Goal: Communication & Community: Participate in discussion

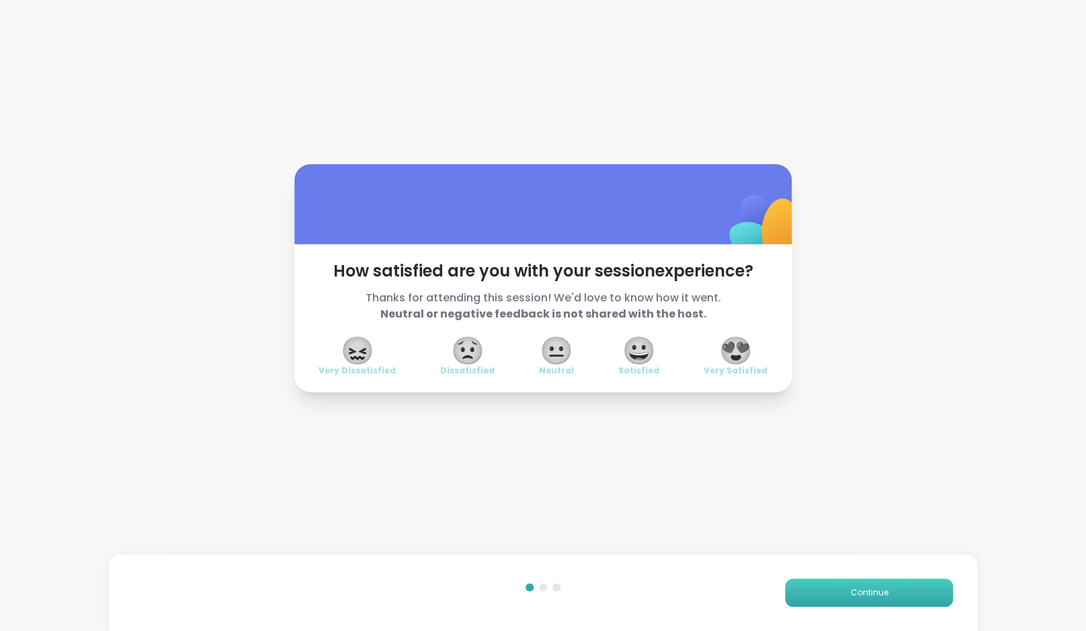
click at [857, 595] on span "Continue" at bounding box center [869, 592] width 38 height 12
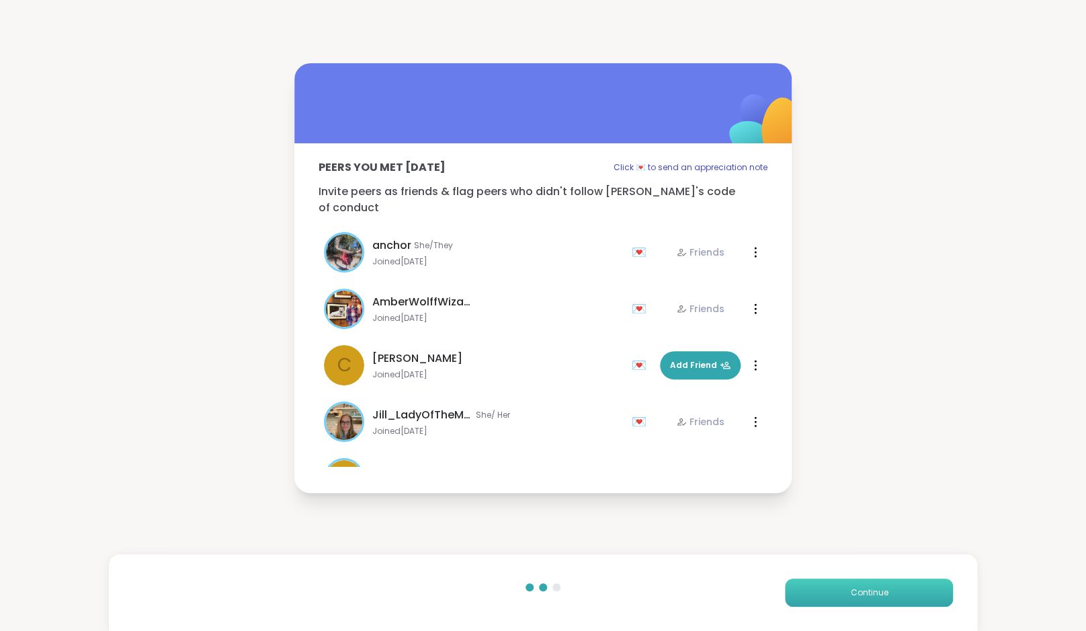
click at [857, 595] on span "Continue" at bounding box center [869, 592] width 38 height 12
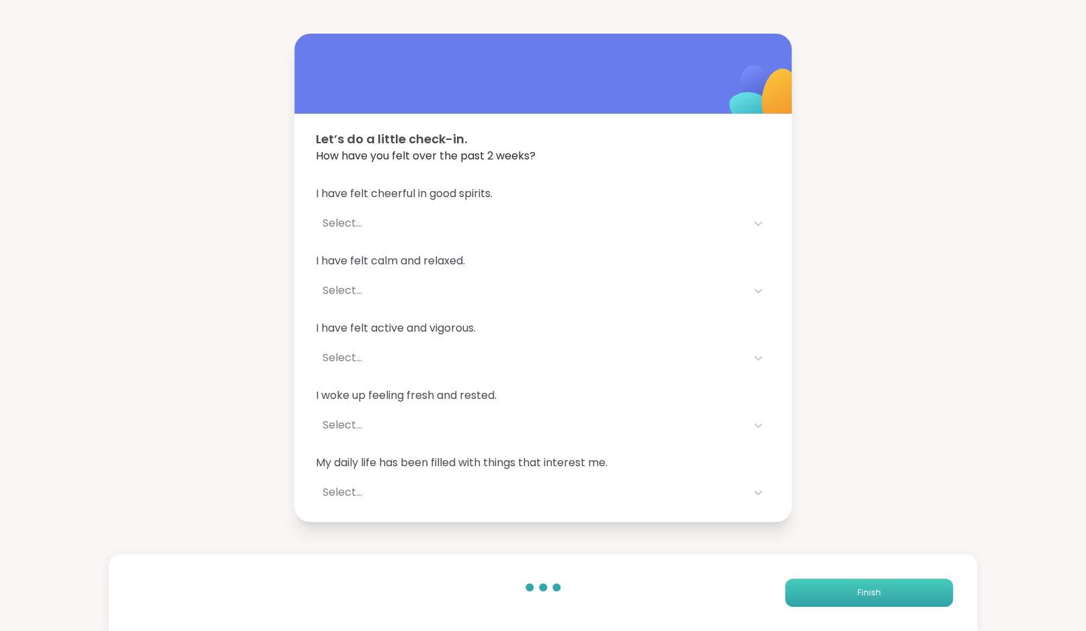
click at [857, 595] on button "Finish" at bounding box center [869, 592] width 168 height 28
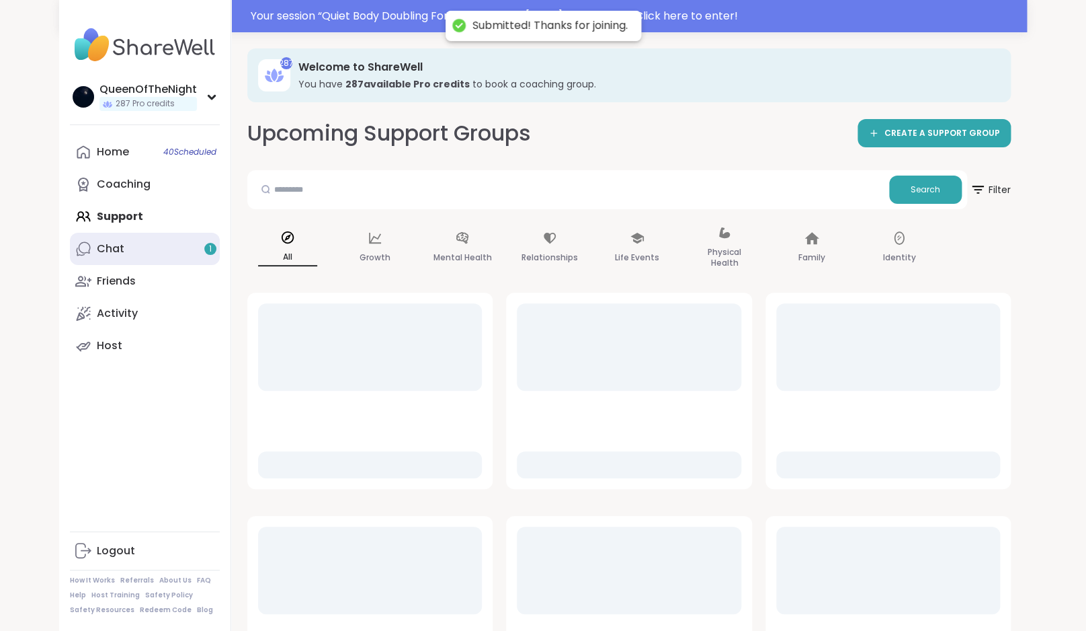
click at [162, 253] on link "Chat 1" at bounding box center [145, 249] width 150 height 32
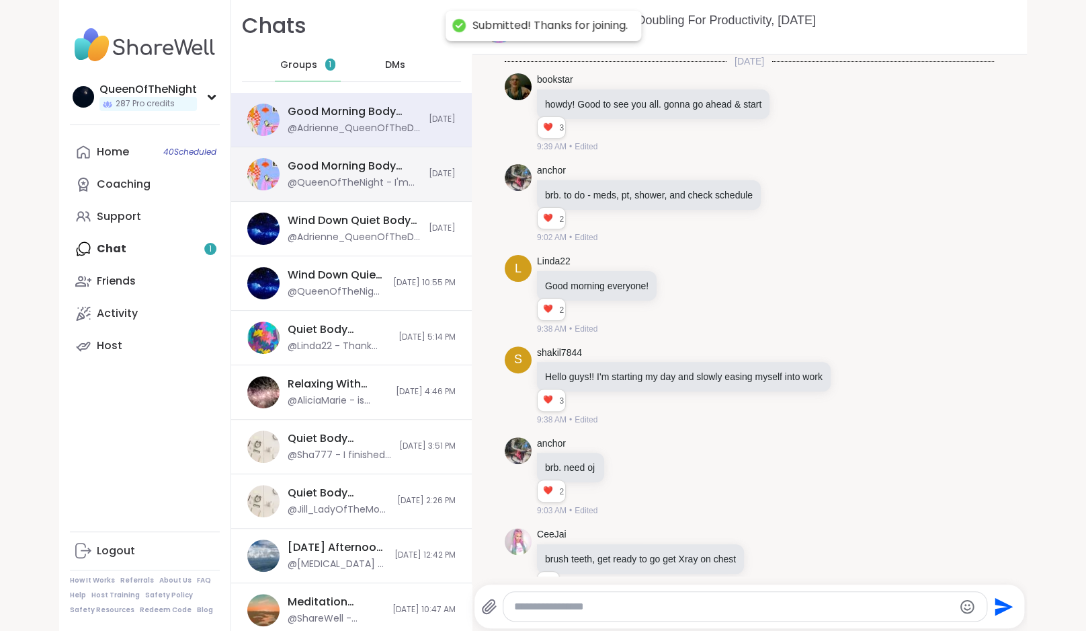
scroll to position [3366, 0]
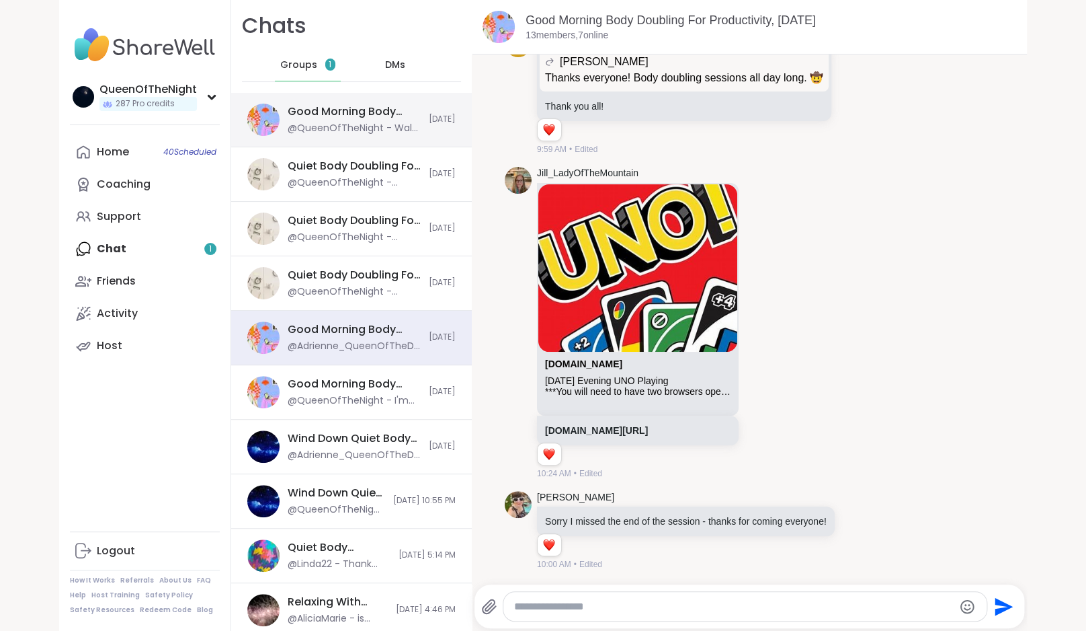
click at [361, 133] on div "@QueenOfTheNight - Walk almost complete" at bounding box center [354, 128] width 133 height 13
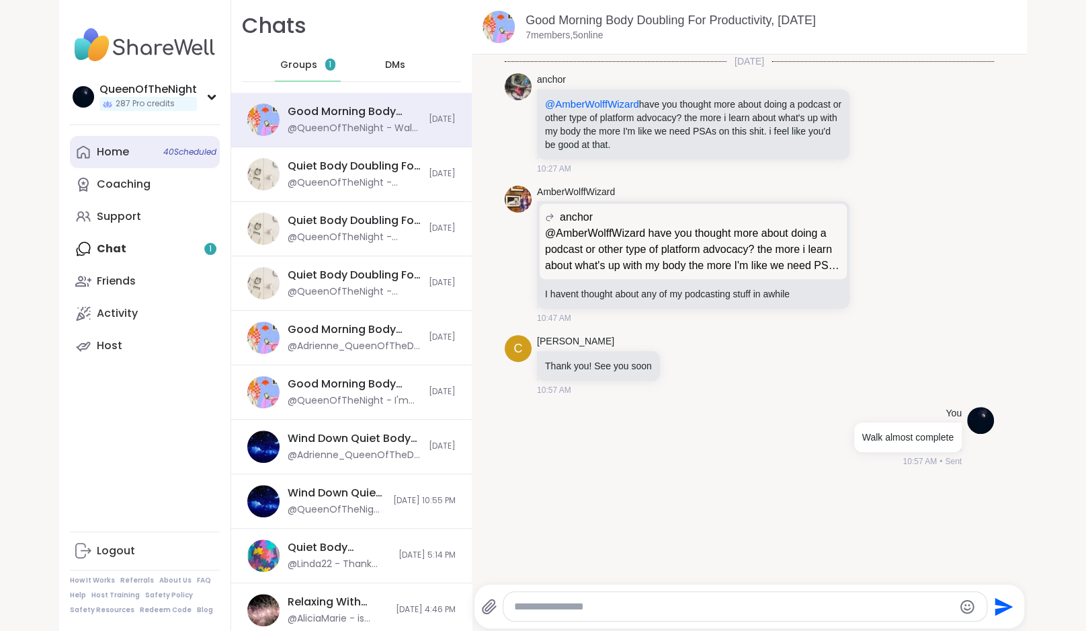
click at [110, 157] on div "Home 40 Scheduled" at bounding box center [113, 152] width 32 height 15
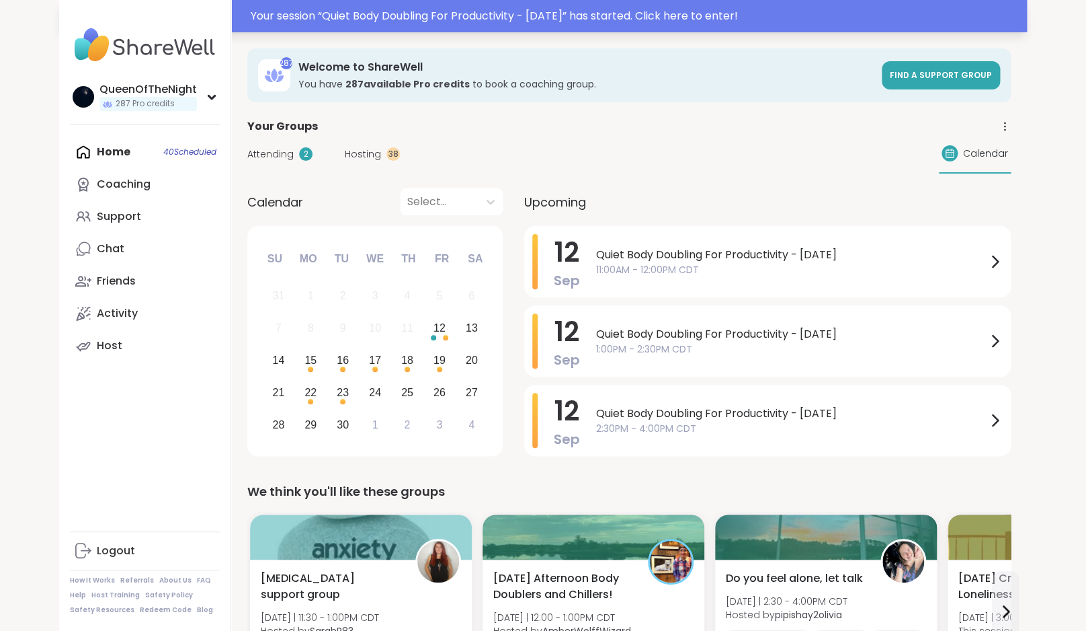
click at [474, 21] on div "Your session “ Quiet Body Doubling For Productivity - Friday ” has started. Cli…" at bounding box center [635, 16] width 768 height 16
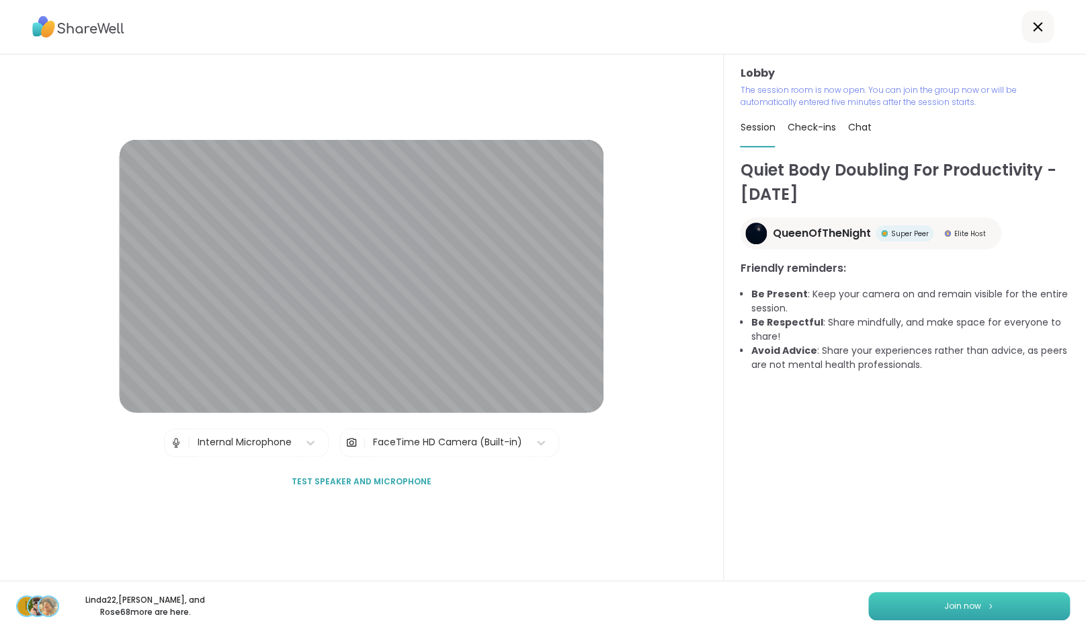
click at [985, 601] on button "Join now" at bounding box center [969, 606] width 202 height 28
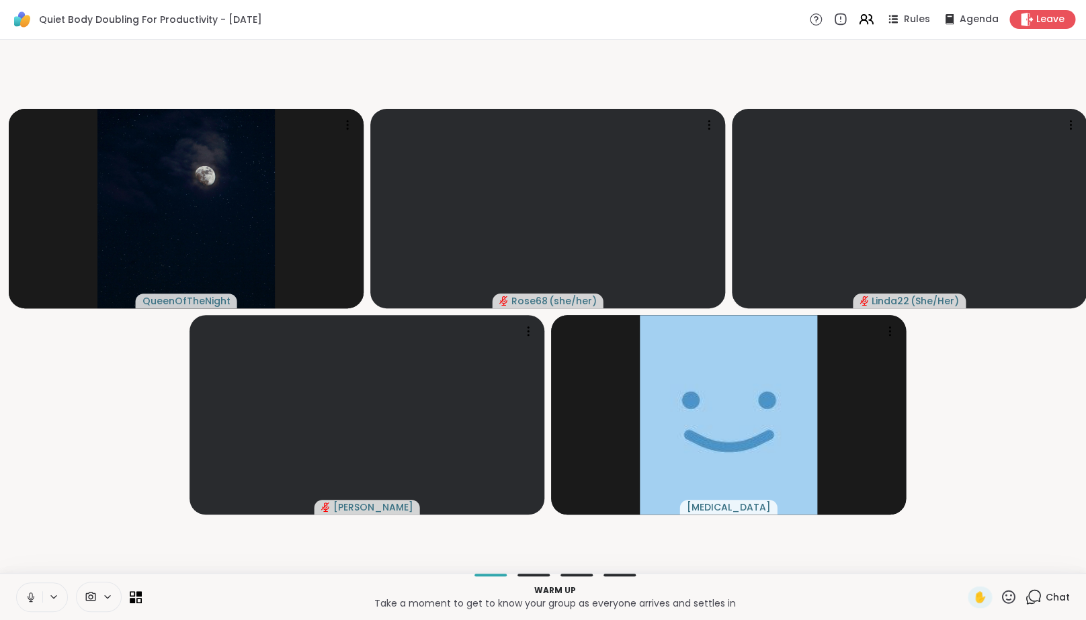
click at [86, 471] on video-player-container "QueenOfTheNight Rose68 ( she/her ) Linda22 ( She/Her ) Adrienne_QueenOfTheDawn …" at bounding box center [543, 306] width 1070 height 523
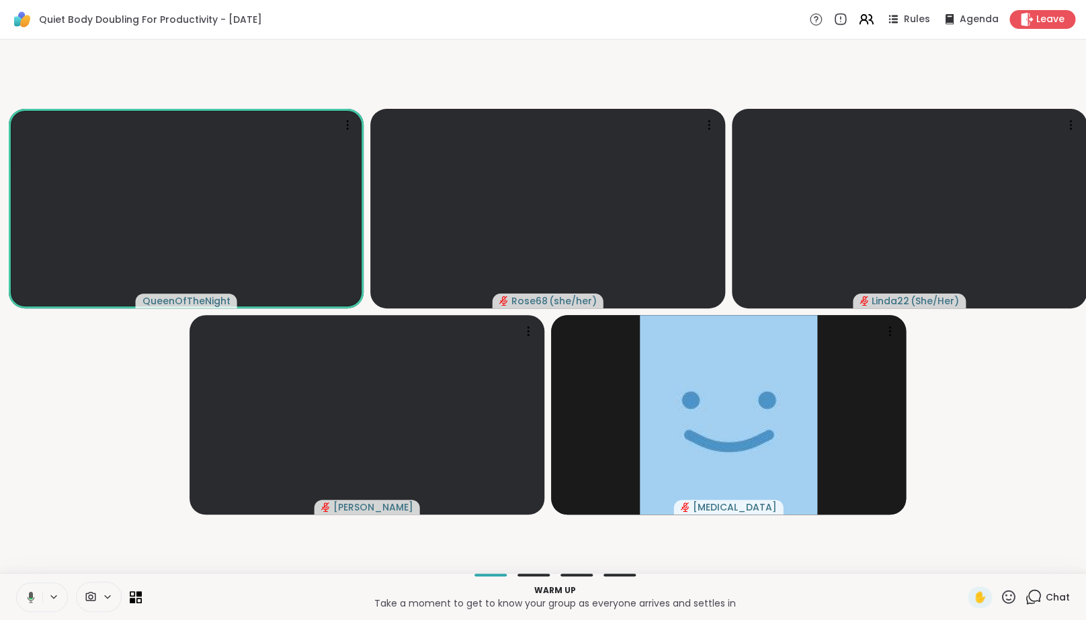
click at [37, 608] on button at bounding box center [29, 597] width 28 height 28
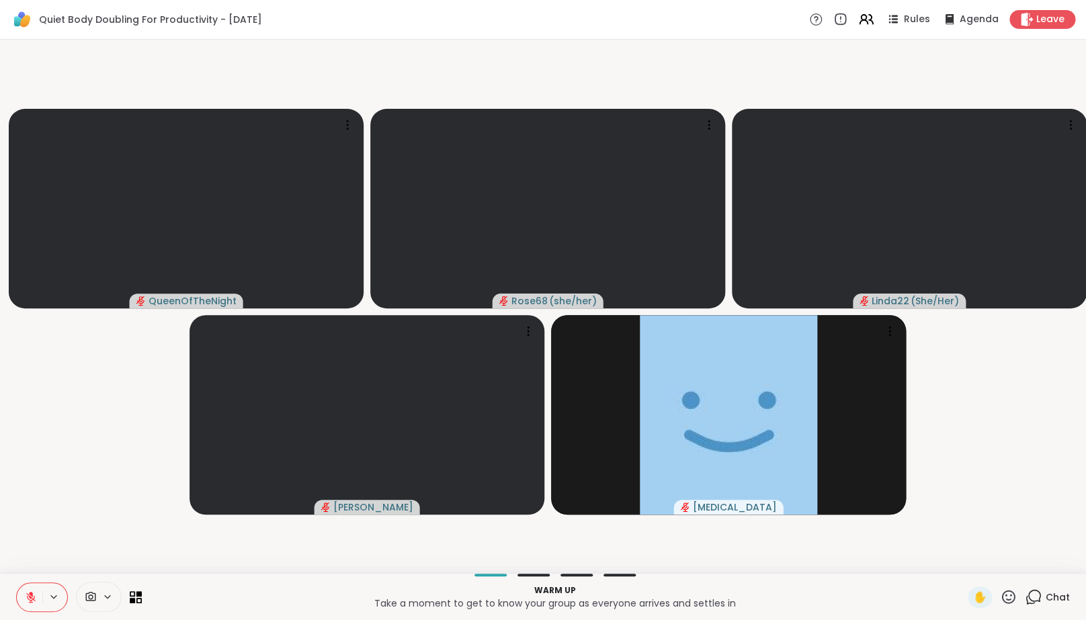
click at [72, 518] on video-player-container "QueenOfTheNight Rose68 ( she/her ) Linda22 ( She/Her ) Adrienne_QueenOfTheDawn …" at bounding box center [543, 306] width 1070 height 523
click at [1038, 597] on div "1" at bounding box center [1040, 589] width 15 height 15
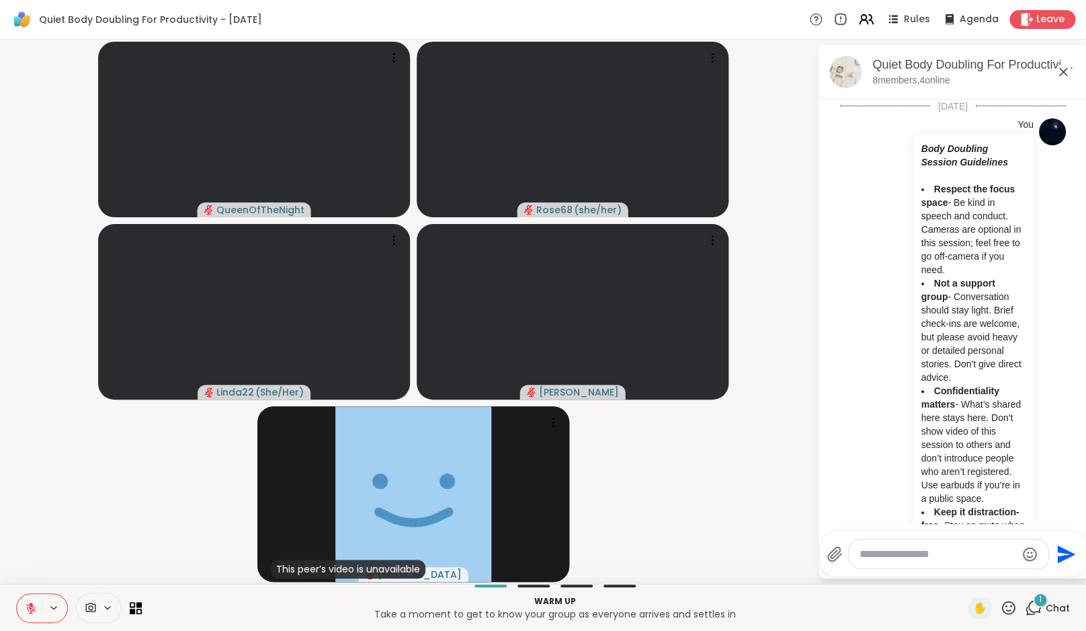
scroll to position [505, 0]
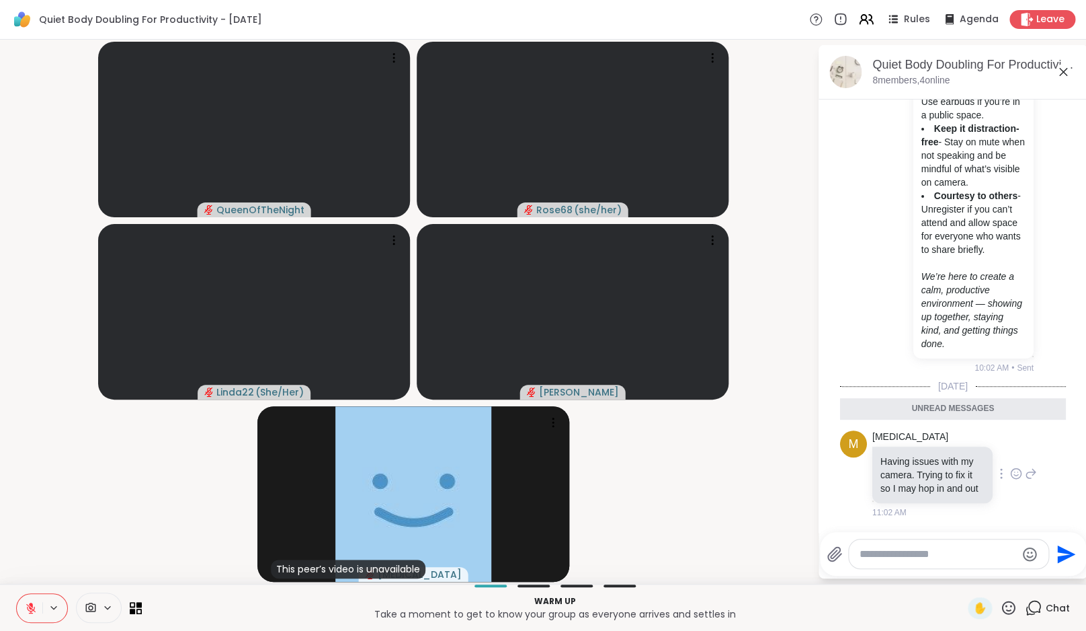
click at [1017, 470] on icon at bounding box center [1017, 474] width 10 height 10
click at [1015, 446] on div "Select Reaction: Heart" at bounding box center [1016, 452] width 12 height 12
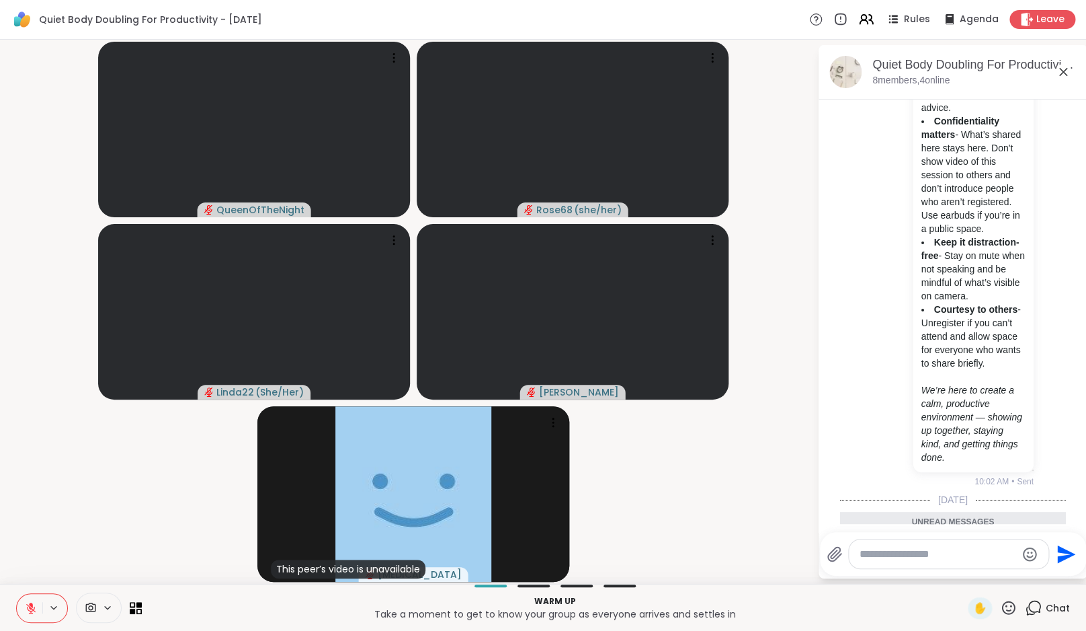
scroll to position [0, 0]
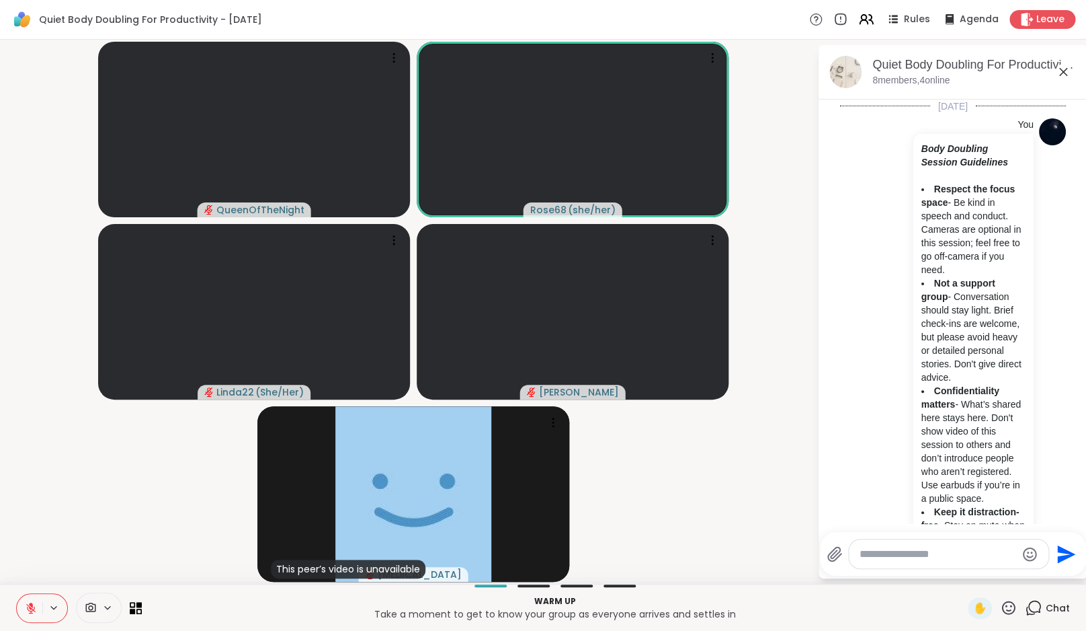
click at [34, 604] on icon at bounding box center [31, 608] width 12 height 12
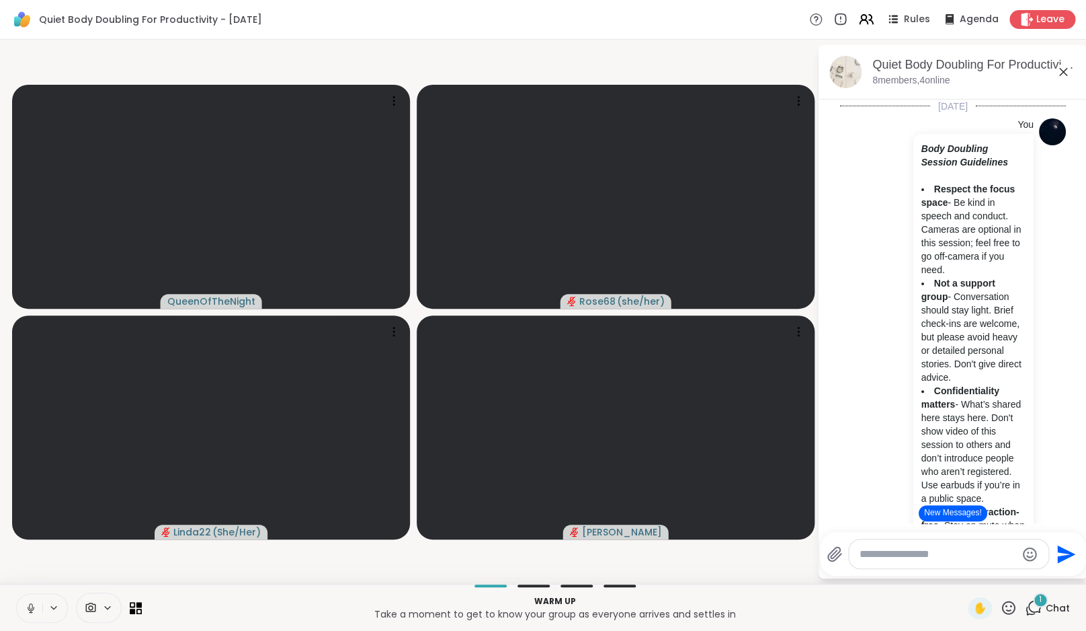
click at [961, 510] on button "New Messages!" at bounding box center [953, 513] width 68 height 16
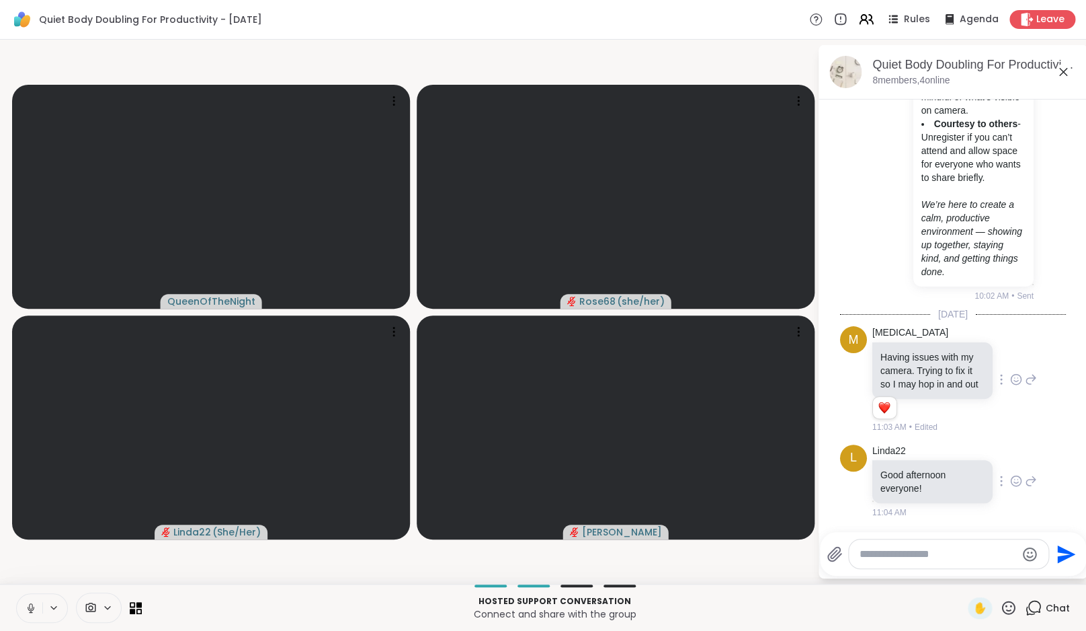
click at [1016, 485] on icon at bounding box center [1017, 480] width 10 height 10
click at [1016, 460] on div "Select Reaction: Heart" at bounding box center [1016, 459] width 12 height 12
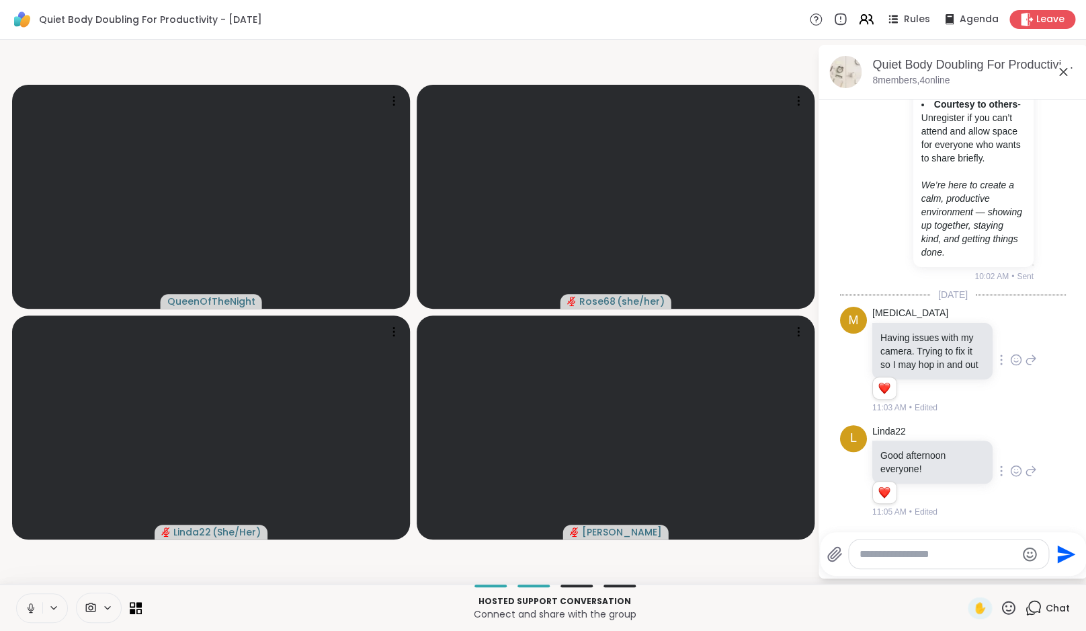
click at [1027, 475] on icon at bounding box center [1031, 471] width 9 height 9
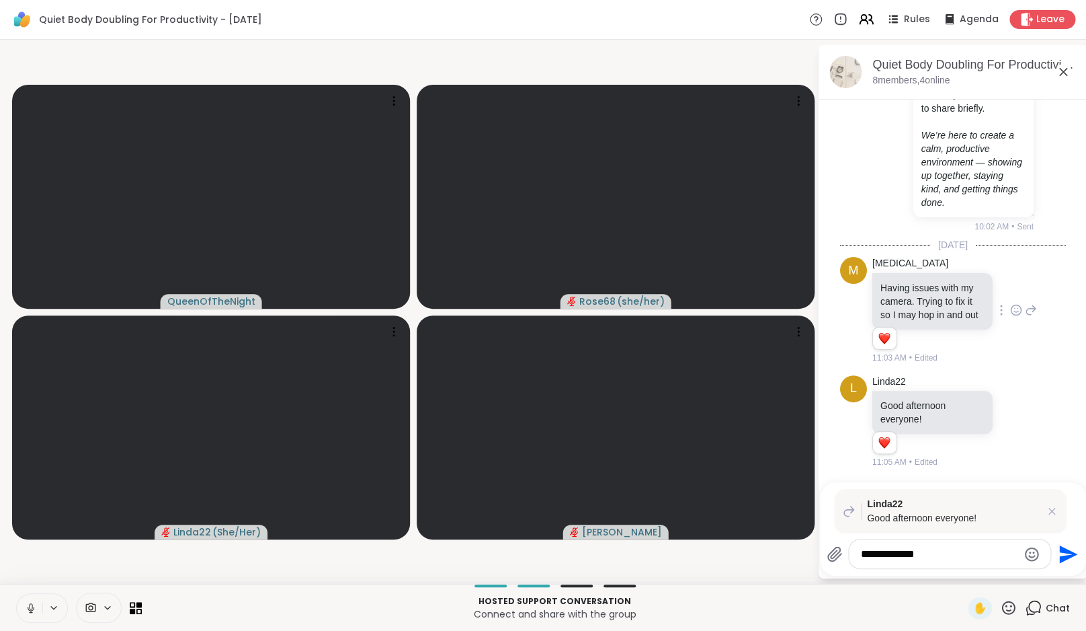
type textarea "**********"
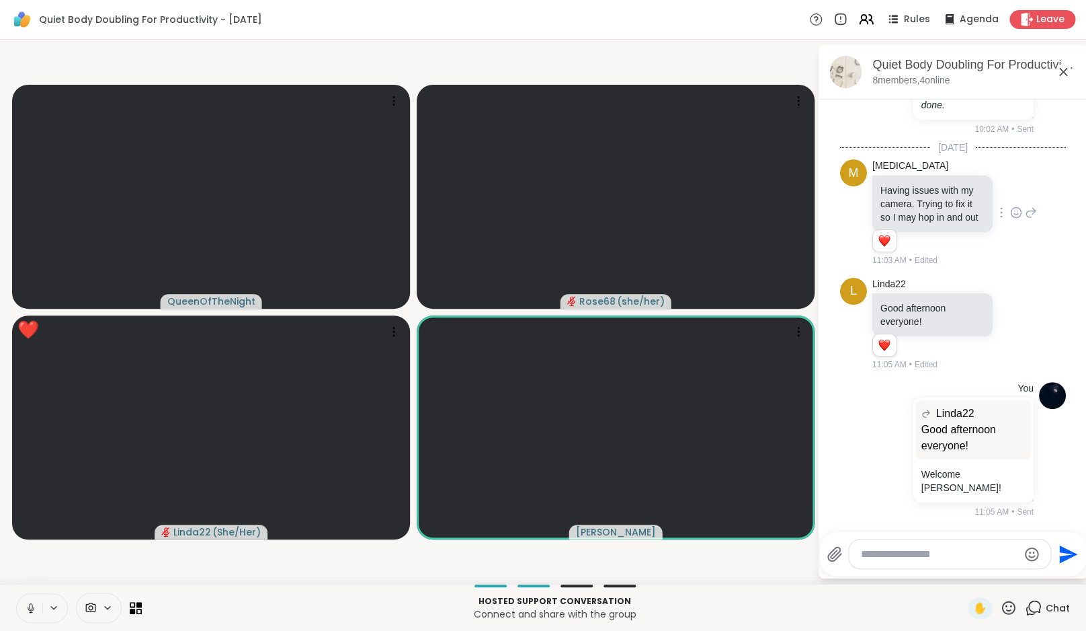
click at [45, 618] on div at bounding box center [42, 608] width 52 height 30
click at [38, 616] on button at bounding box center [30, 608] width 26 height 28
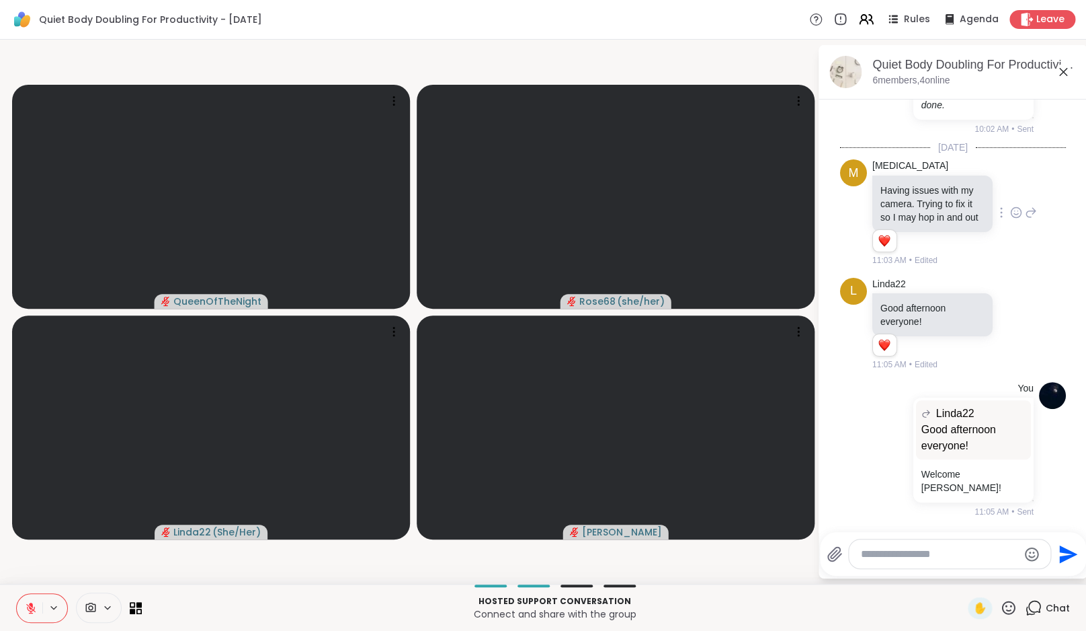
scroll to position [749, 0]
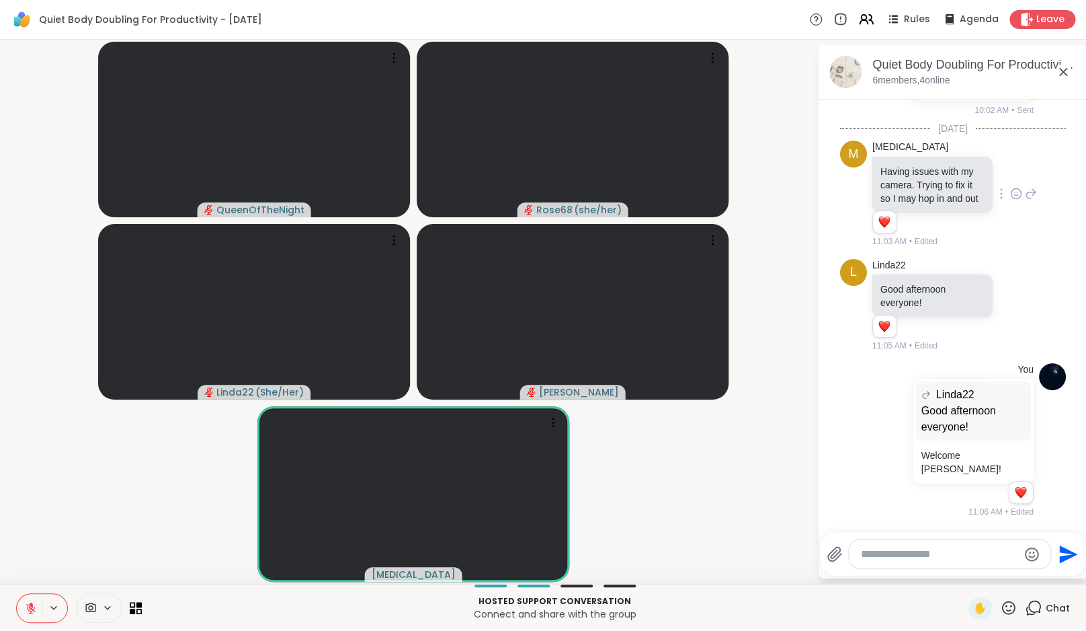
click at [56, 532] on video-player-container "QueenOfTheNight Rose68 ( she/her ) Linda22 ( She/Her ) Adrienne_QueenOfTheDawn …" at bounding box center [408, 311] width 801 height 533
click at [34, 608] on icon at bounding box center [31, 608] width 12 height 12
click at [35, 604] on icon at bounding box center [31, 608] width 12 height 12
click at [65, 523] on video-player-container "QueenOfTheNight Rose68 ( she/her ) Linda22 ( She/Her ) Adrienne_QueenOfTheDawn …" at bounding box center [408, 311] width 801 height 533
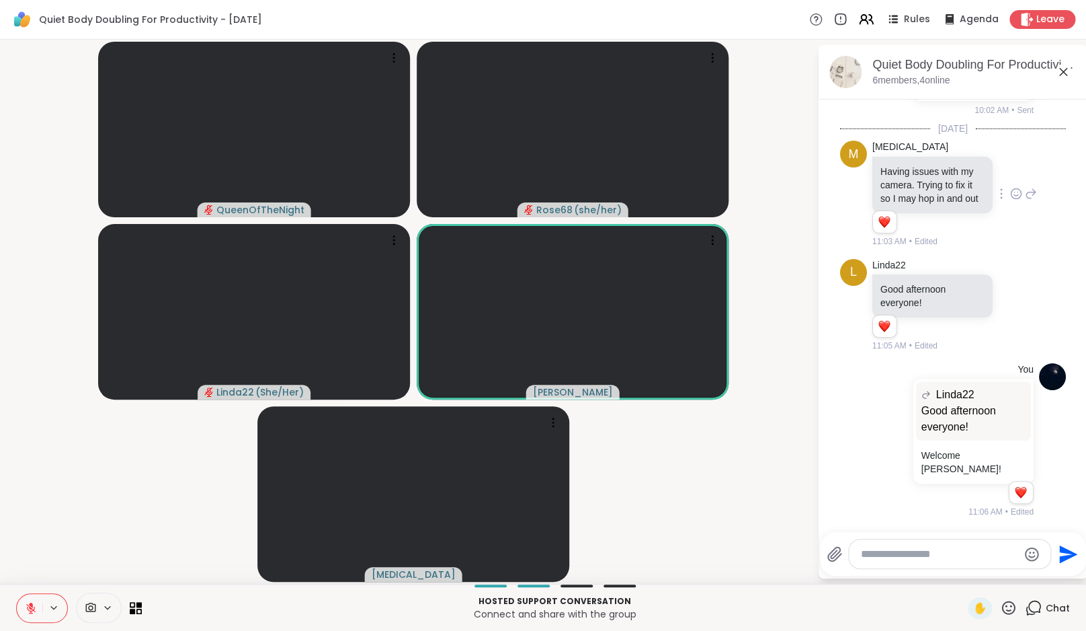
click at [31, 611] on icon at bounding box center [30, 607] width 9 height 9
click at [32, 607] on icon at bounding box center [30, 606] width 3 height 6
click at [84, 530] on video-player-container "QueenOfTheNight Rose68 ( she/her ) Linda22 ( She/Her ) Adrienne_QueenOfTheDawn …" at bounding box center [408, 311] width 801 height 533
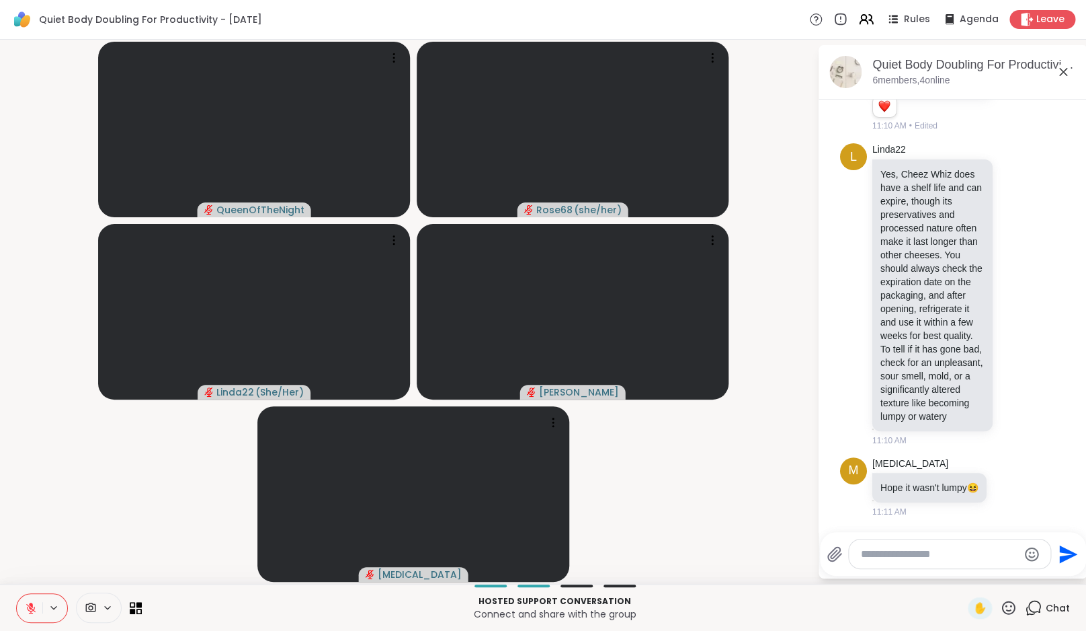
scroll to position [1406, 0]
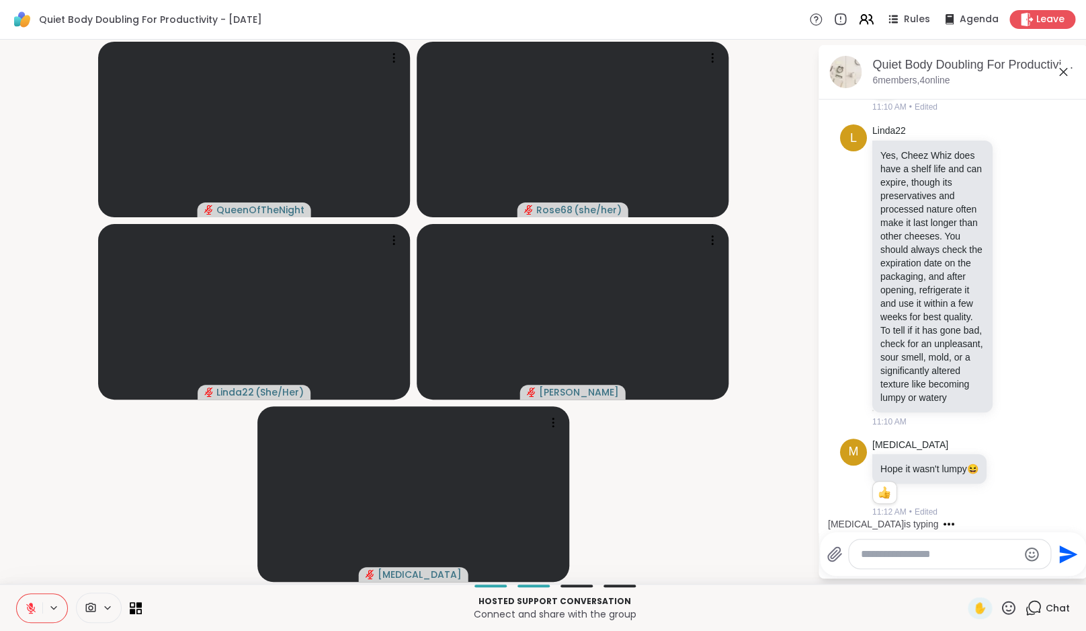
click at [673, 443] on video-player-container "QueenOfTheNight Rose68 ( she/her ) Linda22 ( She/Her ) Adrienne_QueenOfTheDawn …" at bounding box center [408, 311] width 801 height 533
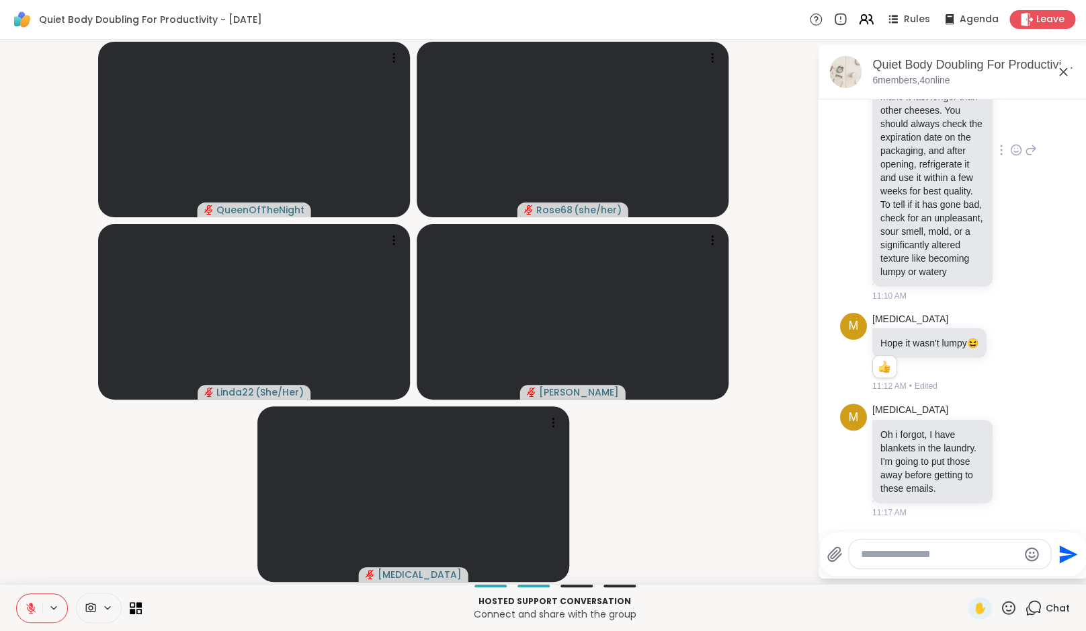
scroll to position [1443, 0]
click at [1016, 155] on icon at bounding box center [1017, 150] width 10 height 10
click at [1016, 134] on div "Select Reaction: Heart" at bounding box center [1016, 128] width 12 height 12
click at [917, 555] on textarea "Type your message" at bounding box center [939, 553] width 157 height 13
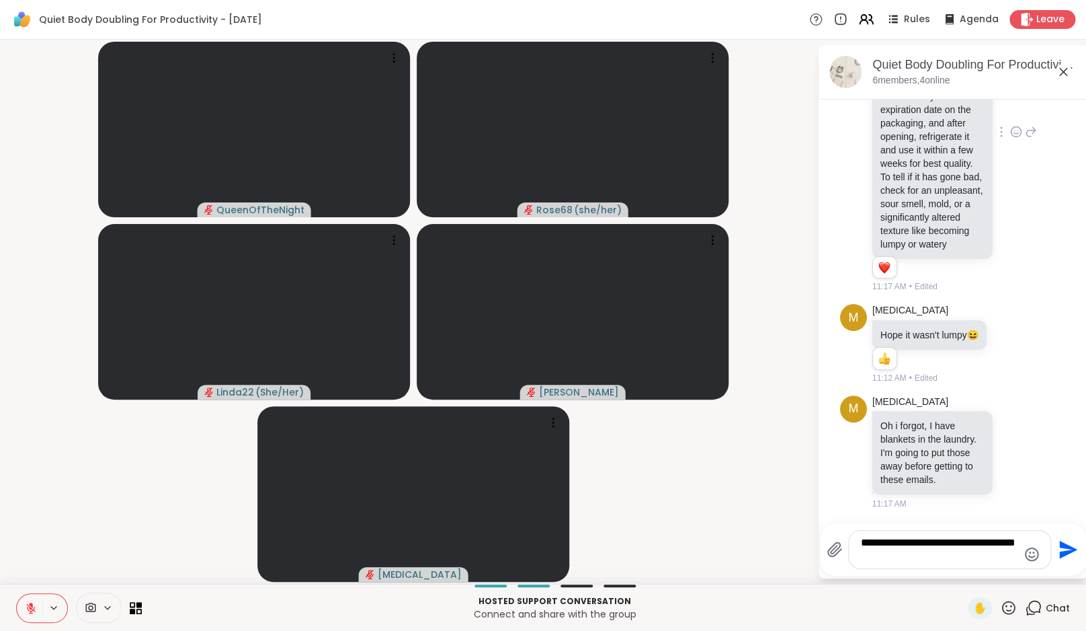
type textarea "**********"
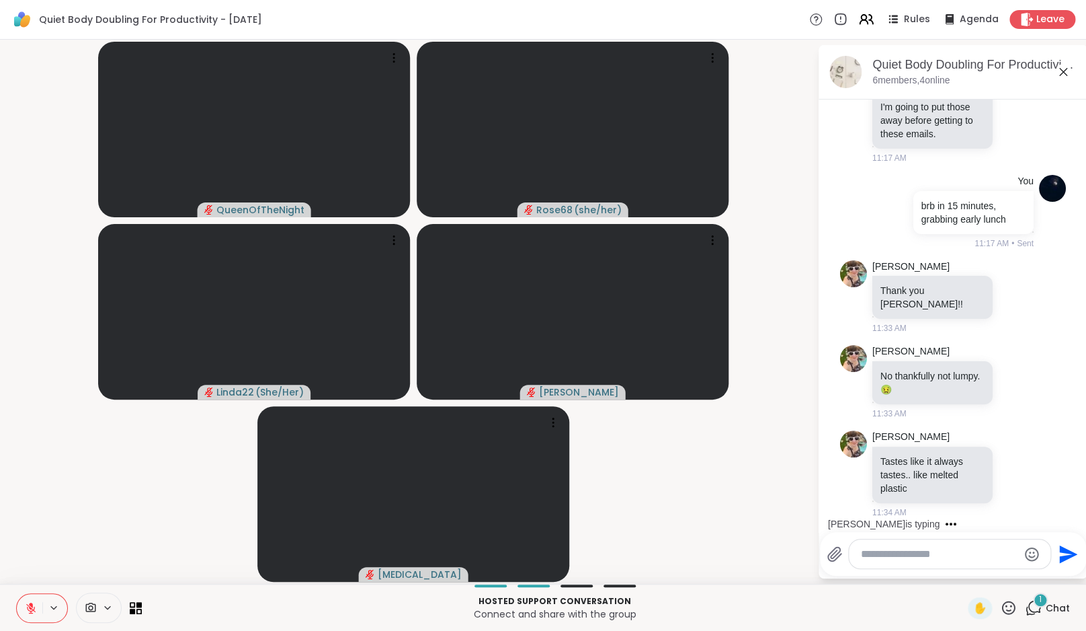
scroll to position [1904, 0]
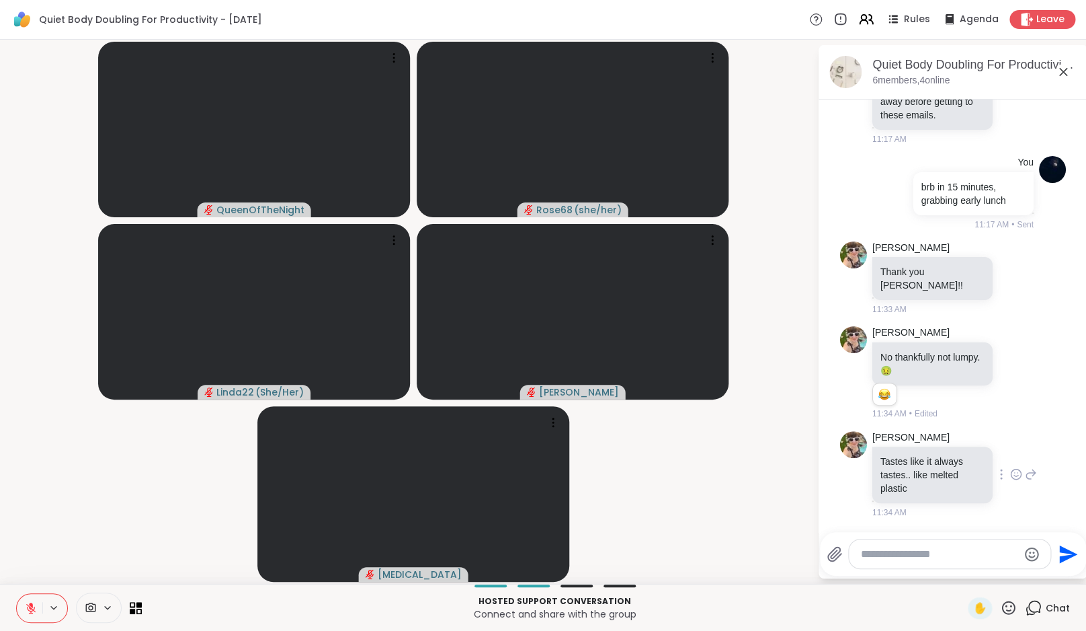
click at [1022, 481] on icon at bounding box center [1016, 473] width 12 height 13
click at [856, 458] on div "Select Reaction: Joy" at bounding box center [850, 452] width 12 height 12
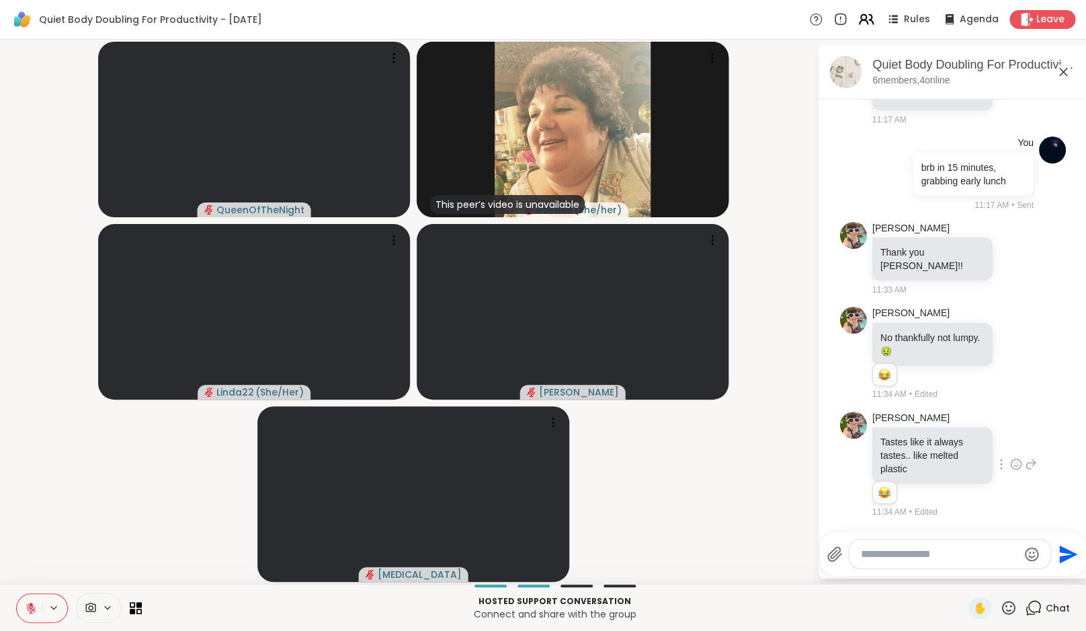
click at [868, 23] on icon at bounding box center [864, 22] width 8 height 4
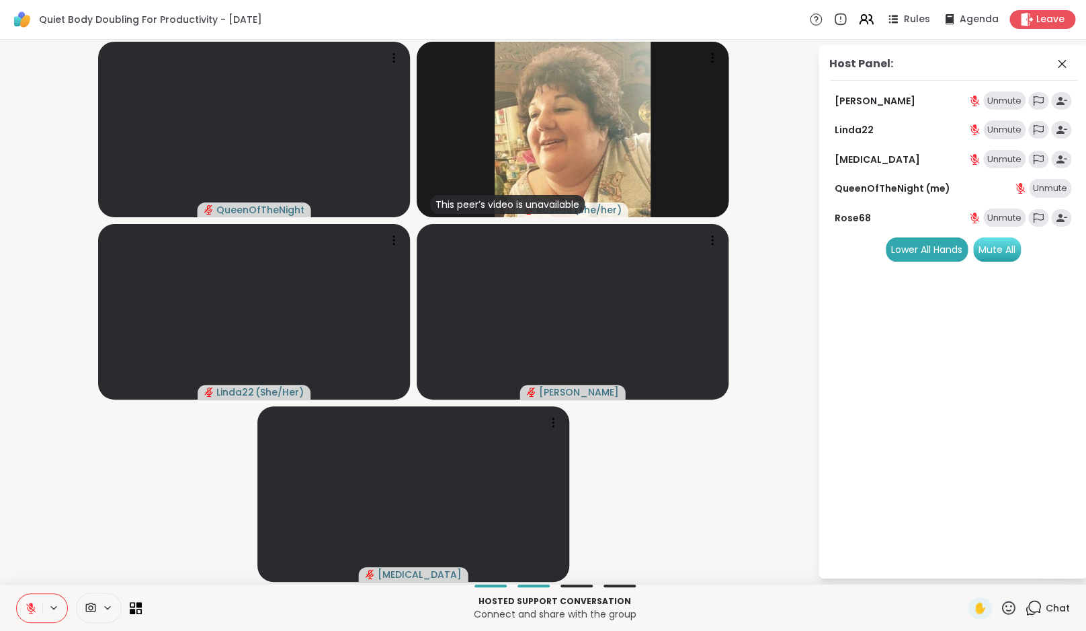
click at [1018, 244] on div "Mute All" at bounding box center [997, 249] width 48 height 24
click at [866, 23] on icon at bounding box center [866, 19] width 17 height 17
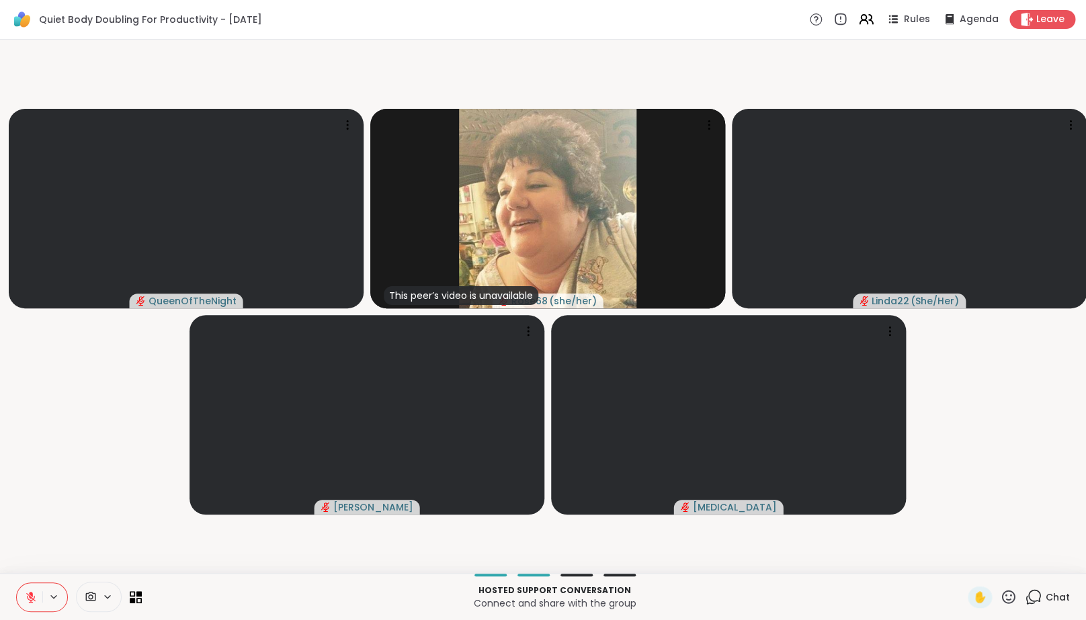
click at [1020, 473] on video-player-container "QueenOfTheNight This peer’s video is unavailable Rose68 ( she/her ) Linda22 ( S…" at bounding box center [543, 306] width 1070 height 523
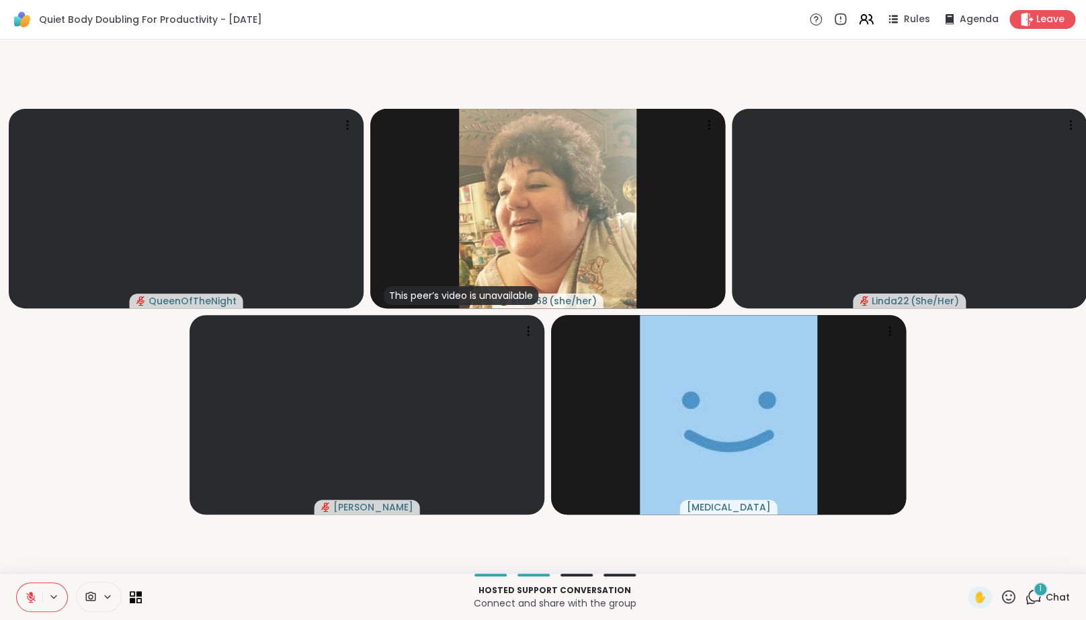
click at [1043, 597] on div "1" at bounding box center [1040, 589] width 15 height 15
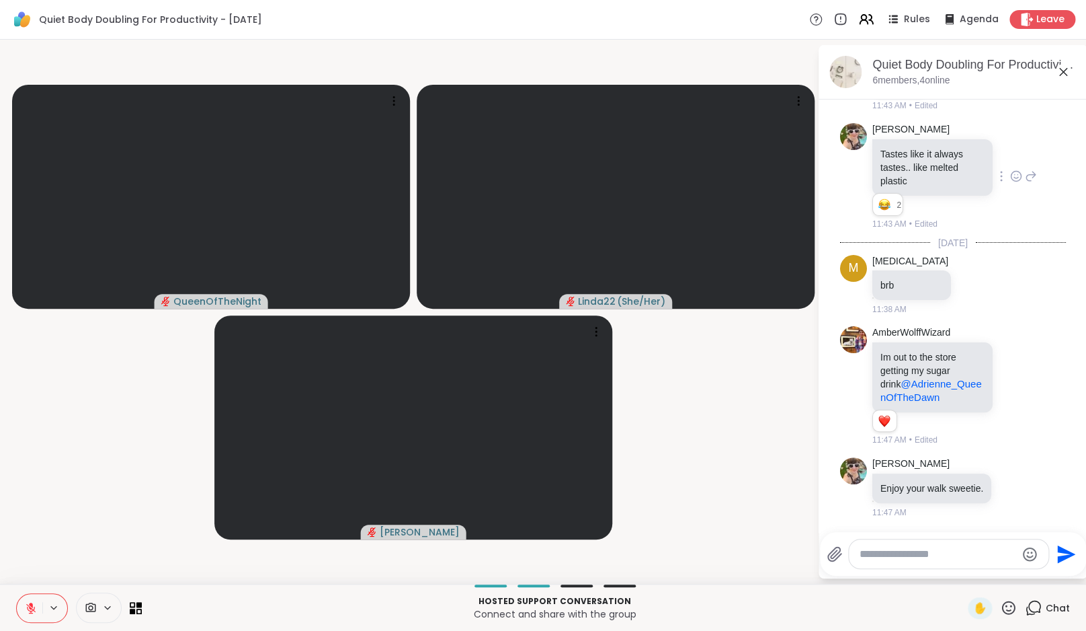
scroll to position [2289, 0]
click at [1016, 380] on icon at bounding box center [1017, 385] width 10 height 10
click at [1018, 359] on button "Select Reaction: Heart" at bounding box center [1016, 364] width 27 height 27
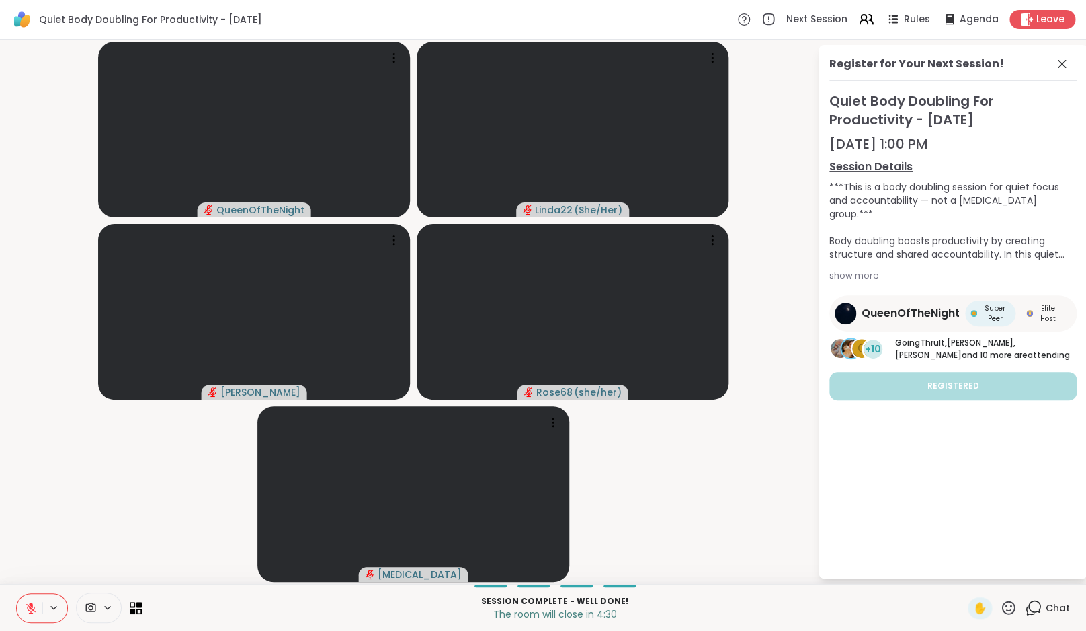
click at [34, 606] on icon at bounding box center [31, 608] width 12 height 12
click at [52, 532] on video-player-container "QueenOfTheNight Linda22 ( She/Her ) Adrienne_QueenOfTheDawn Rose68 ( she/her ) …" at bounding box center [408, 311] width 801 height 533
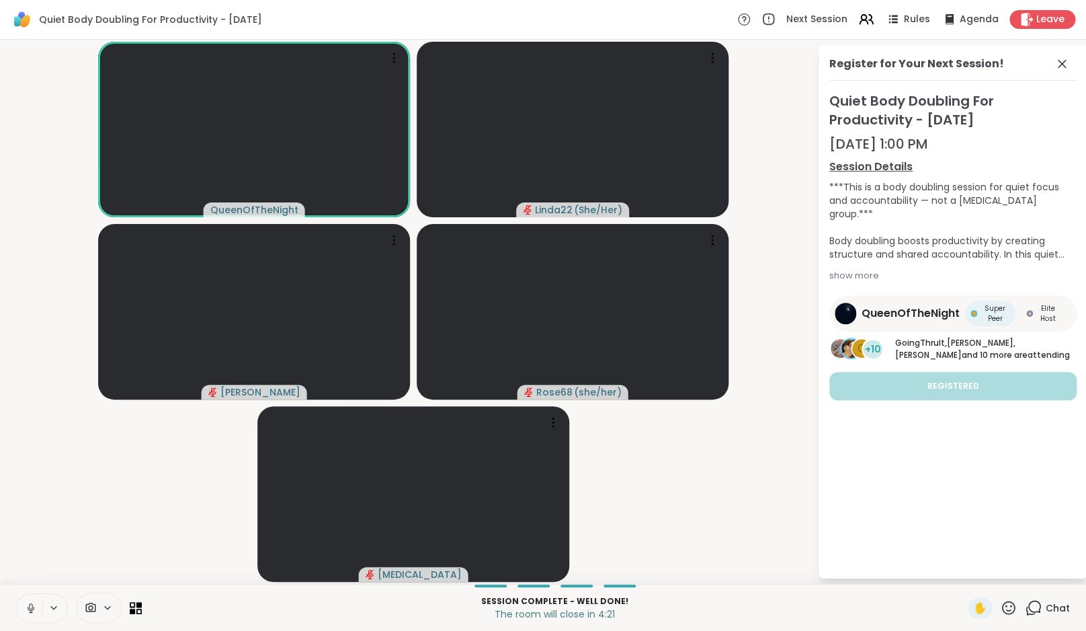
click at [31, 605] on icon at bounding box center [31, 608] width 12 height 12
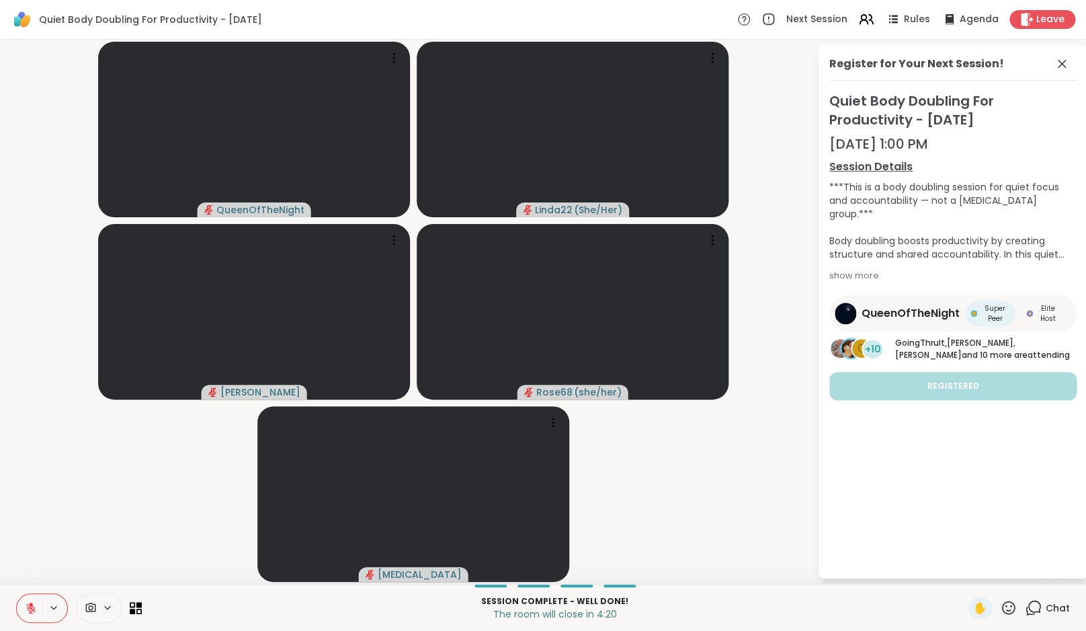
click at [49, 544] on video-player-container "QueenOfTheNight Linda22 ( She/Her ) Adrienne_QueenOfTheDawn Rose68 ( she/her ) …" at bounding box center [408, 311] width 801 height 533
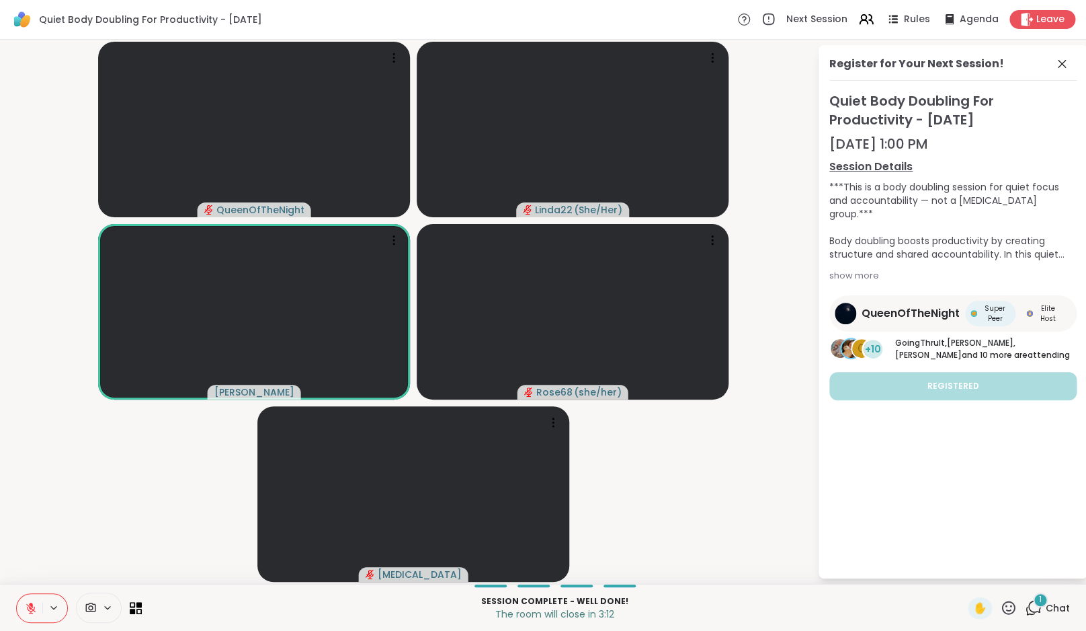
click at [1043, 606] on div "1" at bounding box center [1040, 599] width 15 height 15
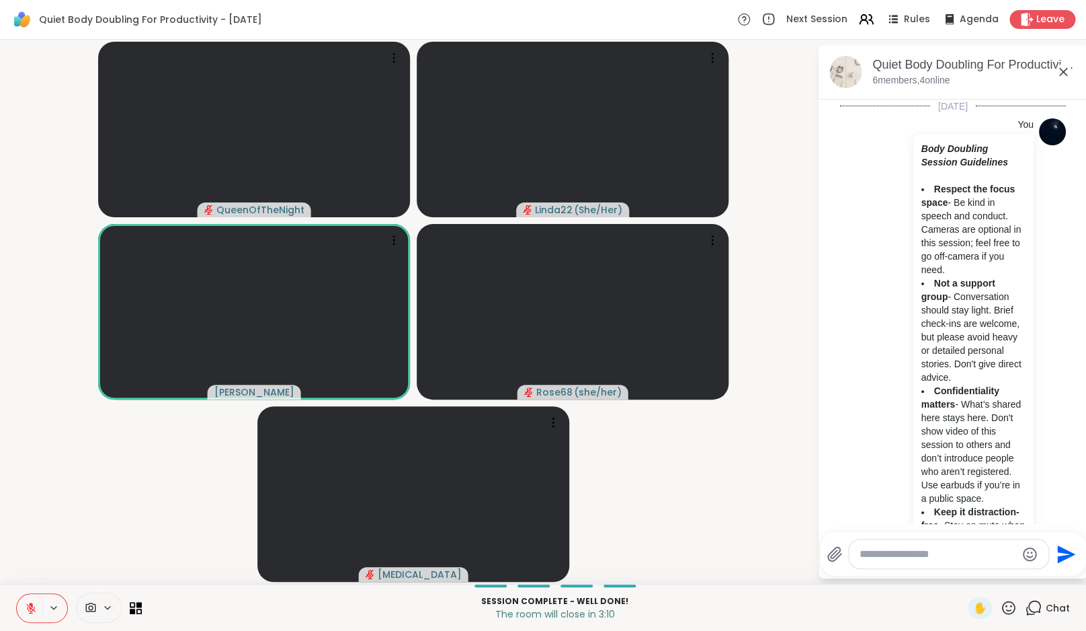
scroll to position [2433, 0]
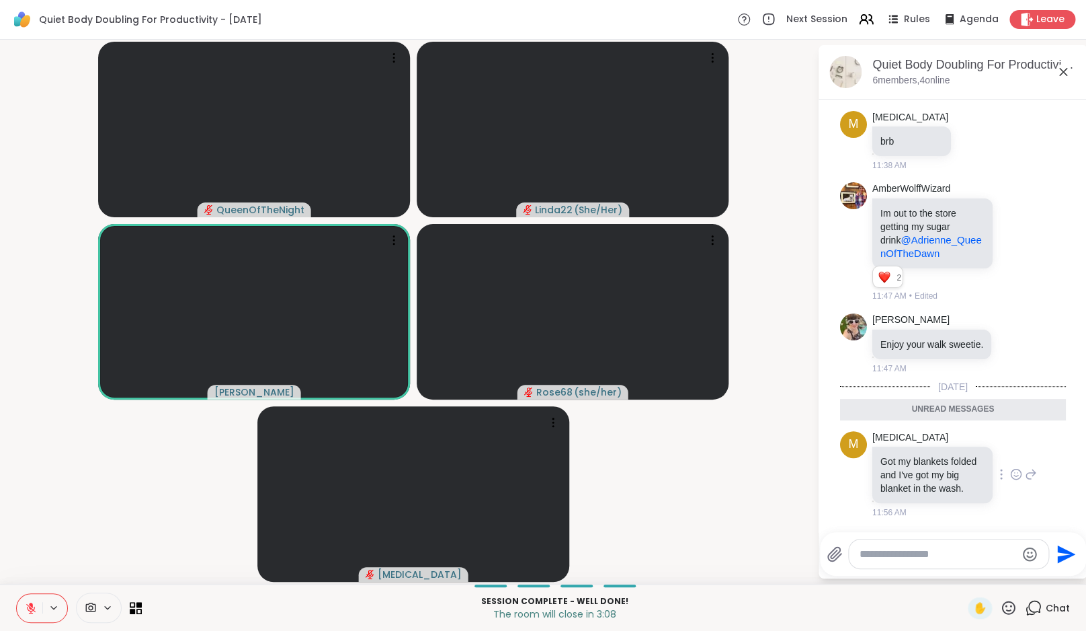
click at [1014, 475] on icon at bounding box center [1016, 475] width 4 height 1
click at [1015, 446] on div "Select Reaction: Heart" at bounding box center [1016, 452] width 12 height 12
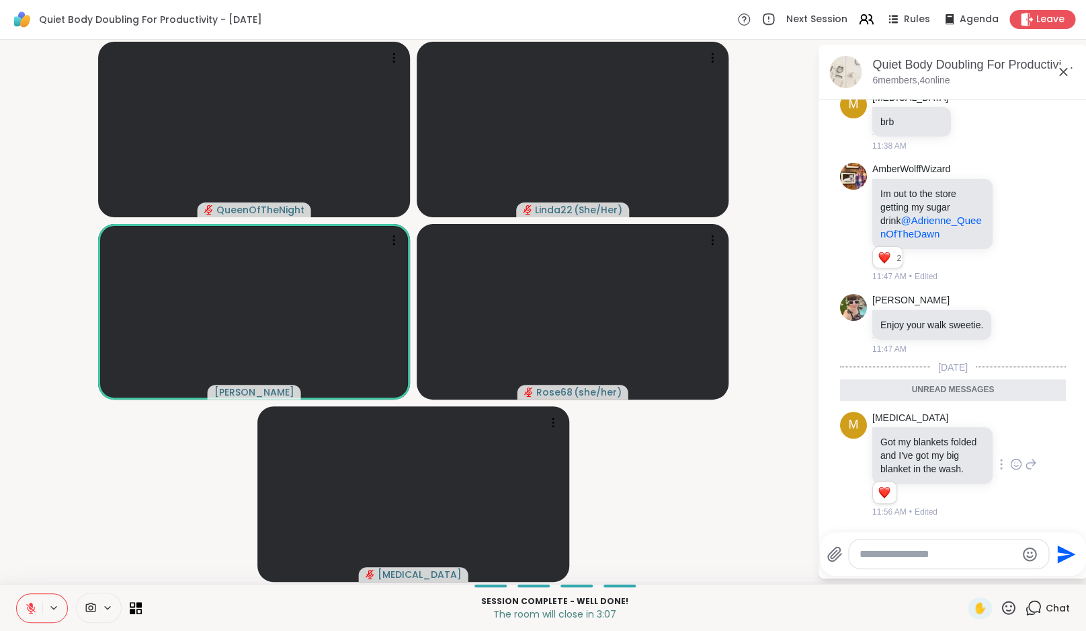
scroll to position [2452, 0]
click at [1071, 69] on icon at bounding box center [1063, 72] width 16 height 16
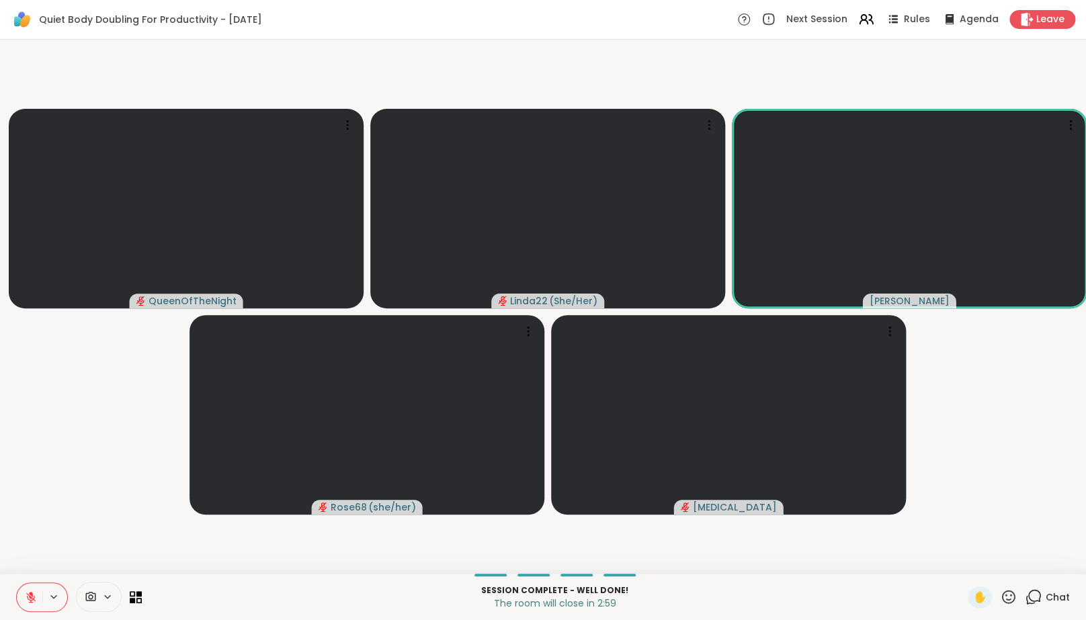
click at [22, 609] on button at bounding box center [30, 597] width 26 height 28
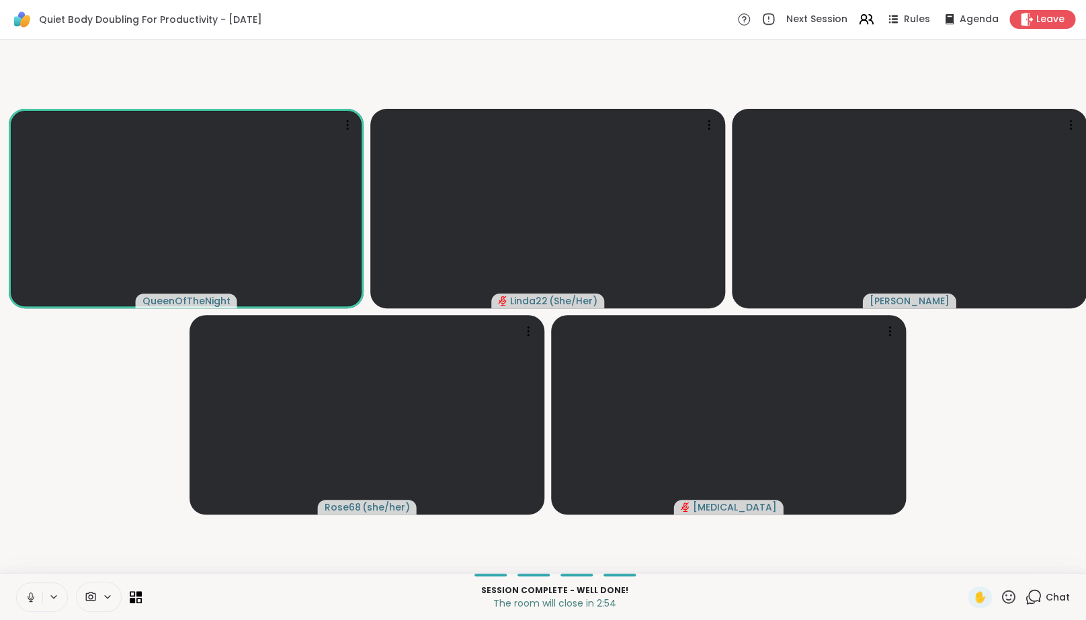
click at [32, 599] on icon at bounding box center [30, 596] width 3 height 6
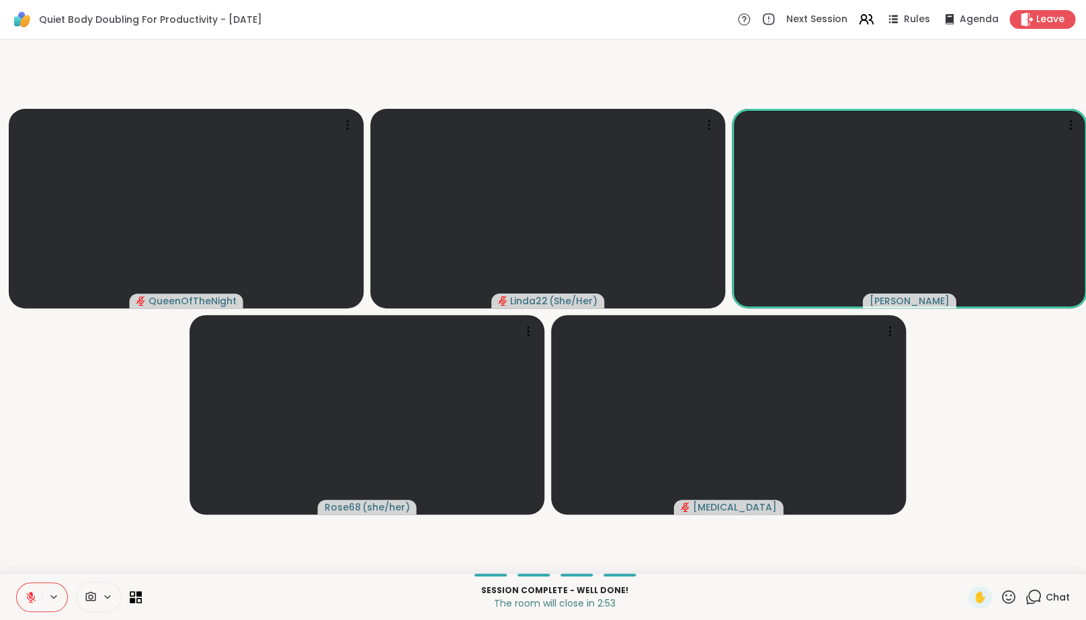
click at [32, 565] on video-player-container "QueenOfTheNight Linda22 ( She/Her ) Adrienne_QueenOfTheDawn Rose68 ( she/her ) …" at bounding box center [543, 306] width 1070 height 523
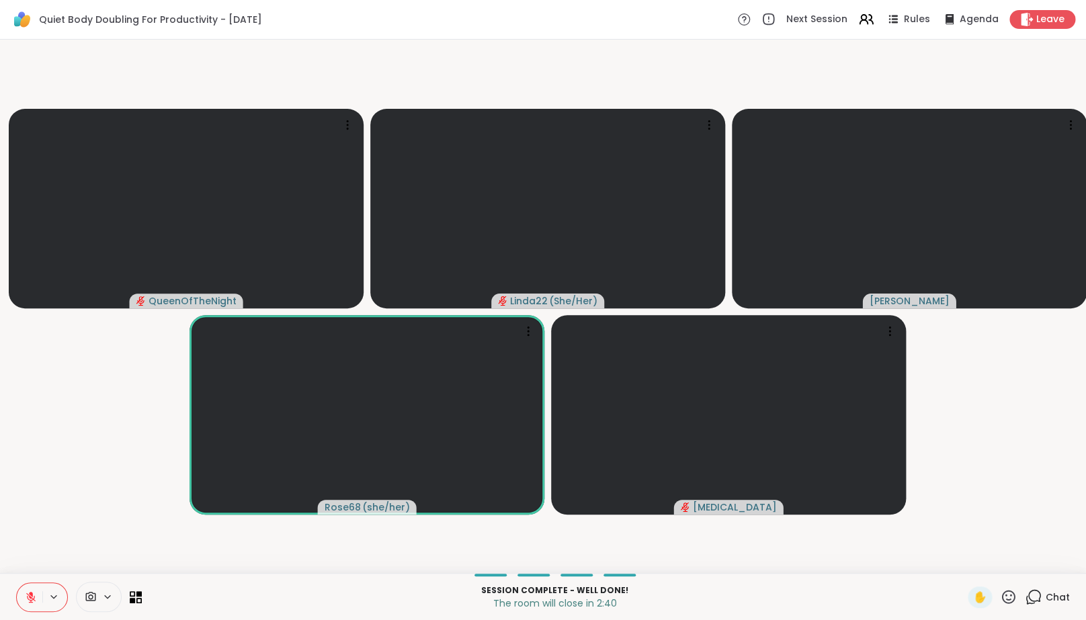
click at [35, 542] on video-player-container "QueenOfTheNight Linda22 ( She/Her ) Adrienne_QueenOfTheDawn Rose68 ( she/her ) …" at bounding box center [543, 306] width 1070 height 523
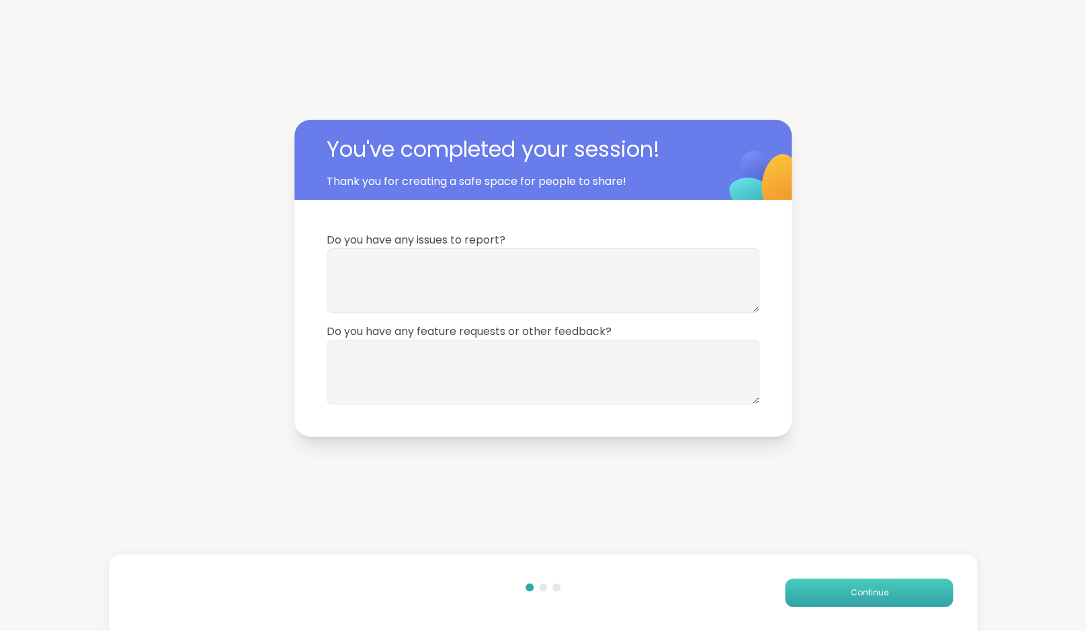
click at [854, 594] on span "Continue" at bounding box center [869, 592] width 38 height 12
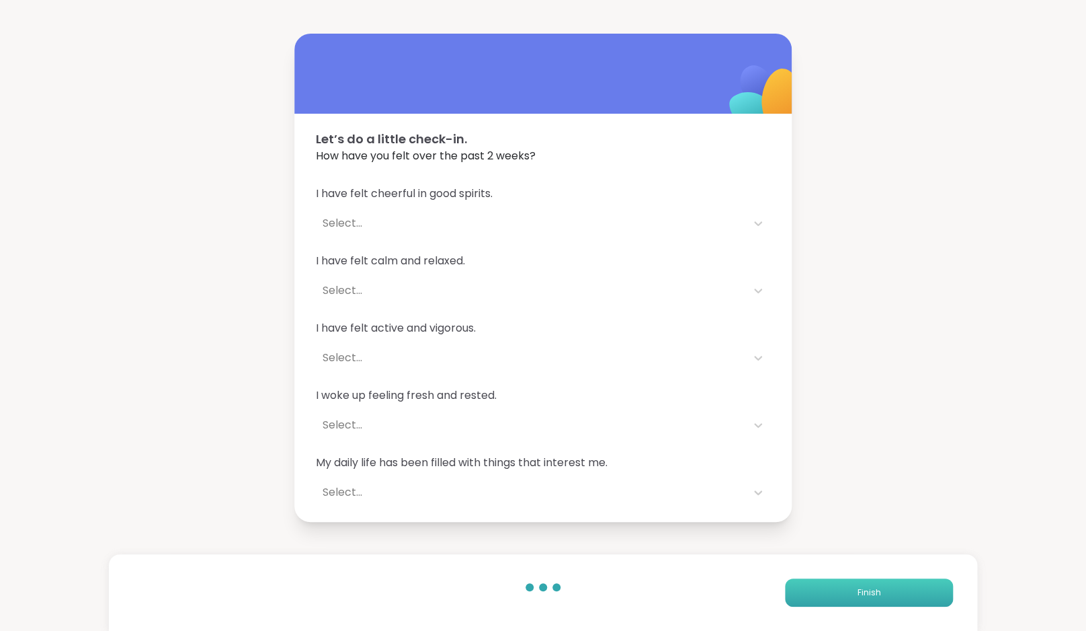
click at [854, 594] on button "Finish" at bounding box center [869, 592] width 168 height 28
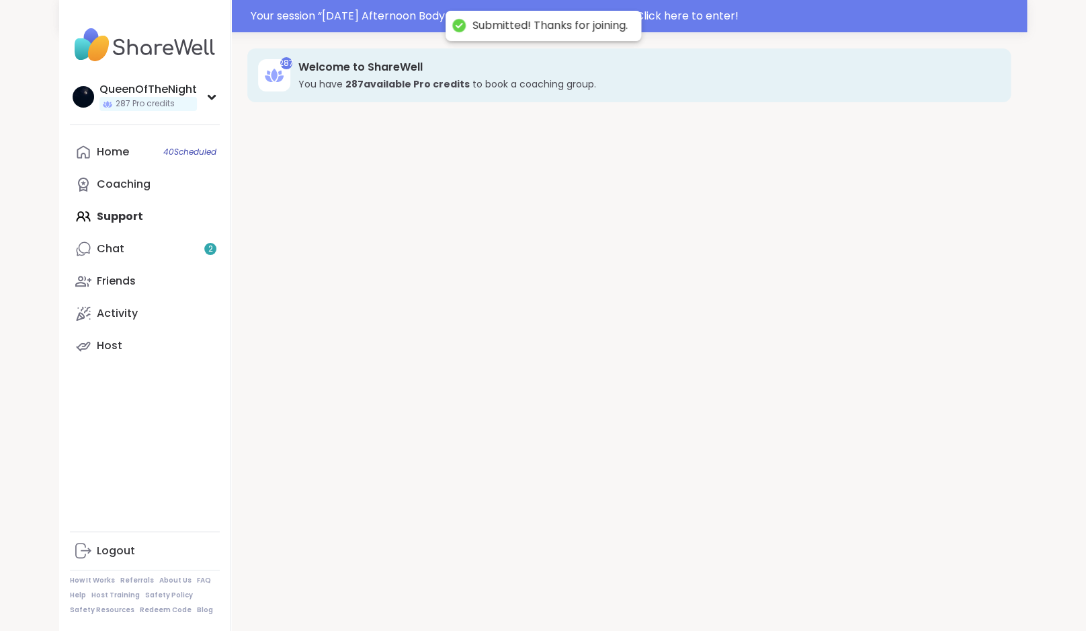
click at [854, 594] on div "287 Welcome to ShareWell You have 287 available Pro credit s to book a coaching…" at bounding box center [629, 347] width 796 height 631
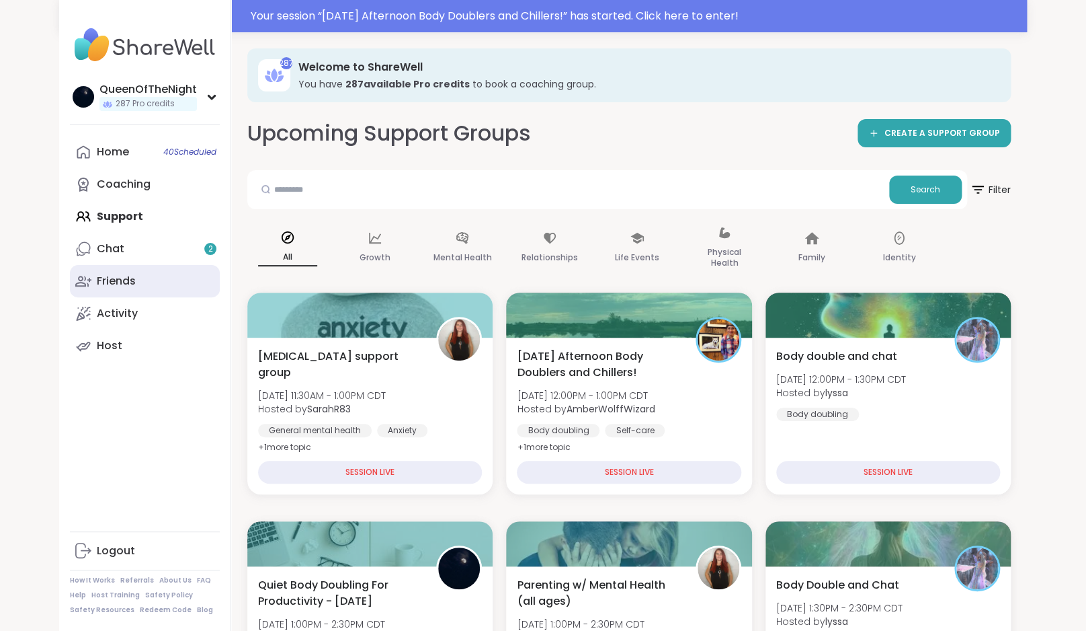
click at [130, 266] on link "Friends" at bounding box center [145, 281] width 150 height 32
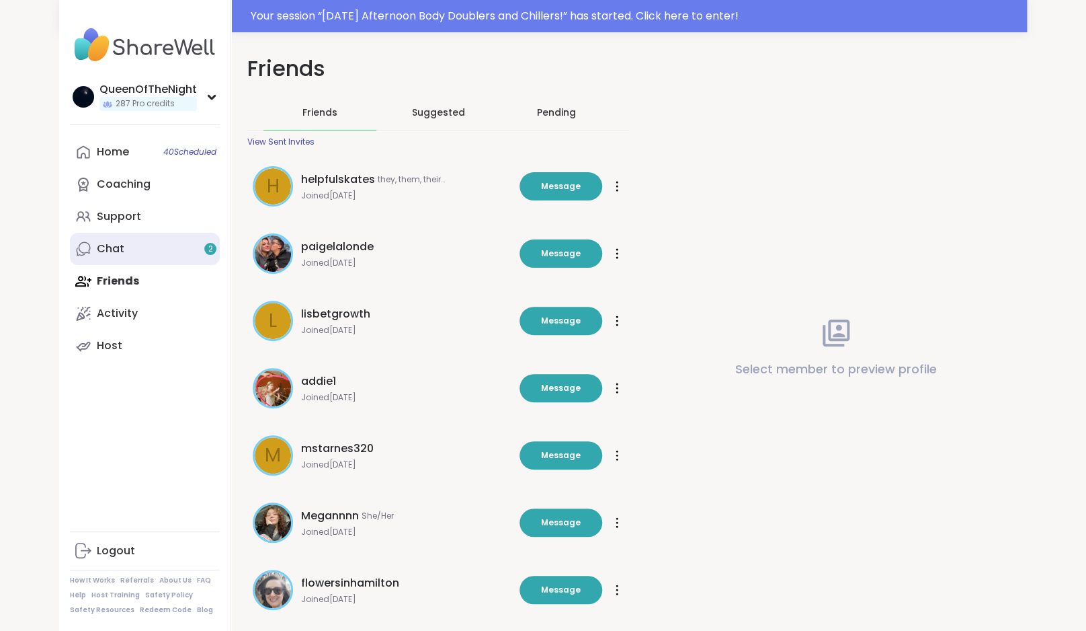
click at [135, 245] on link "Chat 2" at bounding box center [145, 249] width 150 height 32
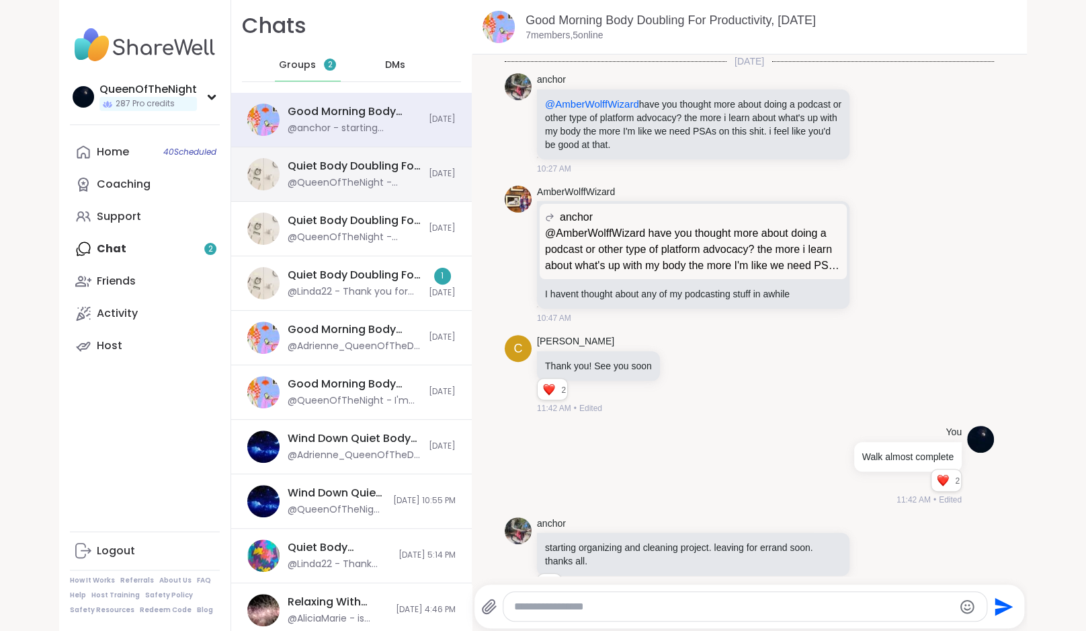
scroll to position [40, 0]
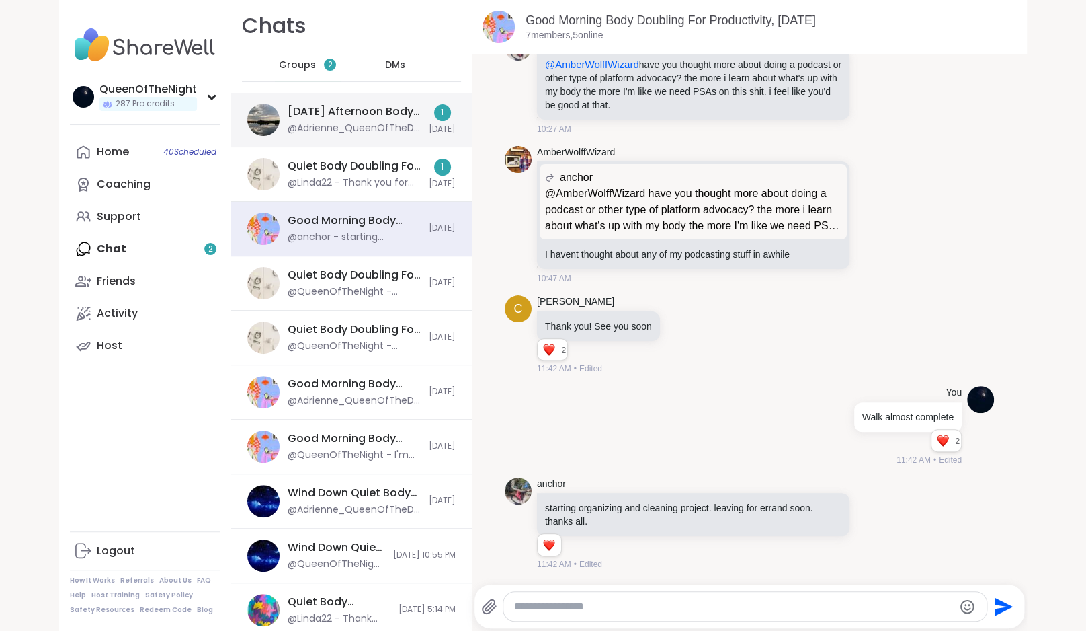
click at [370, 140] on div "Friday Afternoon Body Doublers and Chillers!, Sep 12 @Adrienne_QueenOfTheDawn -…" at bounding box center [351, 120] width 241 height 54
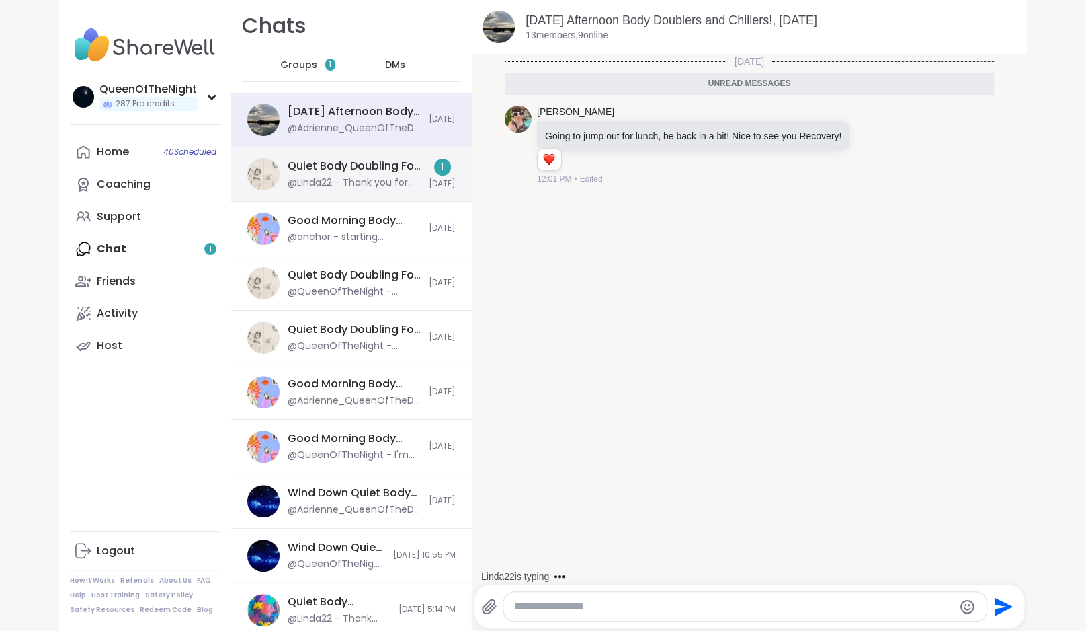
click at [371, 159] on div "Quiet Body Doubling For Productivity - Friday, Sep 12 @Linda22 - Thank you for …" at bounding box center [351, 174] width 241 height 54
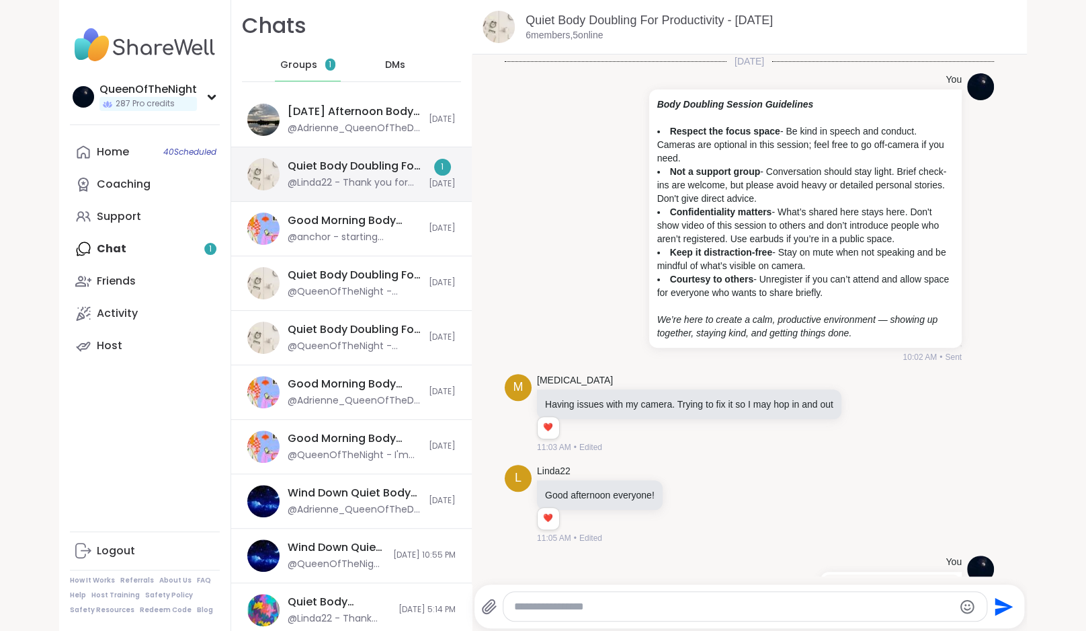
scroll to position [1428, 0]
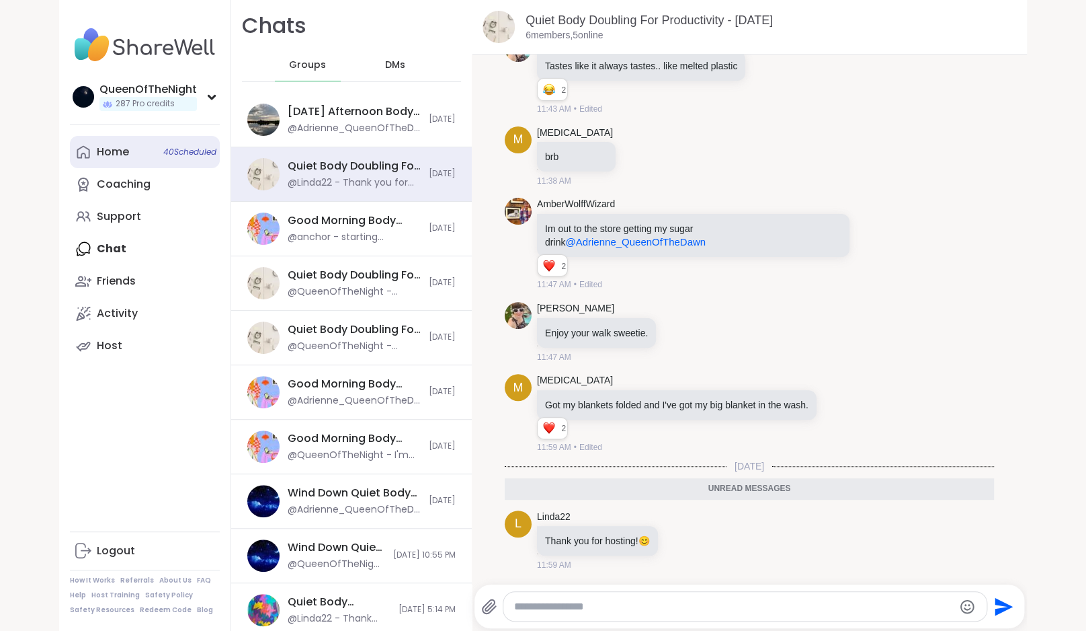
click at [140, 151] on link "Home 40 Scheduled" at bounding box center [145, 152] width 150 height 32
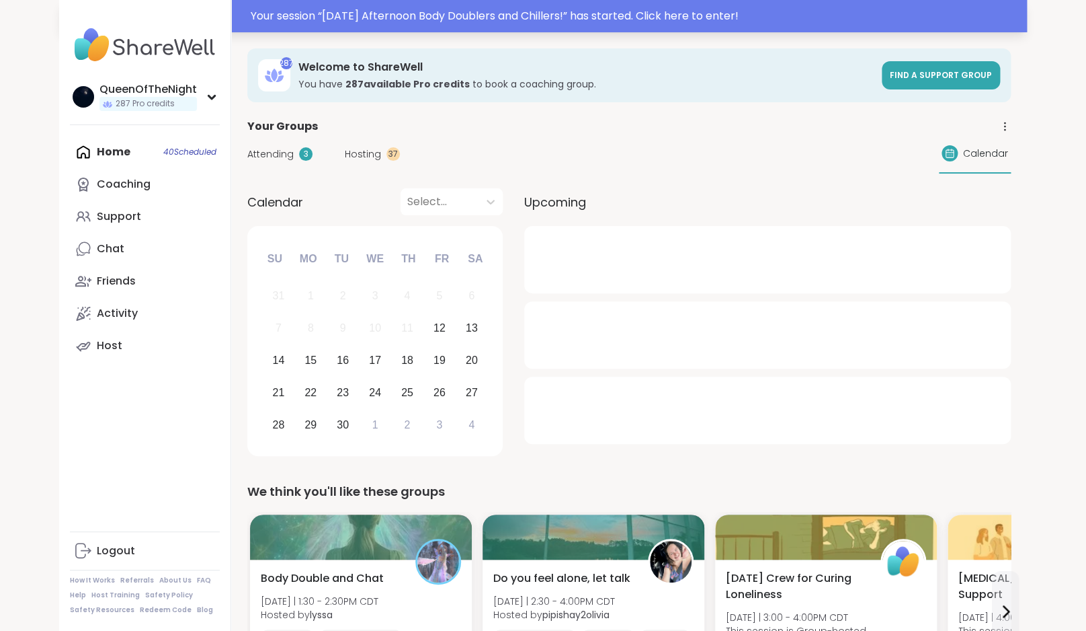
click at [515, 15] on div "Your session “ Friday Afternoon Body Doublers and Chillers! ” has started. Clic…" at bounding box center [635, 16] width 768 height 16
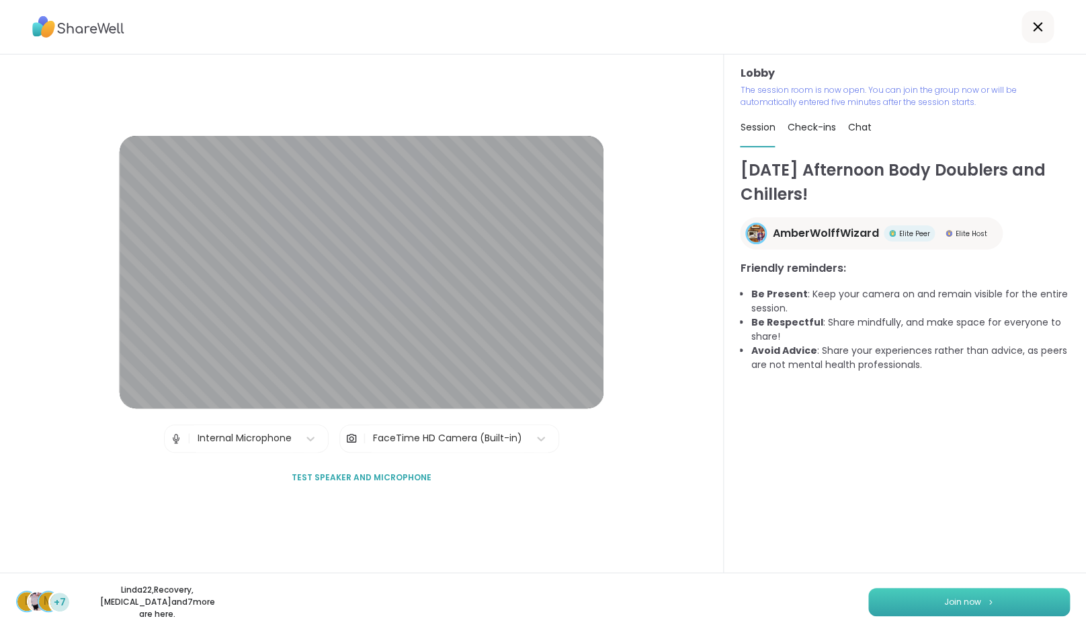
click at [969, 606] on span "Join now" at bounding box center [962, 602] width 37 height 12
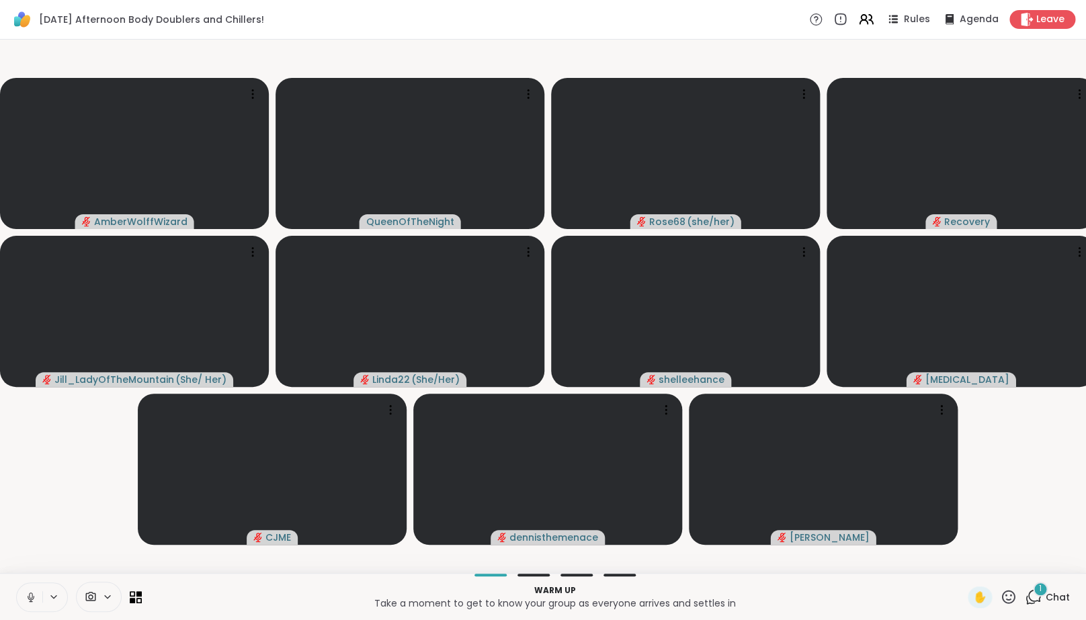
click at [22, 604] on button at bounding box center [30, 597] width 26 height 28
click at [1044, 608] on div "1 Chat" at bounding box center [1047, 598] width 45 height 22
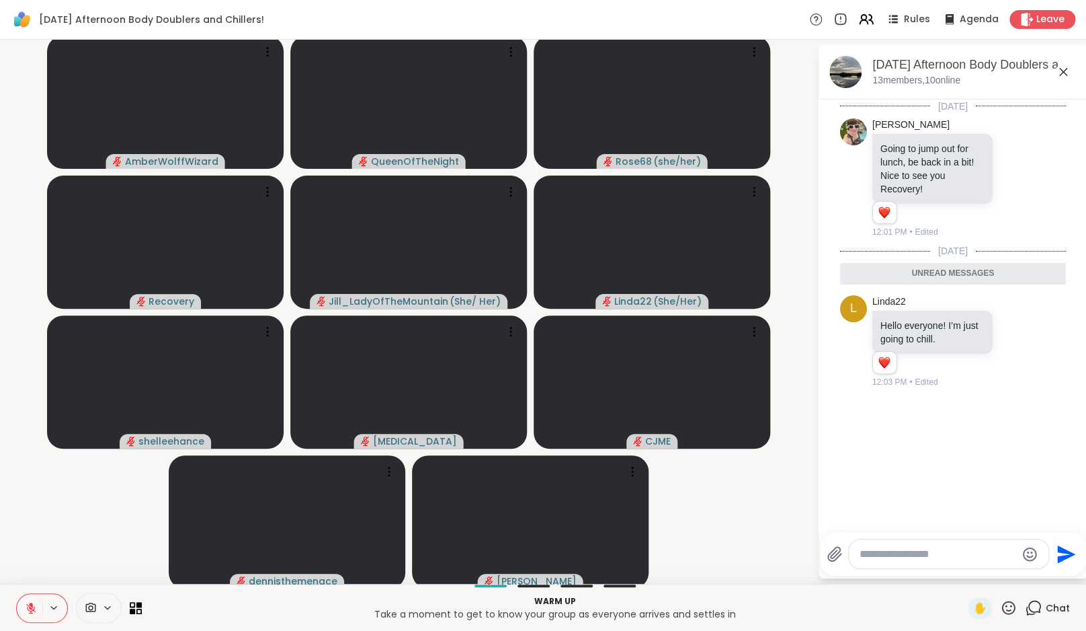
click at [969, 550] on textarea "Type your message" at bounding box center [938, 553] width 157 height 13
type textarea "**********"
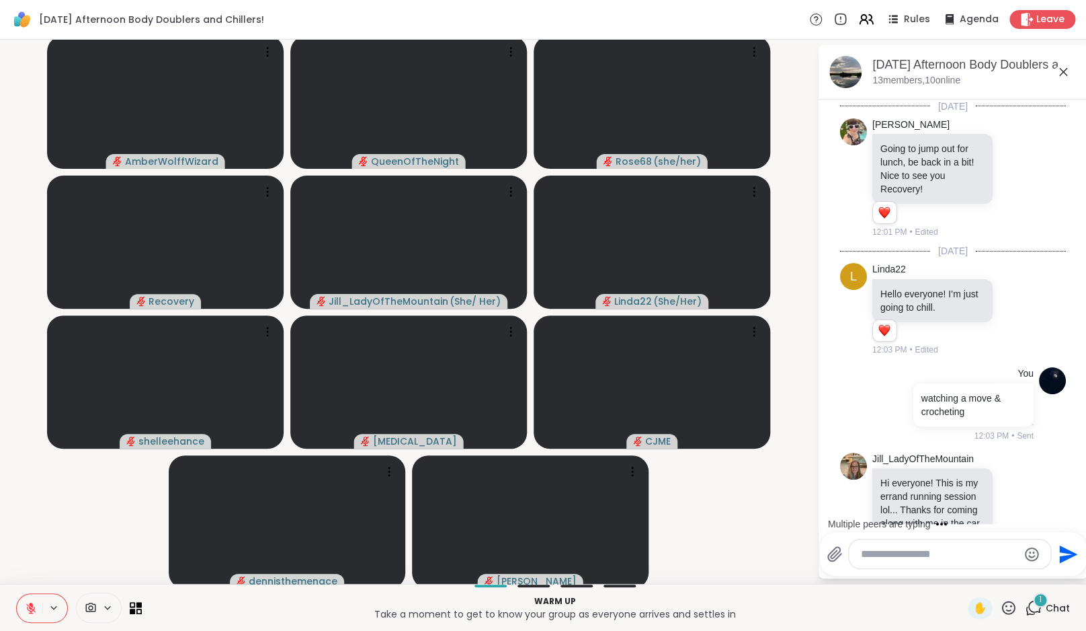
scroll to position [63, 0]
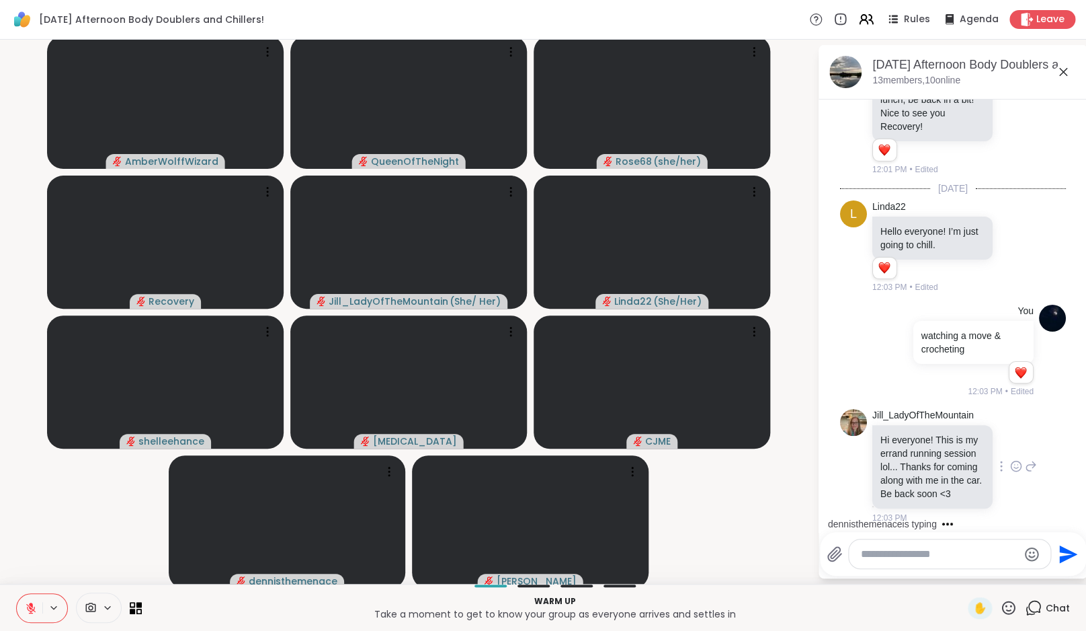
click at [1006, 451] on div "Jill_LadyOfTheMountain Hi everyone! This is my errand running session lol... Th…" at bounding box center [955, 466] width 165 height 115
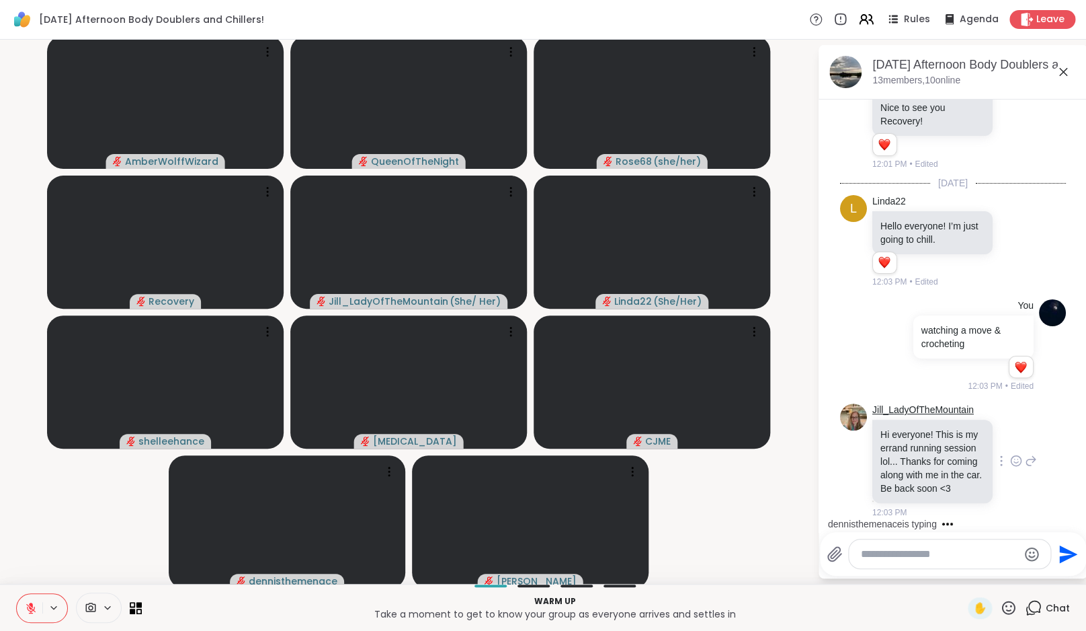
scroll to position [101, 0]
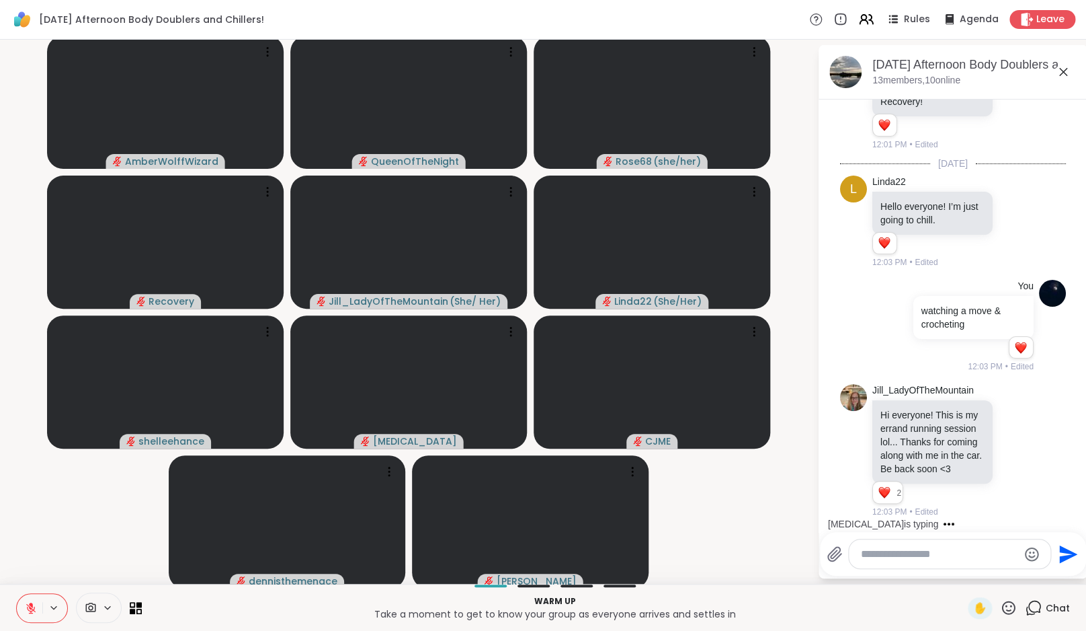
click at [996, 550] on textarea "Type your message" at bounding box center [939, 553] width 157 height 13
type textarea "**********"
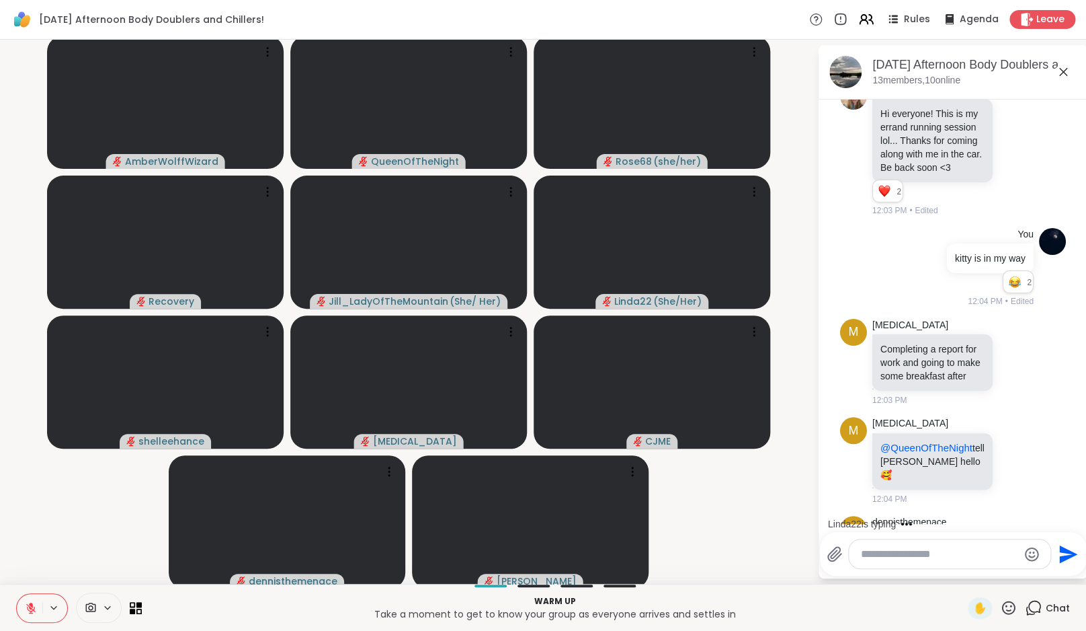
scroll to position [474, 0]
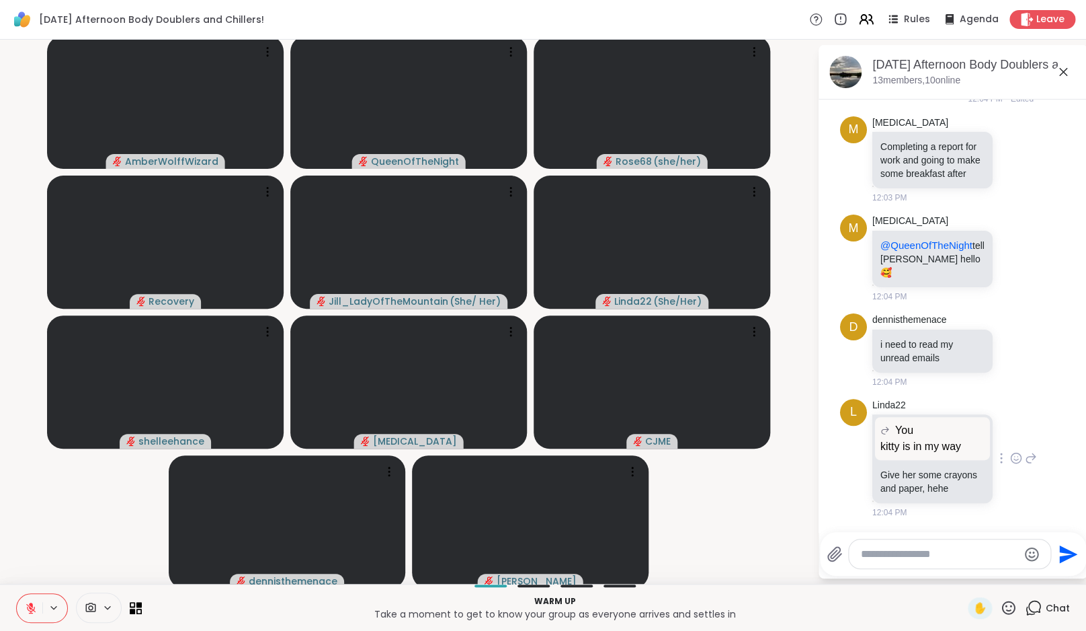
click at [1017, 399] on div "Linda22 You kitty is in my way kitty is in my way Give her some crayons and pap…" at bounding box center [955, 459] width 165 height 120
click at [1025, 253] on icon at bounding box center [1031, 258] width 12 height 16
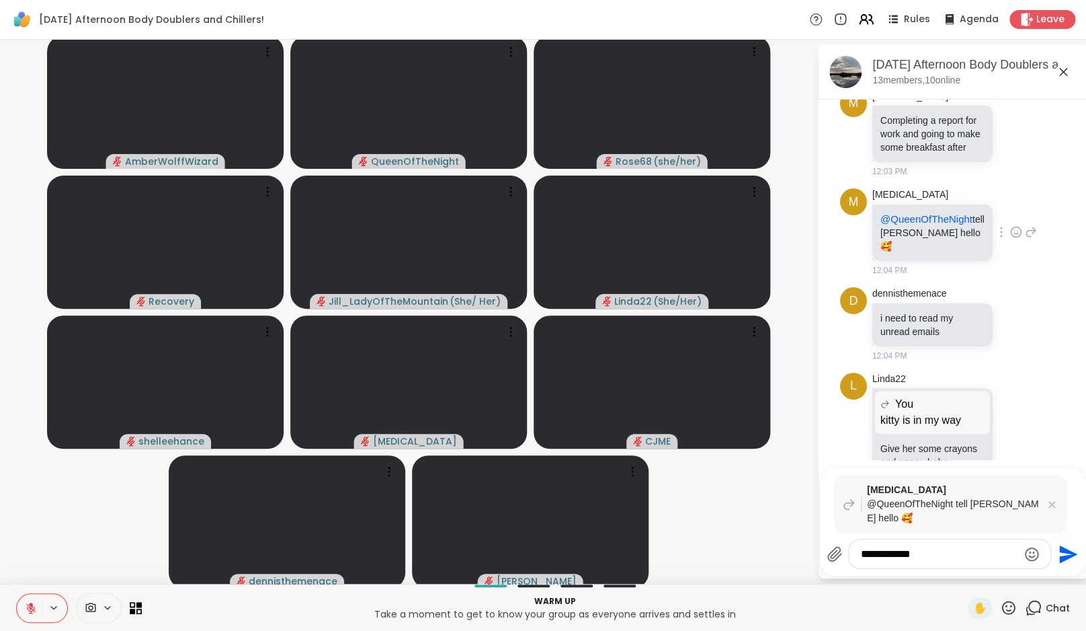
type textarea "**********"
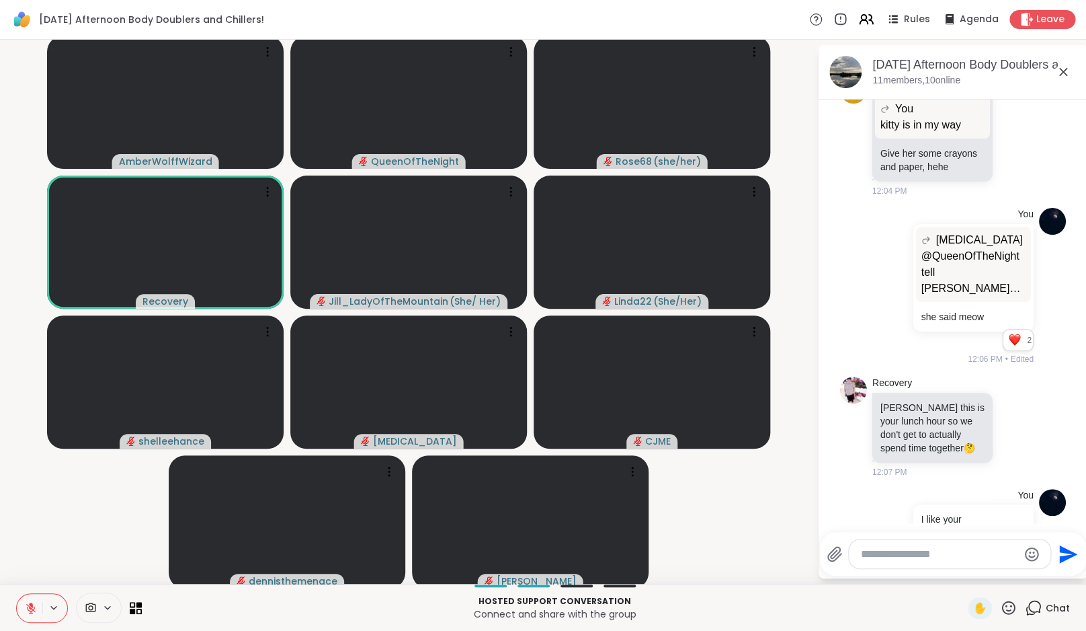
scroll to position [1055, 0]
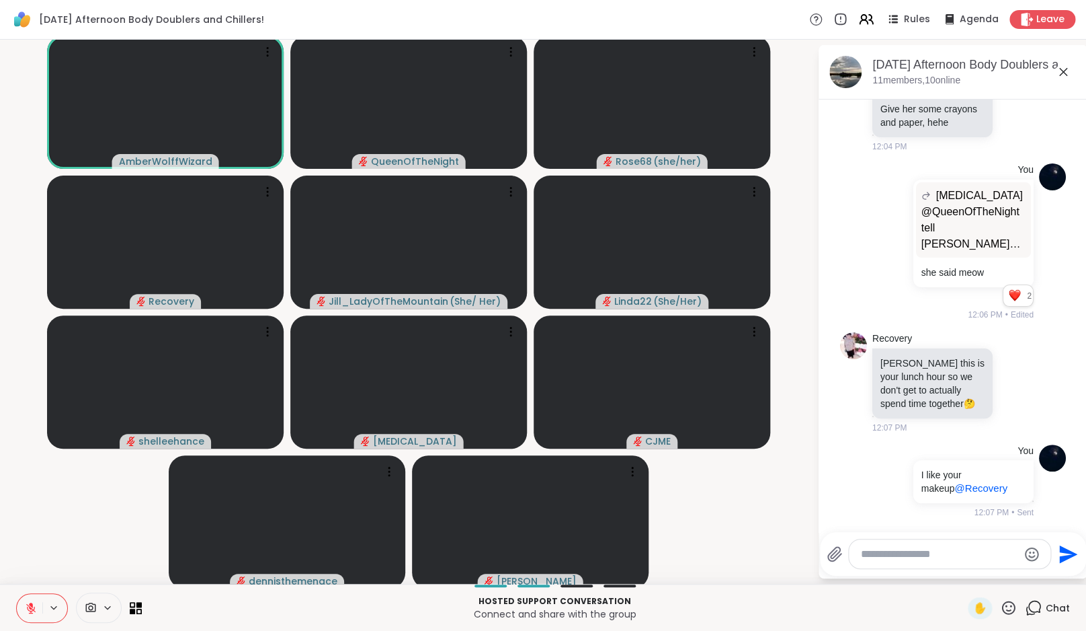
click at [36, 606] on icon at bounding box center [31, 608] width 12 height 12
click at [25, 608] on icon at bounding box center [31, 608] width 12 height 12
click at [43, 534] on video-player-container "AmberWolffWizard QueenOfTheNight Rose68 ( she/her ) Recovery Jill_LadyOfTheMoun…" at bounding box center [408, 311] width 801 height 533
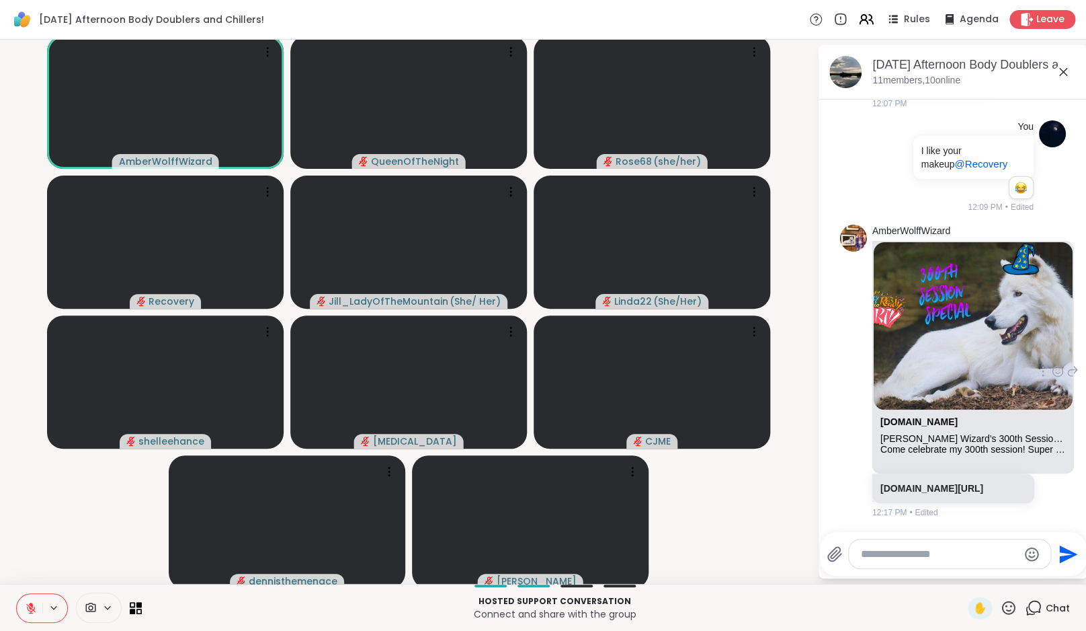
scroll to position [1406, 0]
click at [934, 483] on link "sharewellnow.com/session/f241e9bd-0591-43e5-8d43-d2415d78045a" at bounding box center [932, 488] width 103 height 11
click at [1012, 612] on icon at bounding box center [1008, 606] width 13 height 13
click at [1050, 571] on div "🎉" at bounding box center [1058, 572] width 24 height 22
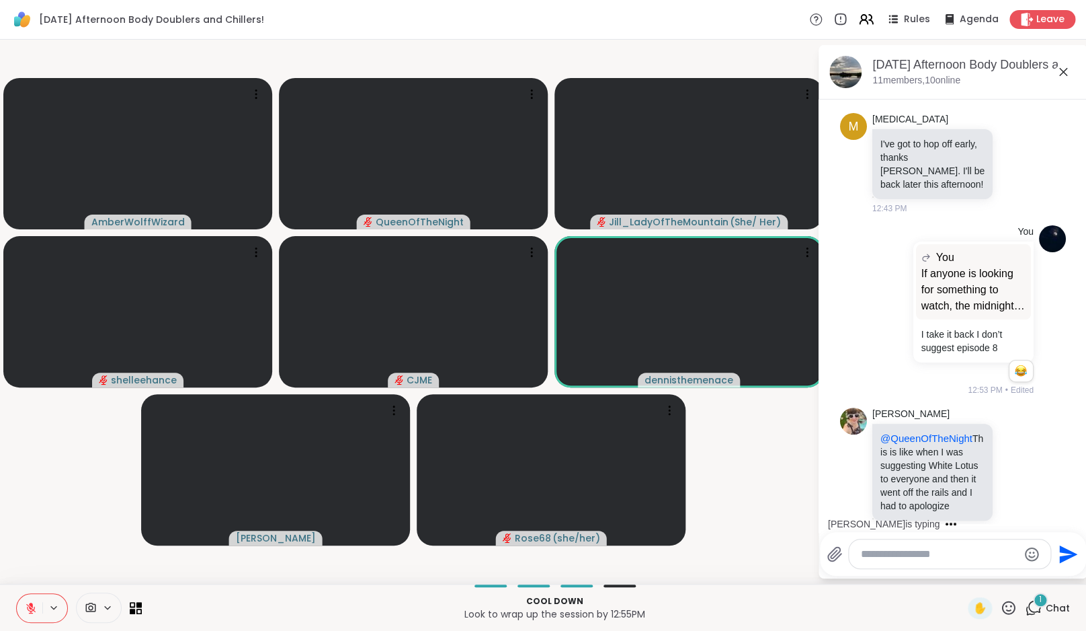
scroll to position [2636, 0]
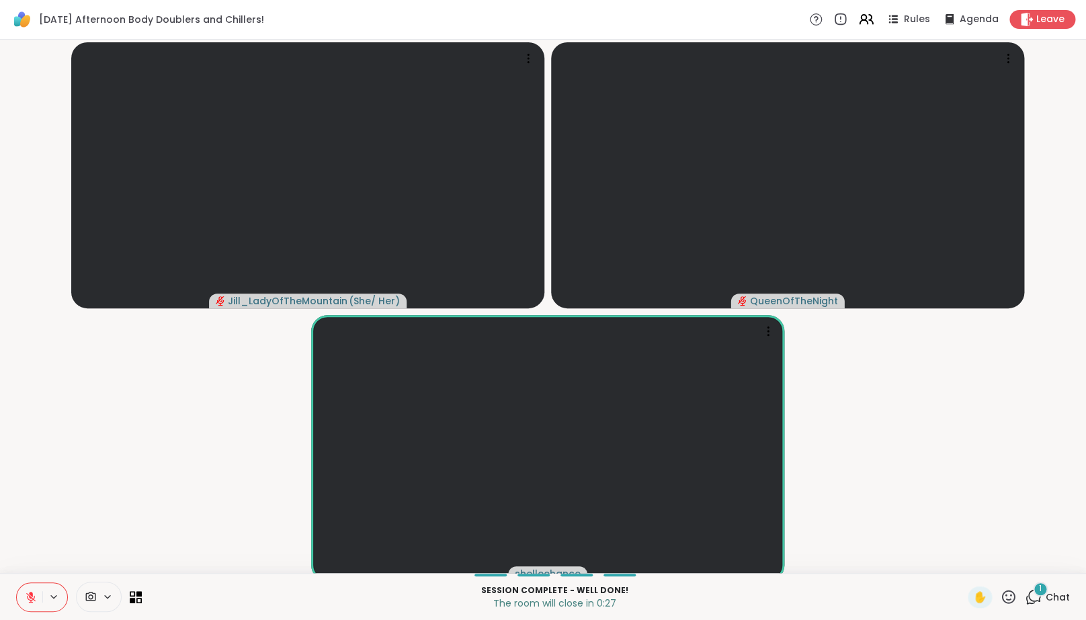
click at [27, 604] on icon at bounding box center [31, 598] width 12 height 12
click at [15, 514] on video-player-container "Jill_LadyOfTheMountain ( She/ Her ) QueenOfTheNight shelleehance" at bounding box center [543, 306] width 1070 height 523
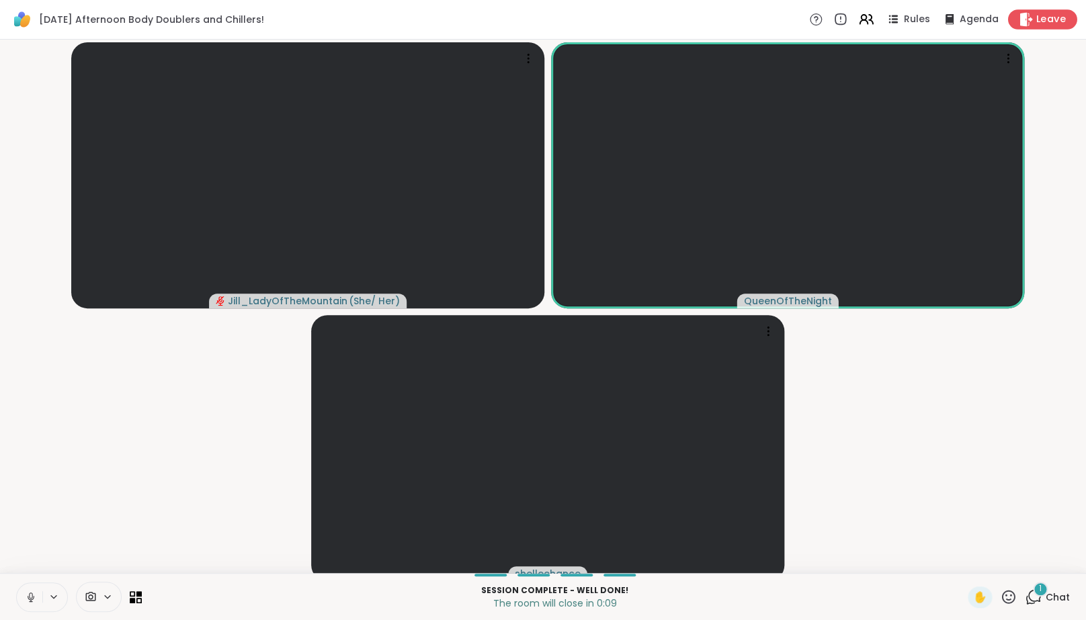
click at [1051, 28] on div "Leave" at bounding box center [1042, 18] width 69 height 19
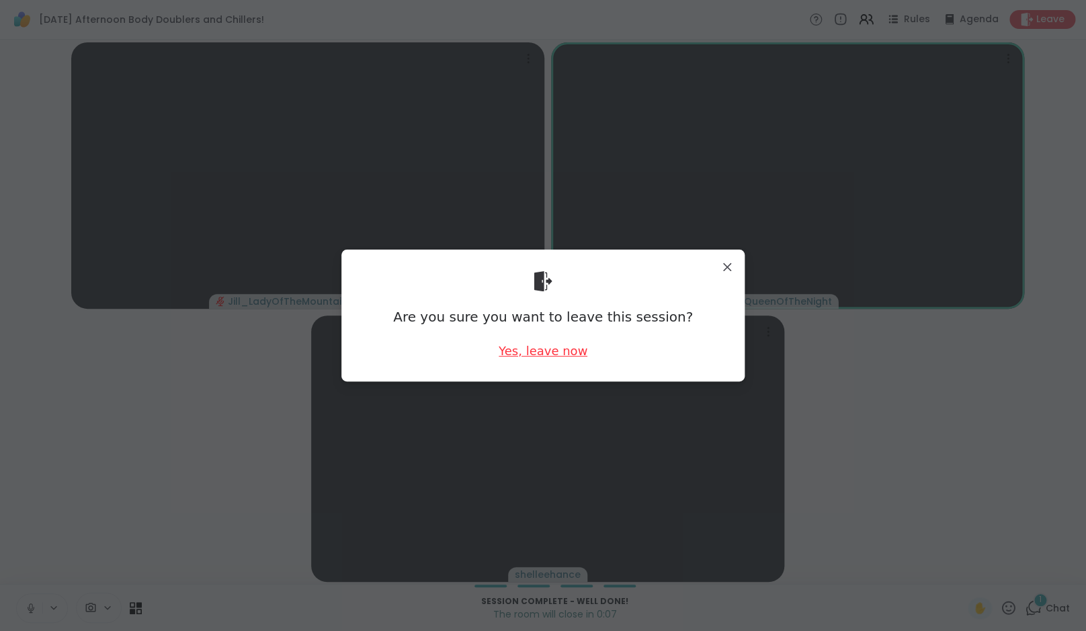
click at [559, 355] on div "Yes, leave now" at bounding box center [543, 350] width 89 height 17
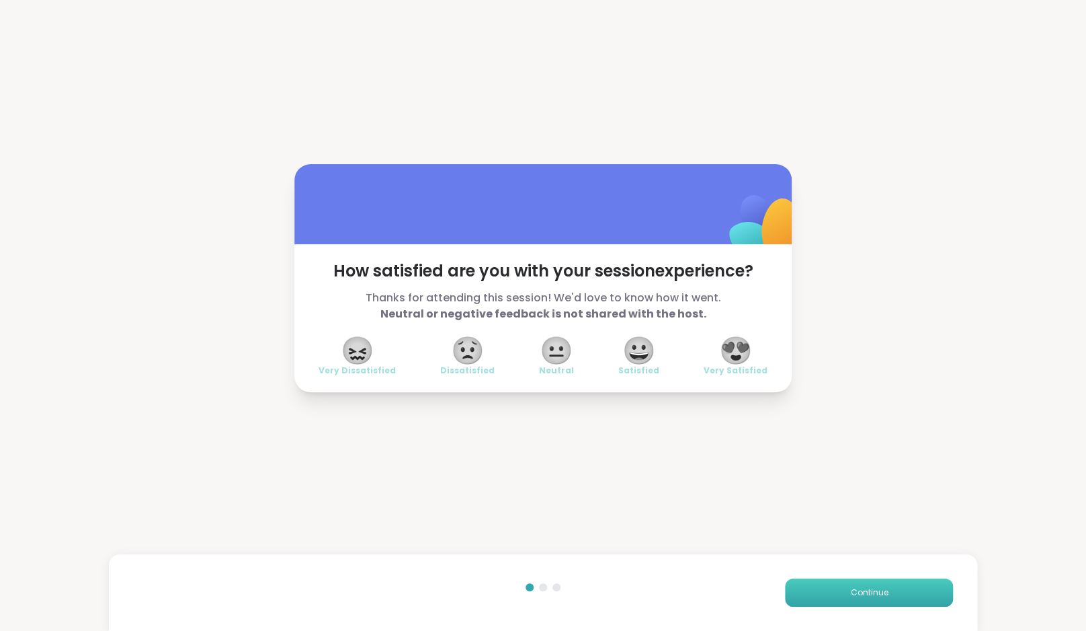
click at [907, 587] on button "Continue" at bounding box center [869, 592] width 168 height 28
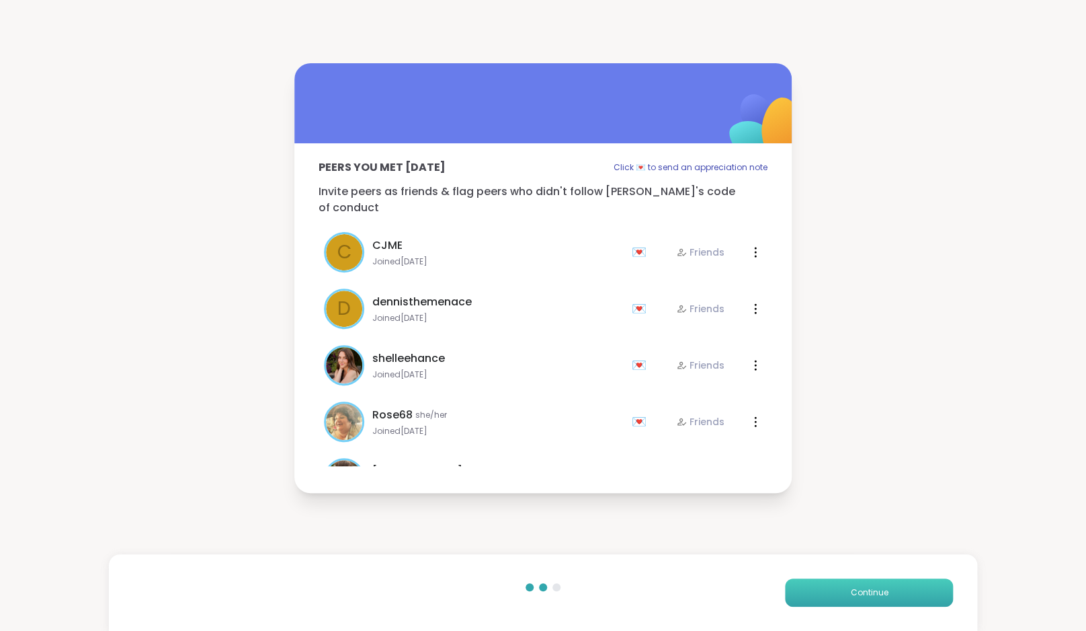
click at [907, 587] on button "Continue" at bounding box center [869, 592] width 168 height 28
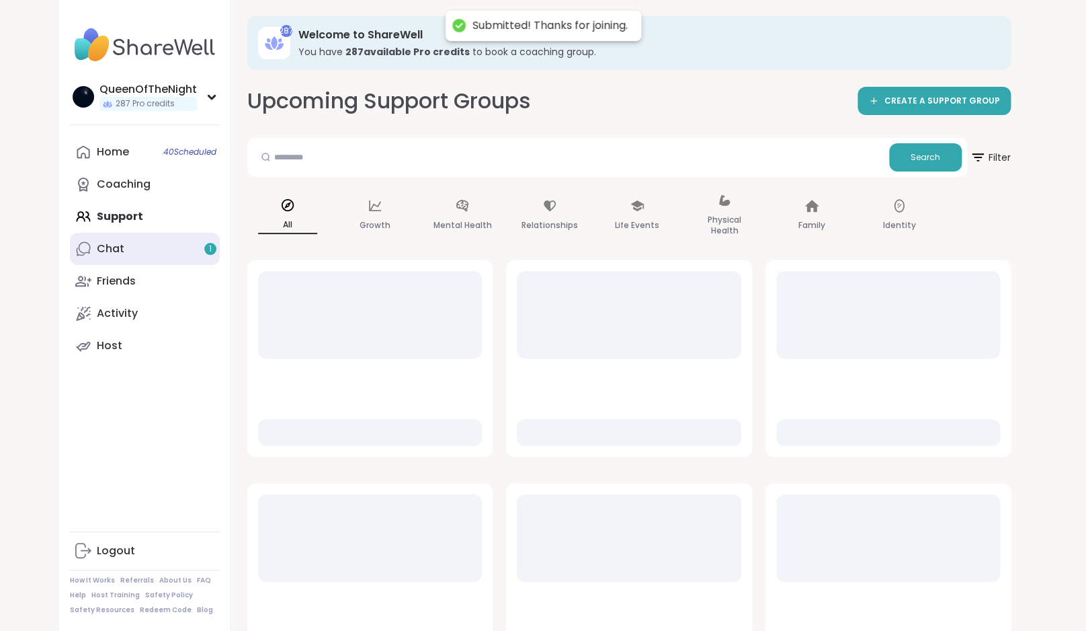
click at [204, 246] on link "Chat 1" at bounding box center [145, 249] width 150 height 32
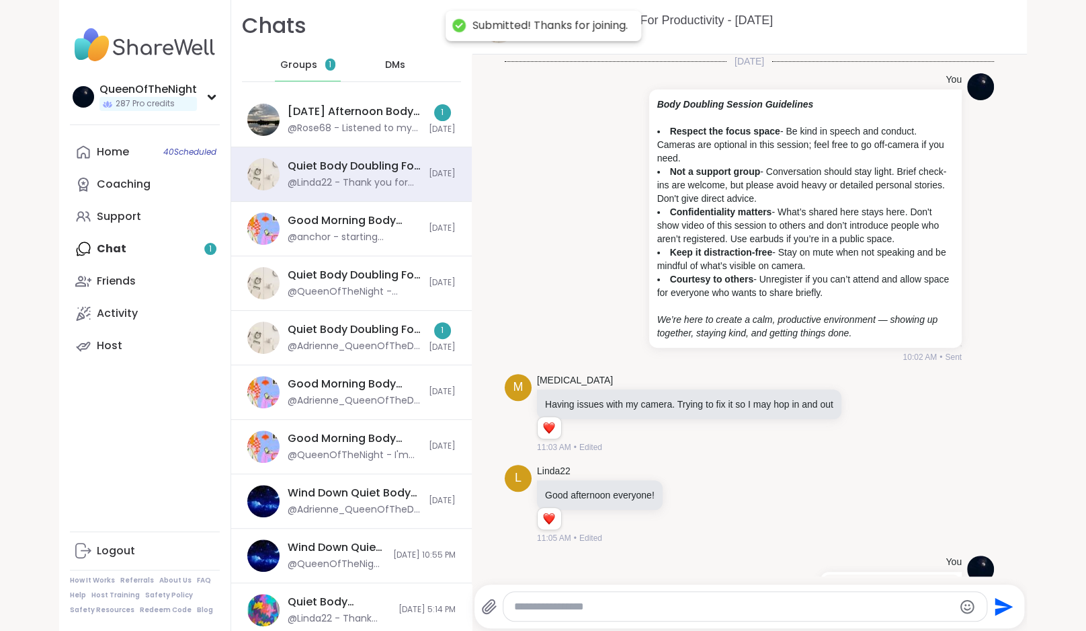
scroll to position [1383, 0]
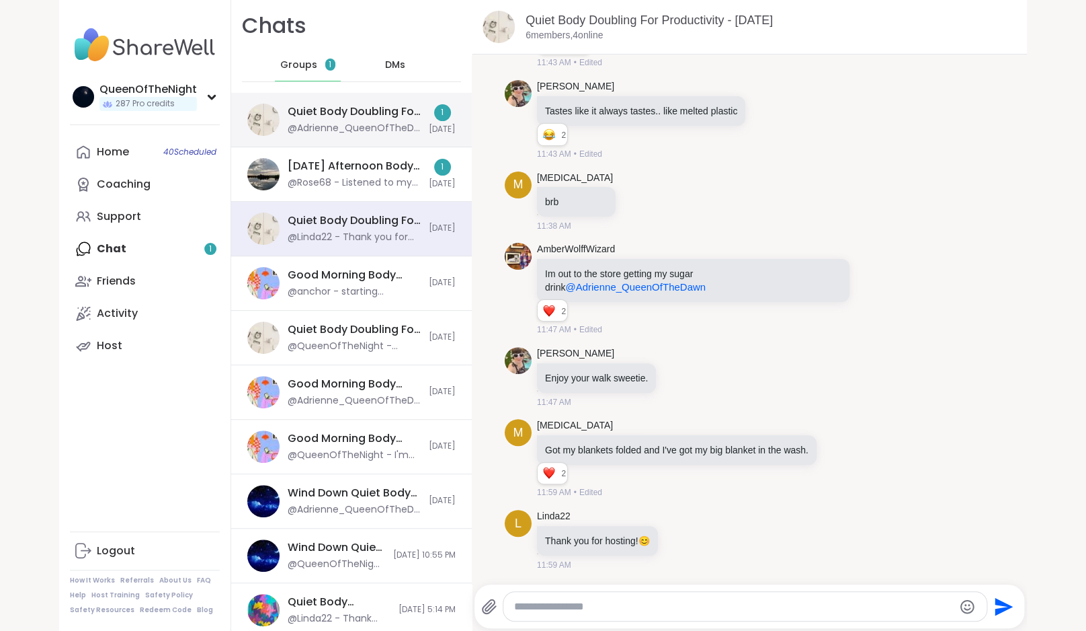
click at [362, 132] on div "@Adrienne_QueenOfTheDawn - Hi everyone! I am jumping into a meeting so will be …" at bounding box center [354, 128] width 133 height 13
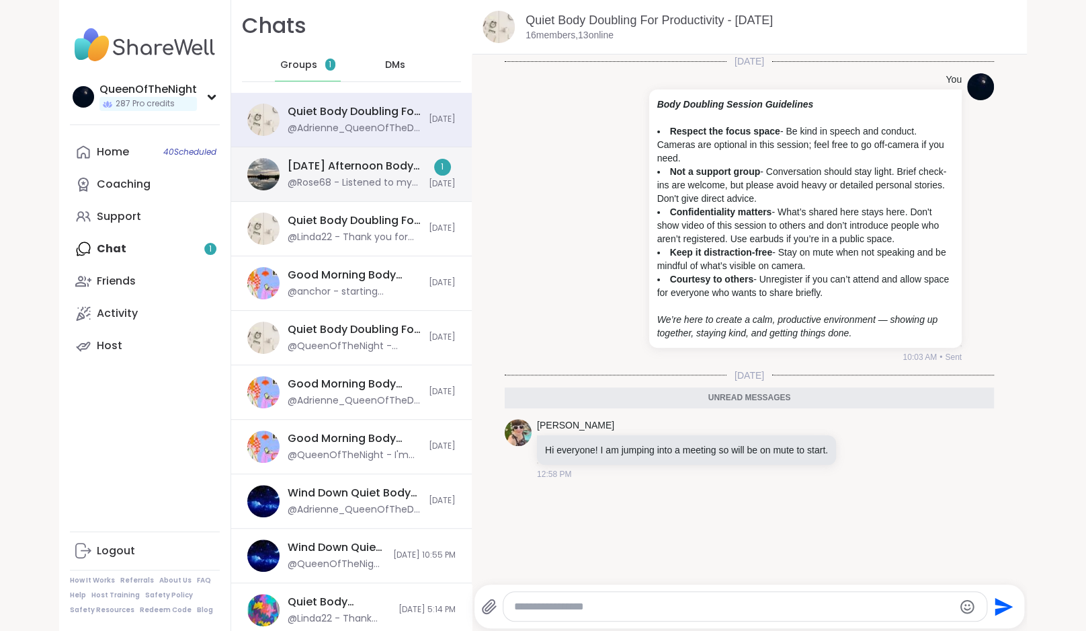
click at [361, 158] on div "Friday Afternoon Body Doublers and Chillers!, Sep 12 @Rose68 - Listened to my b…" at bounding box center [351, 174] width 241 height 54
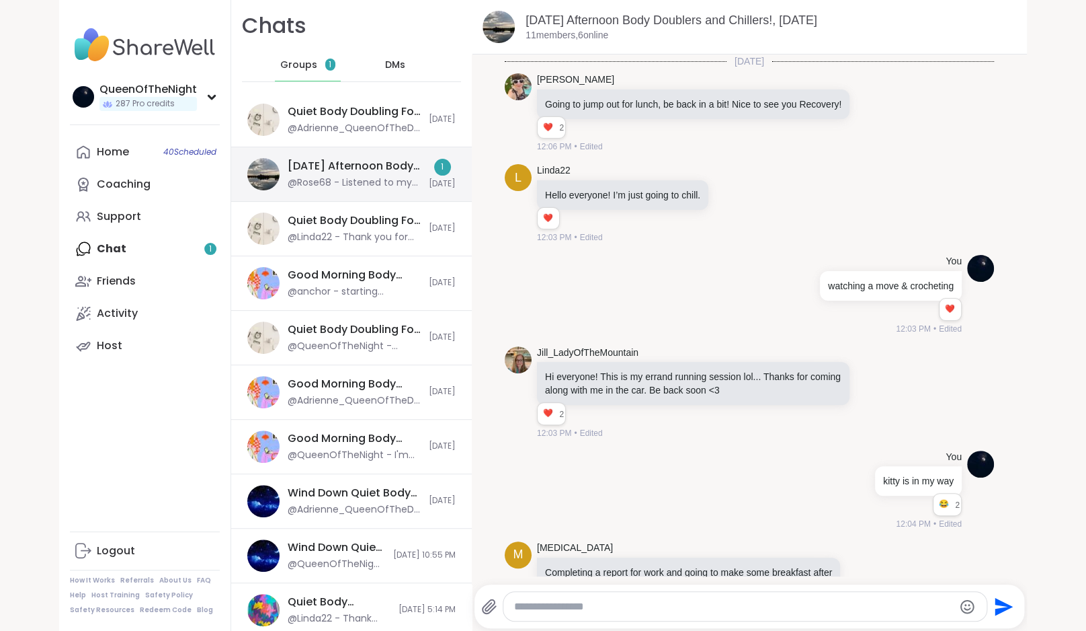
scroll to position [2002, 0]
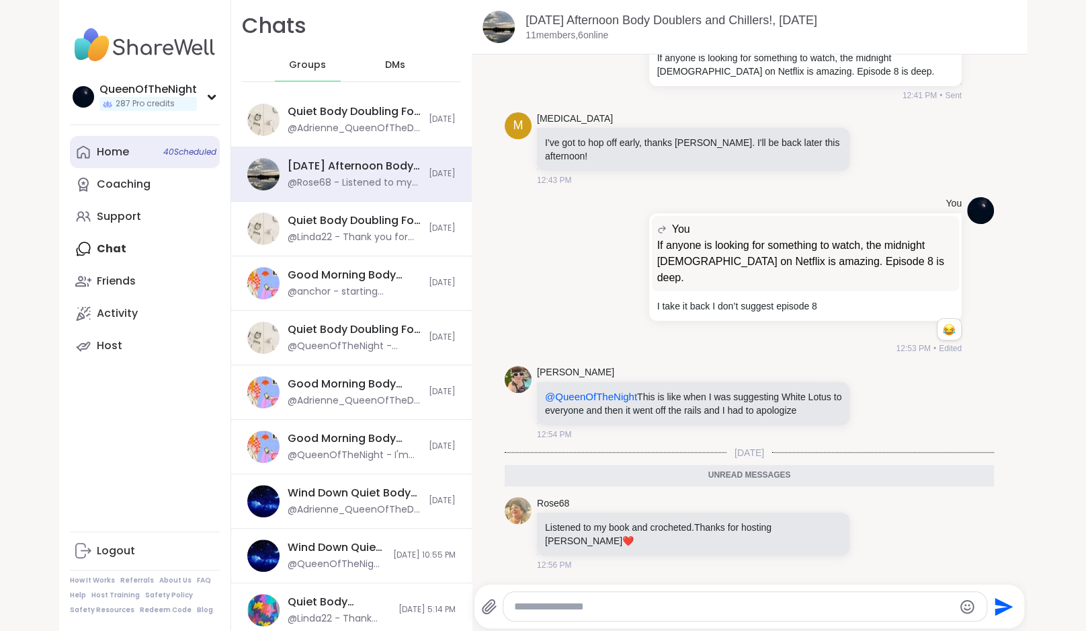
click at [132, 147] on link "Home 40 Scheduled" at bounding box center [145, 152] width 150 height 32
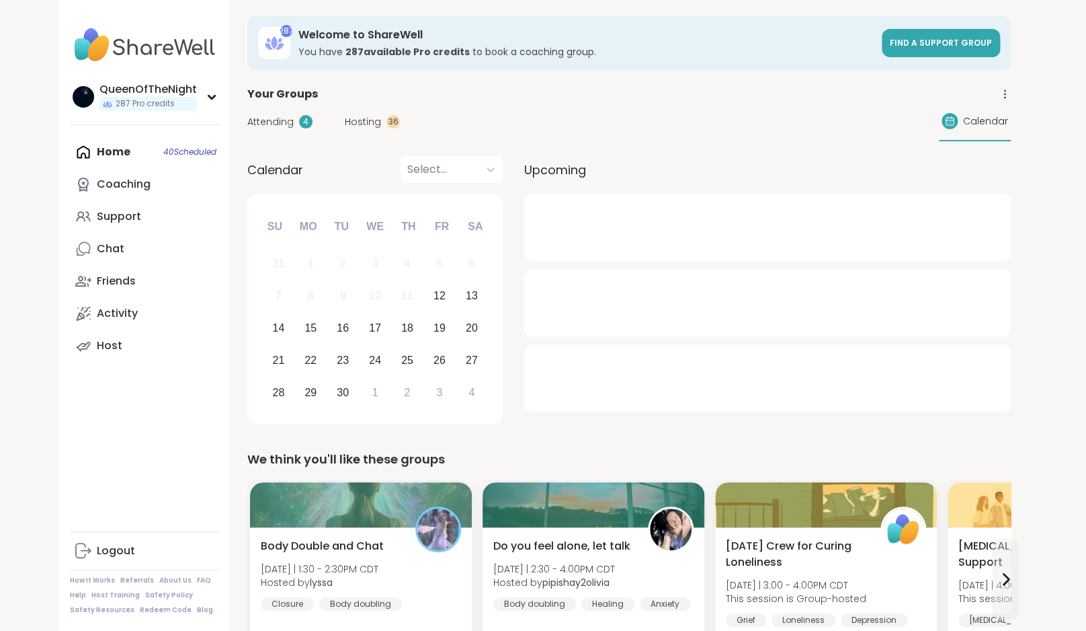
click at [367, 122] on span "Hosting" at bounding box center [363, 122] width 36 height 14
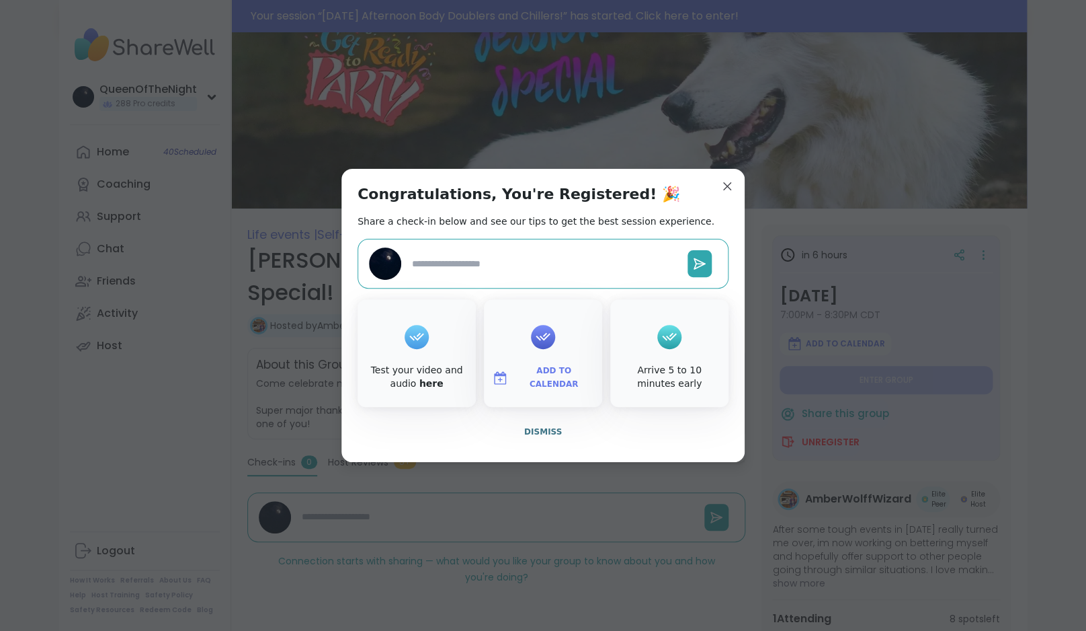
type textarea "*"
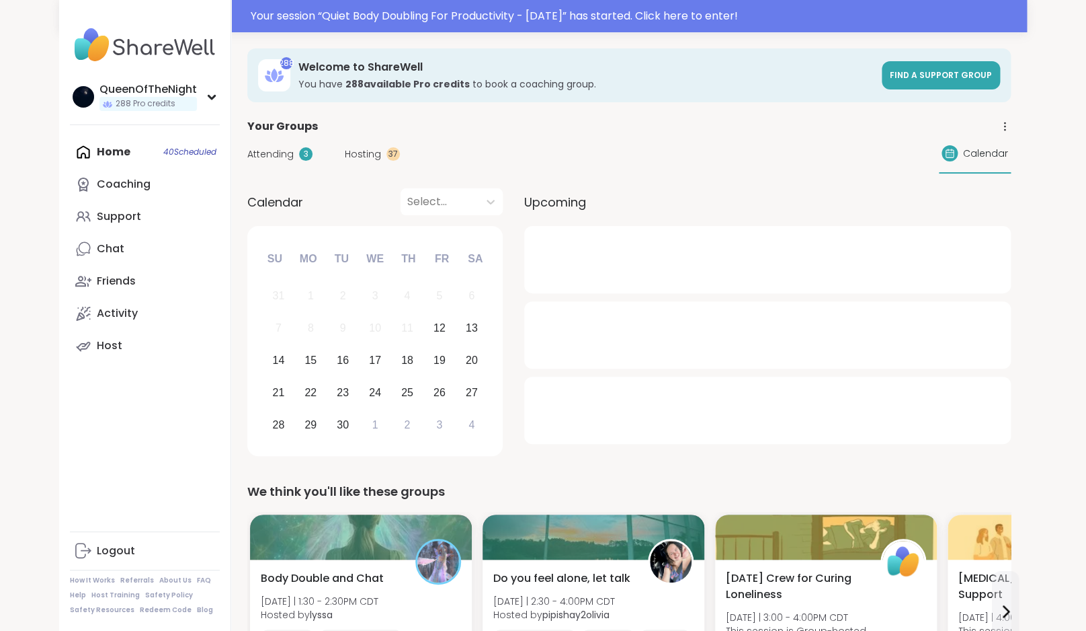
click at [359, 158] on span "Hosting" at bounding box center [363, 154] width 36 height 14
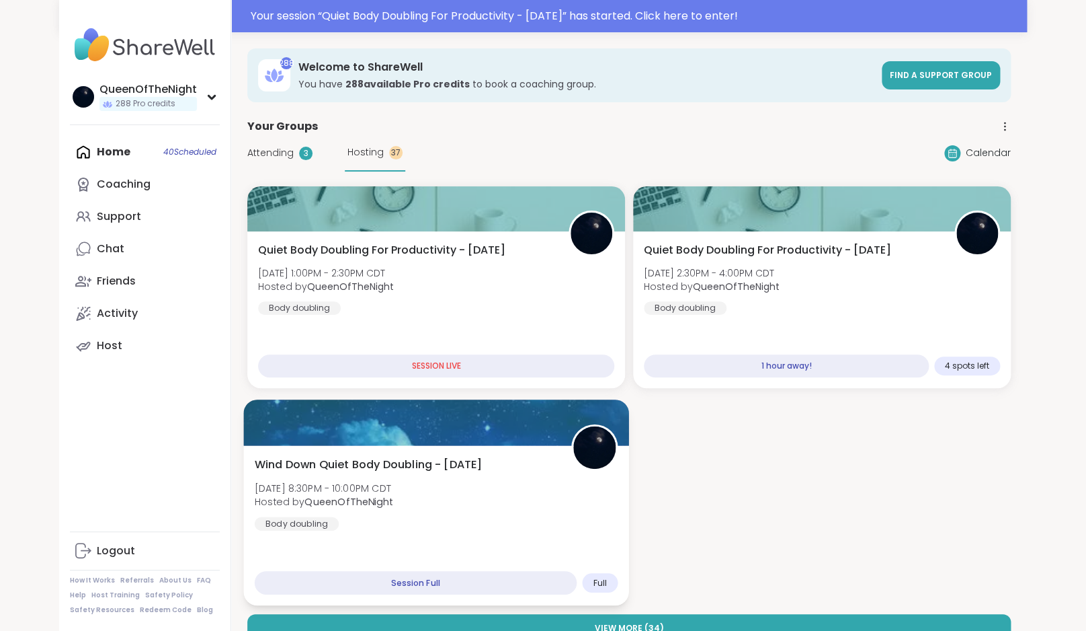
click at [562, 499] on div "Wind Down Quiet Body Doubling - Friday Fri, Sep 12 | 8:30PM - 10:00PM CDT Hoste…" at bounding box center [437, 493] width 364 height 74
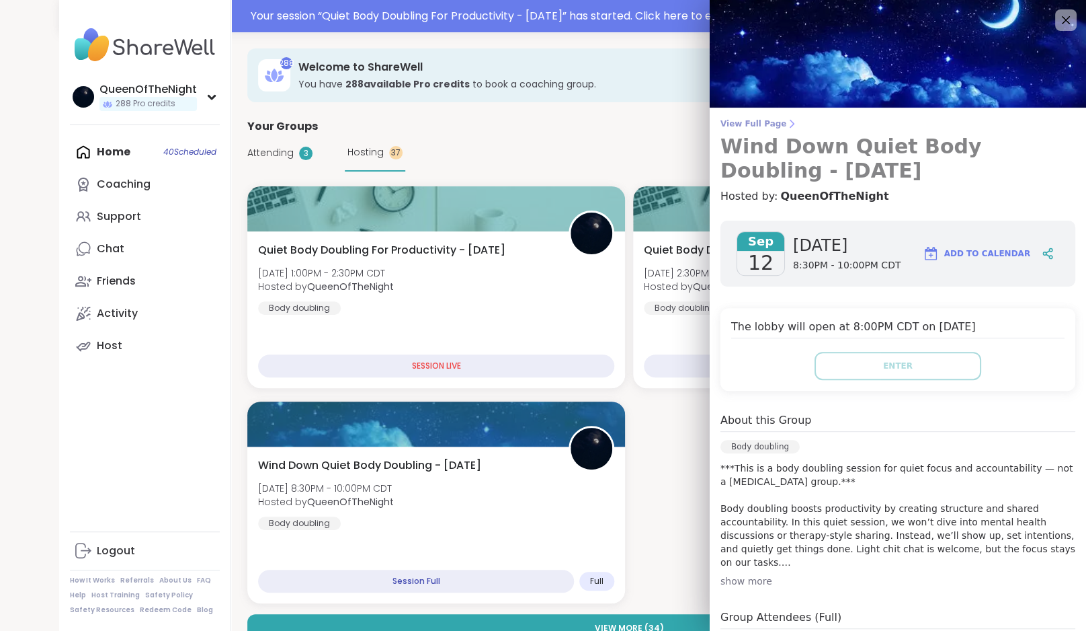
click at [759, 126] on span "View Full Page" at bounding box center [898, 123] width 355 height 11
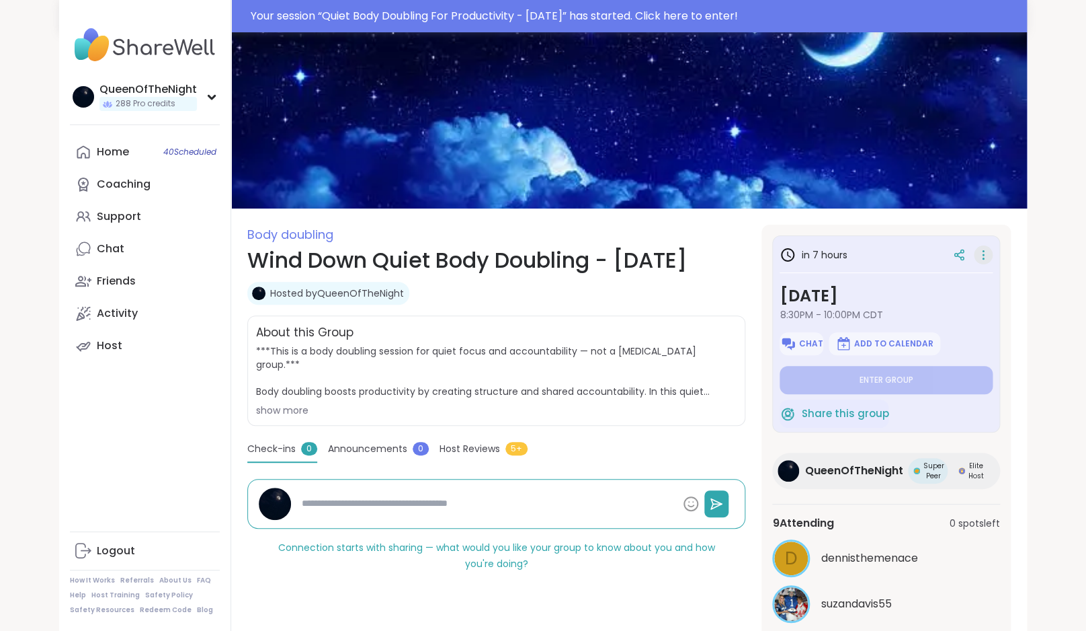
click at [980, 251] on icon at bounding box center [983, 254] width 13 height 19
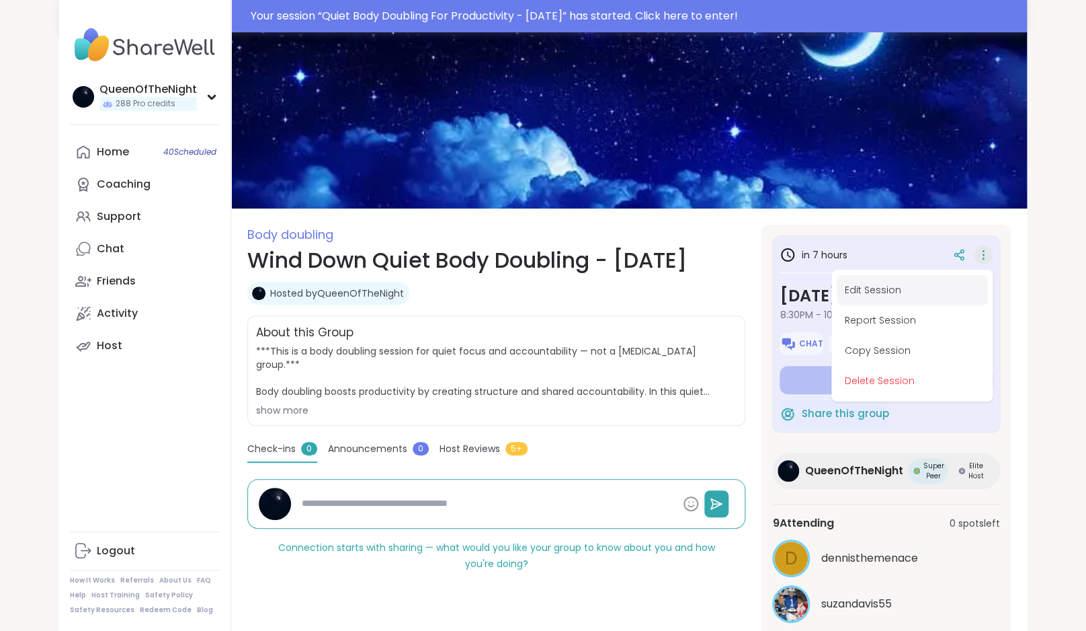
click at [940, 286] on button "Edit Session" at bounding box center [912, 290] width 151 height 30
type textarea "*"
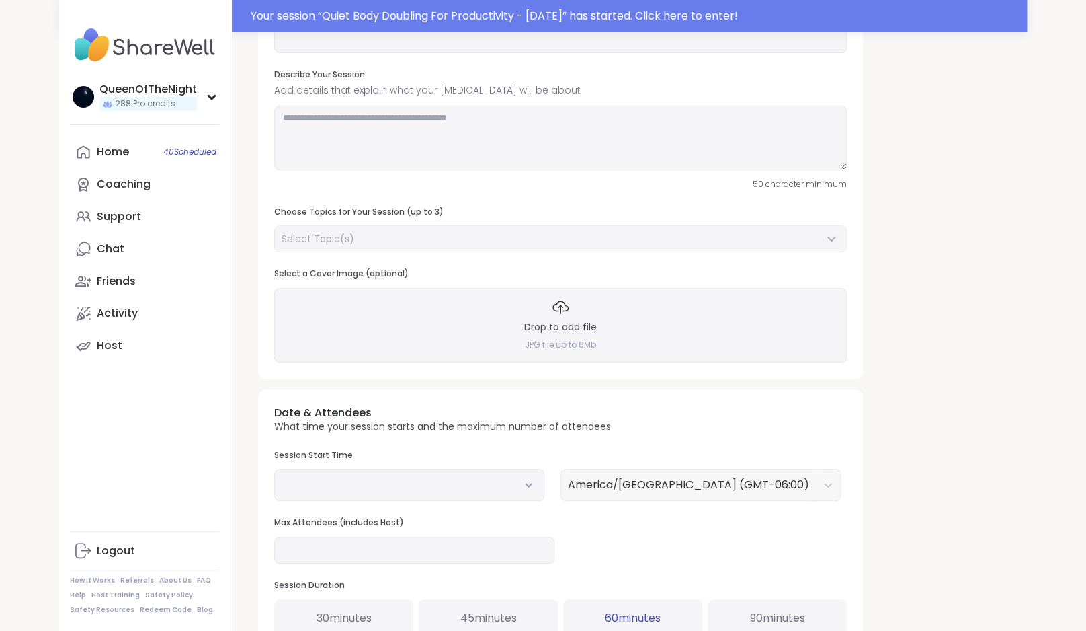
type input "**********"
type textarea "**********"
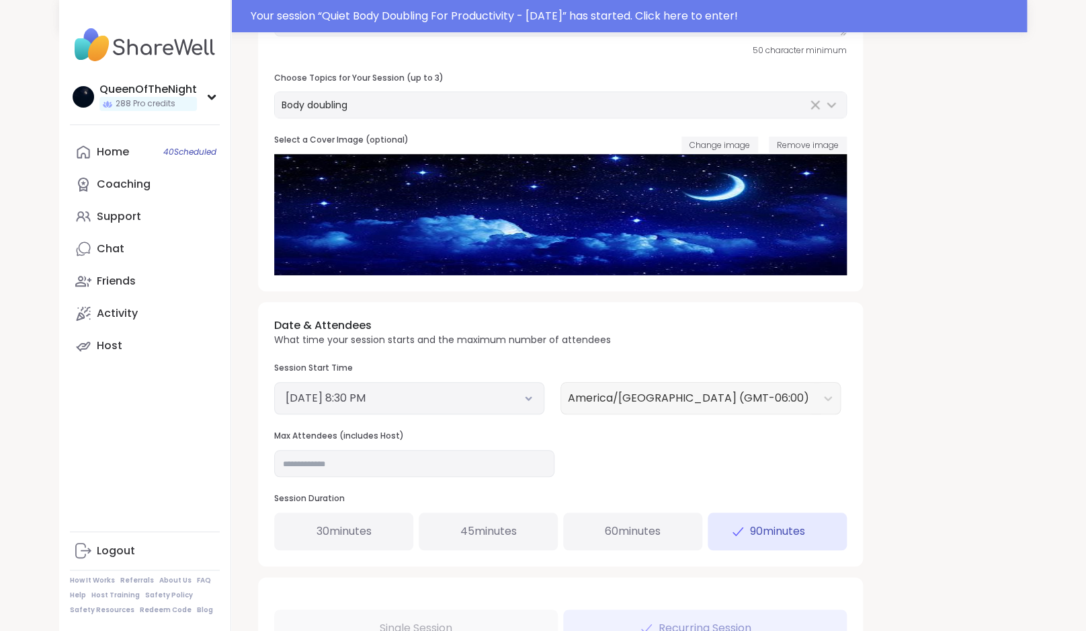
scroll to position [366, 0]
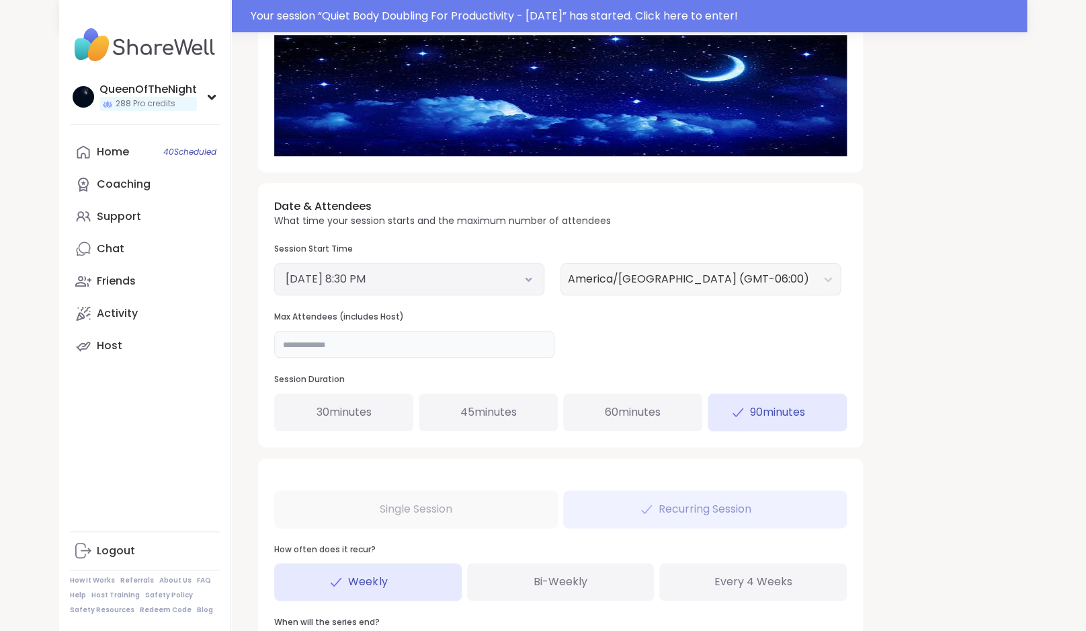
click at [327, 346] on input "**" at bounding box center [414, 344] width 280 height 27
type input "**"
click at [999, 347] on div "**********" at bounding box center [629, 227] width 764 height 1089
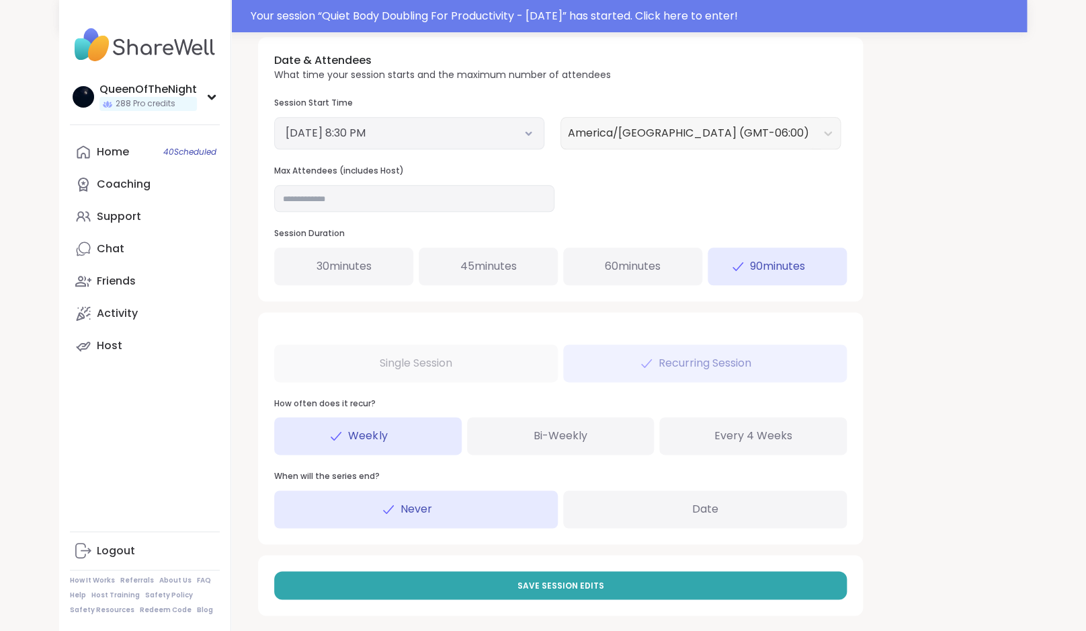
scroll to position [520, 0]
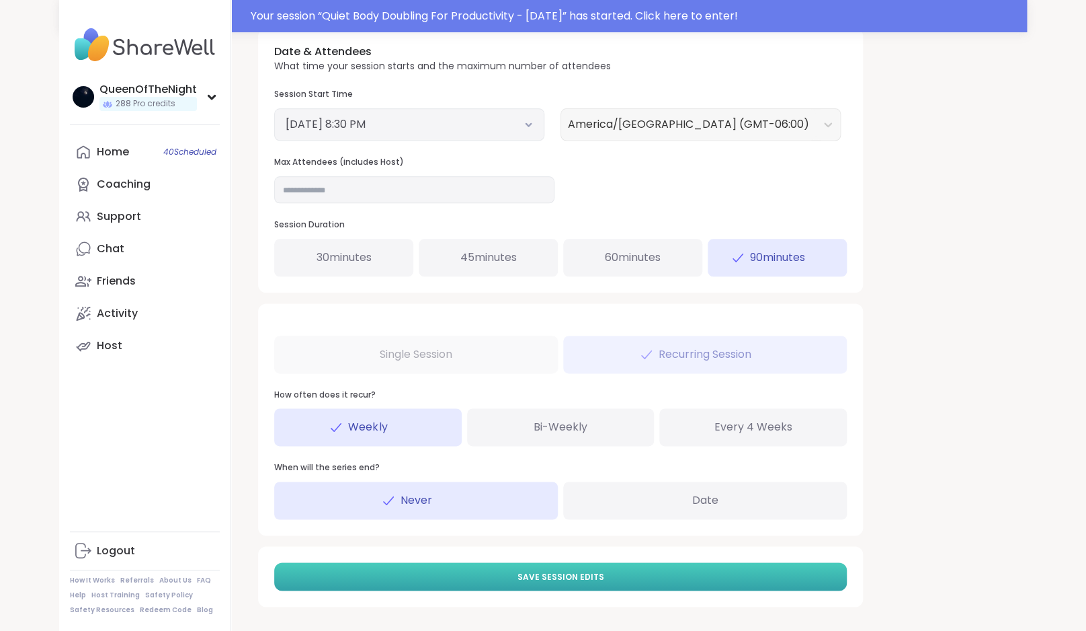
click at [623, 577] on button "Save Session Edits" at bounding box center [560, 576] width 573 height 28
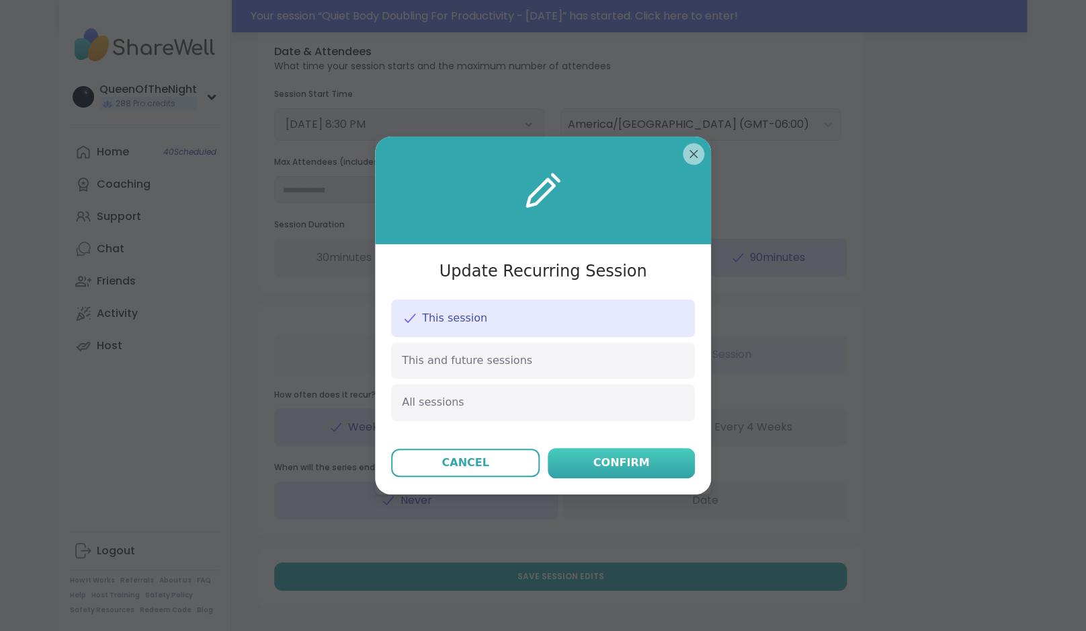
click at [633, 458] on div "Confirm" at bounding box center [622, 462] width 56 height 16
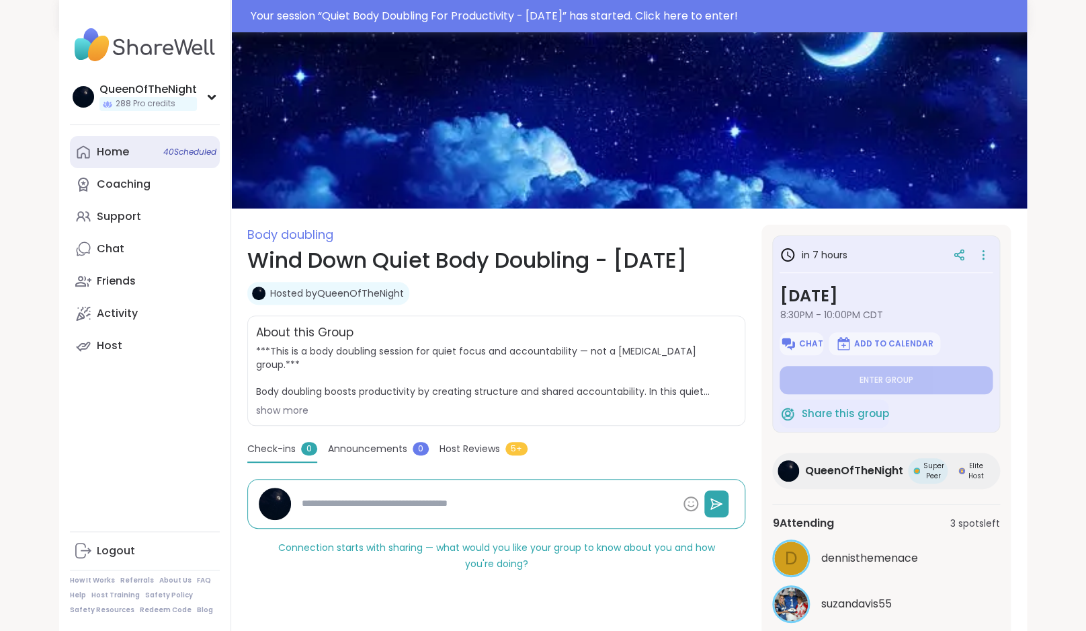
click at [110, 159] on div "Home 40 Scheduled" at bounding box center [113, 152] width 32 height 15
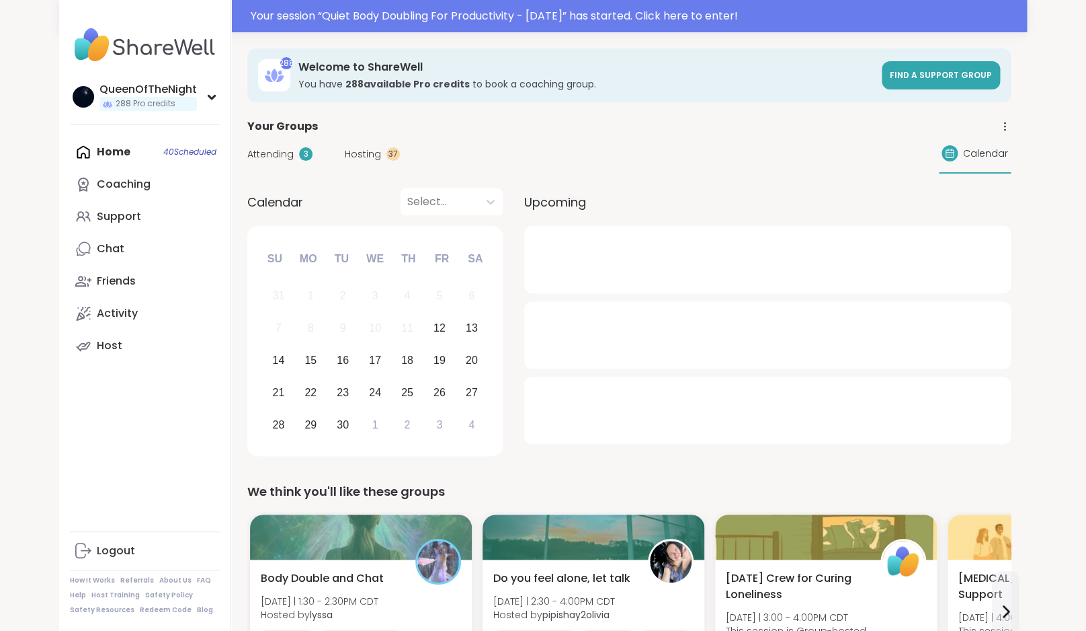
click at [364, 152] on span "Hosting" at bounding box center [363, 154] width 36 height 14
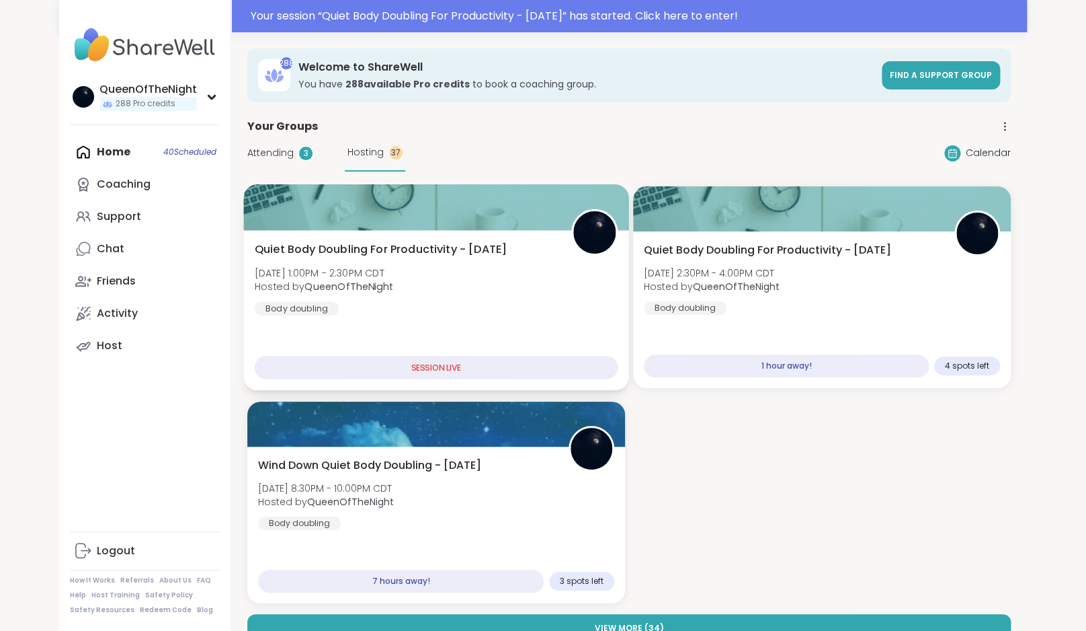
click at [495, 231] on div "Quiet Body Doubling For Productivity - Friday Fri, Sep 12 | 1:00PM - 2:30PM CDT…" at bounding box center [435, 310] width 385 height 160
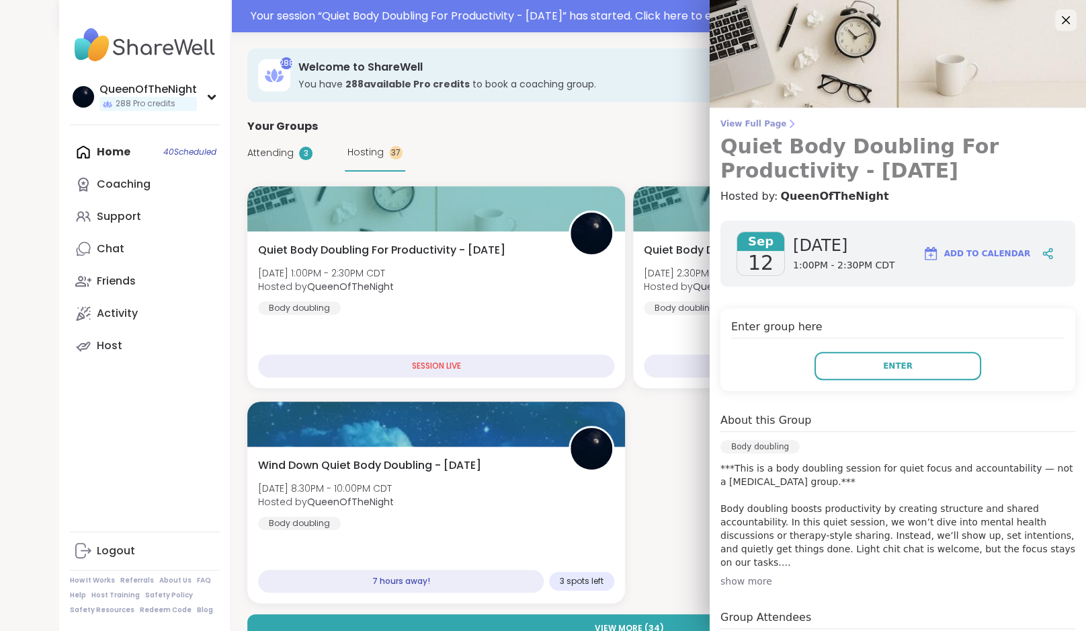
click at [775, 128] on span "View Full Page" at bounding box center [898, 123] width 355 height 11
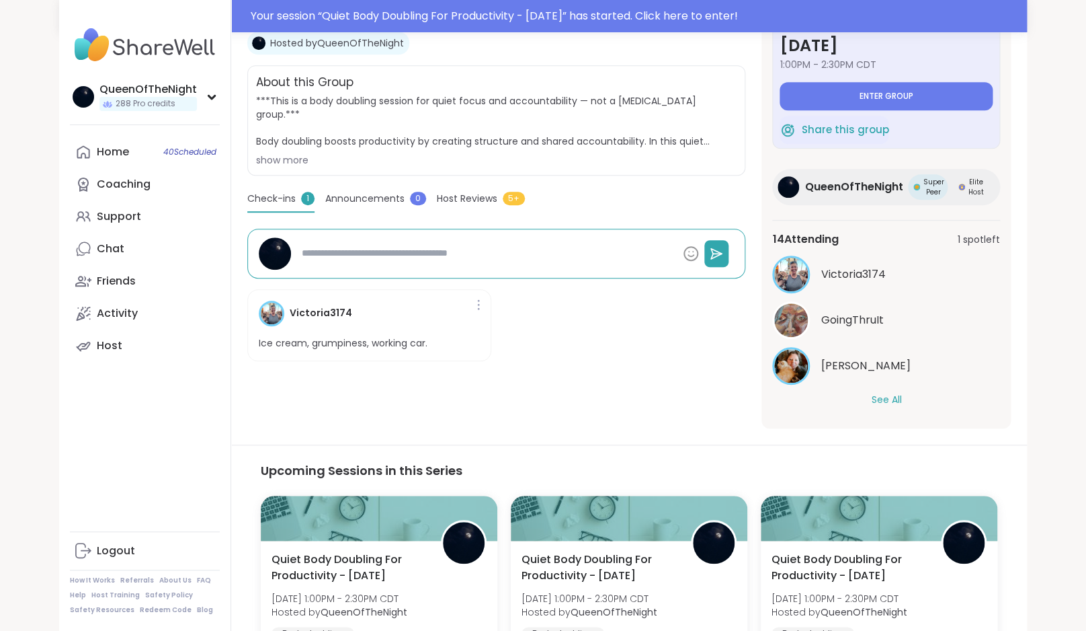
scroll to position [253, 0]
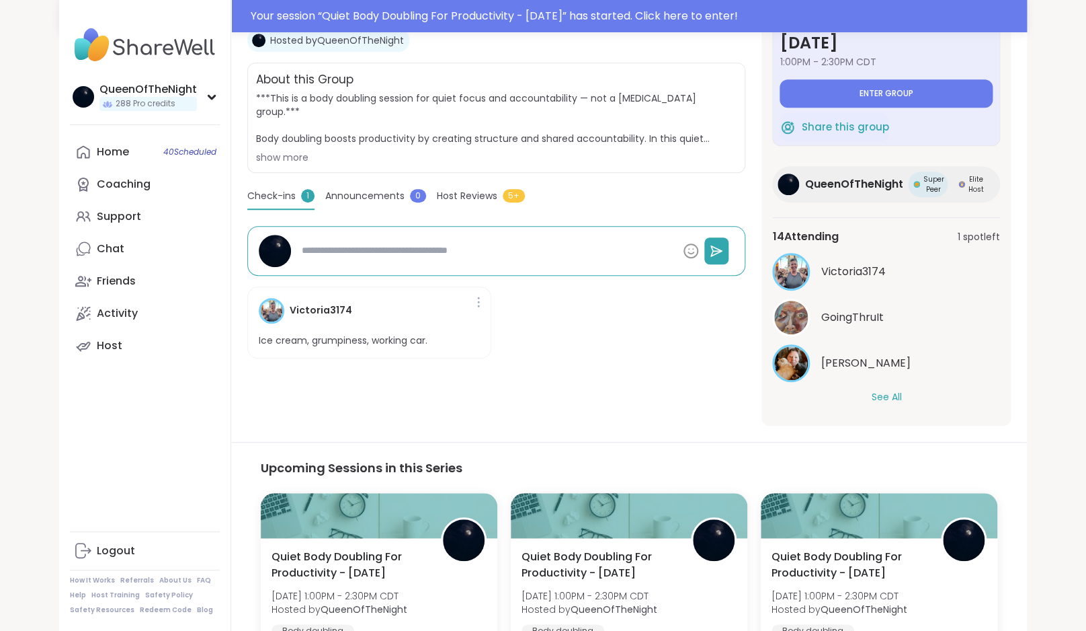
click at [887, 396] on button "See All" at bounding box center [886, 397] width 30 height 14
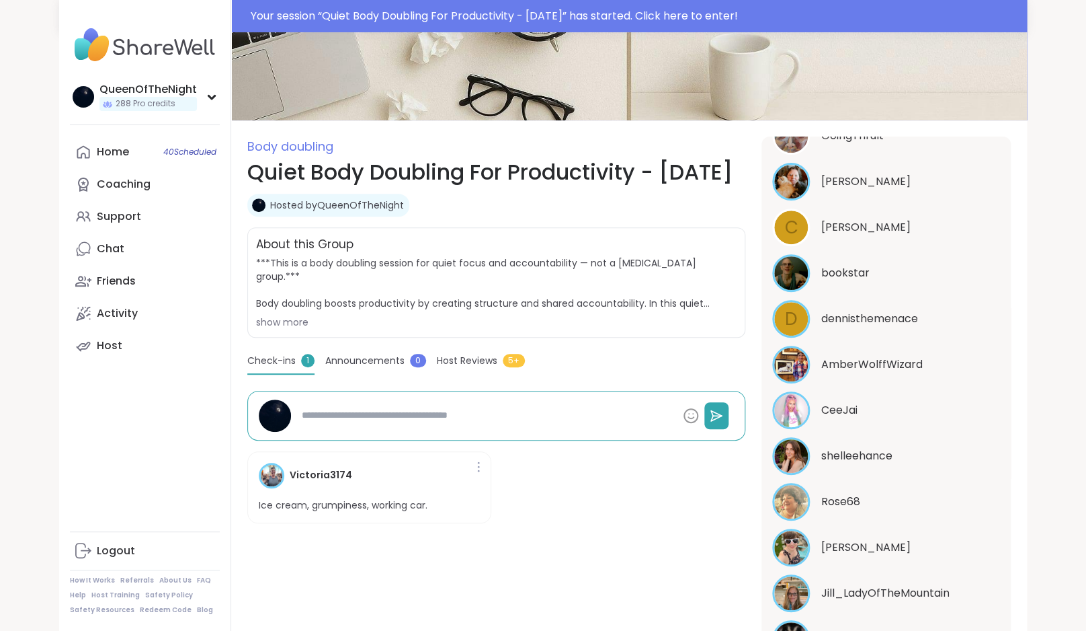
scroll to position [0, 0]
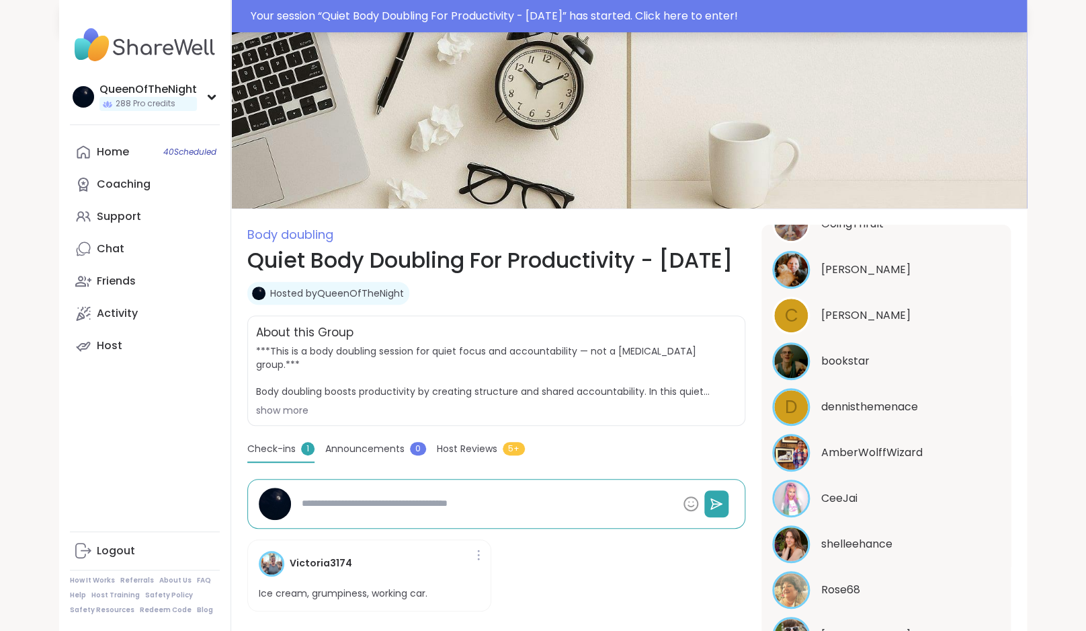
click at [661, 15] on div "Your session “ Quiet Body Doubling For Productivity - [DATE] ” has started. Cli…" at bounding box center [635, 16] width 768 height 16
type textarea "*"
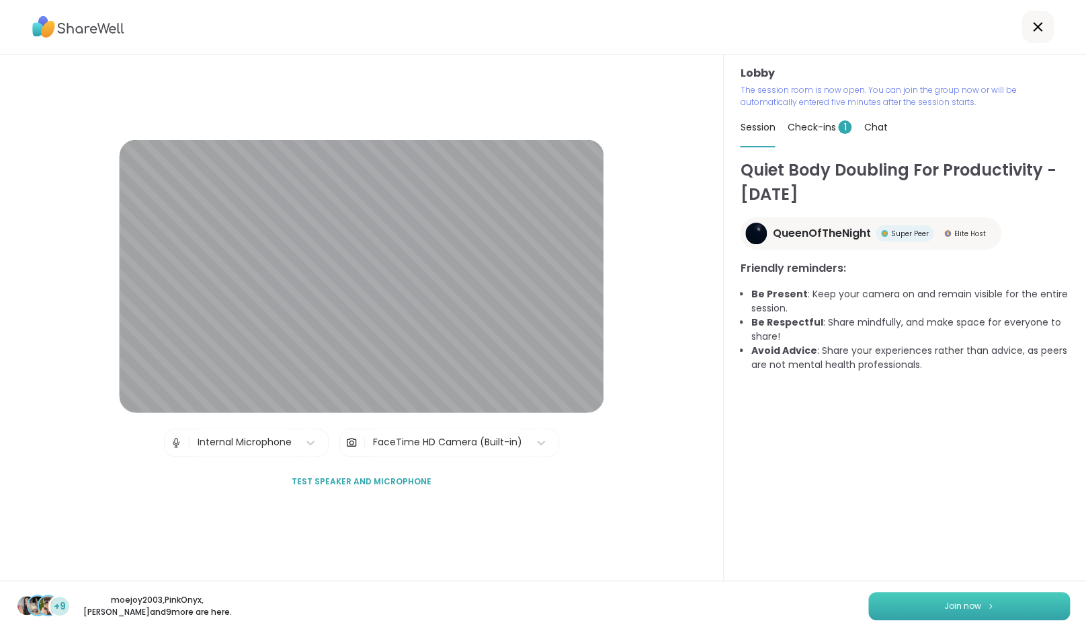
click at [996, 593] on button "Join now" at bounding box center [969, 606] width 202 height 28
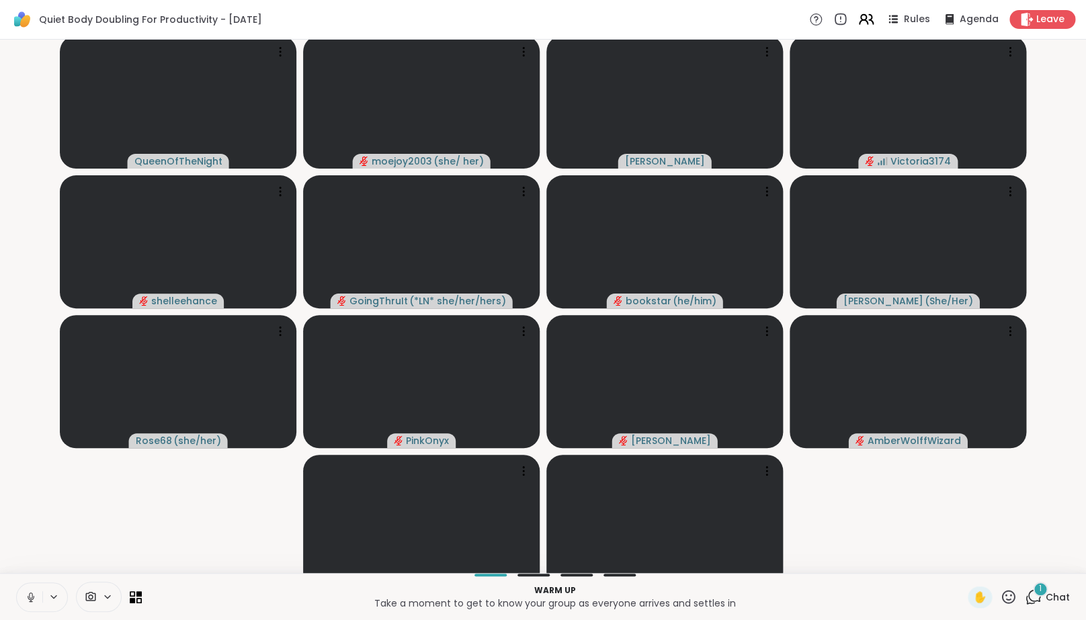
click at [872, 26] on icon at bounding box center [866, 19] width 17 height 17
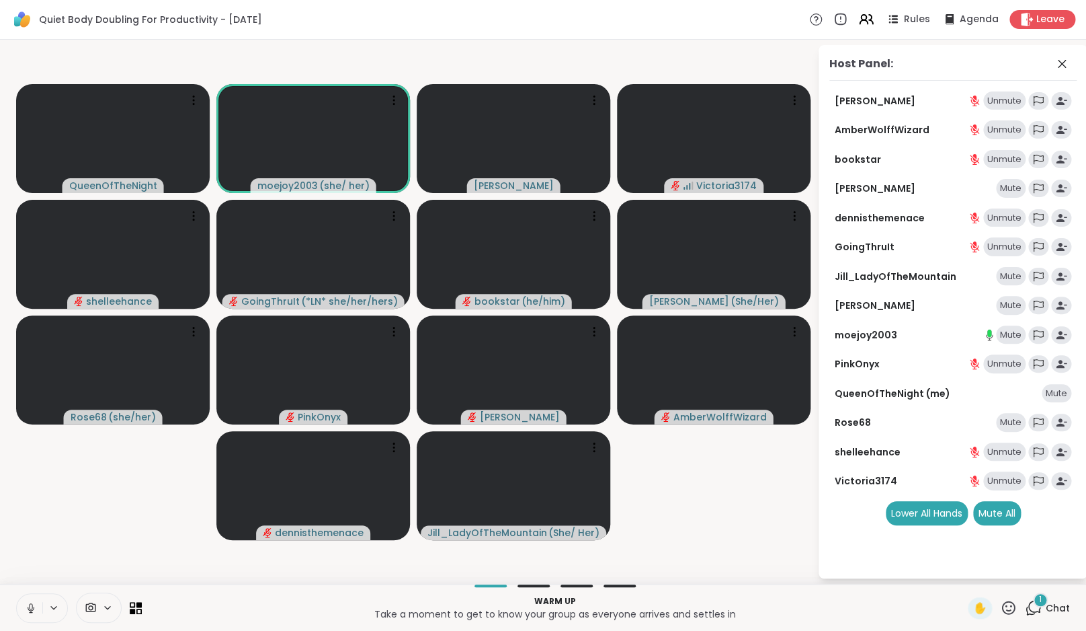
click at [749, 527] on video-player-container "QueenOfTheNight moejoy2003 ( she/ her ) Cyndy Victoria3174 shelleehance GoingTh…" at bounding box center [408, 311] width 801 height 533
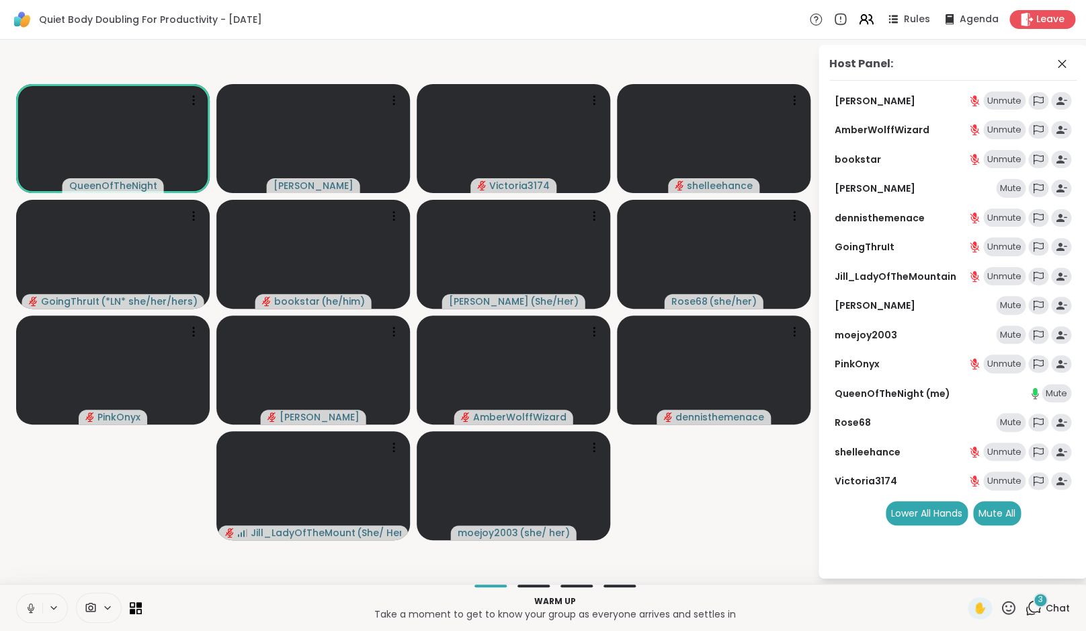
click at [742, 524] on video-player-container "QueenOfTheNight Cyndy Victoria3174 shelleehance GoingThruIt ( *LN* she/her/hers…" at bounding box center [408, 311] width 801 height 533
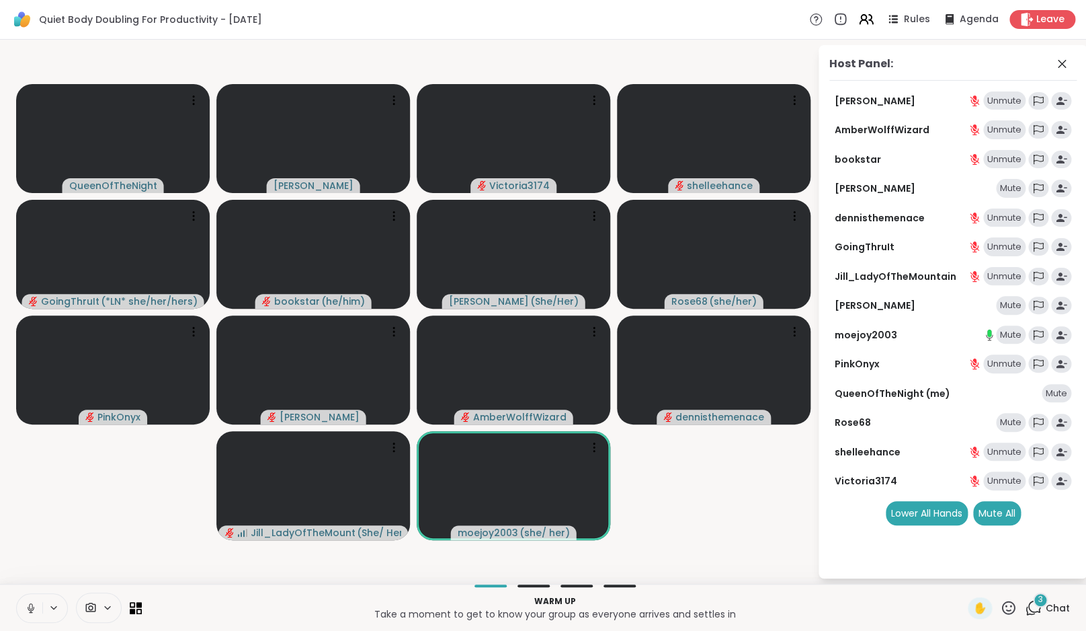
click at [1034, 609] on icon at bounding box center [1033, 607] width 17 height 17
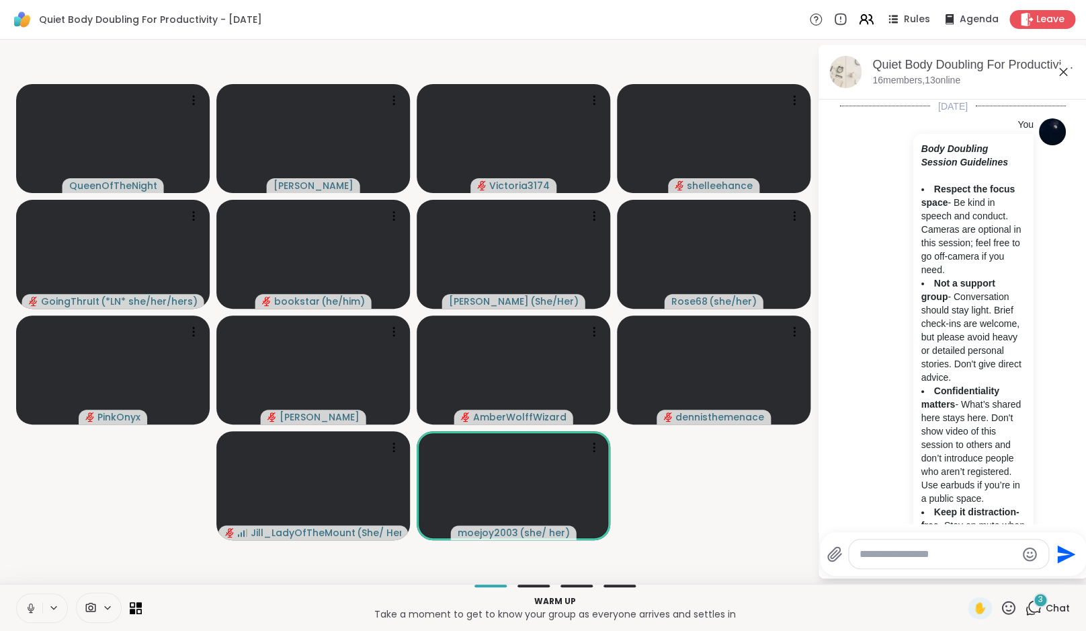
scroll to position [827, 0]
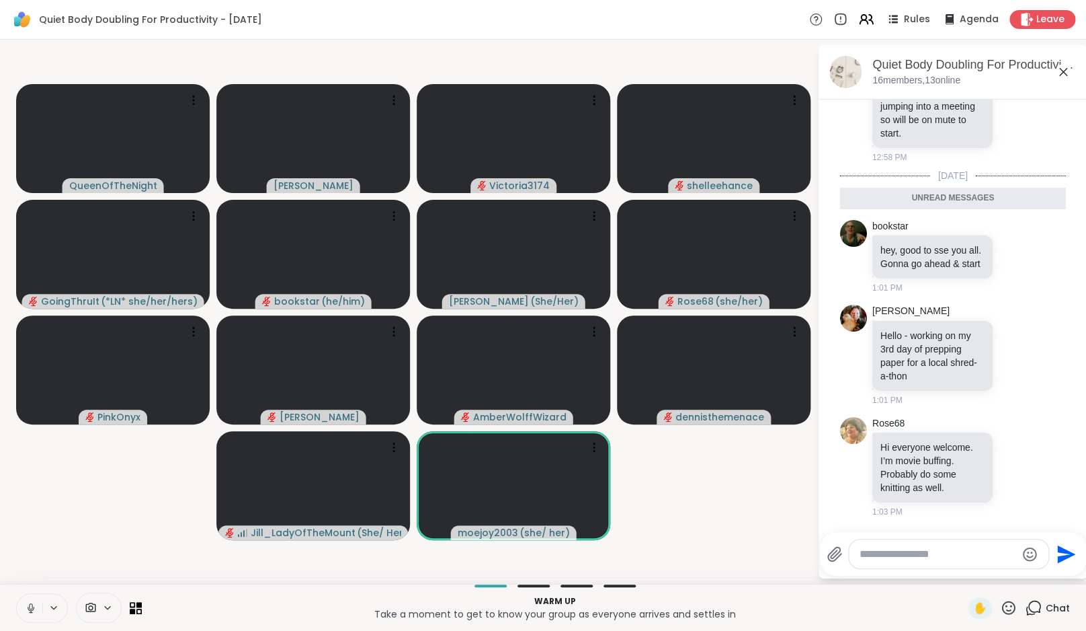
click at [771, 512] on video-player-container "QueenOfTheNight Cyndy Victoria3174 shelleehance GoingThruIt ( *LN* she/her/hers…" at bounding box center [408, 311] width 801 height 533
click at [1012, 461] on icon at bounding box center [1016, 466] width 12 height 13
click at [1010, 442] on div "Select Reaction: Heart" at bounding box center [1016, 445] width 12 height 12
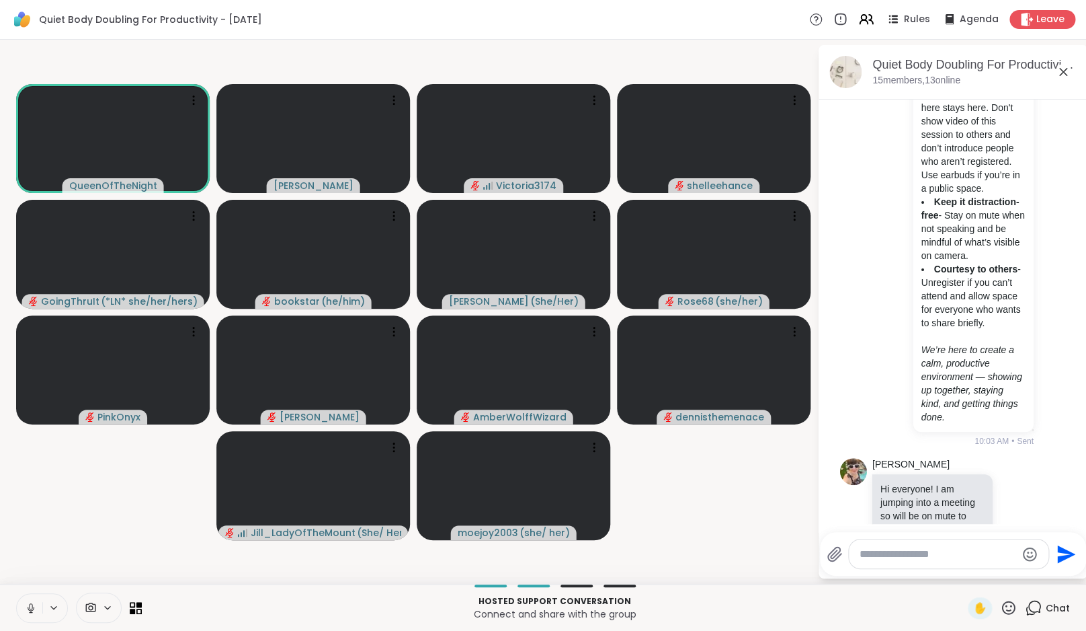
scroll to position [315, 0]
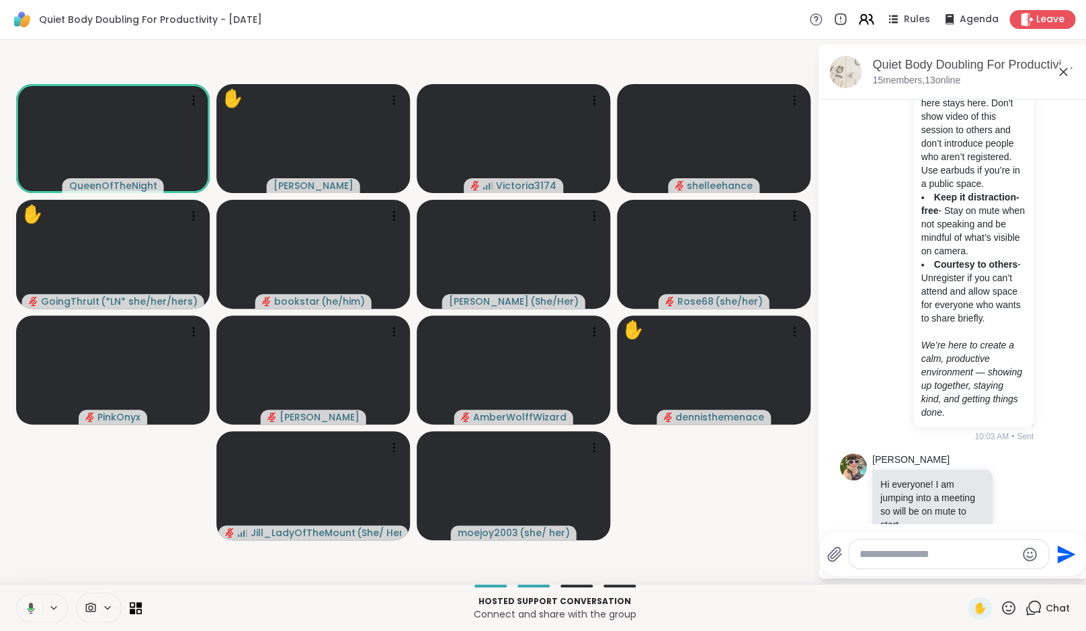
click at [864, 17] on icon at bounding box center [863, 17] width 5 height 5
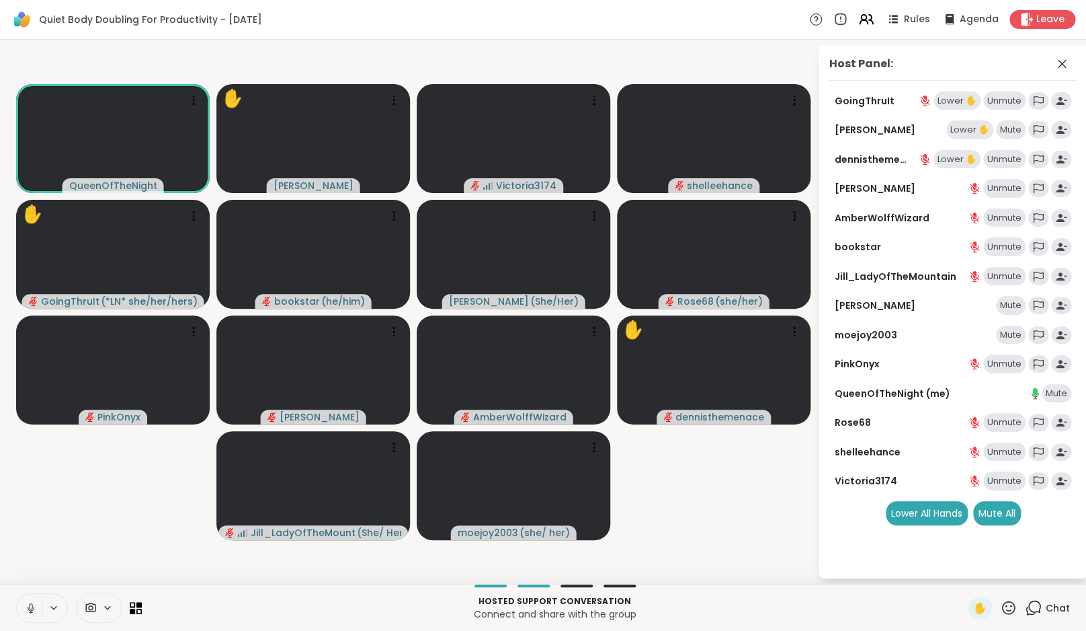
click at [971, 131] on div "Lower ✋" at bounding box center [969, 129] width 47 height 19
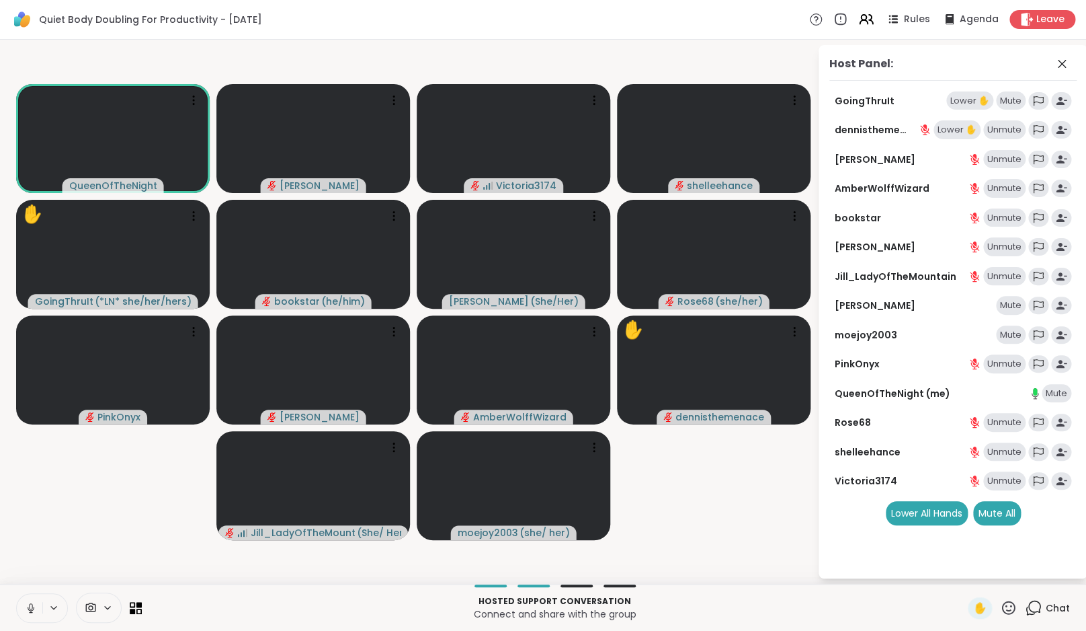
click at [957, 132] on div "Lower ✋" at bounding box center [957, 129] width 47 height 19
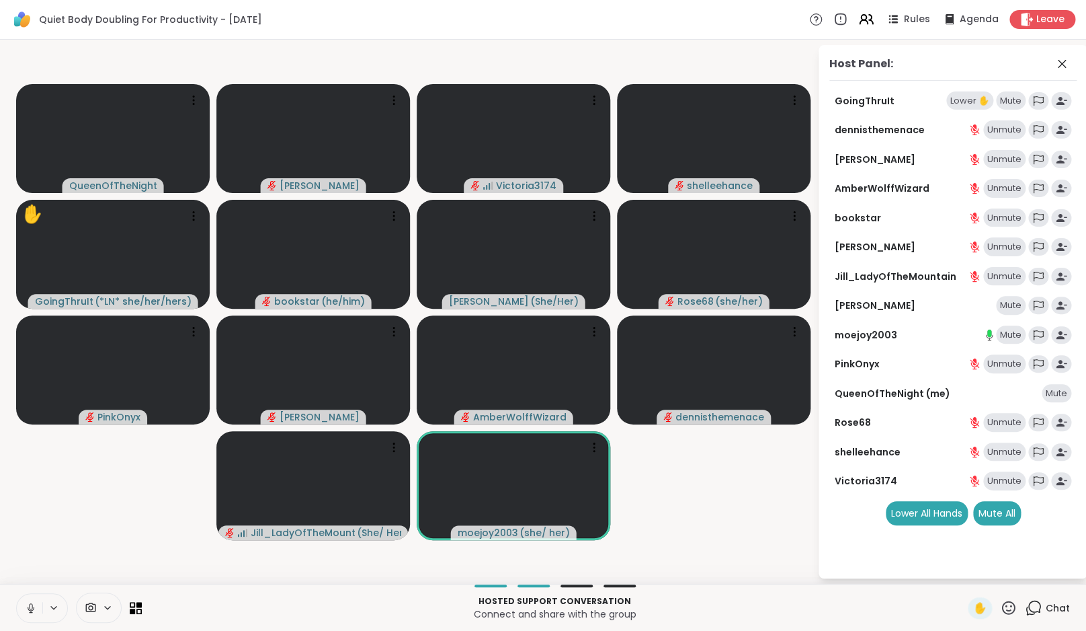
click at [721, 516] on video-player-container "QueenOfTheNight Cyndy Victoria3174 shelleehance ✋ GoingThruIt ( *LN* she/her/he…" at bounding box center [408, 311] width 801 height 533
click at [1039, 614] on icon at bounding box center [1033, 607] width 17 height 17
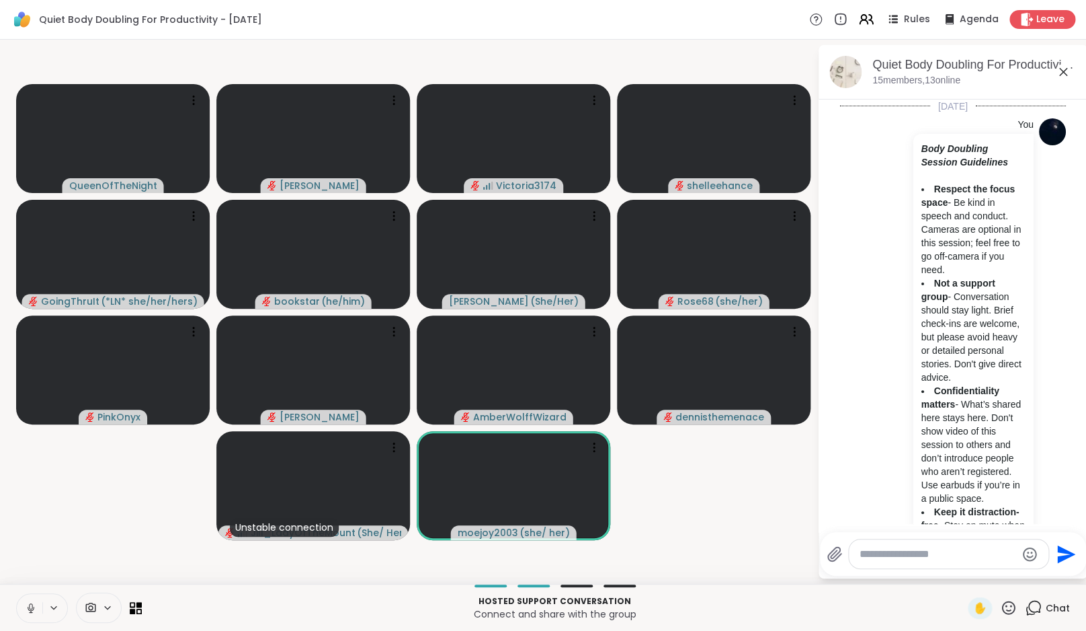
scroll to position [1071, 0]
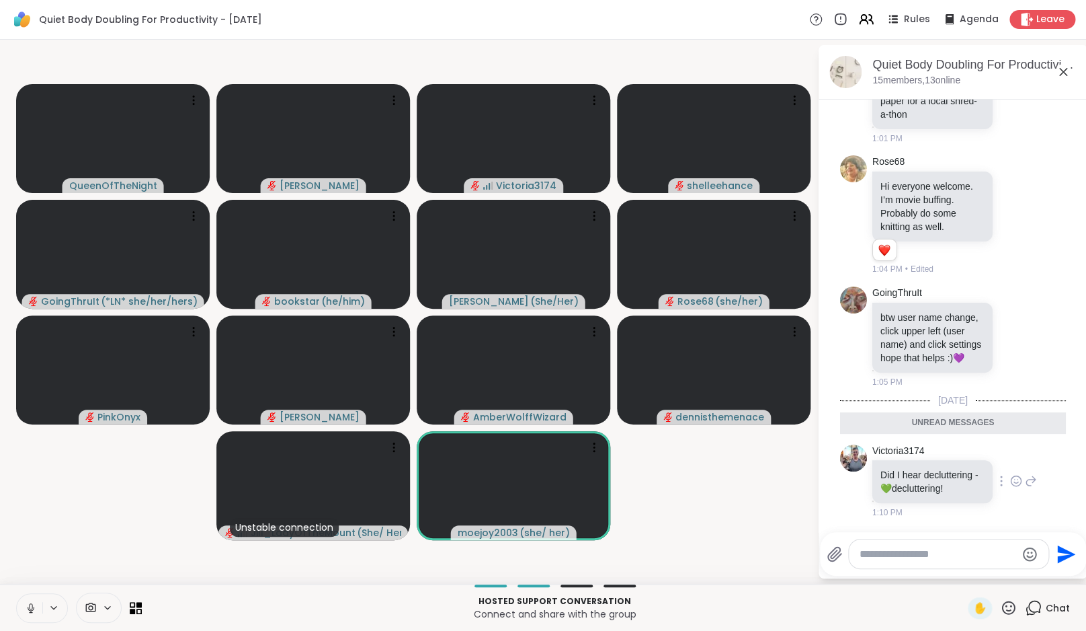
click at [1010, 474] on icon at bounding box center [1016, 480] width 12 height 13
click at [1010, 458] on div "Select Reaction: Heart" at bounding box center [1016, 459] width 12 height 12
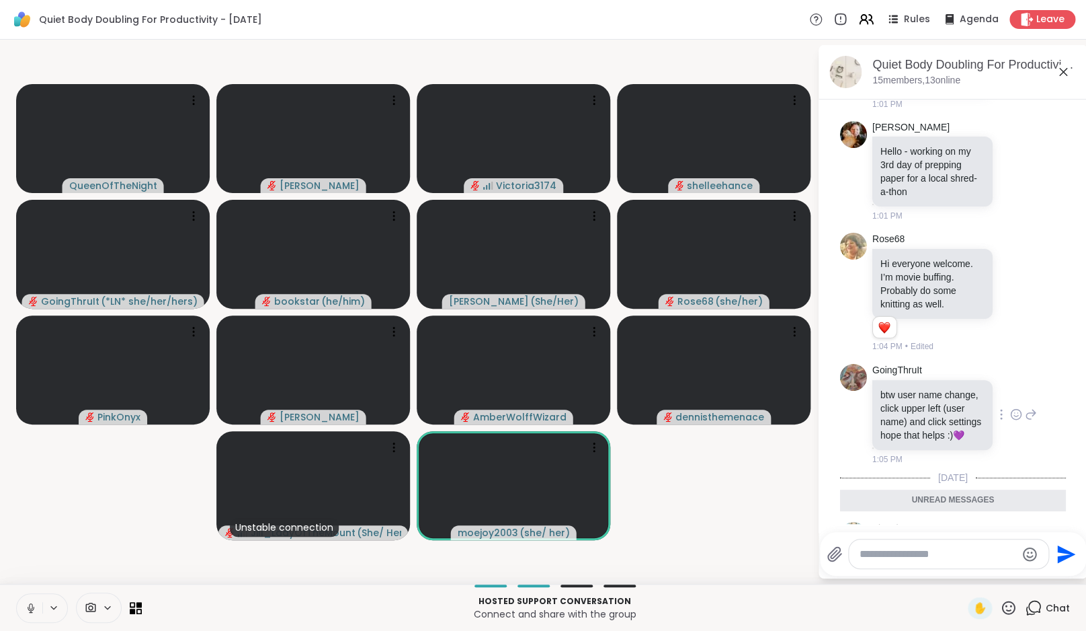
scroll to position [840, 0]
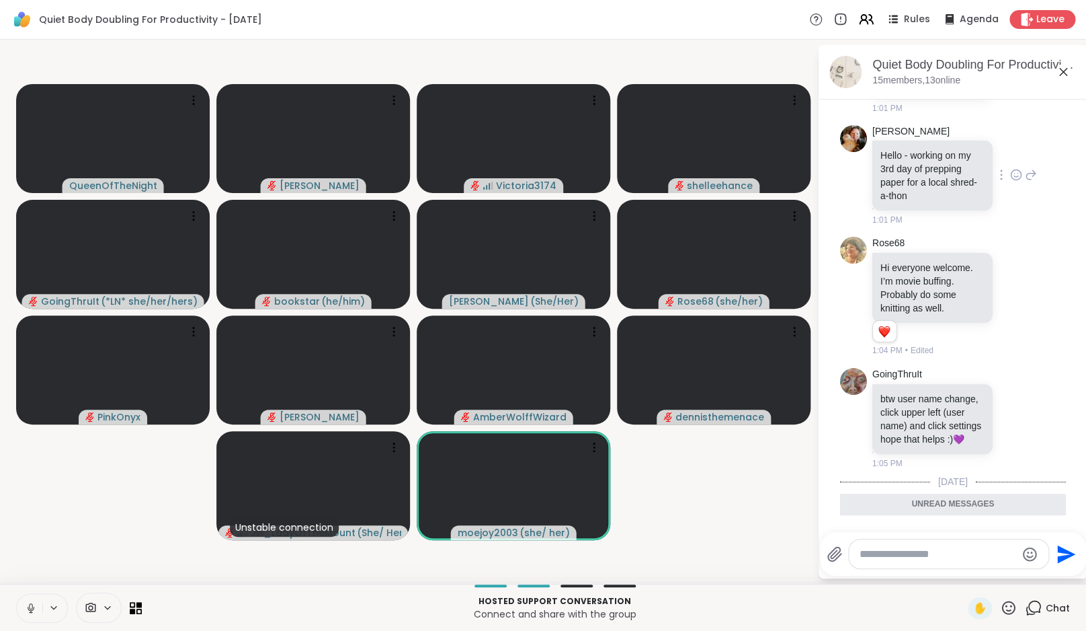
click at [1013, 181] on icon at bounding box center [1016, 174] width 12 height 13
click at [1016, 159] on div "Select Reaction: Heart" at bounding box center [1016, 153] width 12 height 12
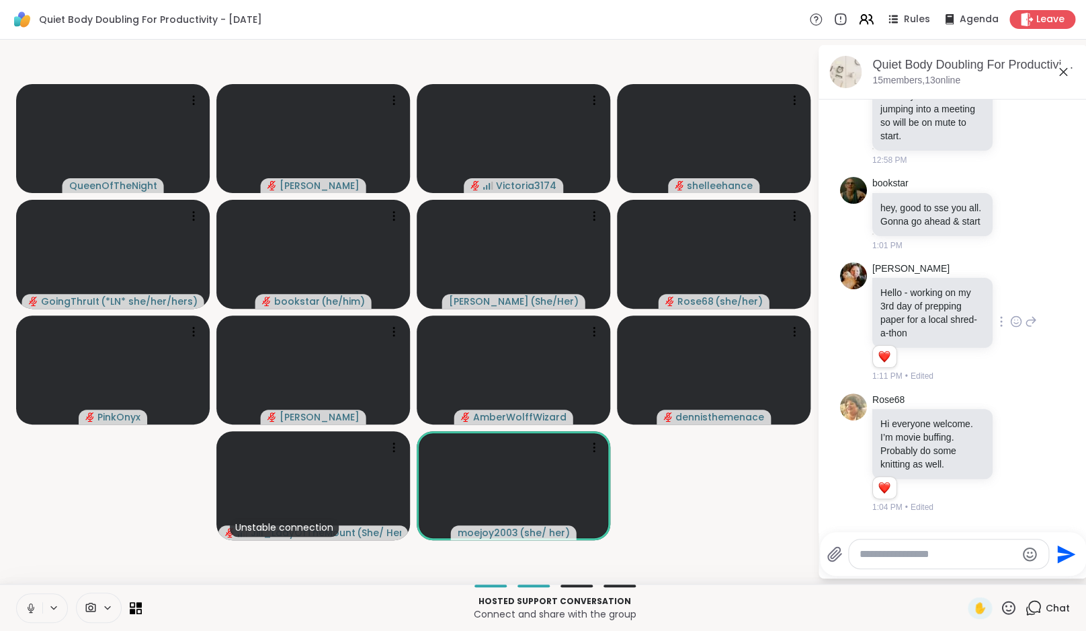
scroll to position [702, 0]
click at [1014, 216] on icon at bounding box center [1016, 215] width 4 height 1
click at [1012, 198] on div "Select Reaction: Heart" at bounding box center [1016, 192] width 12 height 12
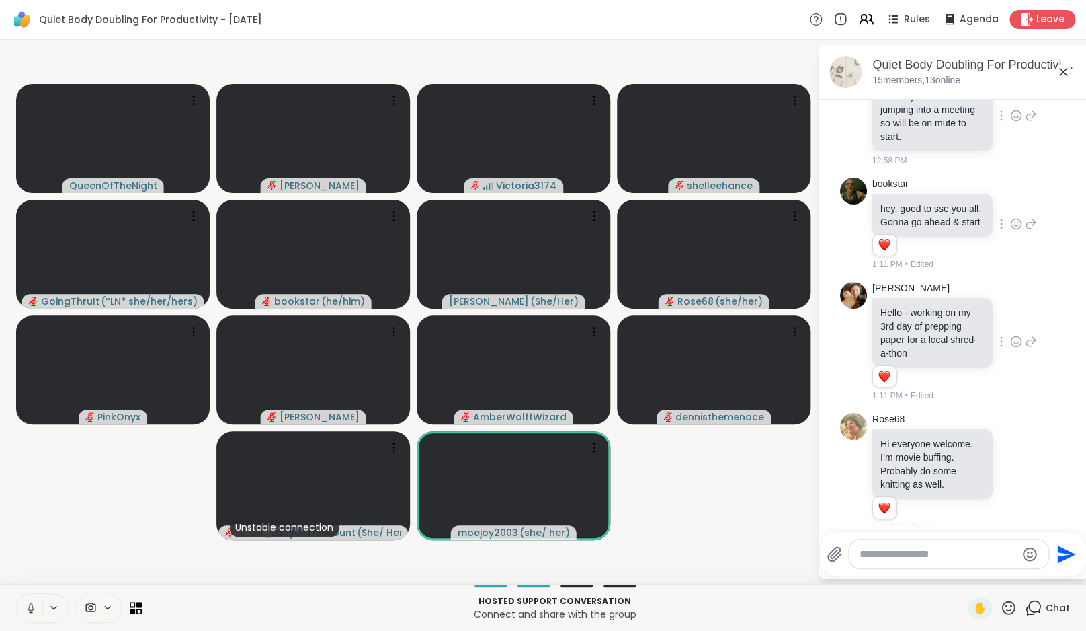
click at [1022, 122] on icon at bounding box center [1016, 115] width 12 height 13
click at [916, 100] on div "Select Reaction: Heart" at bounding box center [909, 94] width 12 height 12
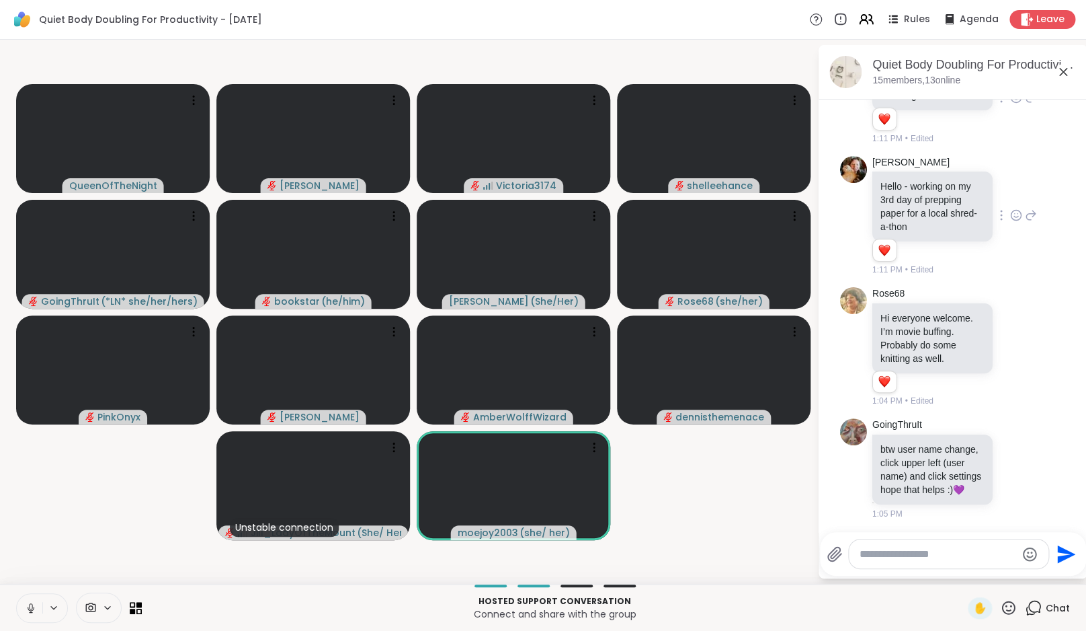
scroll to position [1147, 0]
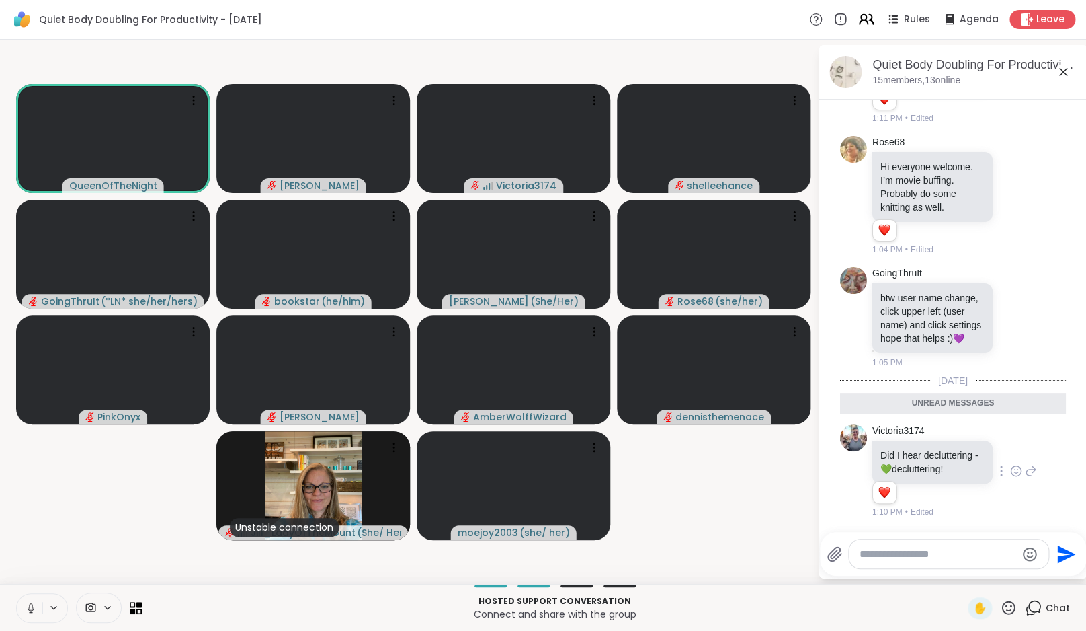
click at [868, 21] on icon at bounding box center [864, 22] width 8 height 4
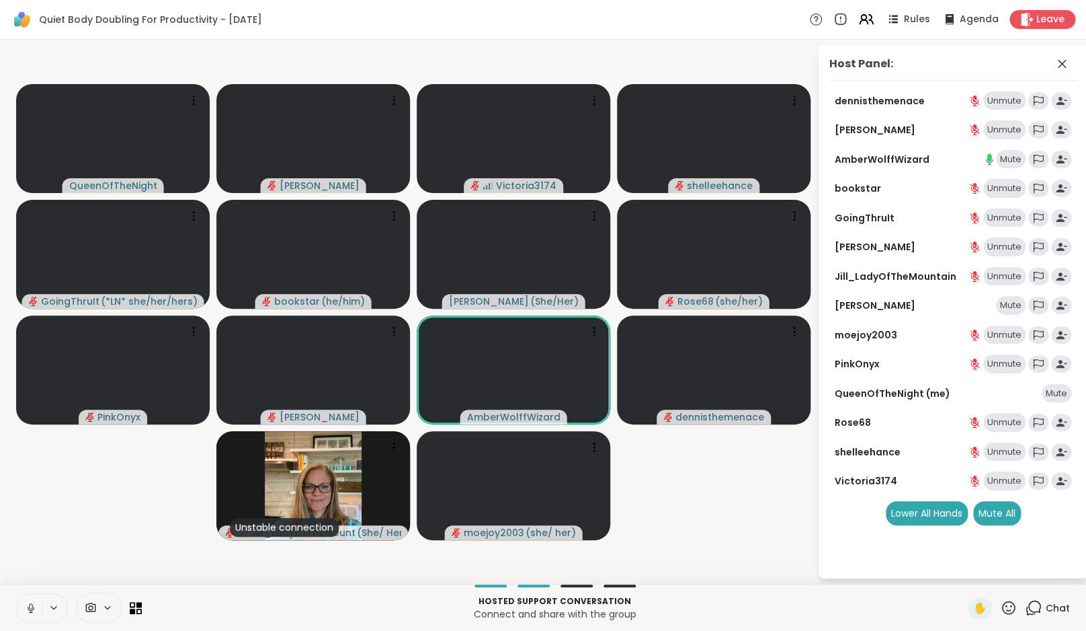
click at [778, 511] on video-player-container "QueenOfTheNight Cyndy Victoria3174 shelleehance GoingThruIt ( *LN* she/her/hers…" at bounding box center [408, 311] width 801 height 533
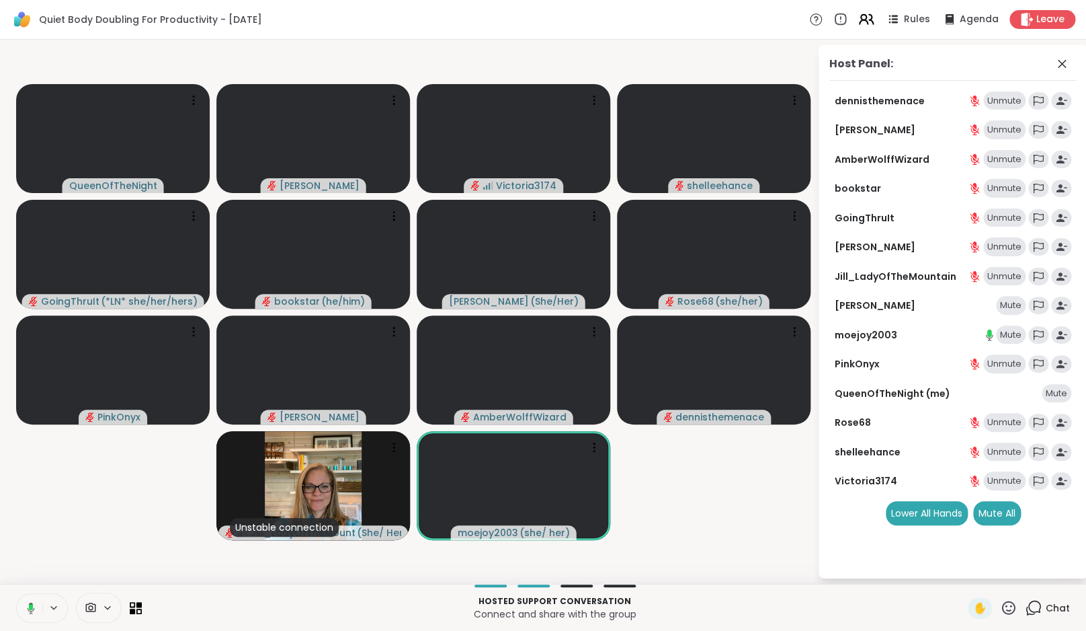
click at [867, 24] on icon at bounding box center [866, 19] width 17 height 17
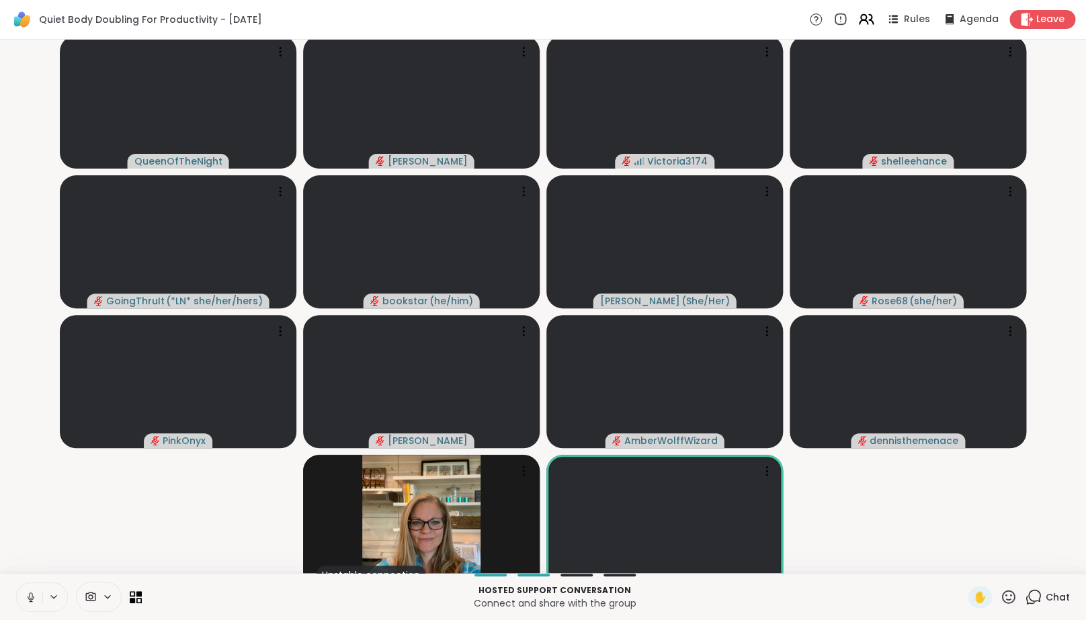
click at [865, 17] on icon at bounding box center [866, 19] width 17 height 17
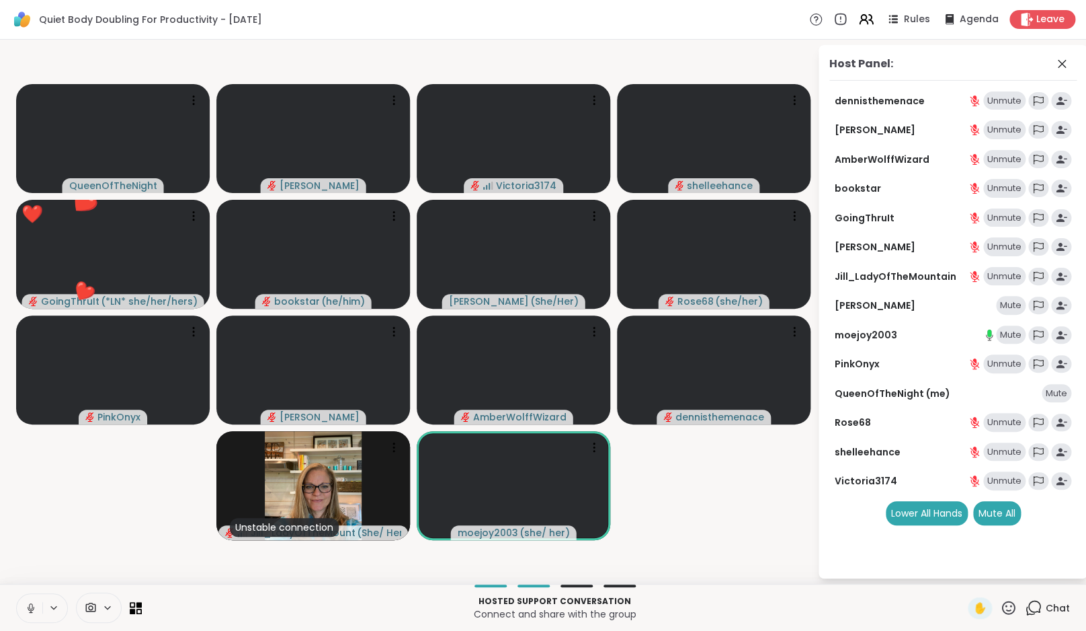
click at [739, 518] on video-player-container "QueenOfTheNight Cyndy Victoria3174 shelleehance ❤️ GoingThruIt ( *LN* she/her/h…" at bounding box center [408, 311] width 801 height 533
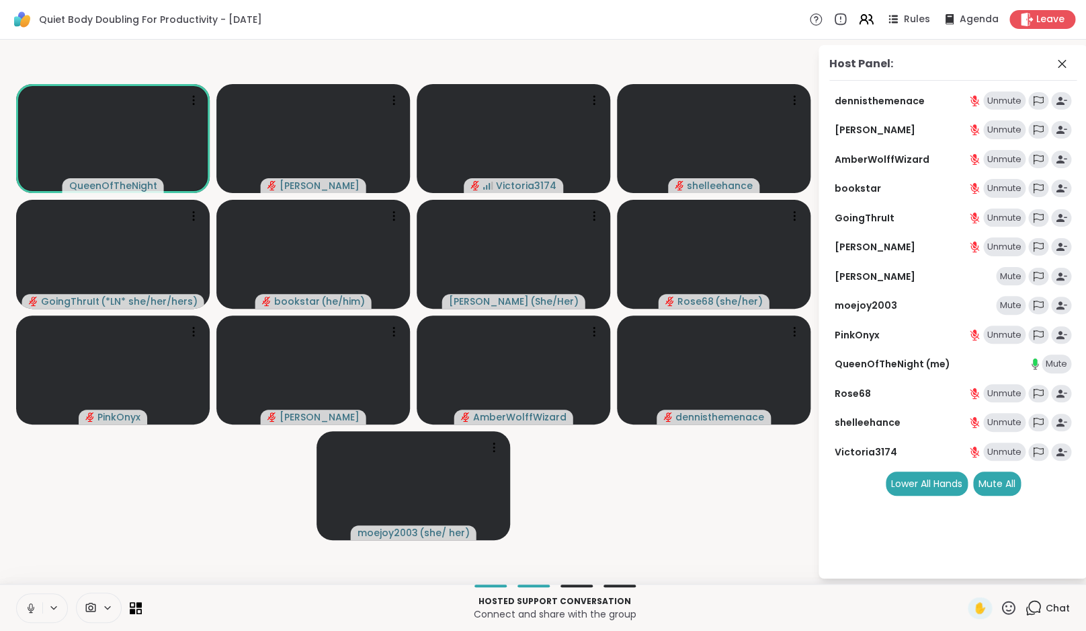
click at [692, 489] on video-player-container "QueenOfTheNight Cyndy Victoria3174 shelleehance GoingThruIt ( *LN* she/her/hers…" at bounding box center [408, 311] width 801 height 533
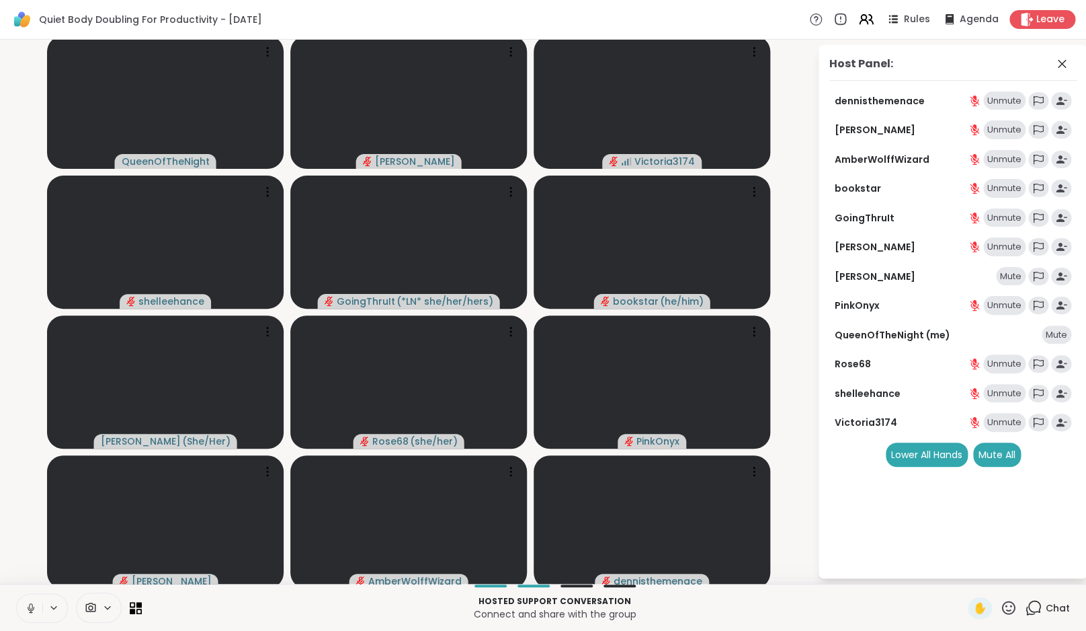
click at [29, 610] on icon at bounding box center [31, 608] width 12 height 12
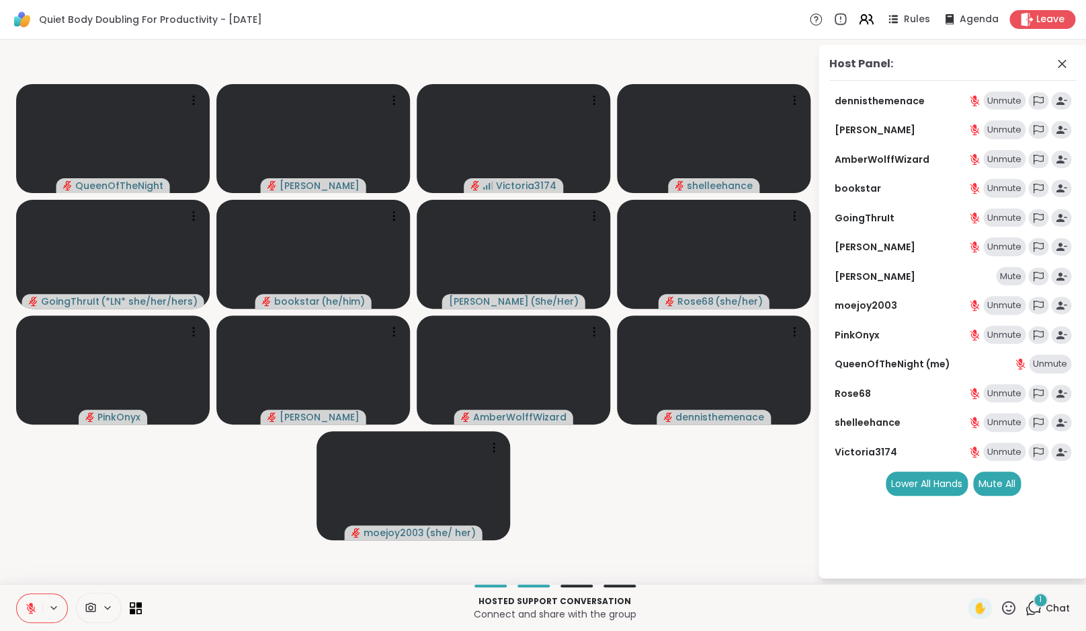
click at [1047, 604] on div "1" at bounding box center [1040, 599] width 15 height 15
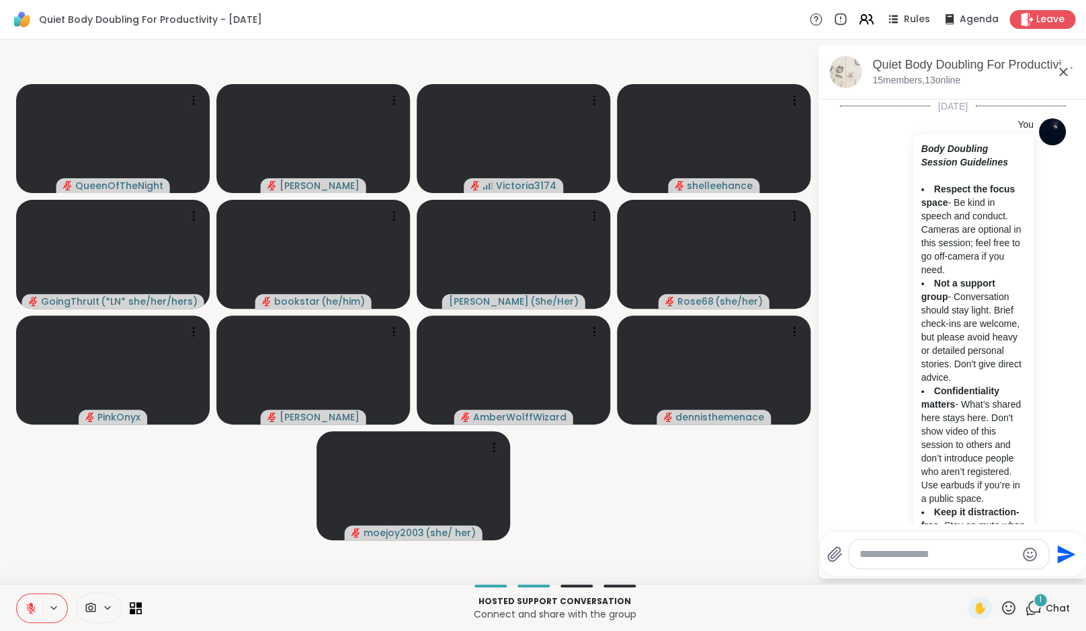
scroll to position [1327, 0]
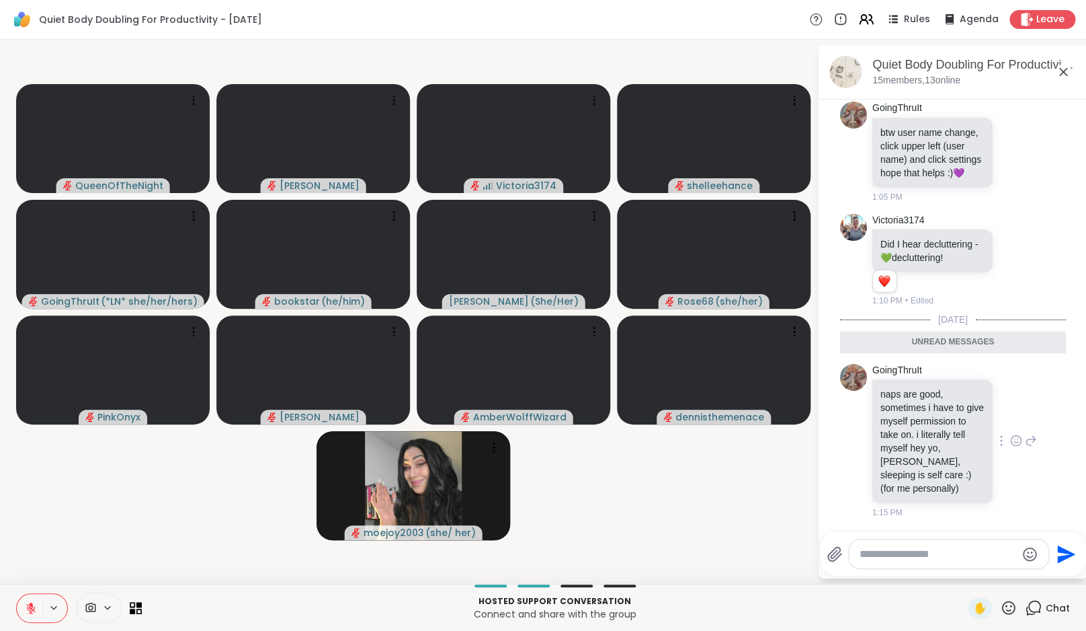
click at [1011, 436] on icon at bounding box center [1016, 440] width 12 height 13
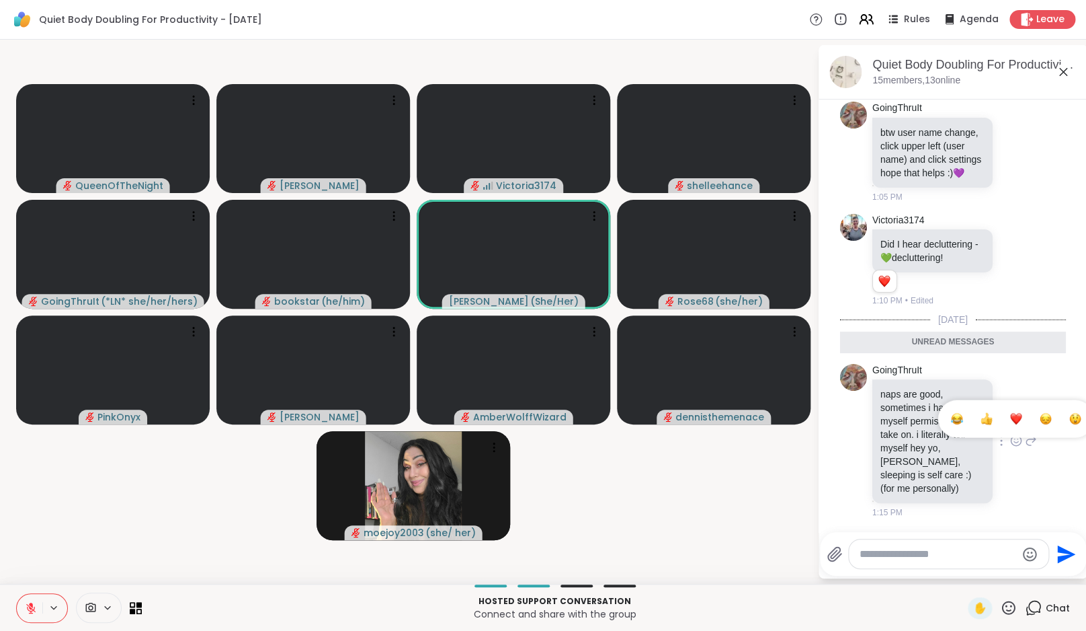
click at [1010, 417] on div "Select Reaction: Heart" at bounding box center [1016, 419] width 12 height 12
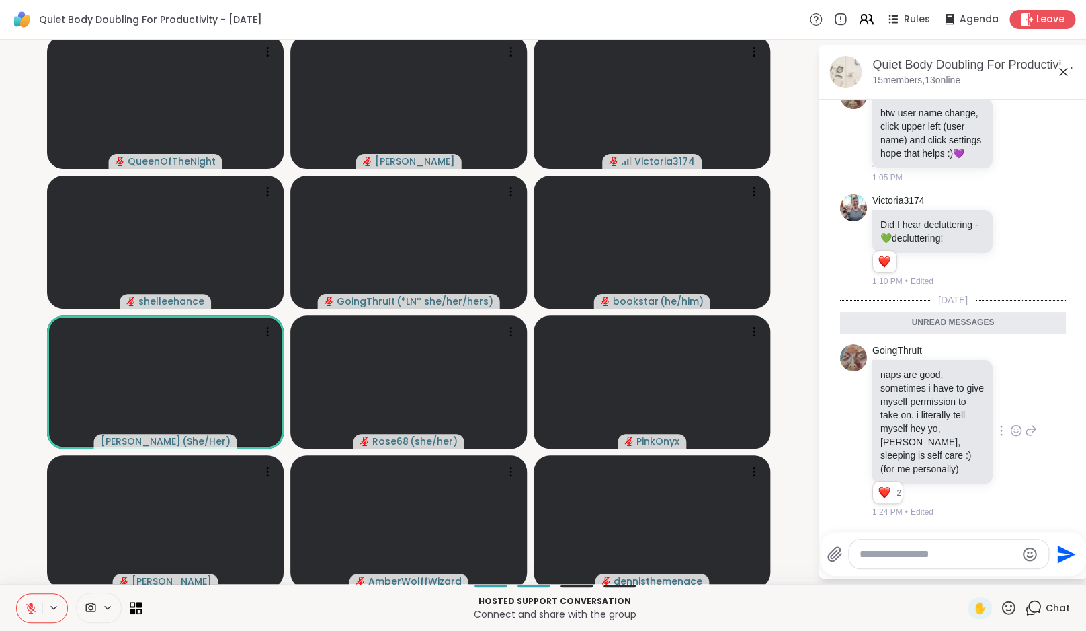
click at [925, 557] on textarea "Type your message" at bounding box center [938, 553] width 157 height 13
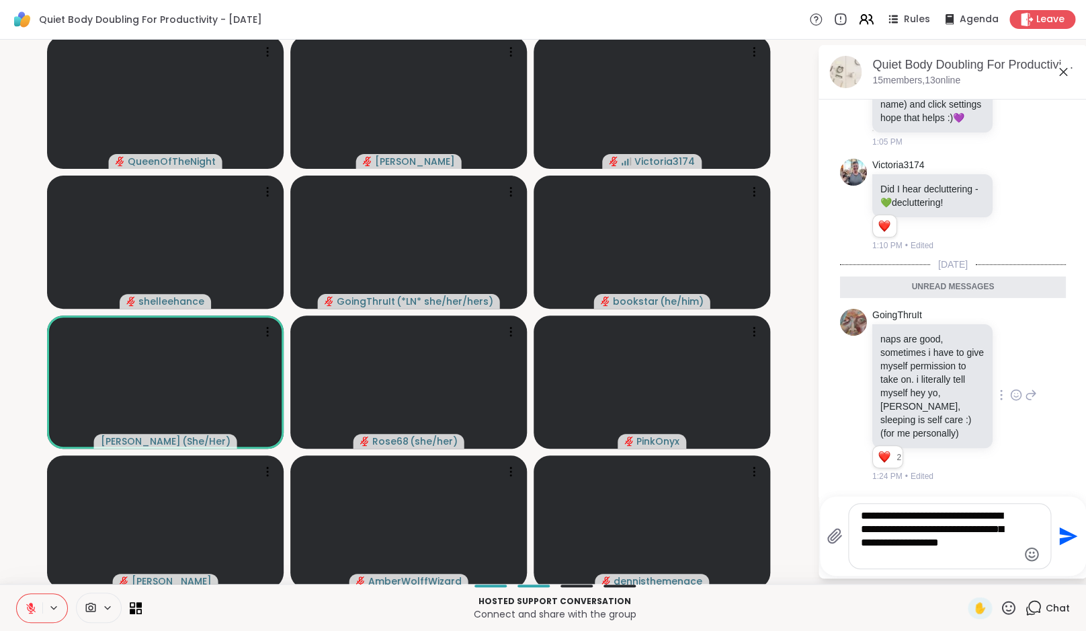
type textarea "**********"
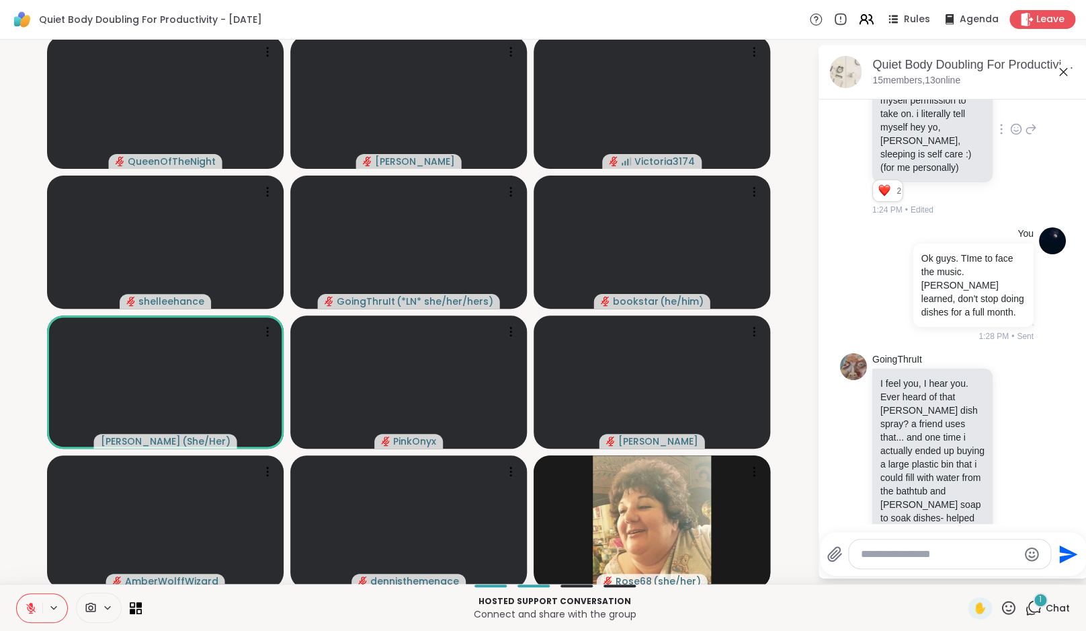
scroll to position [1726, 0]
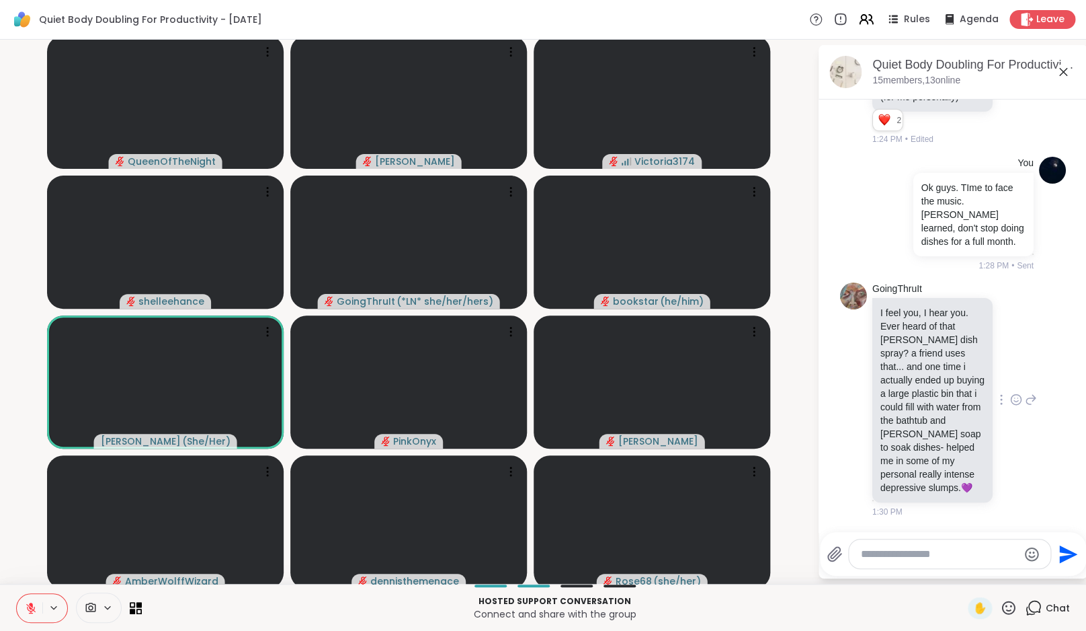
click at [1010, 393] on icon at bounding box center [1016, 399] width 12 height 13
click at [1003, 367] on button "Select Reaction: Heart" at bounding box center [1016, 377] width 27 height 27
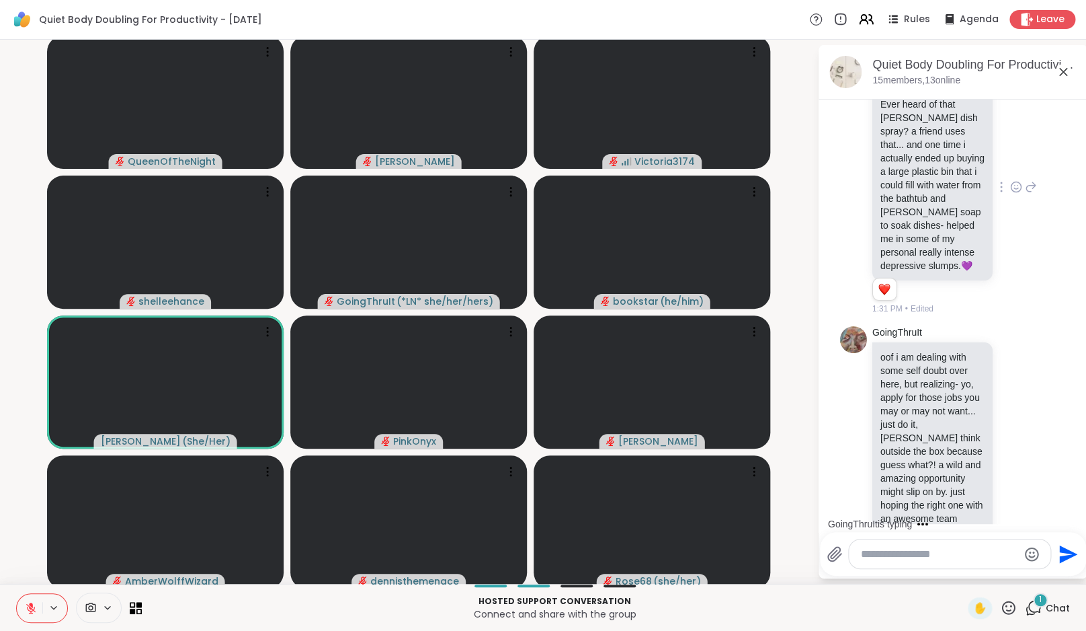
scroll to position [2045, 0]
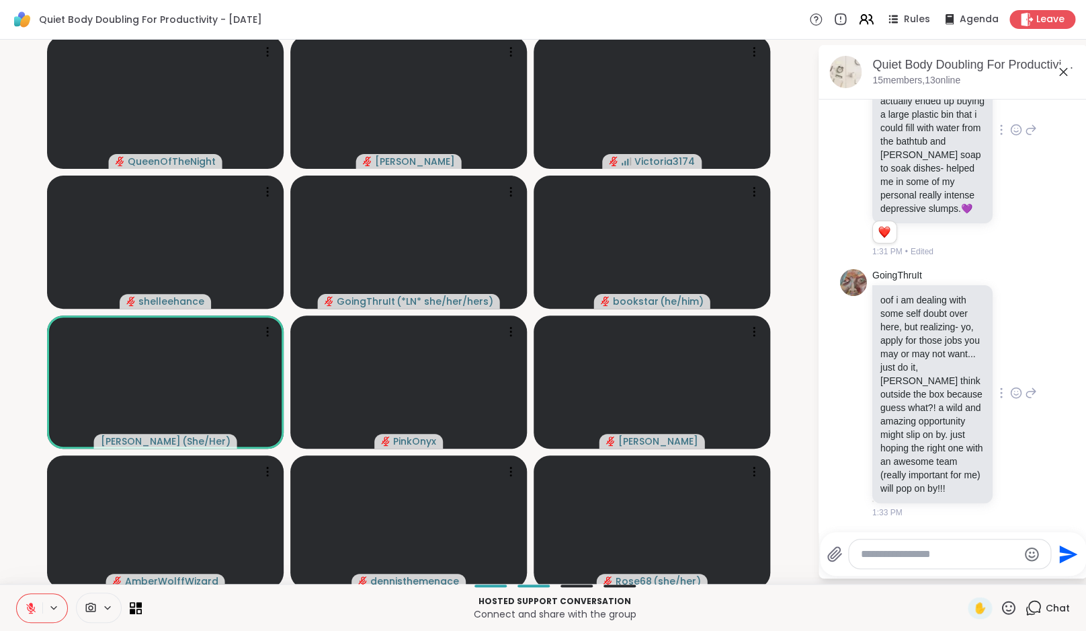
click at [1025, 384] on icon at bounding box center [1031, 392] width 12 height 16
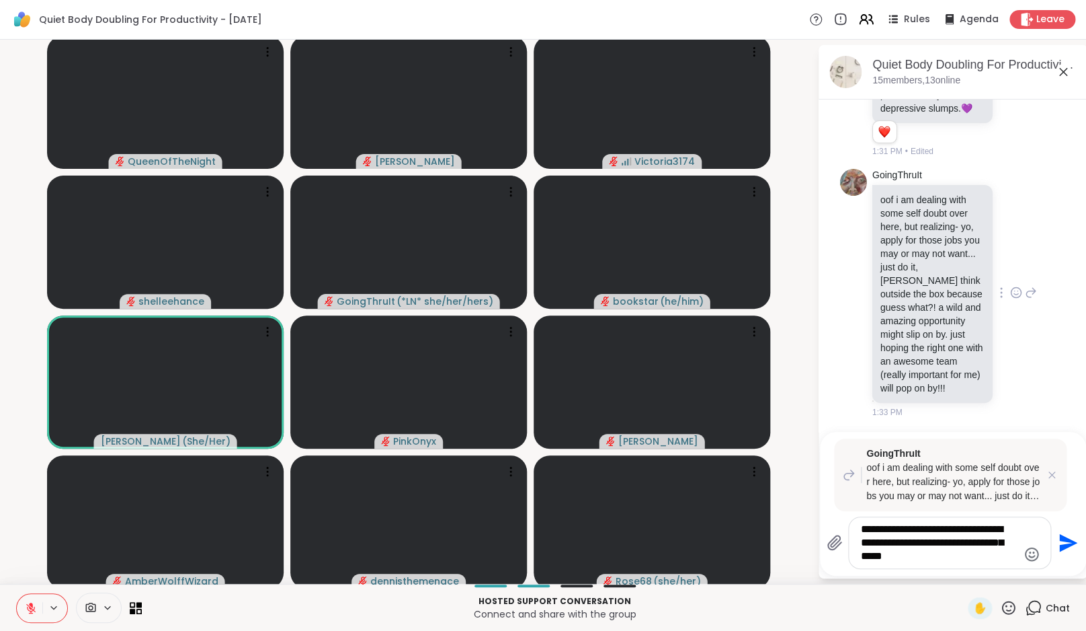
type textarea "**********"
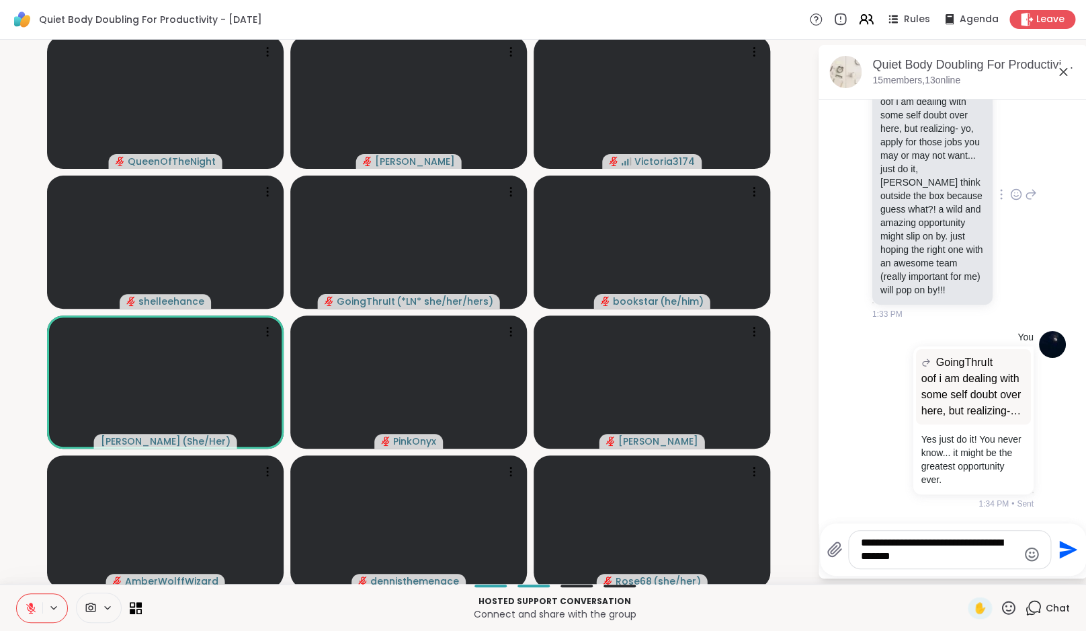
scroll to position [2277, 0]
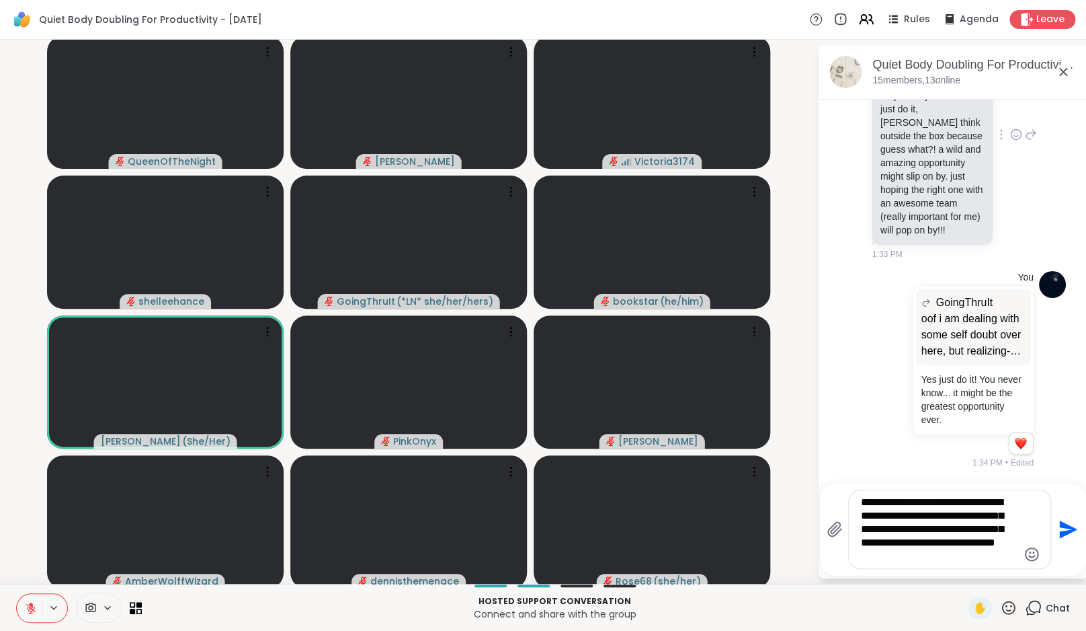
type textarea "**********"
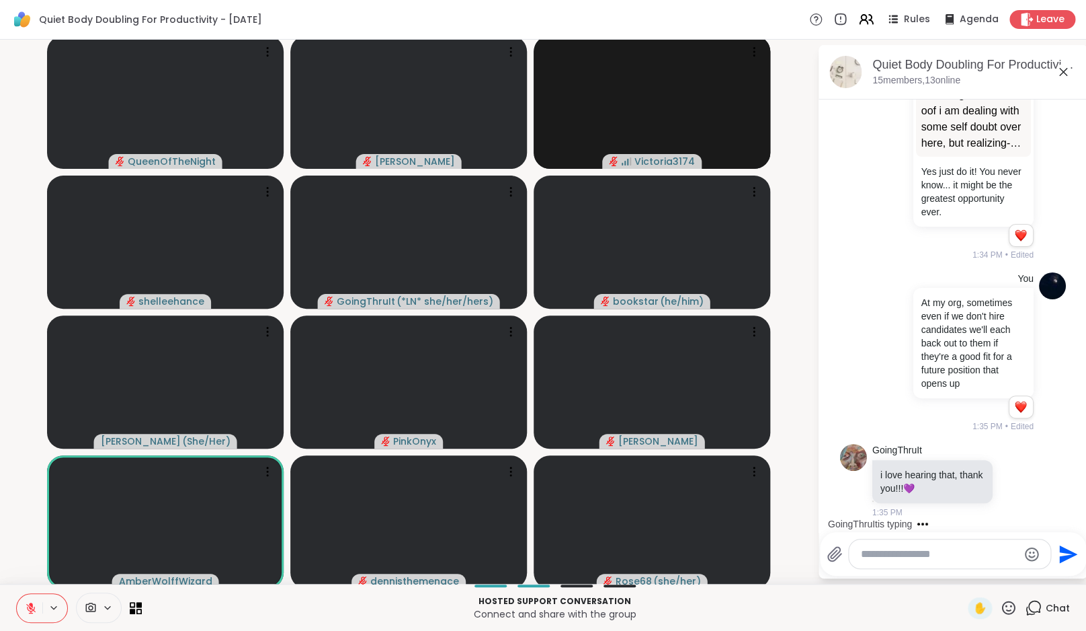
scroll to position [2637, 0]
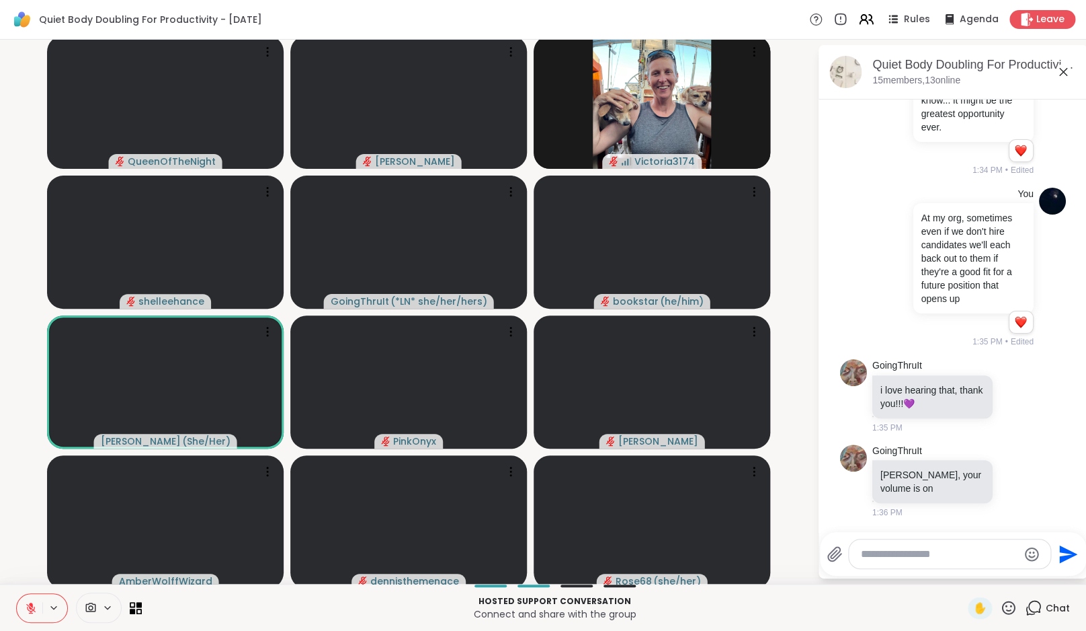
click at [901, 550] on textarea "Type your message" at bounding box center [939, 553] width 157 height 13
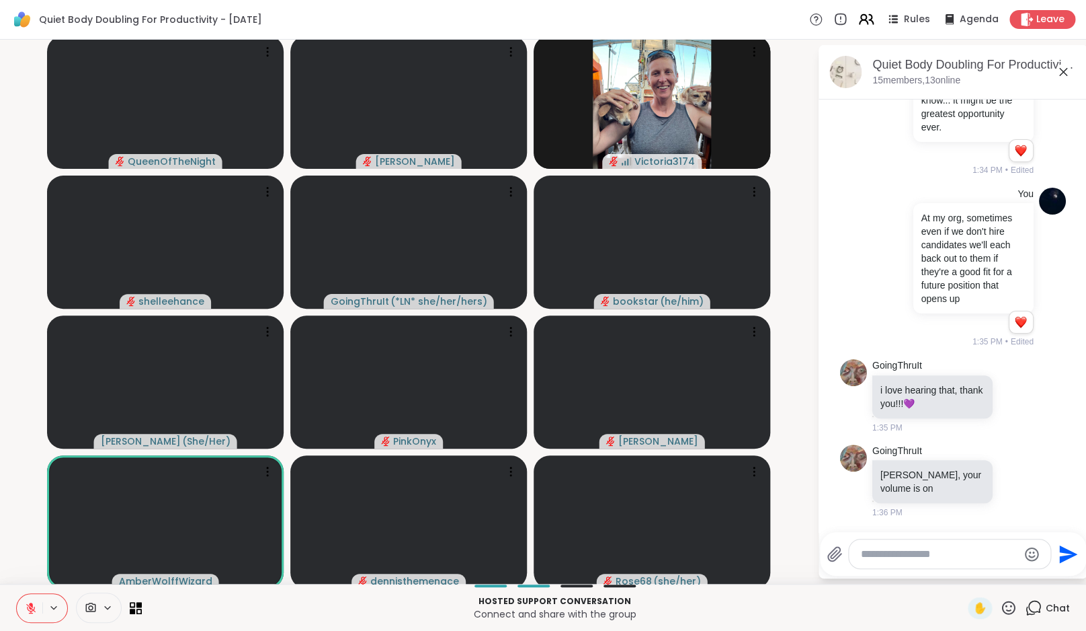
click at [870, 20] on icon at bounding box center [866, 19] width 17 height 17
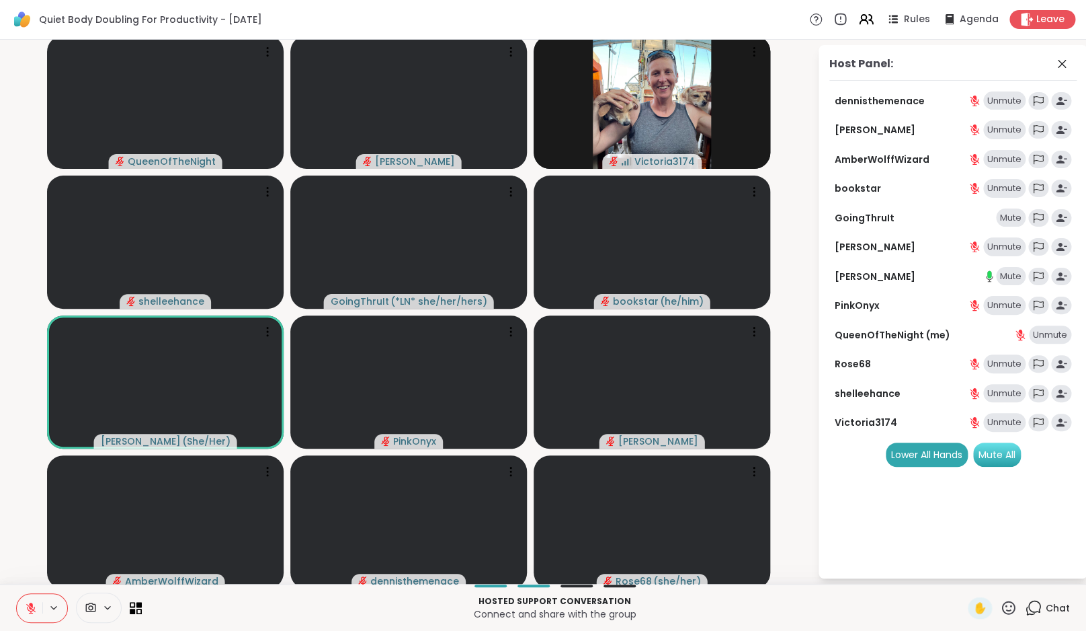
click at [994, 454] on div "Mute All" at bounding box center [997, 454] width 48 height 24
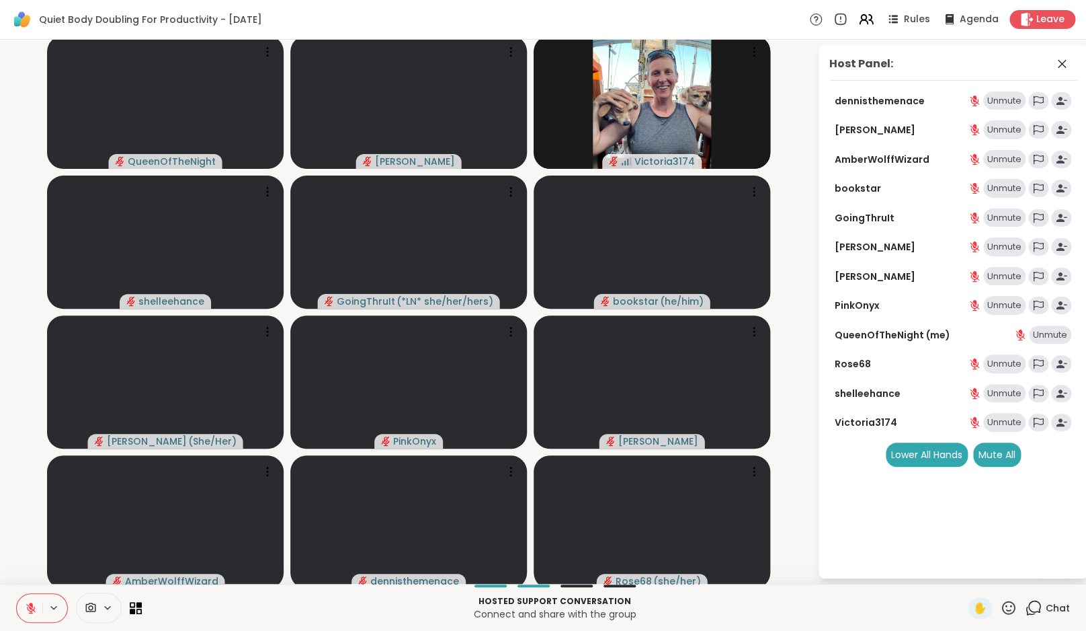
click at [1039, 610] on icon at bounding box center [1033, 607] width 17 height 17
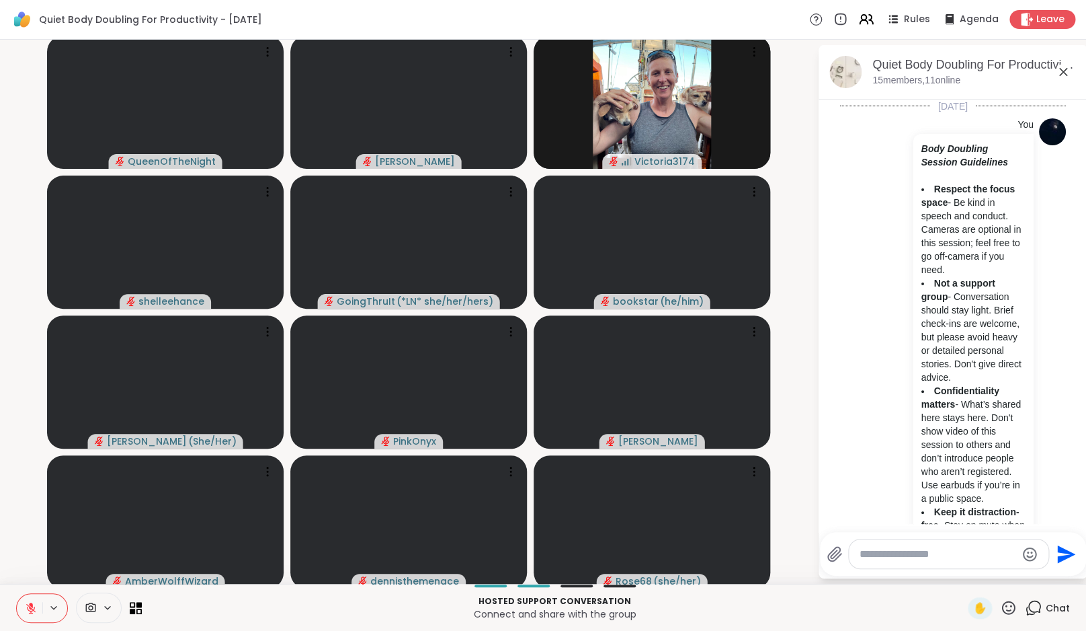
scroll to position [2624, 0]
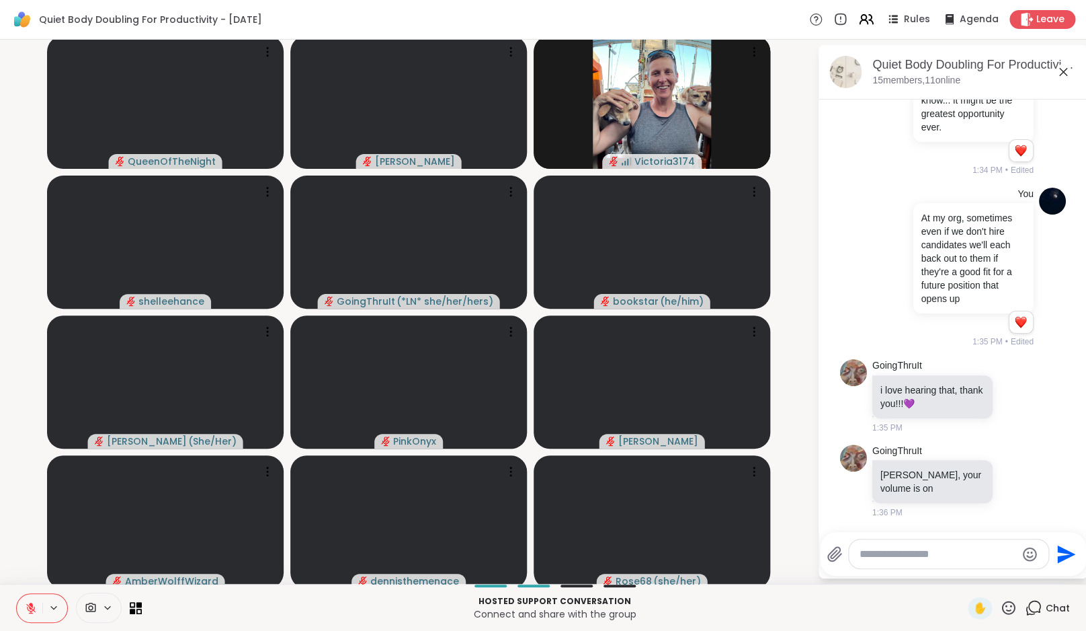
click at [933, 561] on div at bounding box center [949, 553] width 200 height 29
click at [916, 555] on textarea "Type your message" at bounding box center [938, 553] width 157 height 13
type textarea "**********"
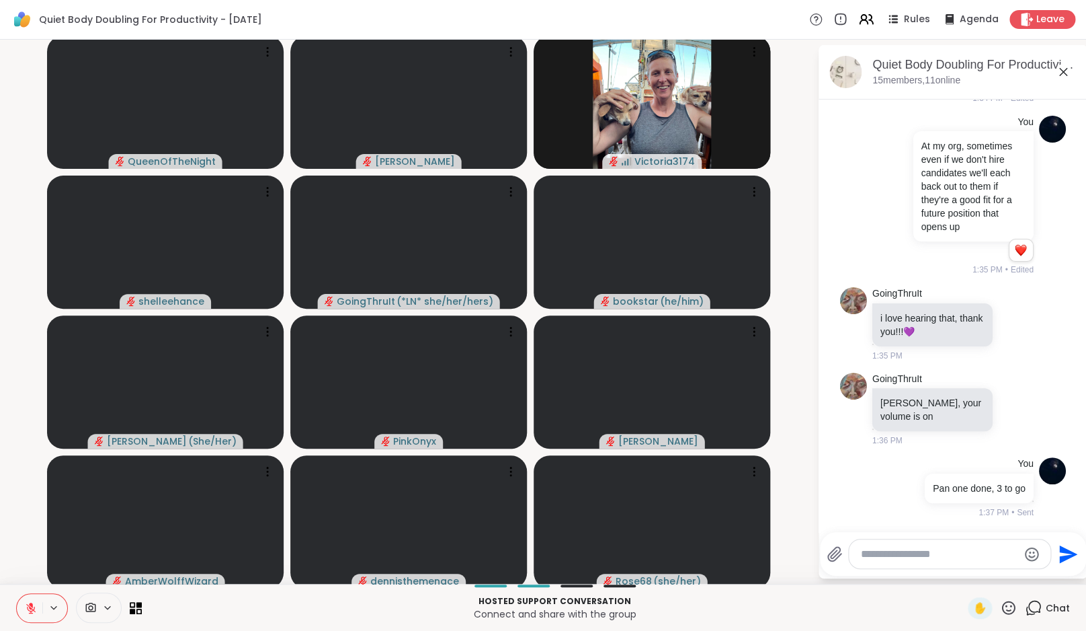
scroll to position [2709, 0]
type textarea "*"
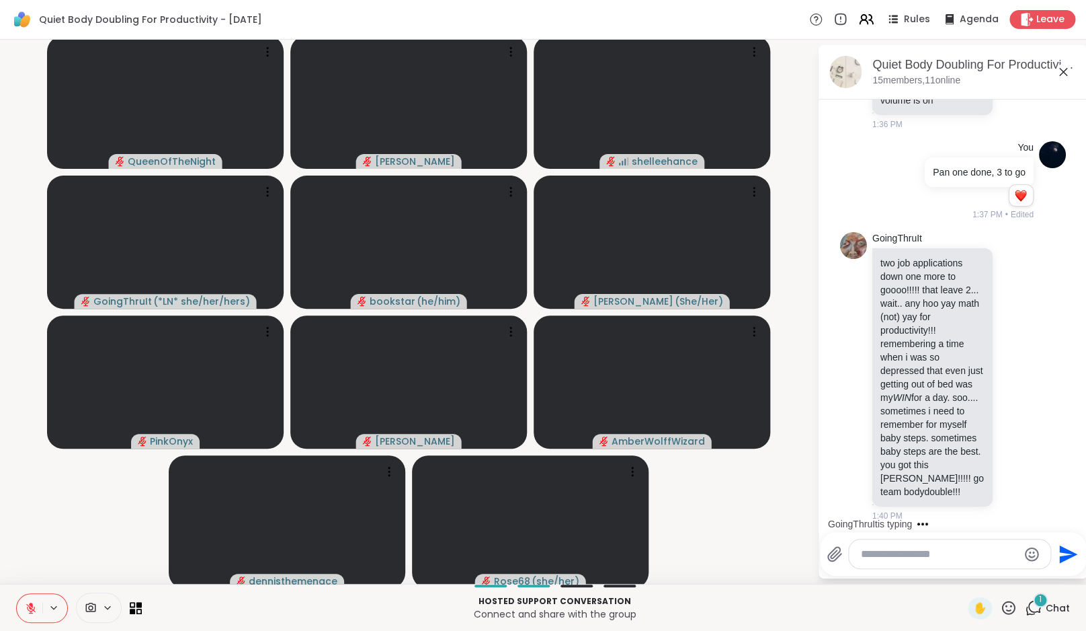
scroll to position [3055, 0]
click at [1010, 366] on icon at bounding box center [1016, 372] width 12 height 13
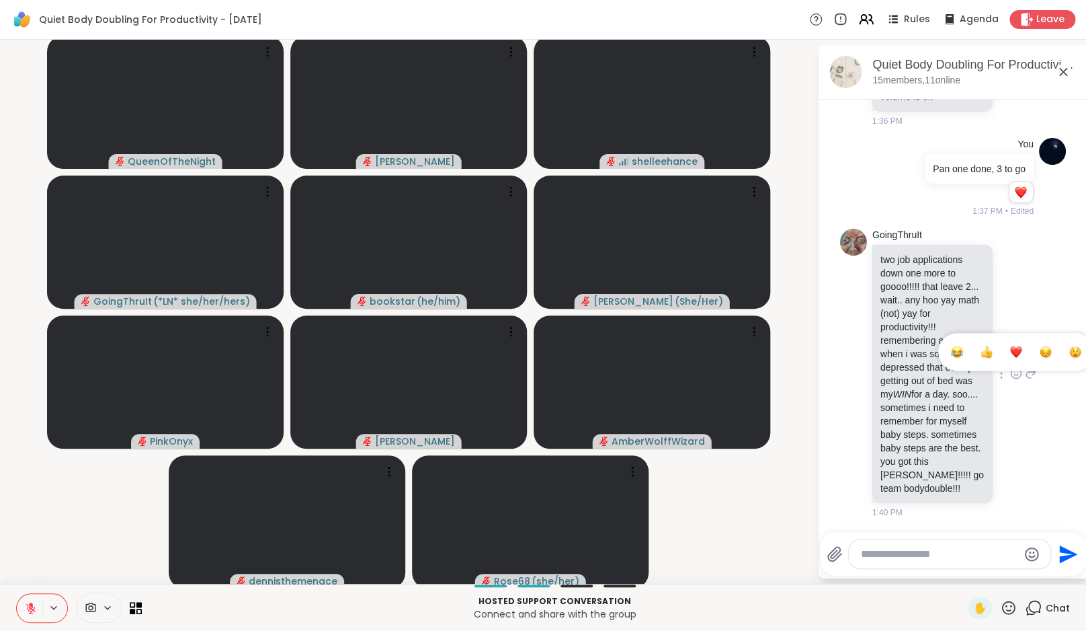
click at [1010, 346] on div "Select Reaction: Heart" at bounding box center [1016, 352] width 12 height 12
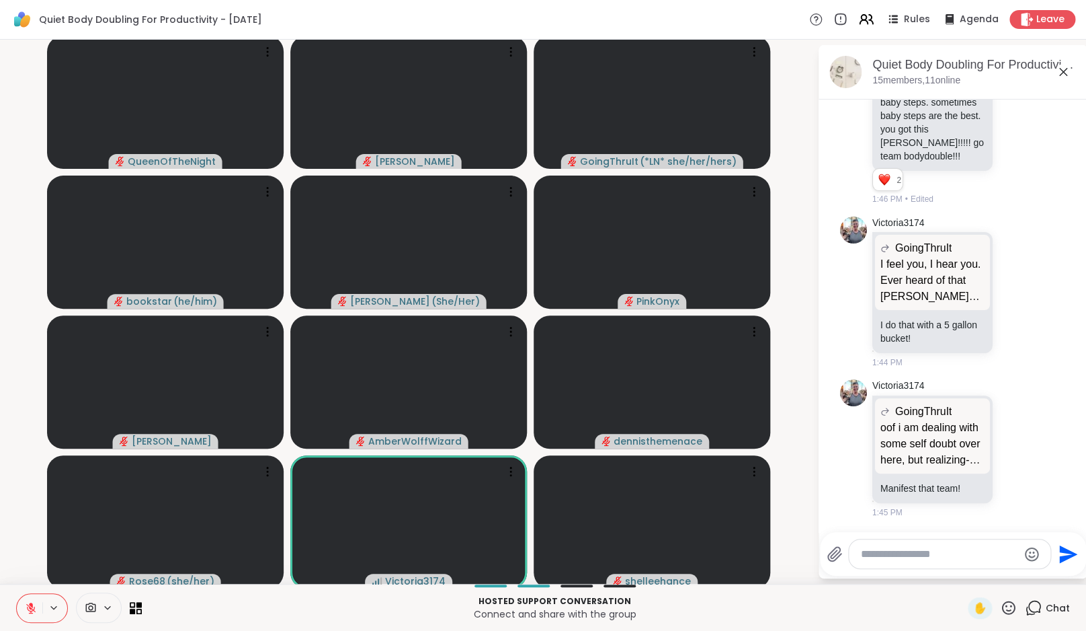
scroll to position [3591, 0]
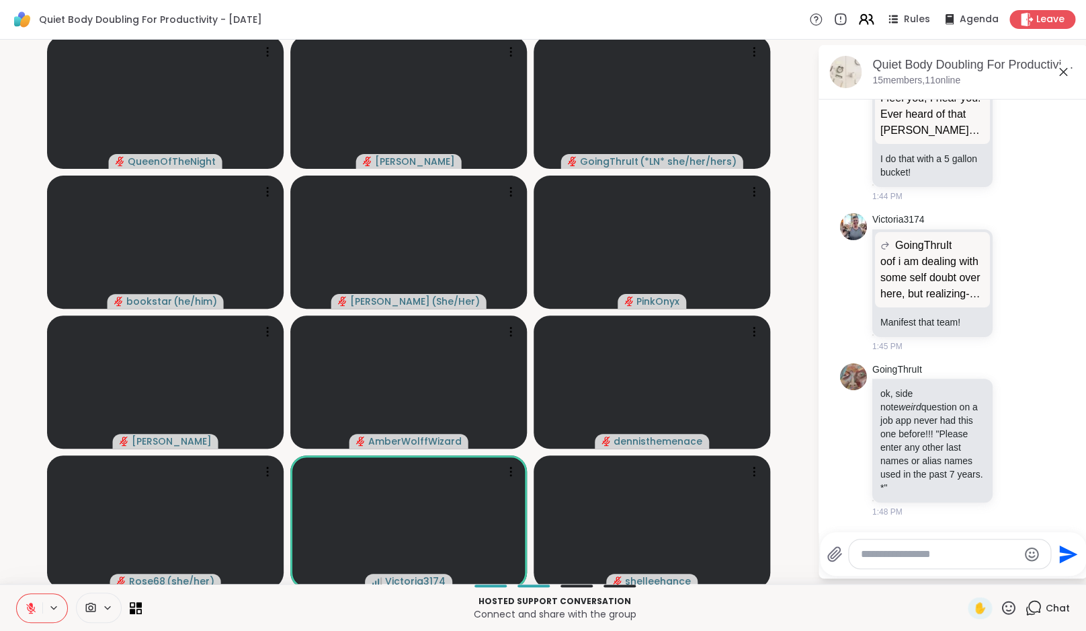
click at [868, 23] on icon at bounding box center [864, 22] width 8 height 4
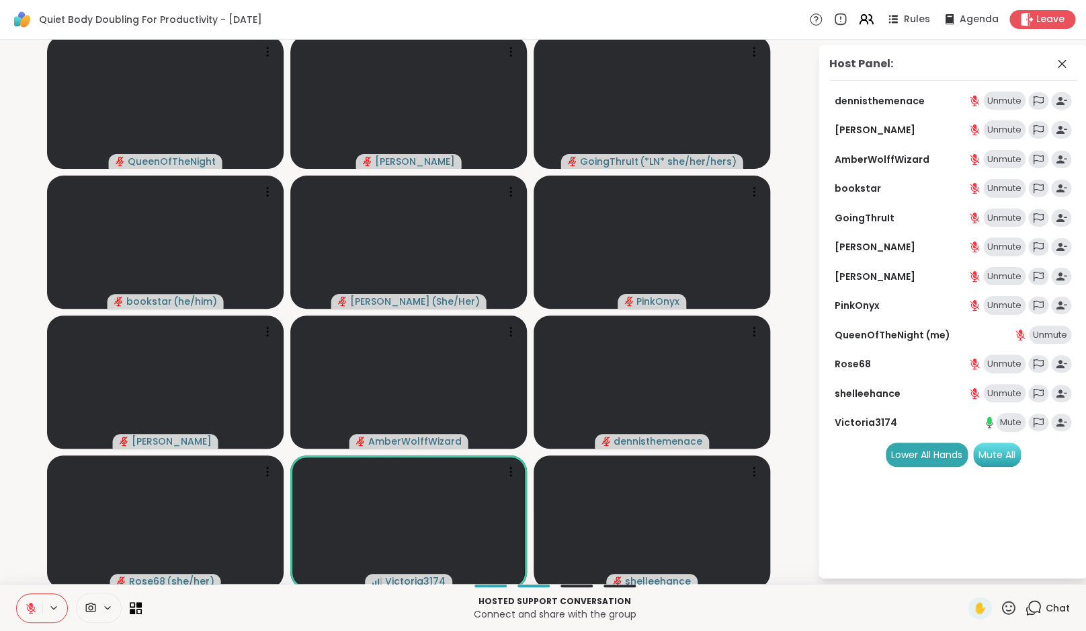
click at [1006, 453] on div "Mute All" at bounding box center [997, 454] width 48 height 24
click at [1066, 64] on icon at bounding box center [1062, 64] width 16 height 16
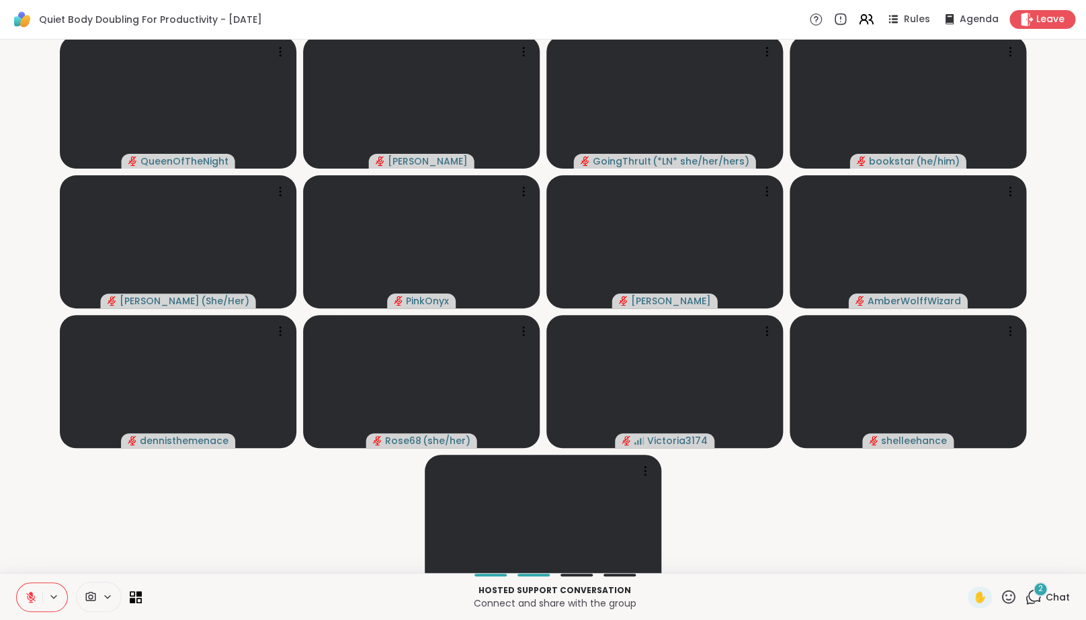
click at [1041, 597] on div "2" at bounding box center [1040, 589] width 15 height 15
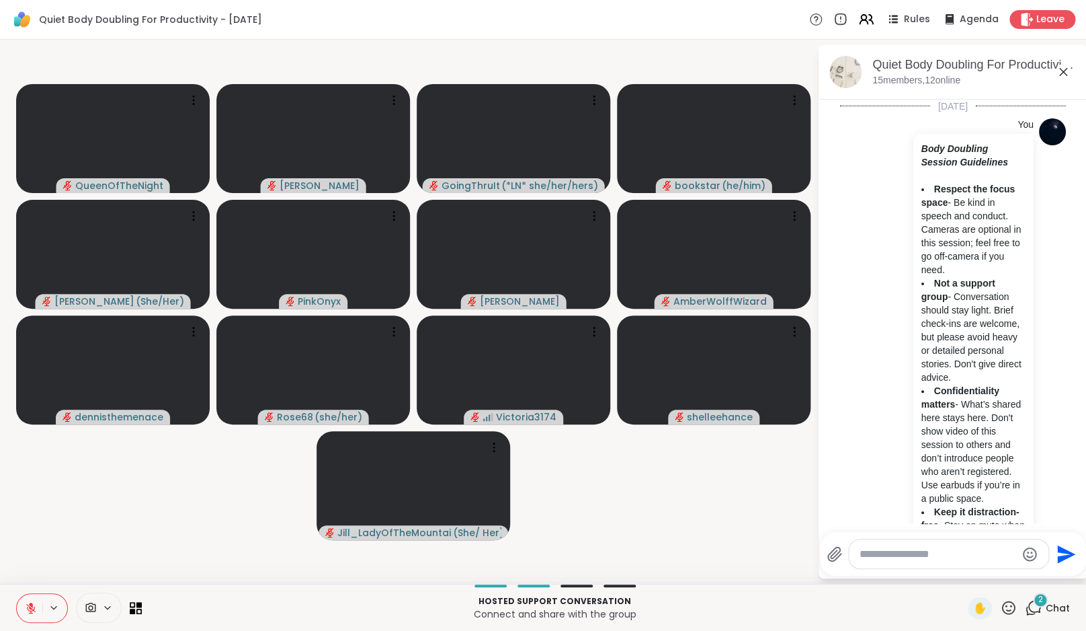
scroll to position [3952, 0]
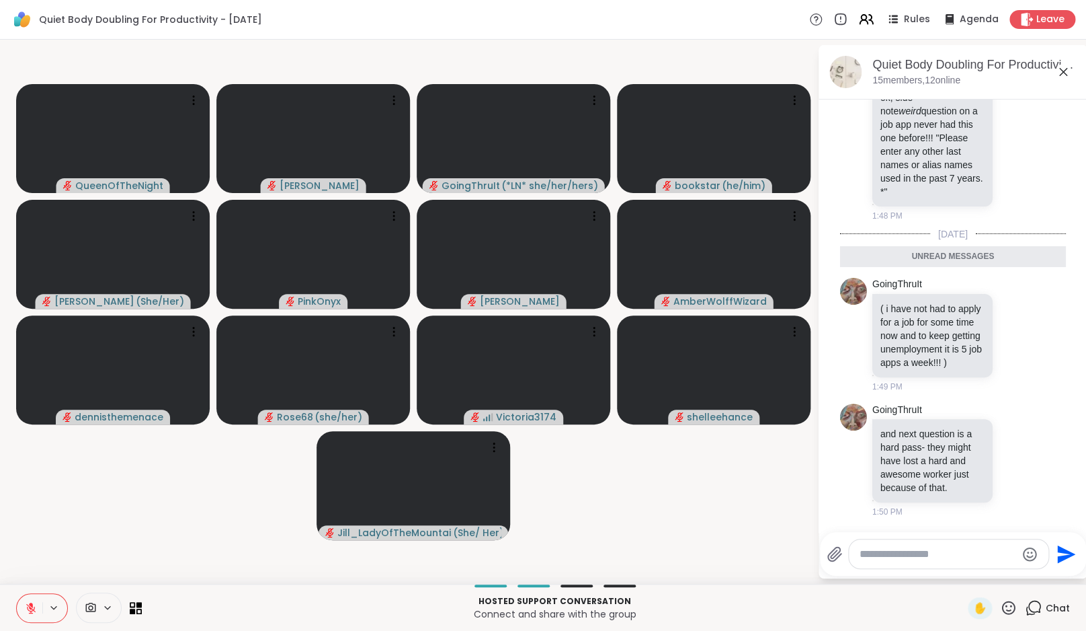
click at [929, 555] on textarea "Type your message" at bounding box center [938, 553] width 157 height 13
type textarea "**********"
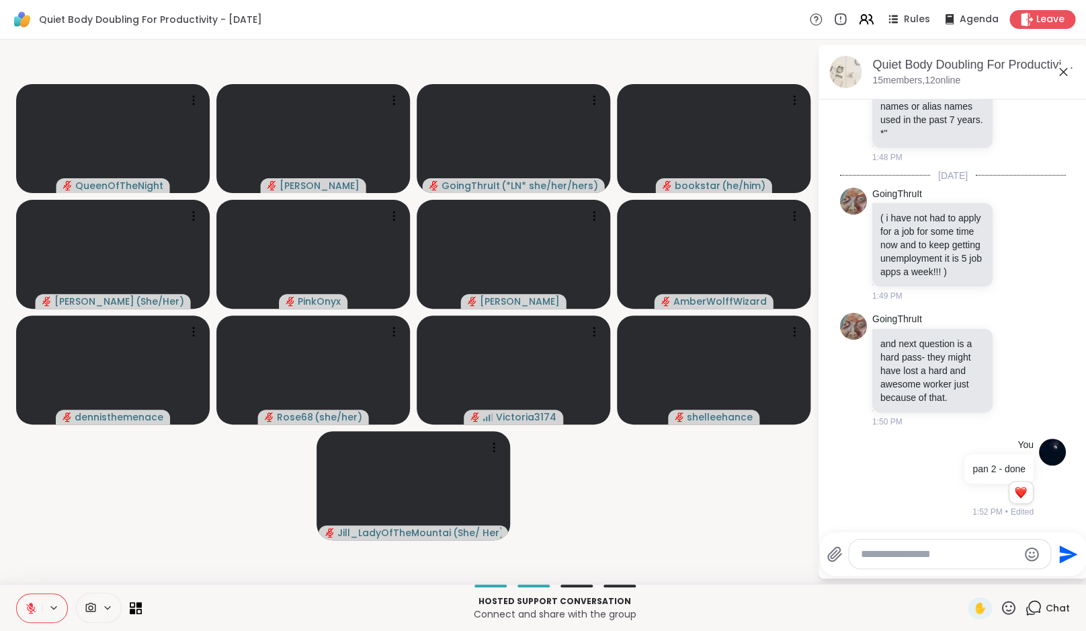
scroll to position [3764, 0]
click at [1025, 93] on icon at bounding box center [1031, 85] width 12 height 16
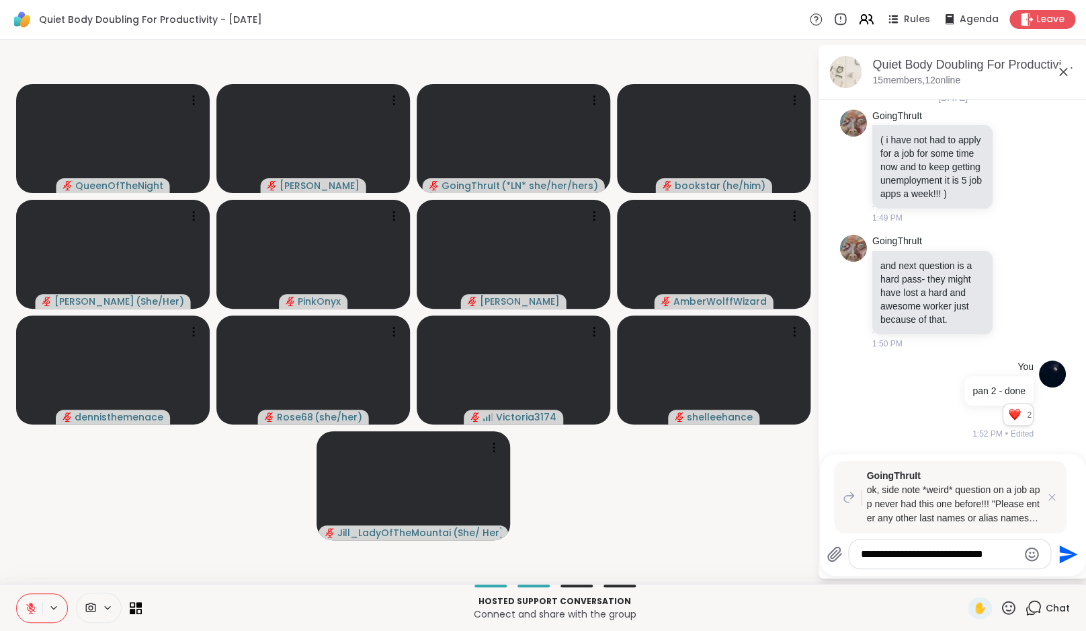
type textarea "**********"
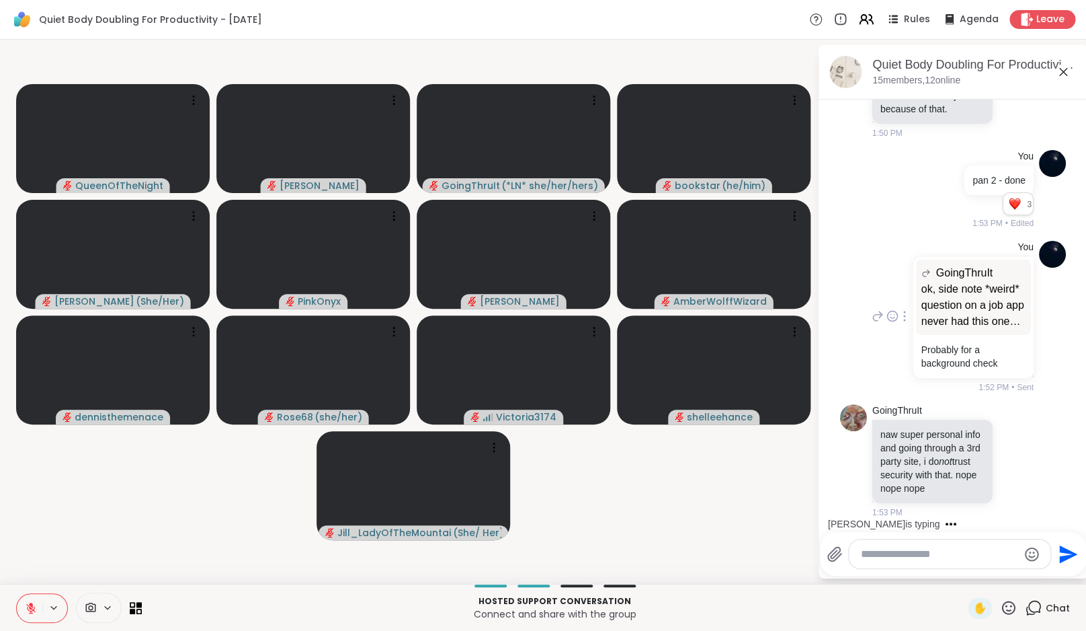
scroll to position [4514, 0]
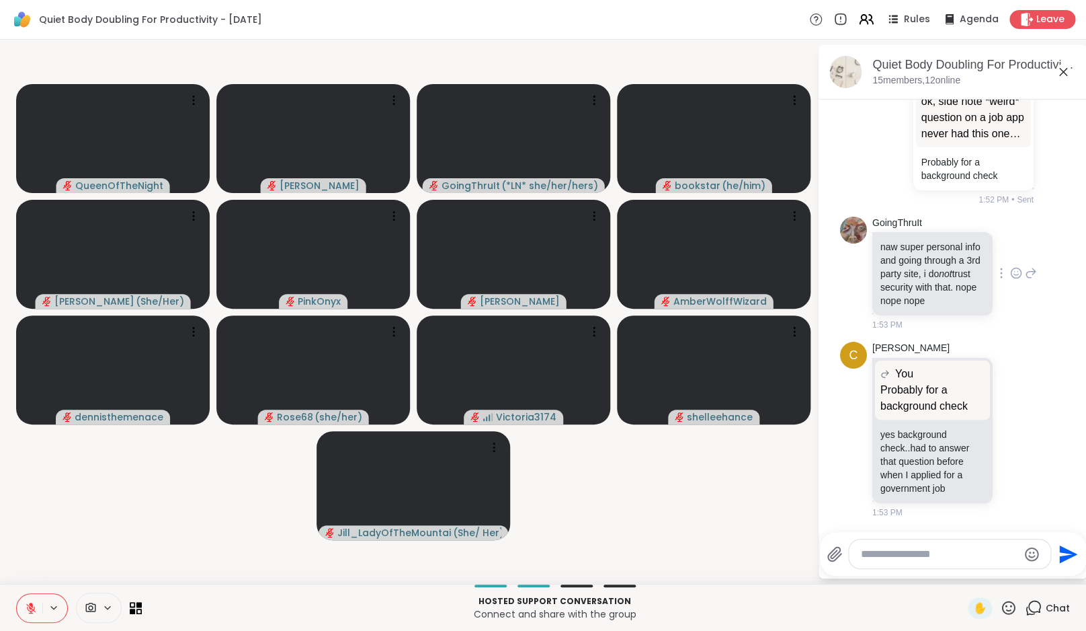
click at [1012, 266] on icon at bounding box center [1016, 272] width 12 height 13
click at [1012, 245] on div "Select Reaction: Heart" at bounding box center [1016, 251] width 12 height 12
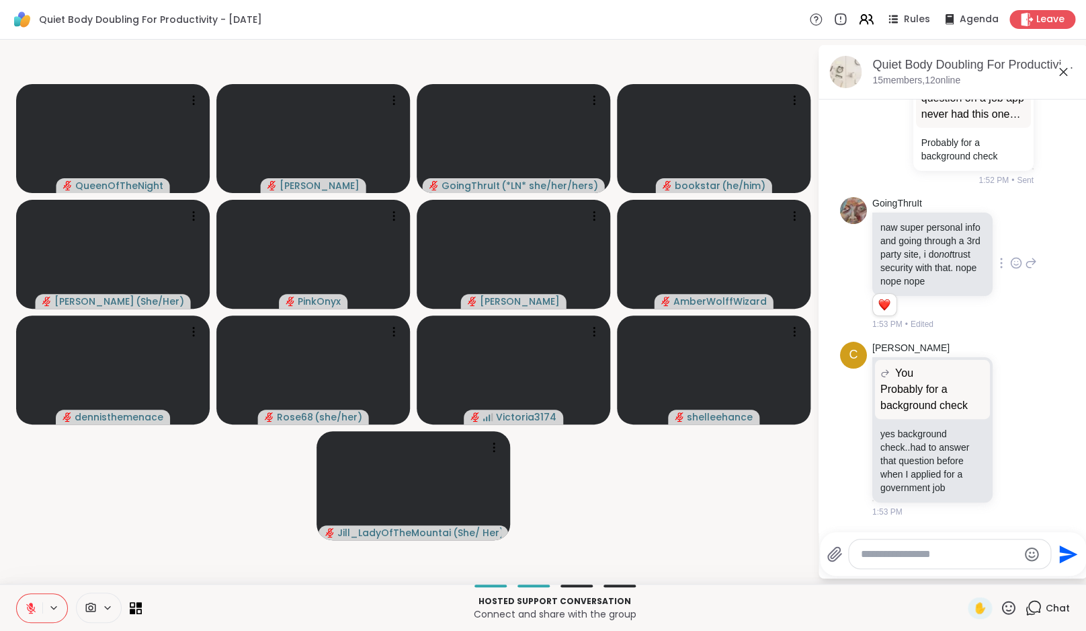
click at [1026, 257] on icon at bounding box center [1031, 263] width 12 height 16
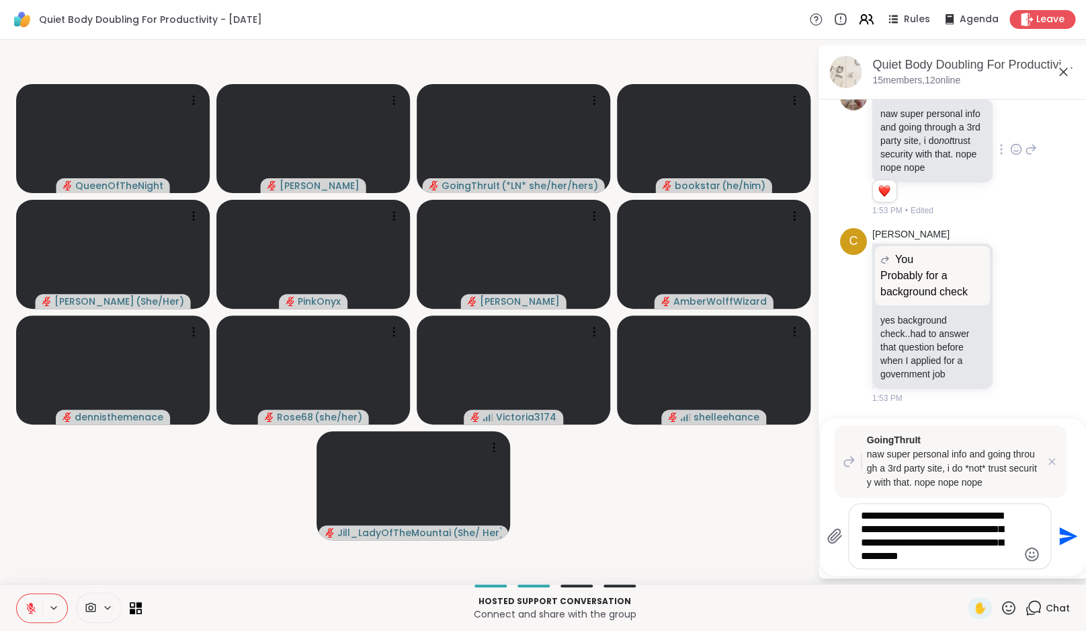
type textarea "**********"
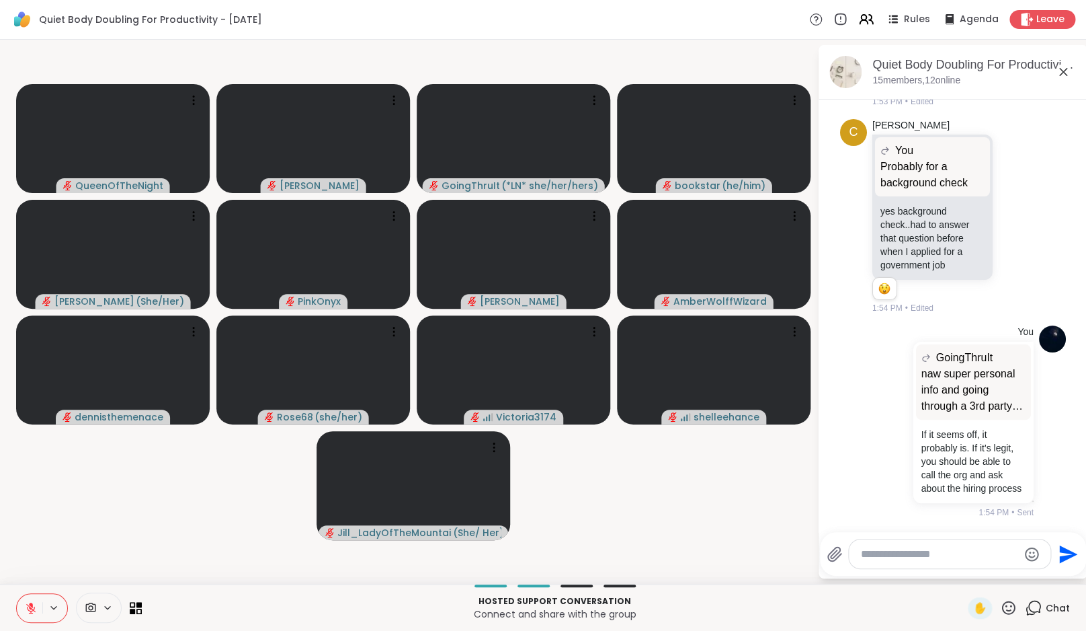
scroll to position [4789, 0]
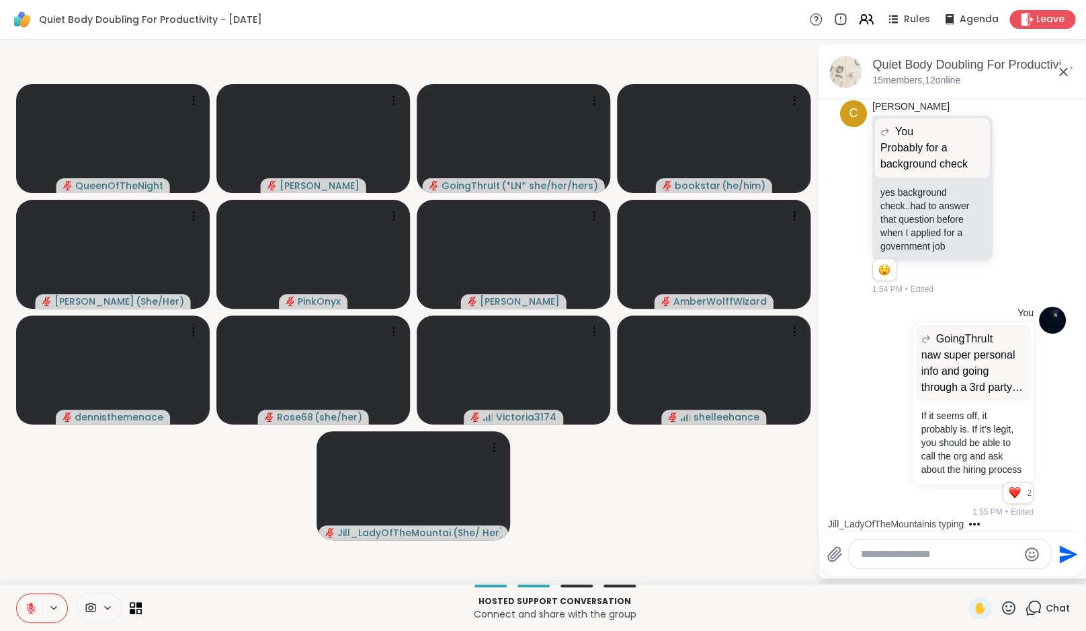
click at [943, 549] on textarea "Type your message" at bounding box center [939, 553] width 157 height 13
type textarea "**********"
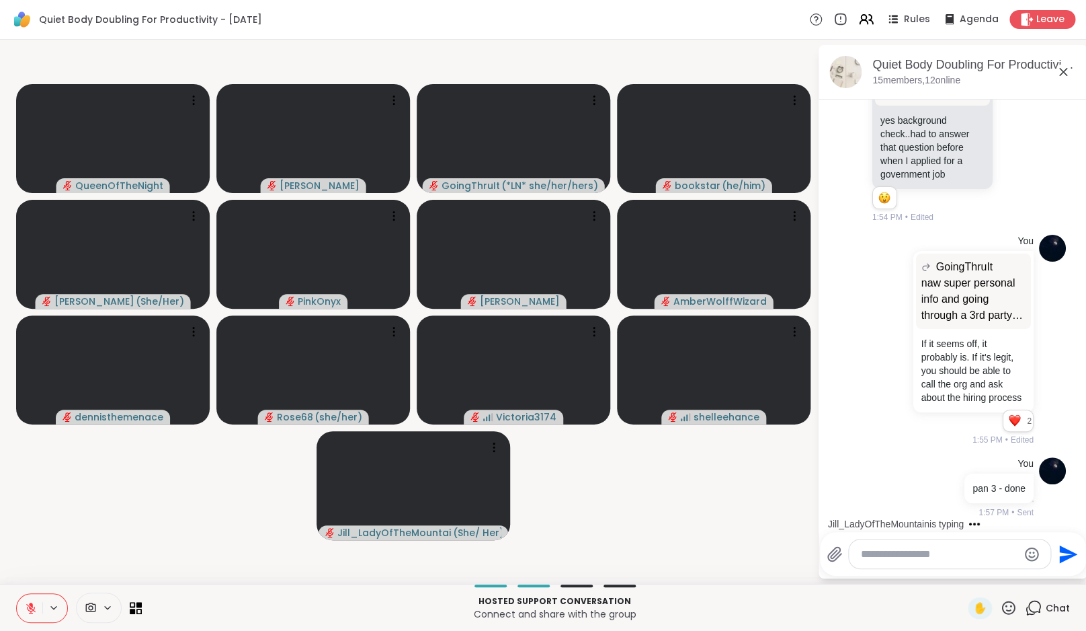
scroll to position [5026, 0]
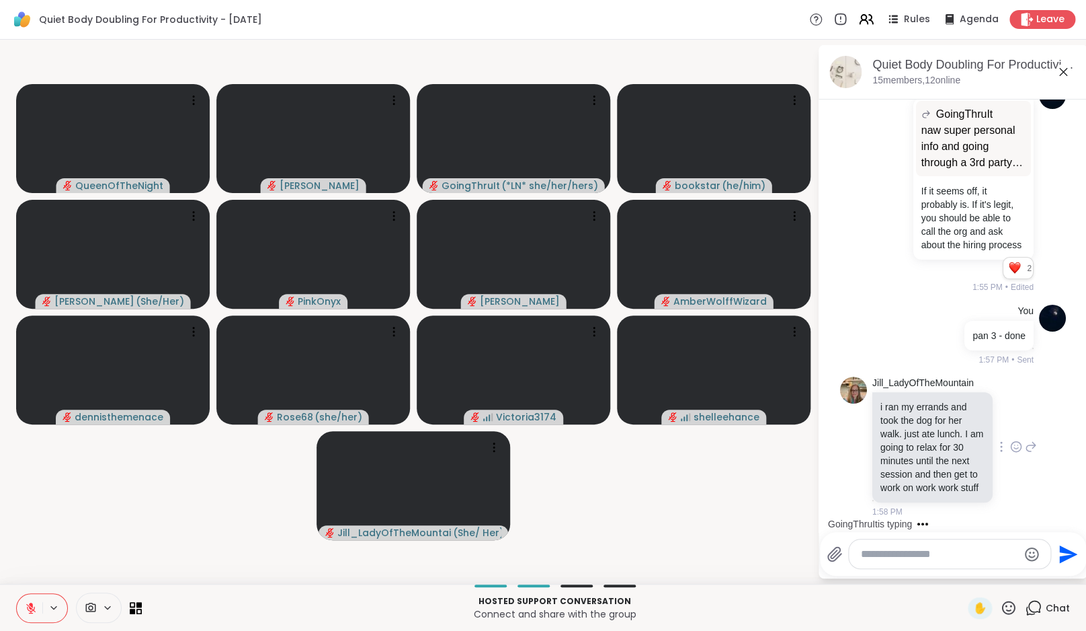
click at [1011, 443] on icon at bounding box center [1016, 446] width 12 height 13
click at [1016, 419] on div "Select Reaction: Heart" at bounding box center [1016, 425] width 12 height 12
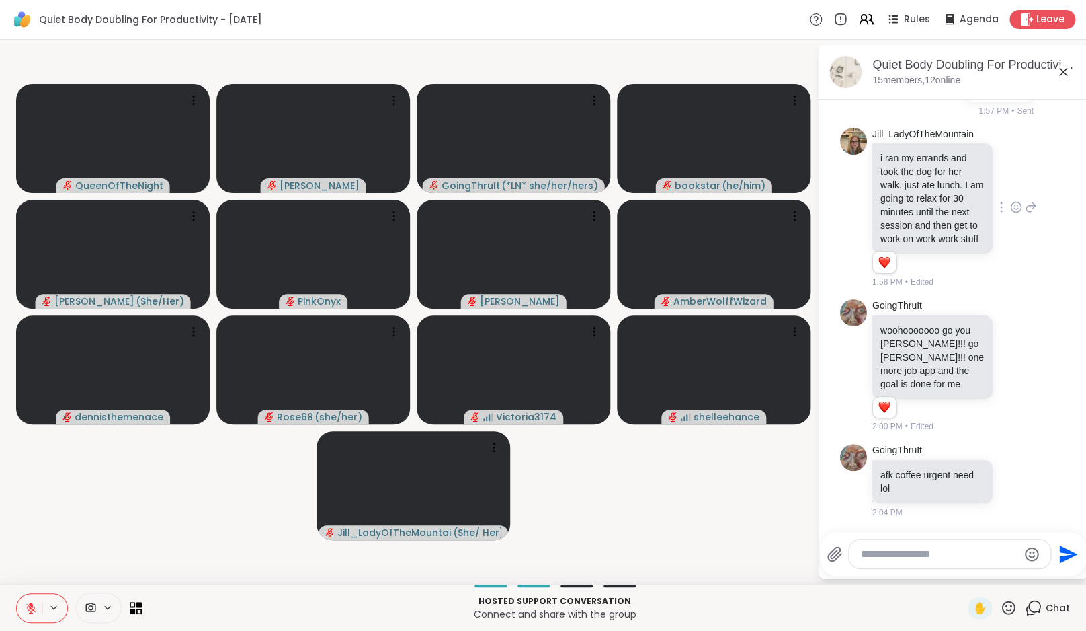
scroll to position [5294, 0]
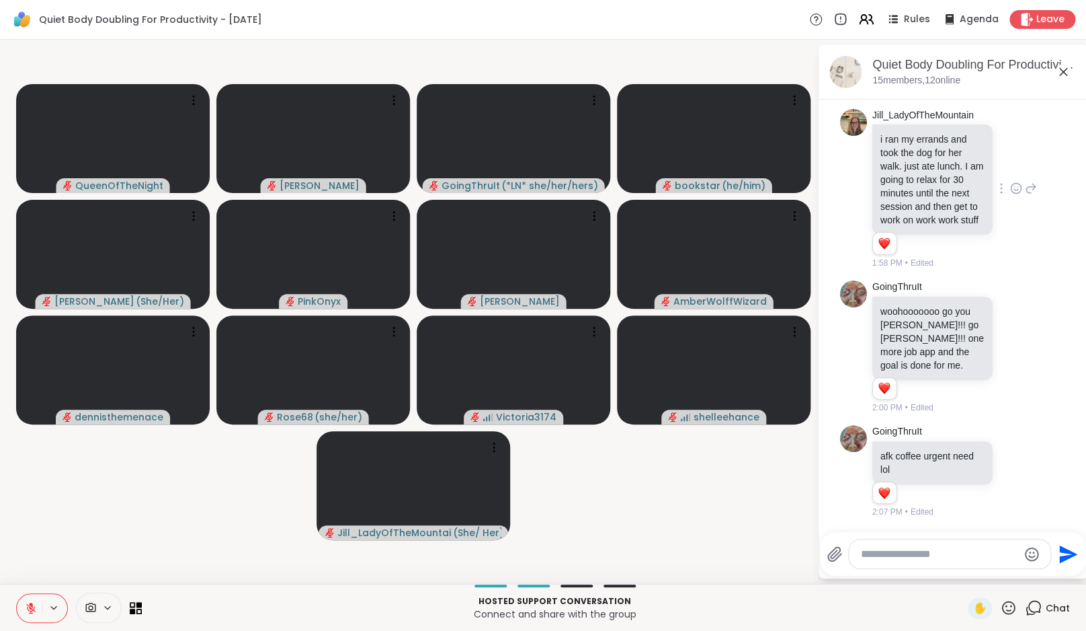
click at [911, 559] on textarea "Type your message" at bounding box center [939, 553] width 157 height 13
type textarea "**********"
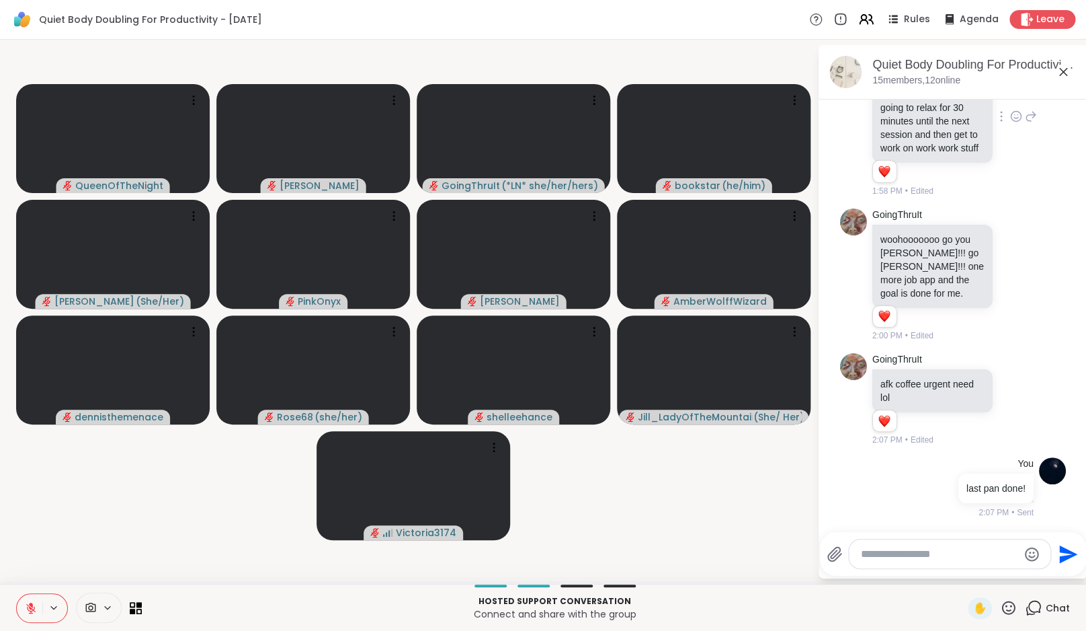
scroll to position [5465, 0]
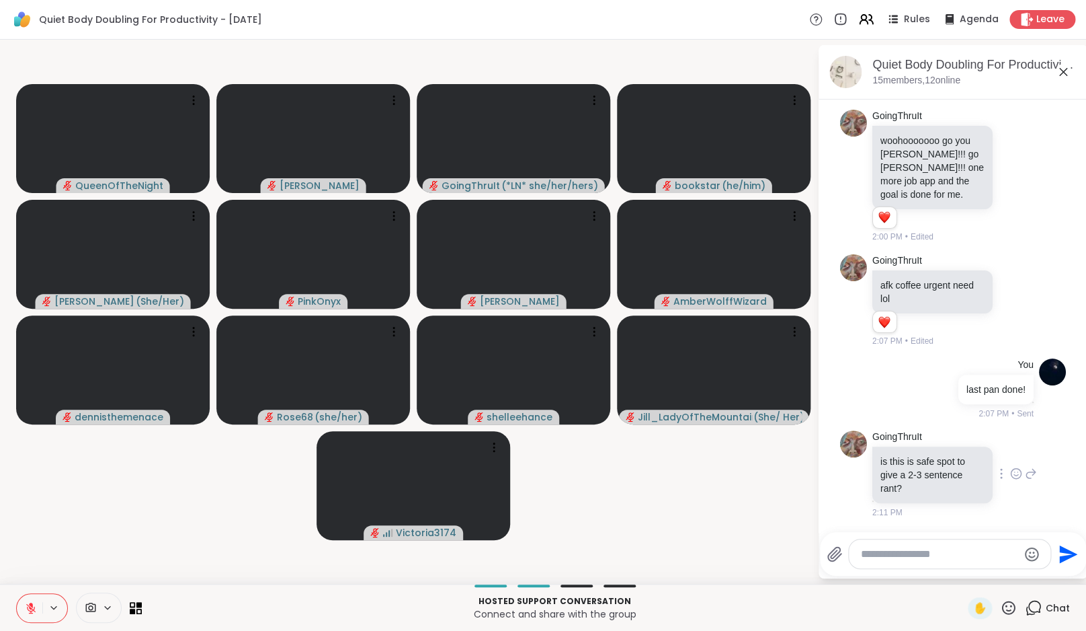
click at [1025, 471] on icon at bounding box center [1031, 473] width 12 height 16
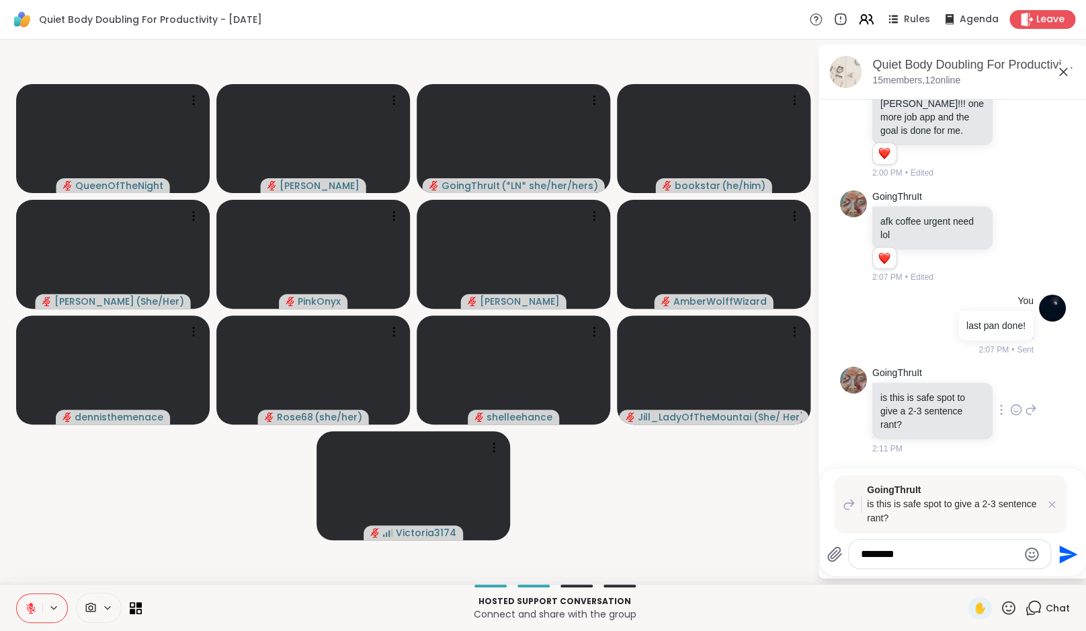
type textarea "*********"
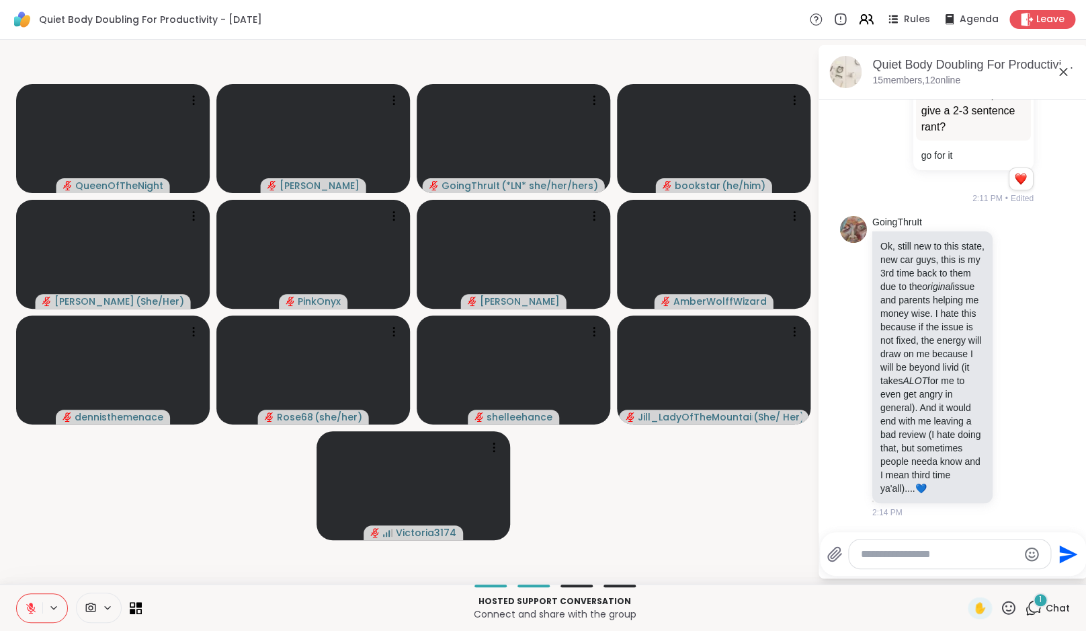
scroll to position [6001, 0]
click at [1012, 360] on icon at bounding box center [1016, 366] width 12 height 13
click at [1047, 339] on div "Select Reaction: Sad" at bounding box center [1046, 345] width 12 height 12
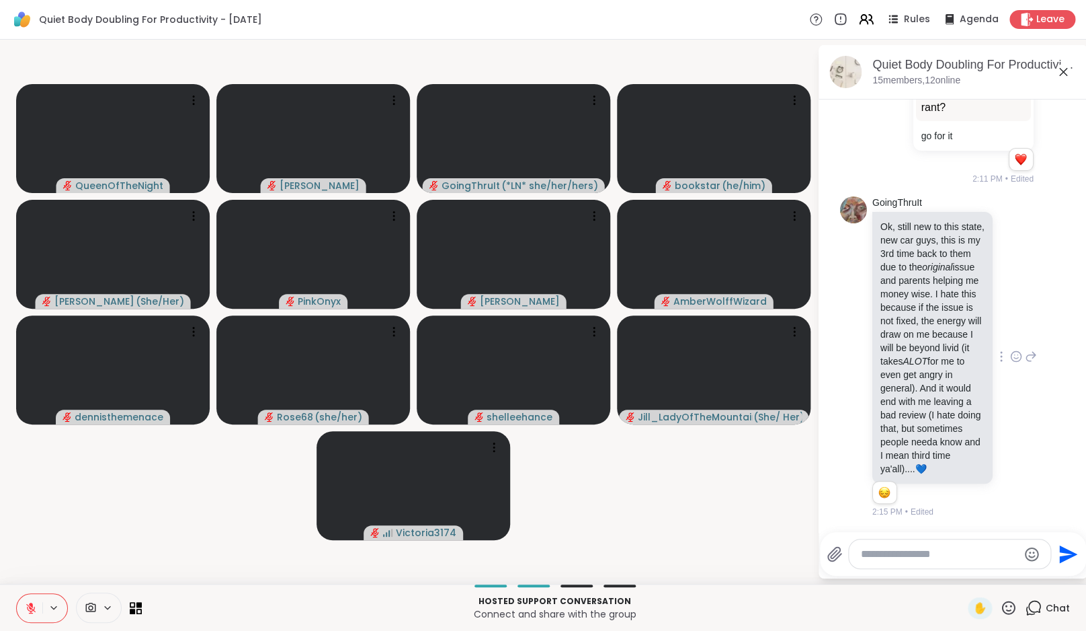
scroll to position [6020, 0]
click at [1026, 348] on icon at bounding box center [1031, 356] width 12 height 16
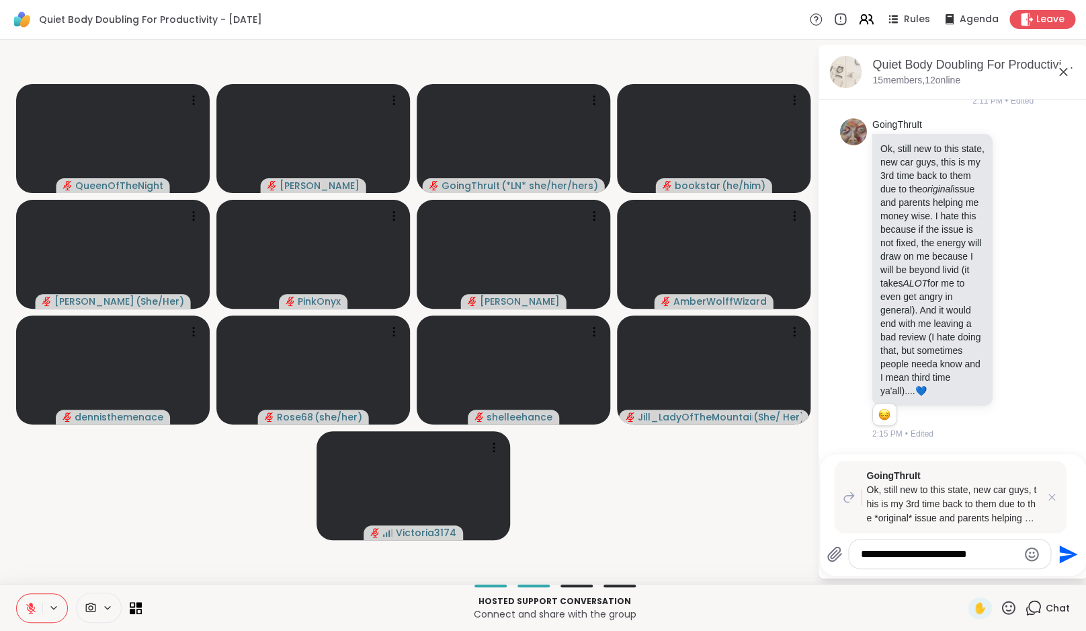
type textarea "**********"
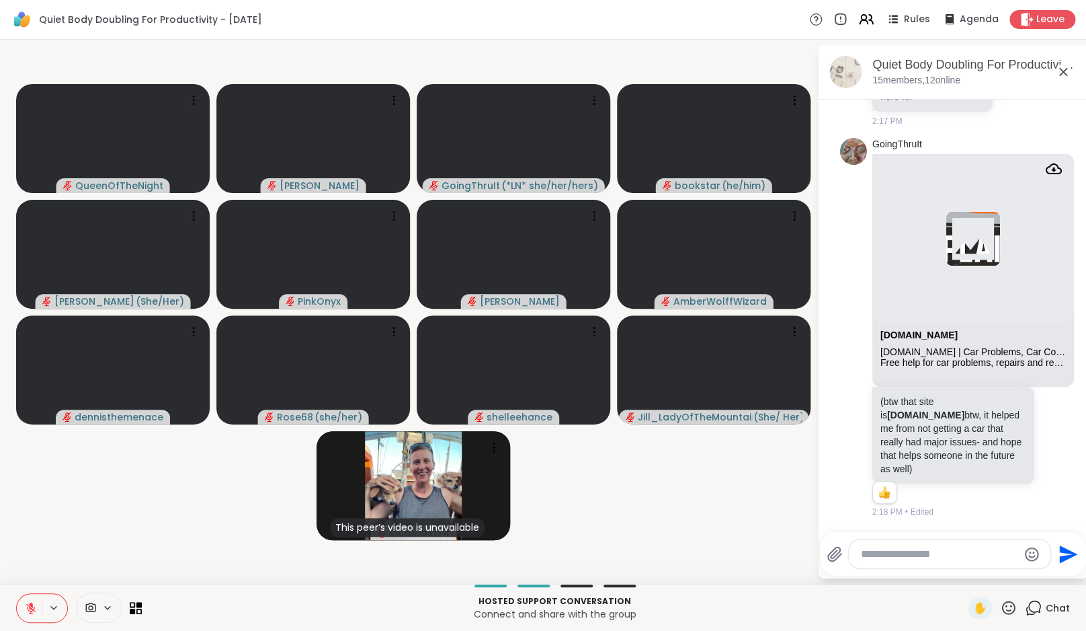
scroll to position [6861, 0]
click at [893, 499] on li "1" at bounding box center [884, 492] width 22 height 19
click at [1061, 329] on div at bounding box center [1058, 327] width 42 height 16
click at [1057, 331] on icon at bounding box center [1058, 327] width 12 height 13
click at [1059, 306] on div "Select Reaction: Heart" at bounding box center [1058, 306] width 12 height 12
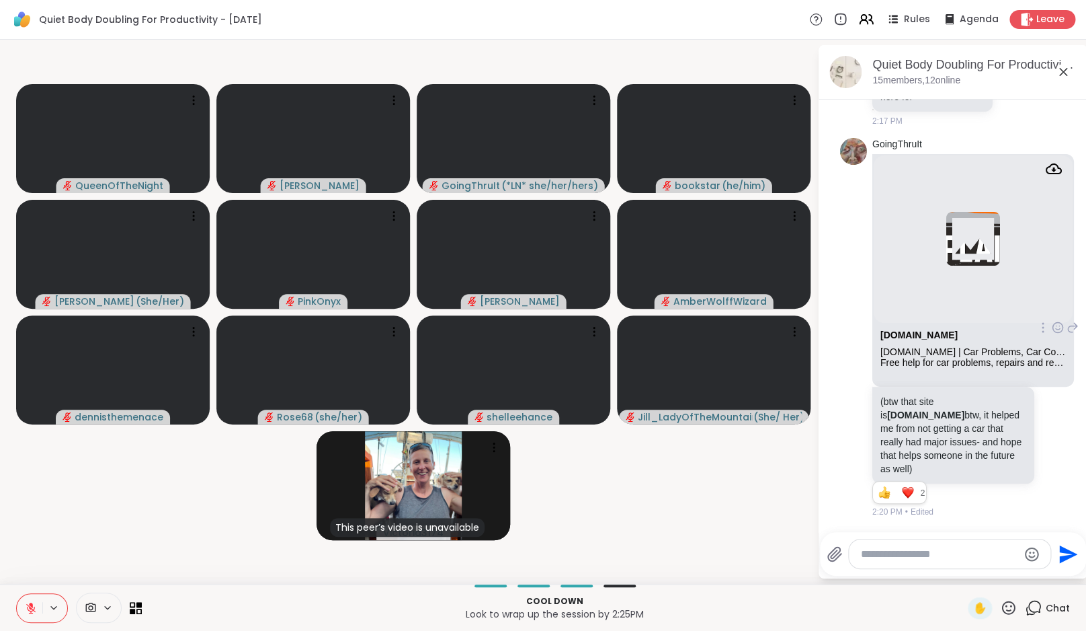
click at [30, 603] on icon at bounding box center [31, 604] width 4 height 5
click at [95, 542] on video-player-container "QueenOfTheNight Cyndy GoingThruIt ( *LN* she/her/hers ) bookstar ( he/him ) LuA…" at bounding box center [408, 311] width 801 height 533
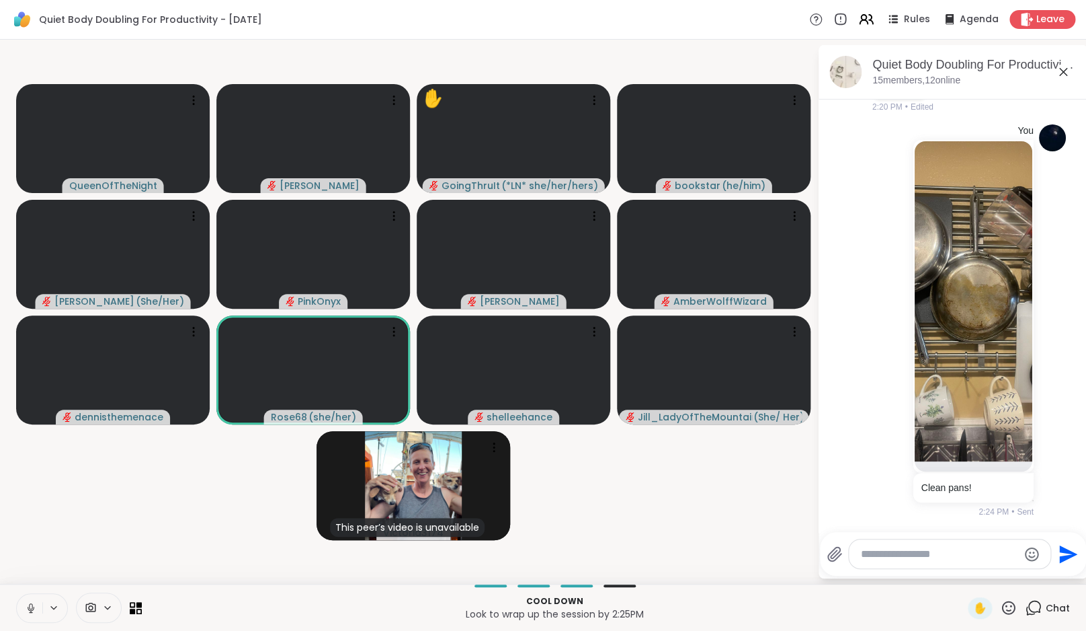
scroll to position [7266, 0]
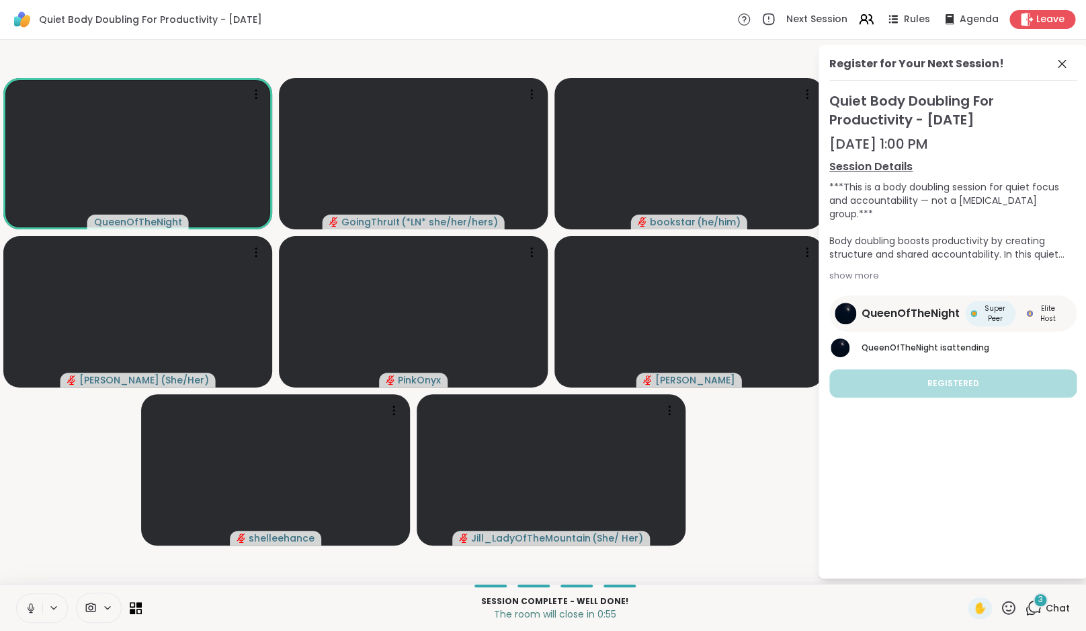
click at [1038, 604] on div "3" at bounding box center [1040, 599] width 15 height 15
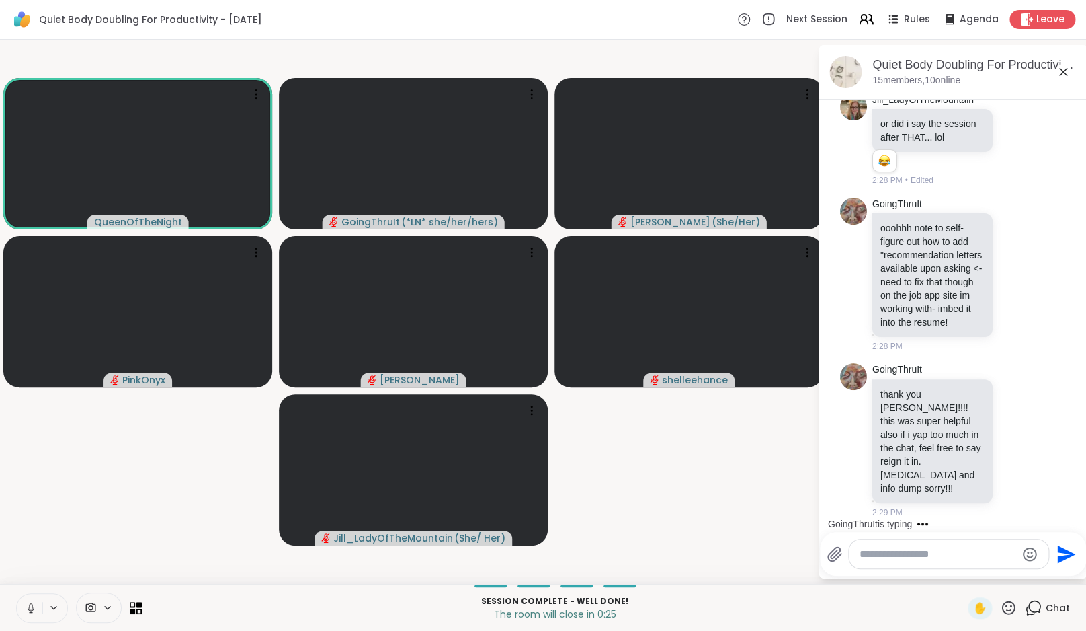
scroll to position [8195, 0]
click at [1048, 25] on span "Leave" at bounding box center [1052, 20] width 30 height 14
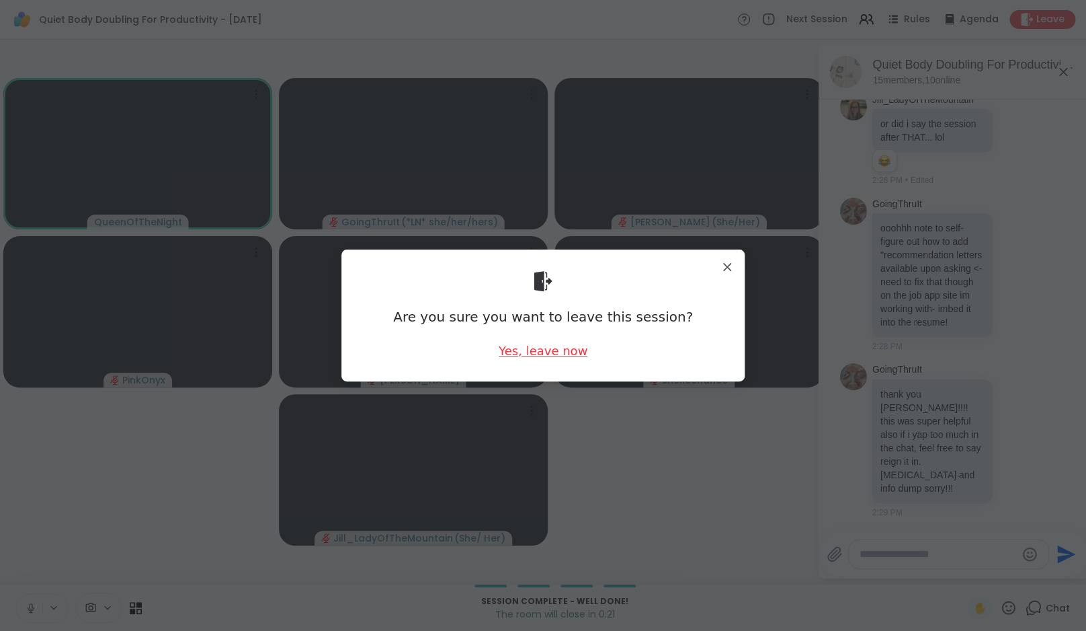
click at [532, 357] on div "Yes, leave now" at bounding box center [543, 350] width 89 height 17
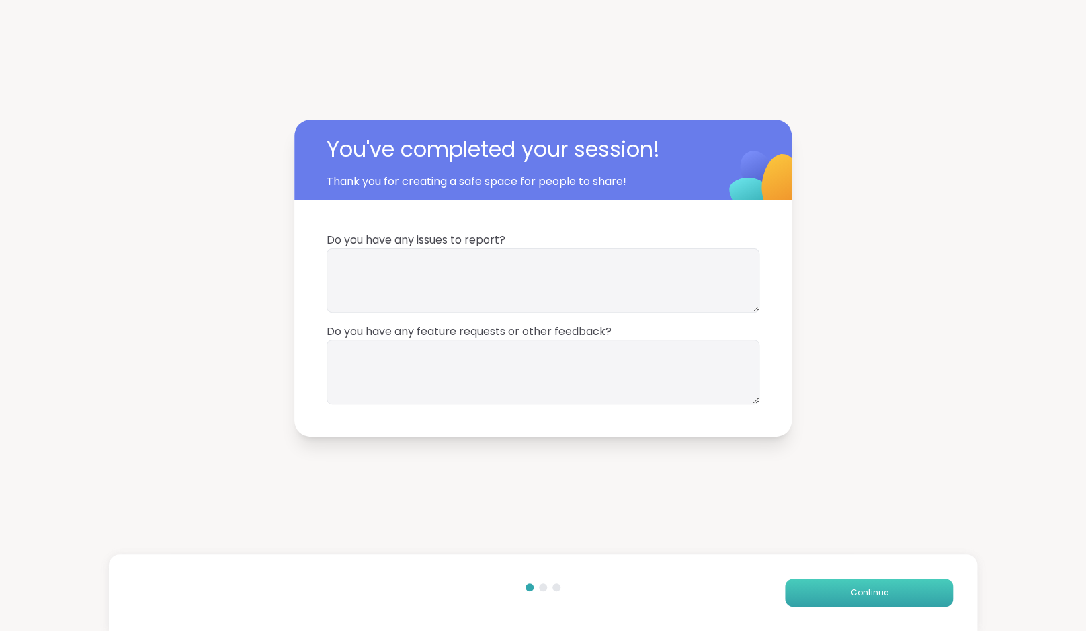
click at [823, 597] on button "Continue" at bounding box center [869, 592] width 168 height 28
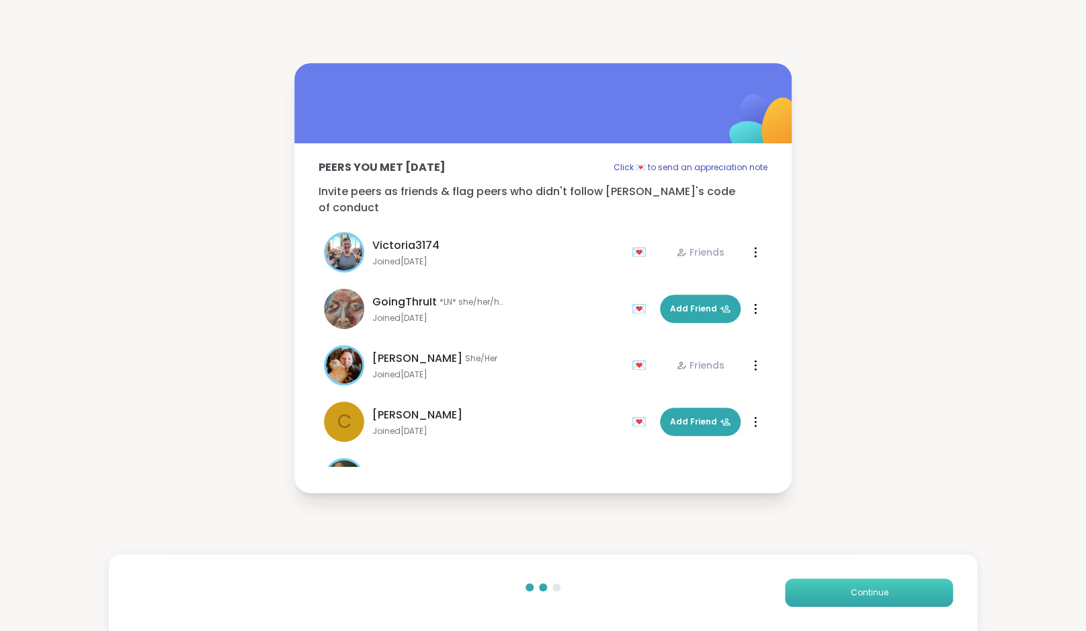
click at [823, 597] on button "Continue" at bounding box center [869, 592] width 168 height 28
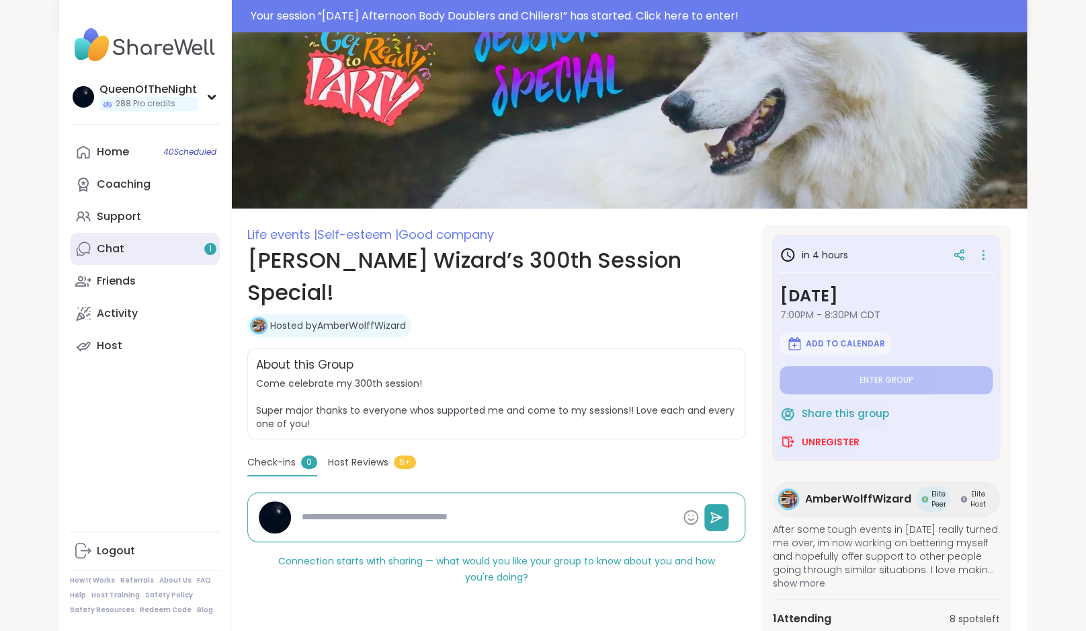
click at [170, 239] on link "Chat 1" at bounding box center [145, 249] width 150 height 32
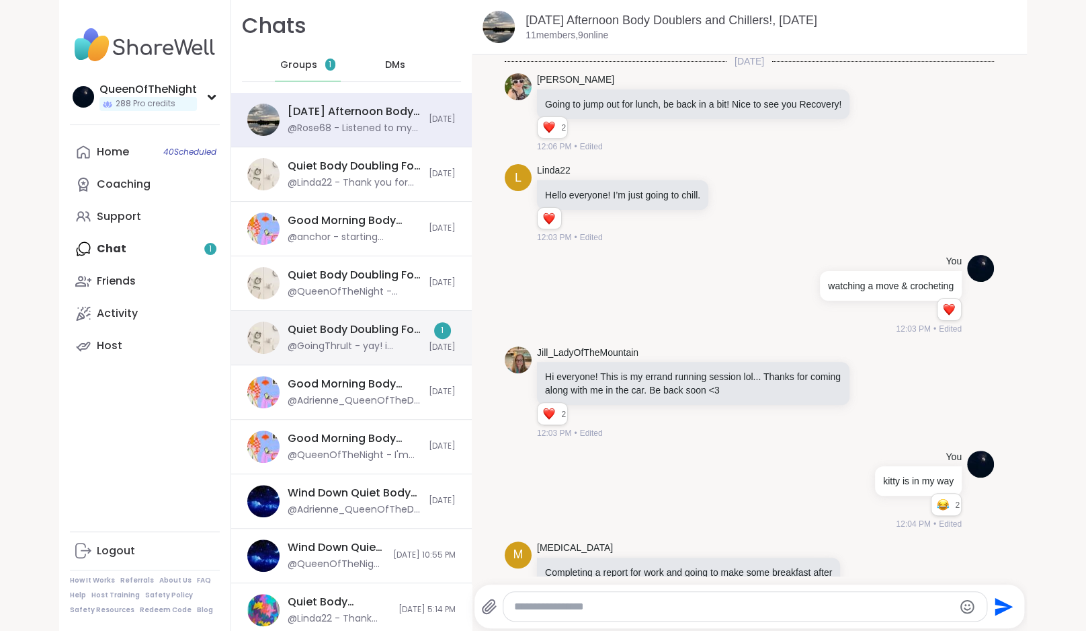
scroll to position [1957, 0]
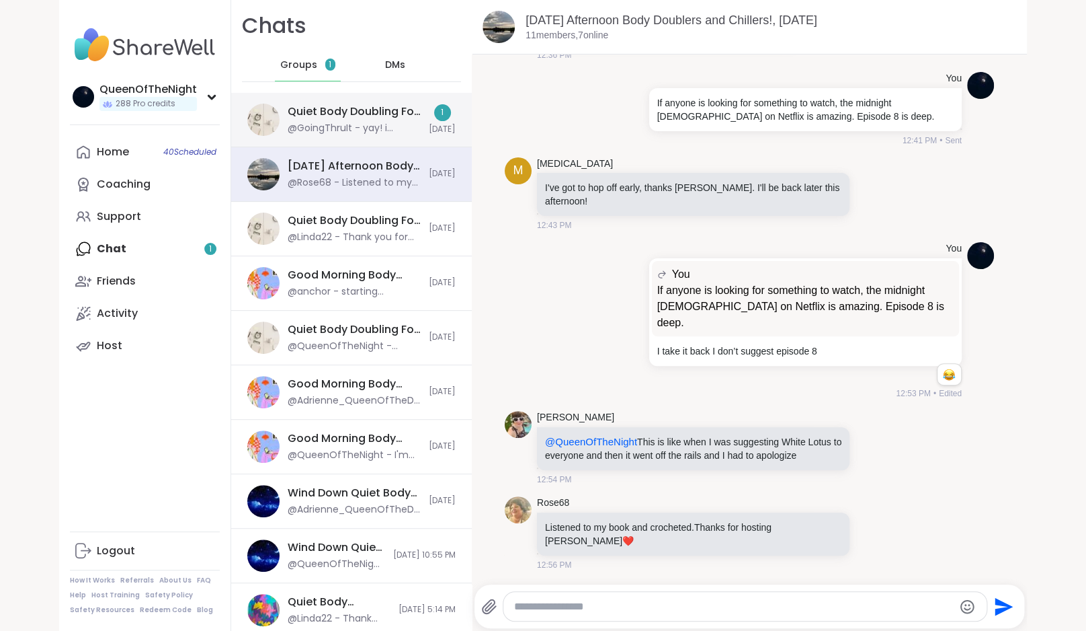
click at [322, 120] on div "Quiet Body Doubling For Productivity - [DATE] @GoingThruIt - yay! i usually try…" at bounding box center [354, 119] width 133 height 31
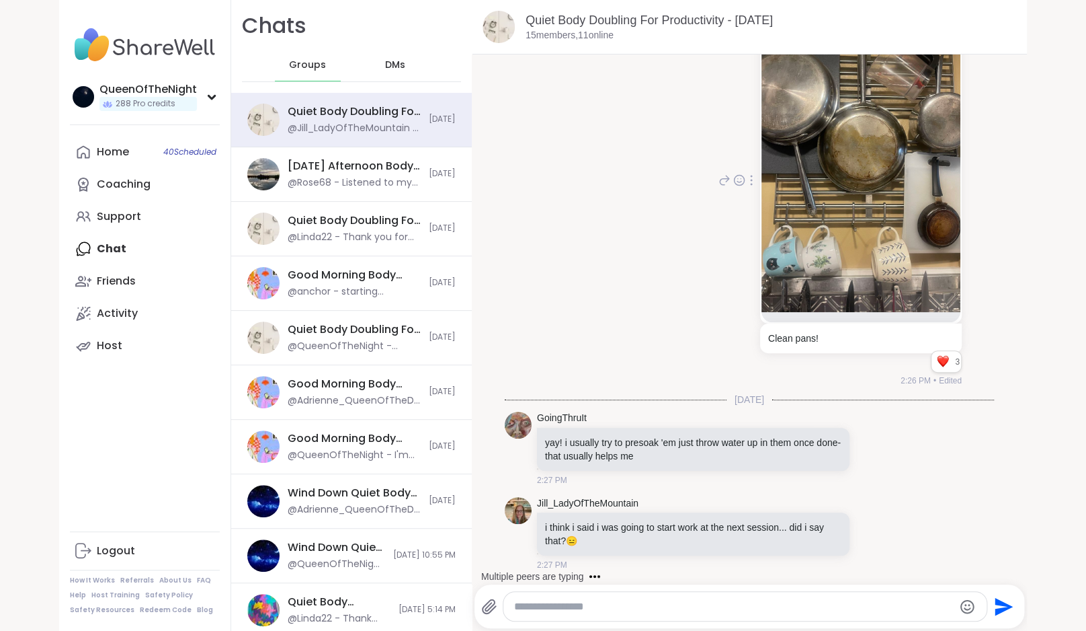
scroll to position [4926, 0]
click at [867, 536] on icon at bounding box center [873, 532] width 12 height 13
click at [760, 506] on div "Select Reaction: Heart" at bounding box center [766, 511] width 12 height 12
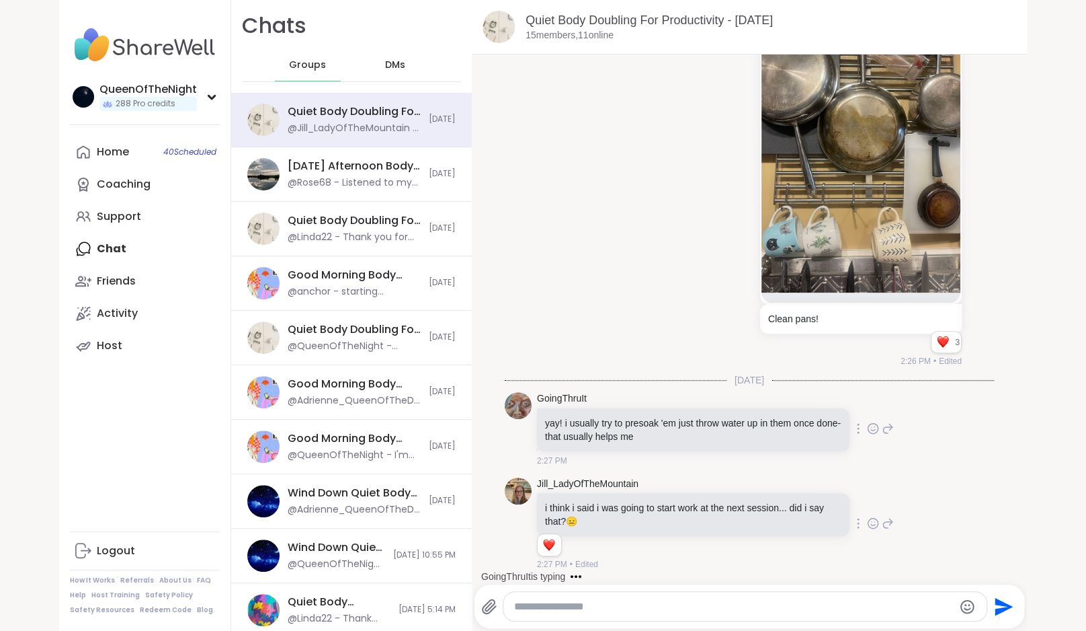
click at [867, 430] on icon at bounding box center [873, 427] width 12 height 13
click at [760, 408] on div "Select Reaction: Heart" at bounding box center [766, 407] width 12 height 12
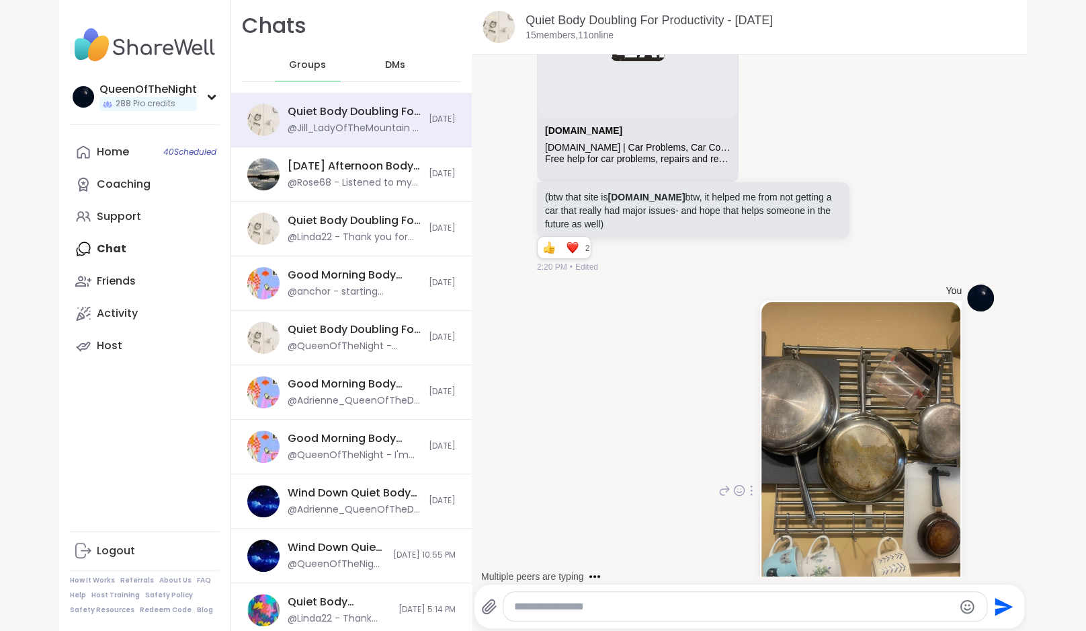
scroll to position [4965, 0]
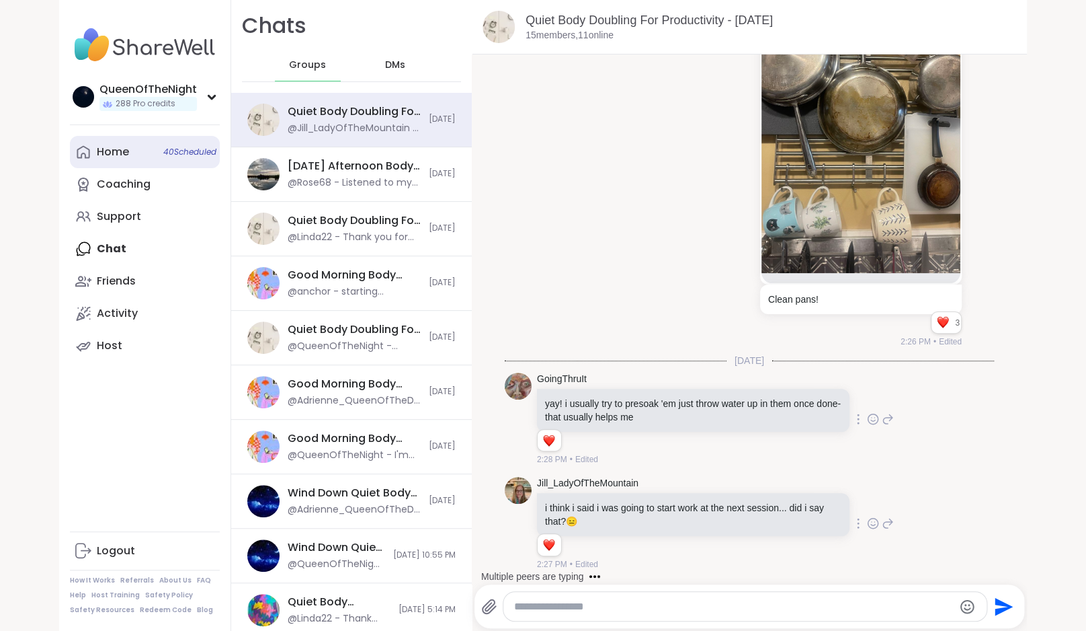
click at [122, 159] on div "Home 40 Scheduled" at bounding box center [113, 152] width 32 height 15
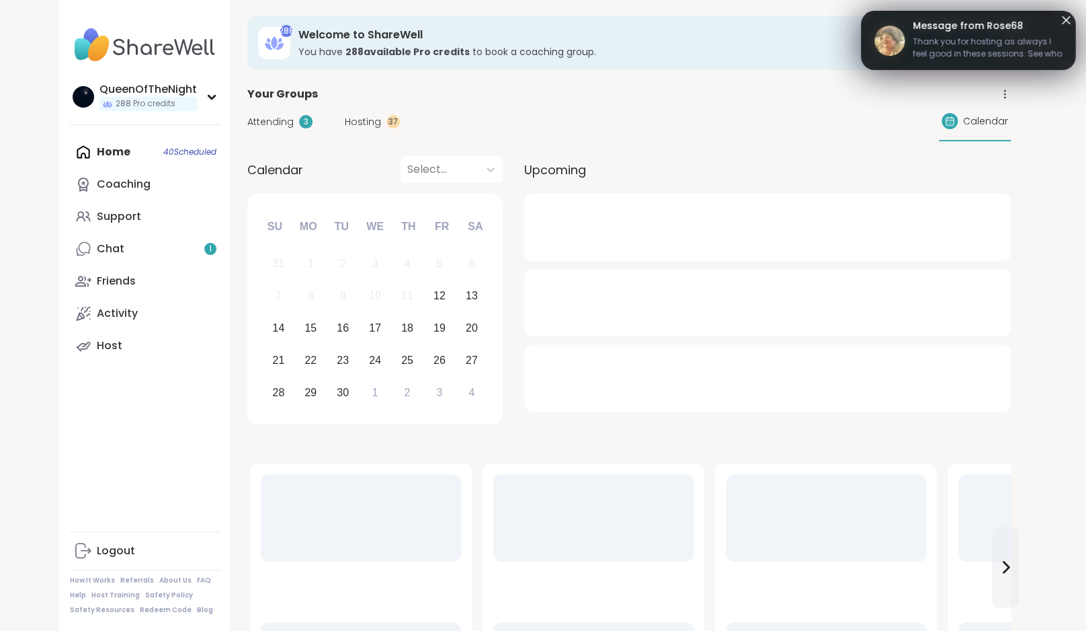
click at [360, 120] on span "Hosting" at bounding box center [363, 122] width 36 height 14
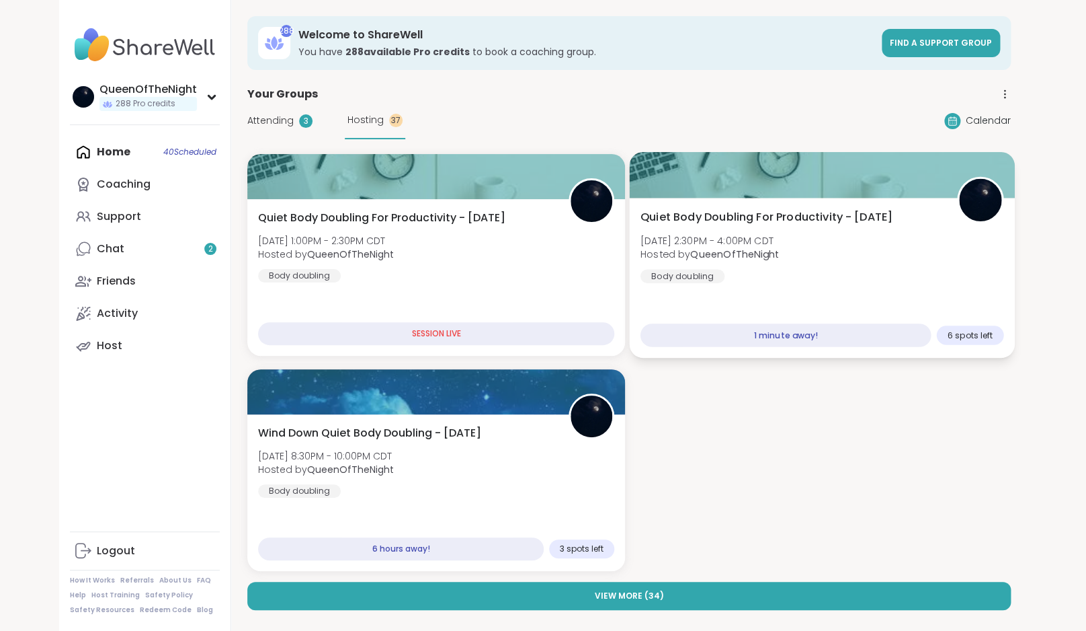
click at [790, 195] on div at bounding box center [821, 175] width 385 height 46
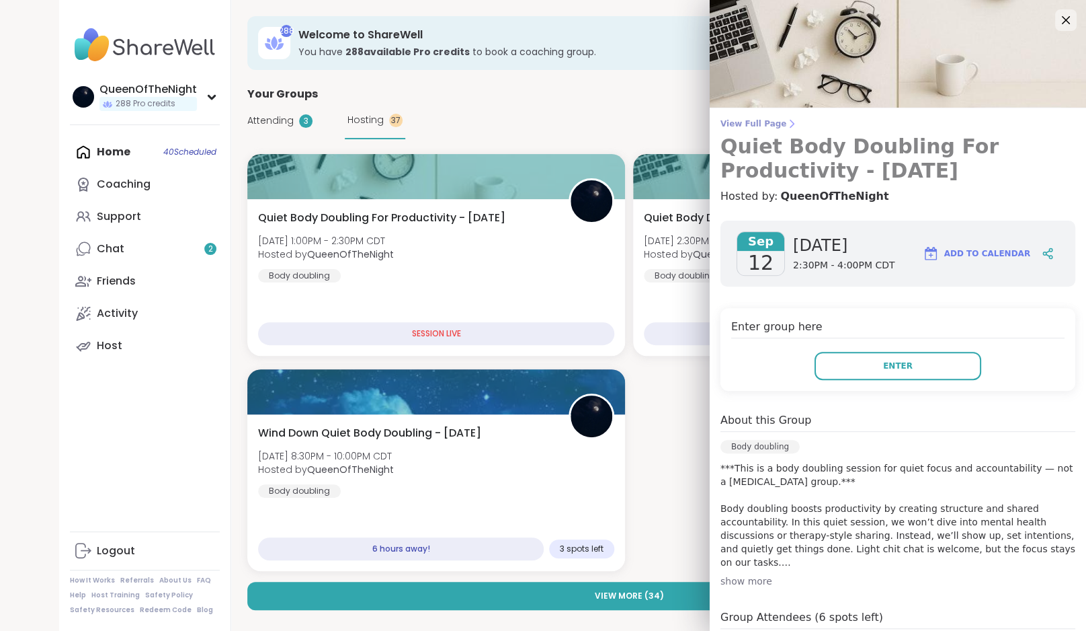
click at [771, 122] on span "View Full Page" at bounding box center [898, 123] width 355 height 11
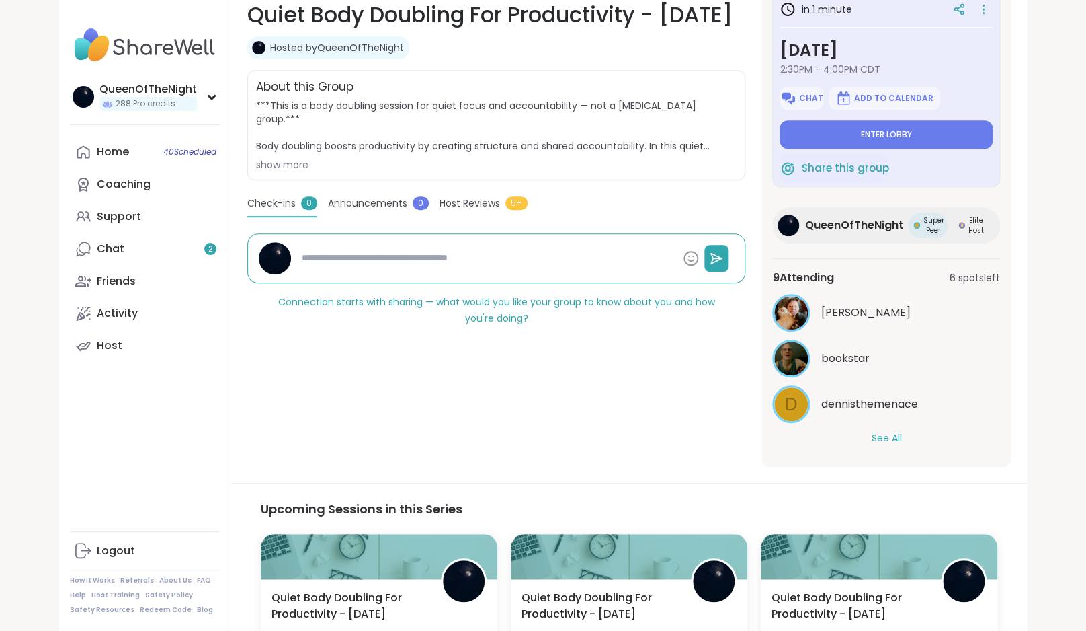
scroll to position [210, 0]
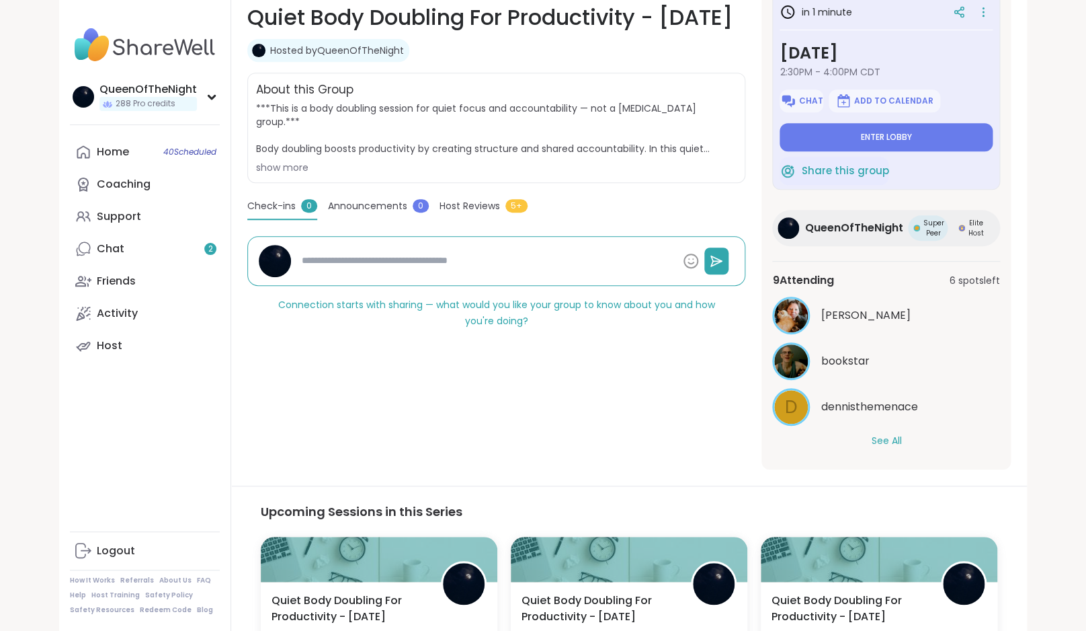
click at [879, 436] on button "See All" at bounding box center [886, 441] width 30 height 14
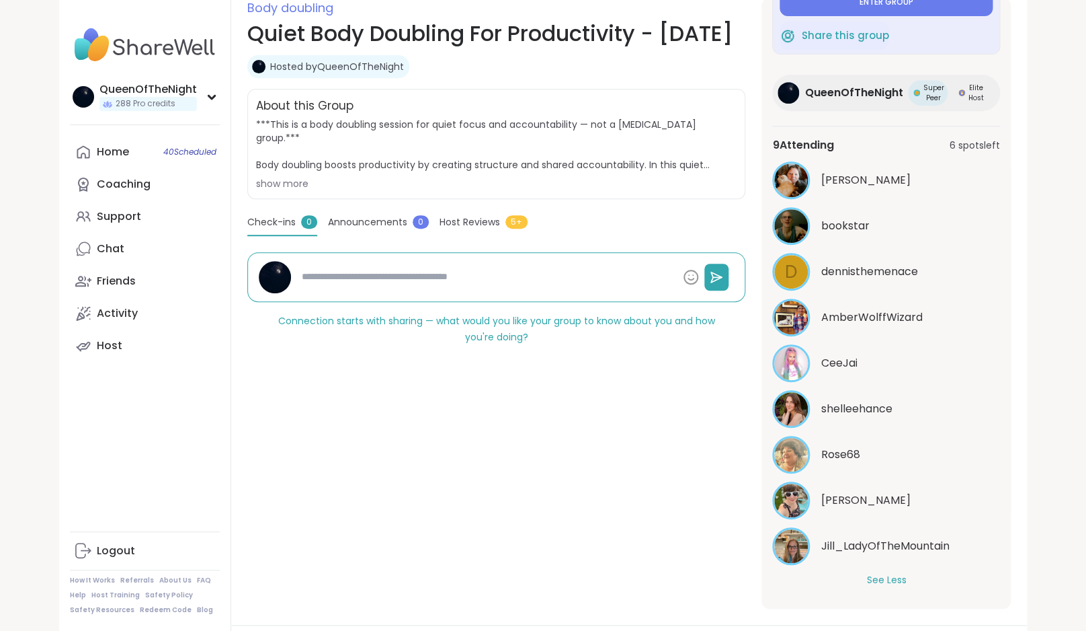
scroll to position [118, 0]
type textarea "*"
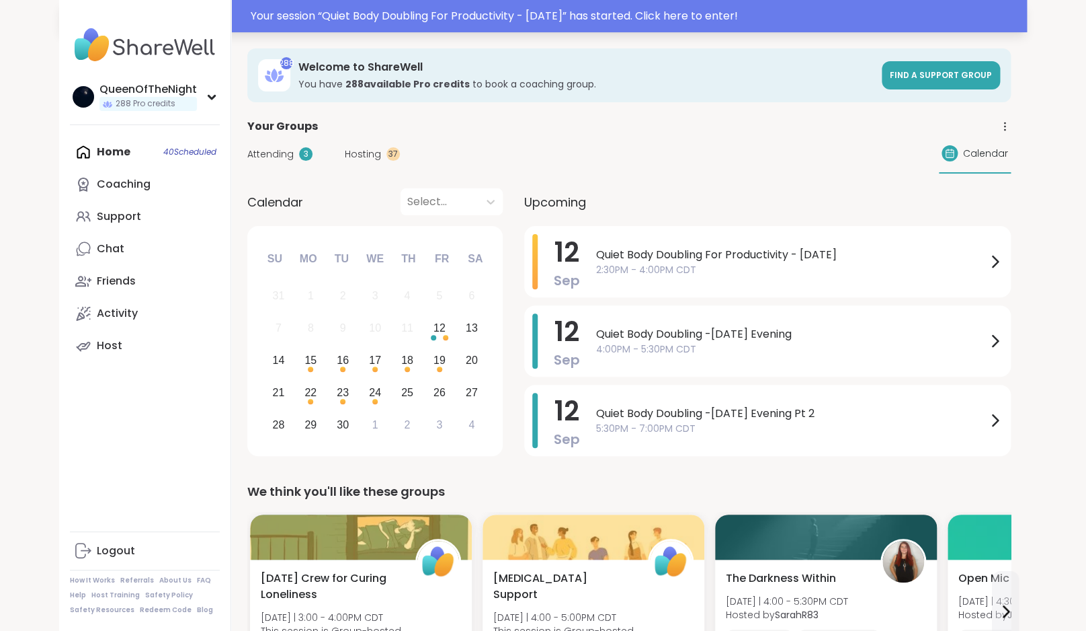
click at [368, 19] on div "Your session “ Quiet Body Doubling For Productivity - [DATE] ” has started. Cli…" at bounding box center [635, 16] width 768 height 16
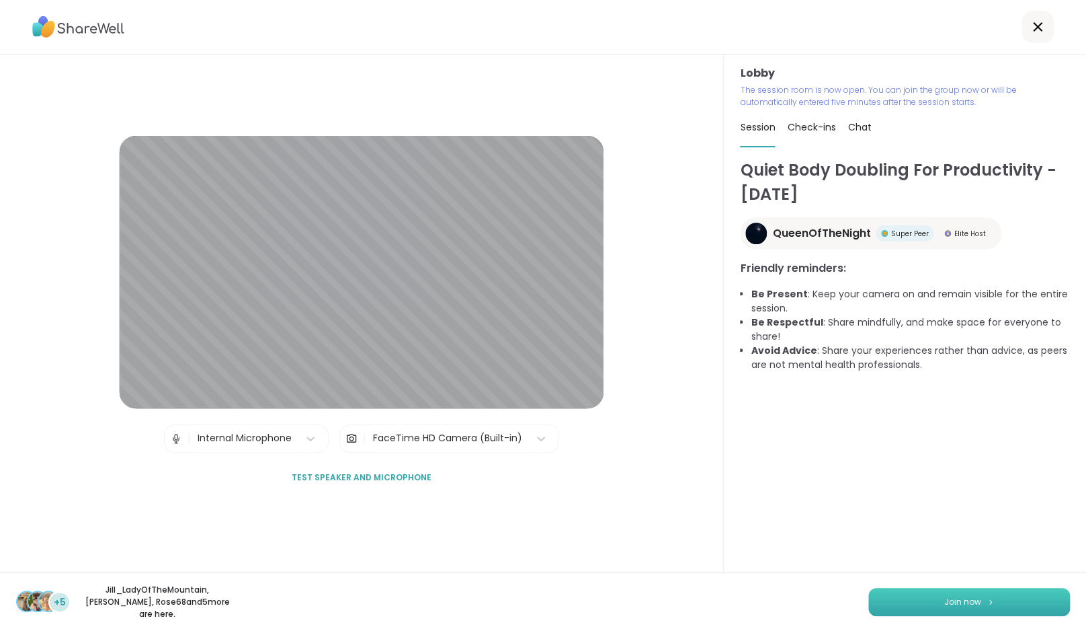
click at [948, 608] on button "Join now" at bounding box center [969, 601] width 202 height 28
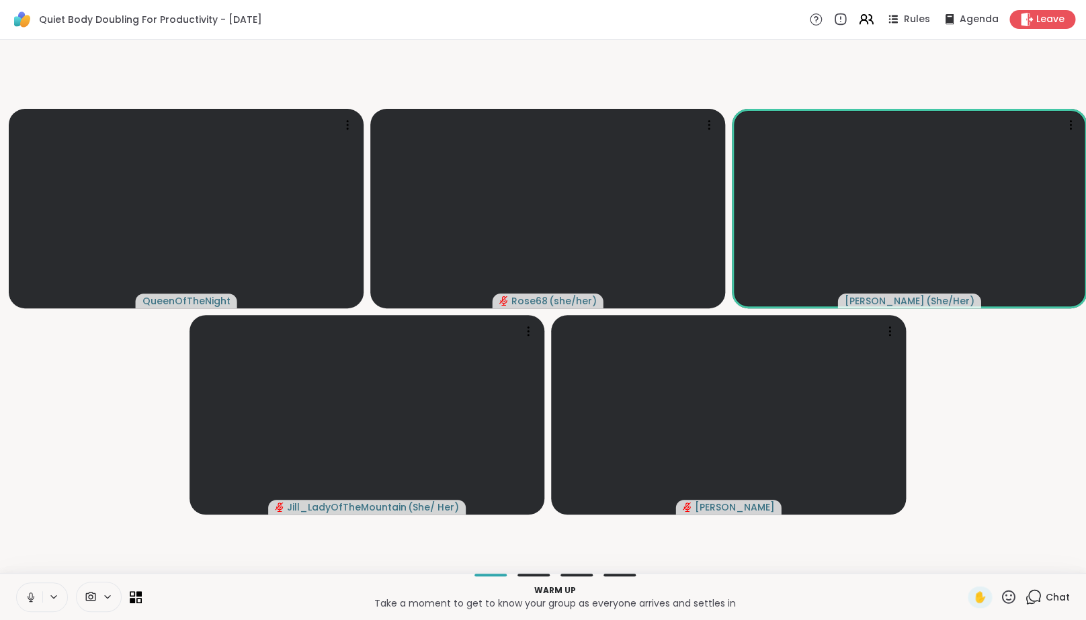
click at [143, 503] on video-player-container "QueenOfTheNight Rose68 ( she/her ) [PERSON_NAME] ( She/Her ) [PERSON_NAME] ( Sh…" at bounding box center [543, 306] width 1070 height 523
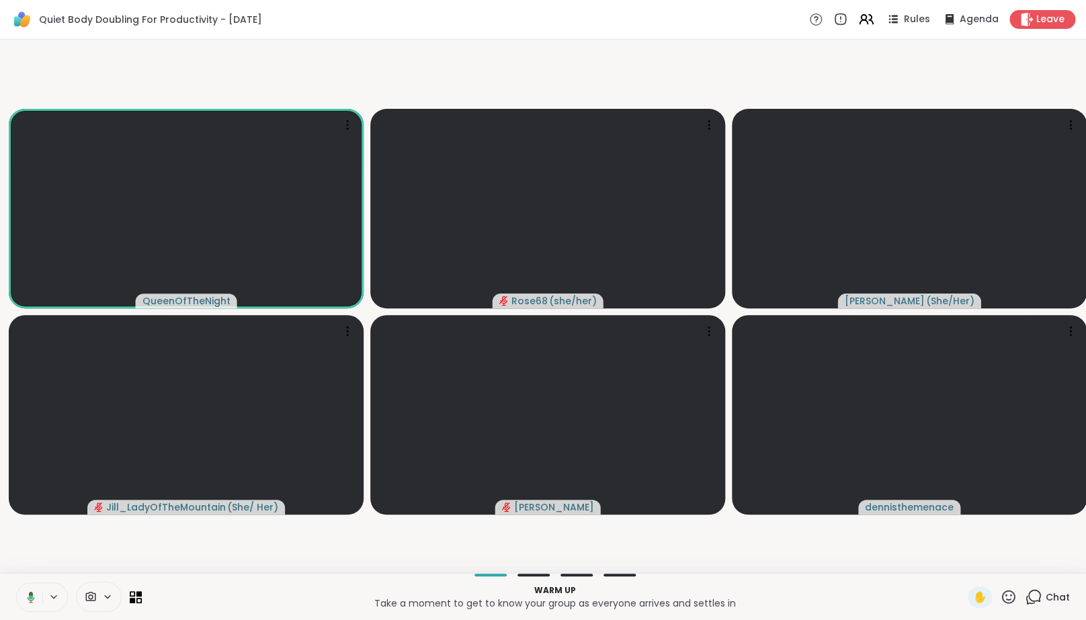
click at [30, 600] on icon at bounding box center [31, 598] width 4 height 4
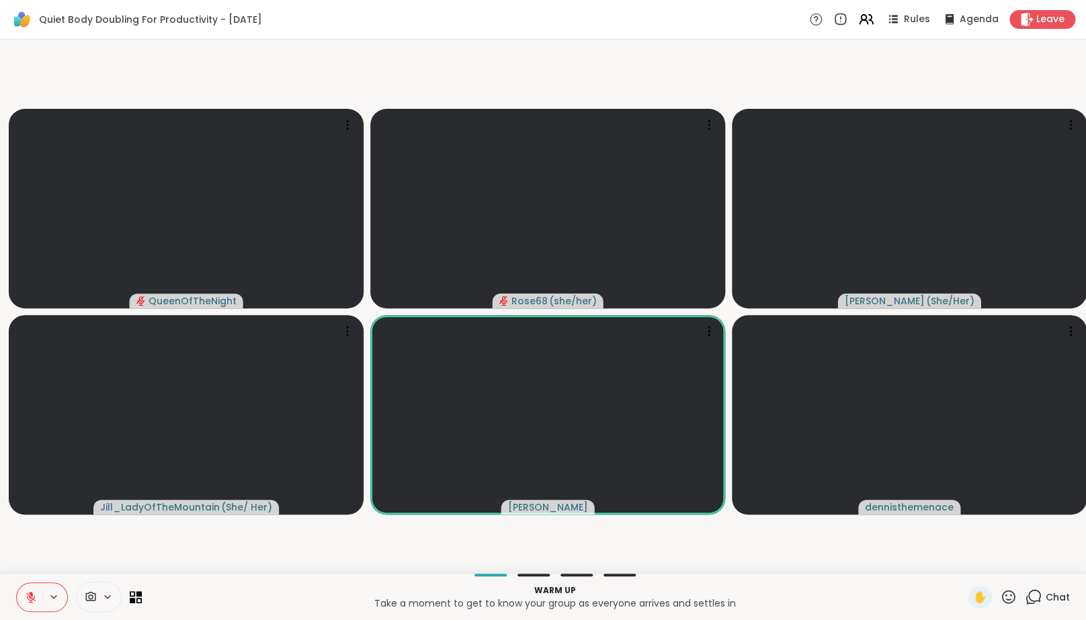
click at [32, 604] on icon at bounding box center [31, 598] width 12 height 12
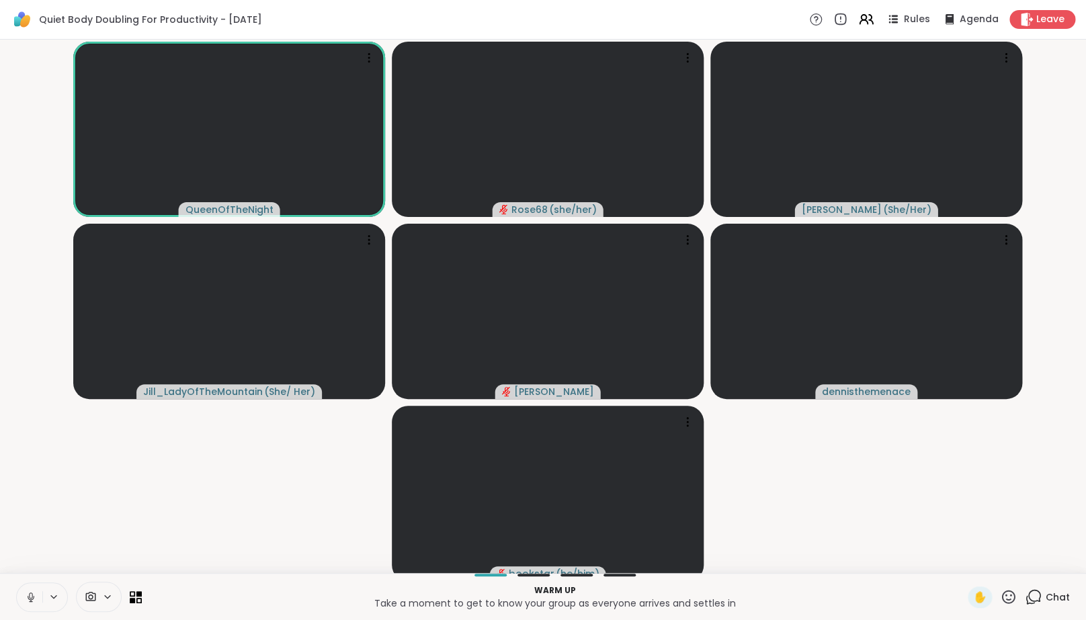
click at [32, 600] on icon at bounding box center [31, 598] width 7 height 4
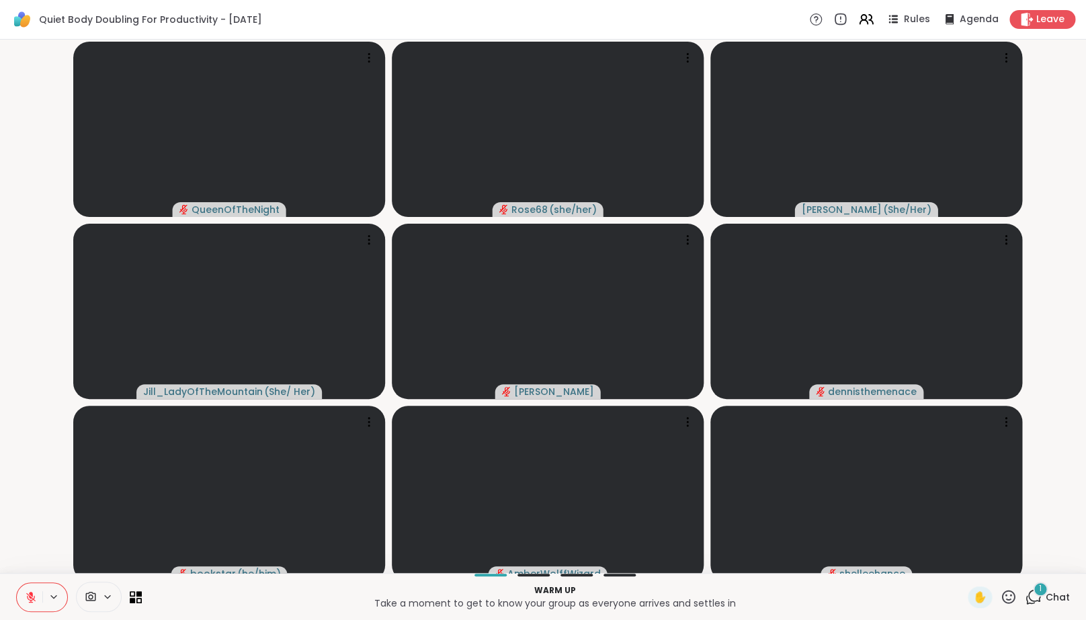
click at [33, 604] on icon at bounding box center [31, 598] width 12 height 12
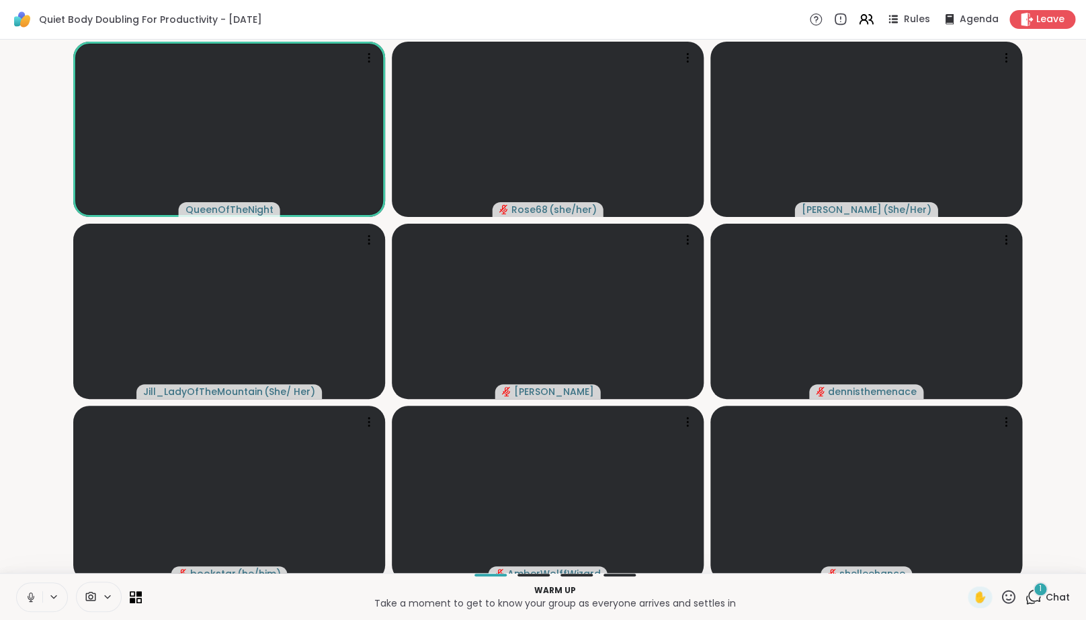
click at [1040, 595] on span "1" at bounding box center [1040, 588] width 3 height 11
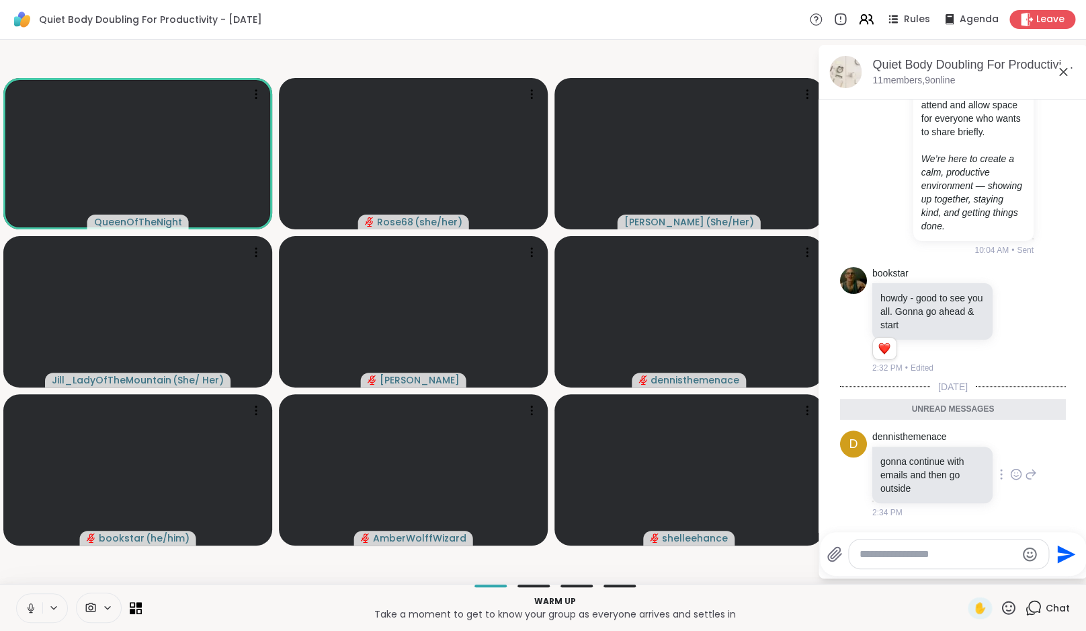
scroll to position [610, 0]
click at [38, 606] on button at bounding box center [30, 608] width 26 height 28
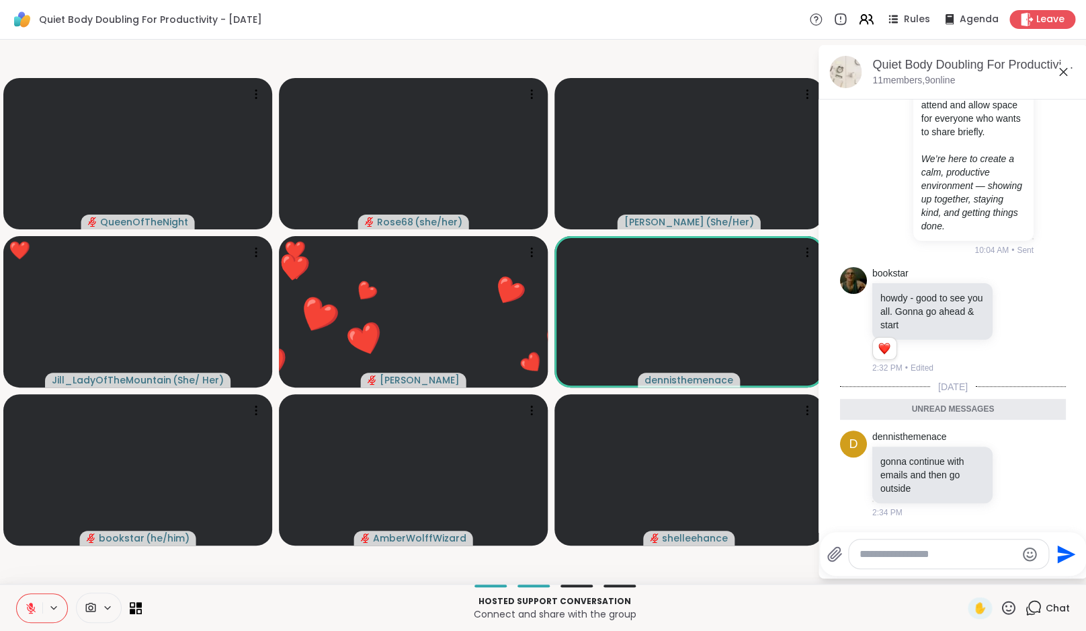
click at [36, 612] on icon at bounding box center [31, 608] width 12 height 12
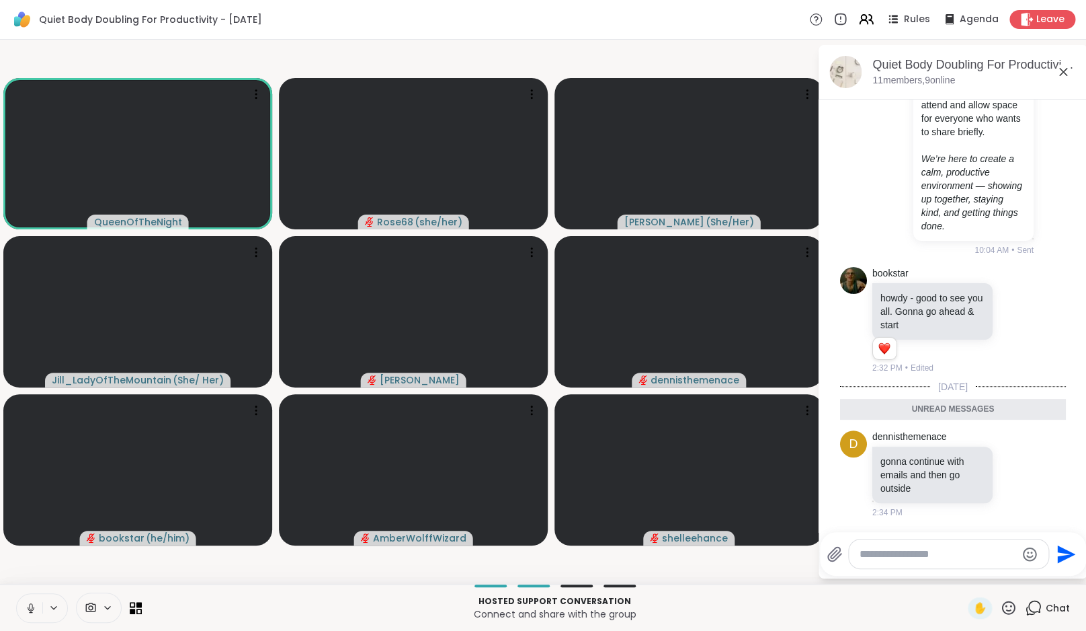
click at [38, 613] on button at bounding box center [30, 608] width 26 height 28
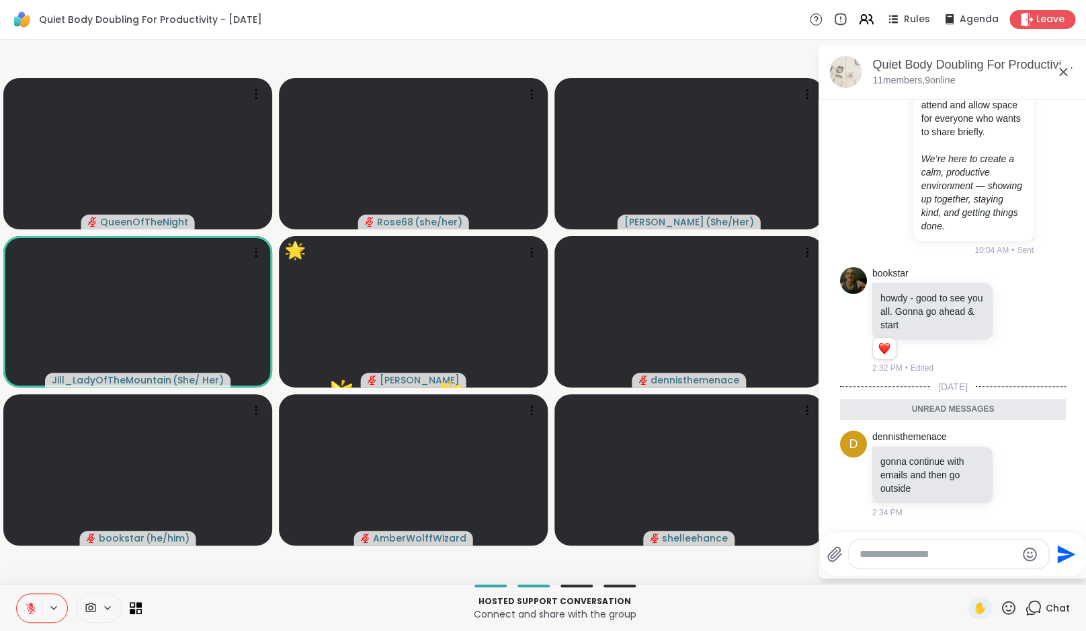
click at [34, 602] on icon at bounding box center [31, 608] width 12 height 12
click at [34, 602] on icon at bounding box center [29, 608] width 12 height 12
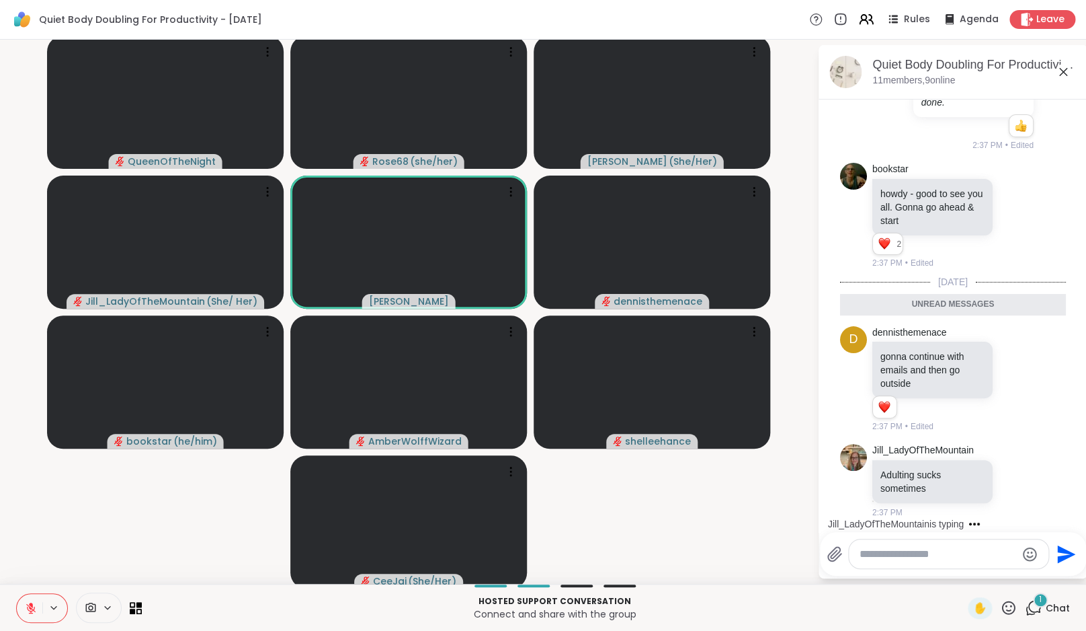
scroll to position [701, 0]
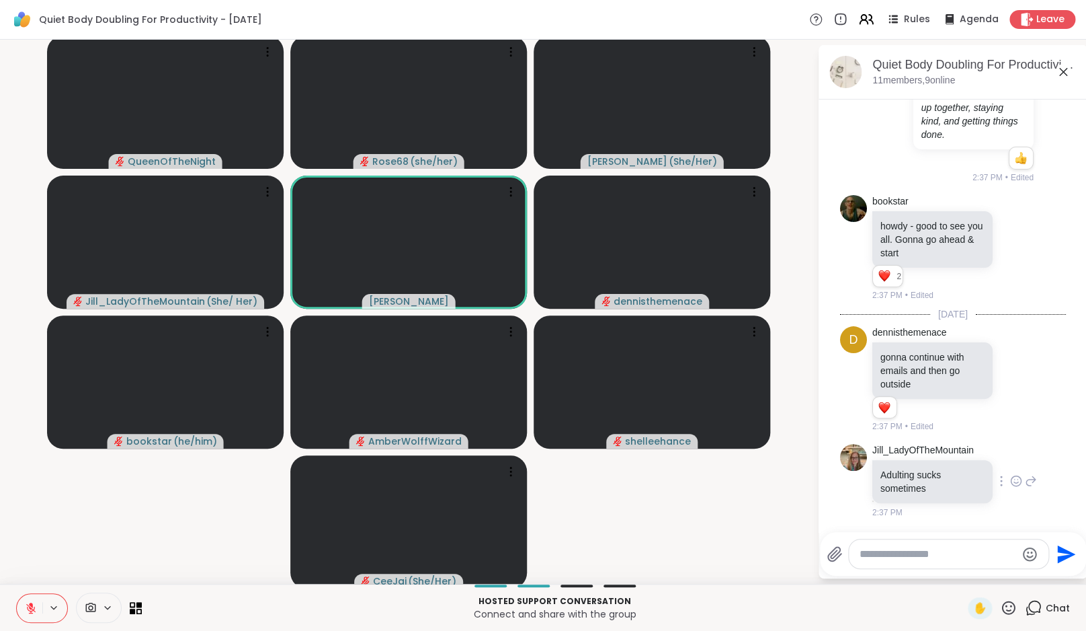
click at [1010, 480] on icon at bounding box center [1016, 480] width 12 height 13
click at [981, 459] on div "Select Reaction: Thumbs up" at bounding box center [987, 459] width 12 height 12
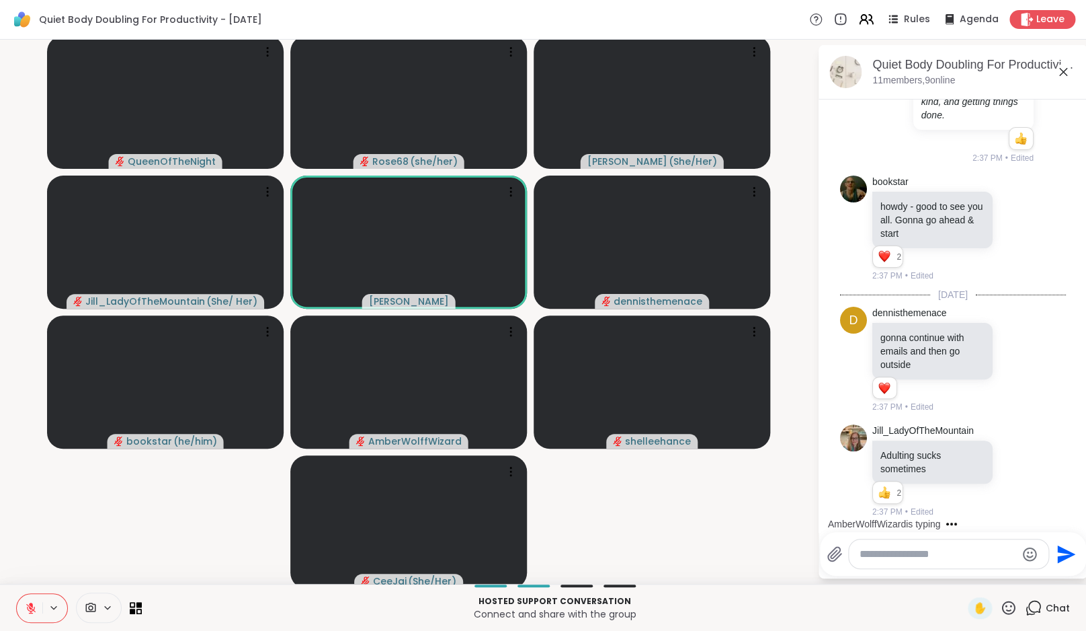
click at [34, 604] on icon at bounding box center [31, 608] width 12 height 12
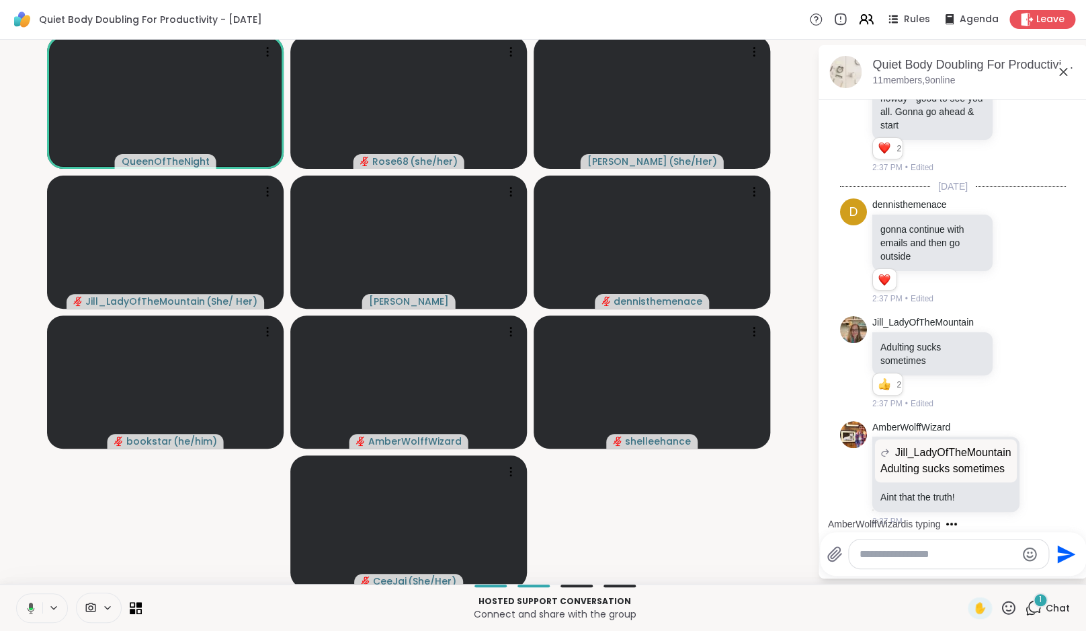
scroll to position [838, 0]
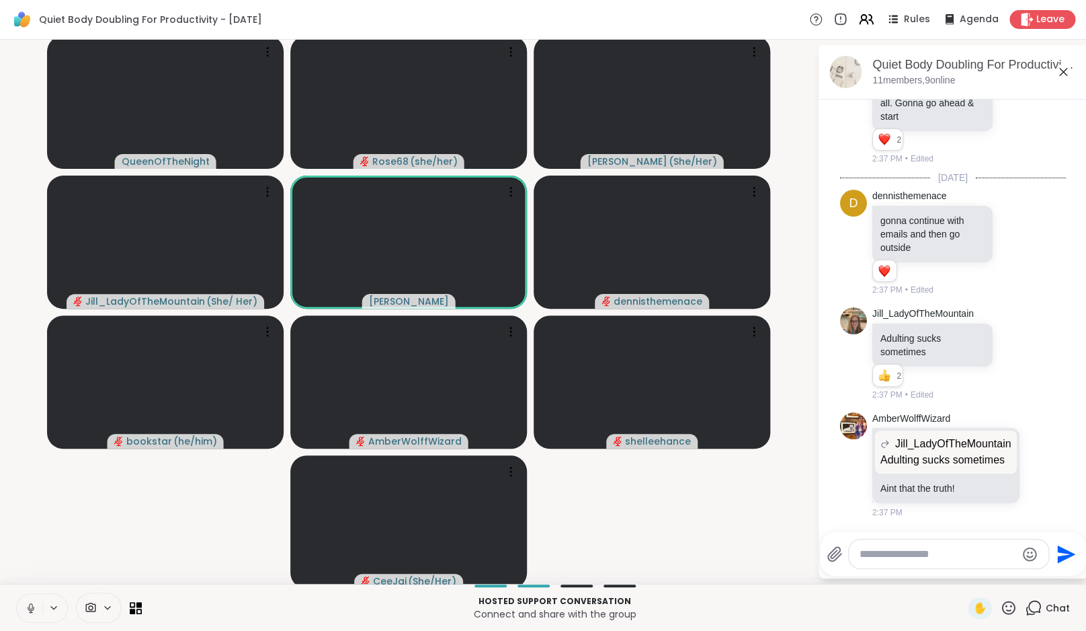
click at [29, 610] on icon at bounding box center [31, 608] width 12 height 12
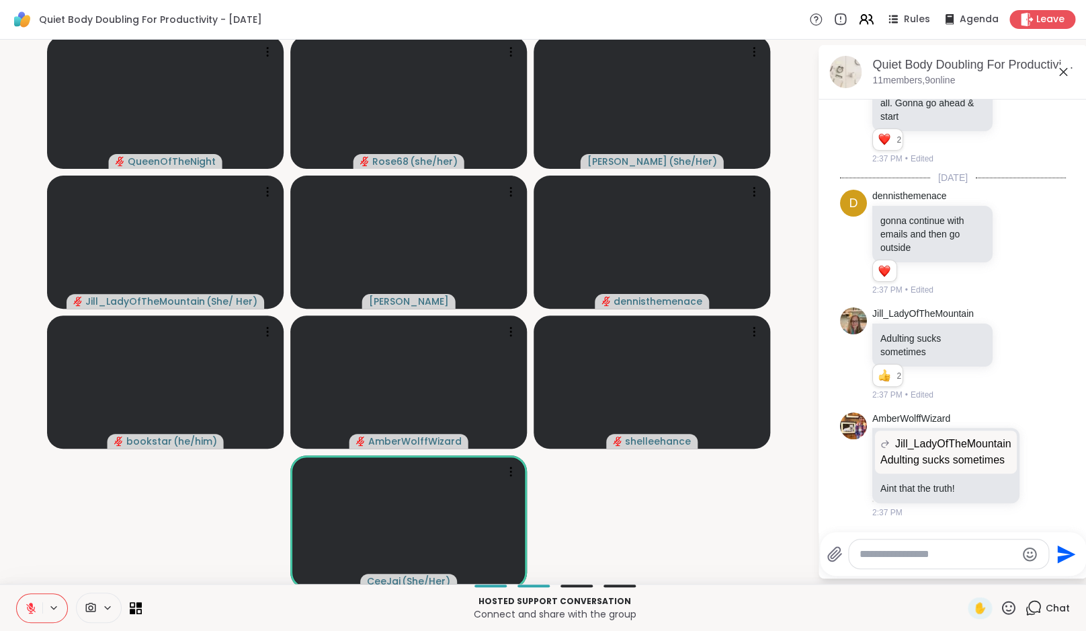
click at [31, 610] on icon at bounding box center [30, 607] width 9 height 9
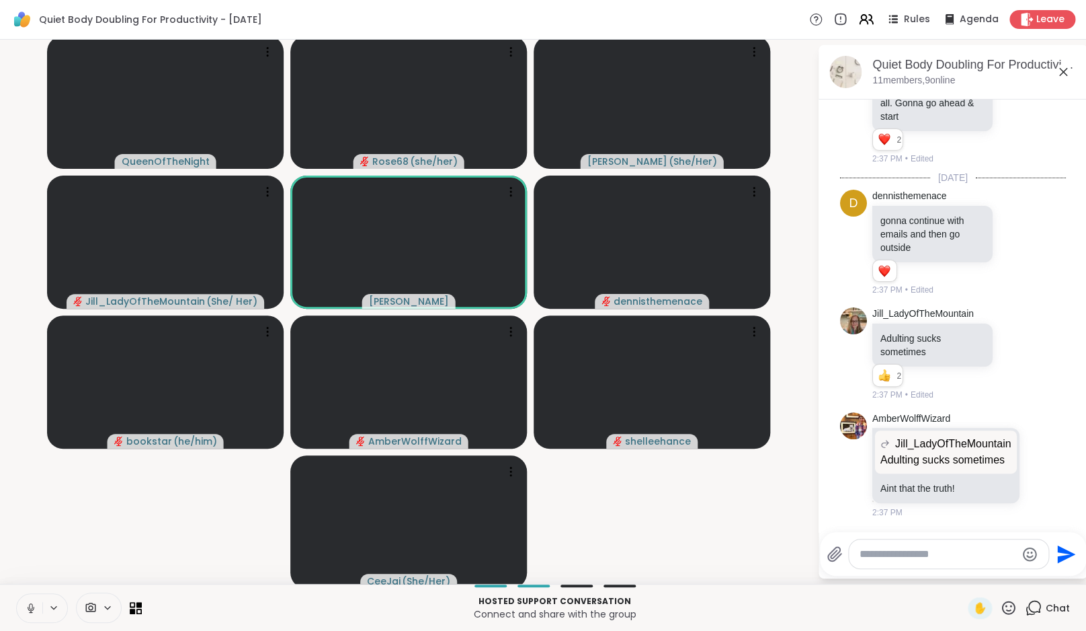
click at [73, 533] on video-player-container "QueenOfTheNight Rose68 ( she/her ) [PERSON_NAME] ( She/Her ) [PERSON_NAME] ( Sh…" at bounding box center [408, 311] width 801 height 533
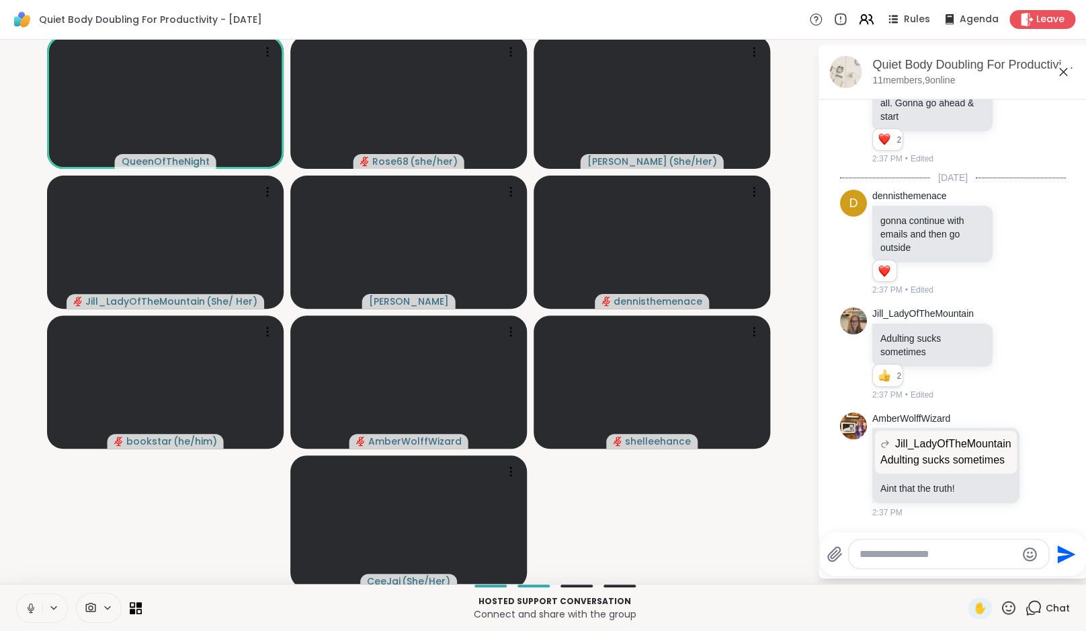
click at [35, 611] on icon at bounding box center [31, 608] width 12 height 12
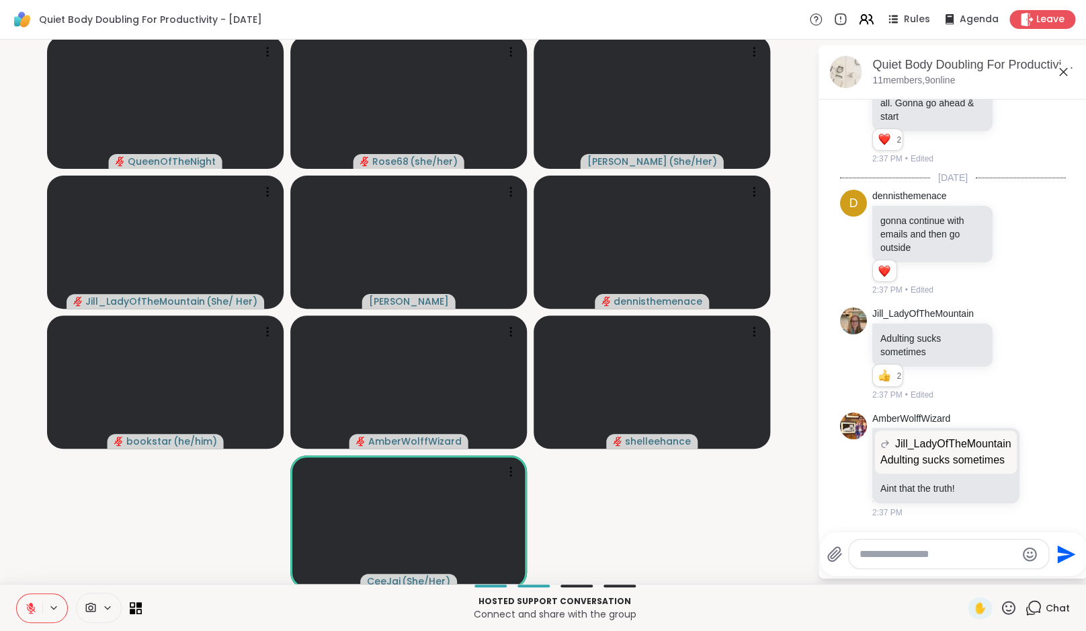
click at [79, 506] on video-player-container "QueenOfTheNight Rose68 ( she/her ) [PERSON_NAME] ( She/Her ) [PERSON_NAME] ( Sh…" at bounding box center [408, 311] width 801 height 533
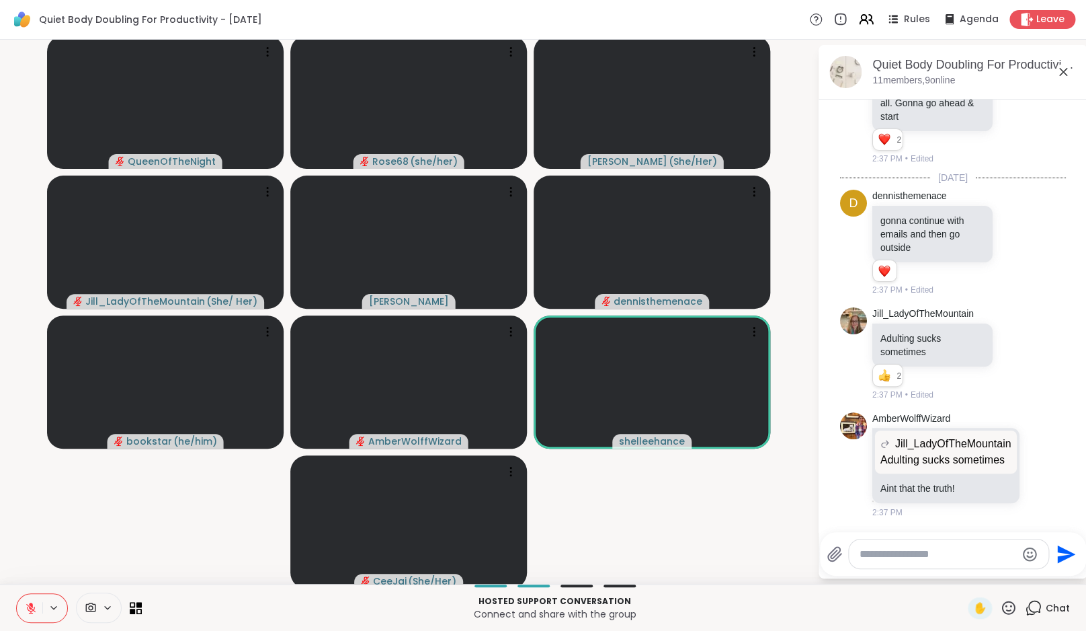
click at [94, 565] on video-player-container "QueenOfTheNight Rose68 ( she/her ) [PERSON_NAME] ( She/Her ) [PERSON_NAME] ( Sh…" at bounding box center [408, 311] width 801 height 533
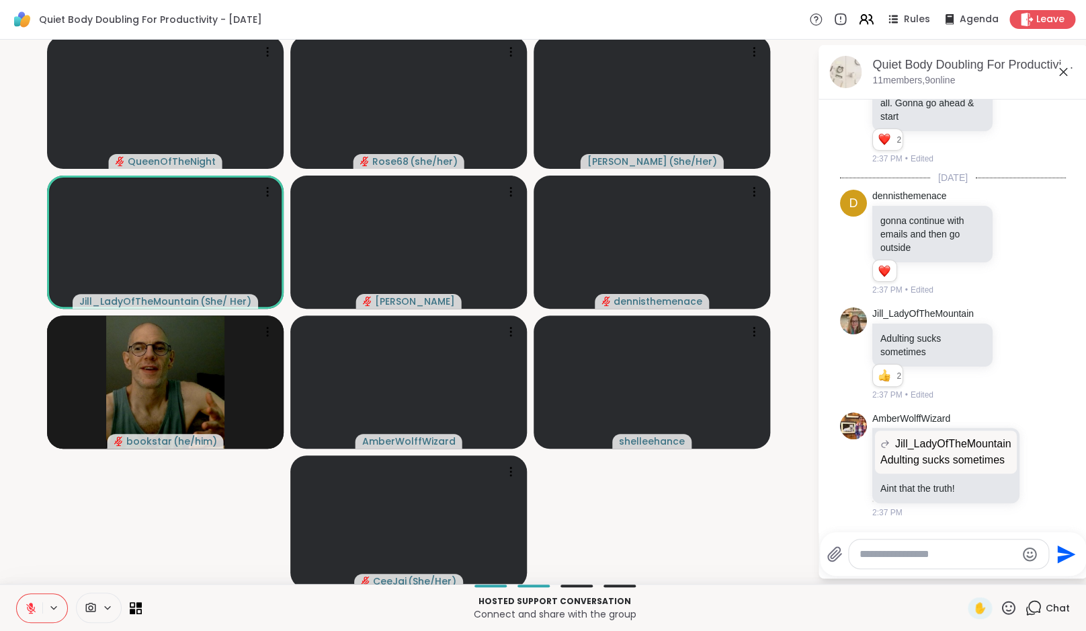
click at [106, 549] on video-player-container "QueenOfTheNight Rose68 ( she/her ) LuAnn ( She/Her ) Jill_LadyOfTheMountain ( S…" at bounding box center [408, 311] width 801 height 533
click at [33, 613] on icon at bounding box center [31, 608] width 12 height 12
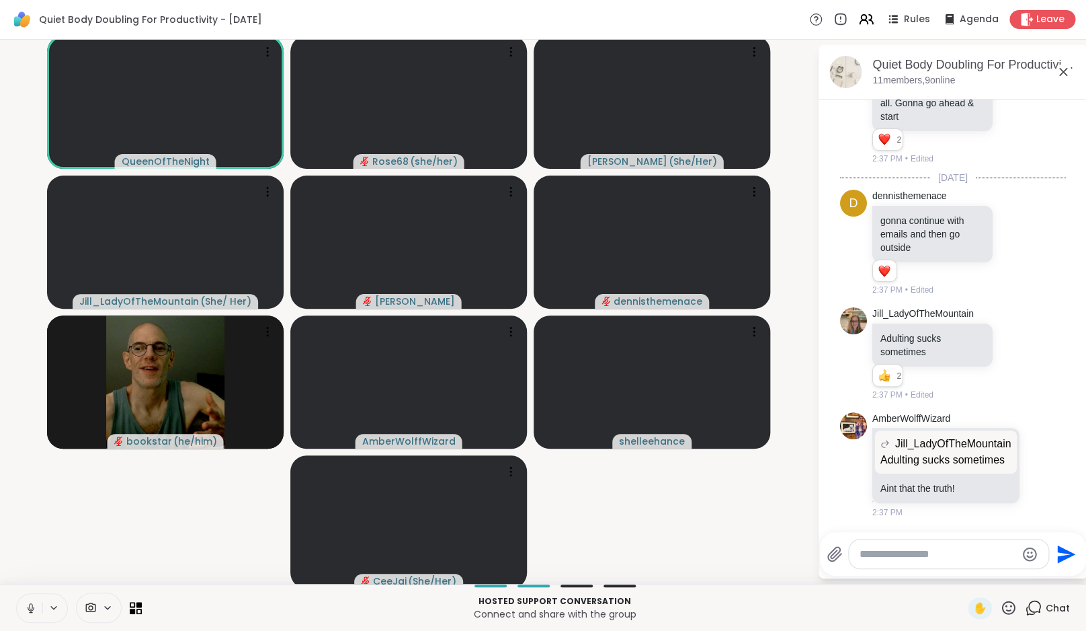
click at [35, 606] on icon at bounding box center [31, 608] width 12 height 12
click at [84, 569] on video-player-container "QueenOfTheNight Rose68 ( she/her ) LuAnn ( She/Her ) Jill_LadyOfTheMountain ( S…" at bounding box center [408, 311] width 801 height 533
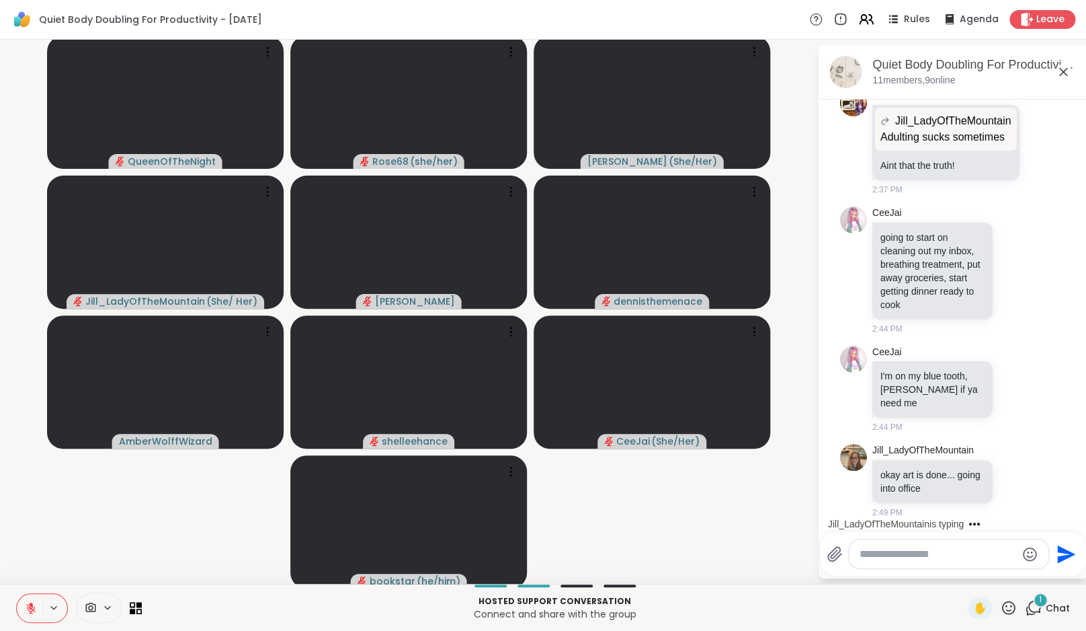
scroll to position [1174, 0]
click at [877, 24] on div "Rules Agenda Leave" at bounding box center [942, 19] width 266 height 19
click at [873, 23] on icon at bounding box center [866, 19] width 17 height 17
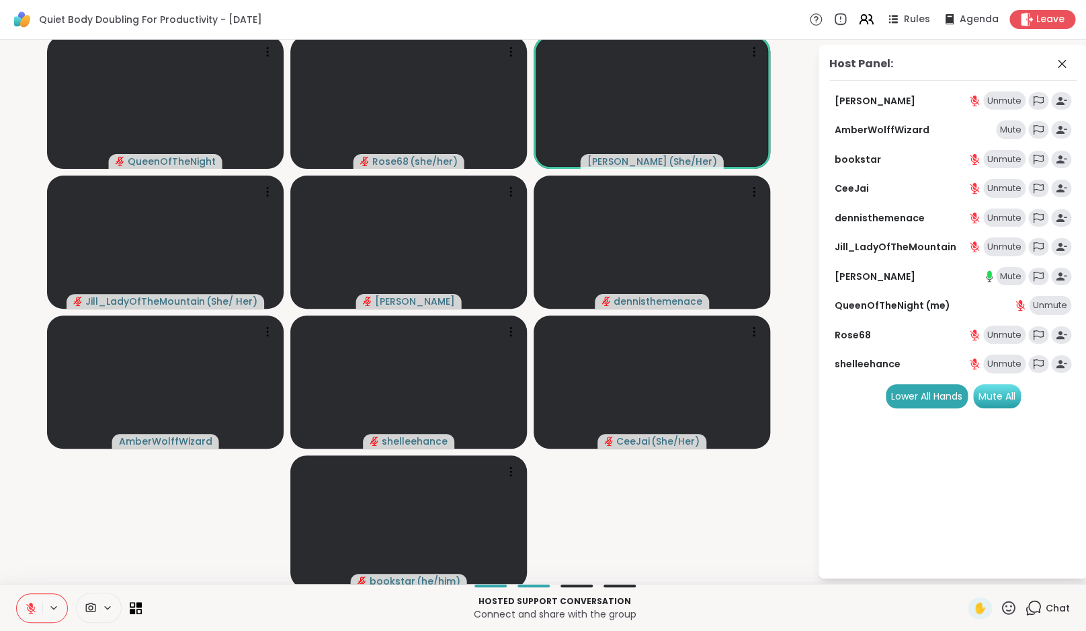
click at [1011, 397] on div "Mute All" at bounding box center [997, 396] width 48 height 24
click at [1038, 603] on div "2" at bounding box center [1040, 599] width 15 height 15
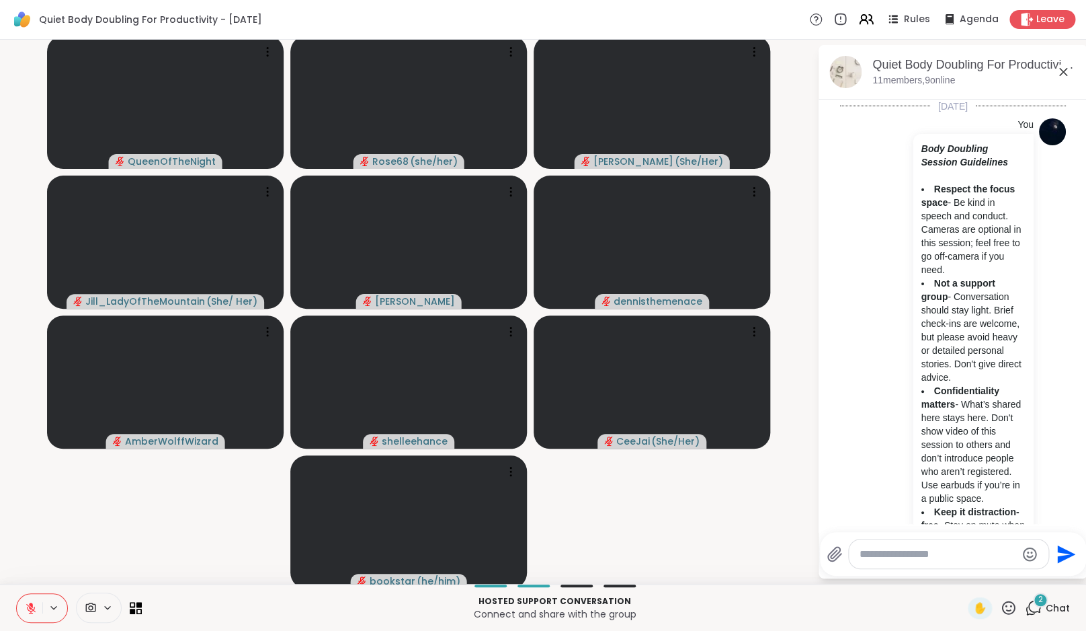
scroll to position [1363, 0]
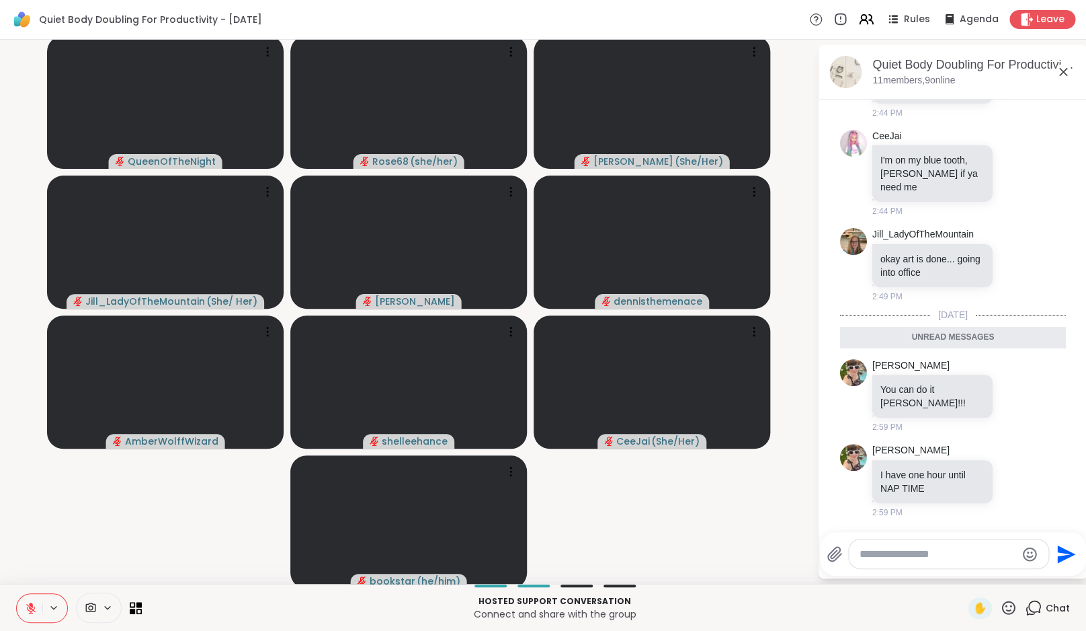
click at [956, 551] on textarea "Type your message" at bounding box center [938, 553] width 157 height 13
type textarea "**********"
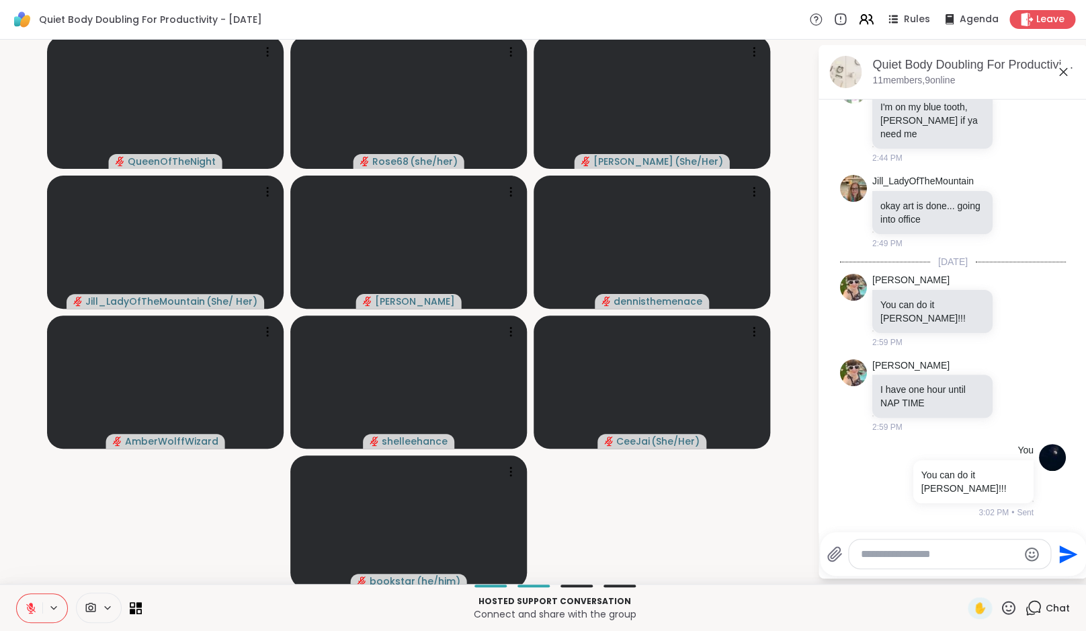
scroll to position [1416, 0]
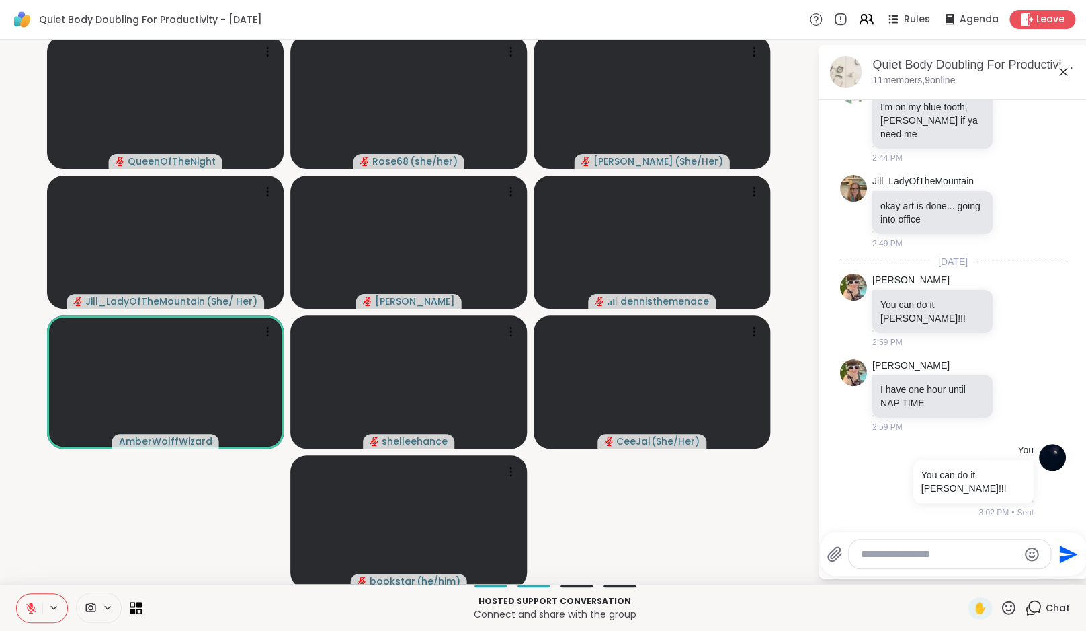
click at [124, 530] on video-player-container "QueenOfTheNight Rose68 ( she/her ) LuAnn ( She/Her ) Jill_LadyOfTheMountain ( S…" at bounding box center [408, 311] width 801 height 533
click at [29, 609] on icon at bounding box center [31, 608] width 12 height 12
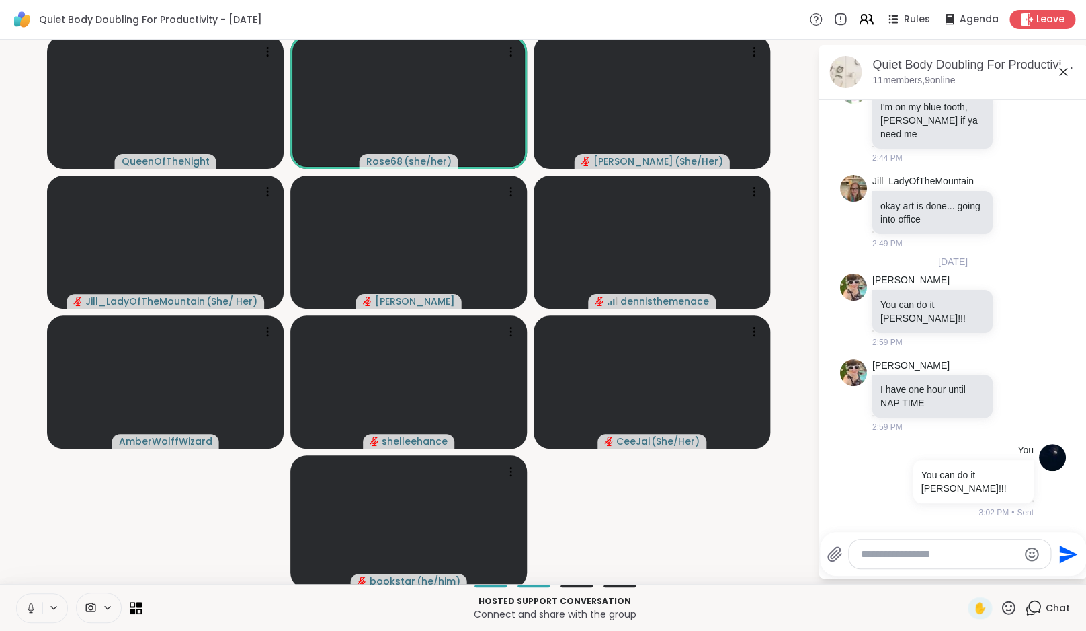
click at [150, 538] on video-player-container "QueenOfTheNight Rose68 ( she/her ) LuAnn ( She/Her ) Jill_LadyOfTheMountain ( S…" at bounding box center [408, 311] width 801 height 533
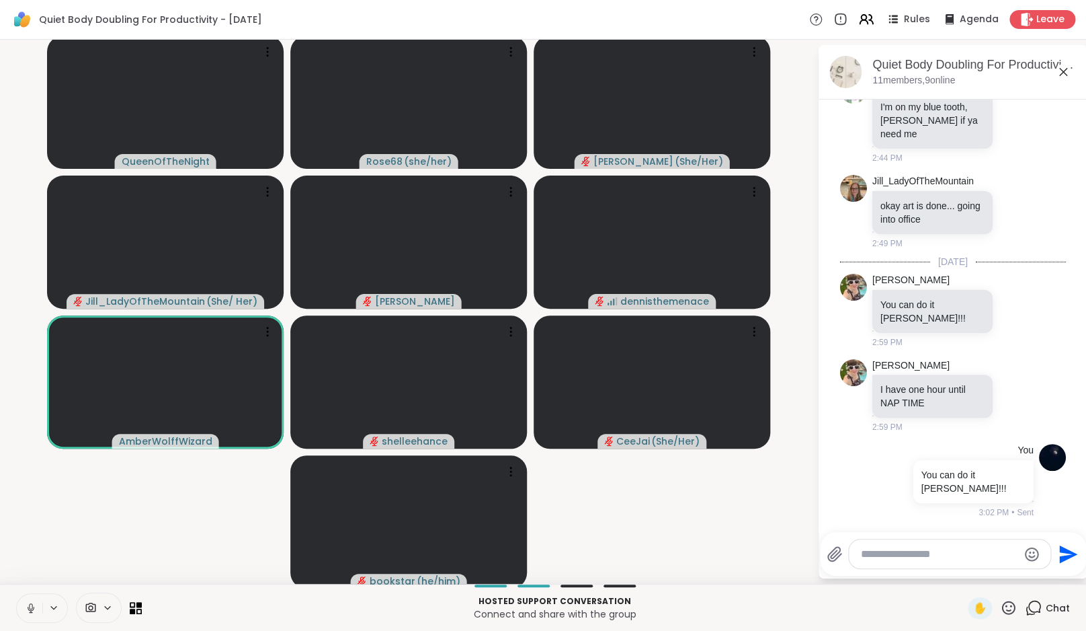
click at [32, 606] on icon at bounding box center [31, 608] width 12 height 12
click at [124, 557] on video-player-container "QueenOfTheNight Rose68 ( she/her ) LuAnn ( She/Her ) Jill_LadyOfTheMountain ( S…" at bounding box center [408, 311] width 801 height 533
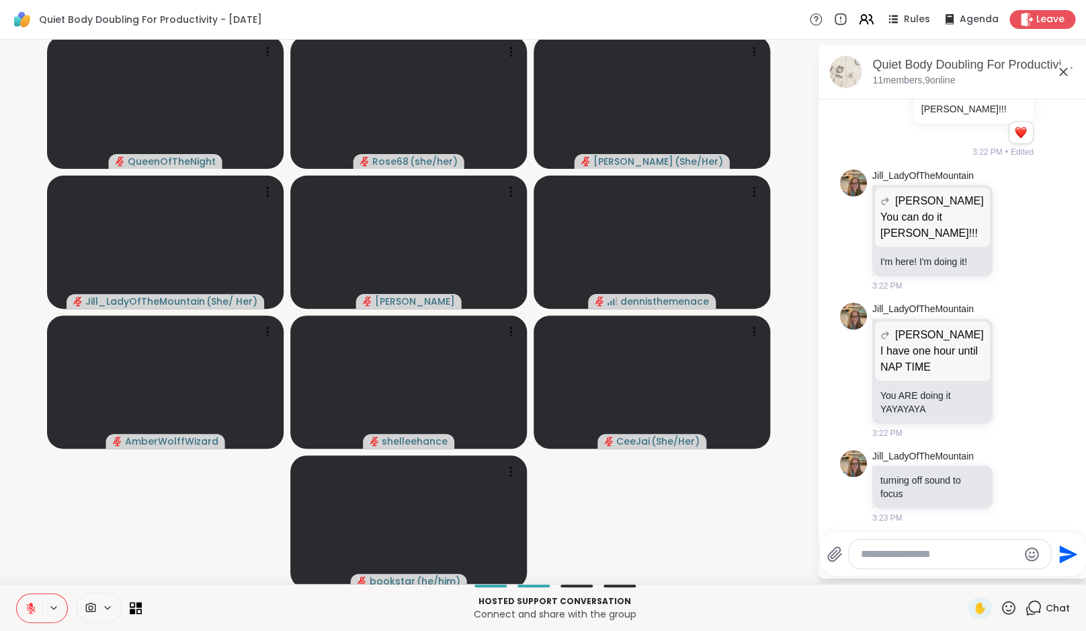
scroll to position [1809, 0]
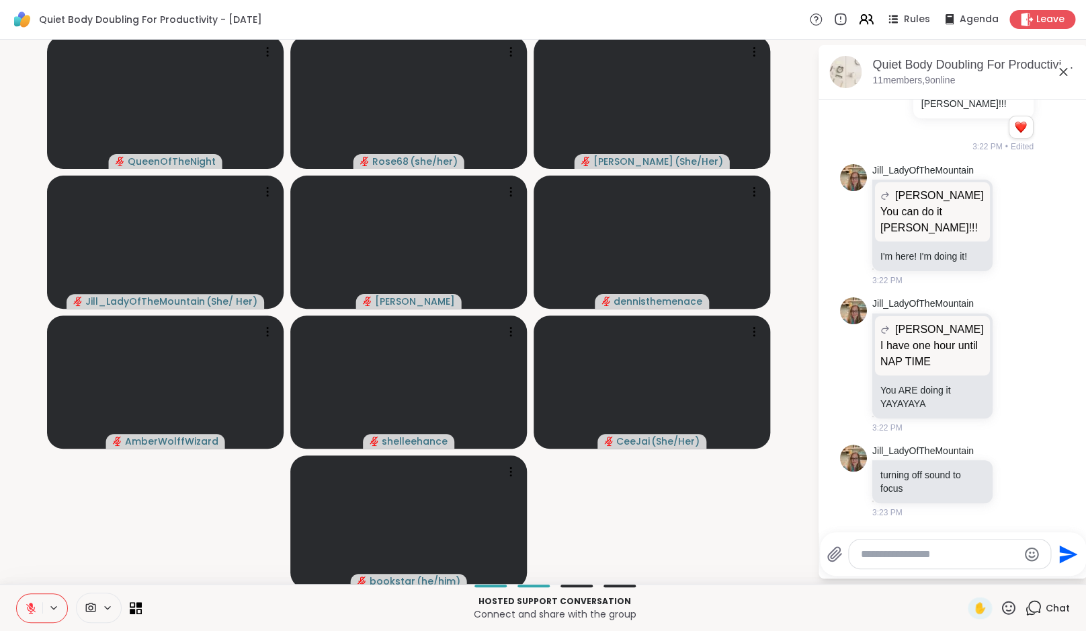
click at [895, 556] on textarea "Type your message" at bounding box center [939, 553] width 157 height 13
type textarea "***"
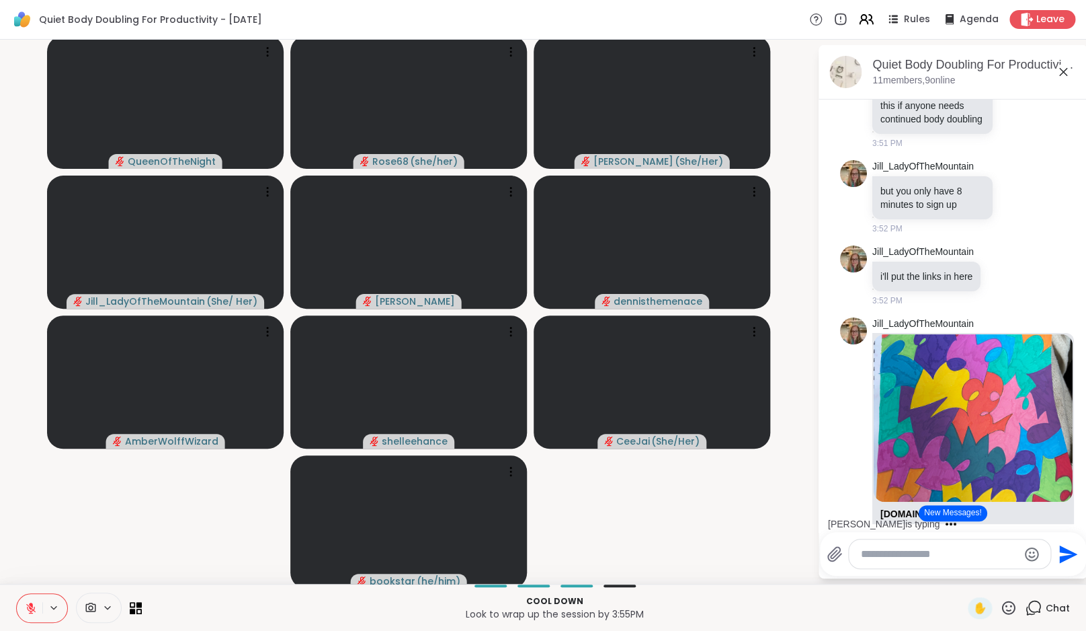
scroll to position [2505, 0]
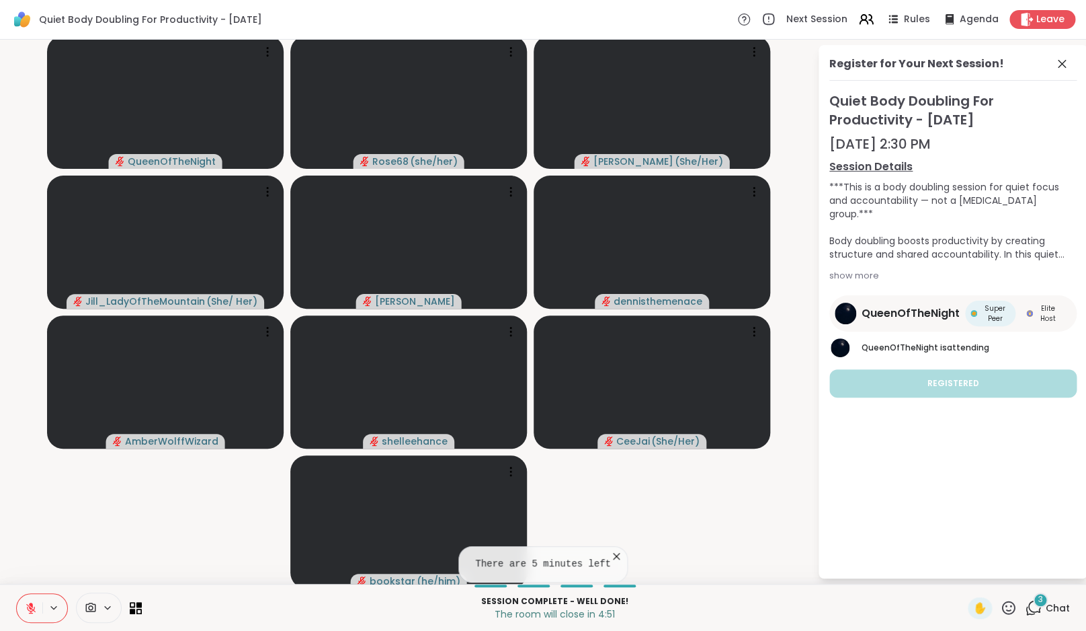
click at [30, 605] on icon at bounding box center [31, 604] width 4 height 5
click at [1067, 67] on icon at bounding box center [1062, 64] width 16 height 16
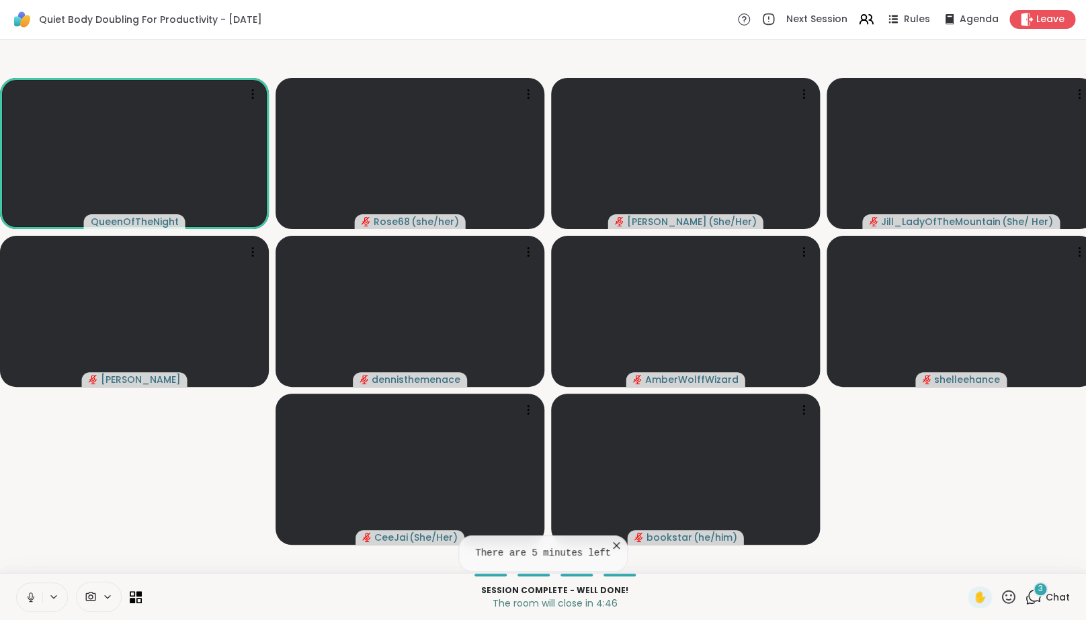
click at [1037, 606] on icon at bounding box center [1033, 597] width 17 height 17
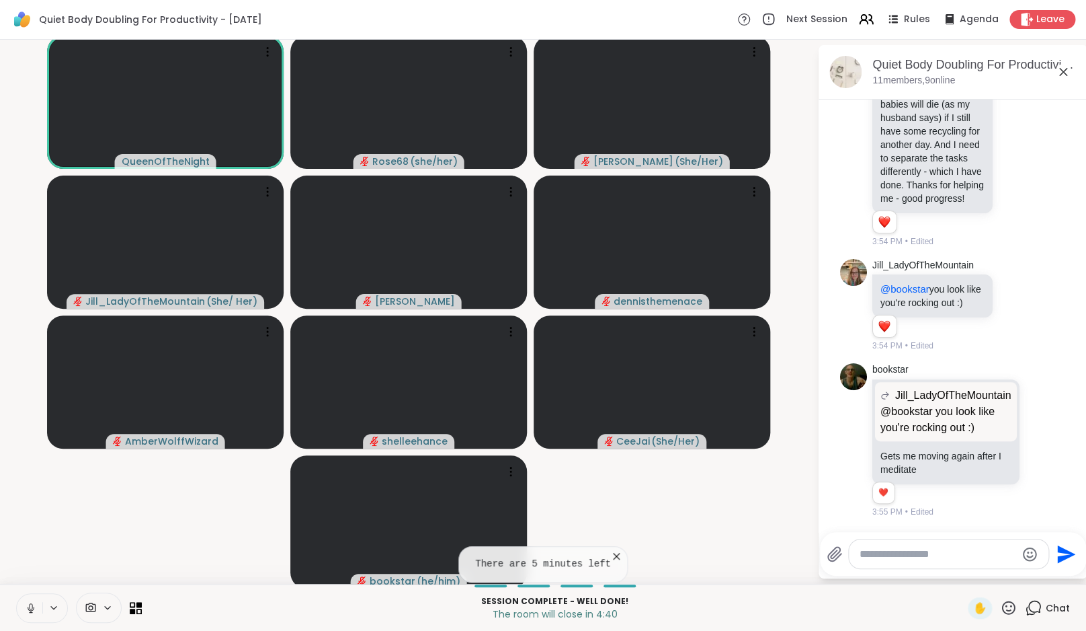
scroll to position [3821, 0]
click at [16, 610] on div "Session Complete - well done! The room will close in 4:37 ✋ Chat" at bounding box center [543, 606] width 1086 height 47
click at [33, 610] on icon at bounding box center [31, 608] width 12 height 12
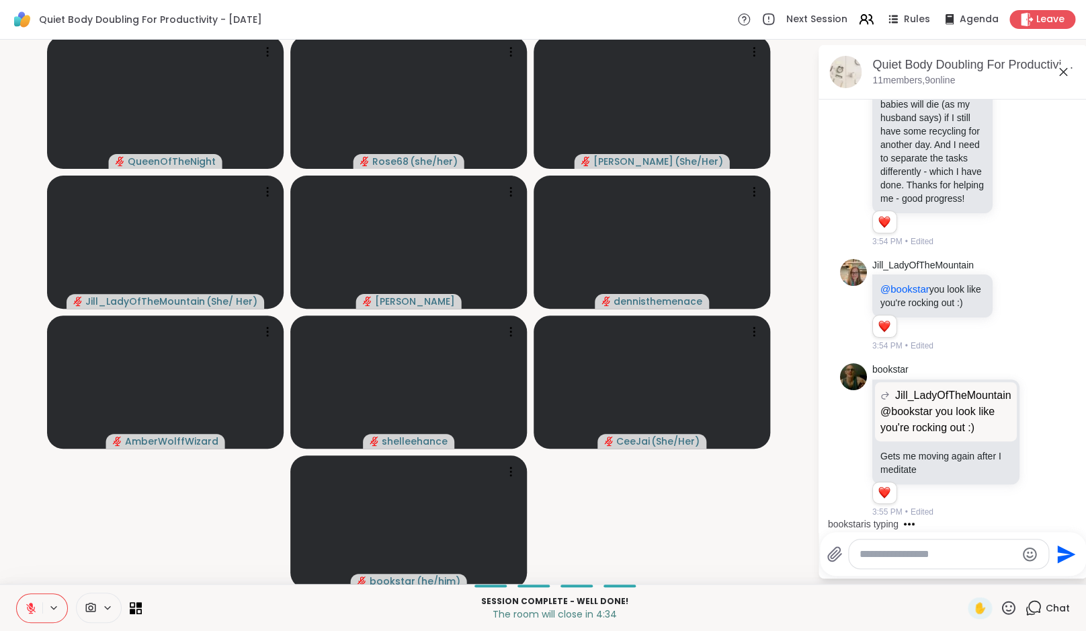
click at [69, 559] on video-player-container "QueenOfTheNight Rose68 ( she/her ) LuAnn ( She/Her ) Jill_LadyOfTheMountain ( S…" at bounding box center [408, 311] width 801 height 533
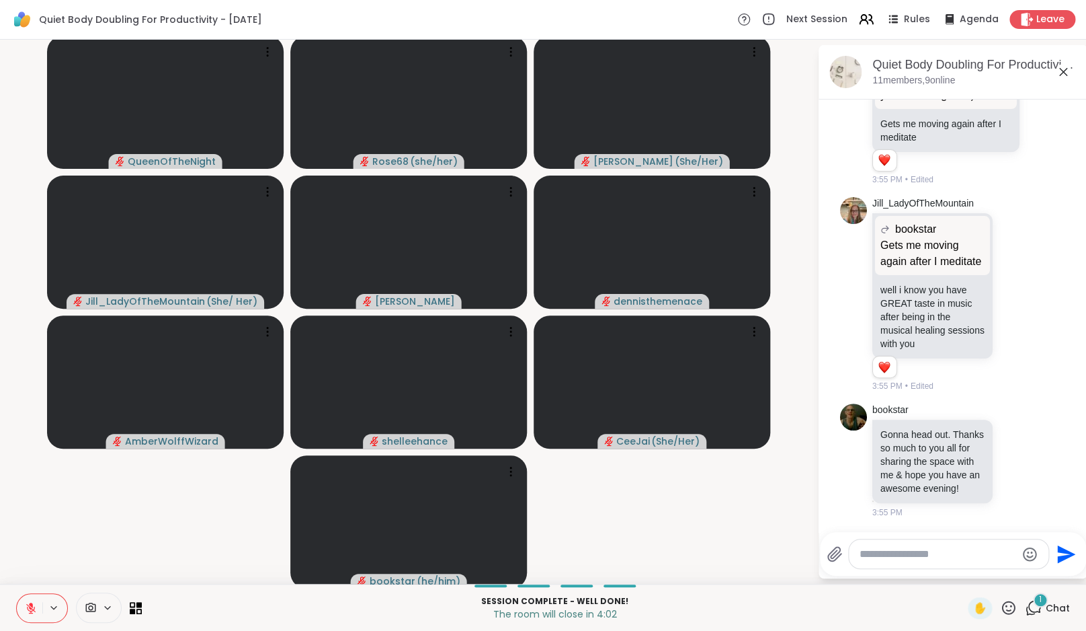
scroll to position [4183, 0]
click at [141, 567] on video-player-container "QueenOfTheNight Rose68 ( she/her ) LuAnn ( She/Her ) Jill_LadyOfTheMountain ( S…" at bounding box center [408, 311] width 801 height 533
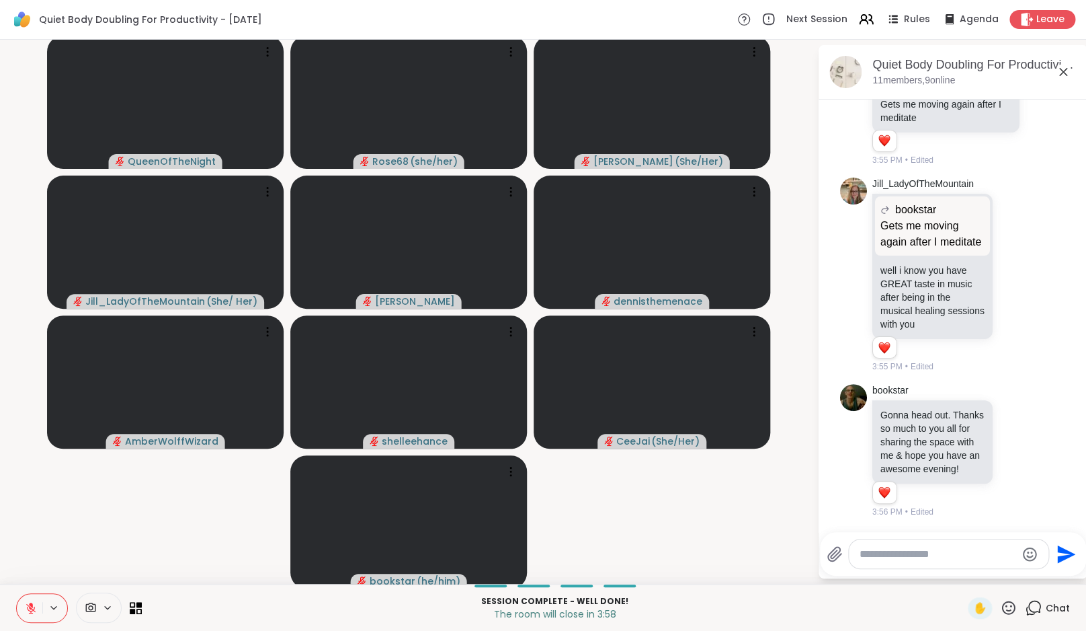
scroll to position [4203, 0]
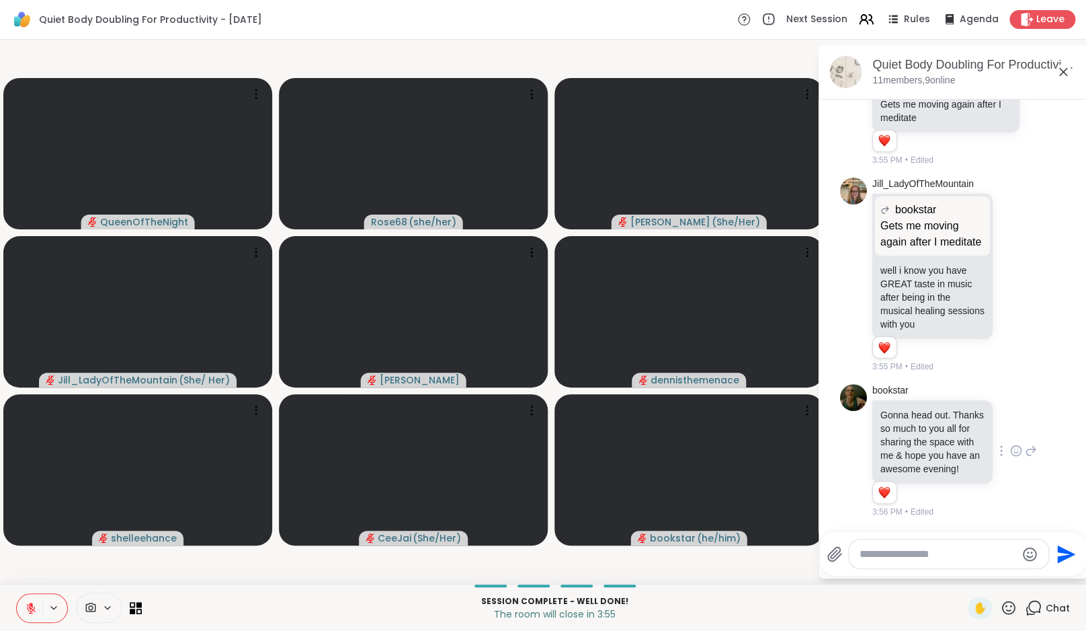
click at [1010, 449] on icon at bounding box center [1016, 450] width 12 height 13
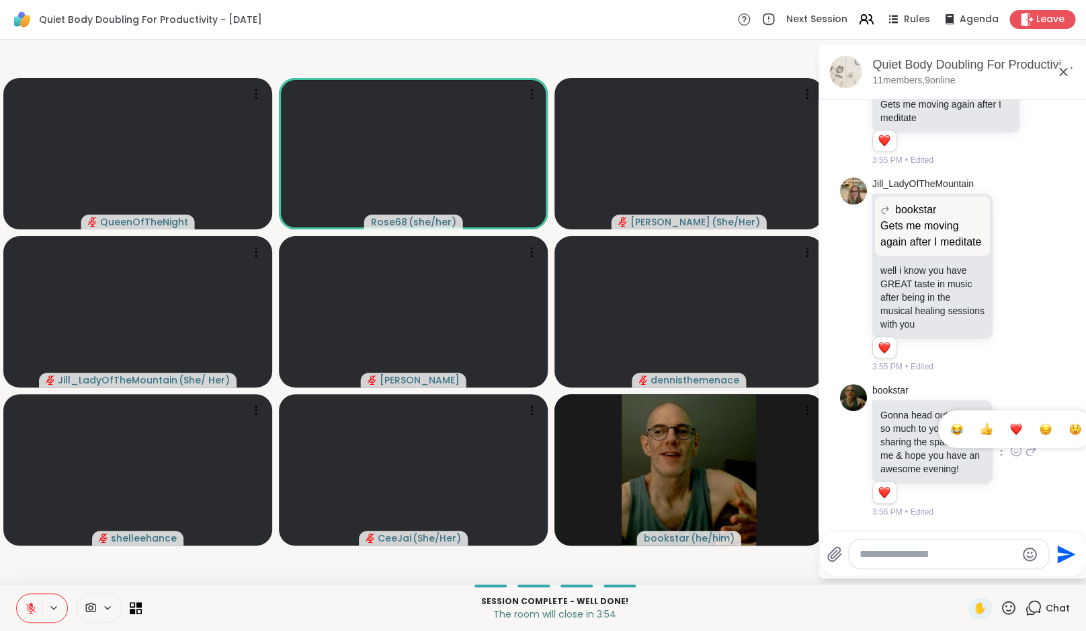
click at [1019, 423] on button "Select Reaction: Heart" at bounding box center [1016, 428] width 27 height 27
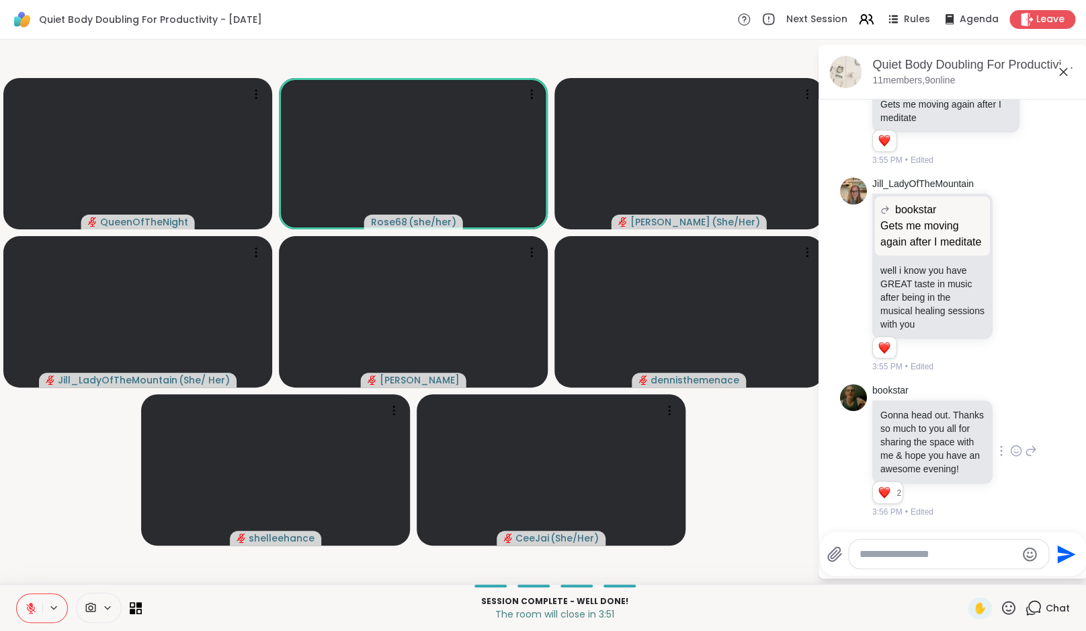
click at [32, 608] on icon at bounding box center [30, 607] width 9 height 9
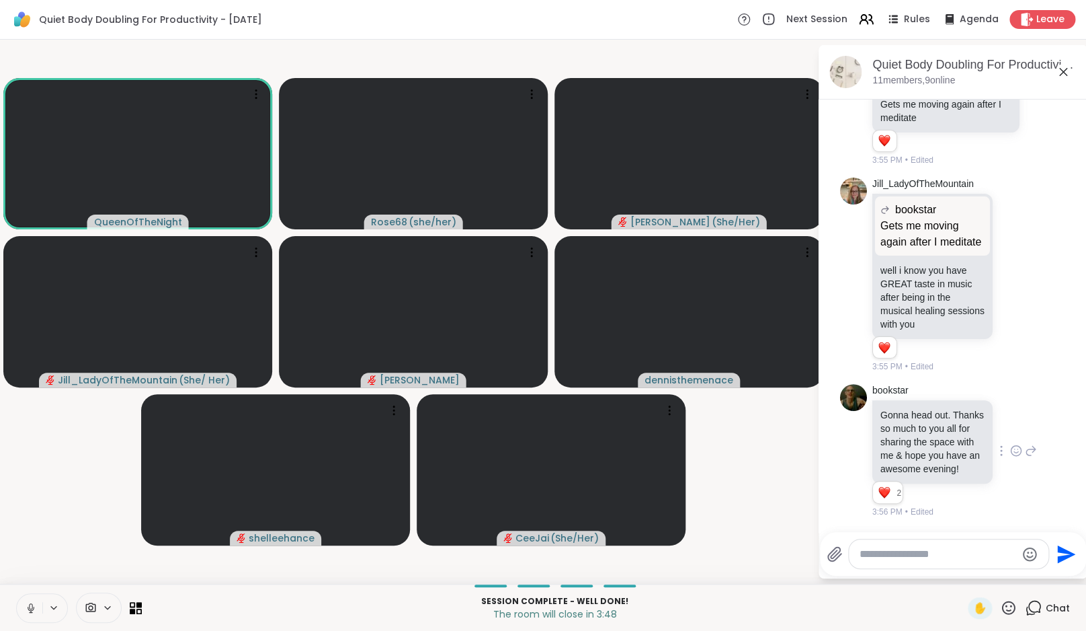
click at [32, 607] on icon at bounding box center [31, 608] width 12 height 12
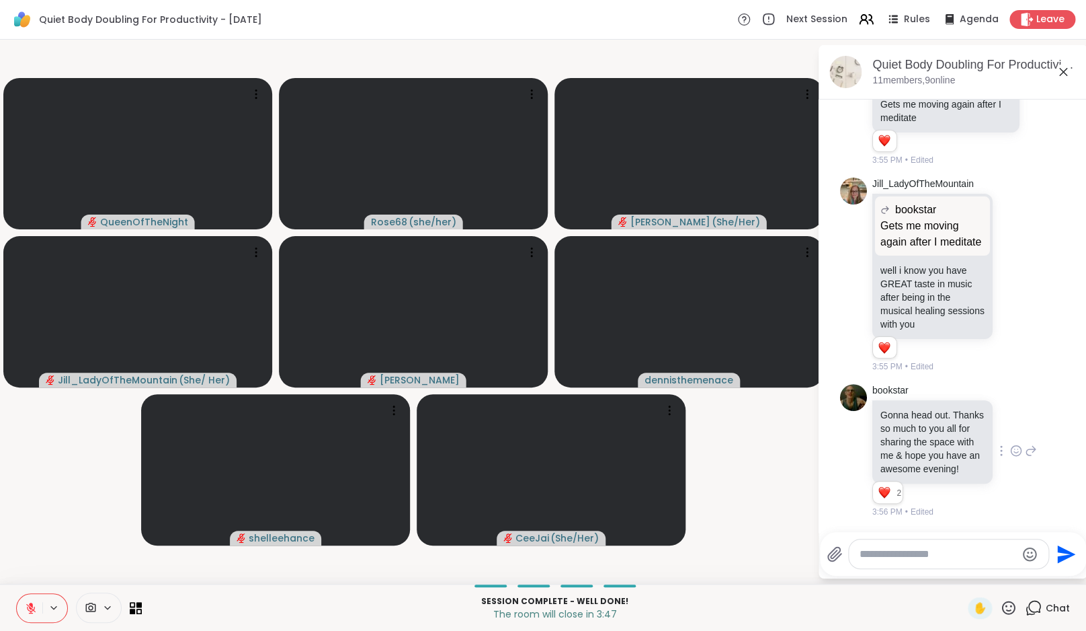
click at [42, 518] on video-player-container "QueenOfTheNight Rose68 ( she/her ) LuAnn ( She/Her ) Jill_LadyOfTheMountain ( S…" at bounding box center [408, 311] width 801 height 533
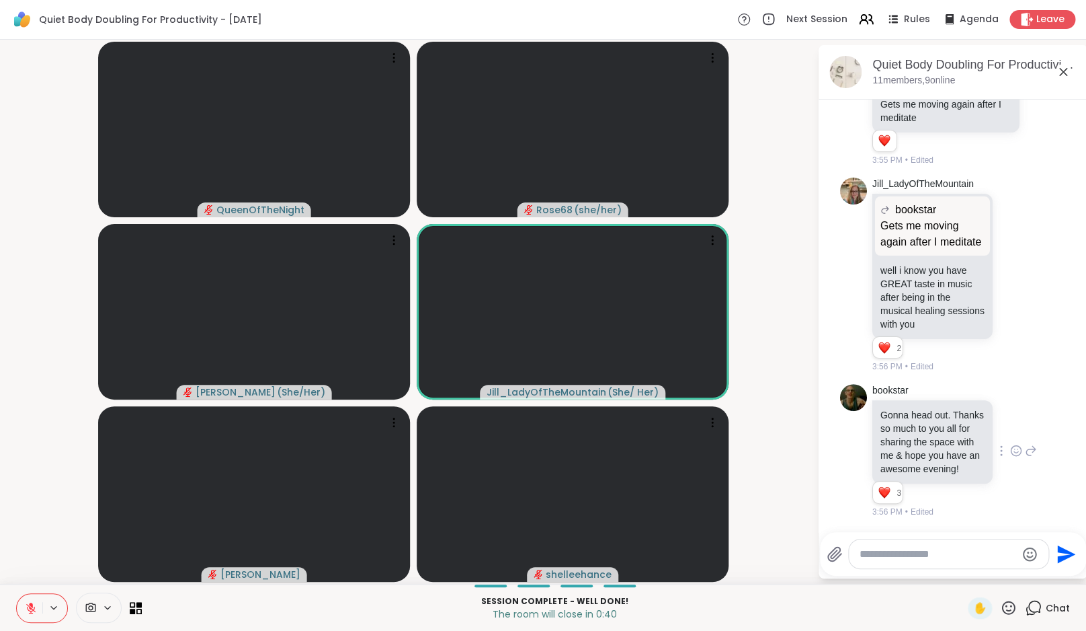
click at [32, 610] on icon at bounding box center [30, 607] width 9 height 9
click at [35, 551] on video-player-container "QueenOfTheNight Rose68 ( she/her ) LuAnn ( She/Her ) Jill_LadyOfTheMountain ( S…" at bounding box center [408, 311] width 801 height 533
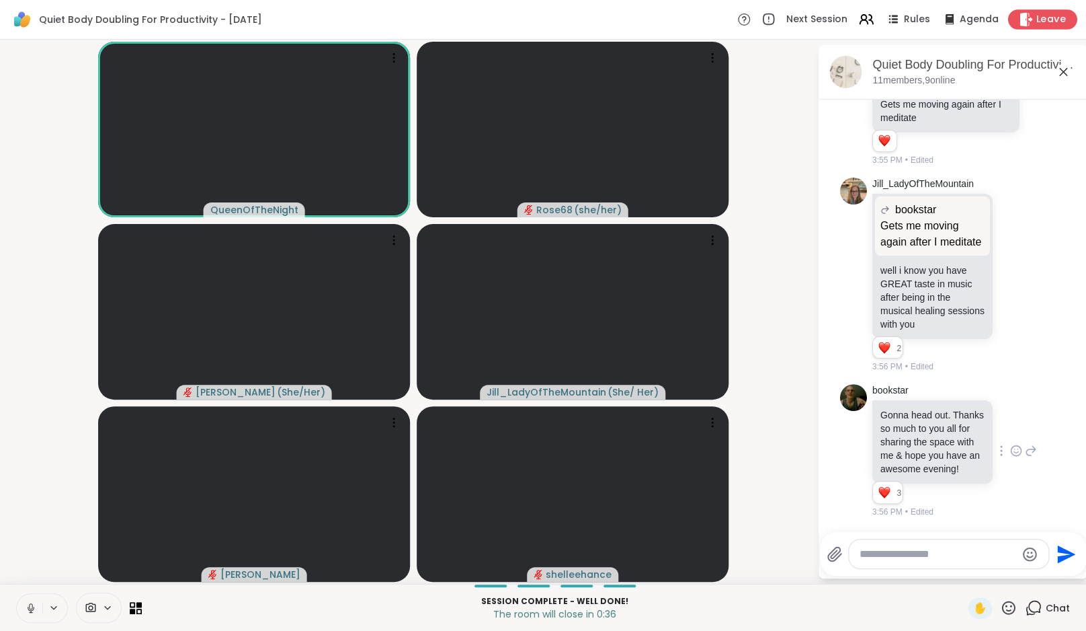
click at [1047, 24] on span "Leave" at bounding box center [1052, 20] width 30 height 14
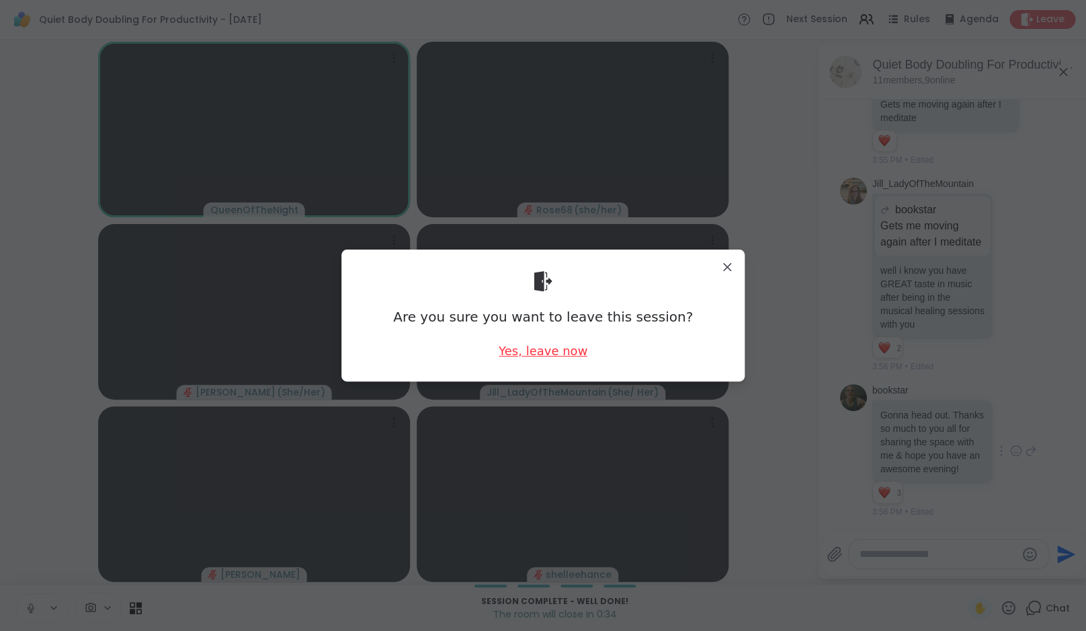
click at [529, 351] on div "Yes, leave now" at bounding box center [543, 350] width 89 height 17
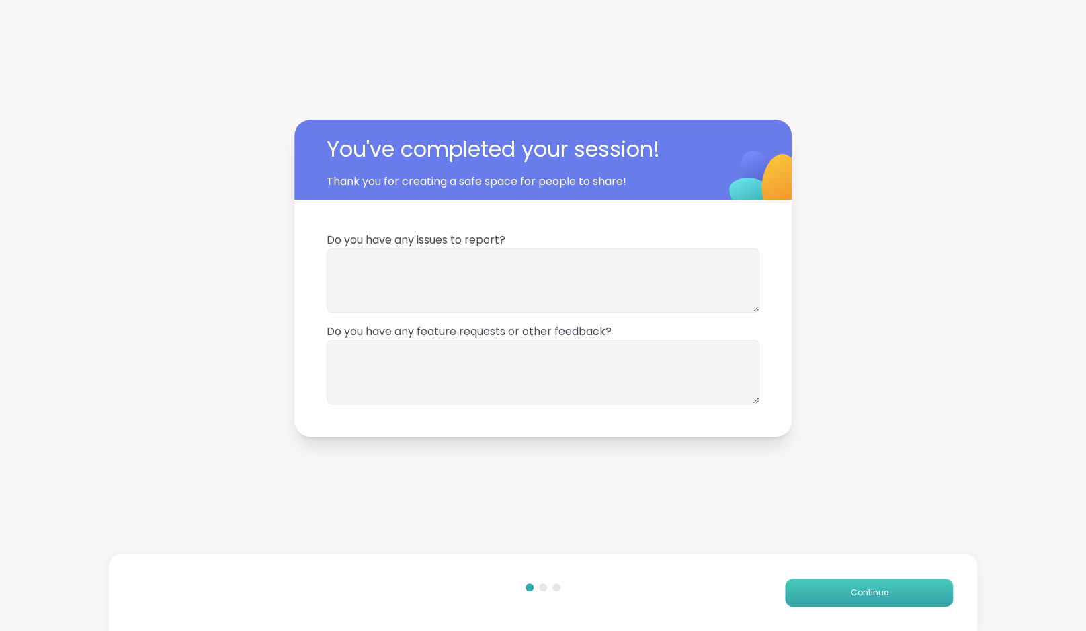
click at [860, 592] on span "Continue" at bounding box center [869, 592] width 38 height 12
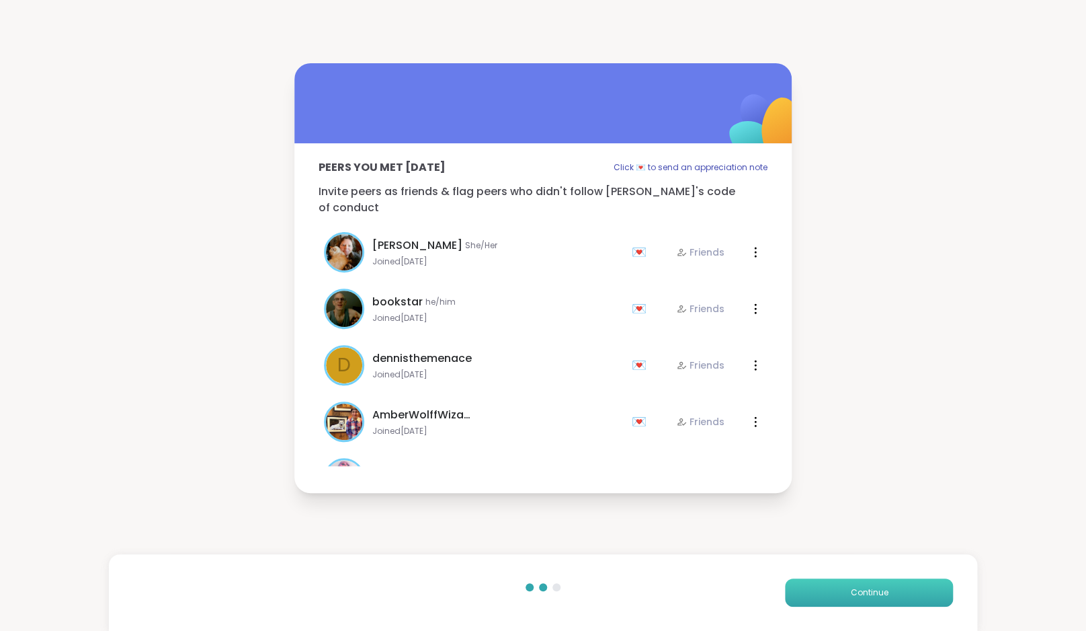
click at [860, 592] on span "Continue" at bounding box center [869, 592] width 38 height 12
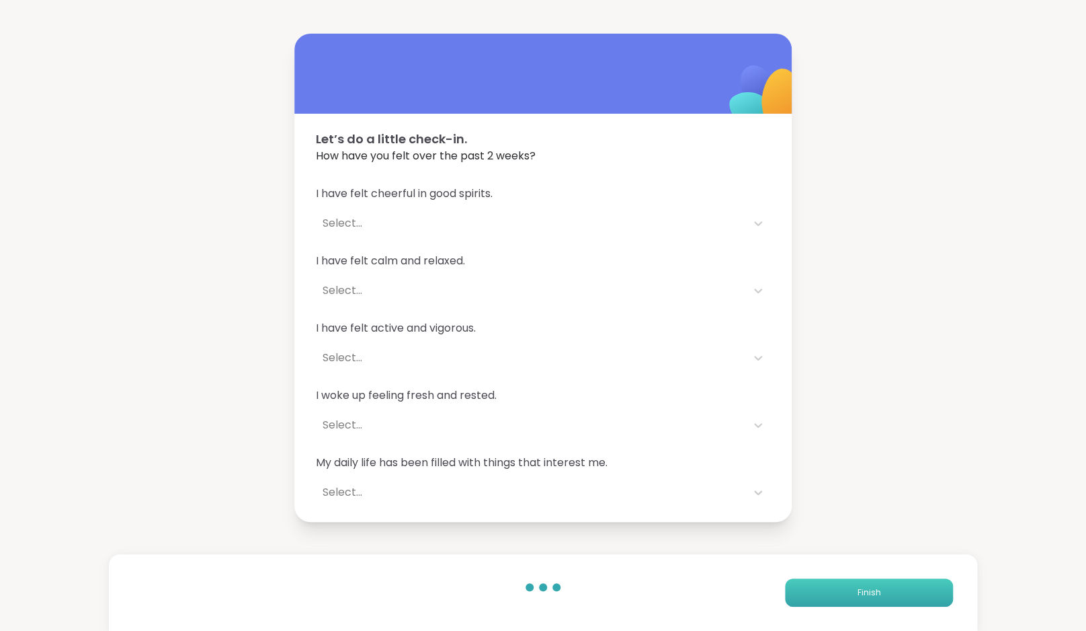
click at [860, 592] on span "Finish" at bounding box center [870, 592] width 24 height 12
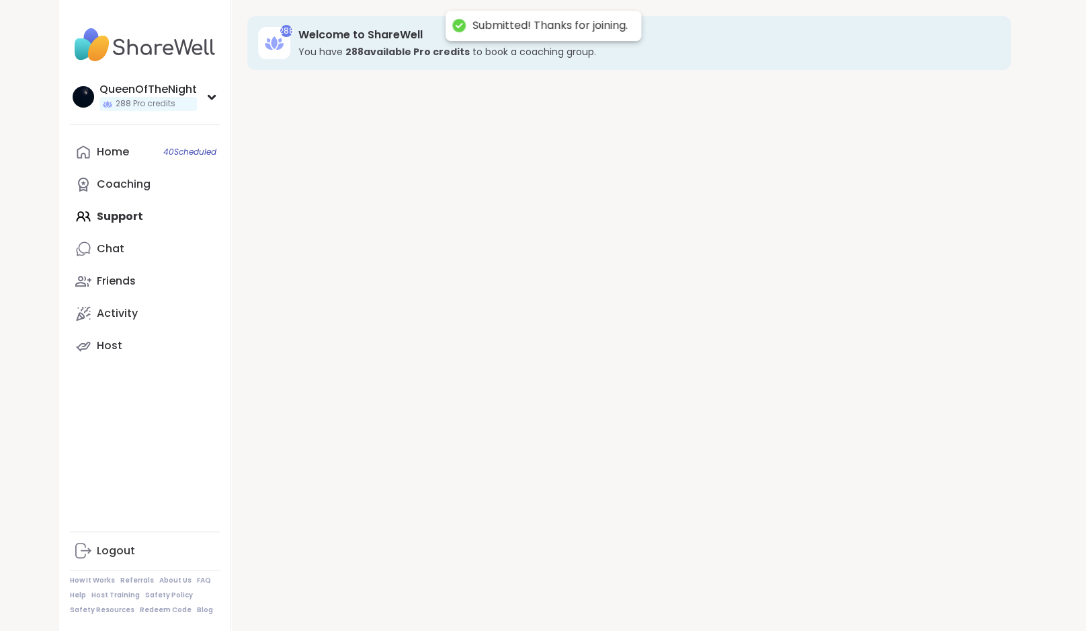
click at [860, 592] on div "288 Welcome to ShareWell You have 288 available Pro credit s to book a coaching…" at bounding box center [629, 315] width 796 height 631
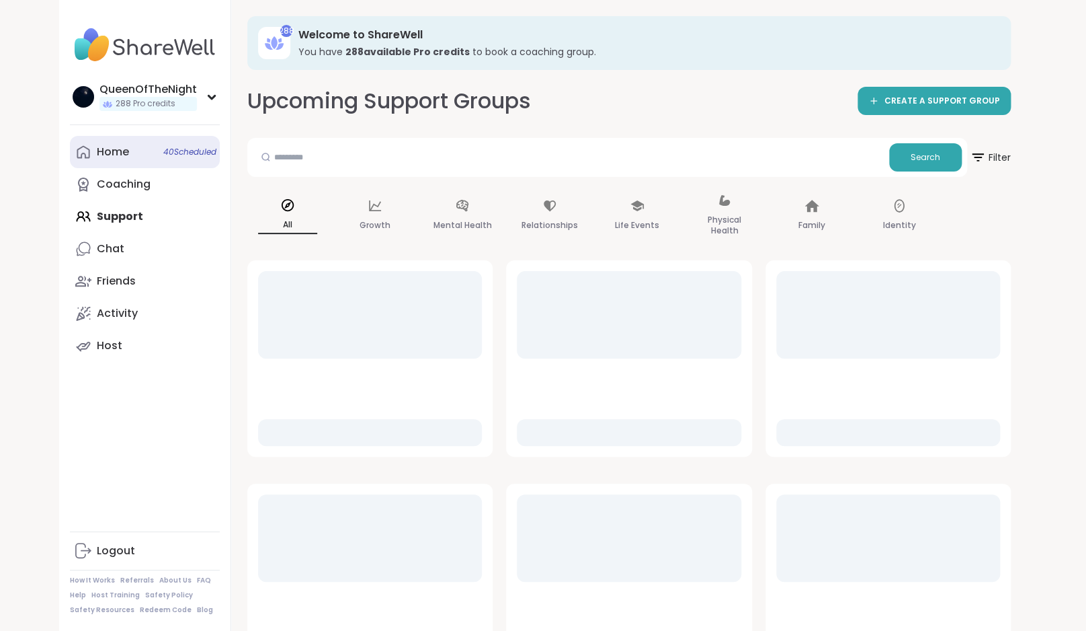
click at [98, 162] on link "Home 40 Scheduled" at bounding box center [145, 152] width 150 height 32
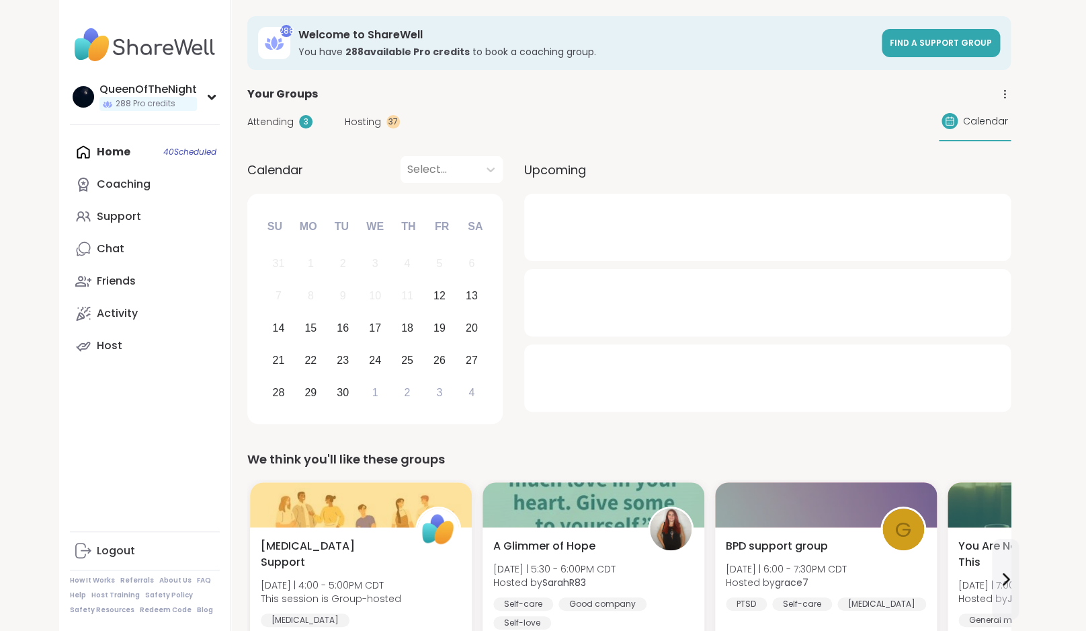
click at [349, 131] on div "Attending 3 Hosting 37 Calendar" at bounding box center [629, 121] width 764 height 39
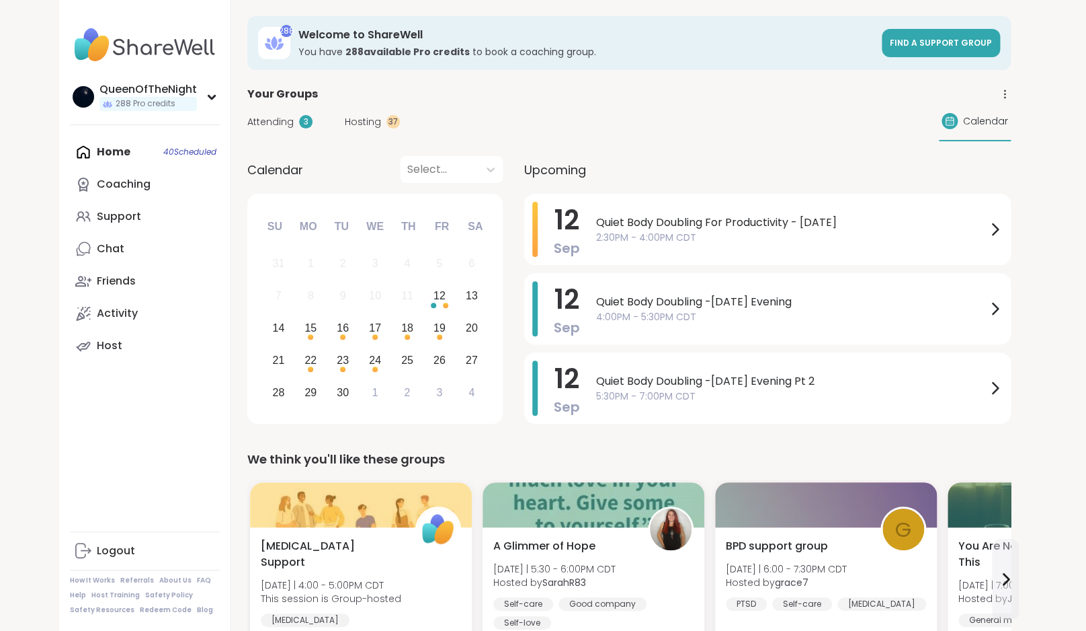
click at [266, 125] on span "Attending" at bounding box center [270, 122] width 46 height 14
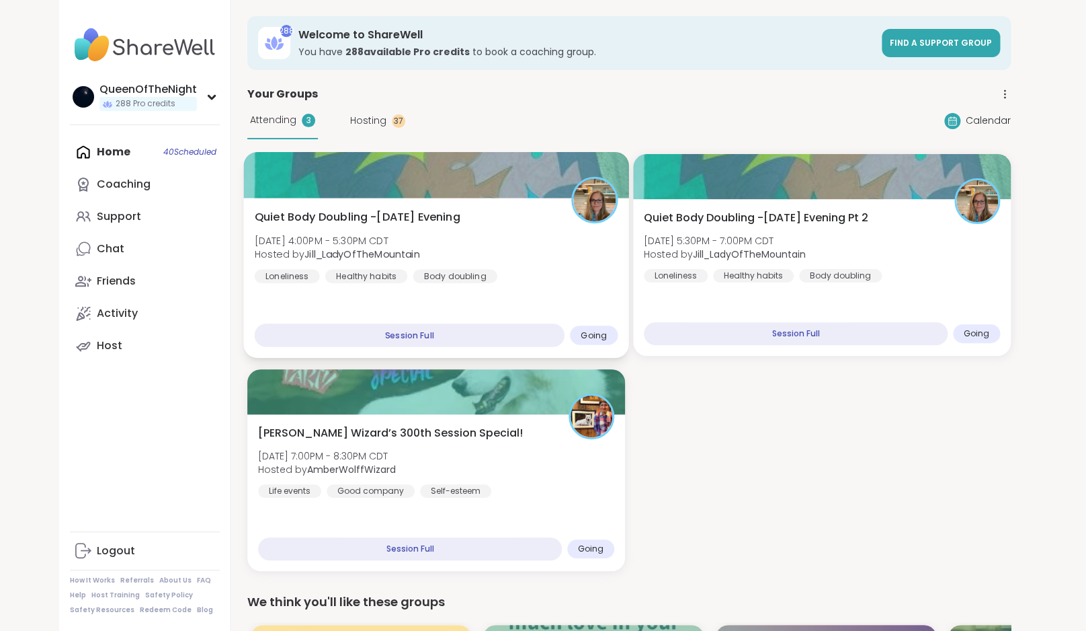
click at [401, 243] on span "Fri, Sep 12 | 4:00PM - 5:30PM CDT" at bounding box center [337, 239] width 165 height 13
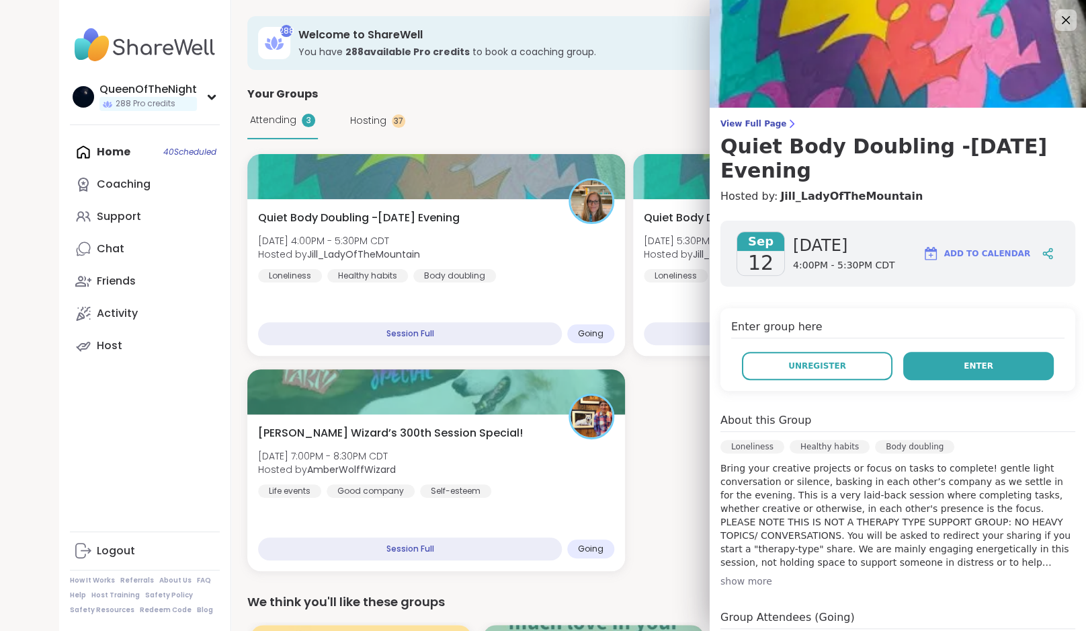
click at [964, 360] on span "Enter" at bounding box center [979, 366] width 30 height 12
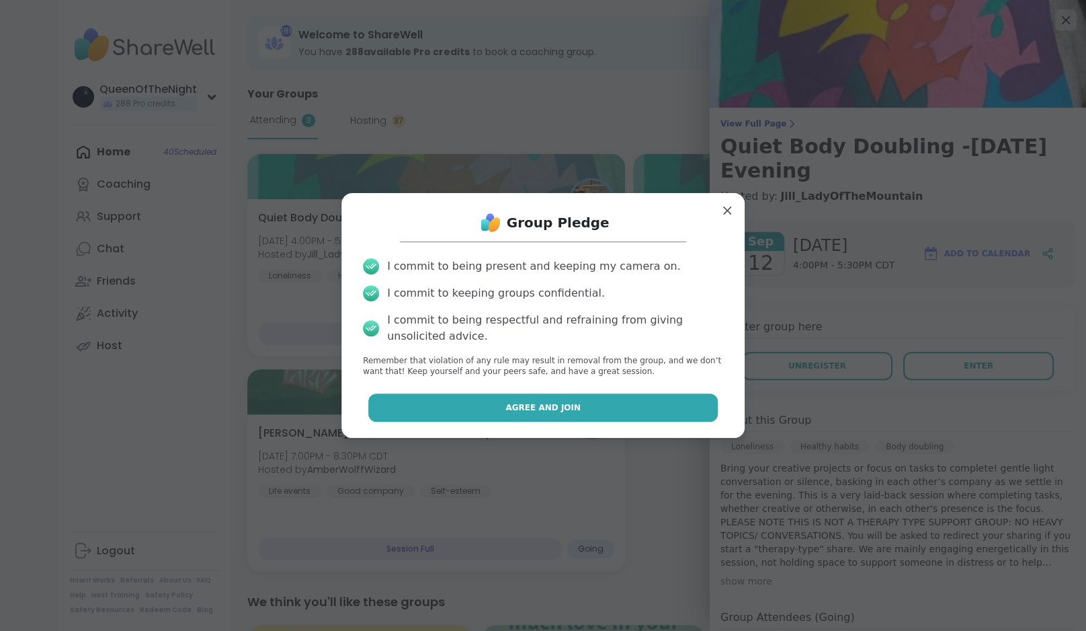
click at [413, 401] on button "Agree and Join" at bounding box center [543, 407] width 350 height 28
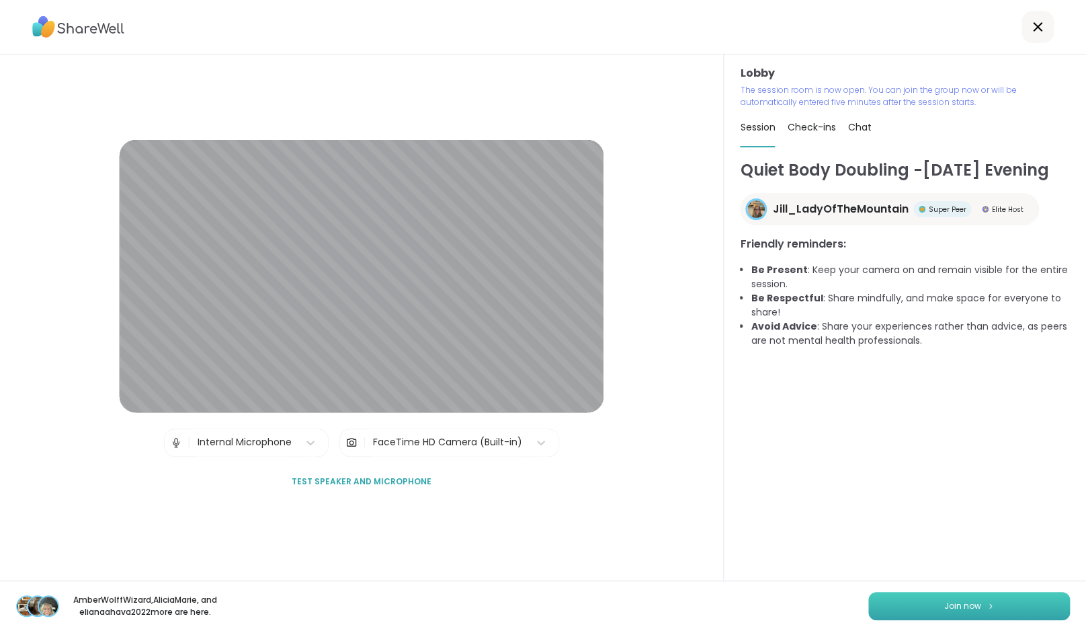
click at [965, 610] on span "Join now" at bounding box center [962, 606] width 37 height 12
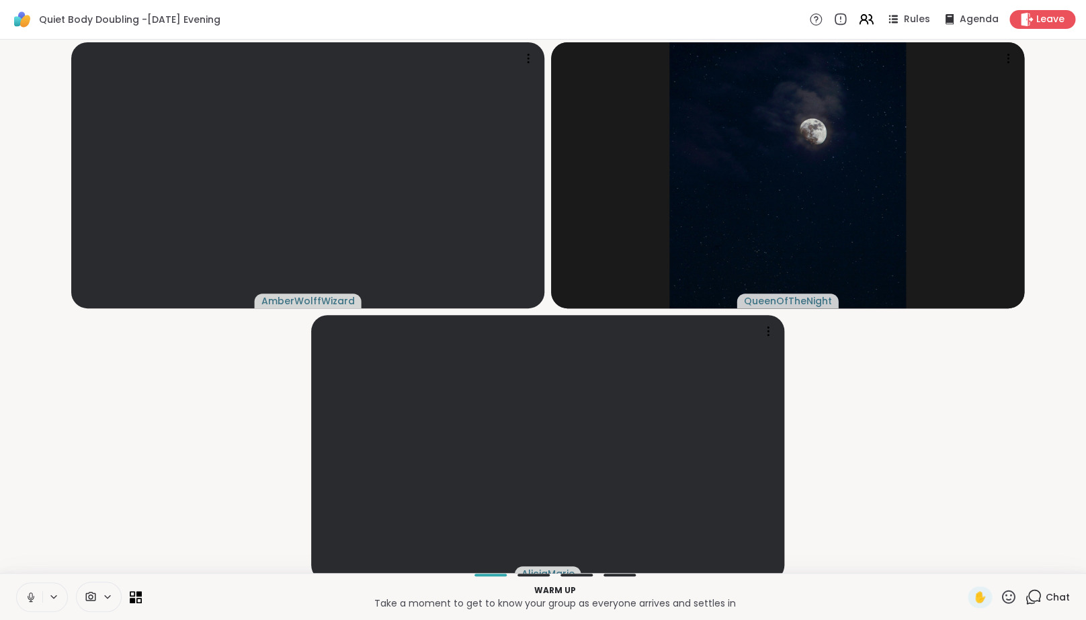
click at [30, 604] on icon at bounding box center [31, 598] width 12 height 12
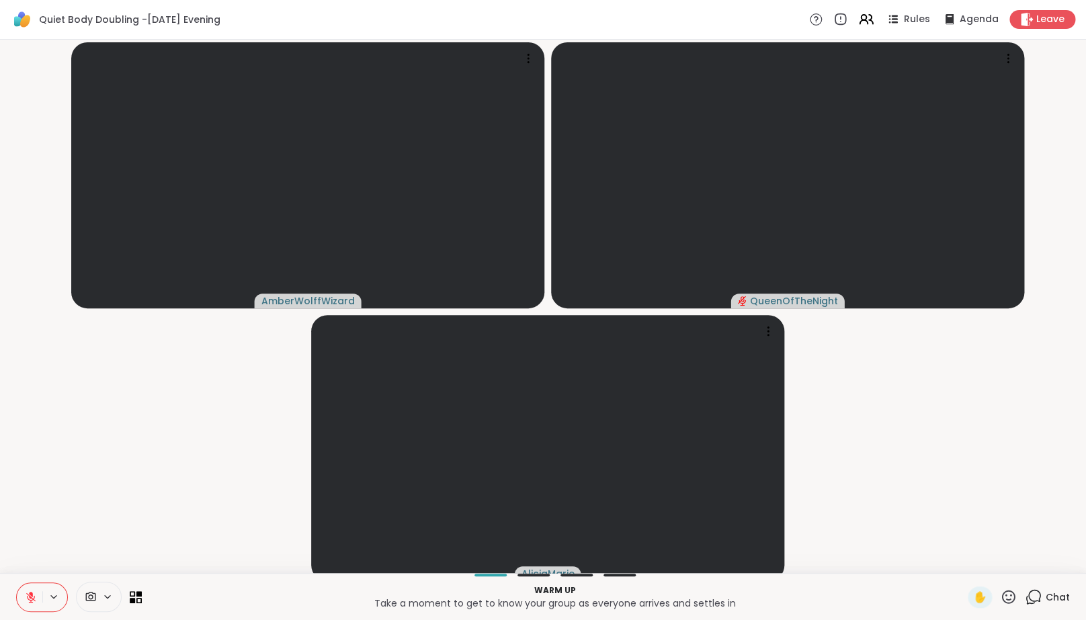
click at [93, 510] on video-player-container "AmberWolffWizard QueenOfTheNight AliciaMarie" at bounding box center [543, 306] width 1070 height 523
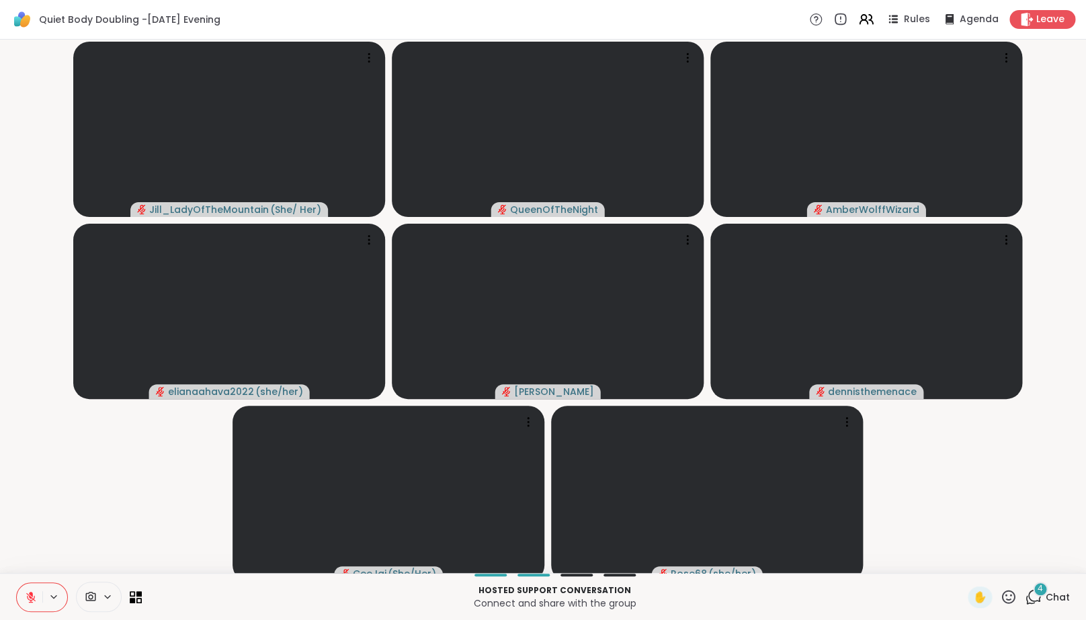
click at [1042, 606] on icon at bounding box center [1033, 597] width 17 height 17
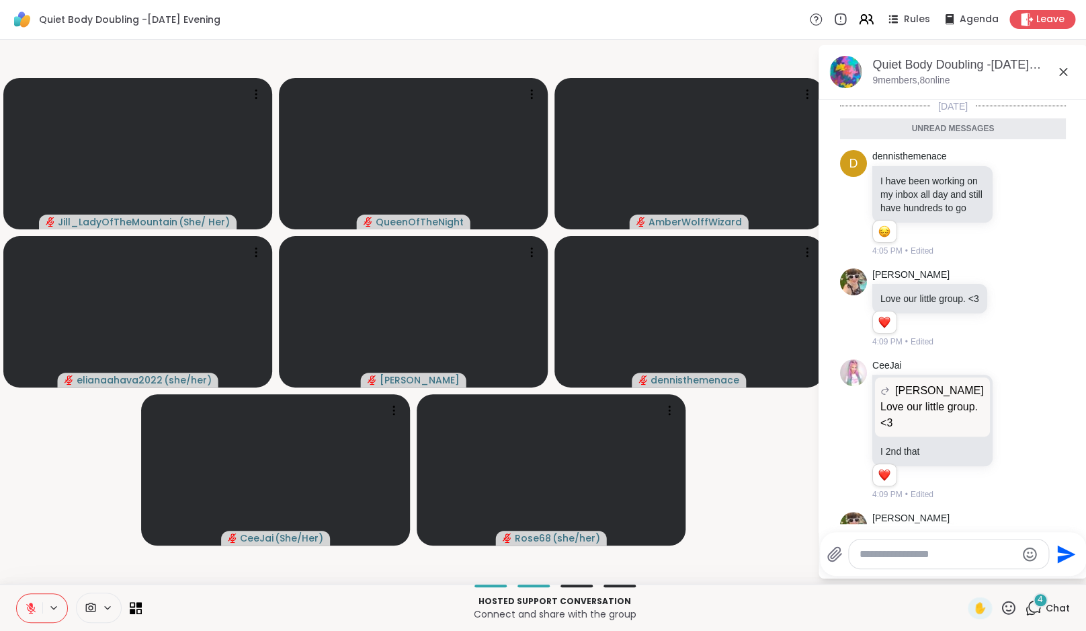
scroll to position [71, 0]
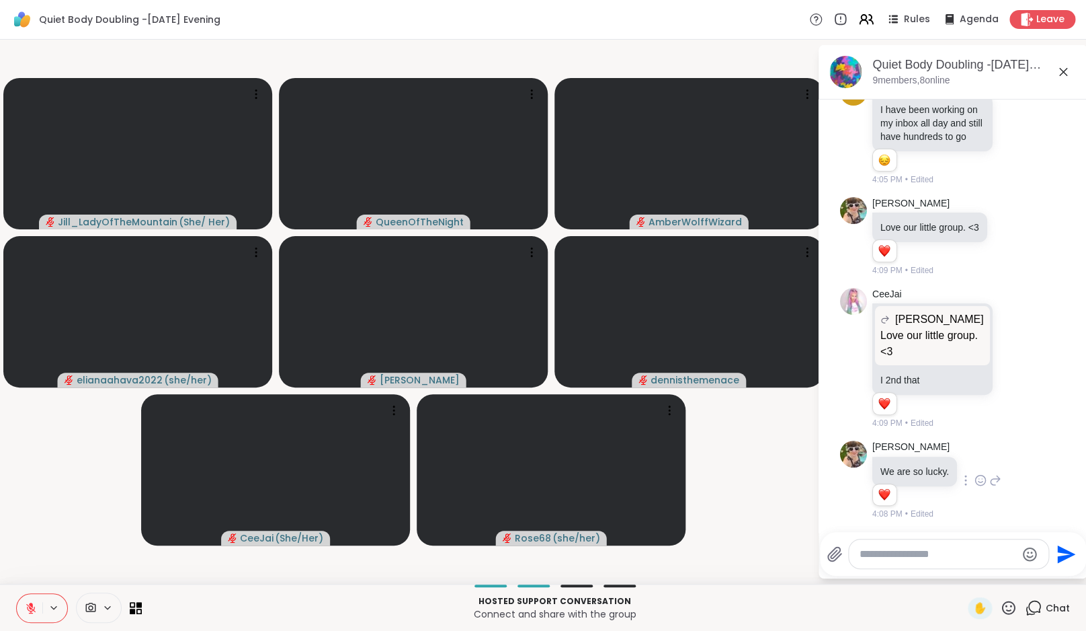
click at [987, 478] on icon at bounding box center [981, 479] width 12 height 13
click at [887, 454] on button "Select Reaction: Heart" at bounding box center [873, 458] width 27 height 27
click at [1022, 364] on icon at bounding box center [1016, 357] width 12 height 13
click at [923, 341] on button "Select Reaction: Heart" at bounding box center [909, 336] width 27 height 27
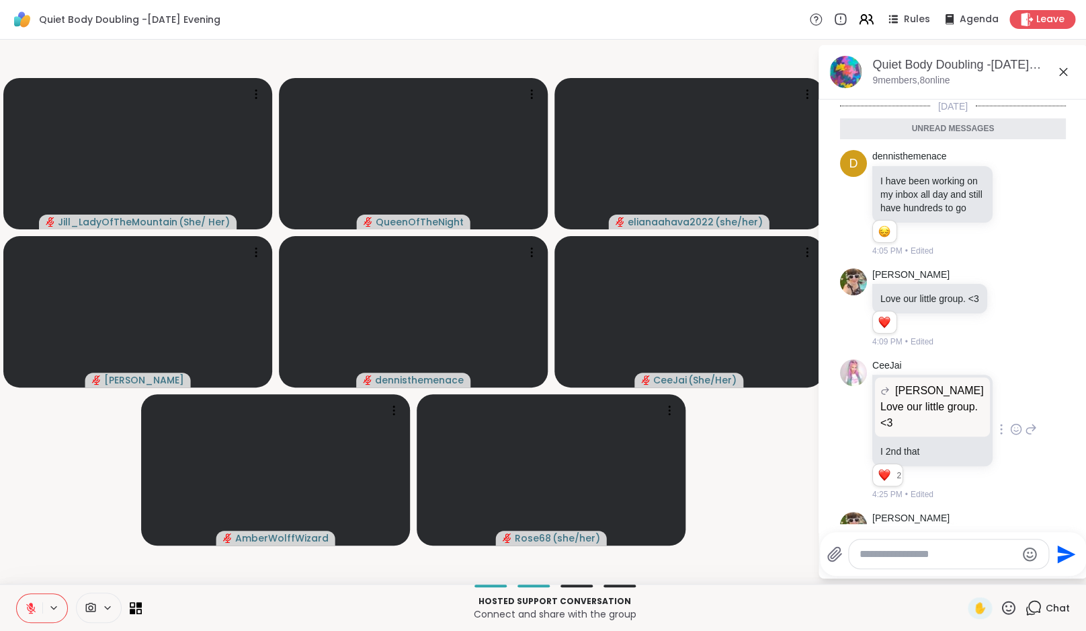
click at [926, 546] on div at bounding box center [949, 553] width 200 height 29
click at [915, 554] on textarea "Type your message" at bounding box center [938, 553] width 157 height 13
type textarea "********"
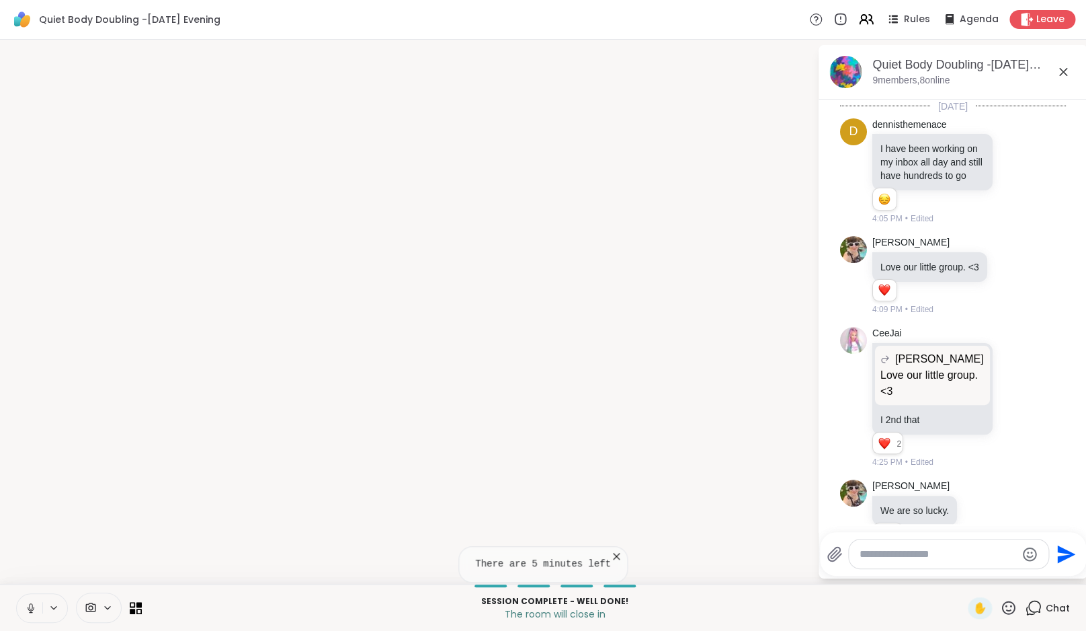
scroll to position [619, 0]
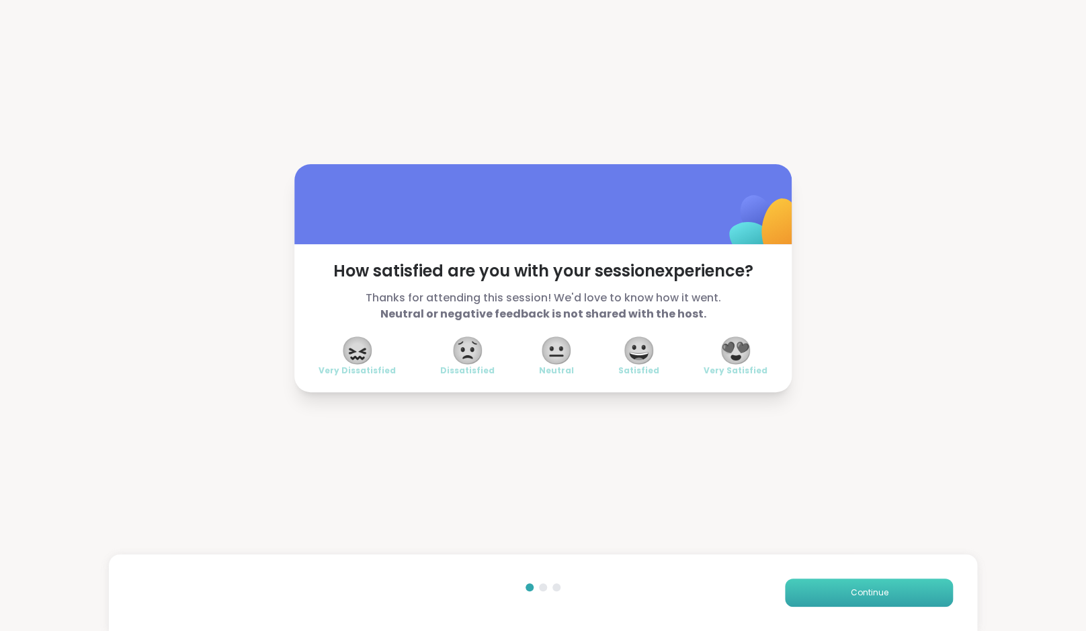
click at [848, 592] on button "Continue" at bounding box center [869, 592] width 168 height 28
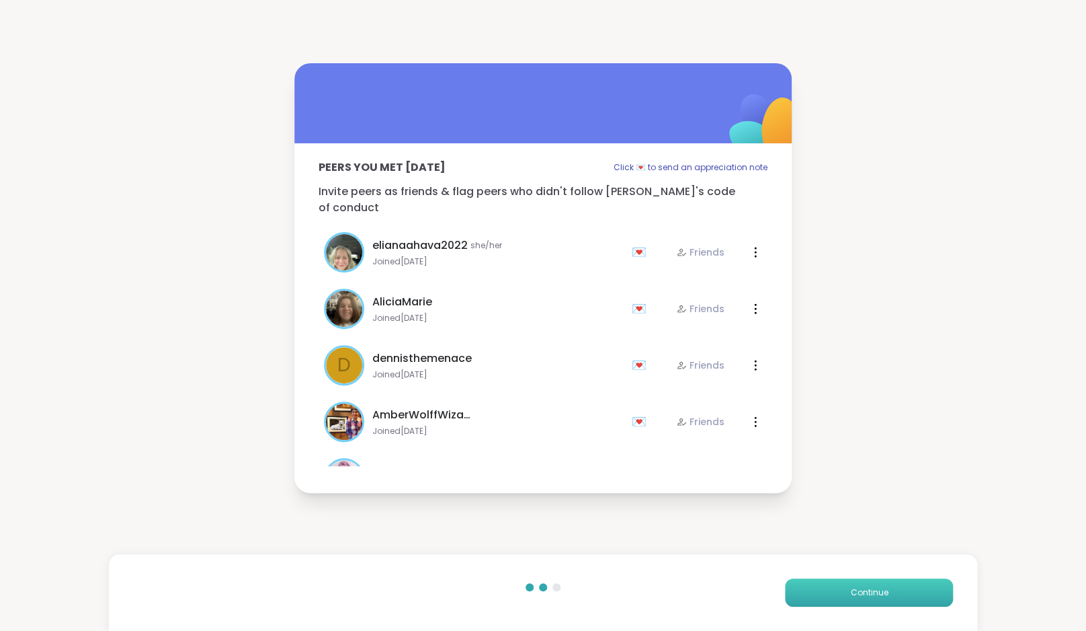
click at [885, 580] on button "Continue" at bounding box center [869, 592] width 168 height 28
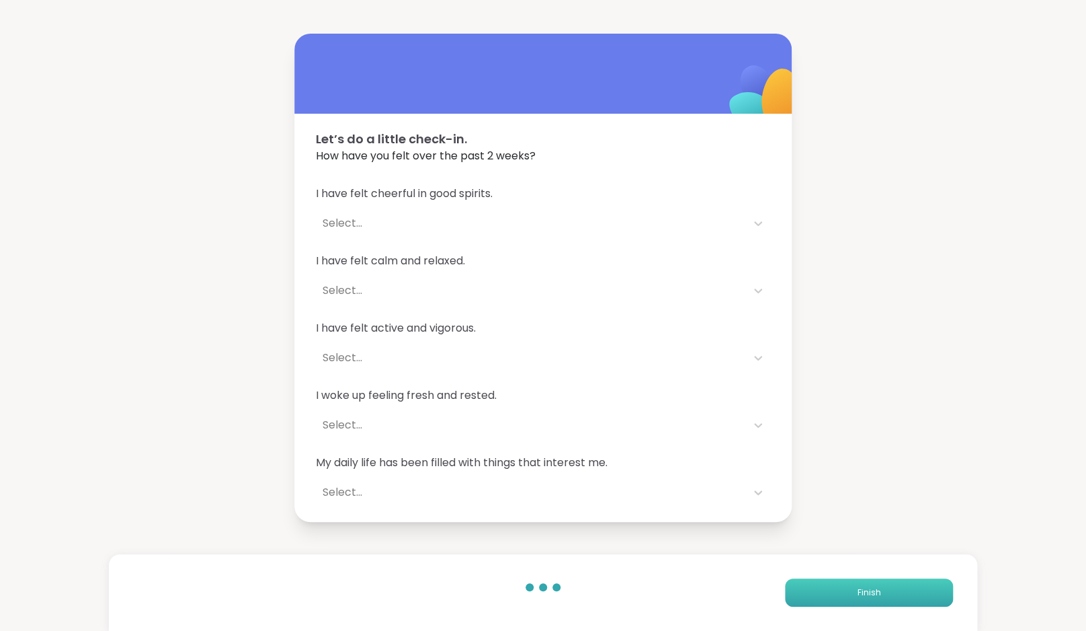
click at [885, 580] on button "Finish" at bounding box center [869, 592] width 168 height 28
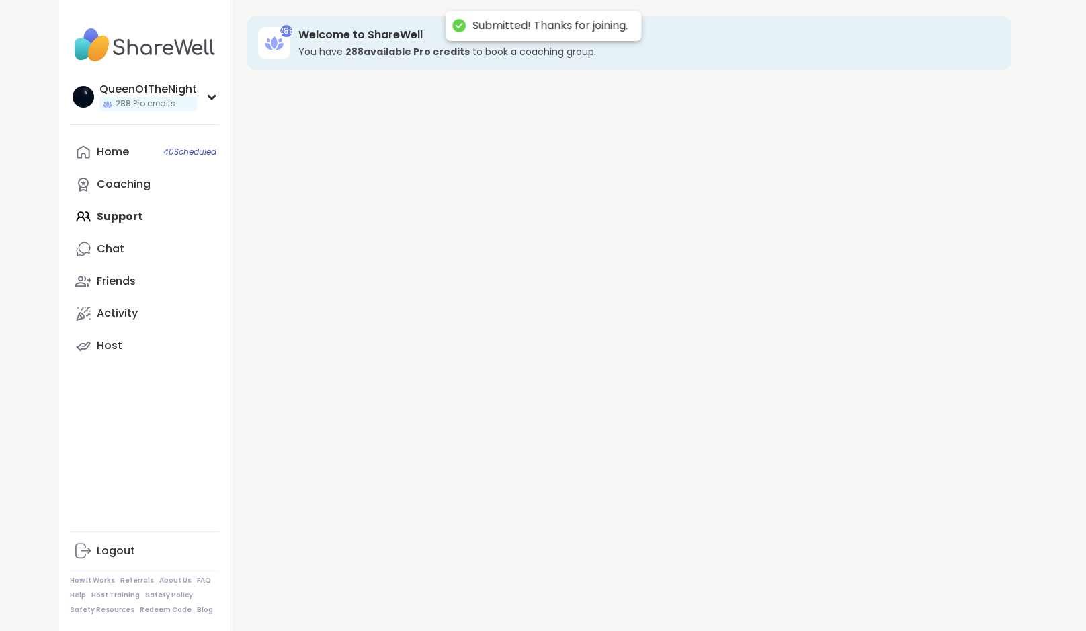
click at [885, 580] on div "288 Welcome to ShareWell You have 288 available Pro credit s to book a coaching…" at bounding box center [629, 315] width 796 height 631
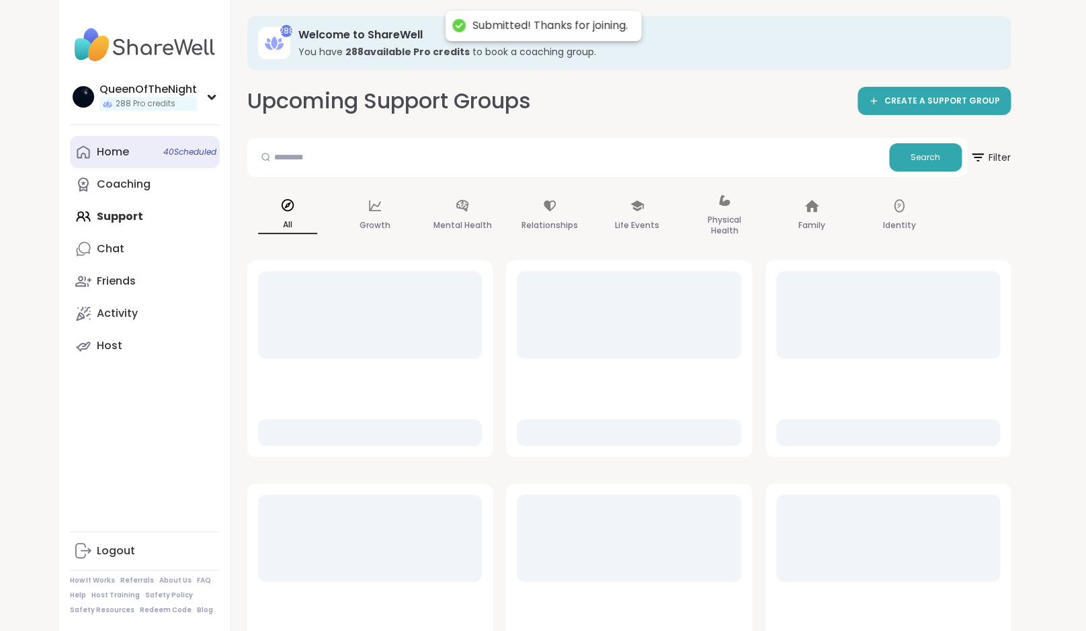
click at [157, 154] on link "Home 40 Scheduled" at bounding box center [145, 152] width 150 height 32
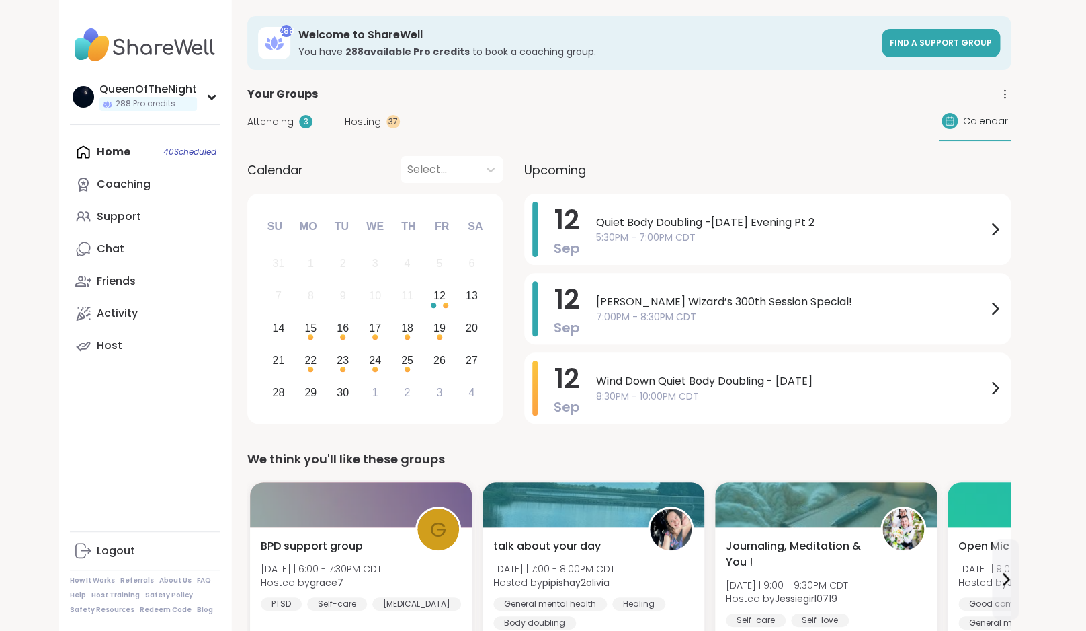
click at [379, 124] on div "Hosting 37" at bounding box center [372, 122] width 55 height 14
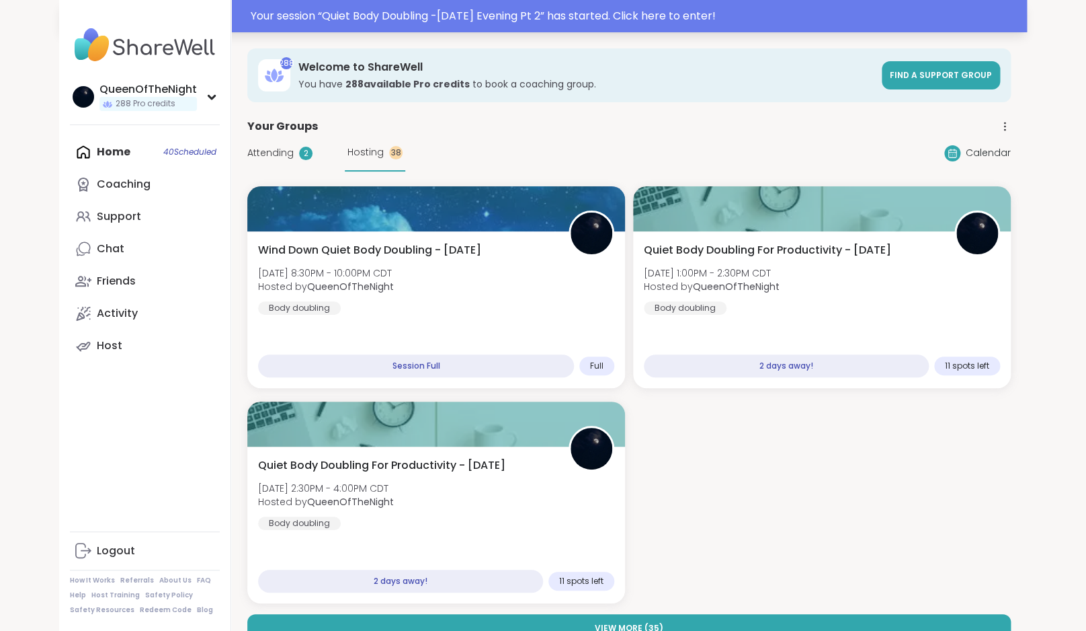
click at [559, 20] on div "Your session “ Quiet Body Doubling -Friday Evening Pt 2 ” has started. Click he…" at bounding box center [635, 16] width 768 height 16
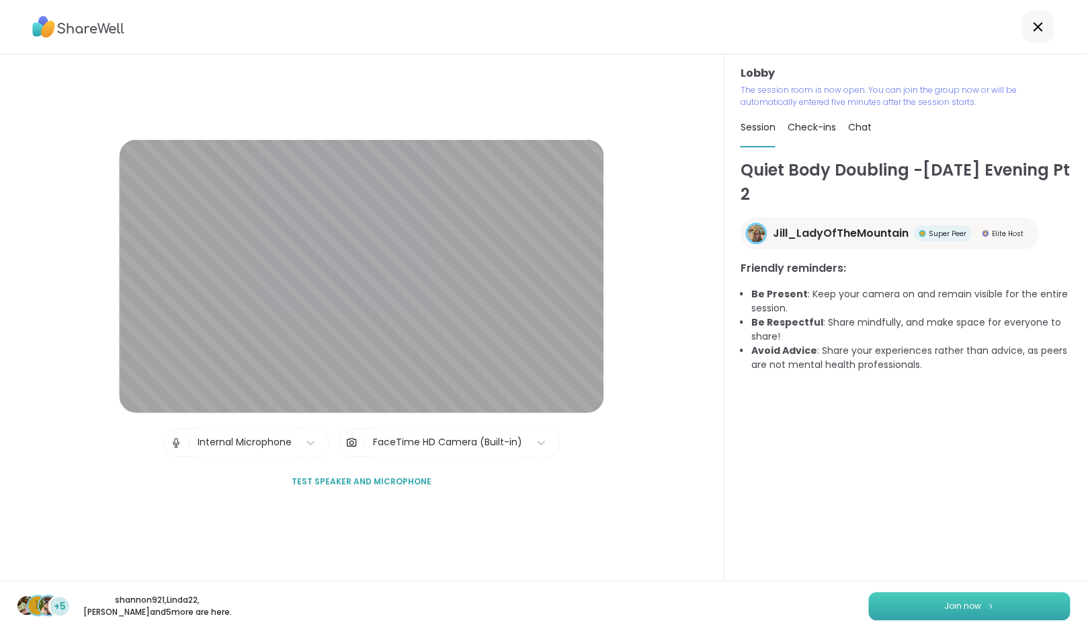
click at [976, 602] on span "Join now" at bounding box center [962, 606] width 37 height 12
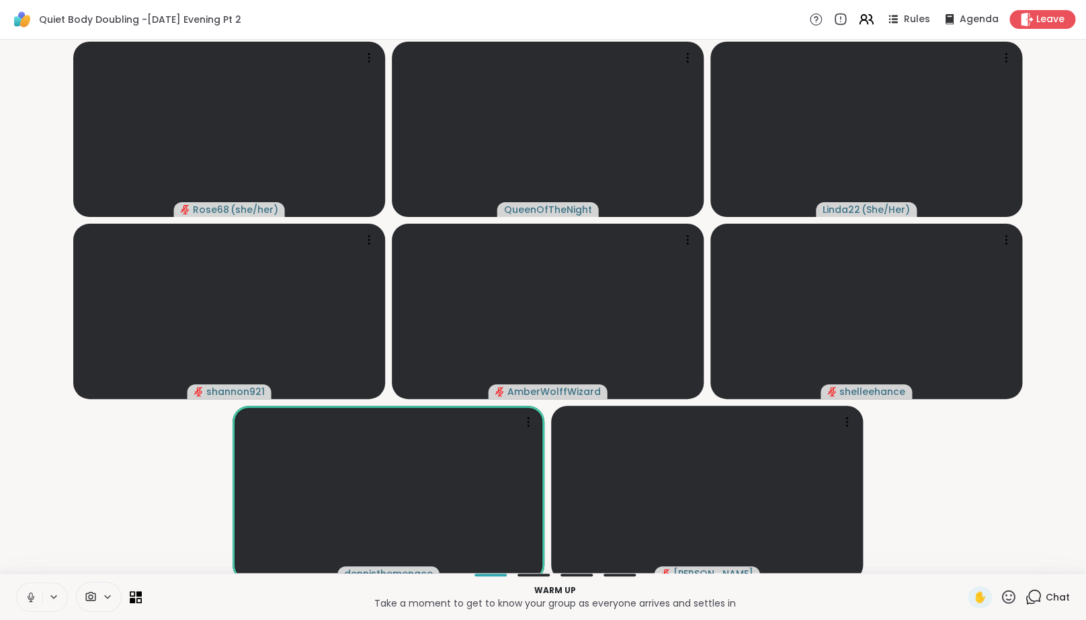
click at [19, 600] on button at bounding box center [30, 597] width 26 height 28
click at [30, 514] on video-player-container "Rose68 ( she/her ) QueenOfTheNight Linda22 ( She/Her ) shannon921 AmberWolffWiz…" at bounding box center [543, 306] width 1070 height 523
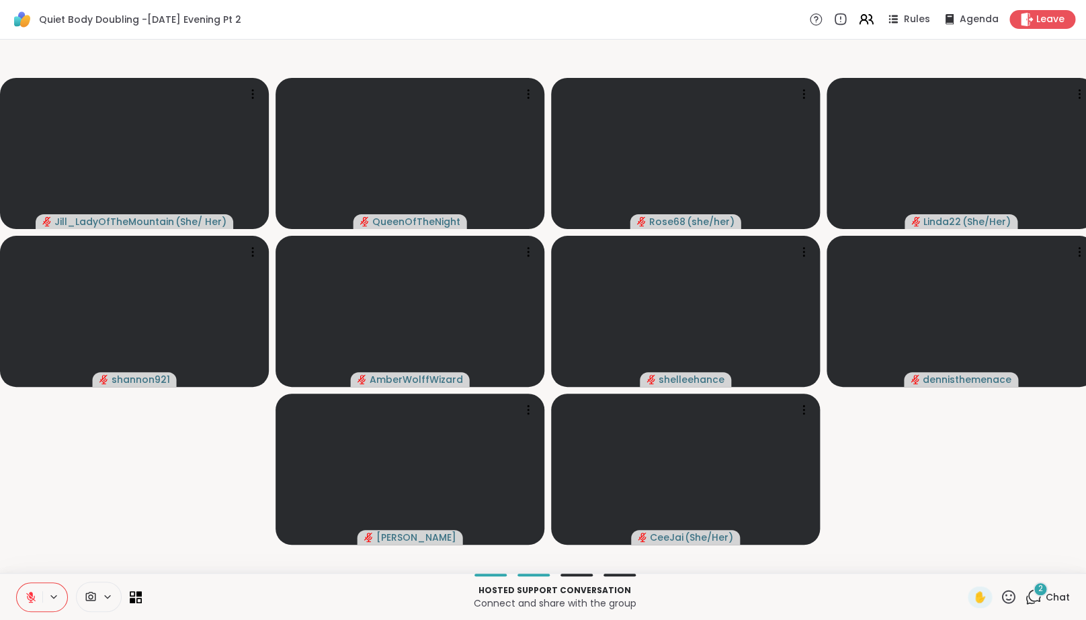
click at [1045, 608] on div "2 Chat" at bounding box center [1047, 598] width 45 height 22
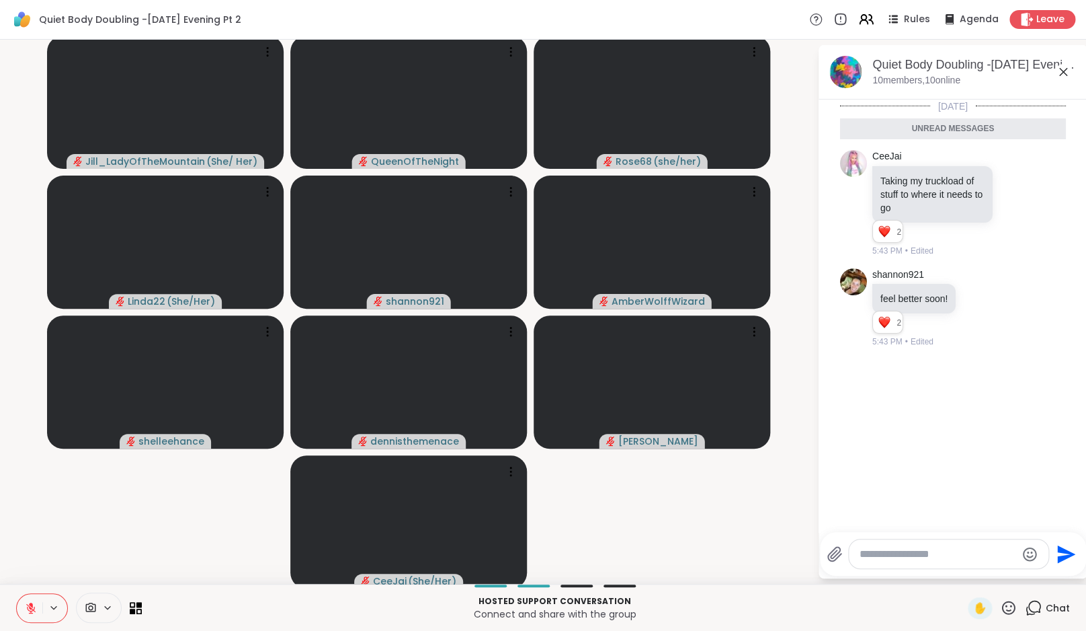
click at [1066, 71] on icon at bounding box center [1063, 72] width 16 height 16
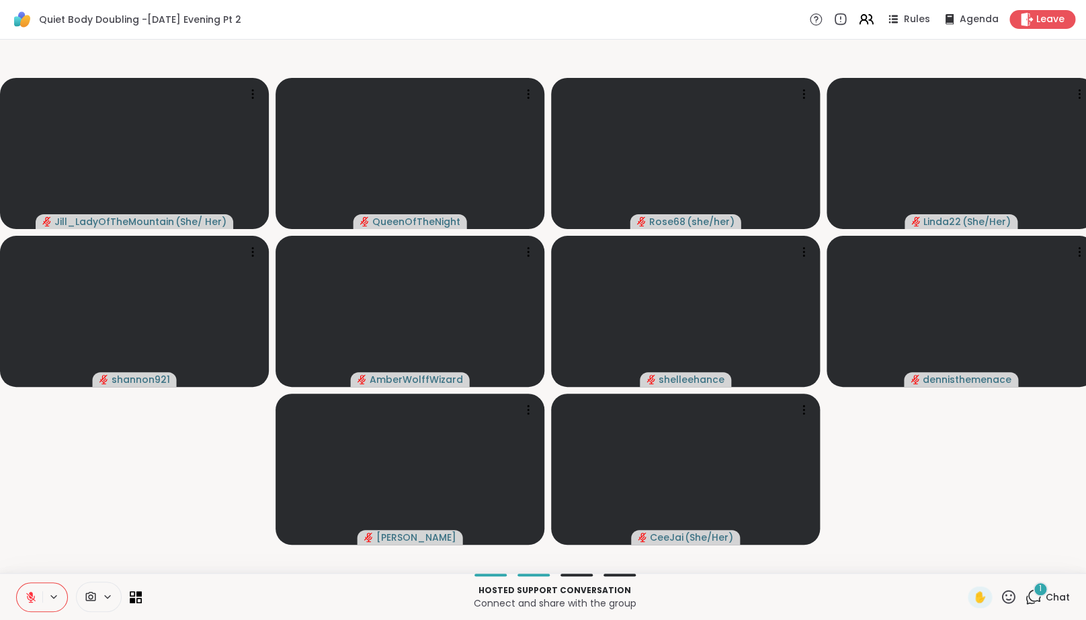
click at [1026, 606] on icon at bounding box center [1033, 597] width 17 height 17
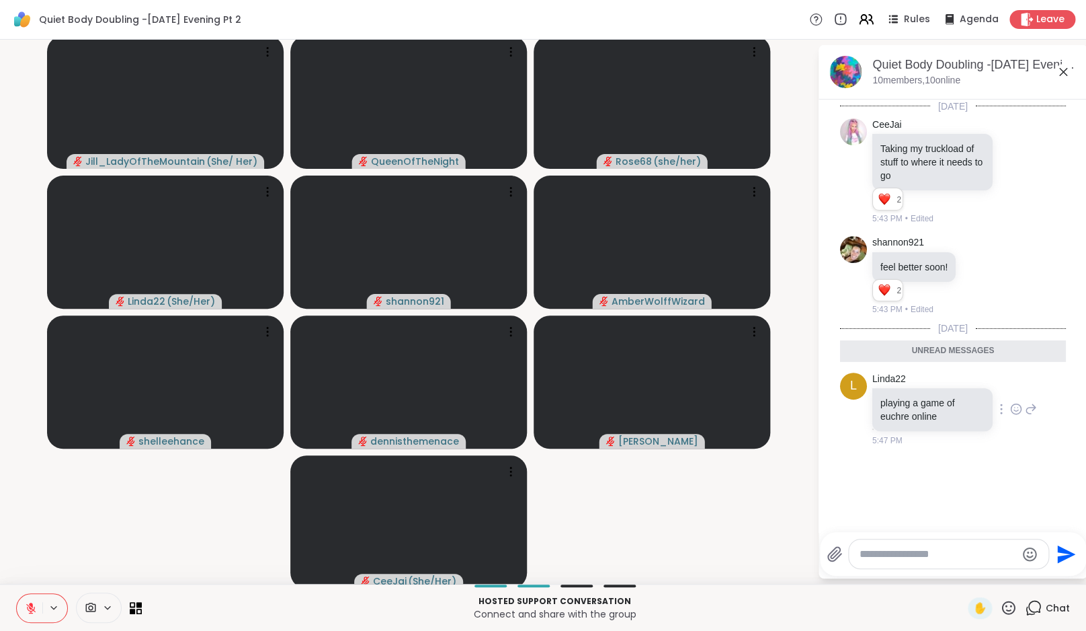
click at [1014, 411] on icon at bounding box center [1016, 410] width 4 height 1
click at [1003, 389] on button "Select Reaction: Heart" at bounding box center [1016, 387] width 27 height 27
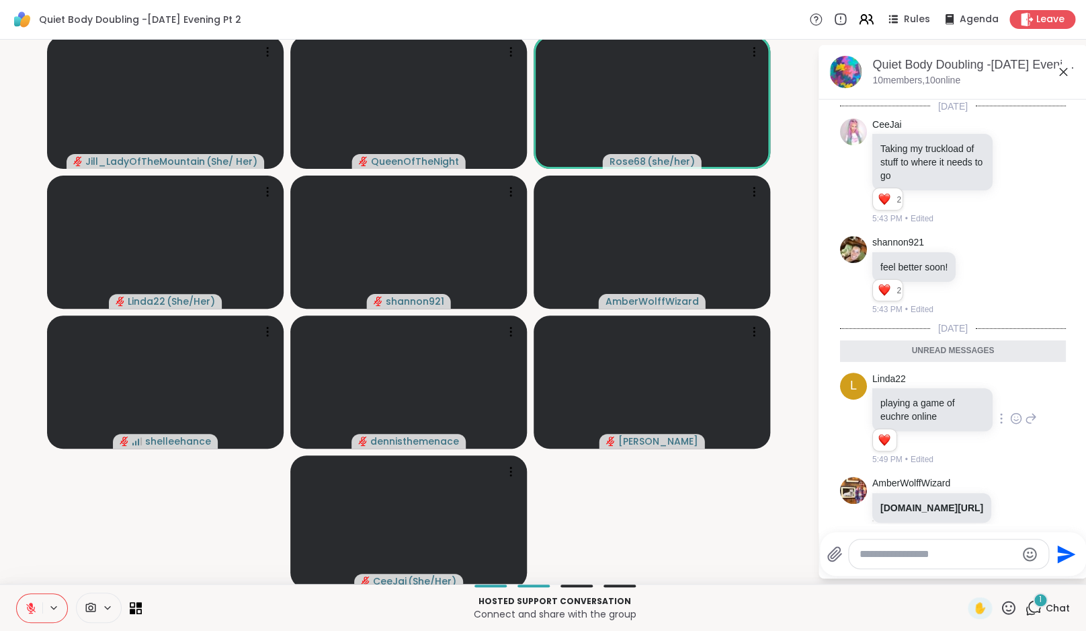
scroll to position [41, 0]
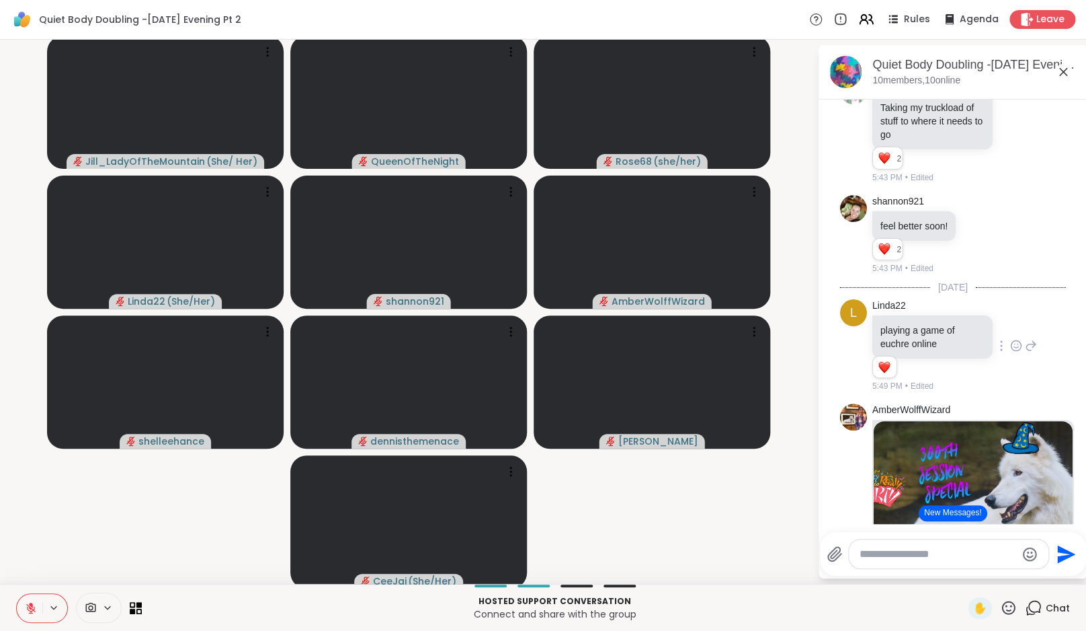
click at [30, 605] on icon at bounding box center [30, 607] width 9 height 9
click at [31, 603] on icon at bounding box center [30, 606] width 3 height 6
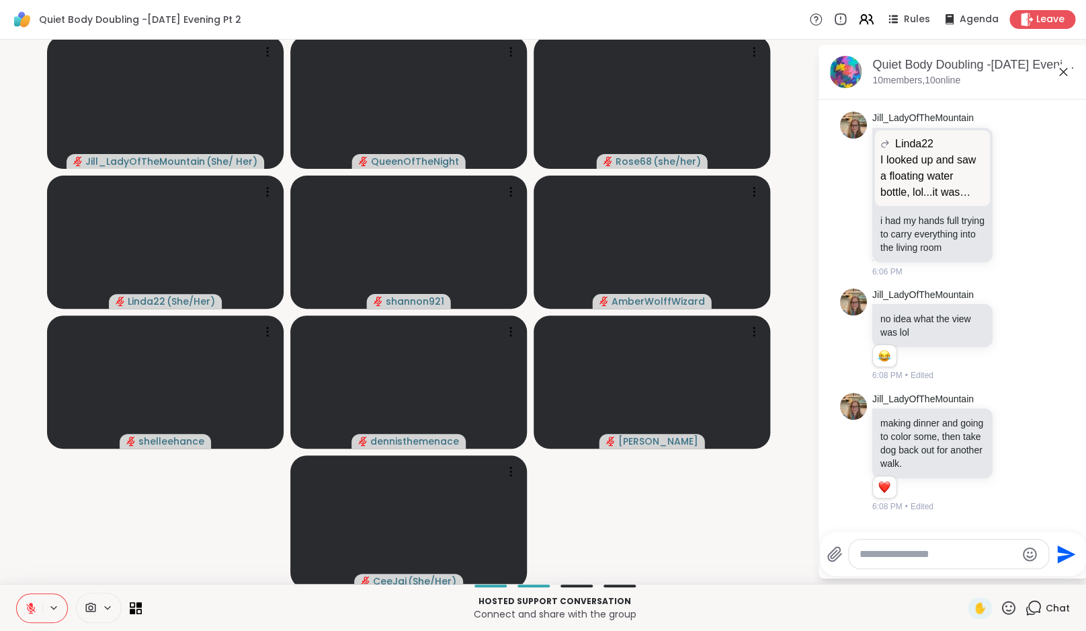
scroll to position [1040, 0]
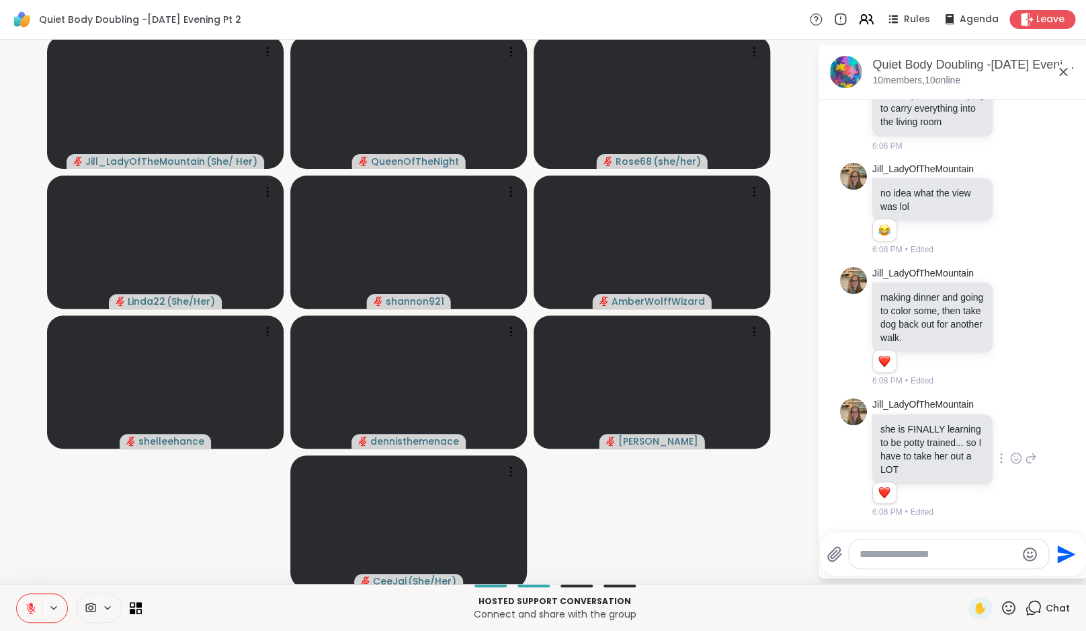
click at [1010, 459] on icon at bounding box center [1016, 457] width 12 height 13
click at [1010, 434] on div "Select Reaction: Heart" at bounding box center [1016, 436] width 12 height 12
click at [897, 560] on div at bounding box center [949, 553] width 200 height 29
click at [897, 560] on textarea "Type your message" at bounding box center [938, 553] width 157 height 13
type textarea "**********"
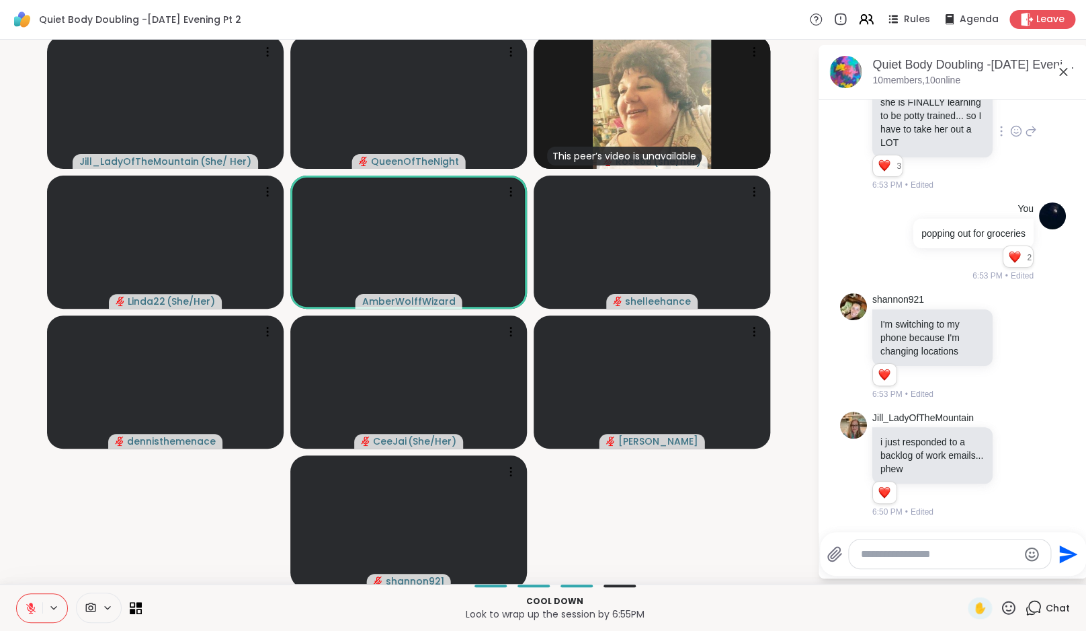
scroll to position [1379, 0]
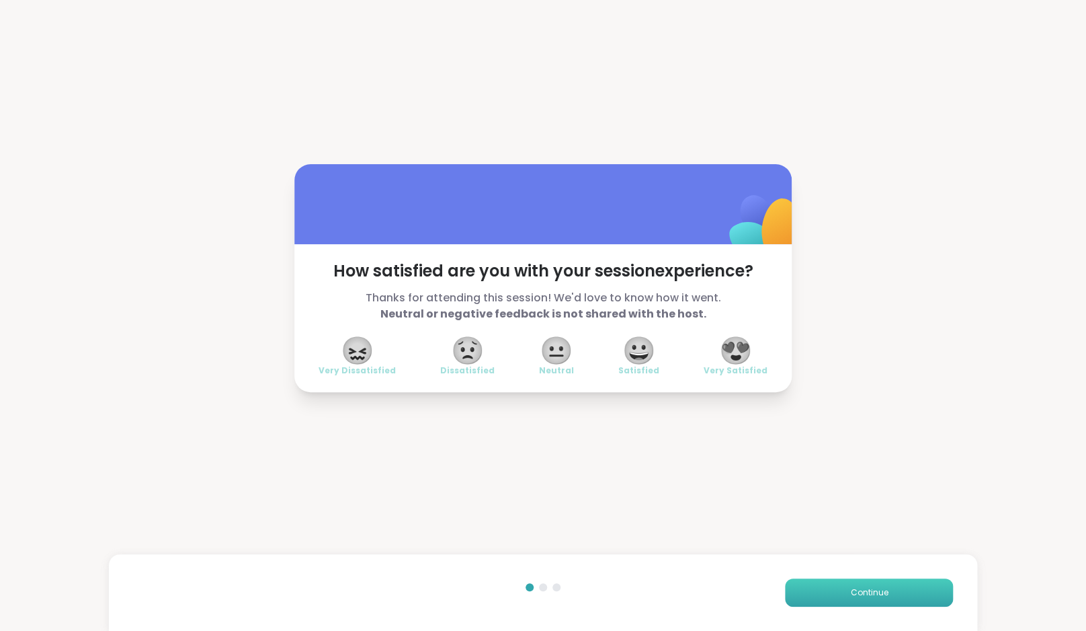
click at [895, 592] on button "Continue" at bounding box center [869, 592] width 168 height 28
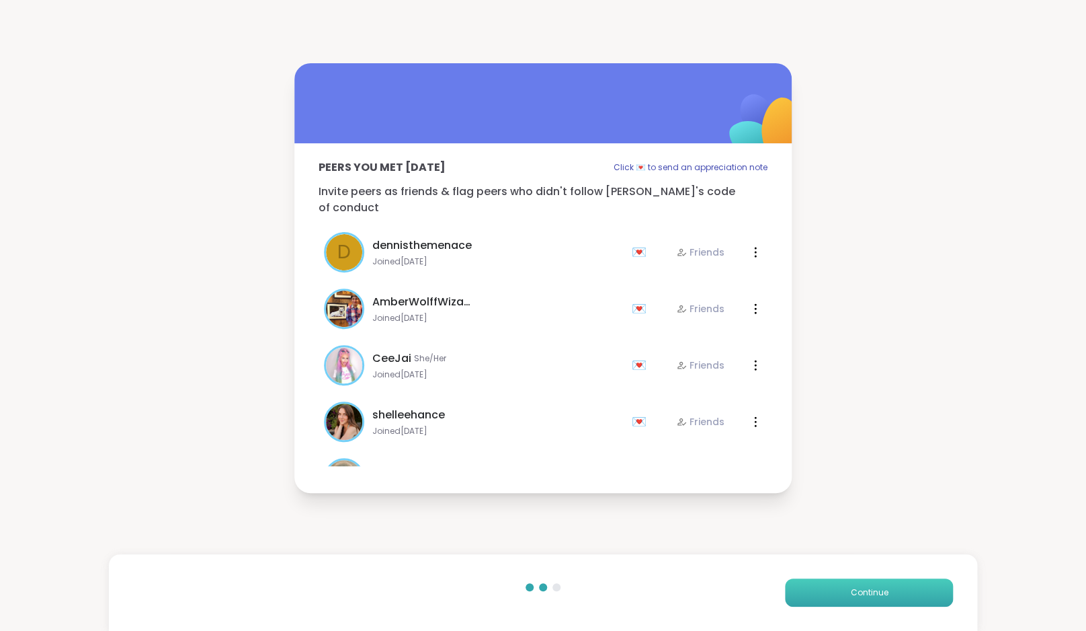
click at [895, 592] on button "Continue" at bounding box center [869, 592] width 168 height 28
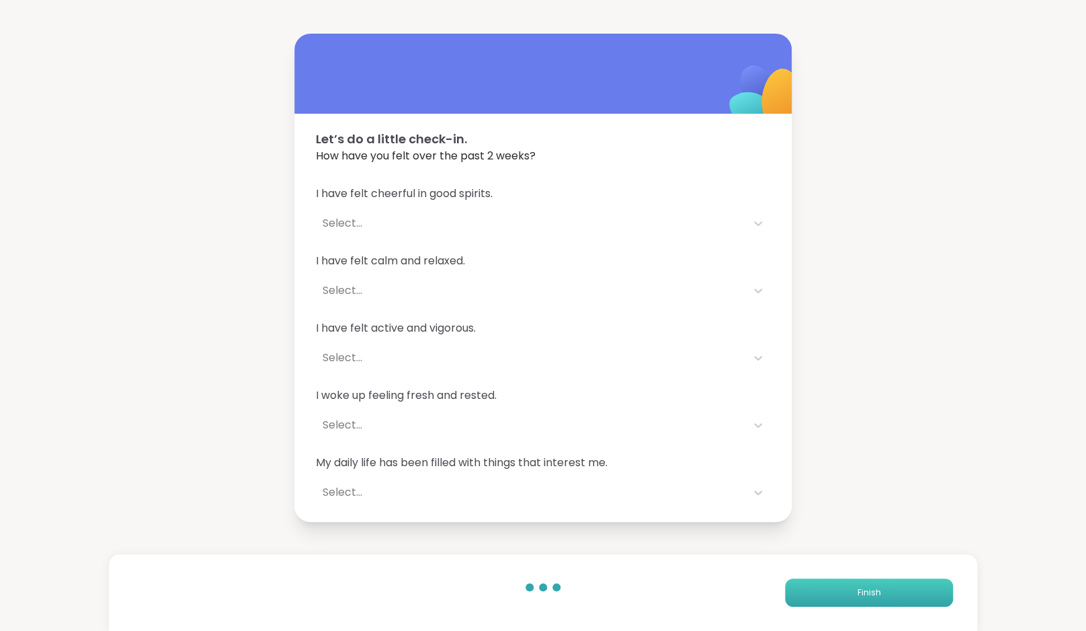
click at [895, 592] on button "Finish" at bounding box center [869, 592] width 168 height 28
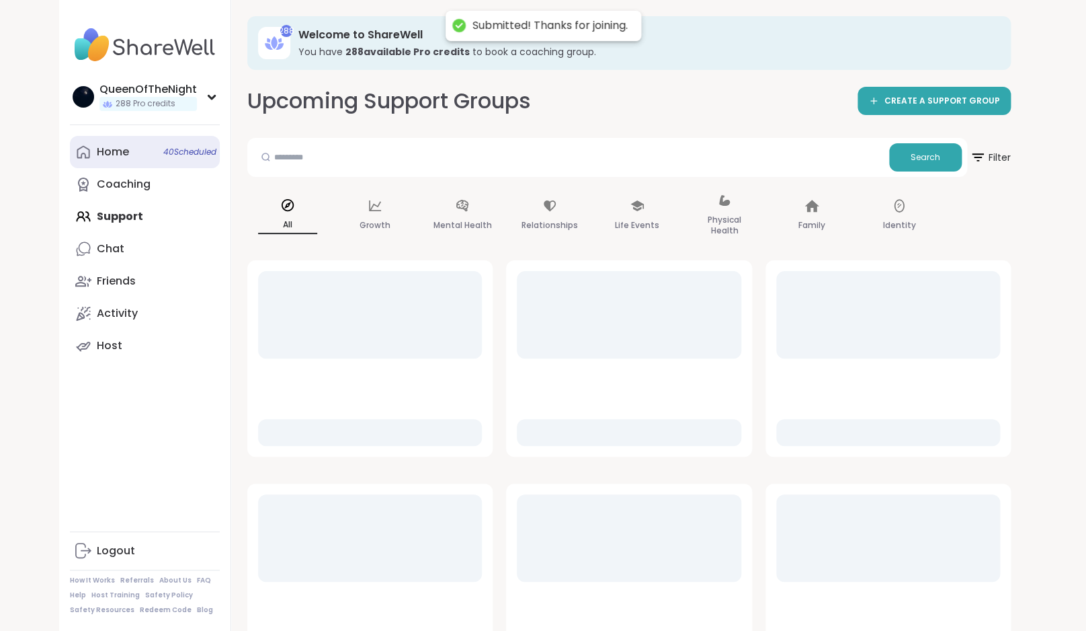
click at [126, 152] on div "Home 40 Scheduled" at bounding box center [113, 152] width 32 height 15
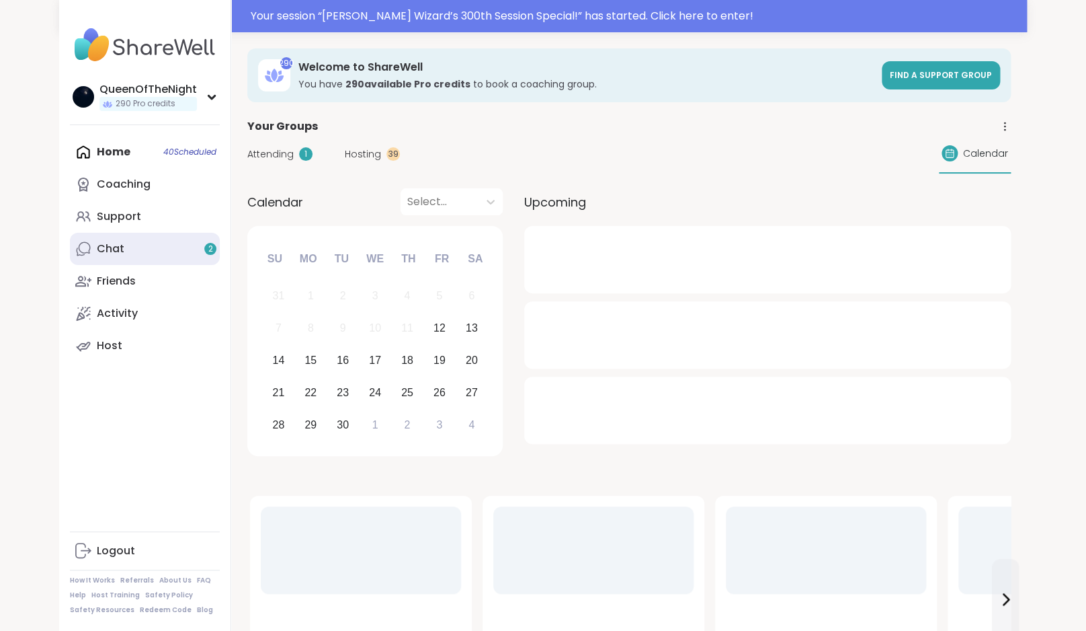
click at [167, 241] on link "Chat 2" at bounding box center [145, 249] width 150 height 32
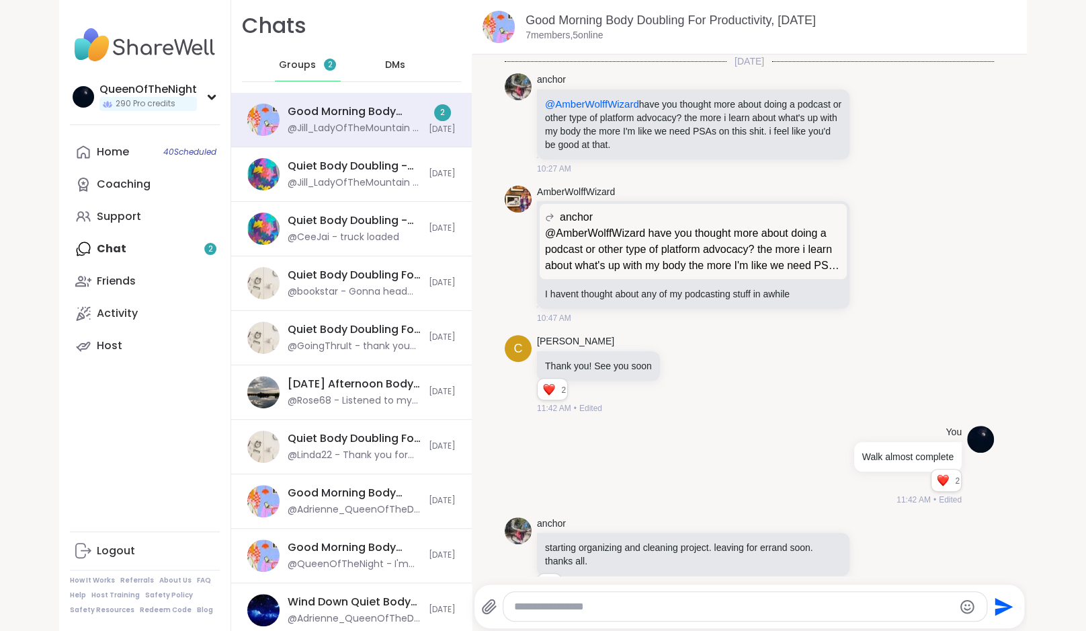
scroll to position [317, 0]
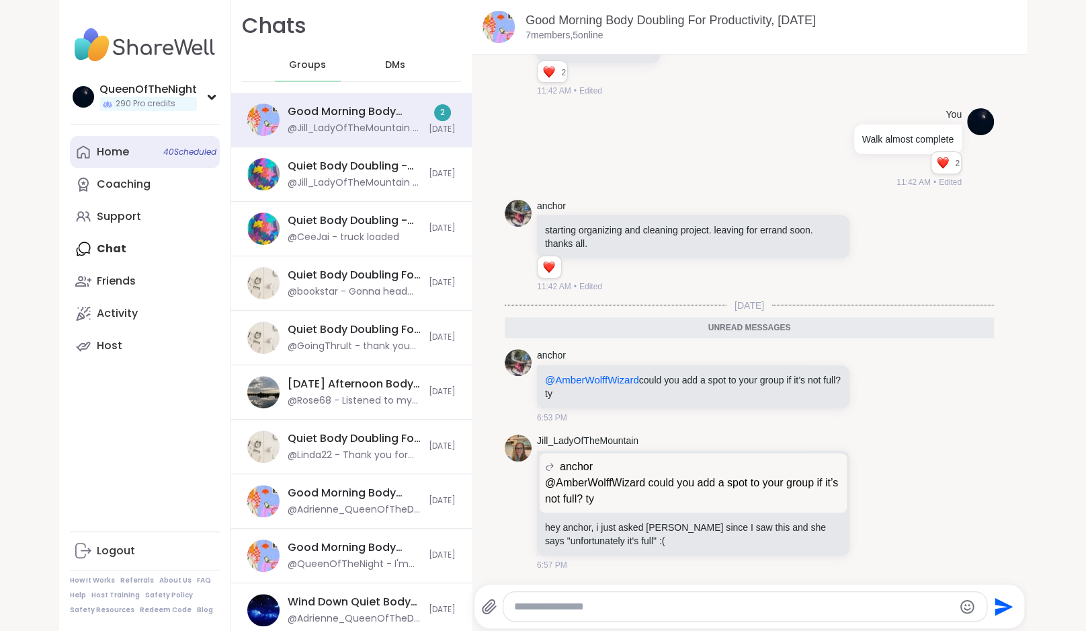
click at [114, 155] on div "Home 40 Scheduled" at bounding box center [113, 152] width 32 height 15
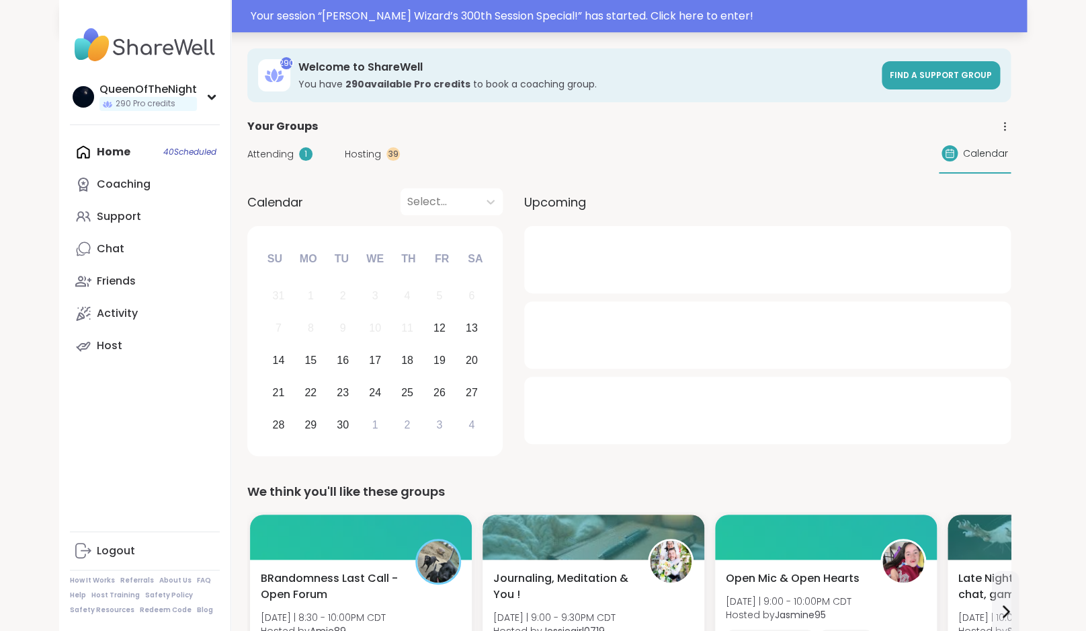
click at [570, 13] on div "Your session “ [PERSON_NAME] Wizard’s 300th Session Special! ” has started. Cli…" at bounding box center [635, 16] width 768 height 16
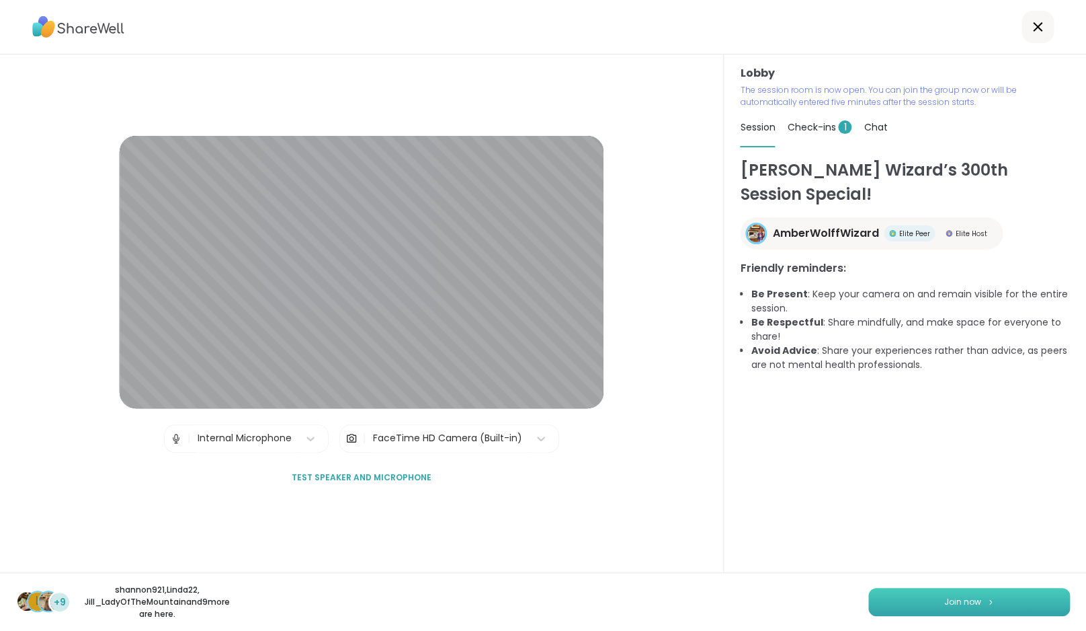
click at [983, 604] on button "Join now" at bounding box center [969, 601] width 202 height 28
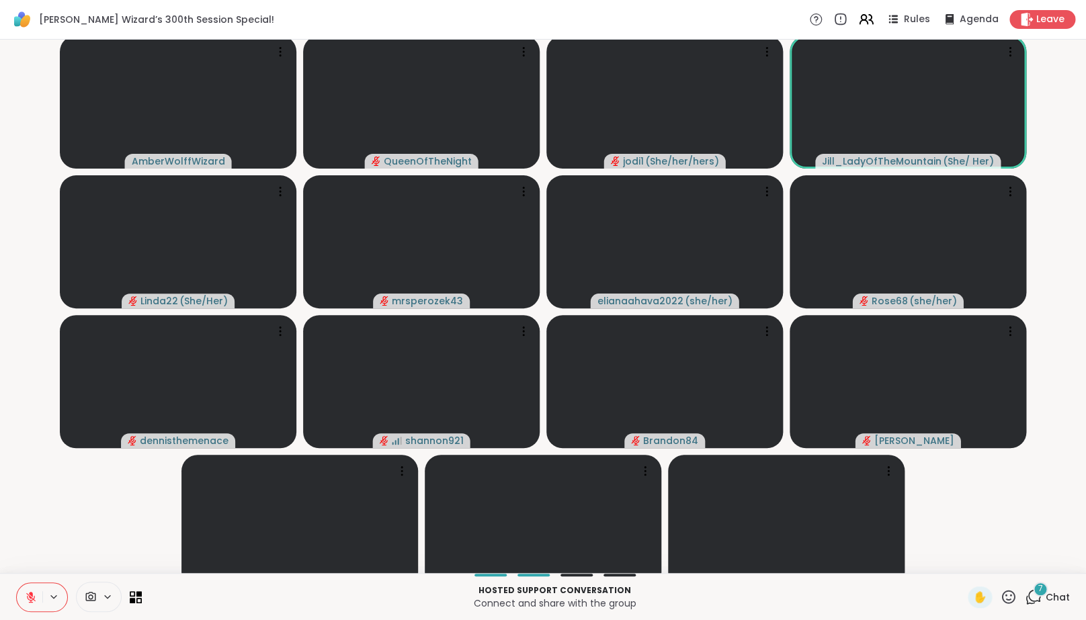
click at [1027, 600] on icon at bounding box center [1033, 597] width 17 height 17
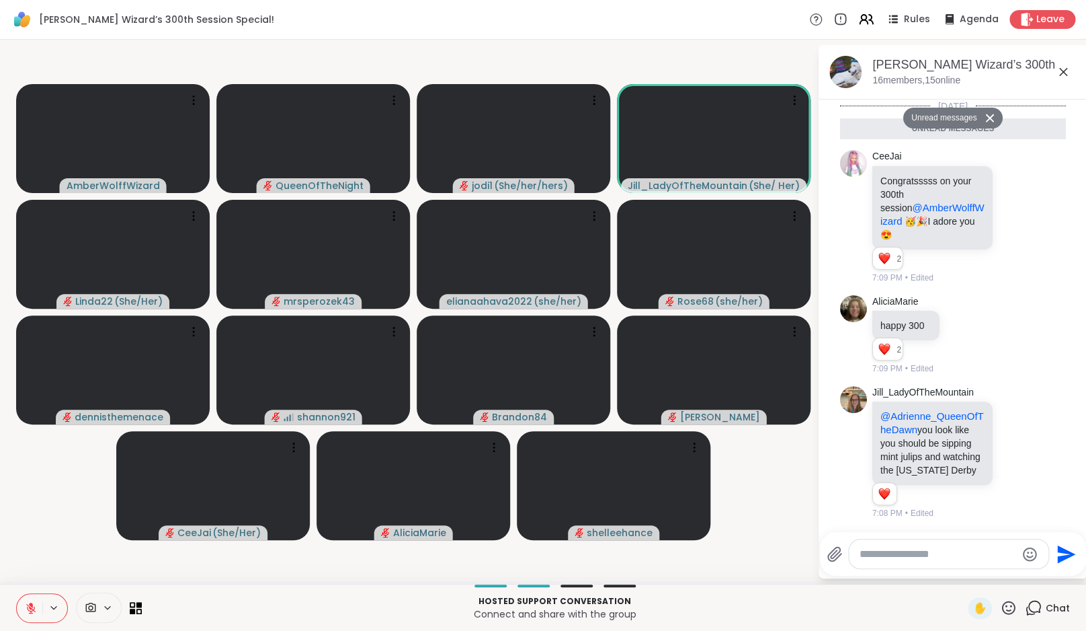
scroll to position [374, 0]
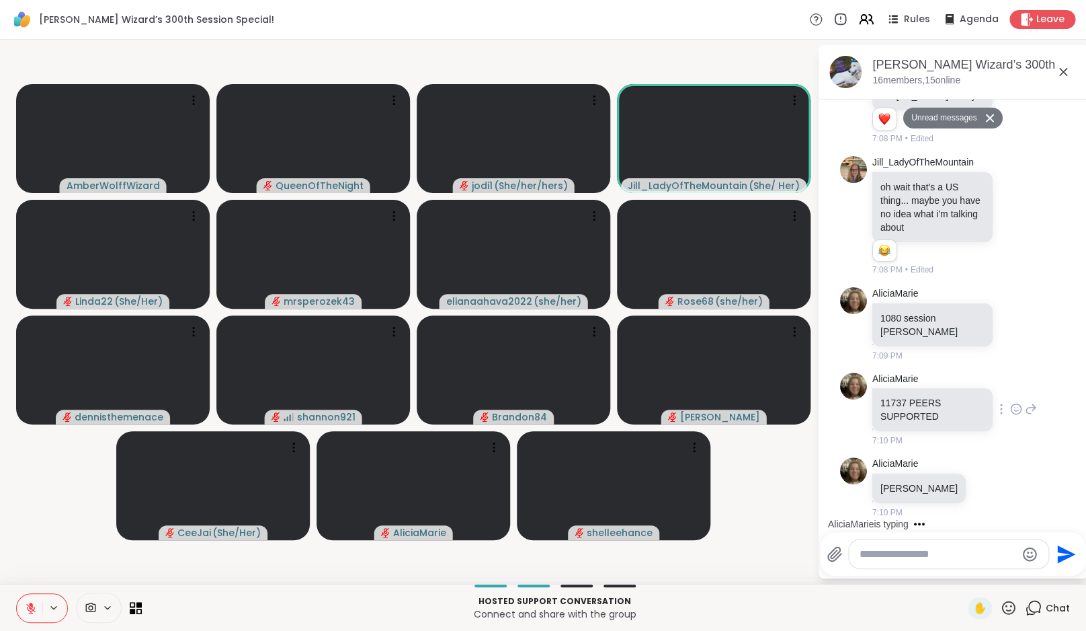
click at [1012, 412] on icon at bounding box center [1016, 408] width 12 height 13
click at [1023, 385] on button "Select Reaction: Heart" at bounding box center [1016, 387] width 27 height 27
click at [1000, 410] on div at bounding box center [1002, 418] width 12 height 16
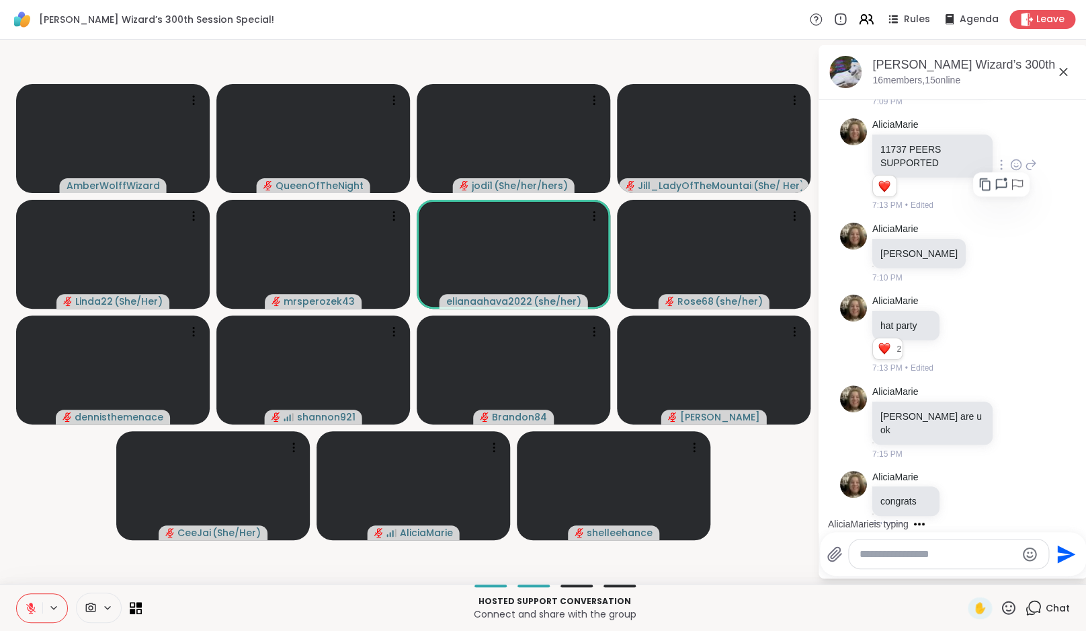
scroll to position [667, 0]
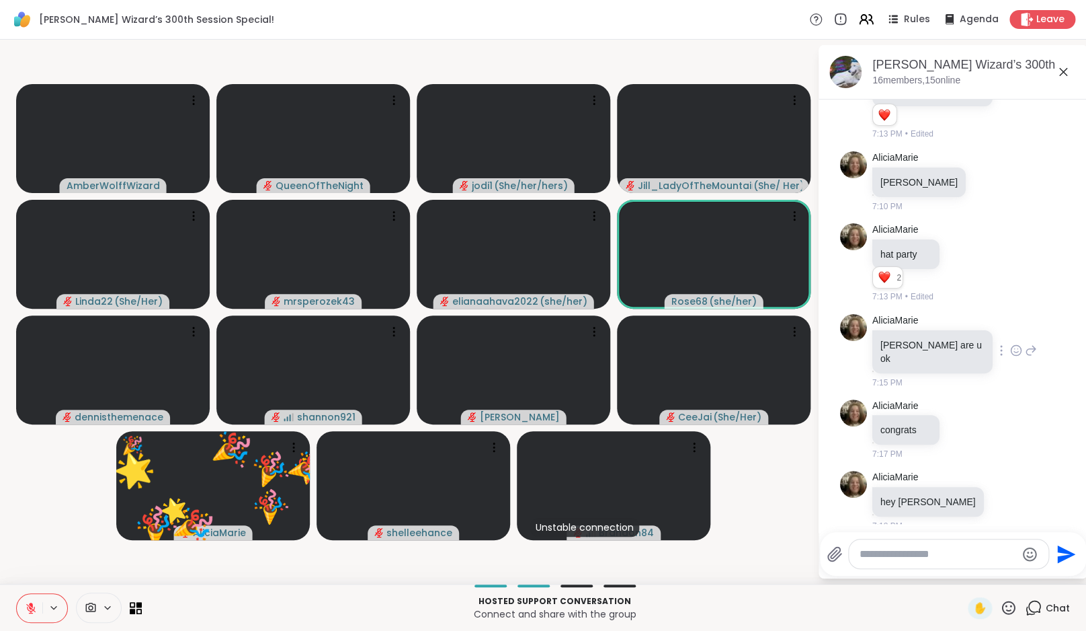
click at [1010, 348] on icon at bounding box center [1016, 349] width 12 height 13
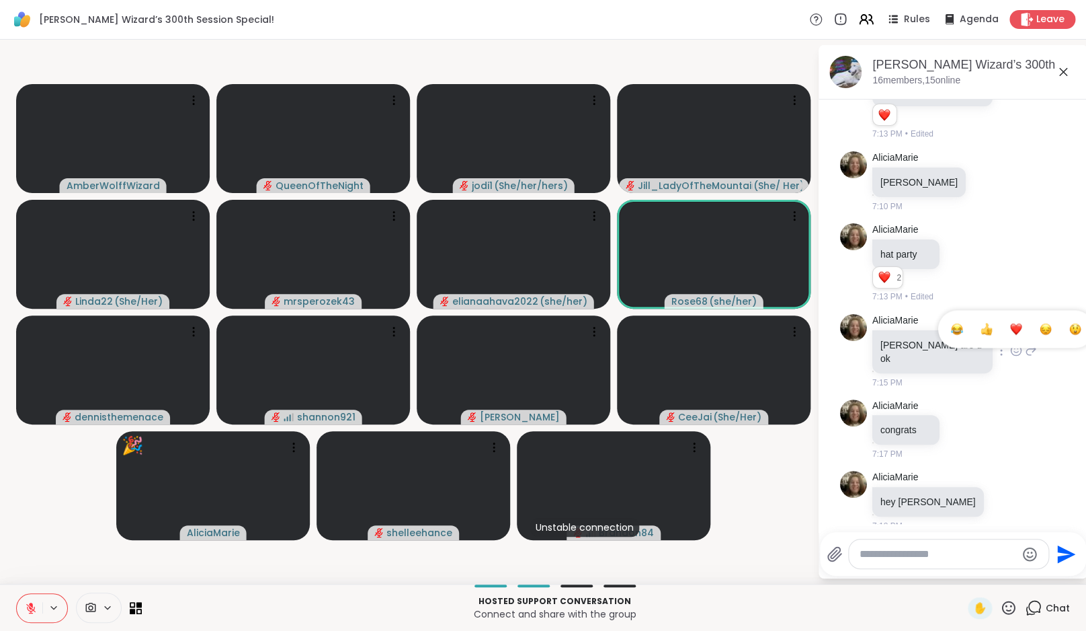
click at [1010, 323] on div "Select Reaction: Heart" at bounding box center [1016, 329] width 12 height 12
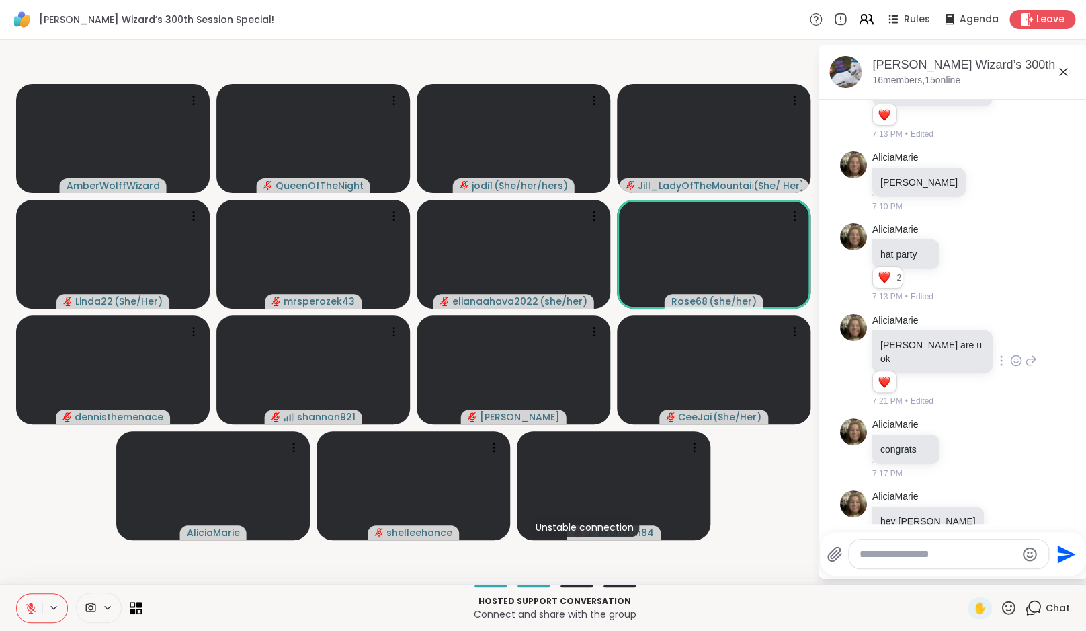
click at [1025, 352] on icon at bounding box center [1031, 360] width 12 height 16
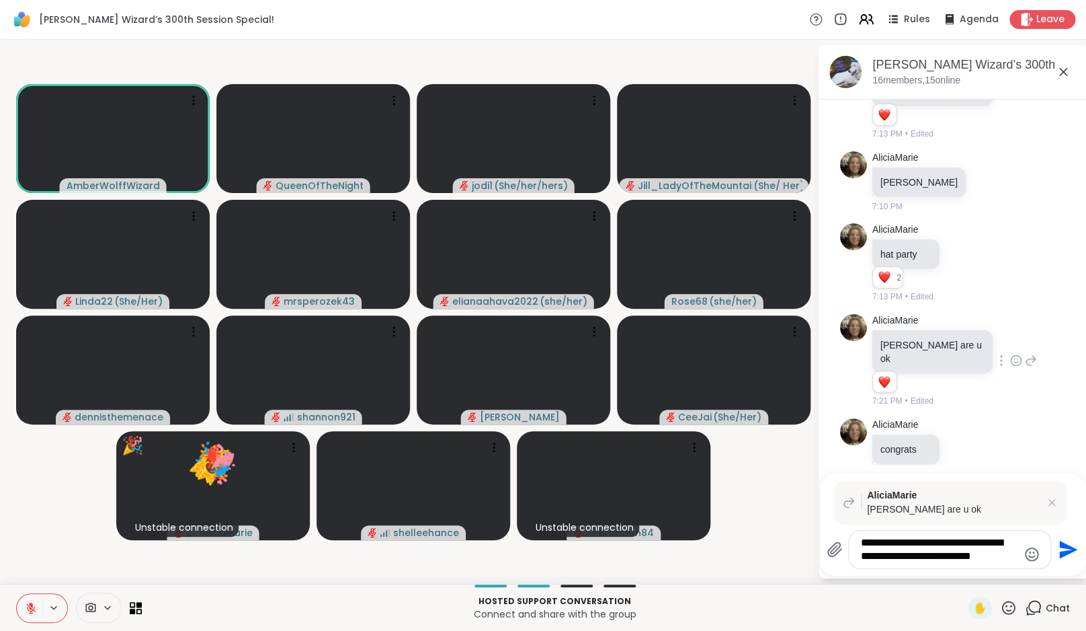
type textarea "**********"
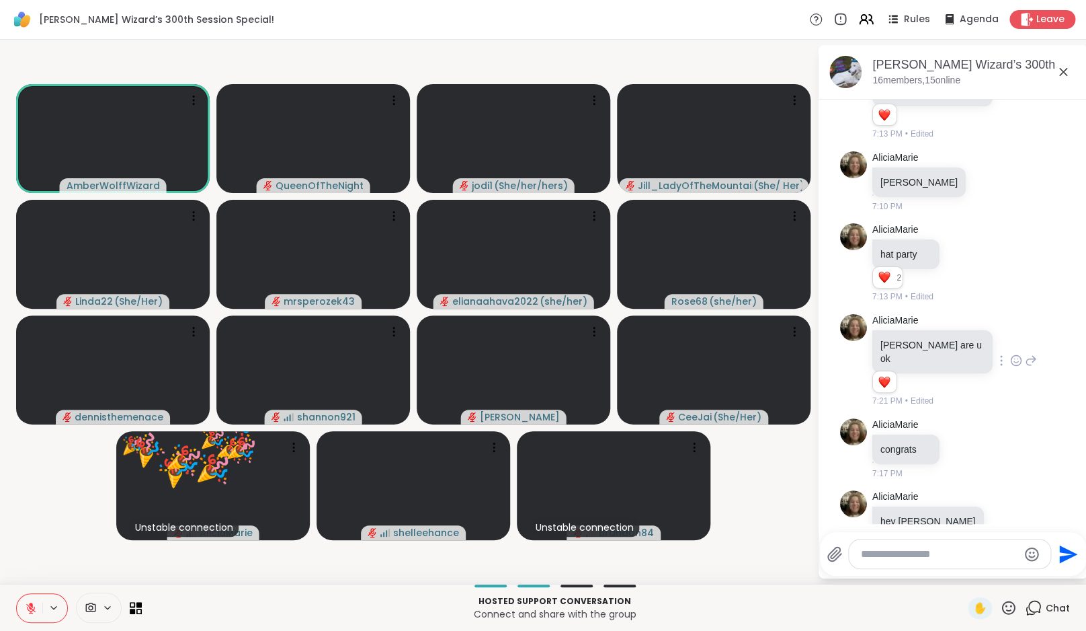
scroll to position [858, 0]
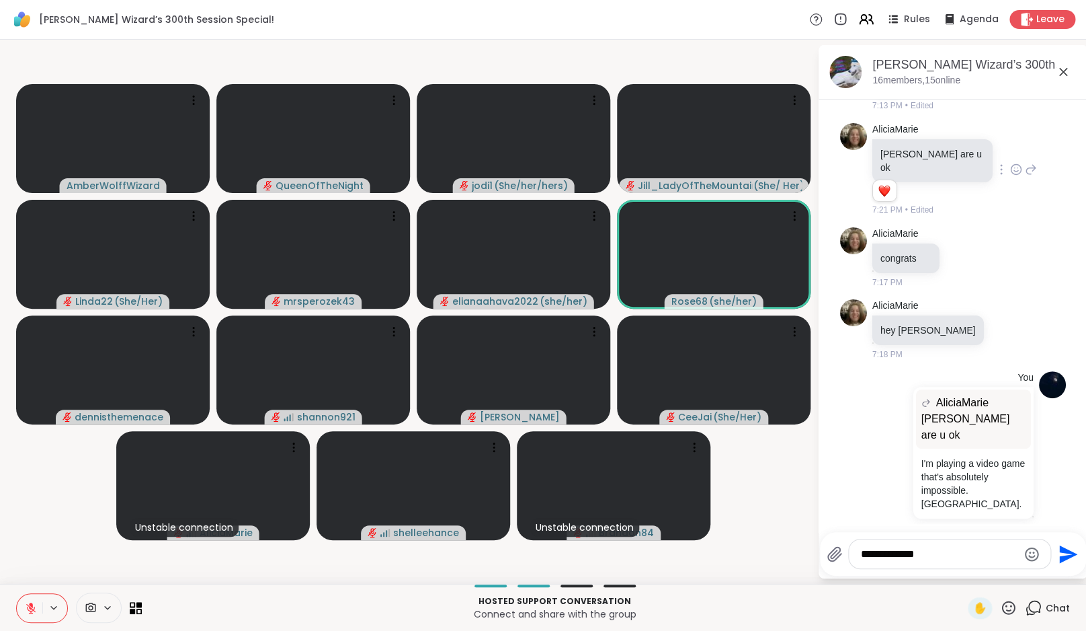
type textarea "**********"
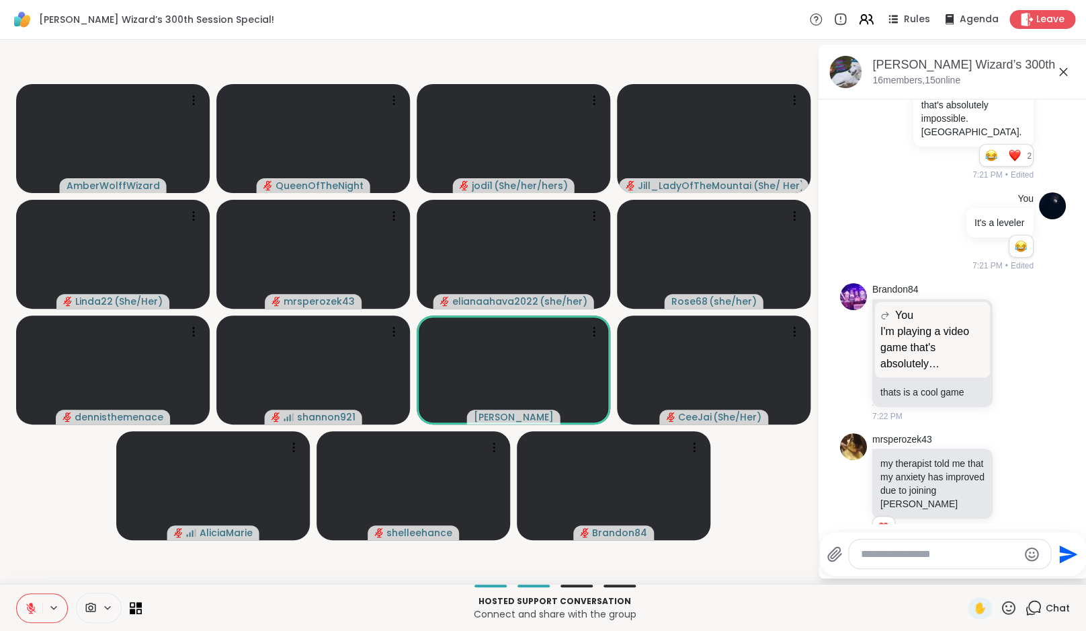
scroll to position [1249, 0]
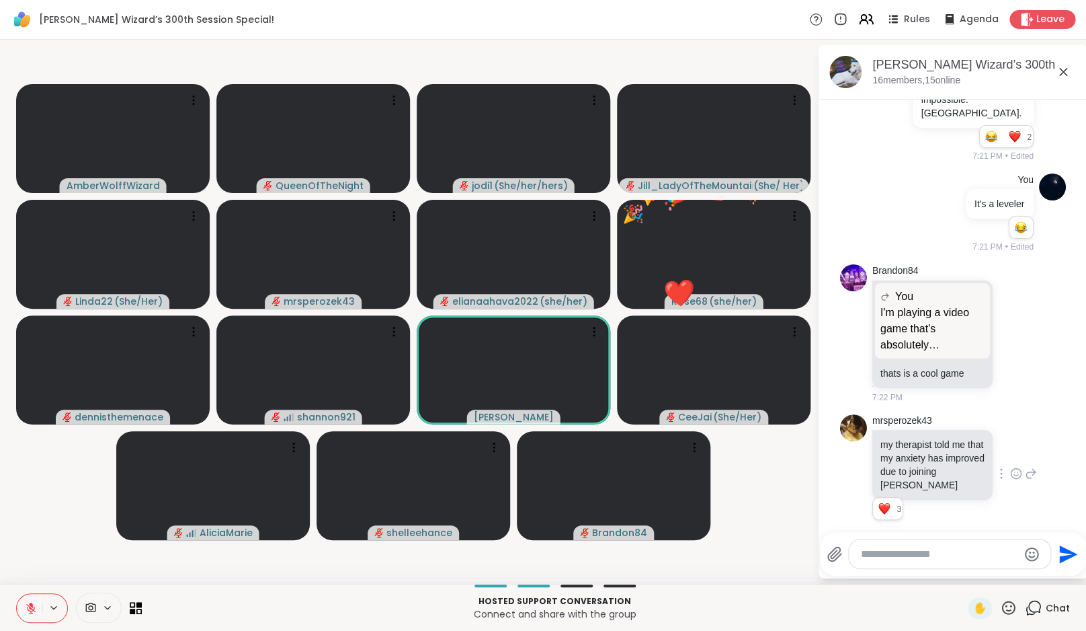
click at [1014, 475] on icon at bounding box center [1016, 475] width 4 height 1
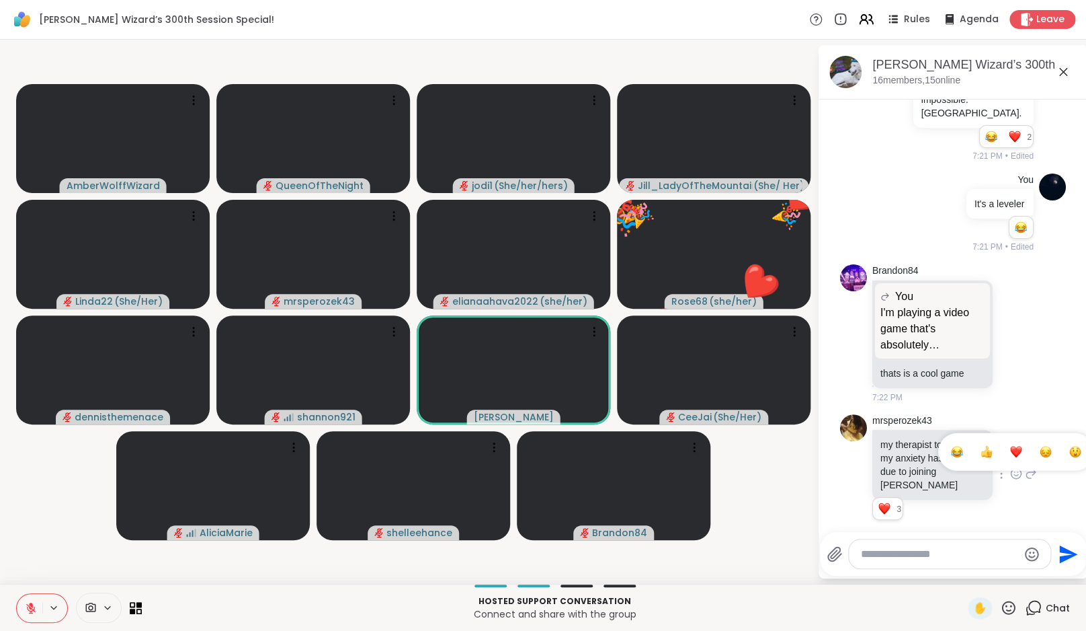
click at [1017, 444] on button "Select Reaction: Heart" at bounding box center [1016, 451] width 27 height 27
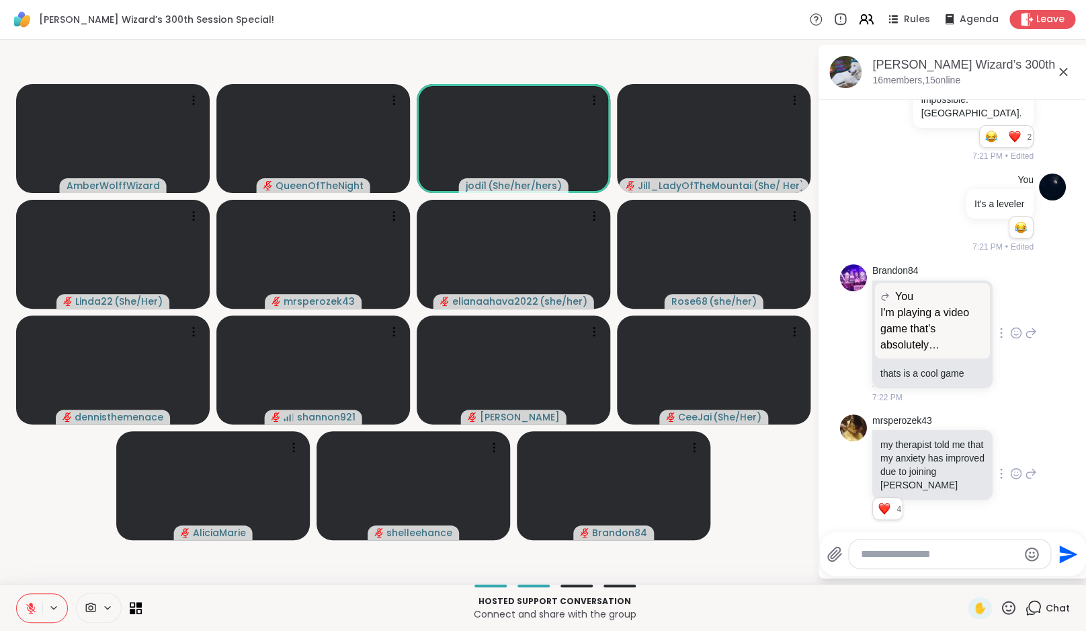
scroll to position [1334, 0]
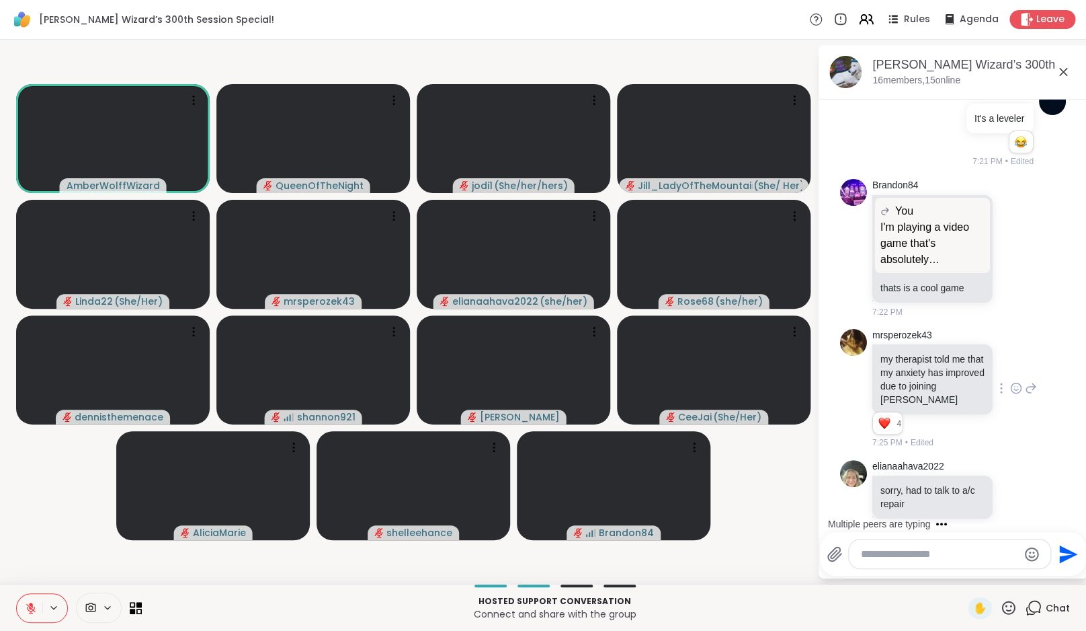
click at [27, 603] on icon at bounding box center [30, 607] width 9 height 9
click at [27, 558] on video-player-container "AmberWolffWizard QueenOfTheNight jodi1 ( She/her/hers ) [PERSON_NAME] ( She/ He…" at bounding box center [408, 311] width 801 height 533
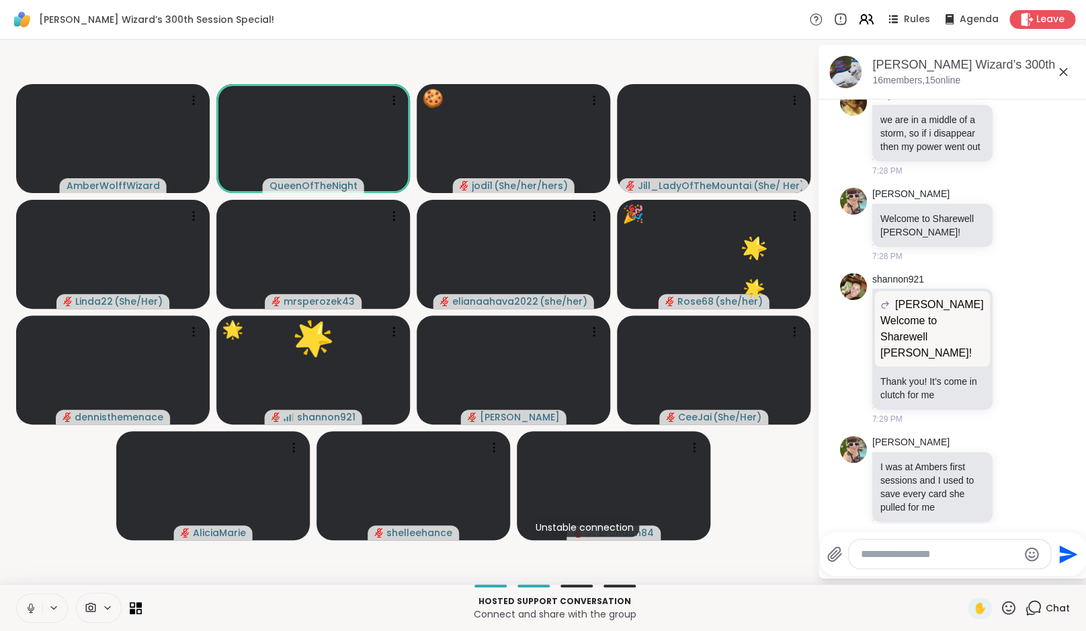
scroll to position [1875, 0]
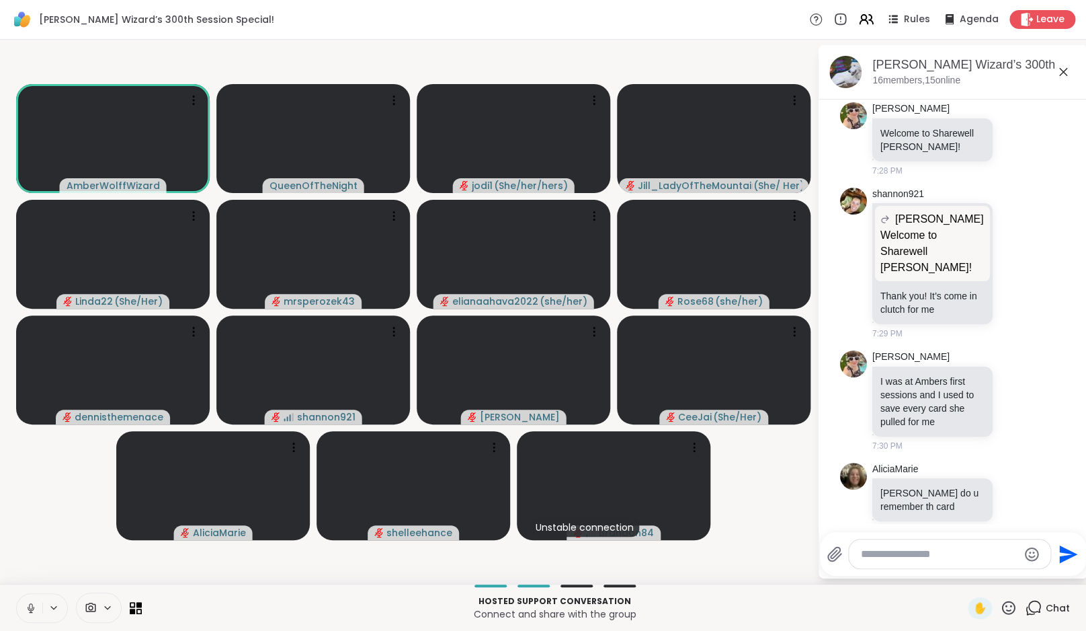
click at [39, 604] on button at bounding box center [30, 608] width 26 height 28
click at [33, 611] on icon at bounding box center [31, 608] width 12 height 12
click at [34, 610] on icon at bounding box center [31, 608] width 12 height 12
click at [45, 550] on video-player-container "AmberWolffWizard QueenOfTheNight jodi1 ( She/her/hers ) [PERSON_NAME] ( She/ He…" at bounding box center [408, 311] width 801 height 533
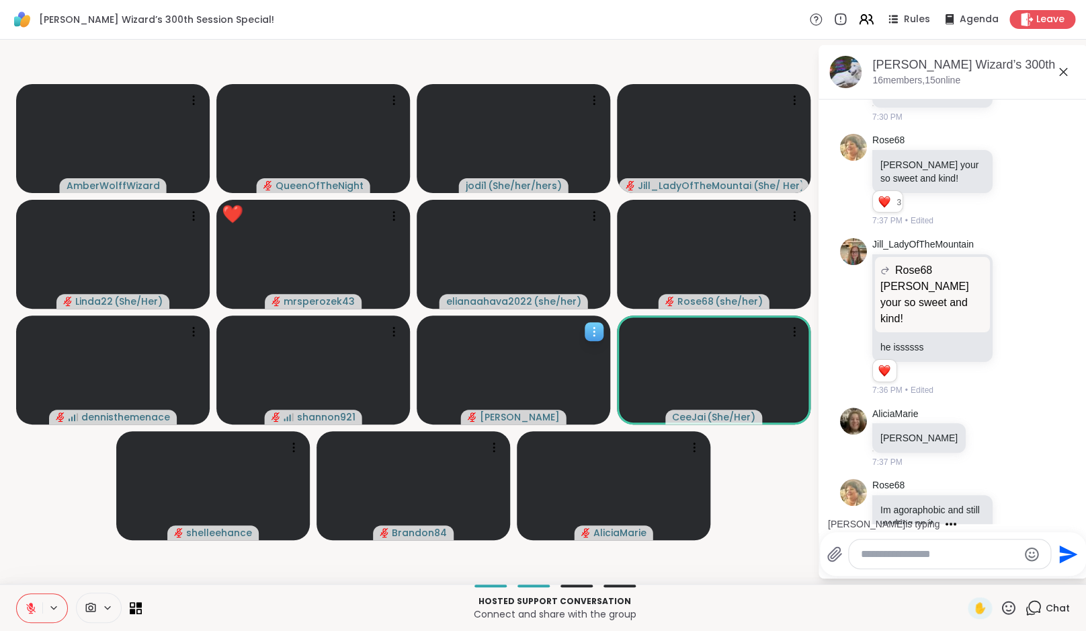
scroll to position [2361, 0]
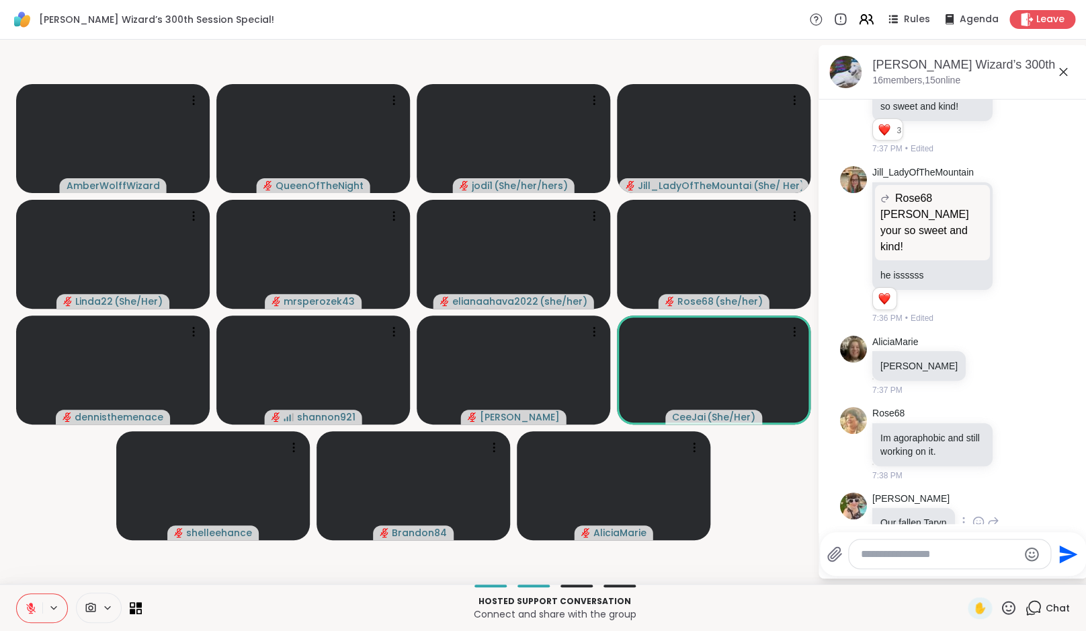
click at [985, 515] on icon at bounding box center [979, 521] width 12 height 13
click at [1010, 608] on icon at bounding box center [1008, 607] width 17 height 17
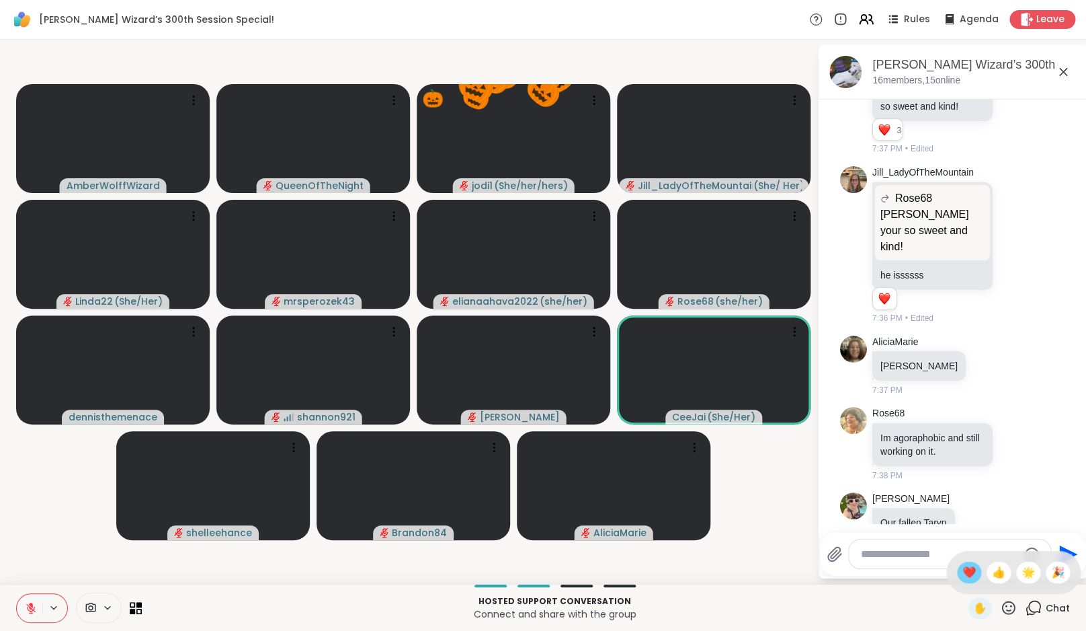
click at [976, 570] on span "❤️" at bounding box center [969, 572] width 13 height 16
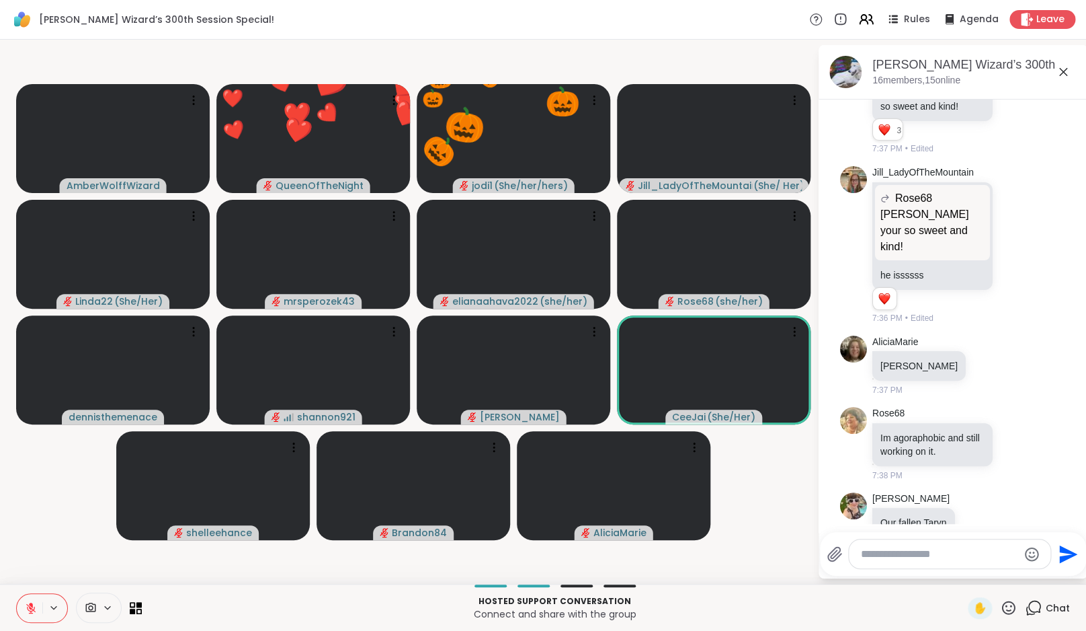
click at [921, 551] on textarea "Type your message" at bounding box center [939, 553] width 157 height 13
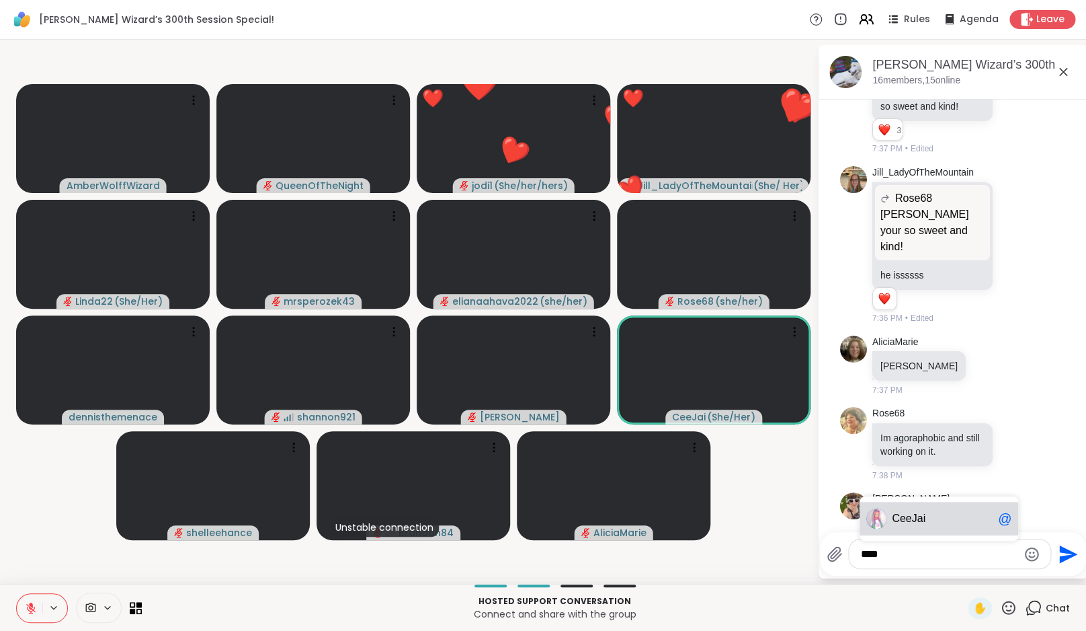
click at [944, 532] on div "Cee Jai @" at bounding box center [939, 518] width 159 height 34
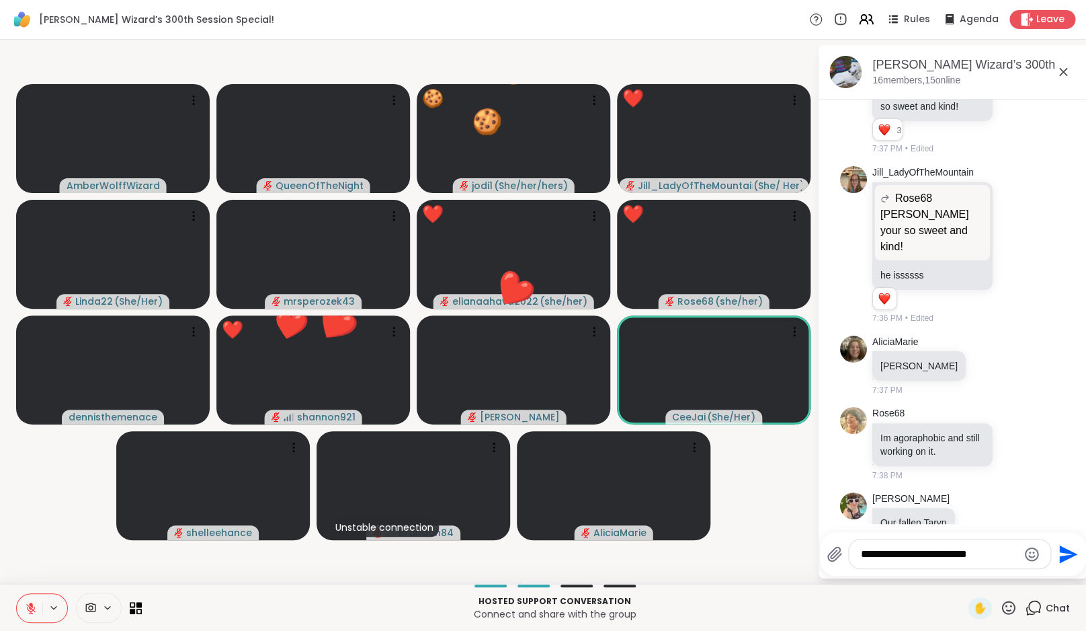
type textarea "**********"
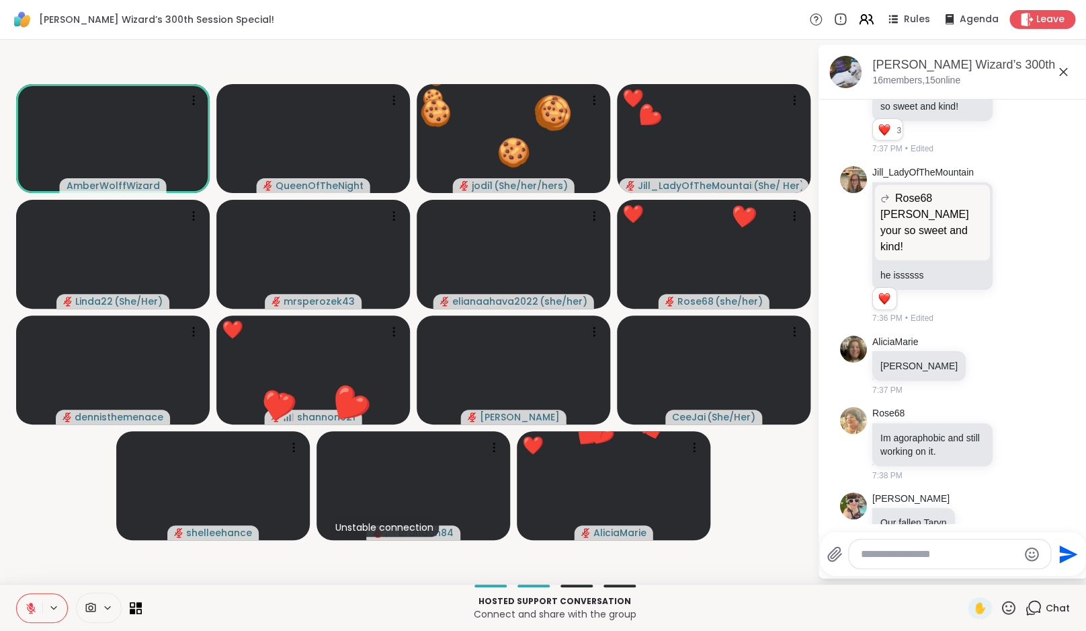
scroll to position [2446, 0]
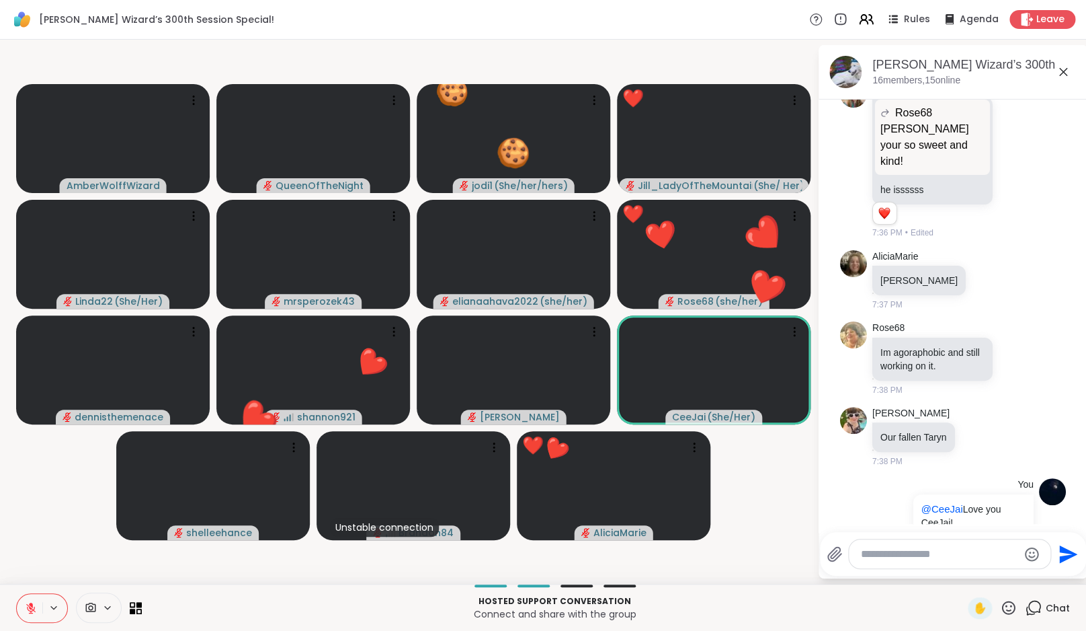
click at [1007, 608] on icon at bounding box center [1008, 607] width 17 height 17
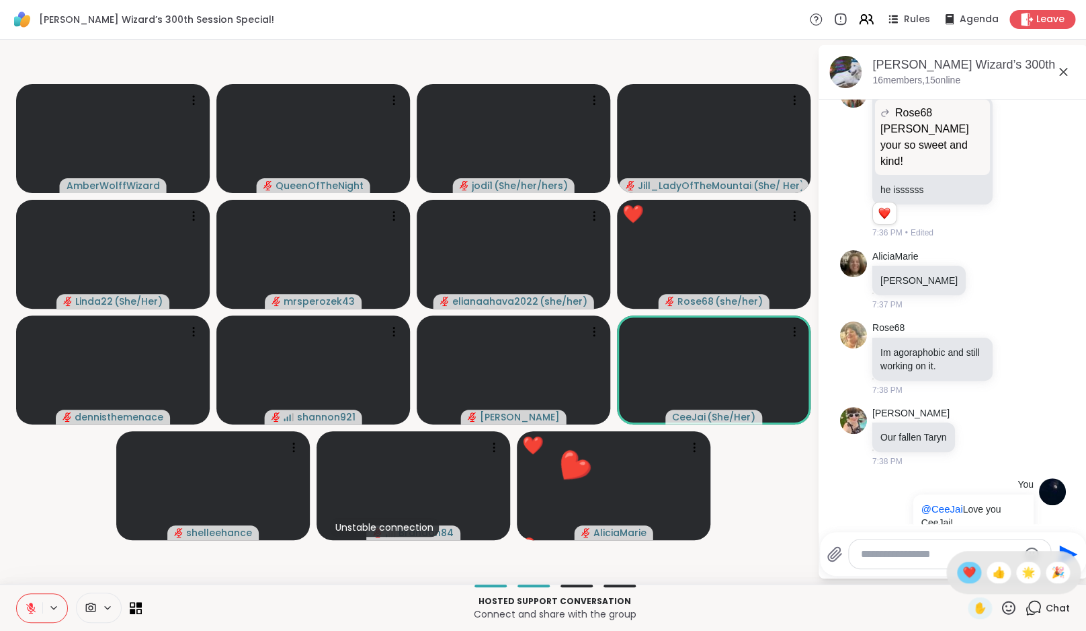
click at [981, 572] on div "❤️" at bounding box center [969, 572] width 24 height 22
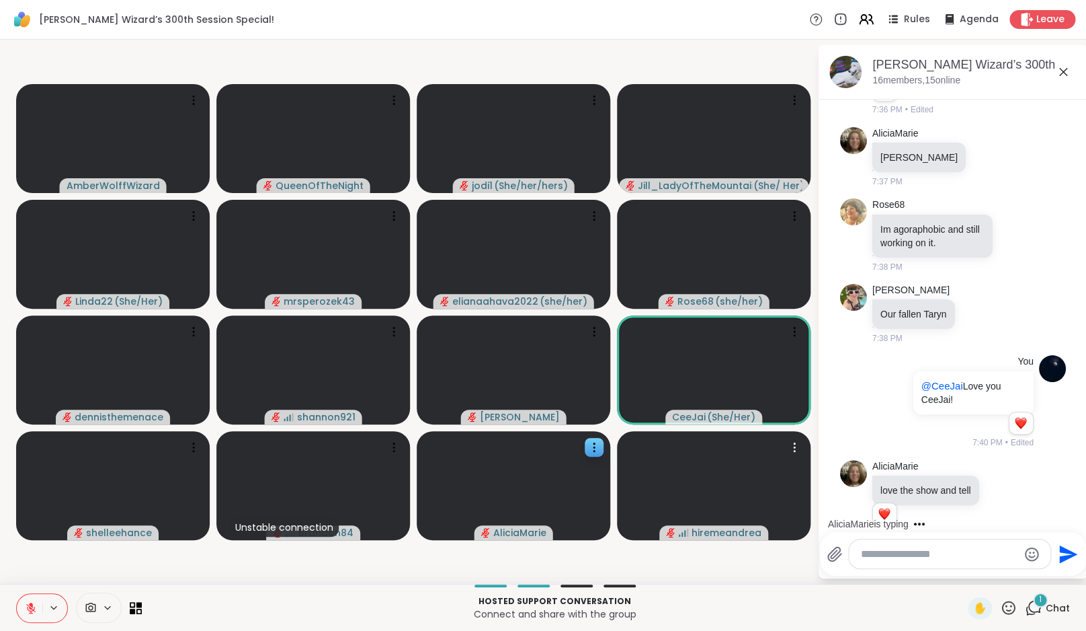
scroll to position [2654, 0]
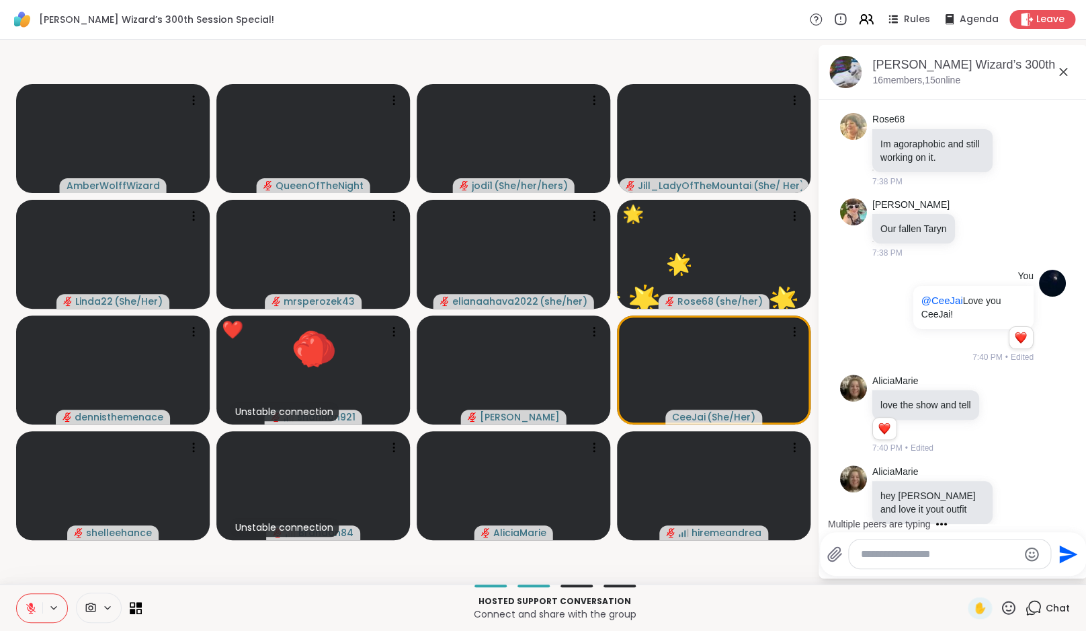
click at [939, 549] on textarea "Type your message" at bounding box center [939, 553] width 157 height 13
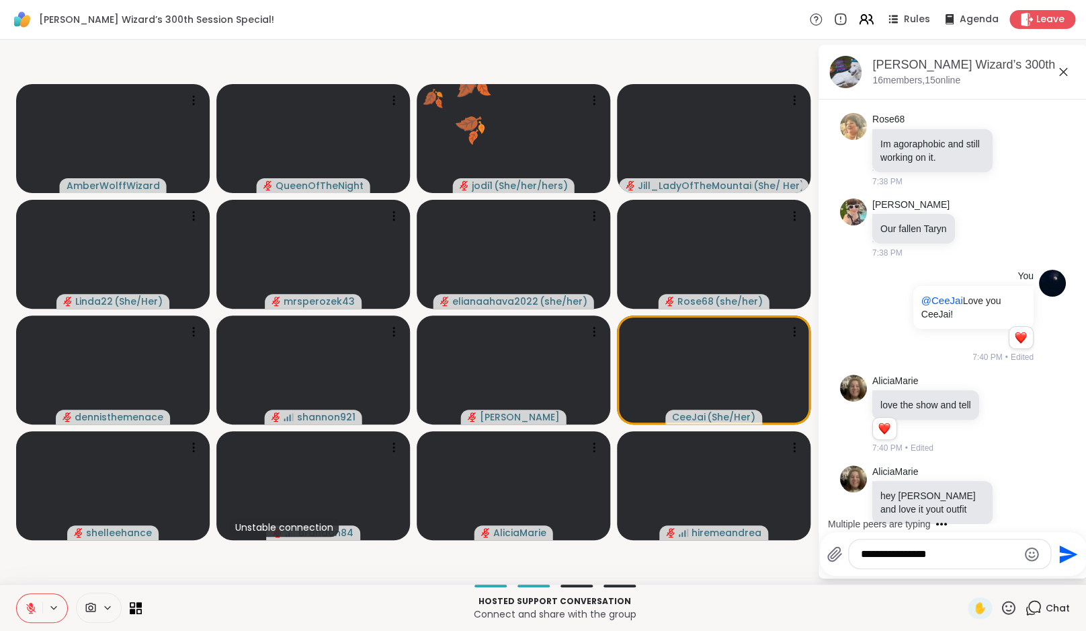
type textarea "**********"
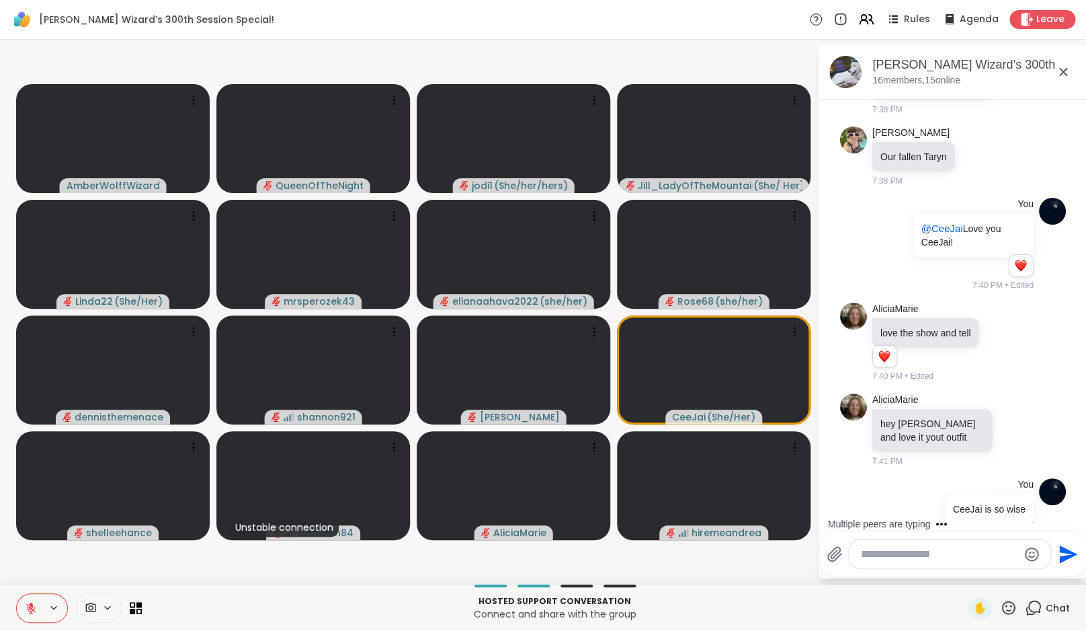
type textarea "*"
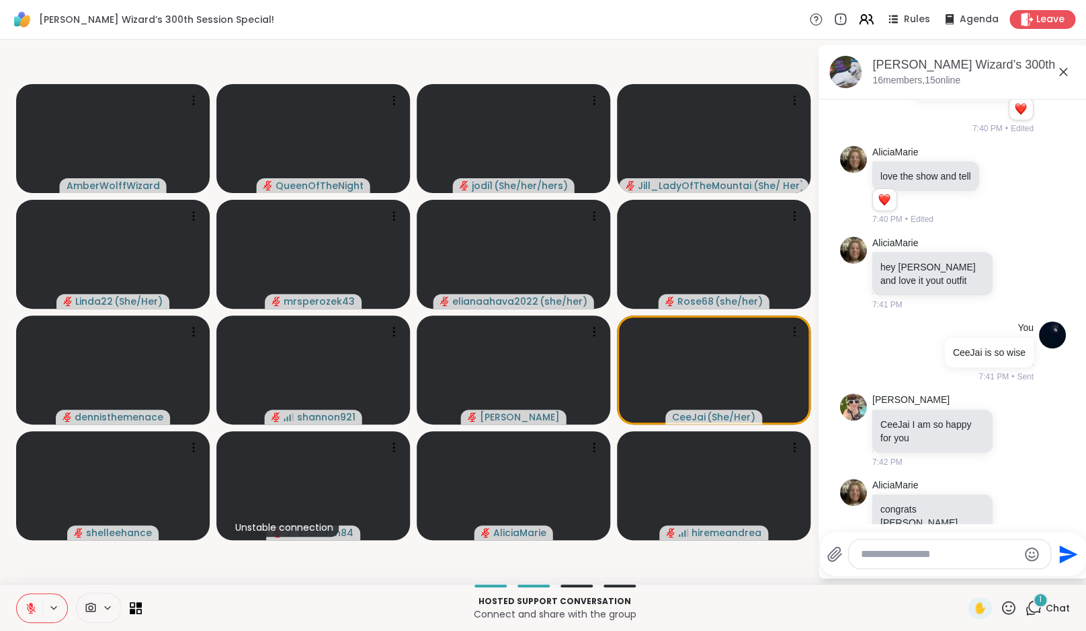
scroll to position [2995, 0]
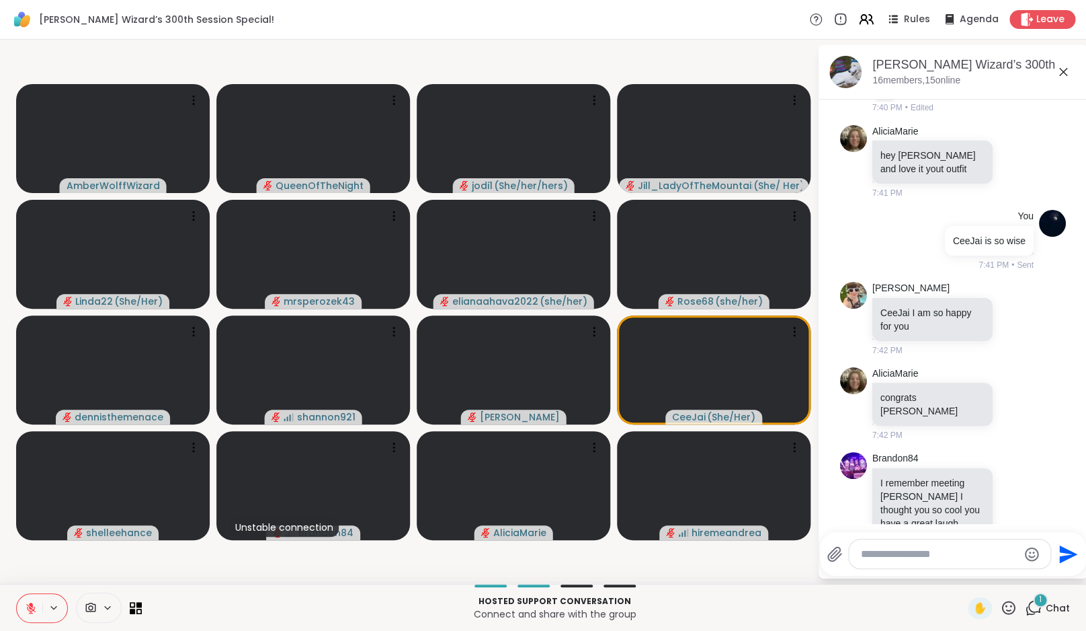
click at [1009, 607] on icon at bounding box center [1008, 607] width 17 height 17
click at [976, 573] on span "❤️" at bounding box center [969, 572] width 13 height 16
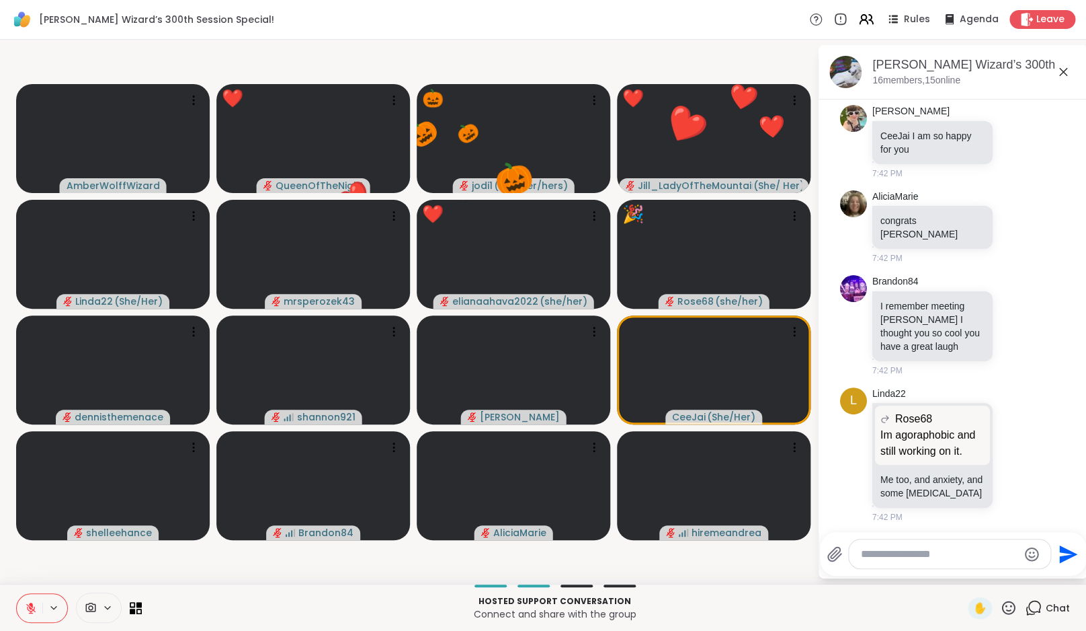
click at [774, 581] on div "AmberWolffWizard ❤️ QueenOfTheNight ❤️ ❤️ ❤️ ❤️ ❤️ ❤️ ❤️ ❤️ ❤️ ❤️ ❤️ ❤️ ❤️ 🎃 jo…" at bounding box center [543, 312] width 1086 height 544
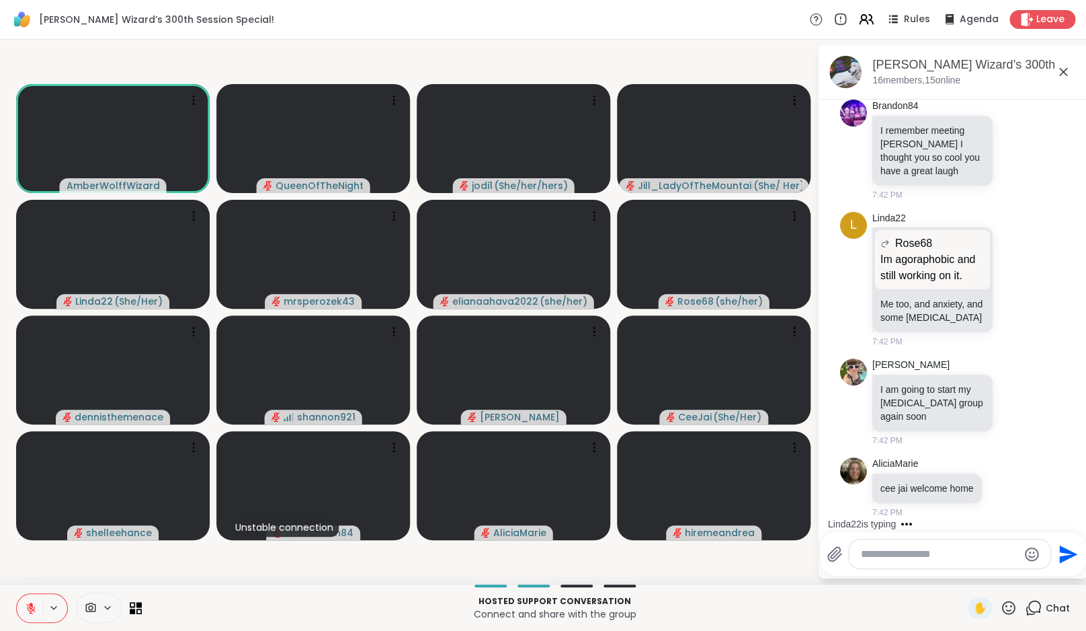
scroll to position [3505, 0]
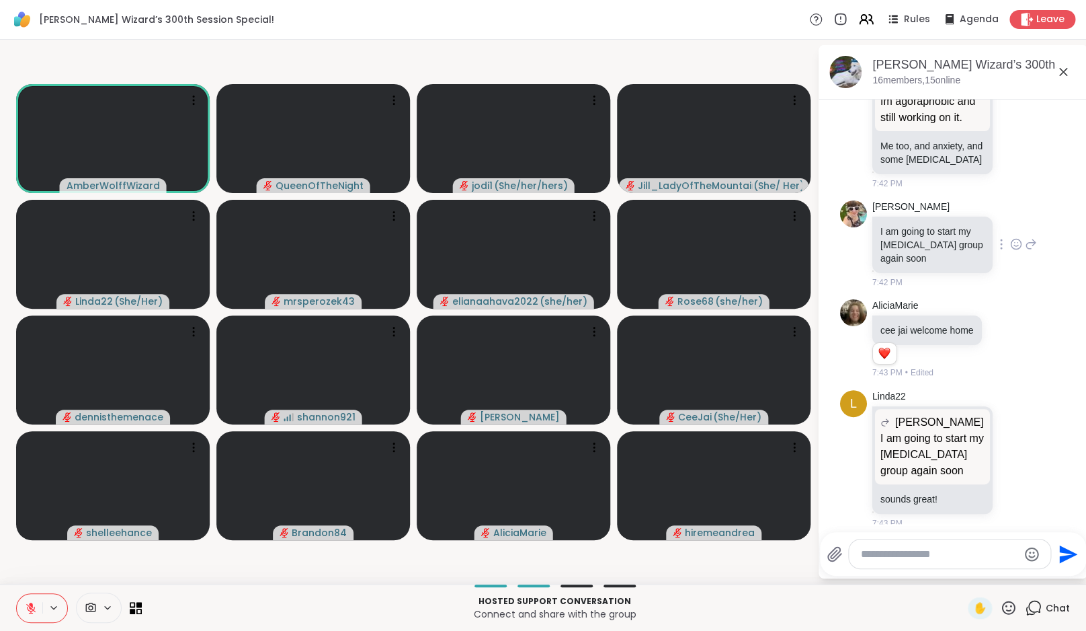
click at [1022, 241] on icon at bounding box center [1016, 243] width 12 height 13
click at [916, 222] on div "Select Reaction: Heart" at bounding box center [909, 222] width 12 height 12
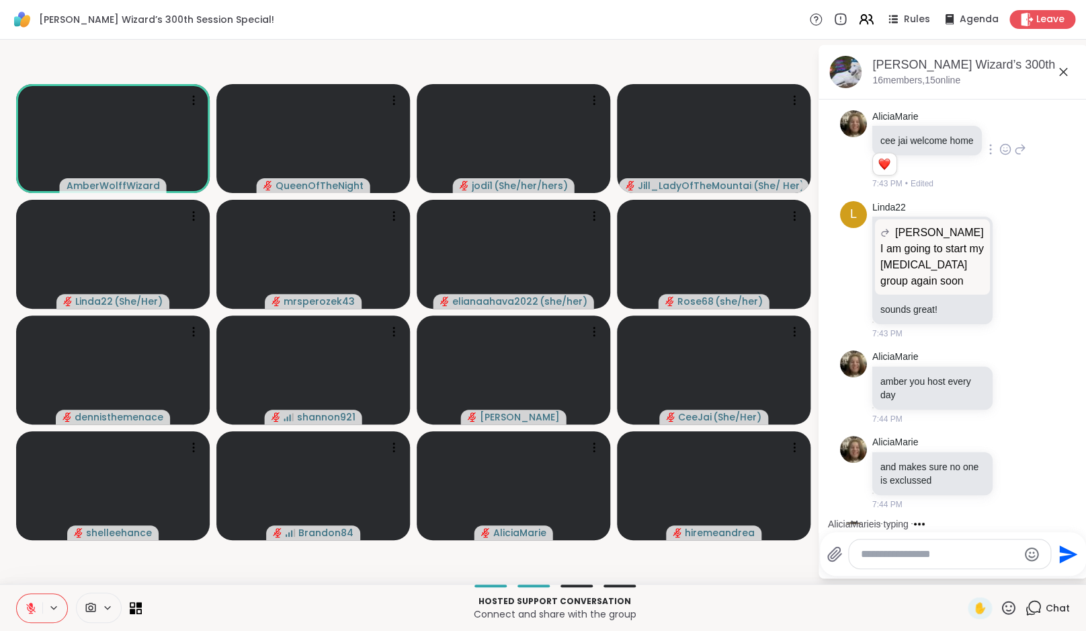
scroll to position [3785, 0]
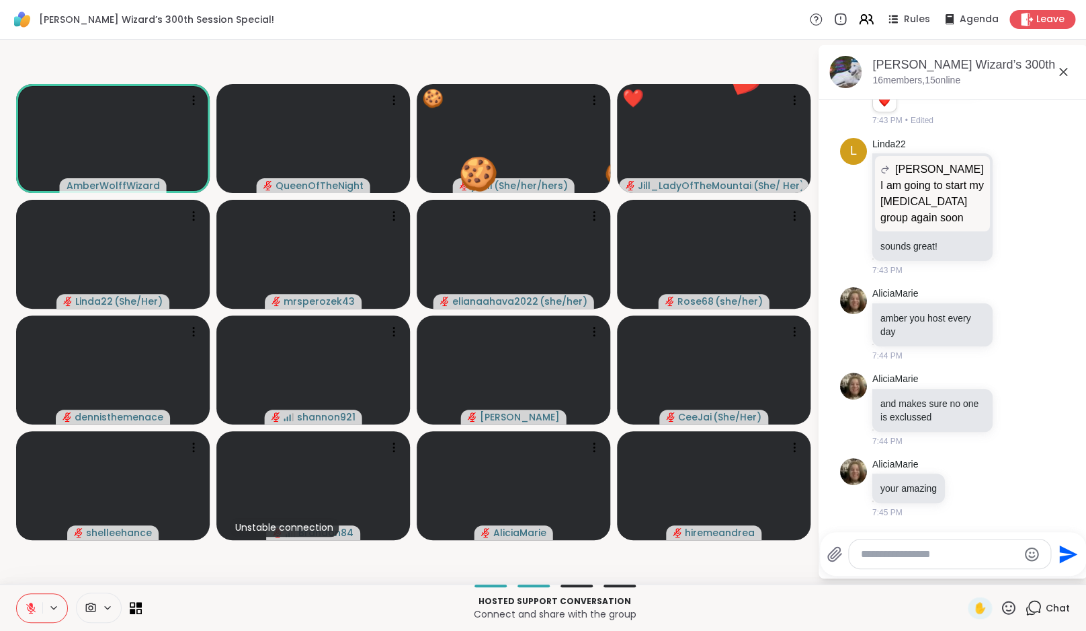
click at [920, 556] on textarea "Type your message" at bounding box center [939, 553] width 157 height 13
type textarea "*"
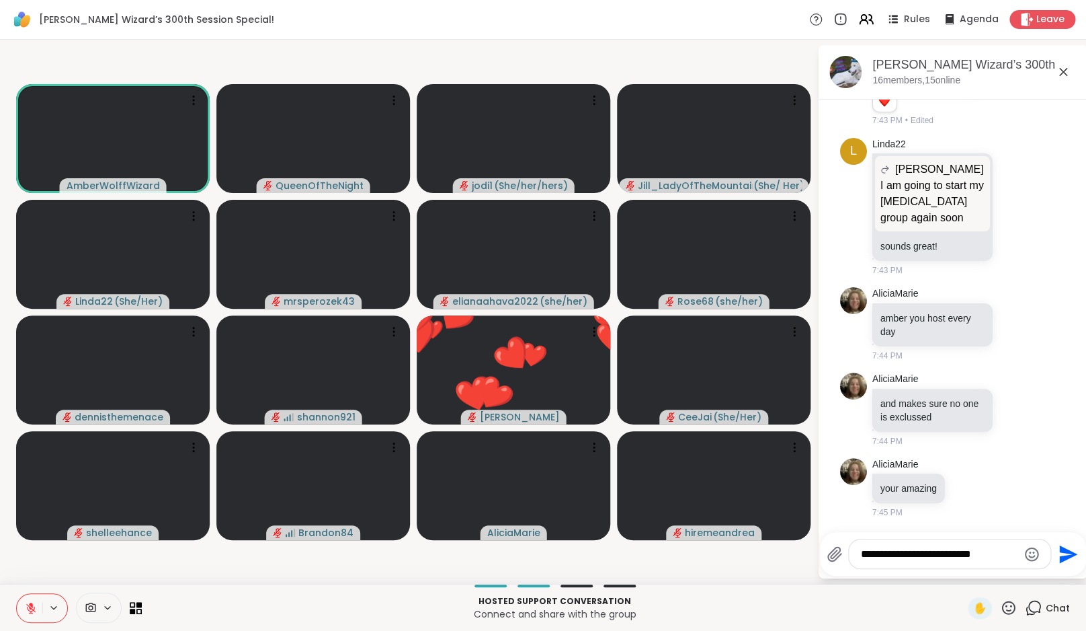
type textarea "**********"
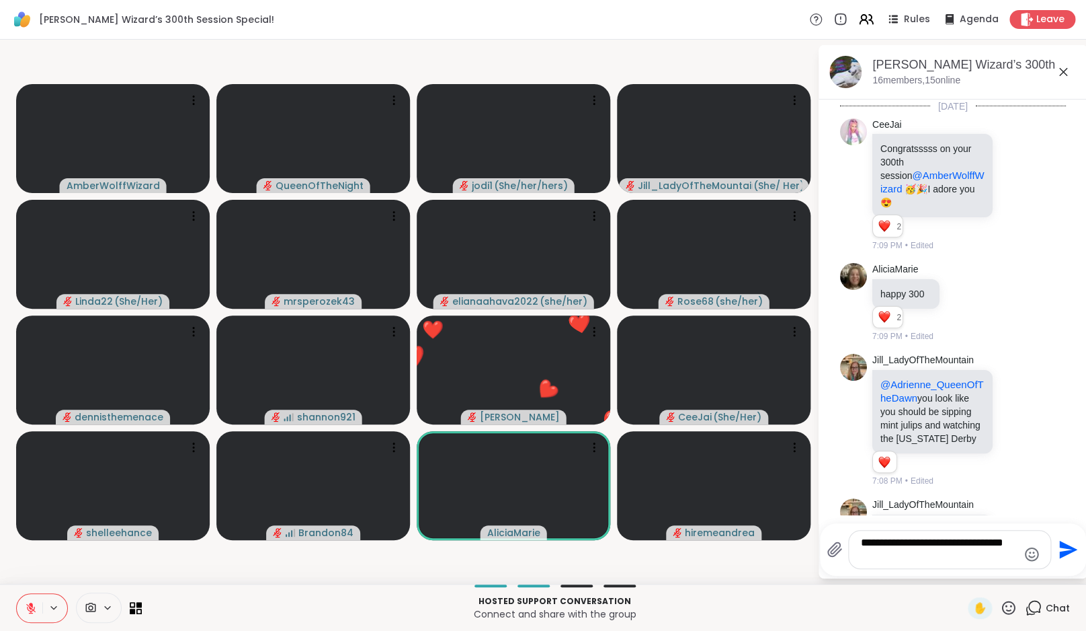
scroll to position [3785, 0]
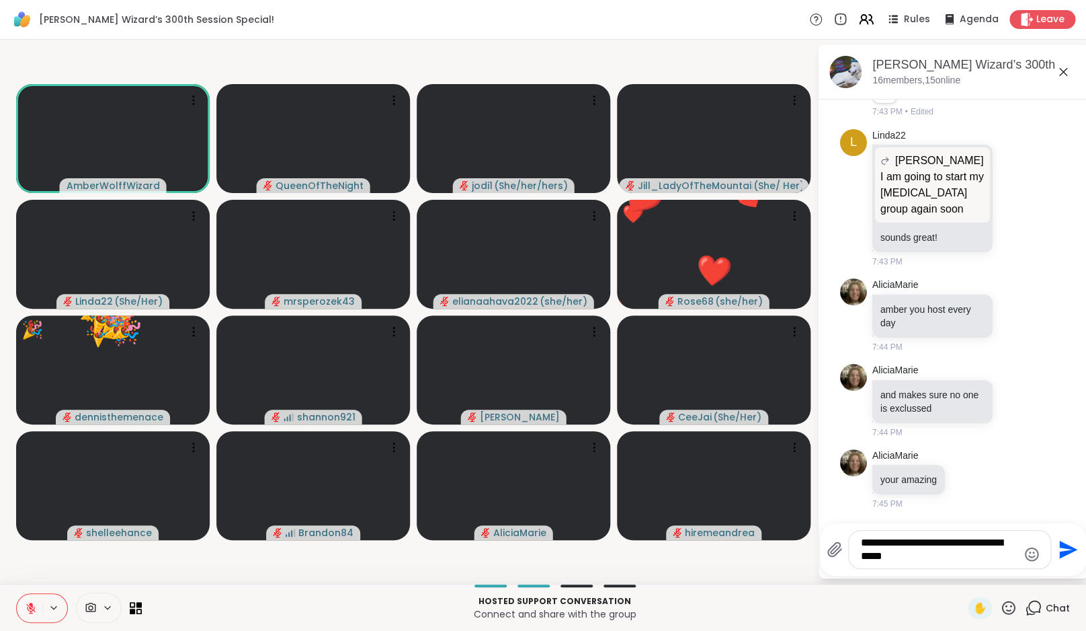
click at [973, 544] on textarea "**********" at bounding box center [939, 549] width 157 height 27
type textarea "**********"
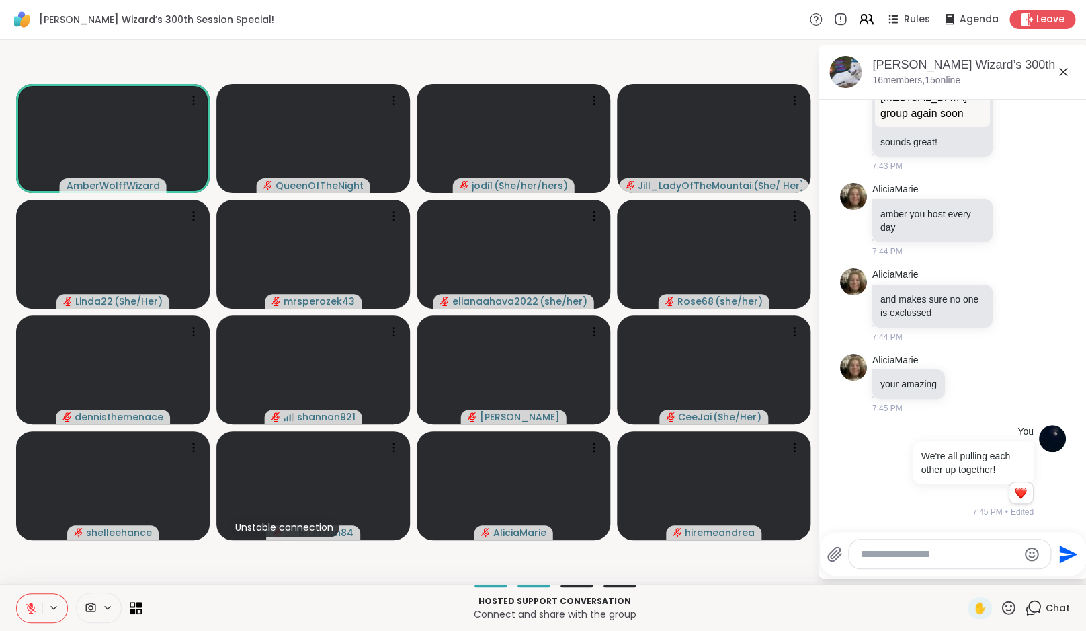
scroll to position [3903, 0]
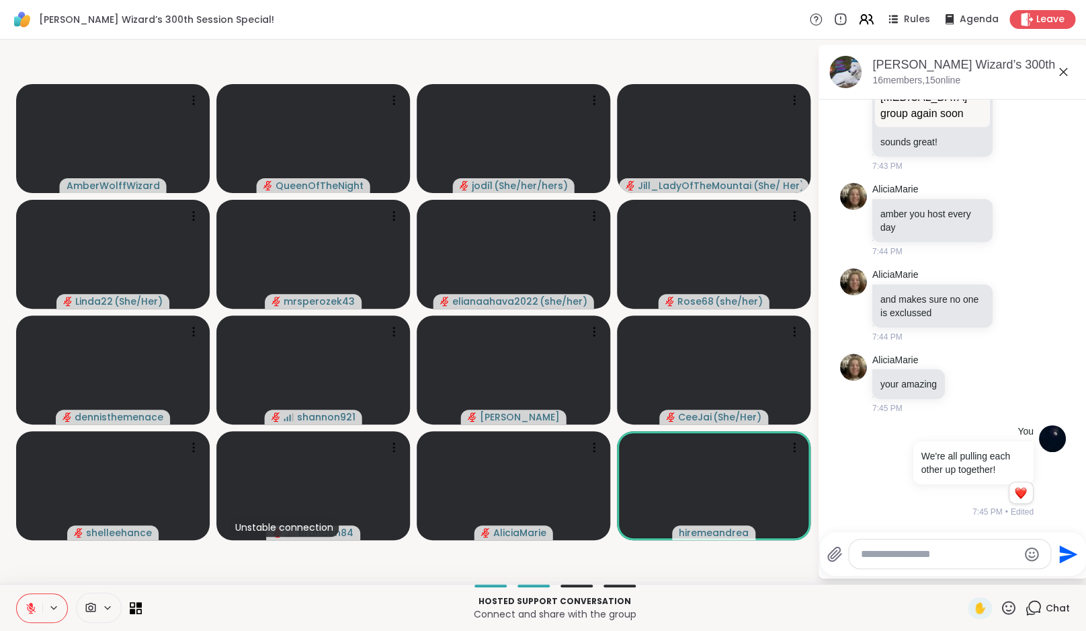
click at [931, 553] on textarea "Type your message" at bounding box center [939, 553] width 157 height 13
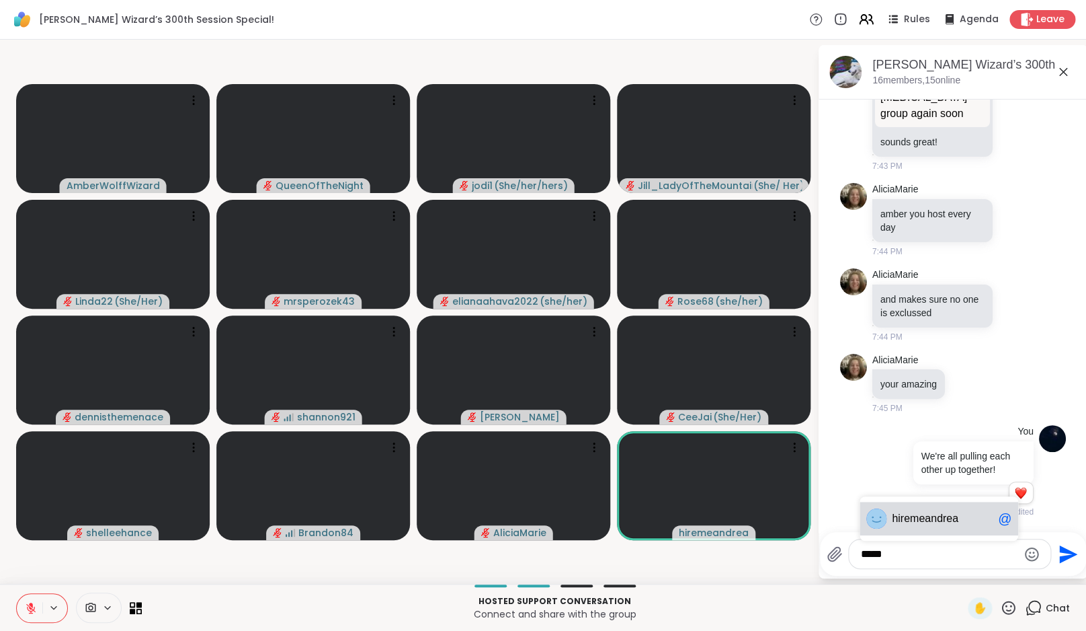
click at [952, 512] on span "meandrea" at bounding box center [934, 518] width 48 height 13
type textarea "**********"
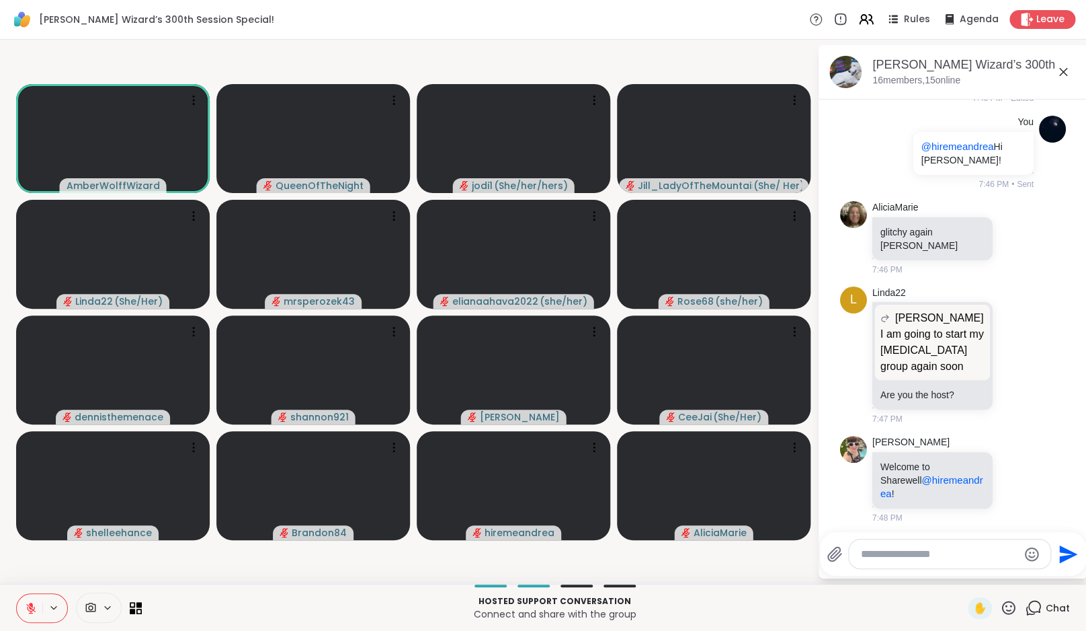
scroll to position [4313, 0]
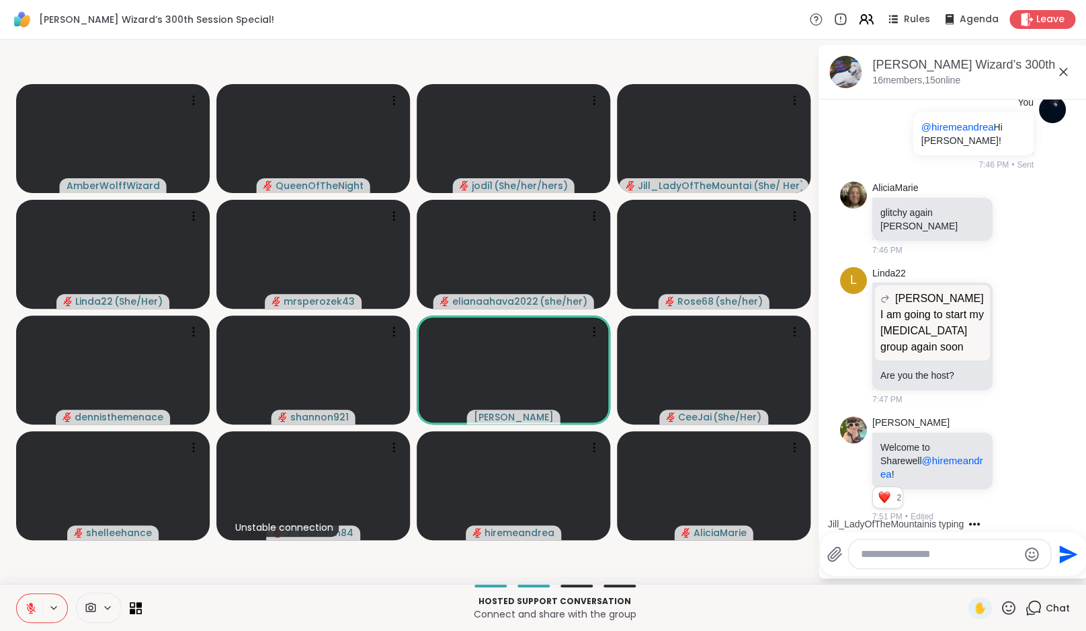
click at [33, 606] on icon at bounding box center [31, 608] width 12 height 12
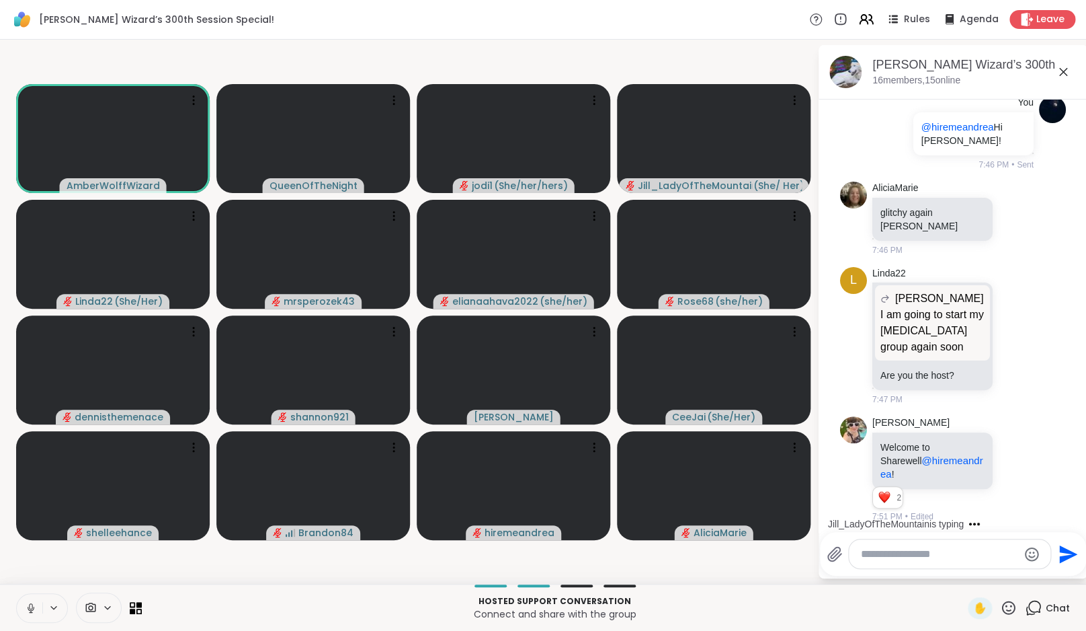
click at [32, 608] on icon at bounding box center [30, 606] width 3 height 6
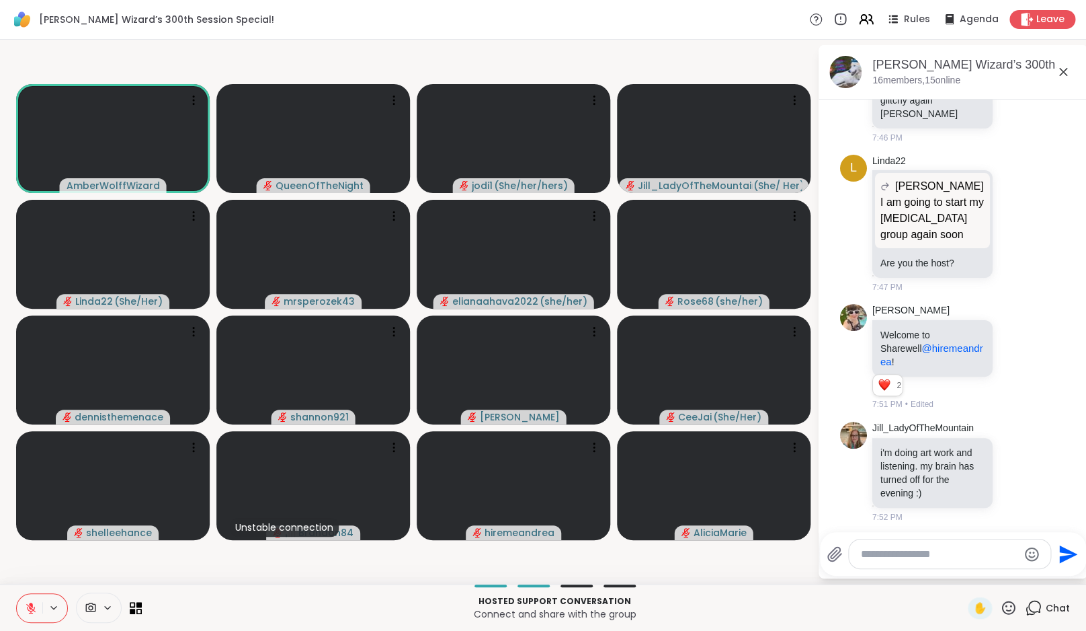
scroll to position [4445, 0]
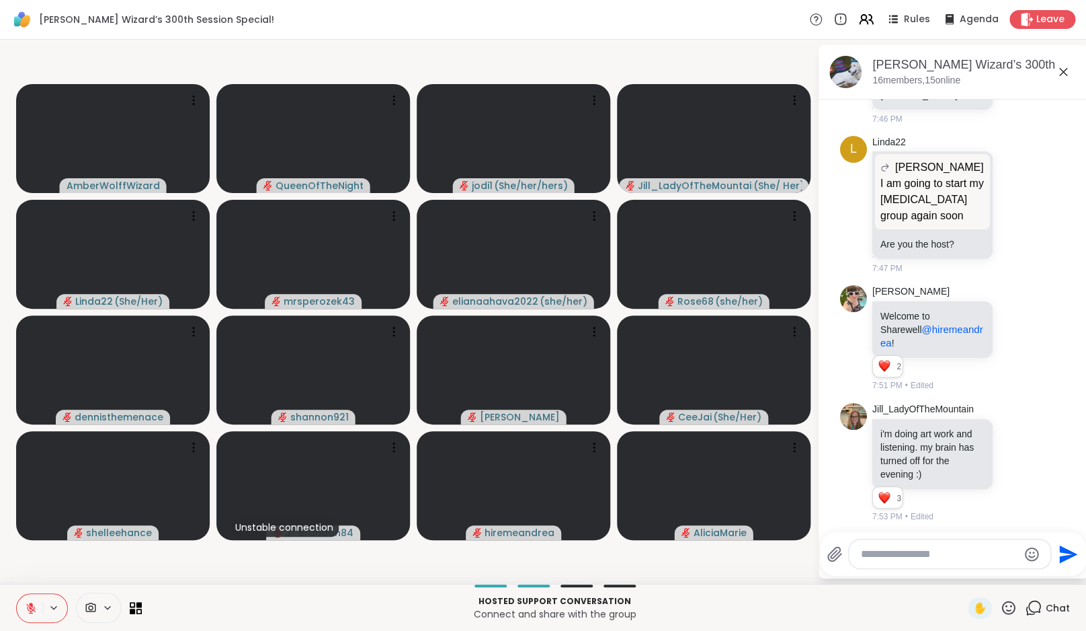
click at [34, 604] on icon at bounding box center [31, 608] width 12 height 12
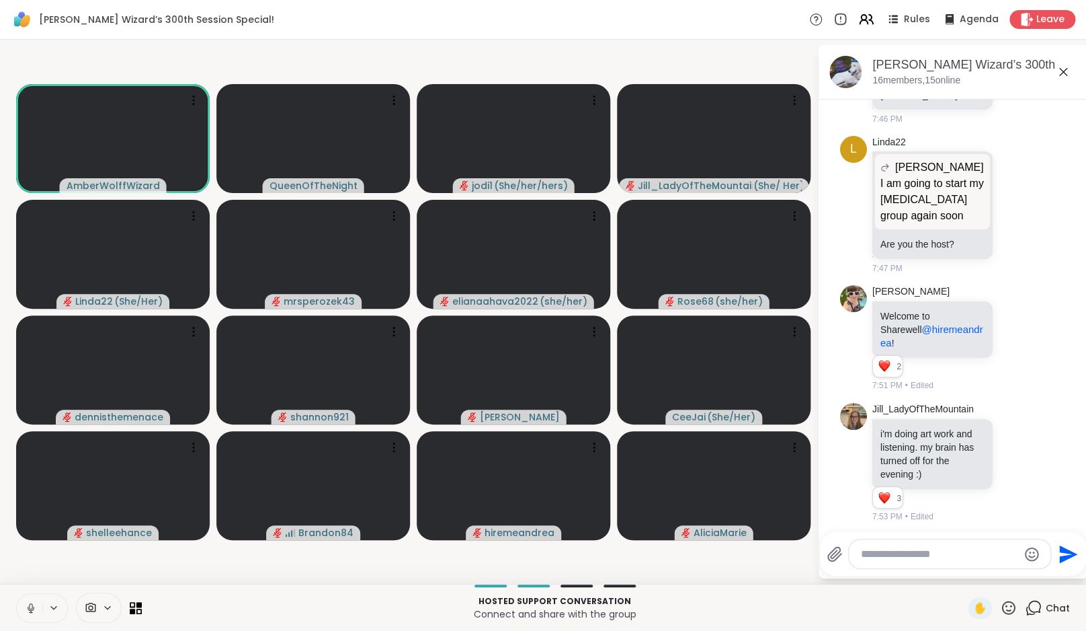
click at [36, 610] on icon at bounding box center [31, 608] width 12 height 12
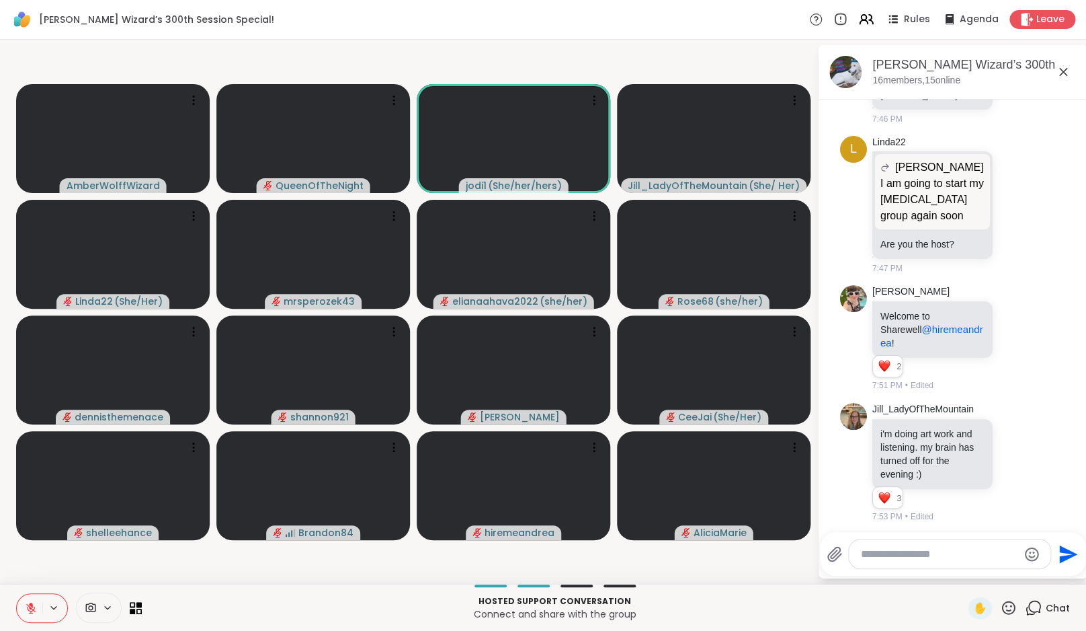
click at [40, 604] on button at bounding box center [30, 608] width 26 height 28
click at [40, 604] on button at bounding box center [29, 608] width 28 height 28
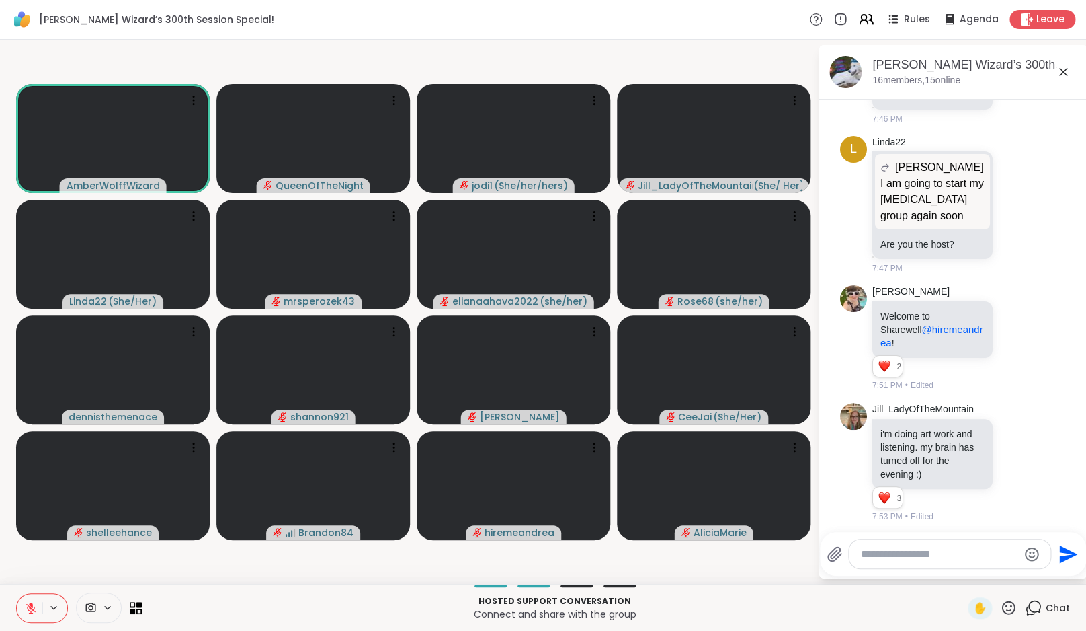
click at [30, 609] on icon at bounding box center [30, 607] width 9 height 9
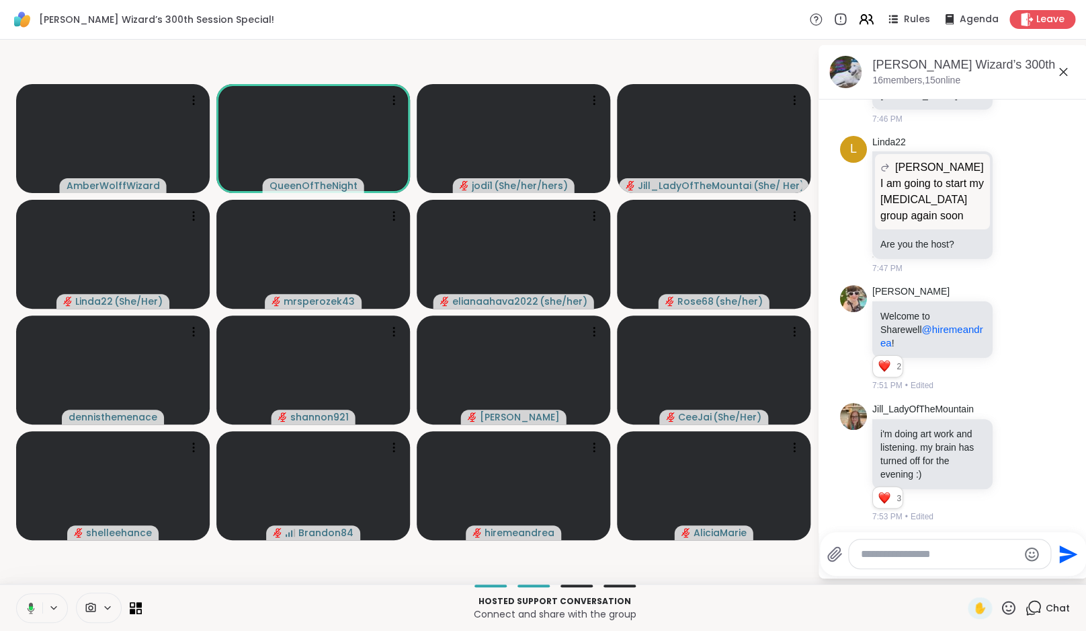
click at [33, 606] on icon at bounding box center [31, 607] width 7 height 11
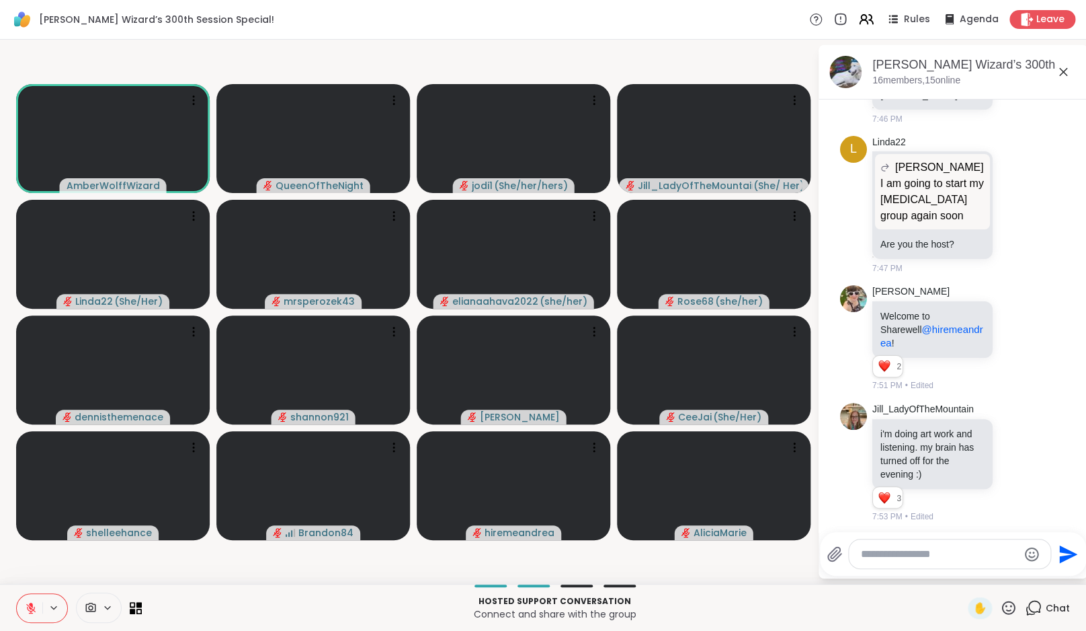
click at [27, 616] on button at bounding box center [30, 608] width 26 height 28
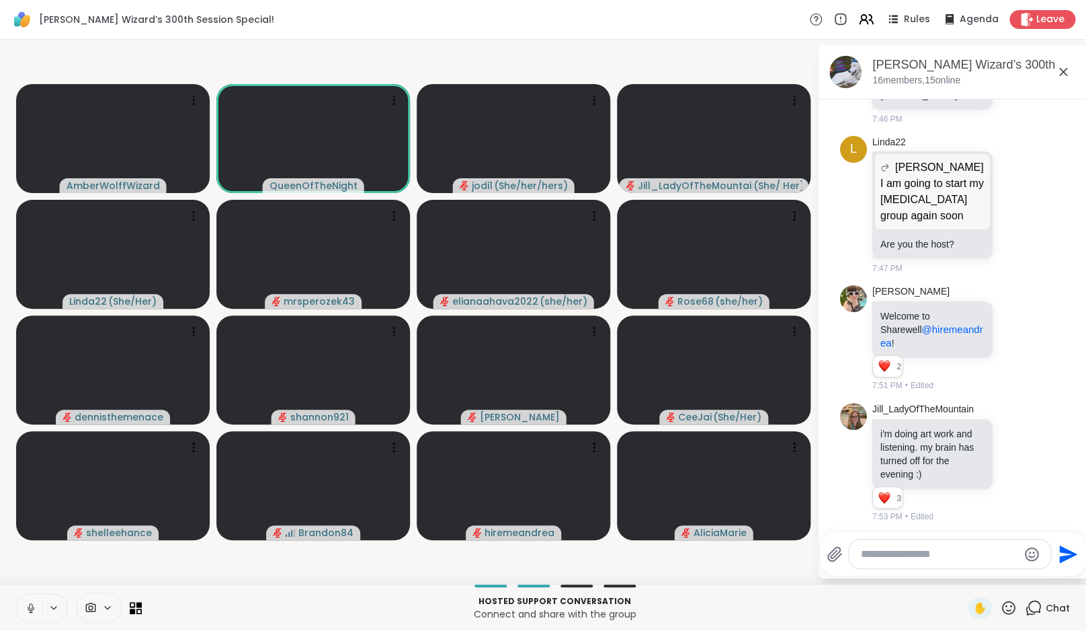
click at [28, 607] on icon at bounding box center [31, 608] width 12 height 12
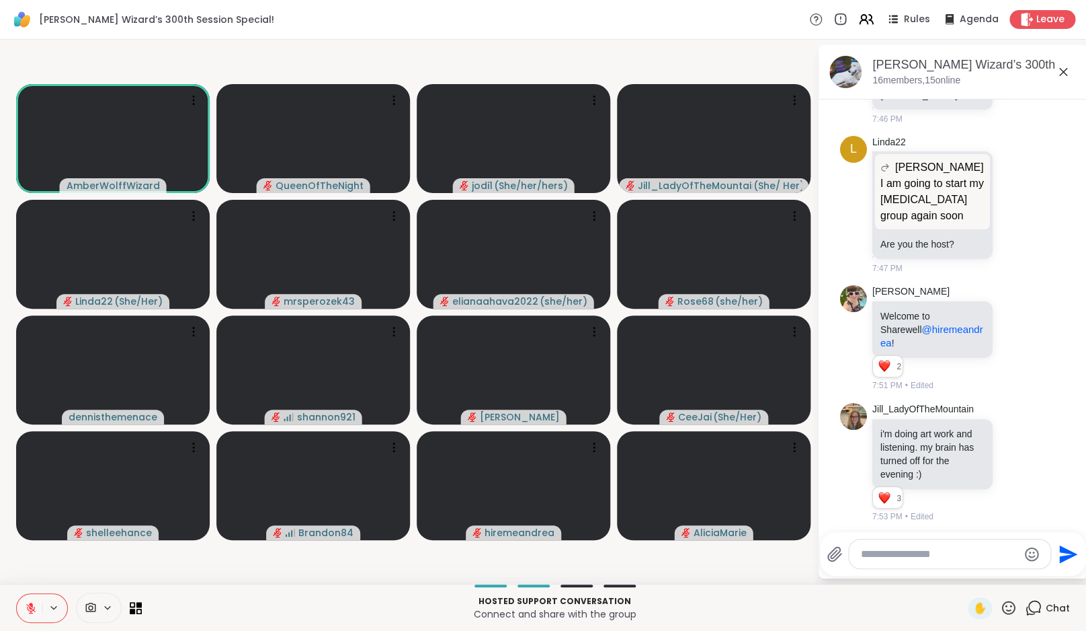
click at [35, 607] on icon at bounding box center [31, 608] width 12 height 12
click at [35, 606] on icon at bounding box center [31, 608] width 12 height 12
click at [34, 606] on icon at bounding box center [30, 607] width 9 height 9
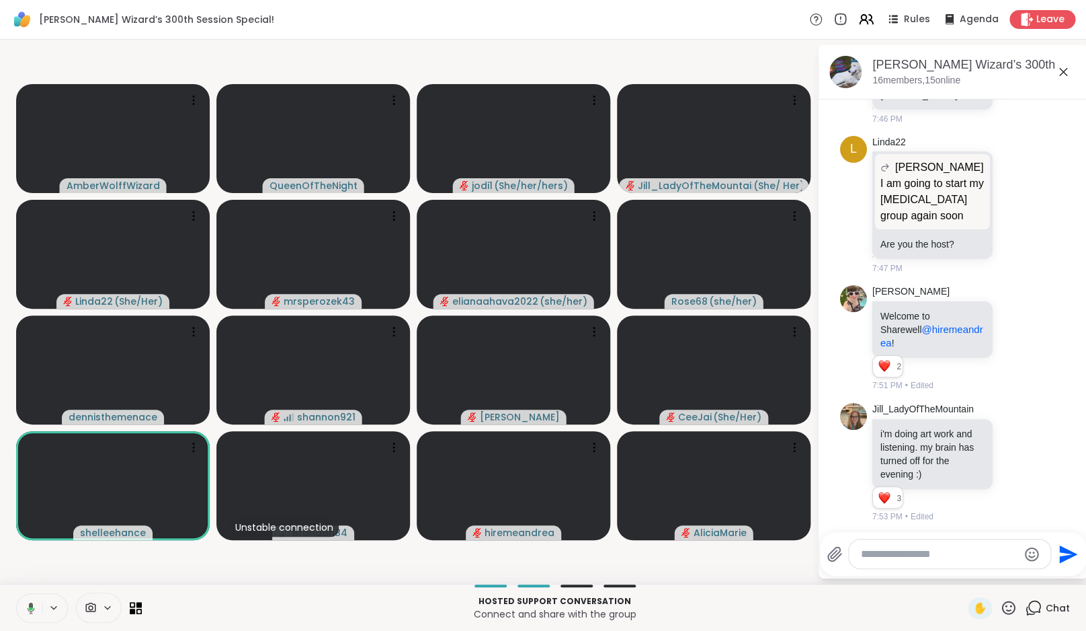
click at [34, 606] on icon at bounding box center [29, 608] width 12 height 12
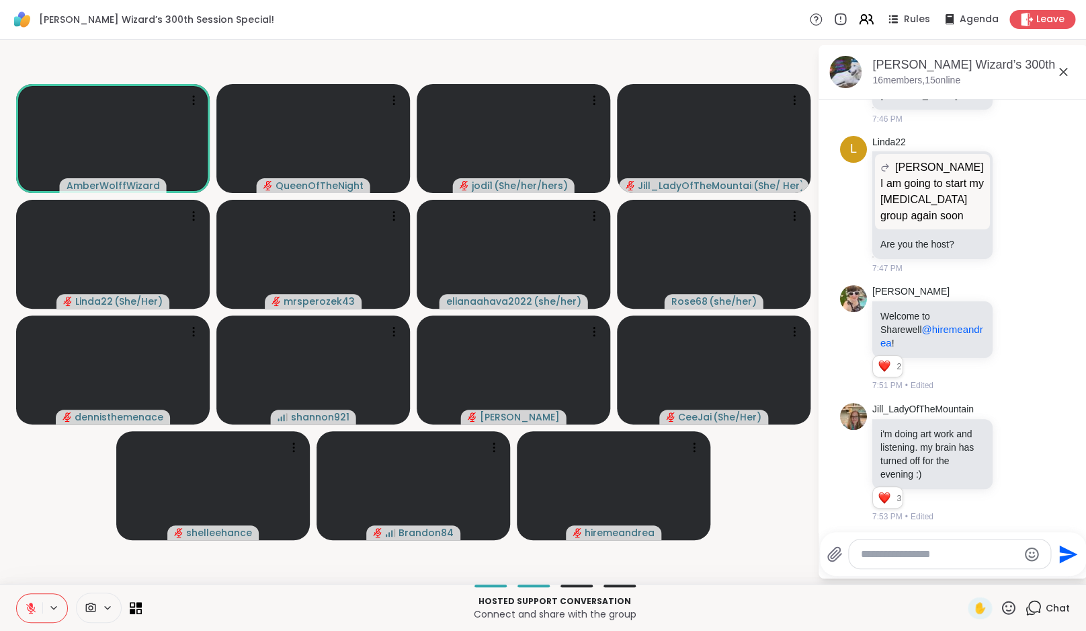
click at [32, 606] on icon at bounding box center [31, 608] width 12 height 12
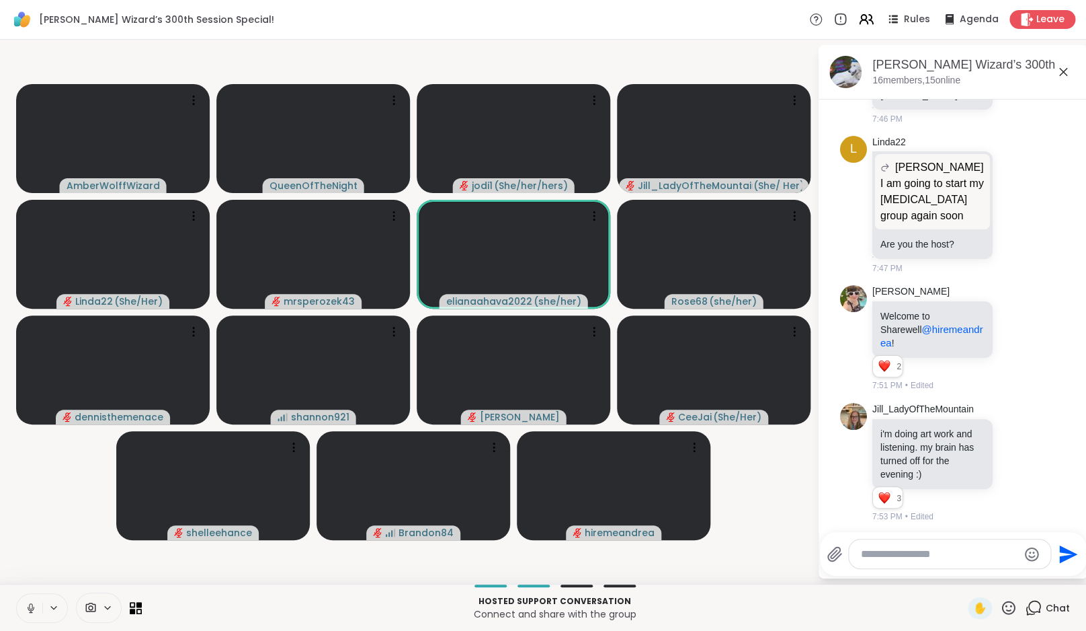
click at [32, 606] on icon at bounding box center [31, 608] width 12 height 12
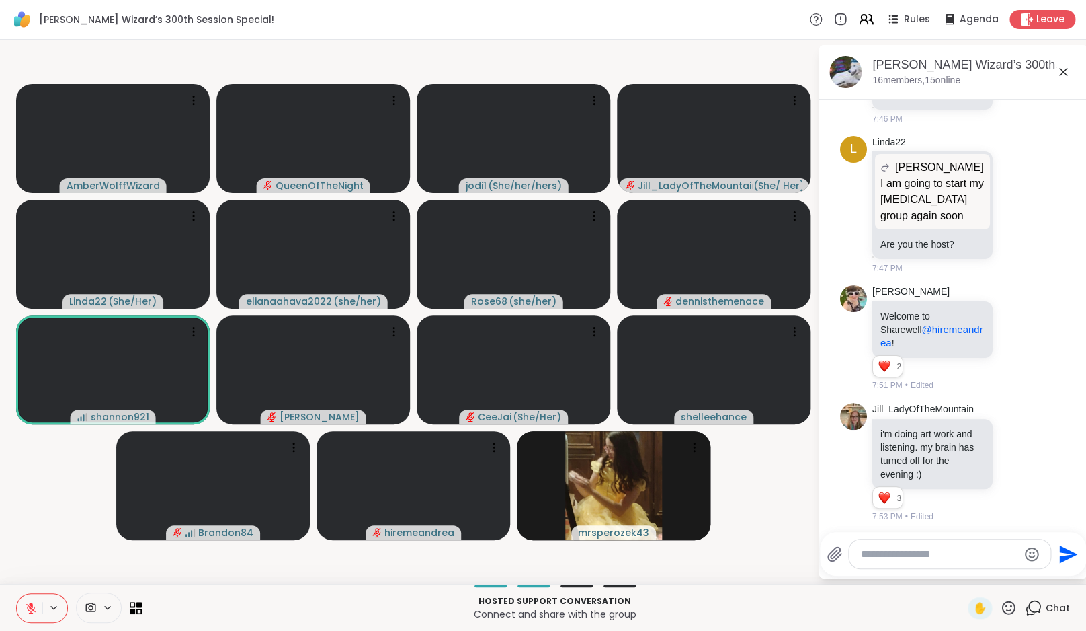
click at [25, 606] on button at bounding box center [30, 608] width 26 height 28
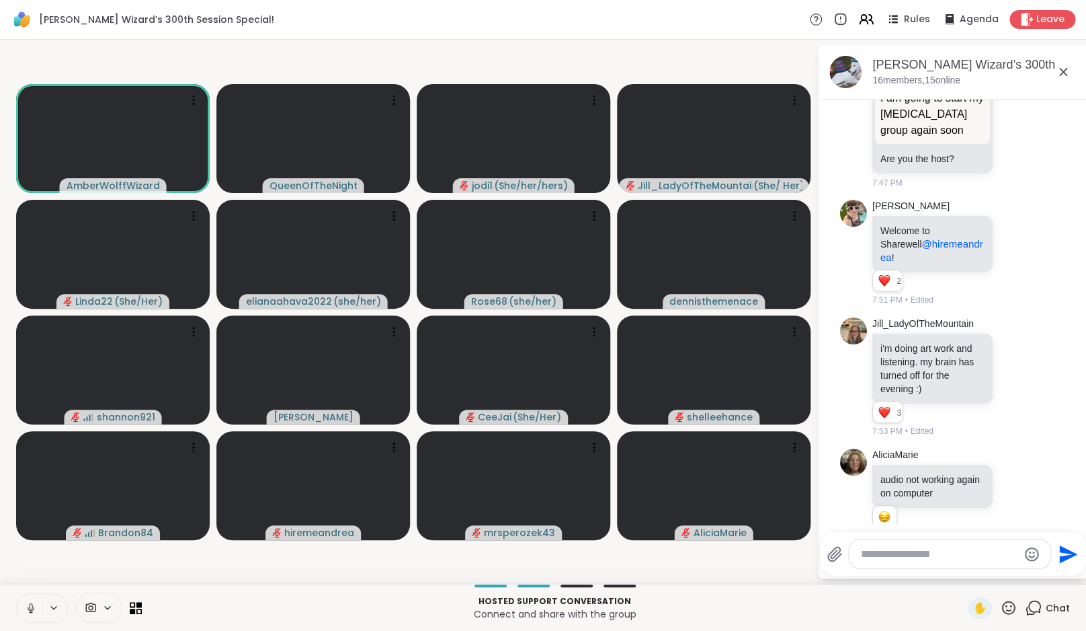
scroll to position [4549, 0]
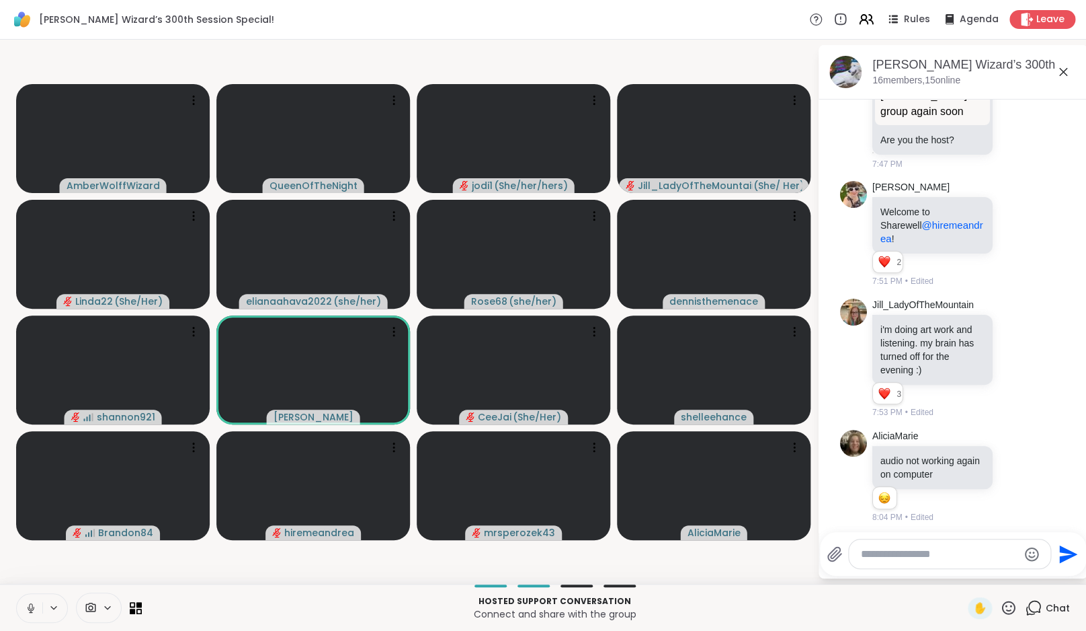
click at [31, 612] on icon at bounding box center [31, 608] width 12 height 12
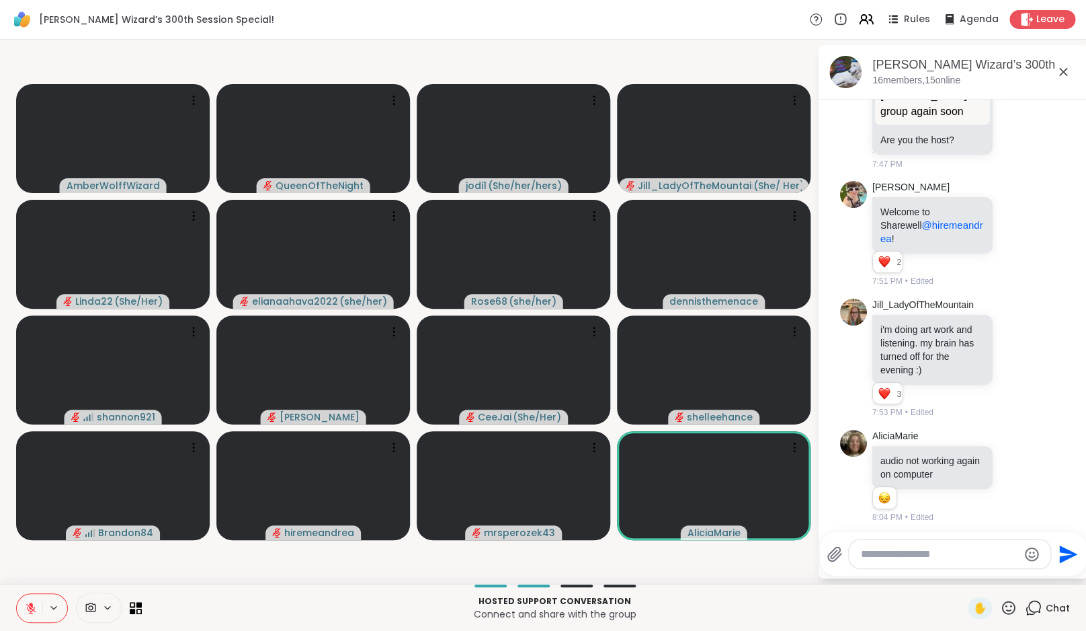
click at [32, 604] on icon at bounding box center [31, 604] width 4 height 5
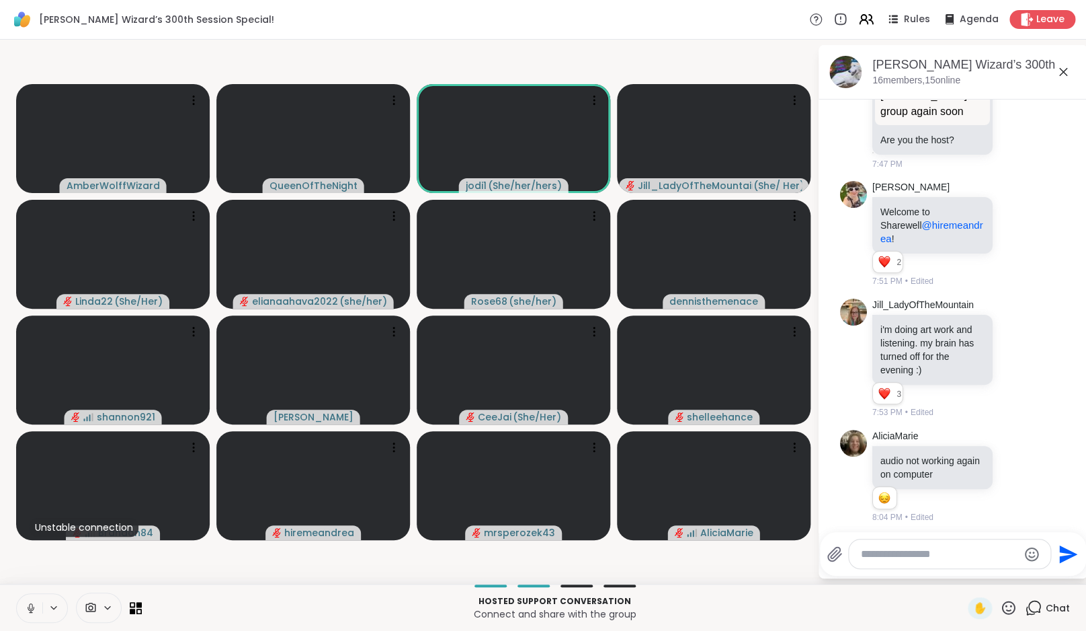
click at [36, 606] on icon at bounding box center [31, 608] width 12 height 12
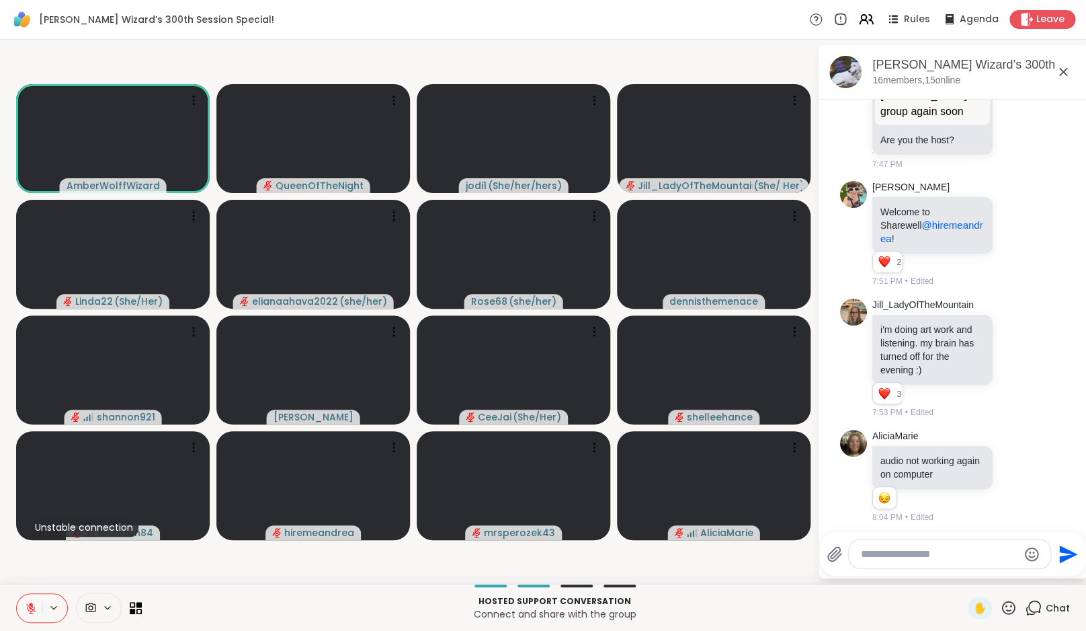
click at [36, 606] on icon at bounding box center [31, 608] width 12 height 12
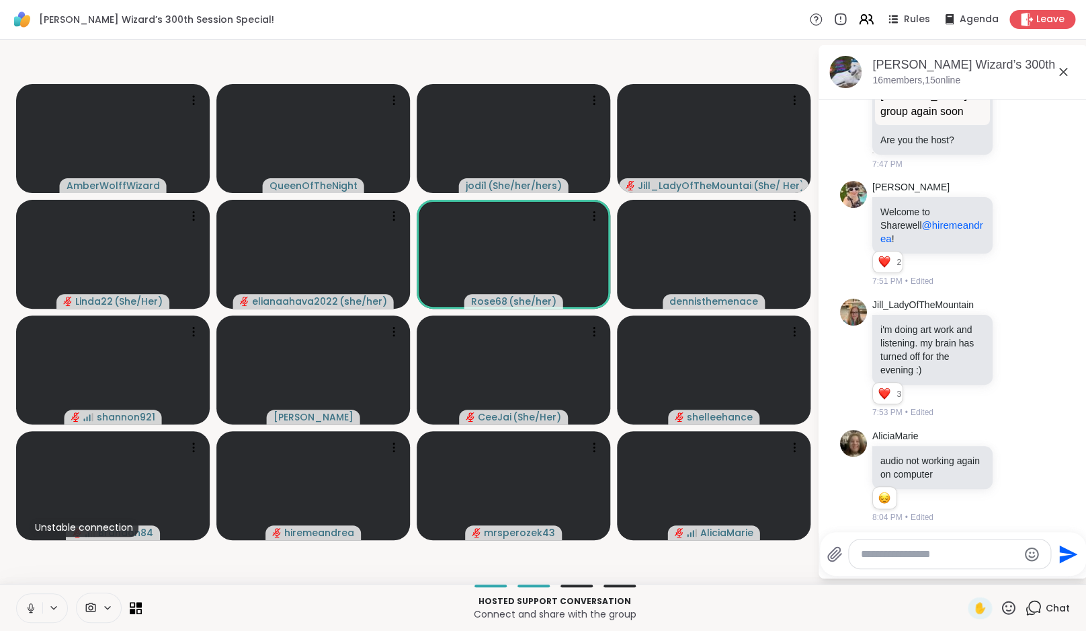
click at [34, 606] on icon at bounding box center [31, 608] width 12 height 12
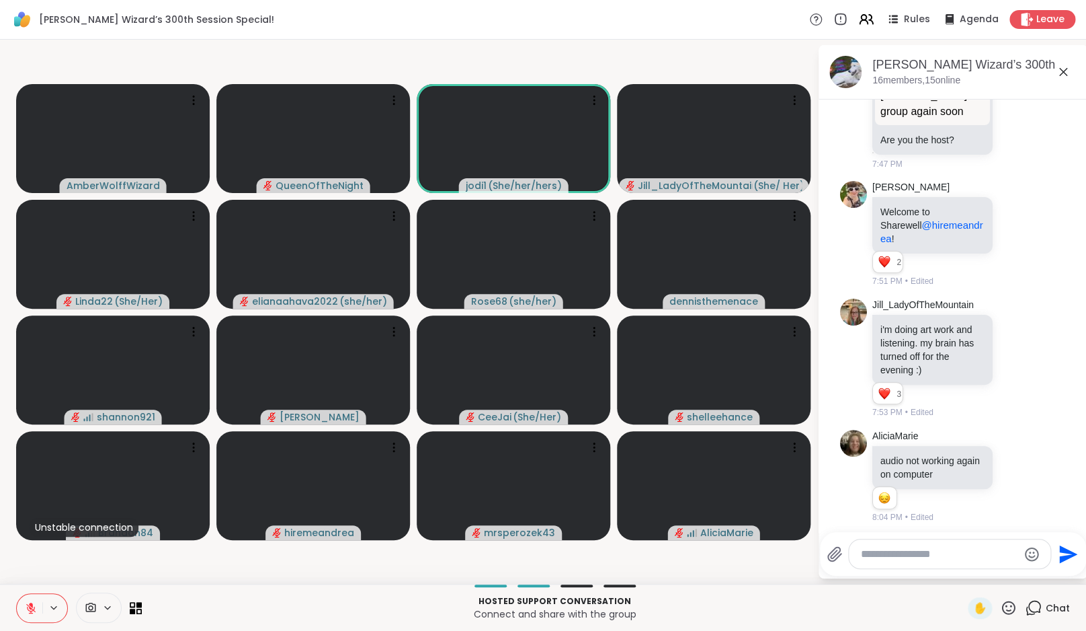
click at [35, 606] on icon at bounding box center [30, 607] width 9 height 9
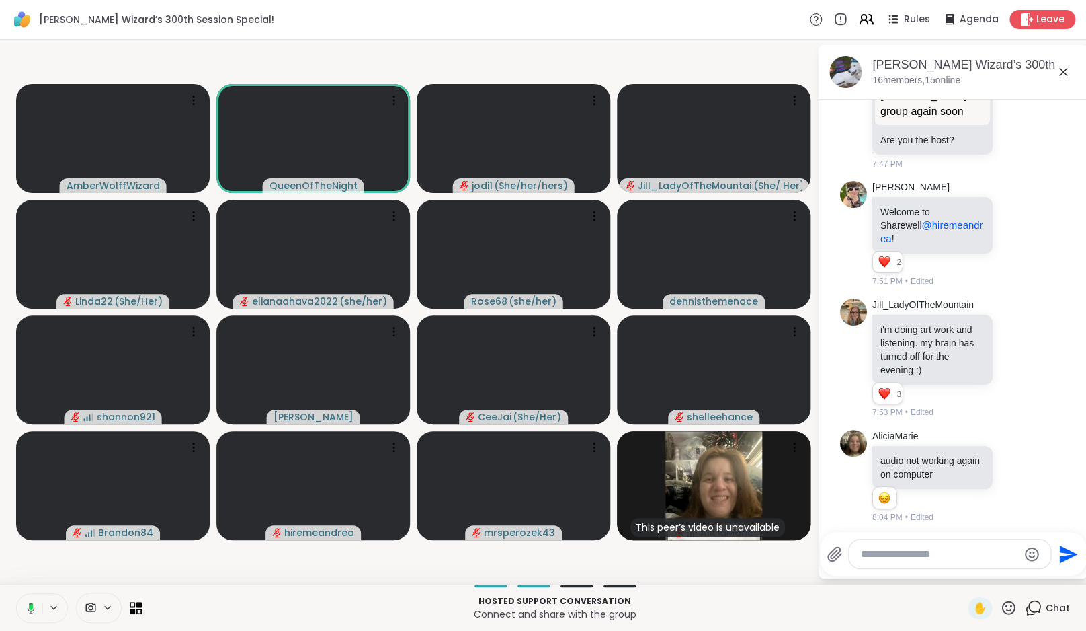
click at [26, 601] on button at bounding box center [29, 608] width 28 height 28
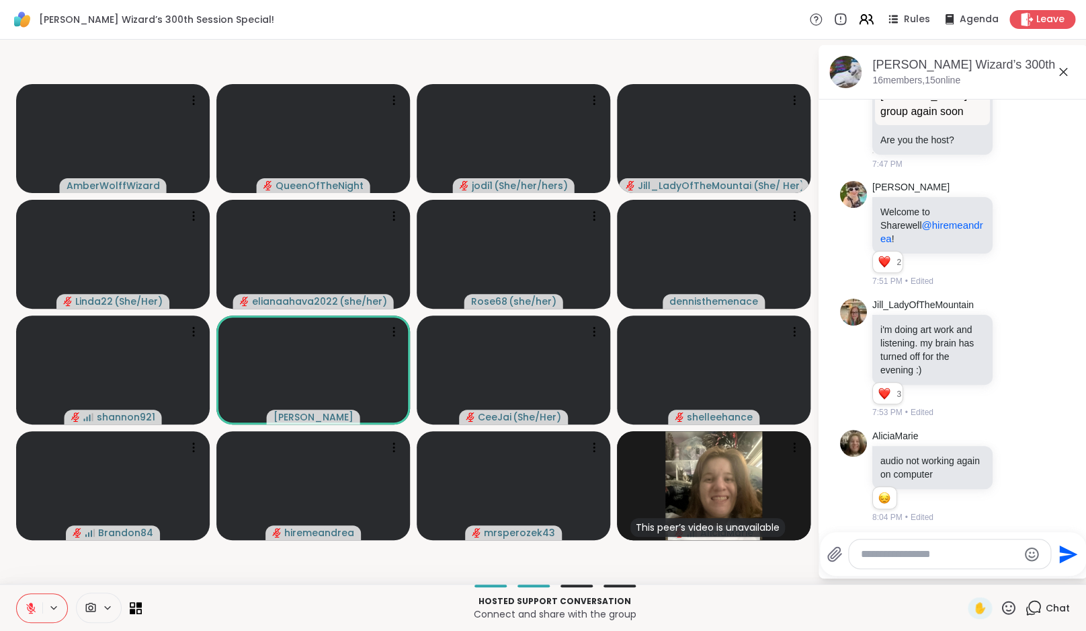
click at [30, 606] on icon at bounding box center [30, 607] width 9 height 9
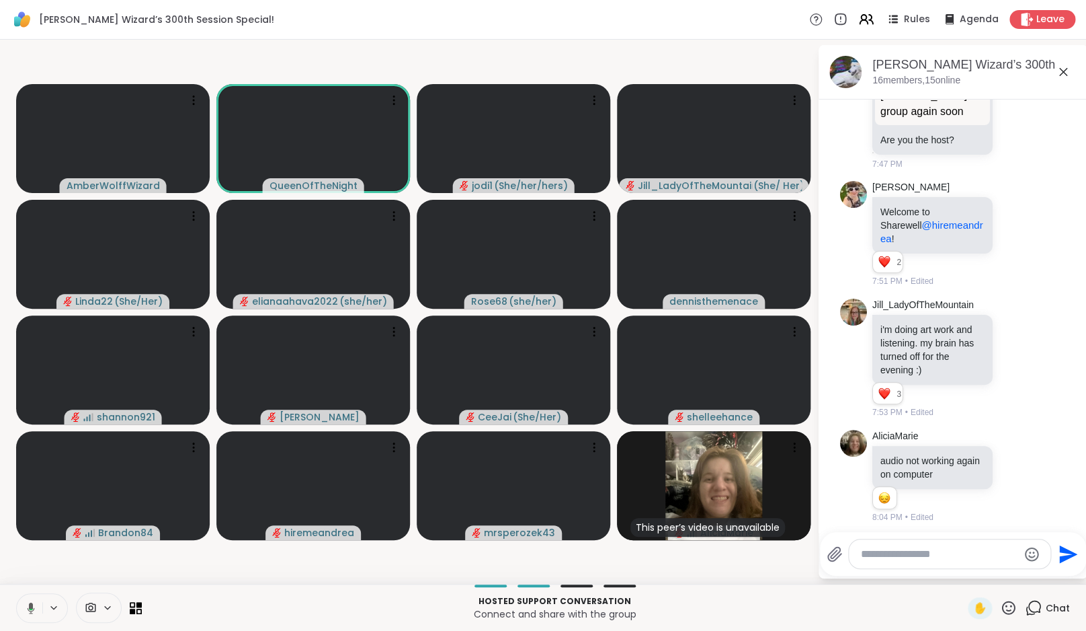
click at [25, 603] on icon at bounding box center [29, 608] width 12 height 12
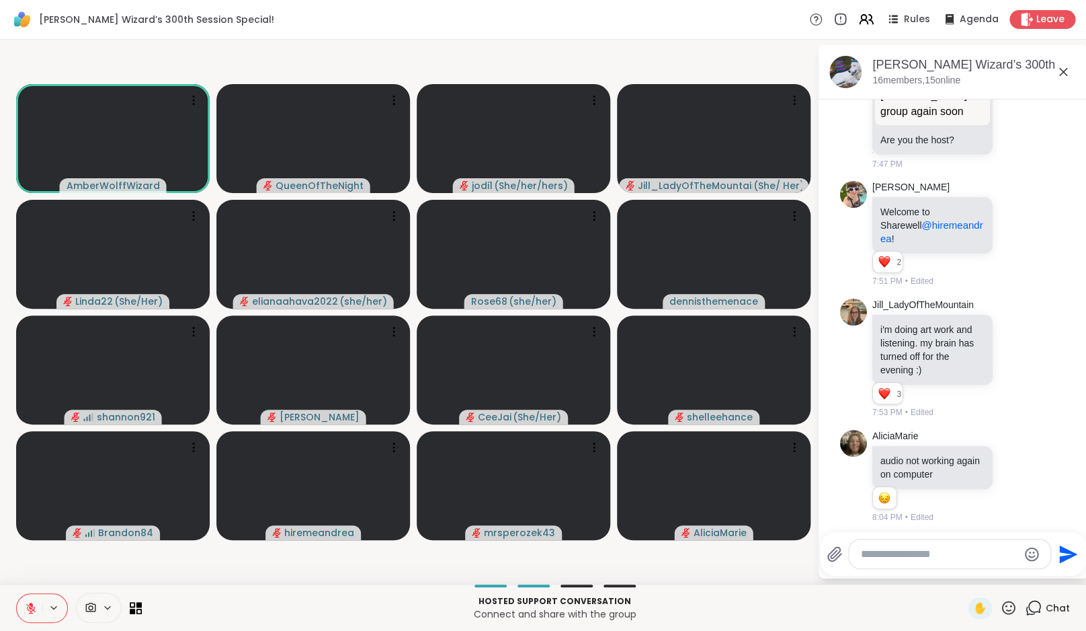
click at [35, 604] on icon at bounding box center [31, 608] width 12 height 12
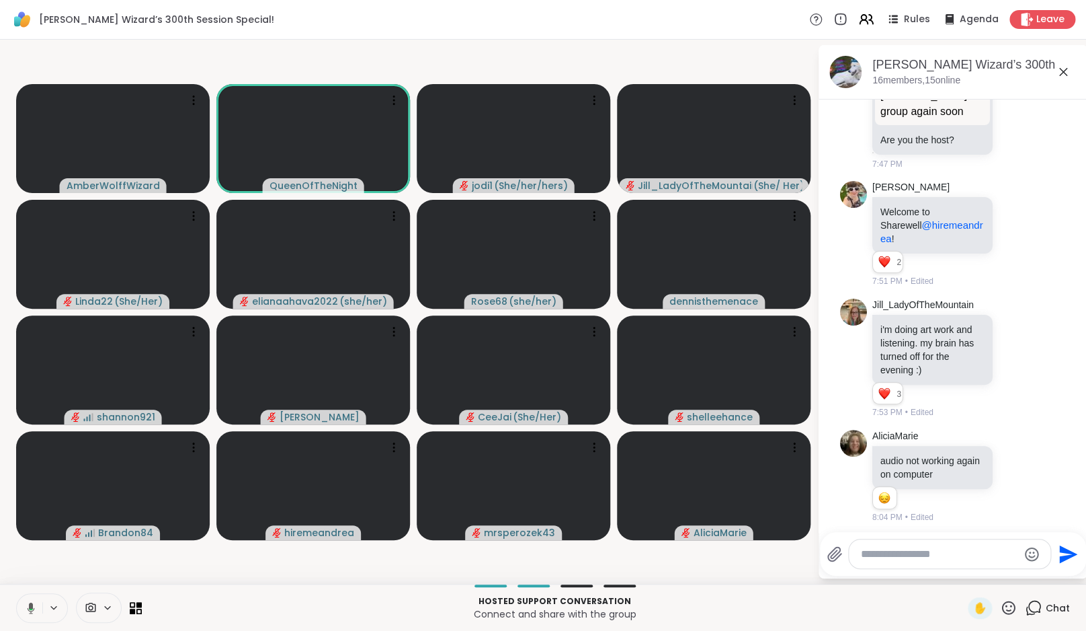
click at [35, 604] on button at bounding box center [29, 608] width 28 height 28
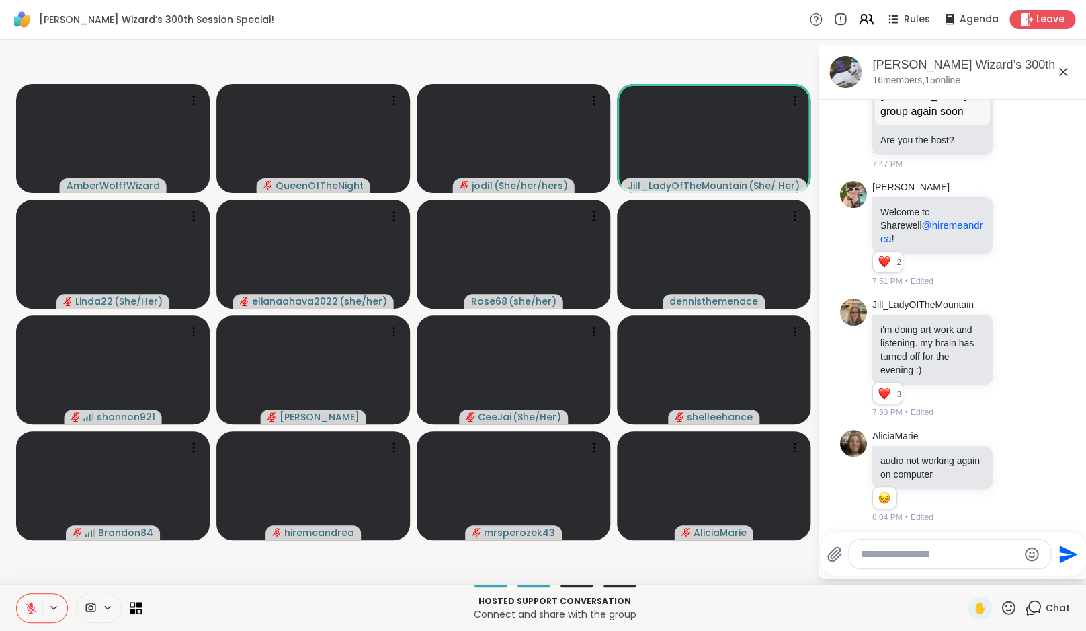
click at [44, 576] on video-player-container "AmberWolffWizard QueenOfTheNight jodi1 ( She/her/hers ) Jill_LadyOfTheMountain …" at bounding box center [408, 311] width 801 height 533
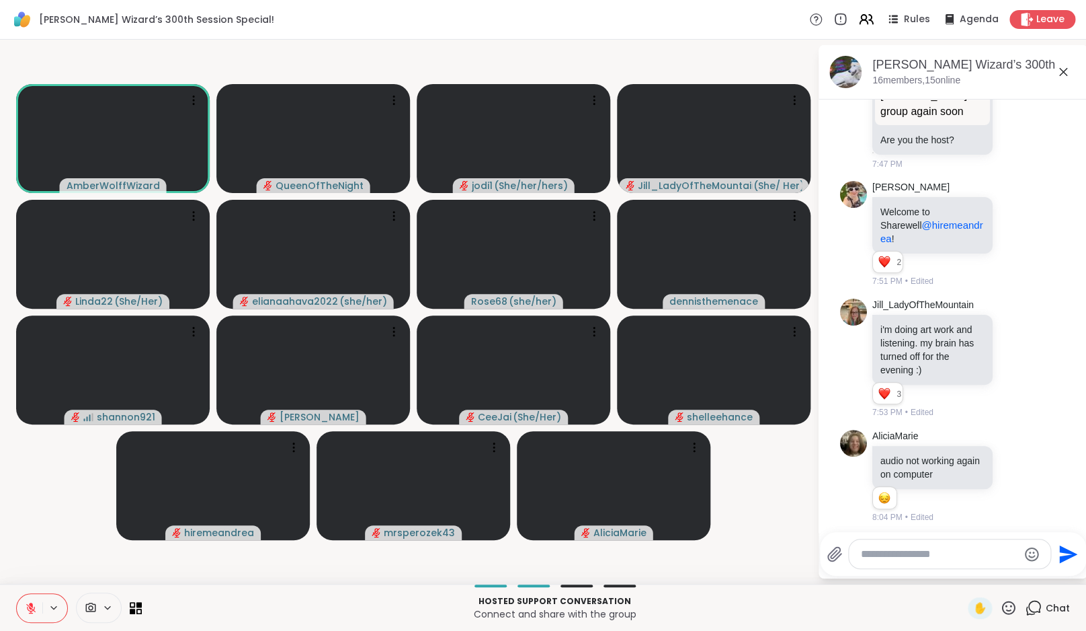
click at [30, 604] on icon at bounding box center [31, 604] width 4 height 5
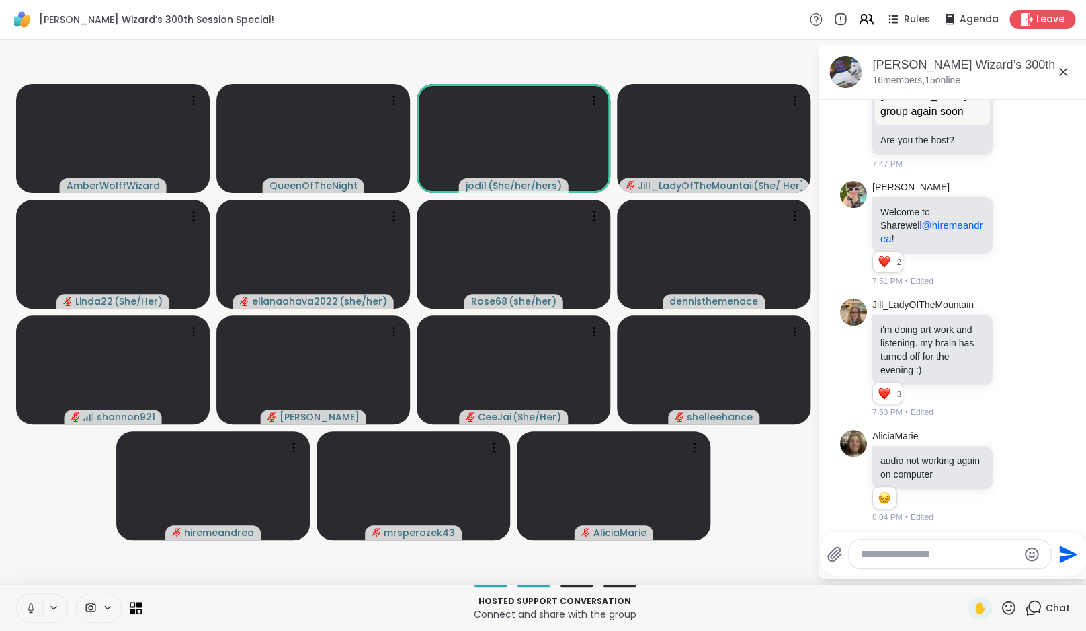
click at [26, 609] on icon at bounding box center [31, 608] width 12 height 12
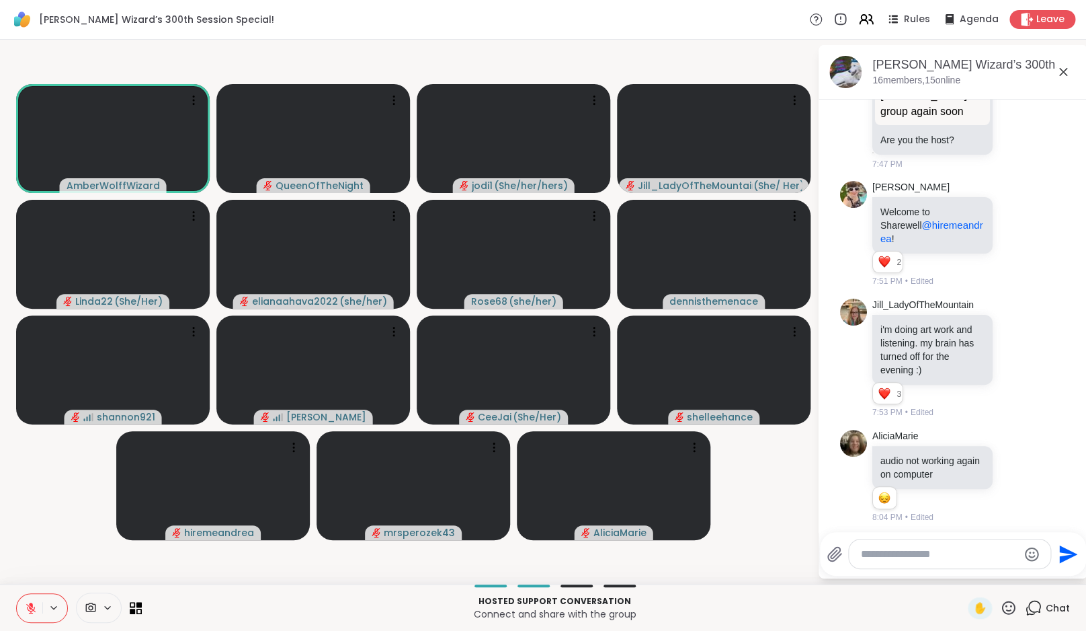
click at [32, 608] on icon at bounding box center [30, 607] width 9 height 9
click at [34, 610] on icon at bounding box center [31, 608] width 12 height 12
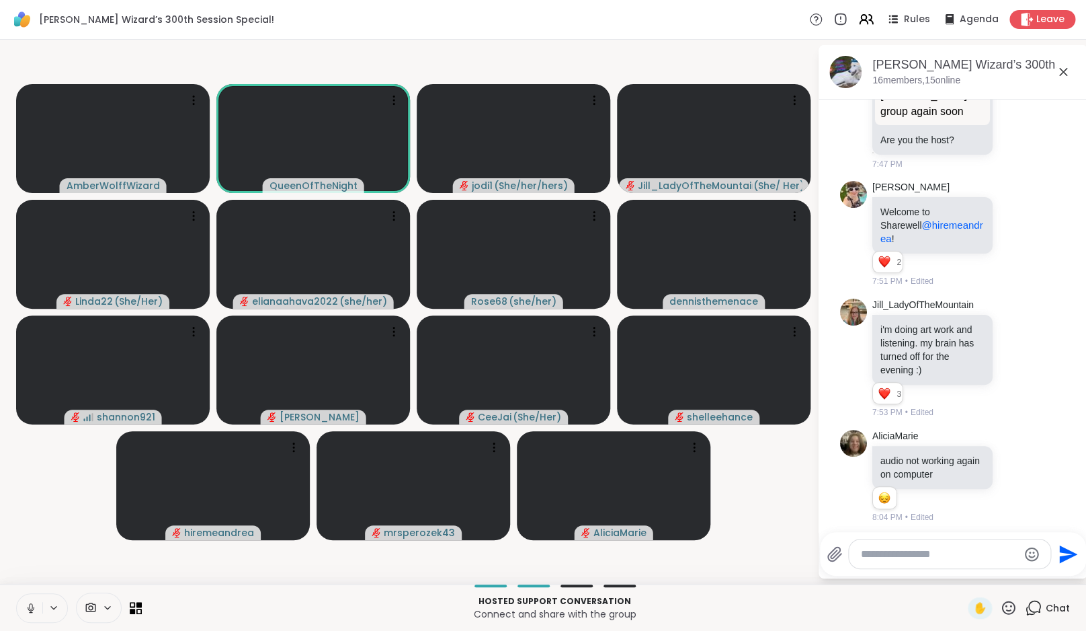
click at [32, 609] on icon at bounding box center [31, 608] width 12 height 12
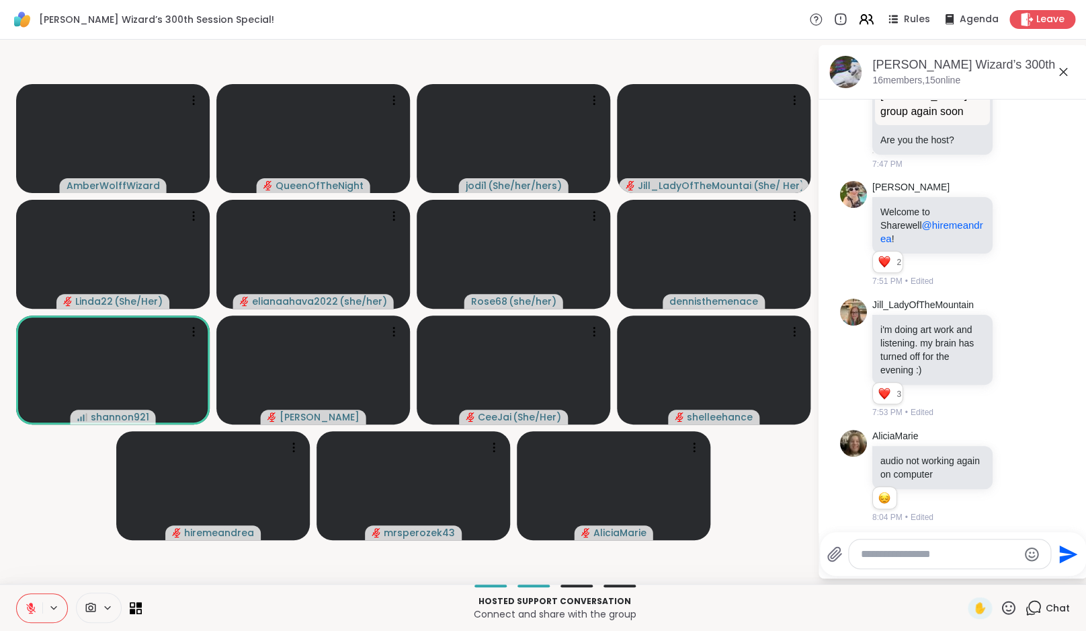
click at [35, 606] on icon at bounding box center [31, 608] width 12 height 12
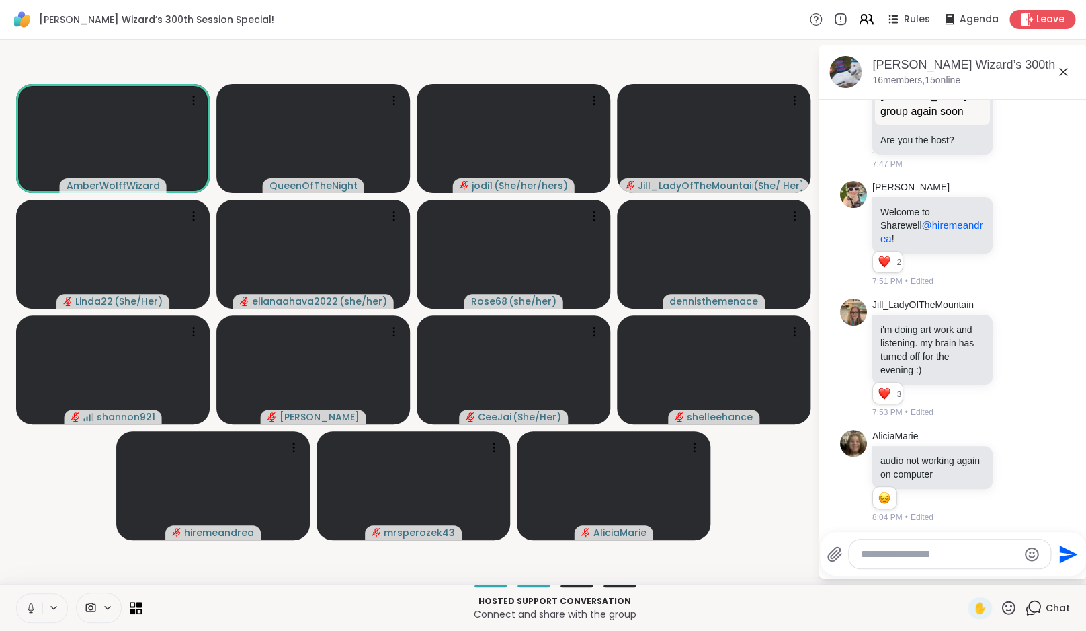
click at [30, 598] on button at bounding box center [30, 608] width 26 height 28
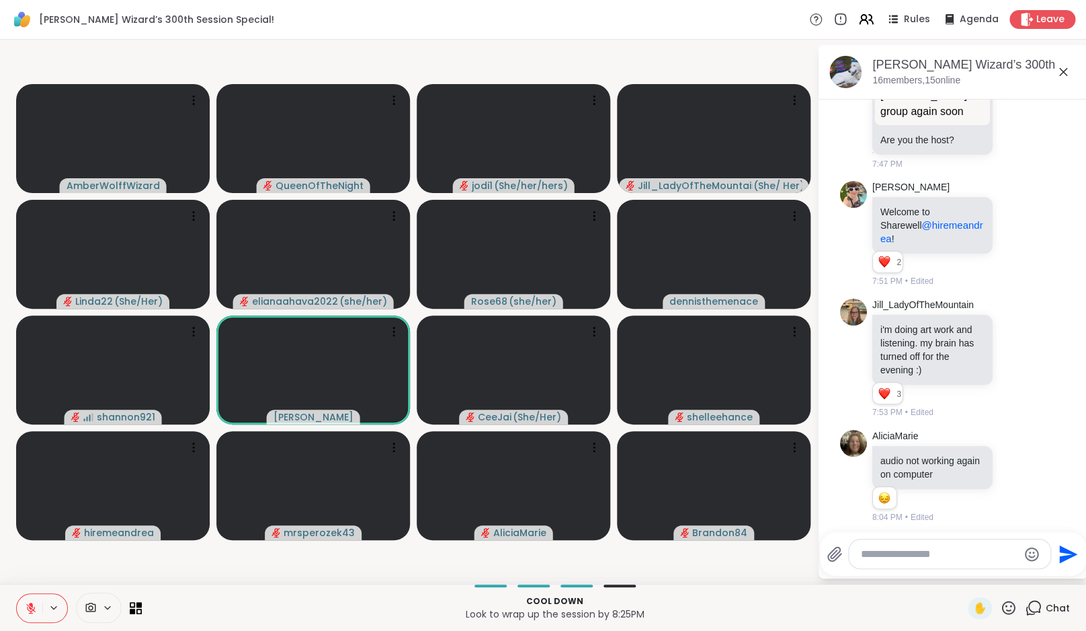
click at [34, 604] on icon at bounding box center [31, 608] width 12 height 12
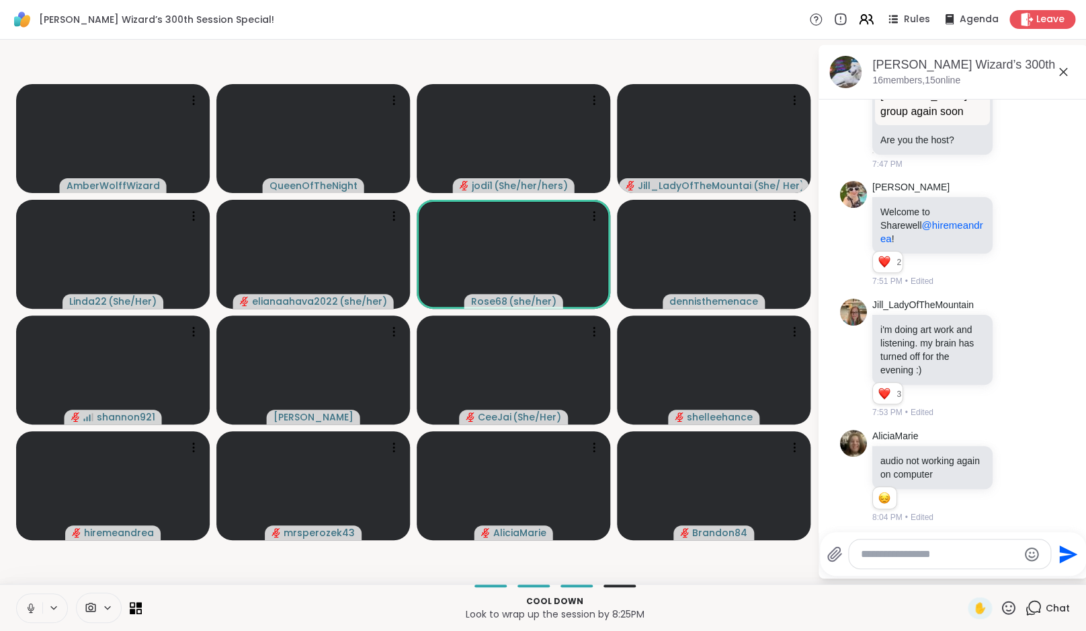
click at [36, 611] on icon at bounding box center [31, 608] width 12 height 12
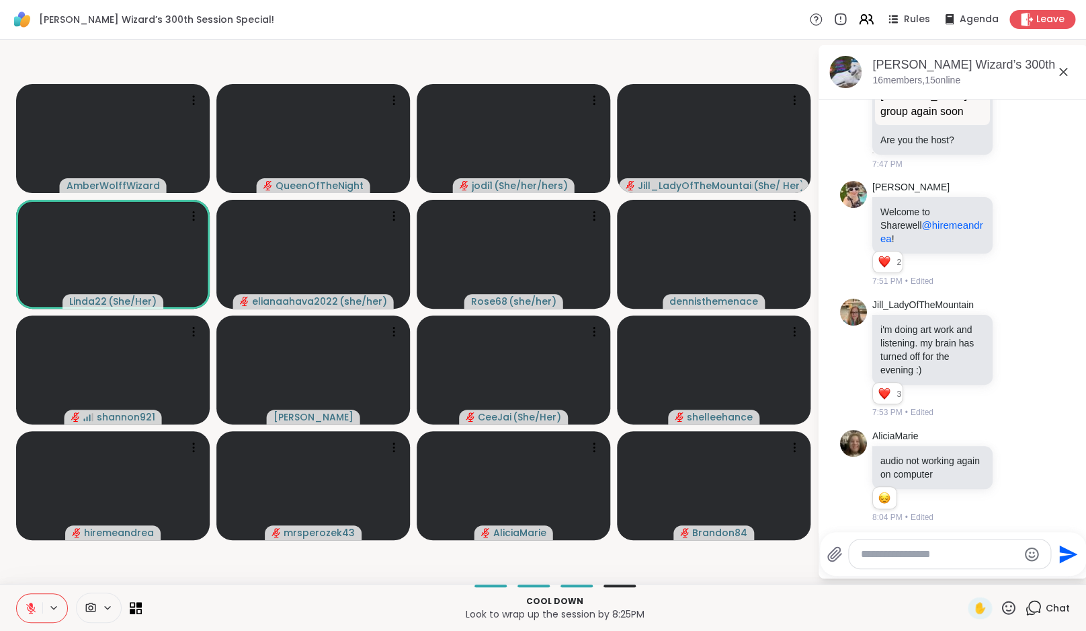
click at [239, 569] on video-player-container "AmberWolffWizard QueenOfTheNight jodi1 ( She/her/hers ) Jill_LadyOfTheMountain …" at bounding box center [408, 311] width 801 height 533
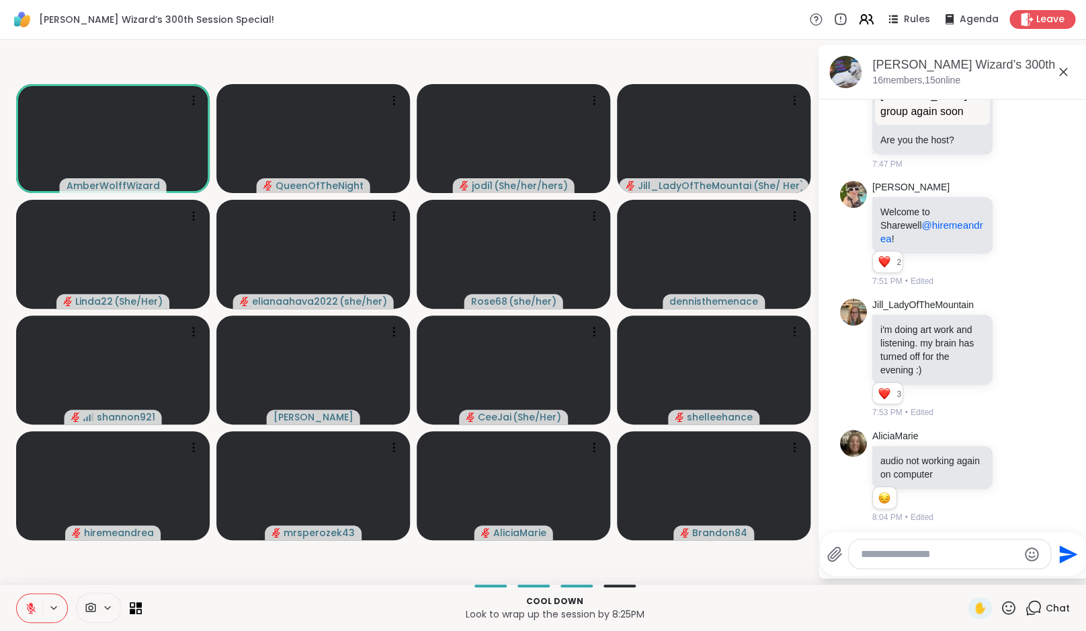
click at [239, 569] on video-player-container "AmberWolffWizard QueenOfTheNight jodi1 ( She/her/hers ) Jill_LadyOfTheMountain …" at bounding box center [408, 311] width 801 height 533
click at [34, 610] on icon at bounding box center [31, 608] width 12 height 12
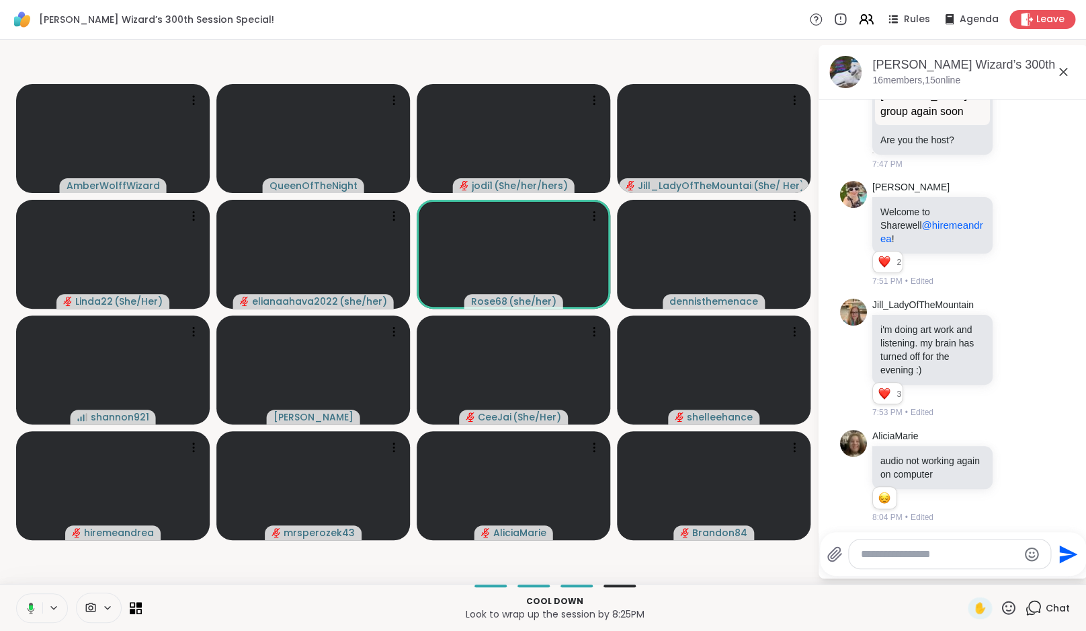
click at [34, 608] on icon at bounding box center [31, 607] width 7 height 11
click at [220, 577] on video-player-container "AmberWolffWizard QueenOfTheNight jodi1 ( She/her/hers ) Jill_LadyOfTheMountain …" at bounding box center [408, 311] width 801 height 533
click at [34, 608] on icon at bounding box center [30, 607] width 9 height 9
click at [34, 608] on icon at bounding box center [31, 608] width 12 height 12
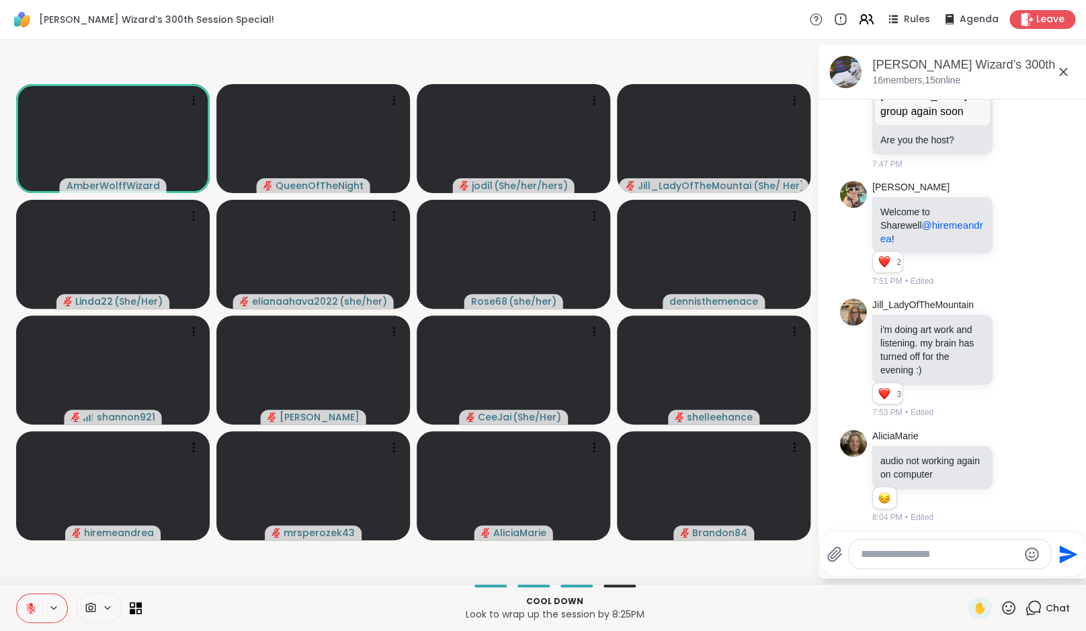
click at [32, 606] on icon at bounding box center [31, 604] width 4 height 5
click at [32, 604] on icon at bounding box center [31, 608] width 12 height 12
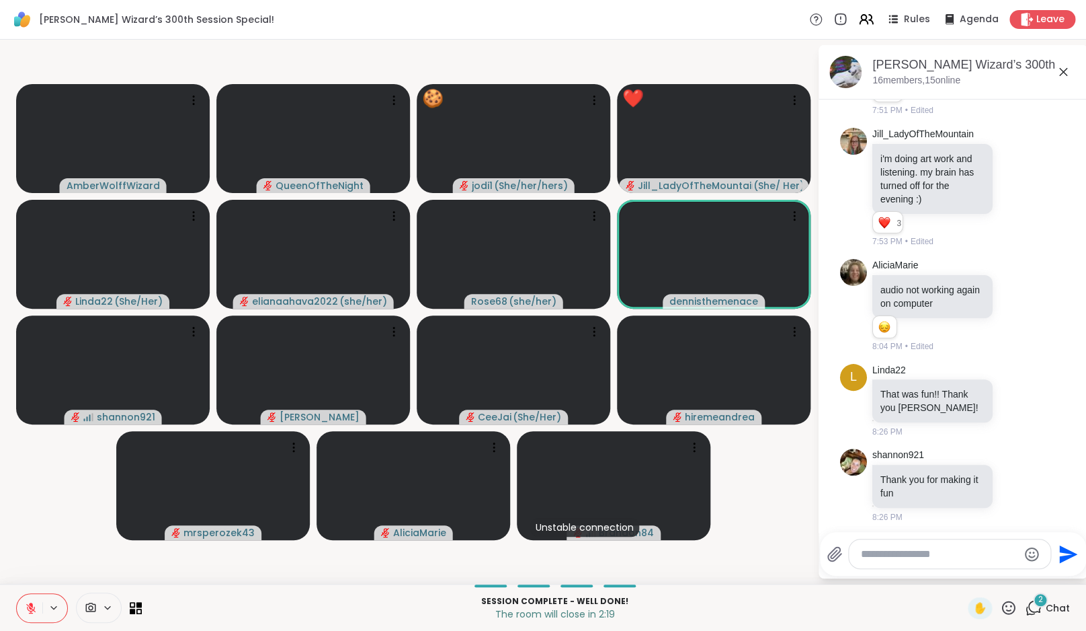
scroll to position [4928, 0]
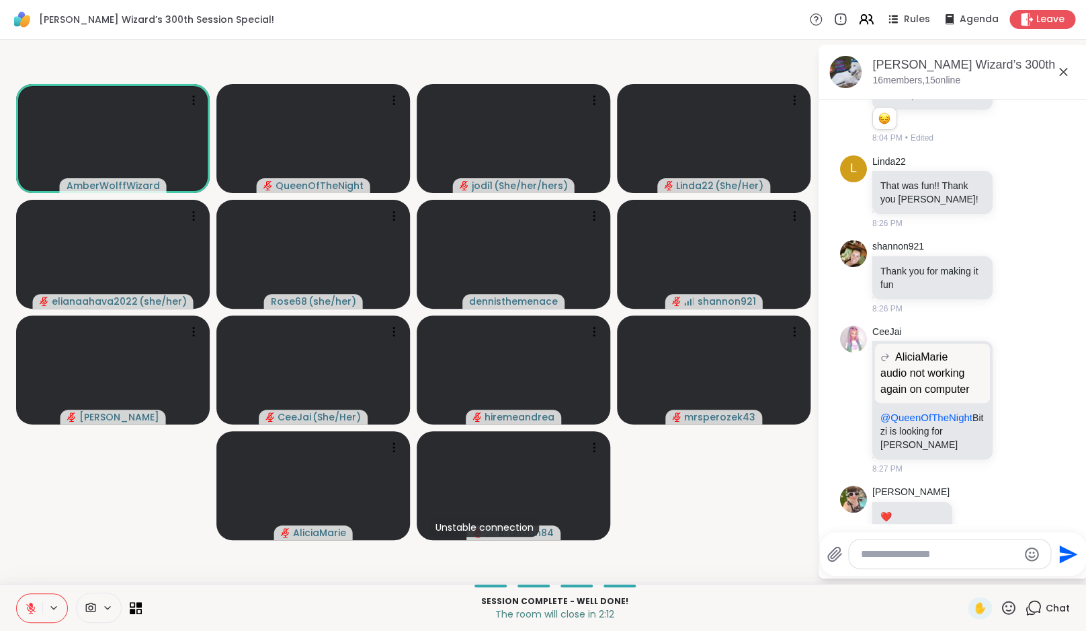
click at [30, 606] on icon at bounding box center [30, 607] width 9 height 9
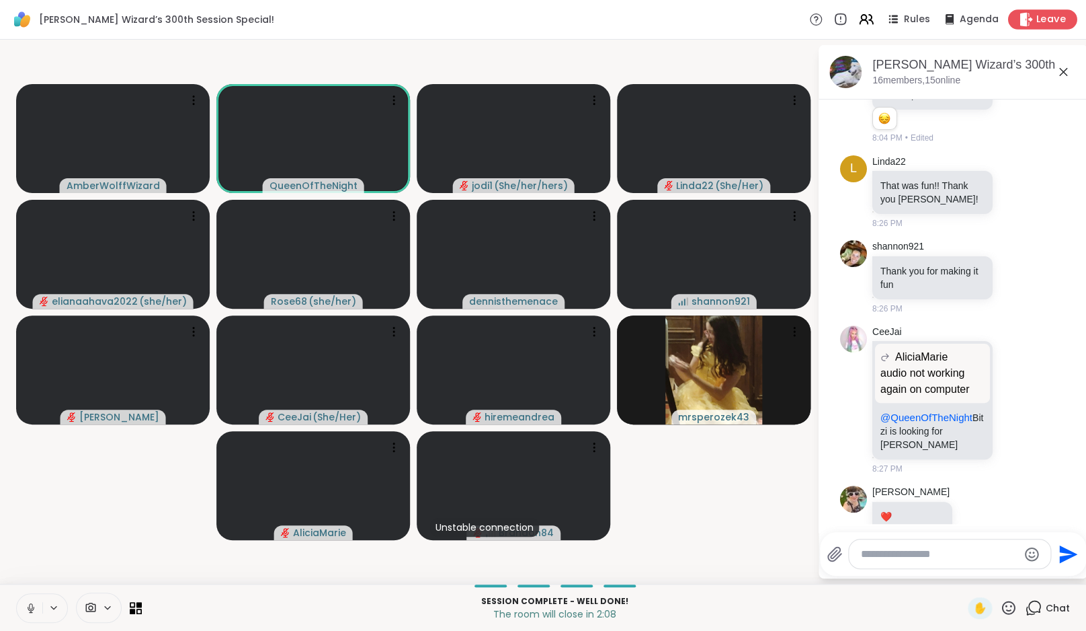
click at [1032, 26] on icon at bounding box center [1026, 19] width 14 height 14
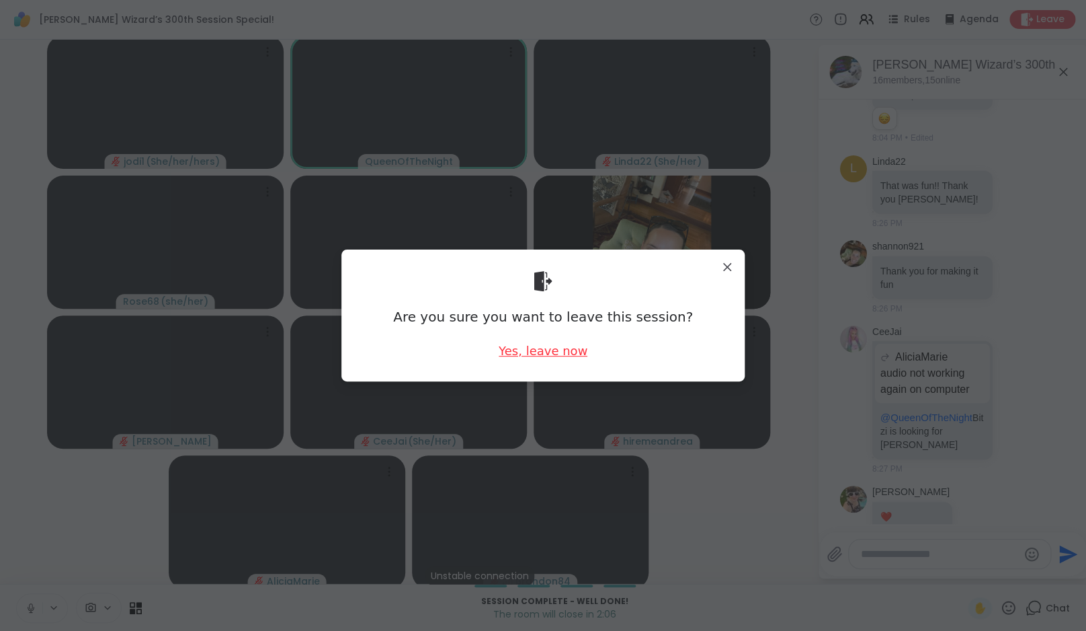
click at [563, 351] on div "Yes, leave now" at bounding box center [543, 350] width 89 height 17
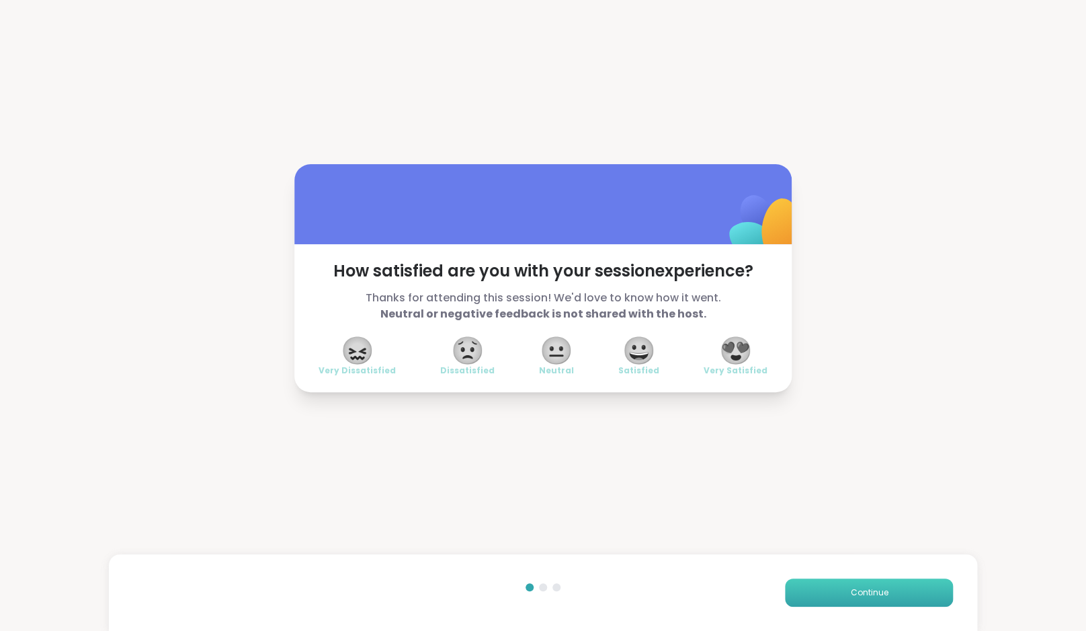
click at [857, 598] on span "Continue" at bounding box center [869, 592] width 38 height 12
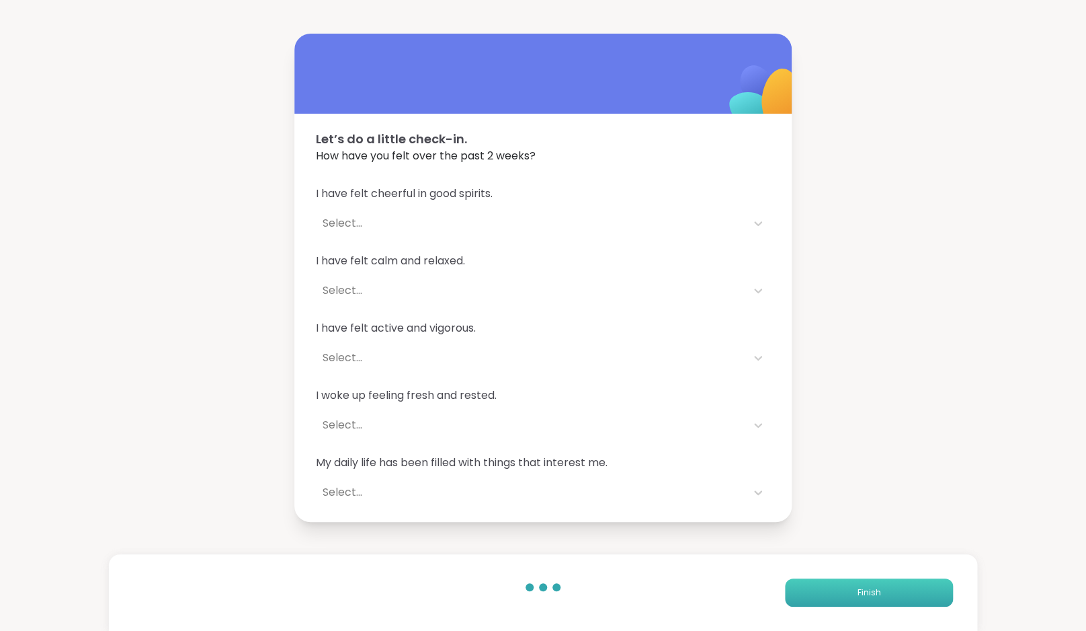
click at [857, 598] on button "Finish" at bounding box center [869, 592] width 168 height 28
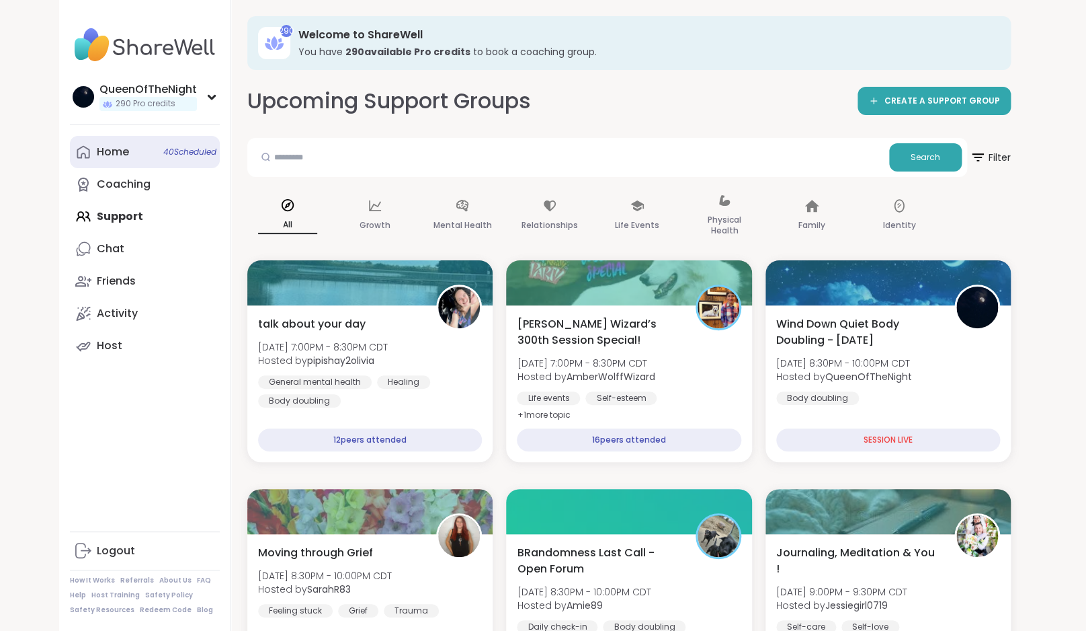
click at [153, 141] on link "Home 40 Scheduled" at bounding box center [145, 152] width 150 height 32
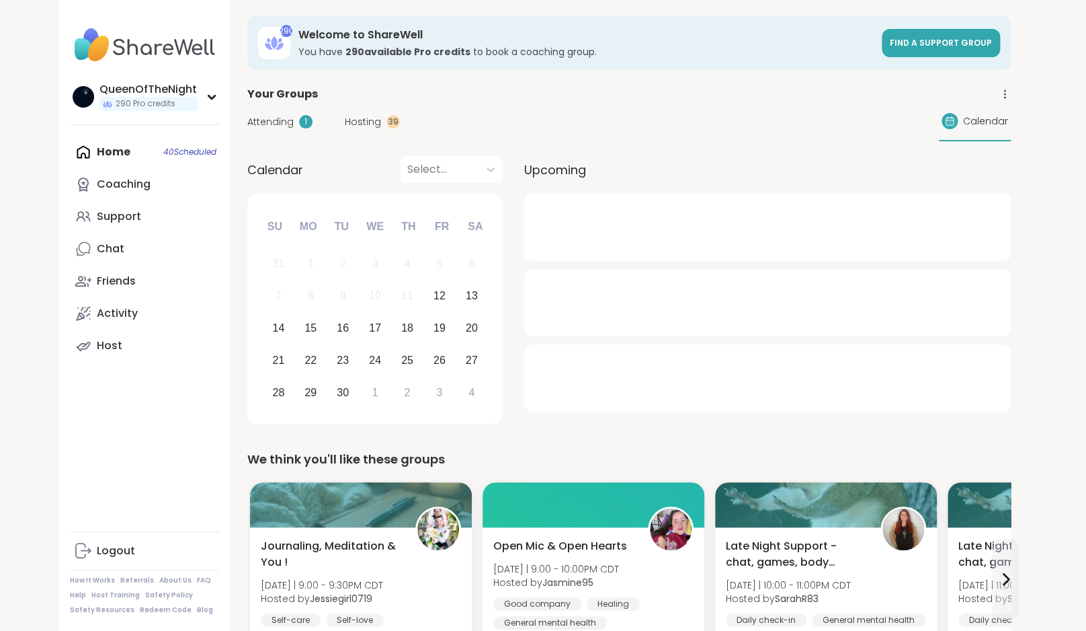
click at [364, 121] on span "Hosting" at bounding box center [363, 122] width 36 height 14
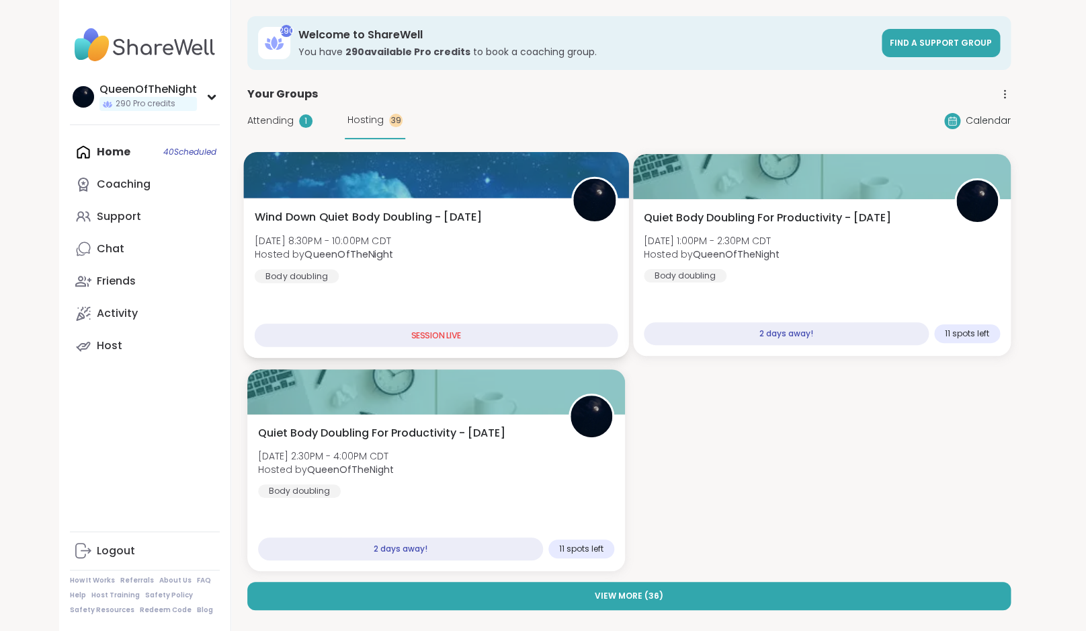
click at [571, 157] on div at bounding box center [435, 175] width 385 height 46
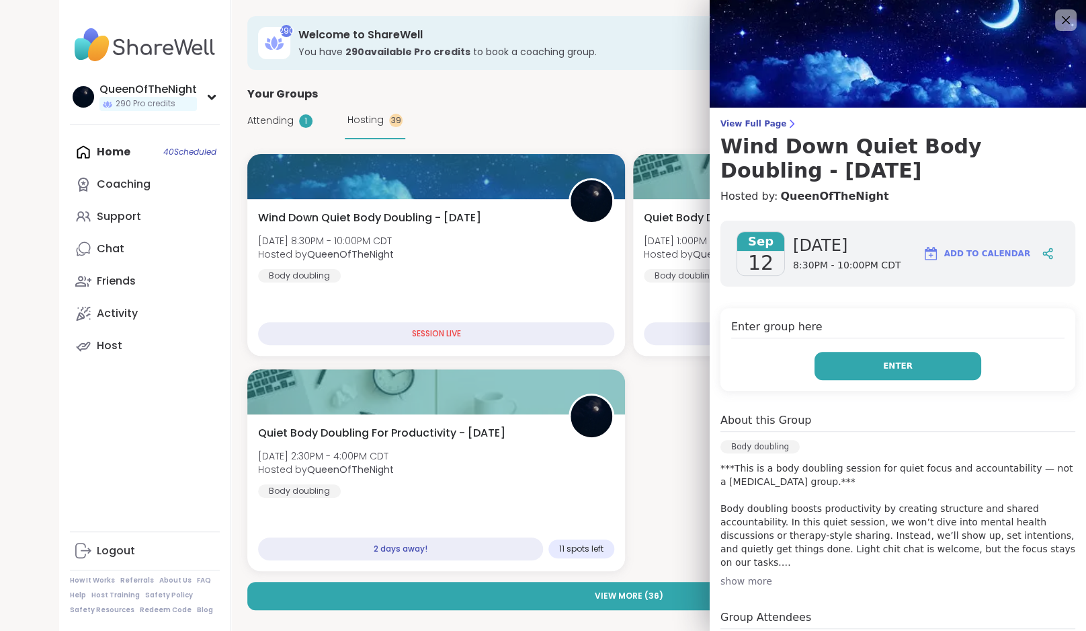
click at [891, 373] on button "Enter" at bounding box center [898, 366] width 167 height 28
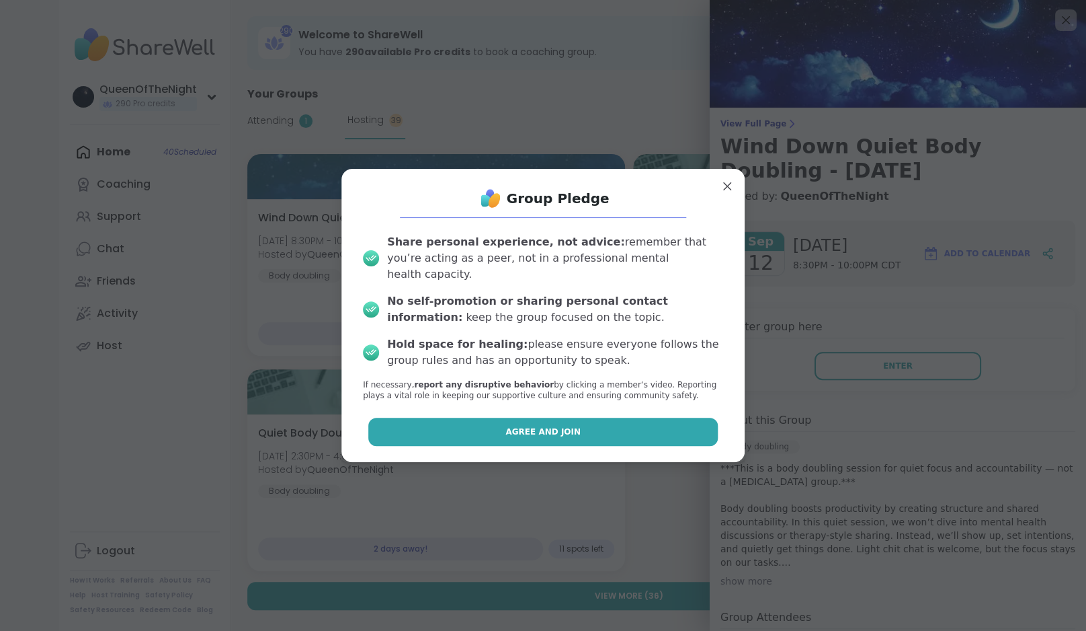
click at [628, 417] on button "Agree and Join" at bounding box center [543, 431] width 350 height 28
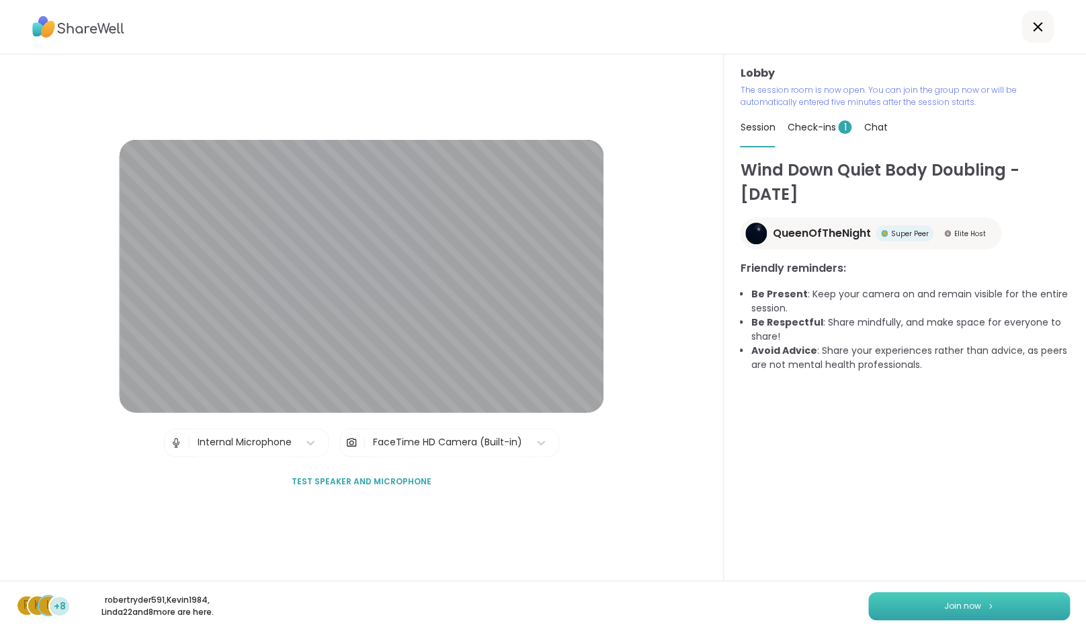
click at [957, 605] on span "Join now" at bounding box center [962, 606] width 37 height 12
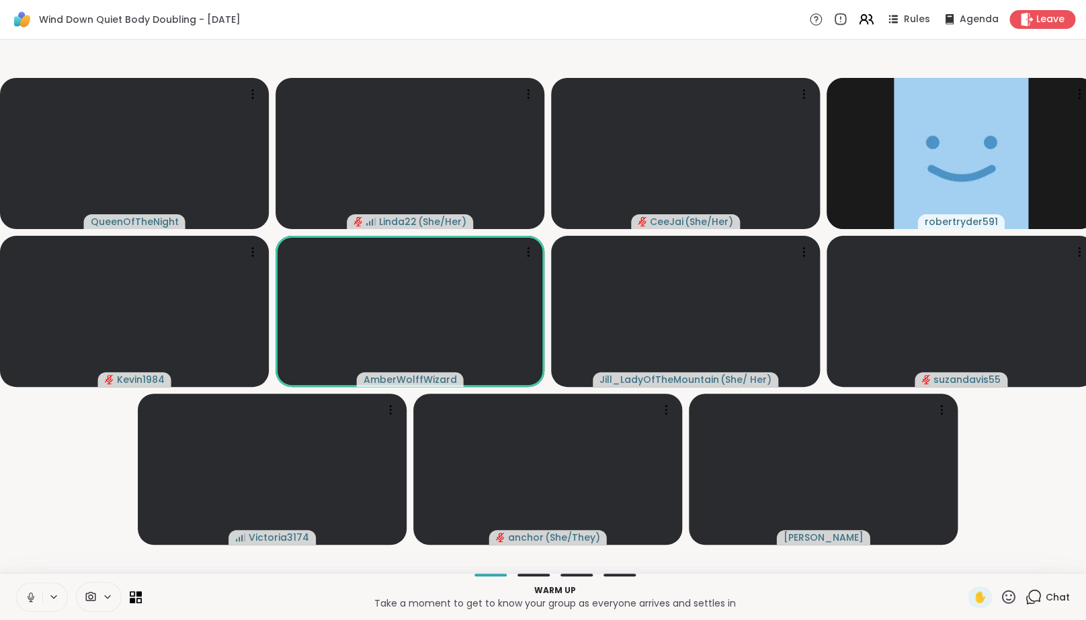
click at [60, 539] on video-player-container "QueenOfTheNight Linda22 ( She/Her ) CeeJai ( She/Her ) robertryder591 Kevin1984…" at bounding box center [543, 306] width 1070 height 523
click at [42, 531] on video-player-container "QueenOfTheNight Linda22 ( She/Her ) CeeJai ( She/Her ) robertryder591 Kevin1984…" at bounding box center [543, 306] width 1070 height 523
click at [1031, 600] on icon at bounding box center [1033, 597] width 17 height 17
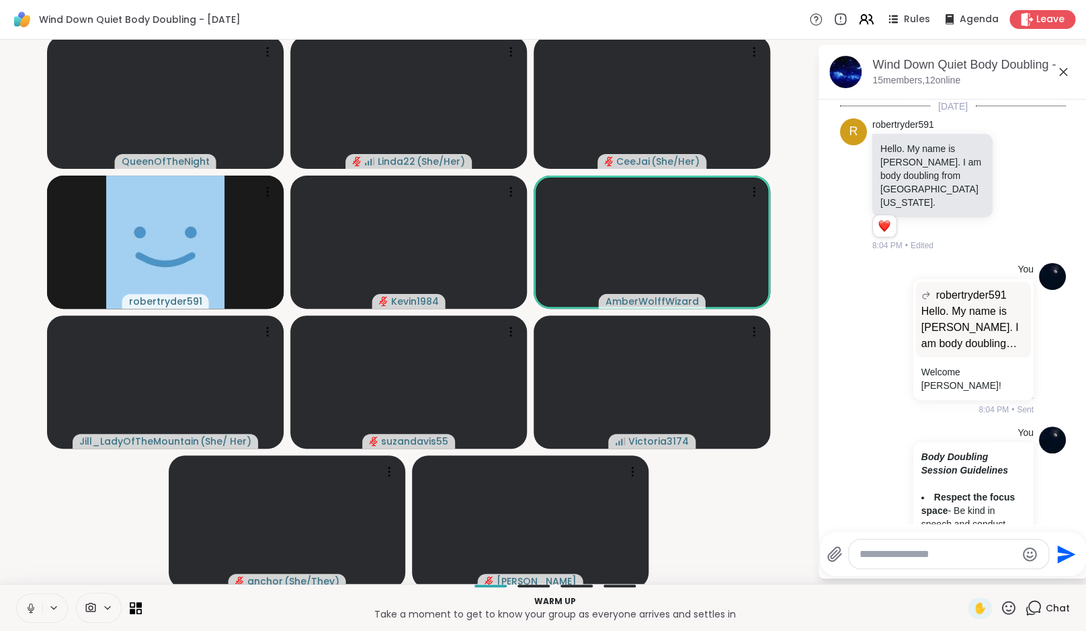
scroll to position [896, 0]
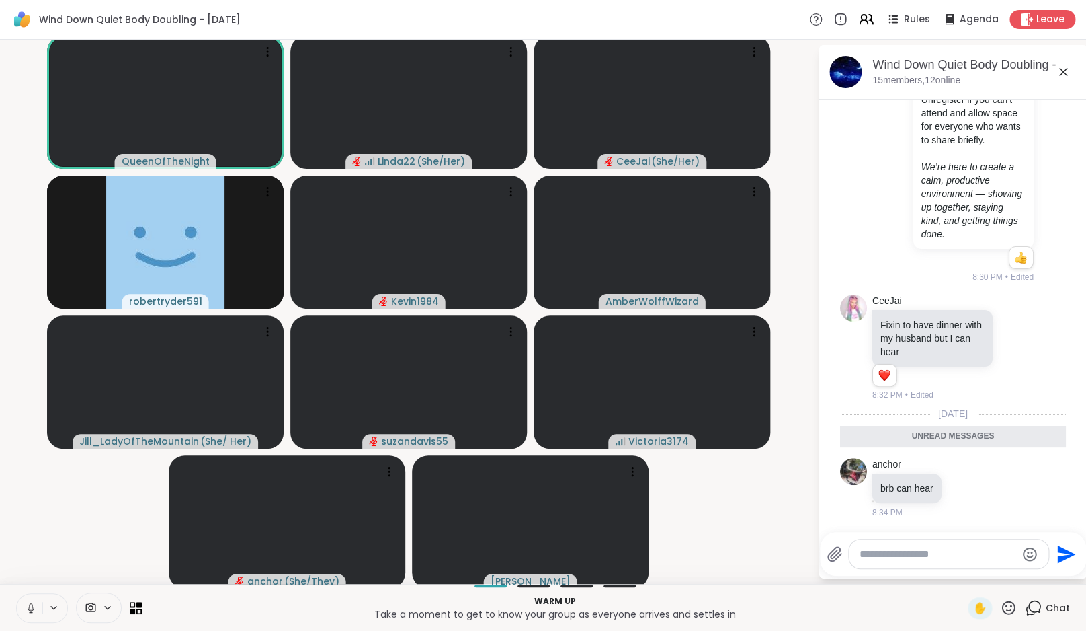
click at [30, 604] on icon at bounding box center [30, 606] width 3 height 6
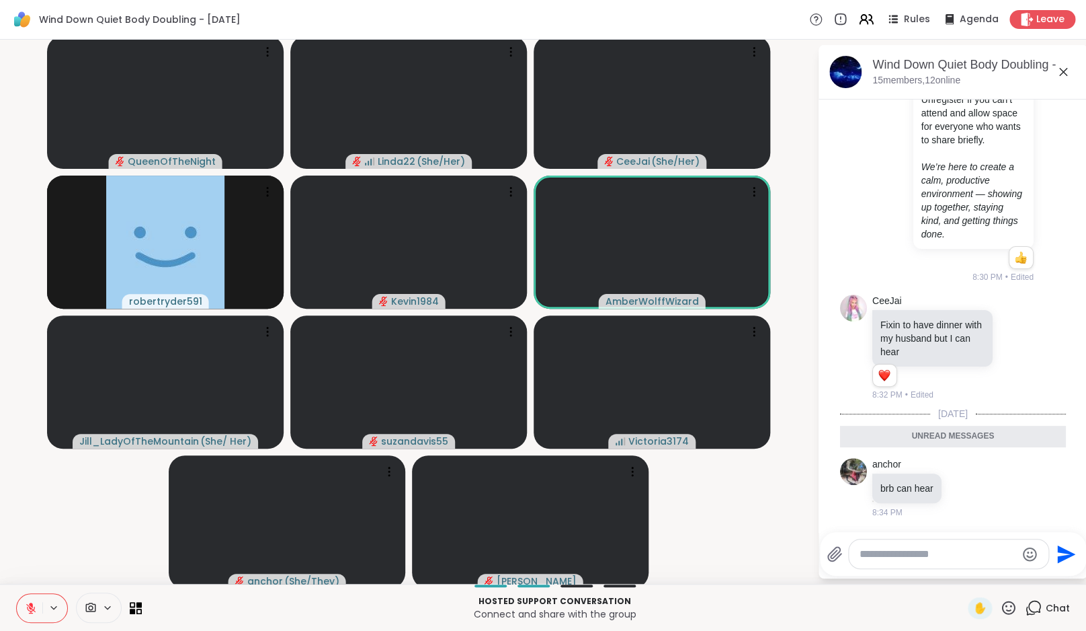
click at [36, 602] on icon at bounding box center [31, 608] width 12 height 12
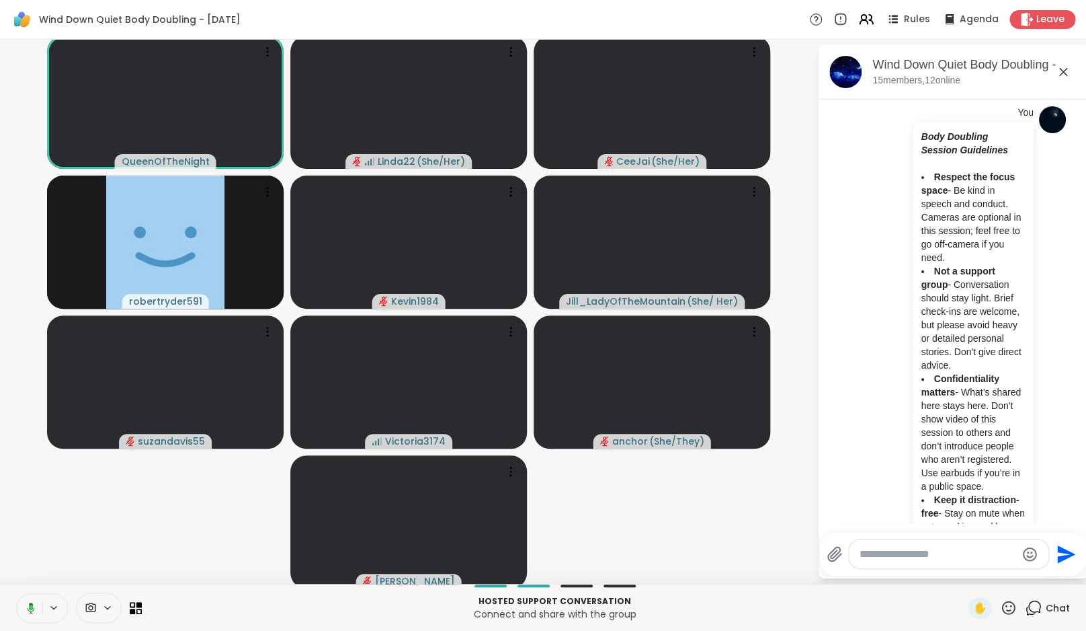
scroll to position [319, 0]
click at [924, 337] on li "Not a support group - Conversation should stay light. Brief check-ins are welco…" at bounding box center [974, 319] width 104 height 108
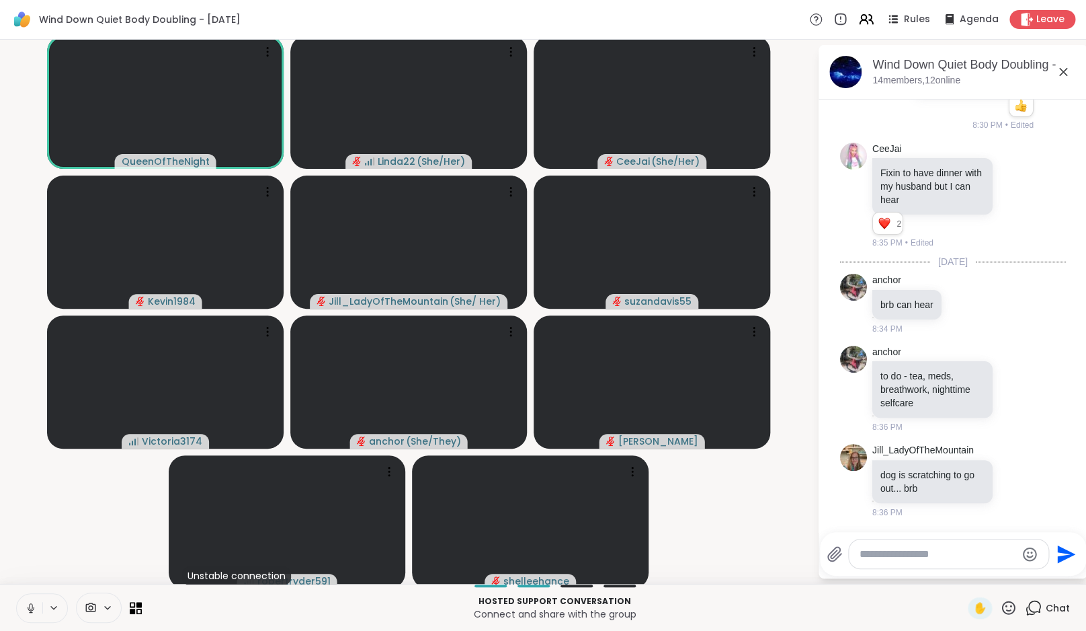
scroll to position [1048, 0]
click at [30, 608] on icon at bounding box center [31, 608] width 12 height 12
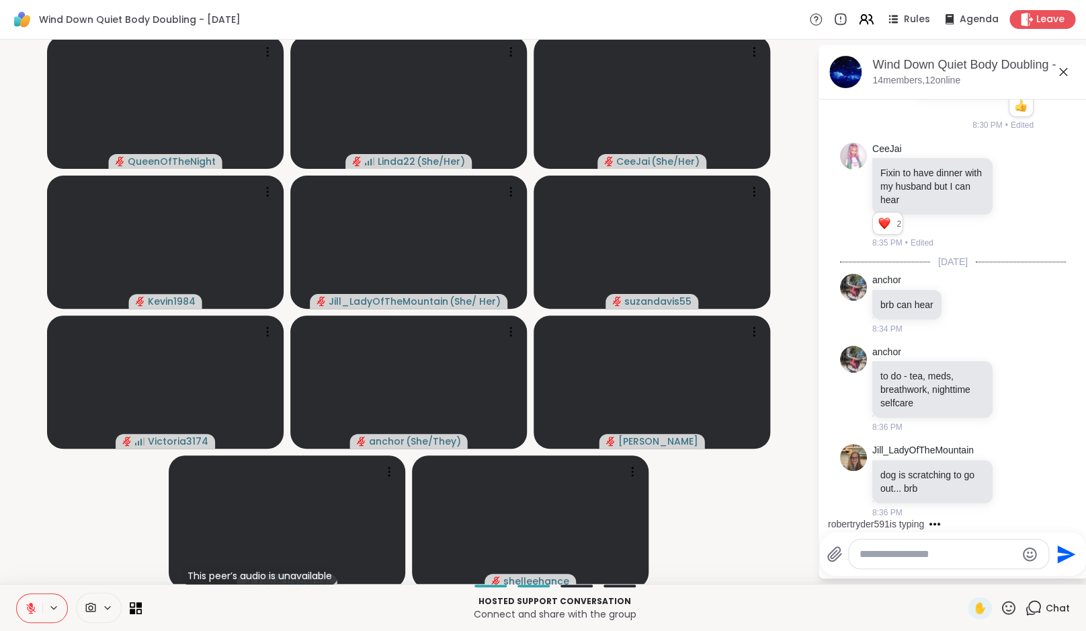
click at [30, 610] on icon at bounding box center [31, 608] width 12 height 12
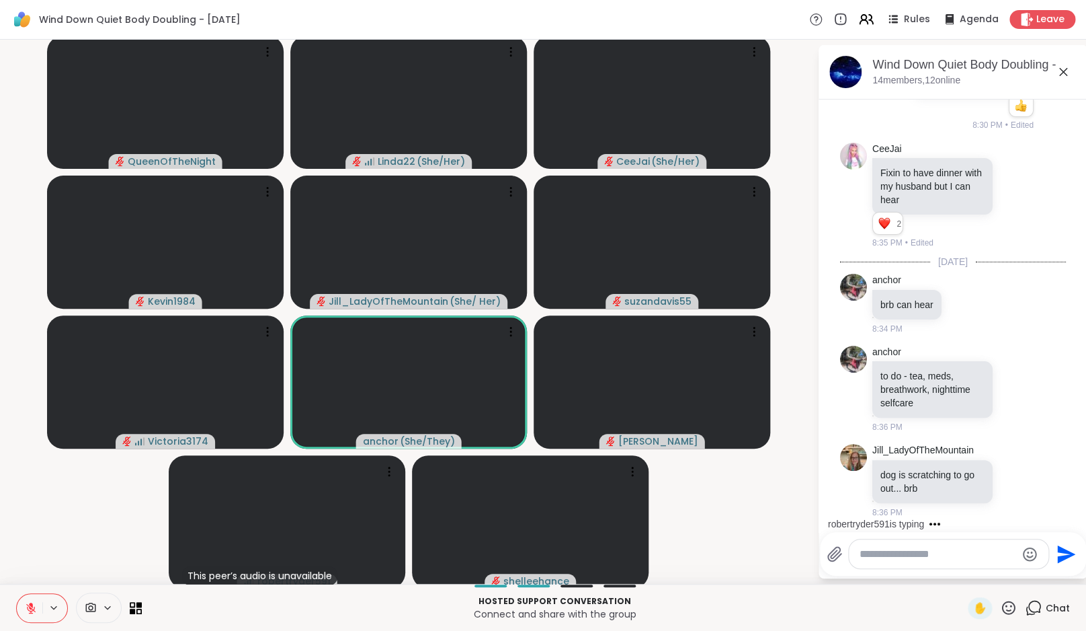
click at [77, 553] on video-player-container "QueenOfTheNight Linda22 ( She/Her ) CeeJai ( She/Her ) Kevin1984 Jill_LadyOfThe…" at bounding box center [408, 311] width 801 height 533
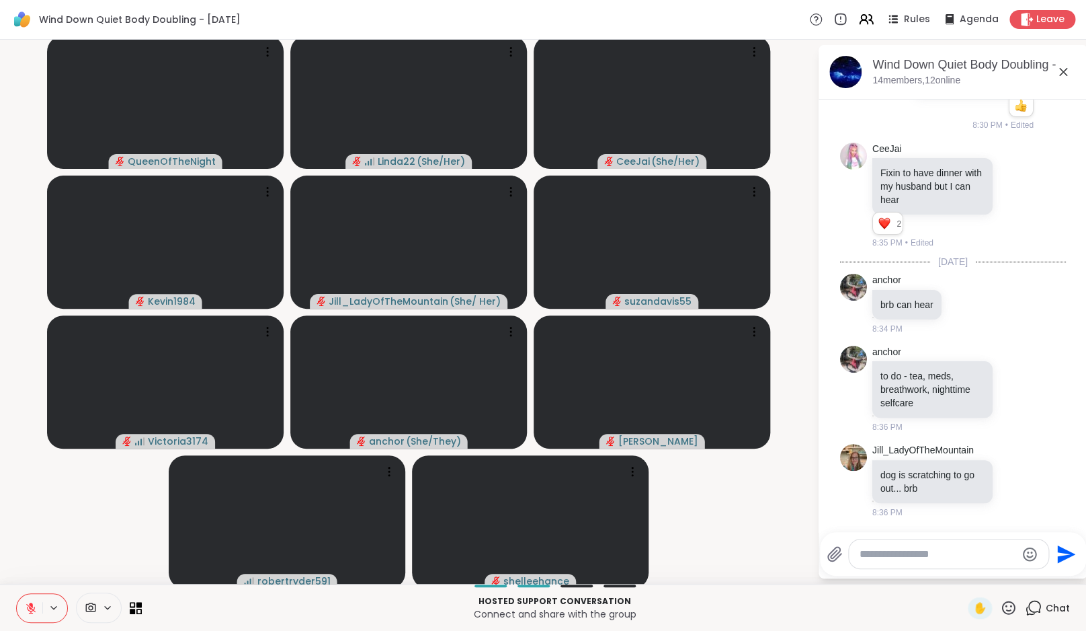
click at [32, 604] on icon at bounding box center [31, 604] width 4 height 5
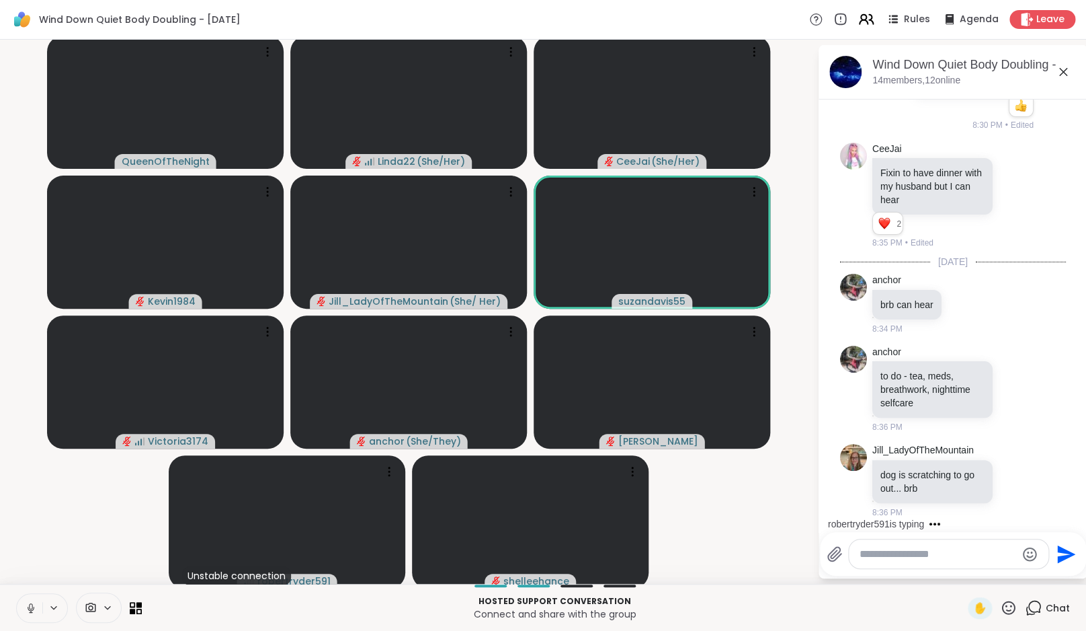
click at [868, 24] on icon at bounding box center [866, 19] width 17 height 17
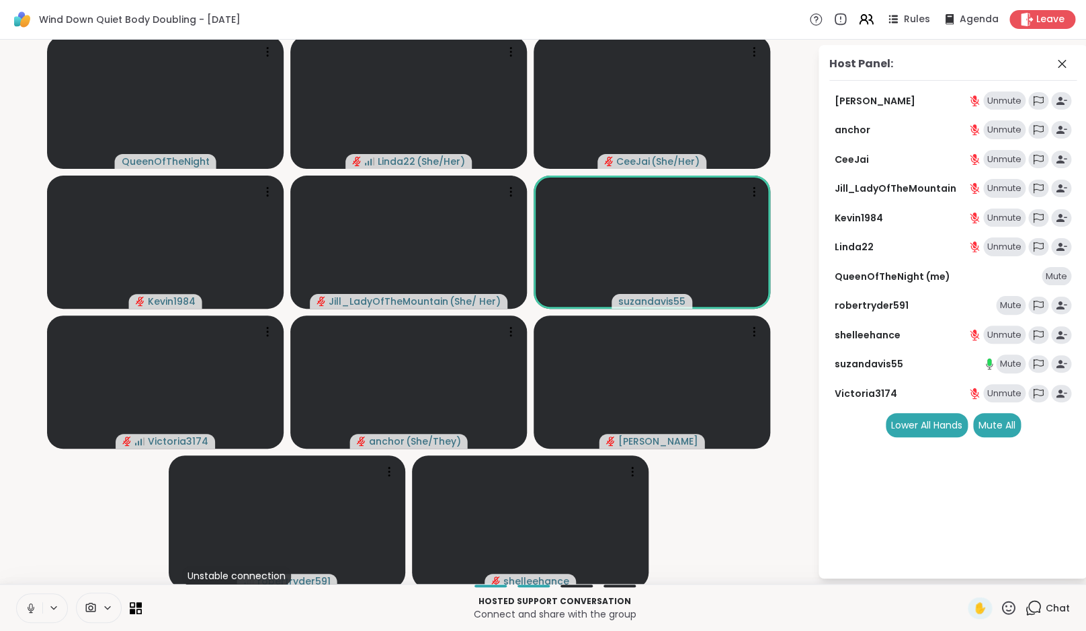
click at [32, 607] on icon at bounding box center [30, 606] width 3 height 6
click at [55, 564] on video-player-container "QueenOfTheNight Linda22 ( She/Her ) CeeJai ( She/Her ) Kevin1984 Jill_LadyOfThe…" at bounding box center [408, 311] width 801 height 533
click at [34, 611] on icon at bounding box center [31, 608] width 12 height 12
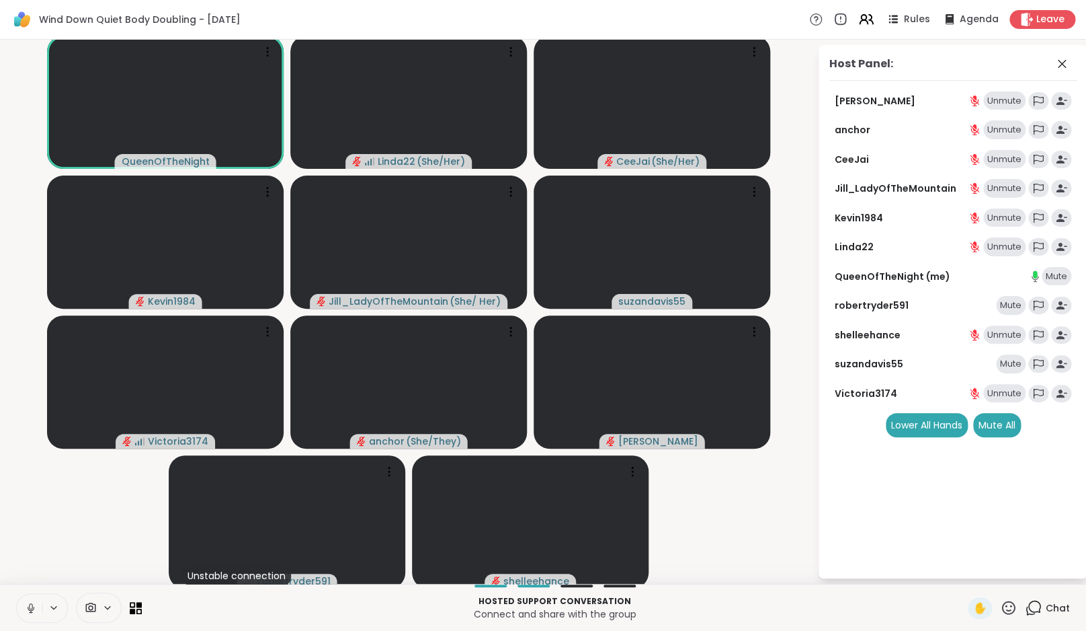
click at [36, 612] on icon at bounding box center [31, 608] width 12 height 12
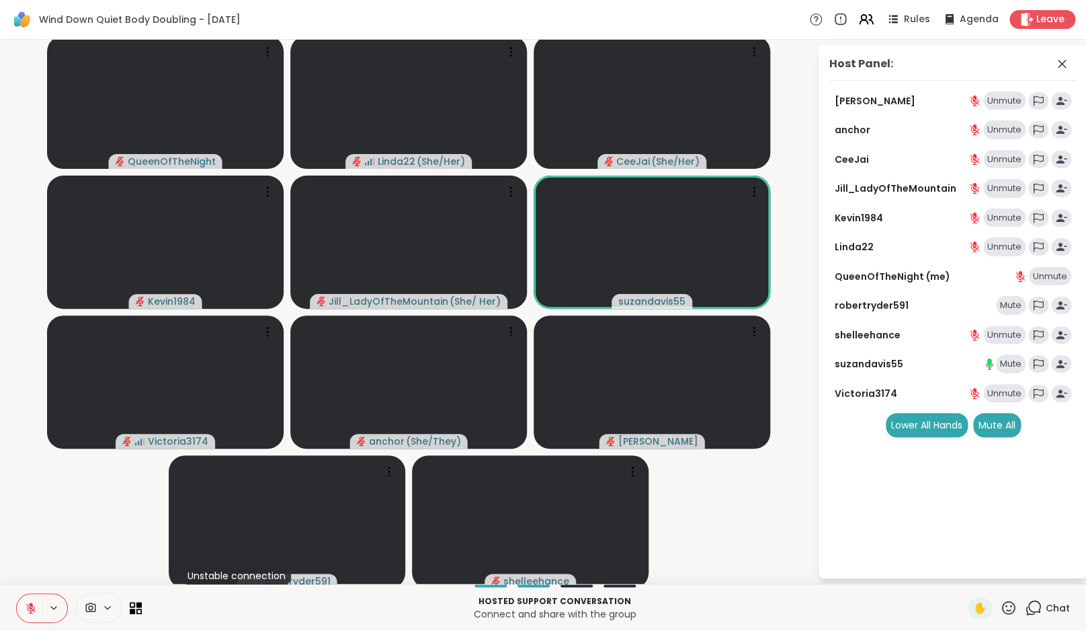
click at [42, 548] on video-player-container "QueenOfTheNight Linda22 ( She/Her ) CeeJai ( She/Her ) Kevin1984 Jill_LadyOfThe…" at bounding box center [408, 311] width 801 height 533
click at [1037, 608] on icon at bounding box center [1033, 607] width 17 height 17
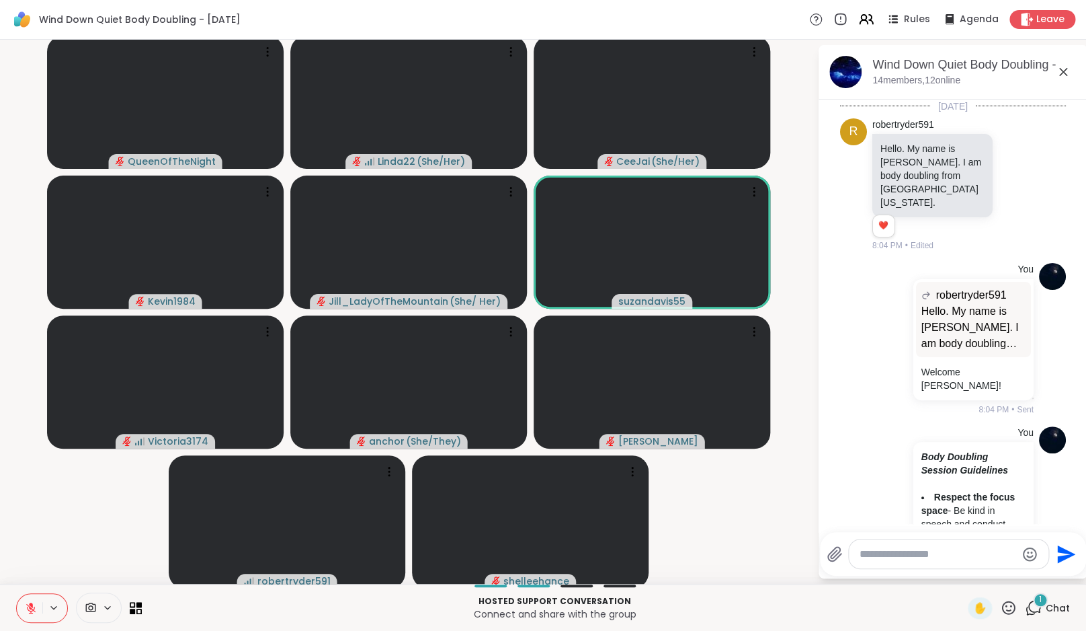
scroll to position [1178, 0]
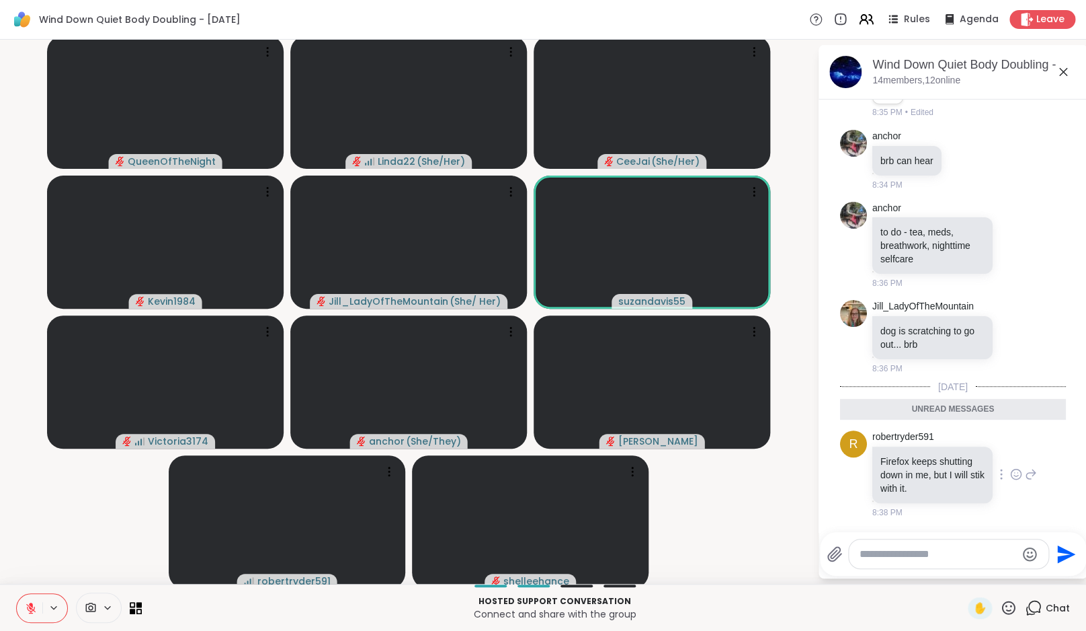
click at [1010, 475] on icon at bounding box center [1016, 473] width 12 height 13
click at [1010, 452] on div "Select Reaction: Heart" at bounding box center [1016, 452] width 12 height 12
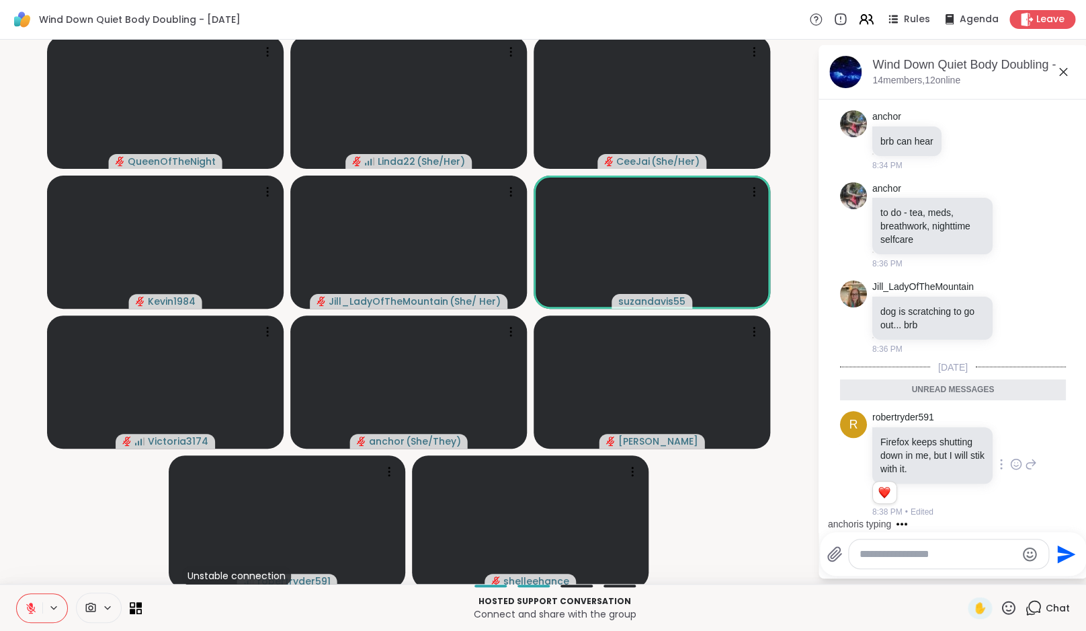
click at [1027, 464] on icon at bounding box center [1031, 463] width 9 height 9
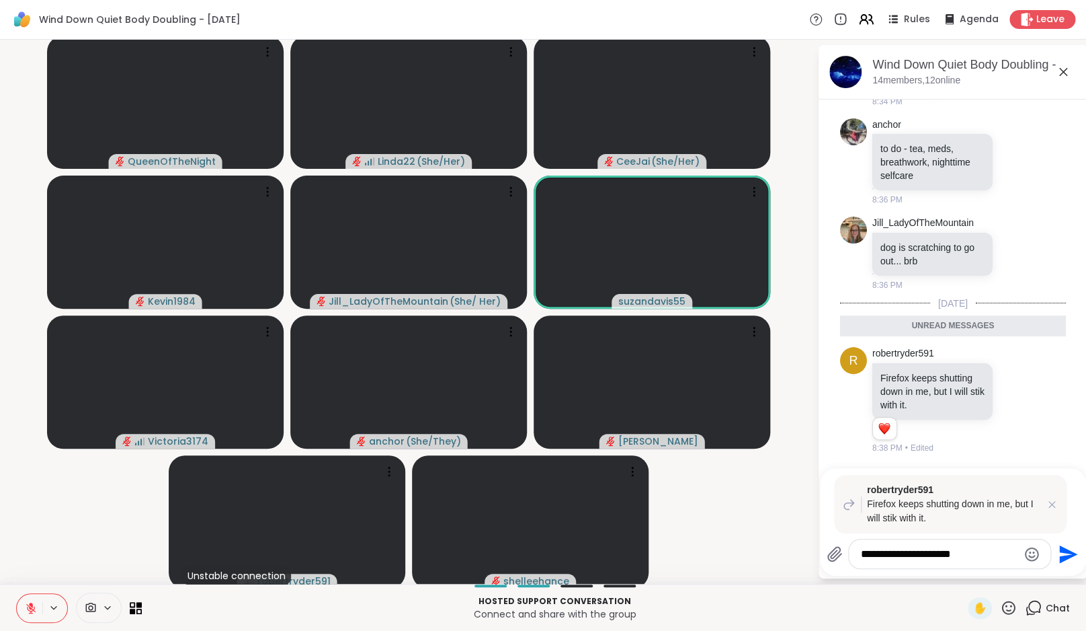
type textarea "**********"
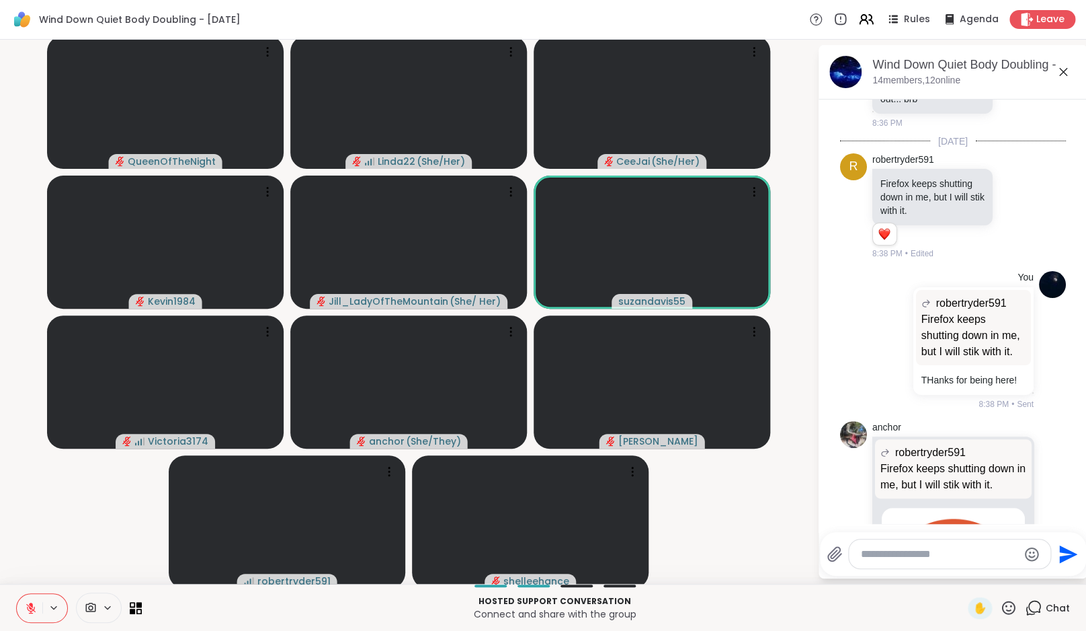
scroll to position [1738, 0]
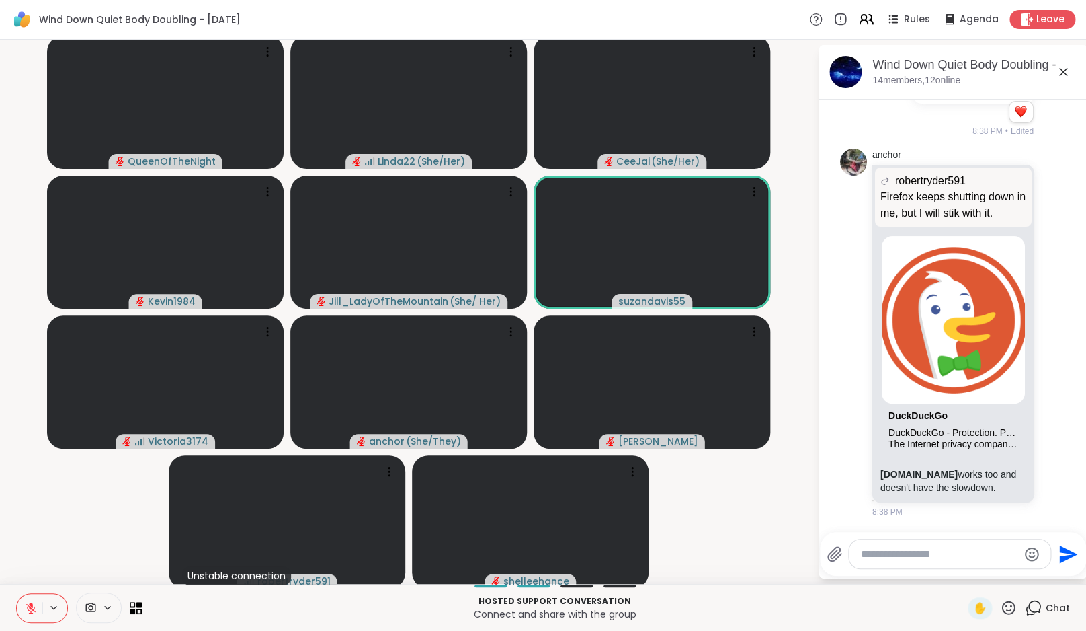
click at [27, 456] on video-player-container "QueenOfTheNight Linda22 ( She/Her ) CeeJai ( She/Her ) Kevin1984 Jill_LadyOfThe…" at bounding box center [408, 311] width 801 height 533
click at [71, 469] on video-player-container "QueenOfTheNight Linda22 ( She/Her ) CeeJai ( She/Her ) Kevin1984 Jill_LadyOfThe…" at bounding box center [408, 311] width 801 height 533
click at [108, 460] on video-player-container "QueenOfTheNight Linda22 ( She/Her ) CeeJai ( She/Her ) Kevin1984 Jill_LadyOfThe…" at bounding box center [408, 311] width 801 height 533
click at [35, 606] on icon at bounding box center [30, 607] width 9 height 9
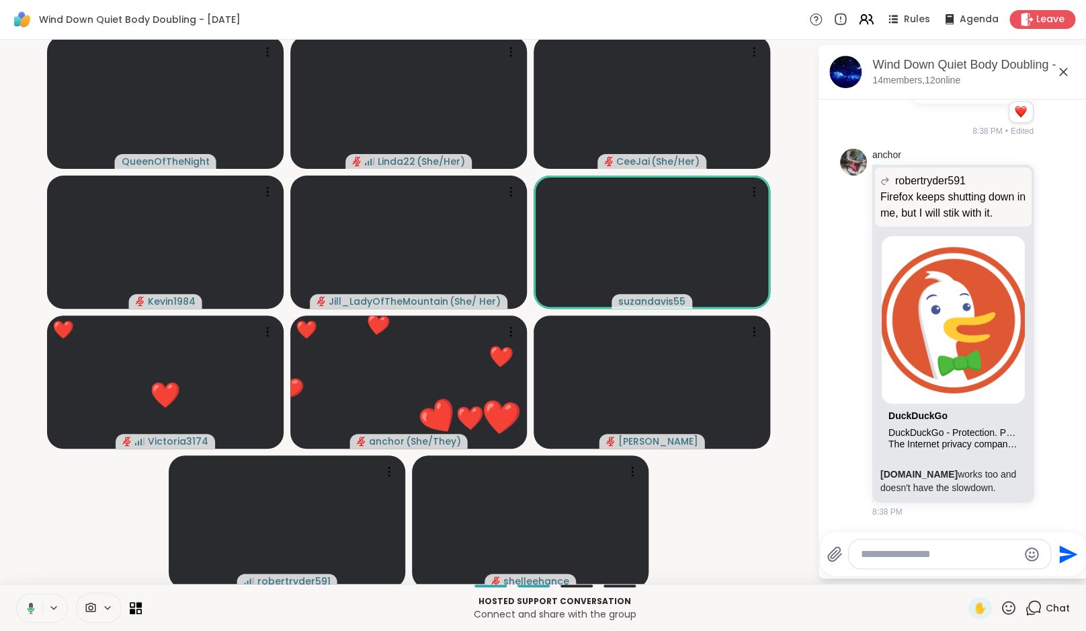
click at [34, 606] on icon at bounding box center [29, 608] width 12 height 12
click at [36, 582] on div "QueenOfTheNight Linda22 ( She/Her ) CeeJai ( She/Her ) Kevin1984 Jill_LadyOfThe…" at bounding box center [543, 312] width 1086 height 544
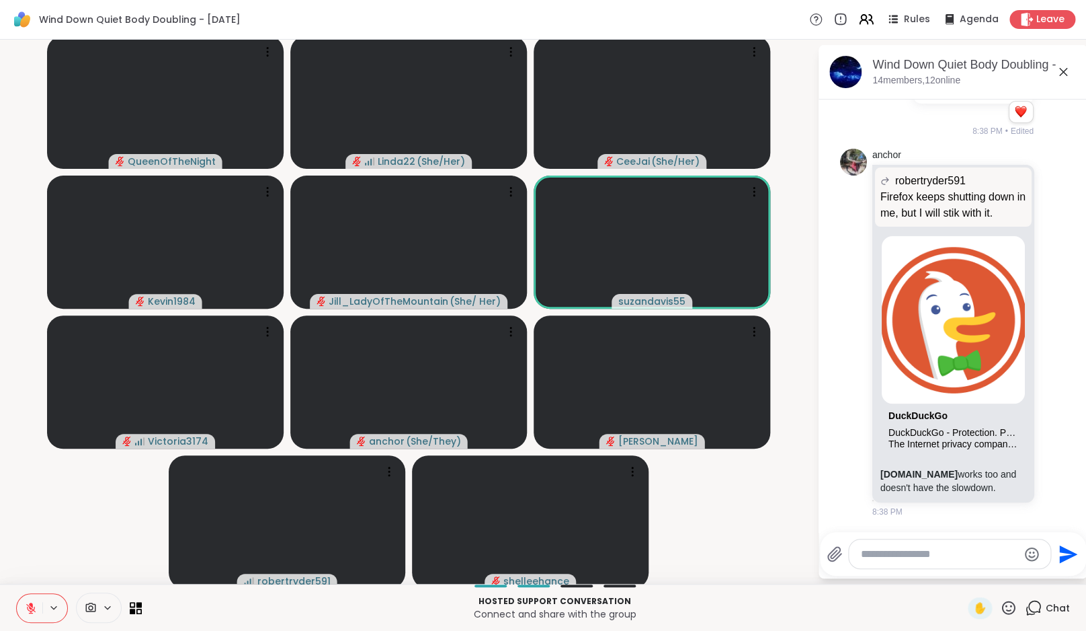
click at [34, 602] on icon at bounding box center [31, 608] width 12 height 12
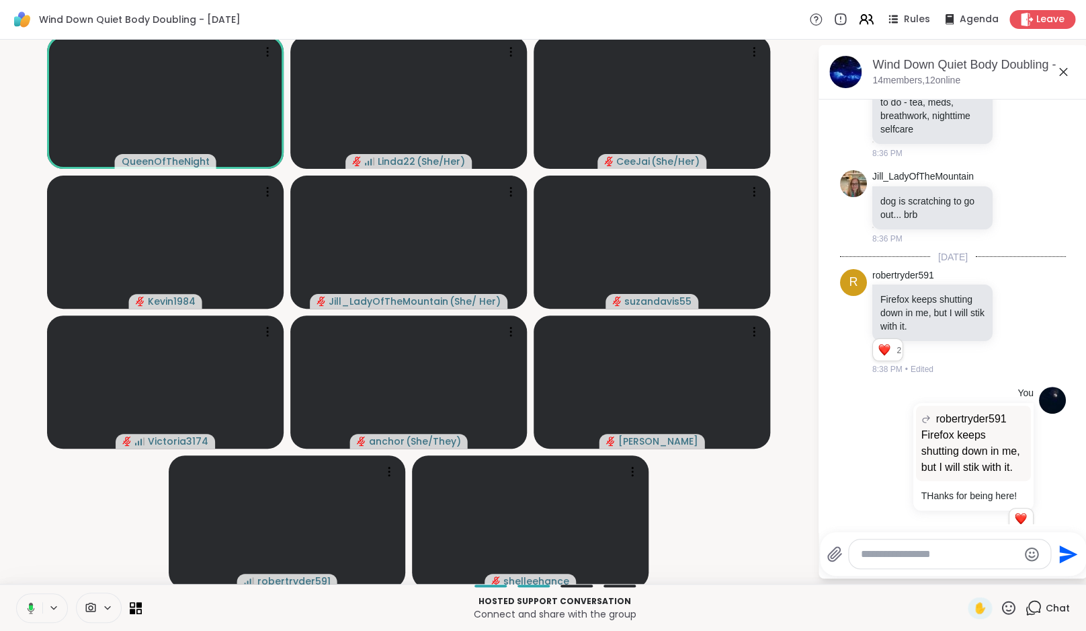
scroll to position [1216, 0]
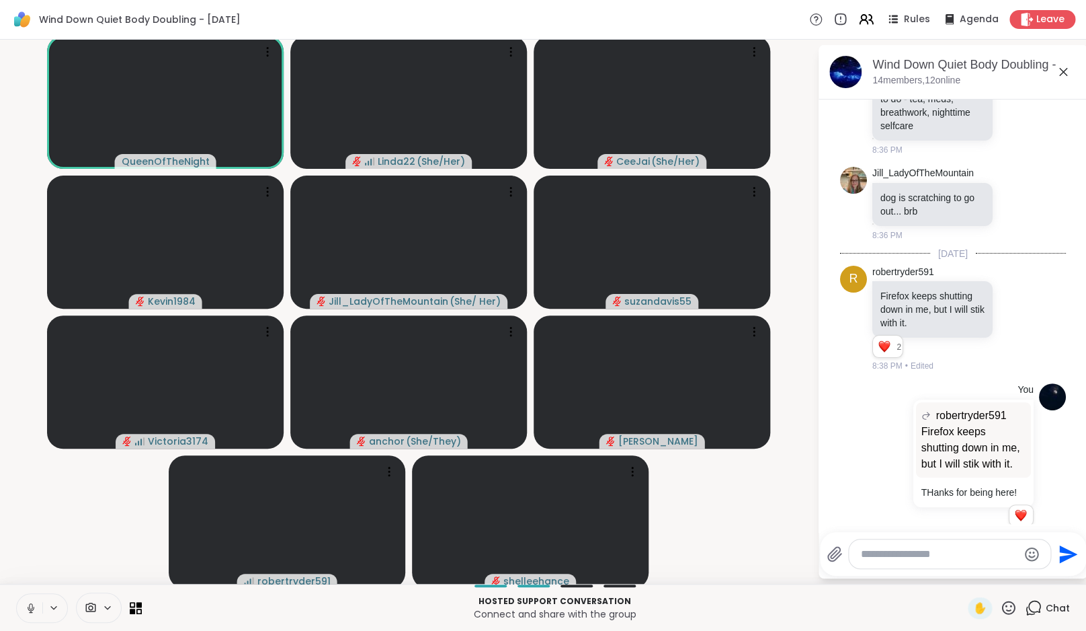
click at [37, 604] on icon at bounding box center [31, 608] width 12 height 12
click at [870, 19] on icon at bounding box center [866, 19] width 17 height 17
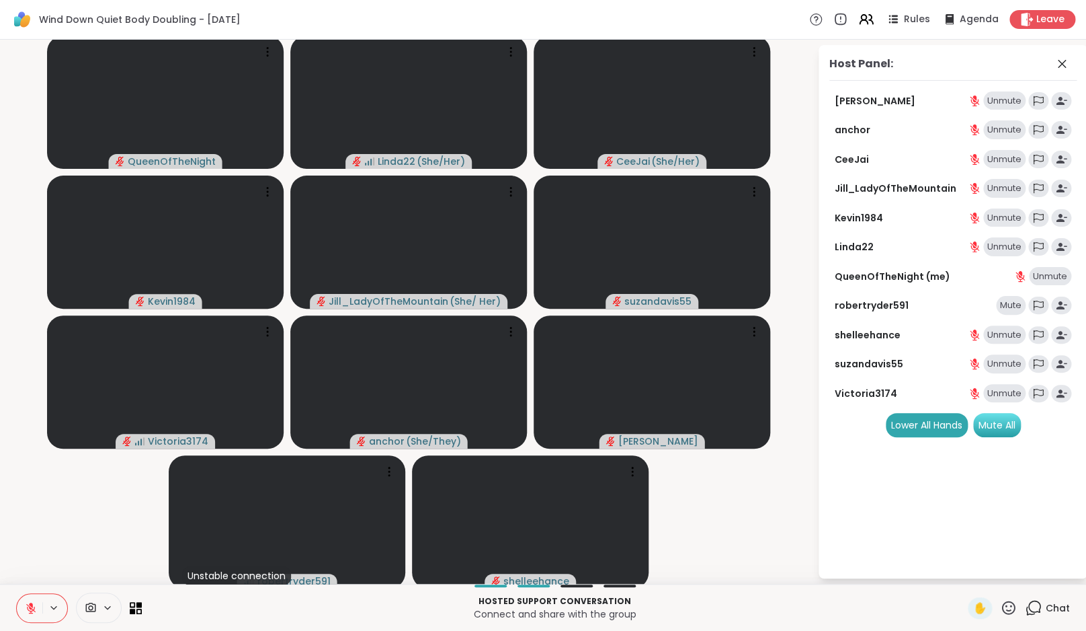
click at [1004, 433] on div "Mute All" at bounding box center [997, 425] width 48 height 24
click at [1064, 66] on icon at bounding box center [1062, 64] width 8 height 8
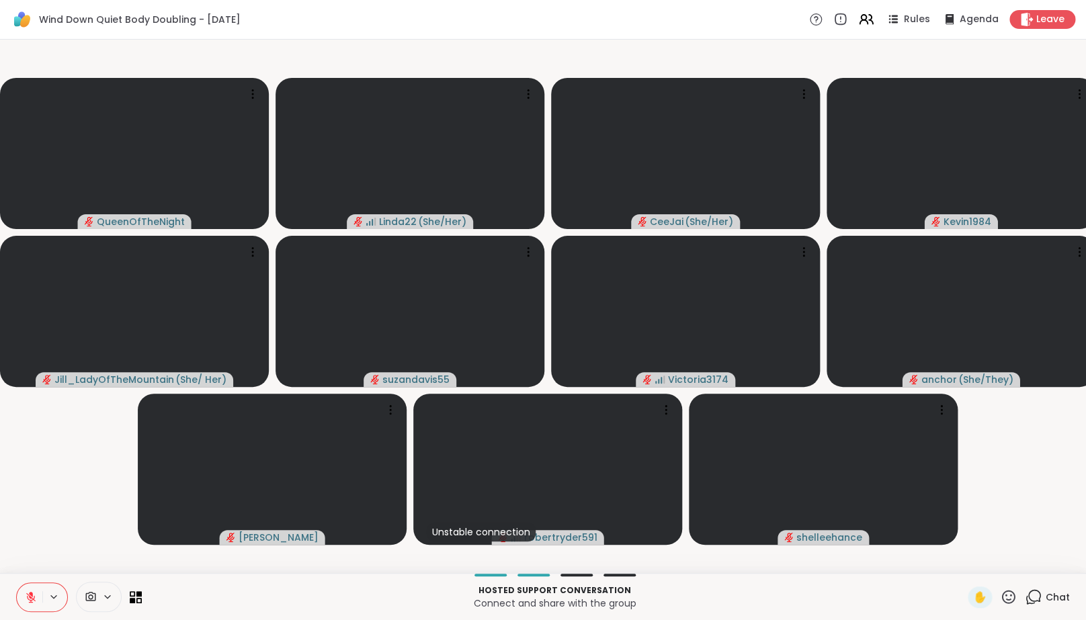
click at [1067, 462] on video-player-container "QueenOfTheNight Linda22 ( She/Her ) CeeJai ( She/Her ) Kevin1984 Jill_LadyOfThe…" at bounding box center [543, 306] width 1070 height 523
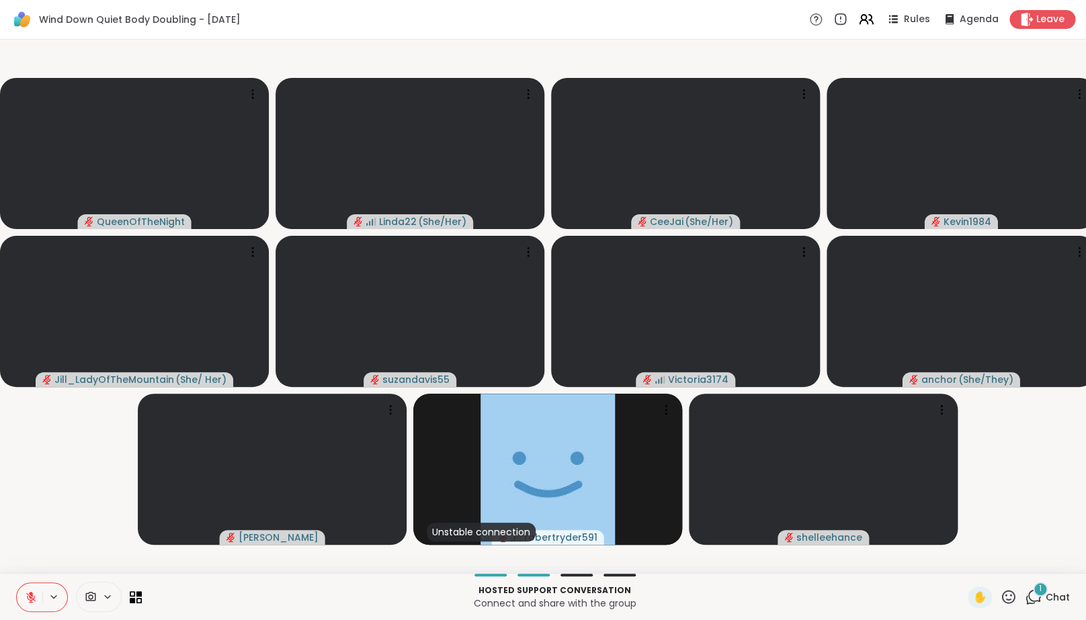
click at [1028, 606] on icon at bounding box center [1033, 597] width 17 height 17
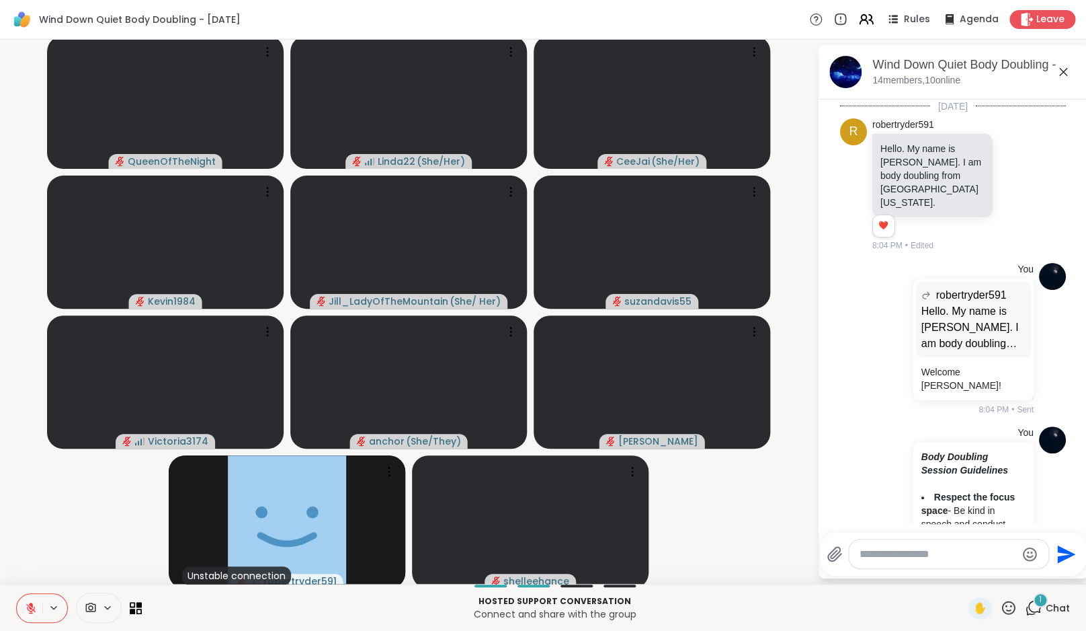
scroll to position [1874, 0]
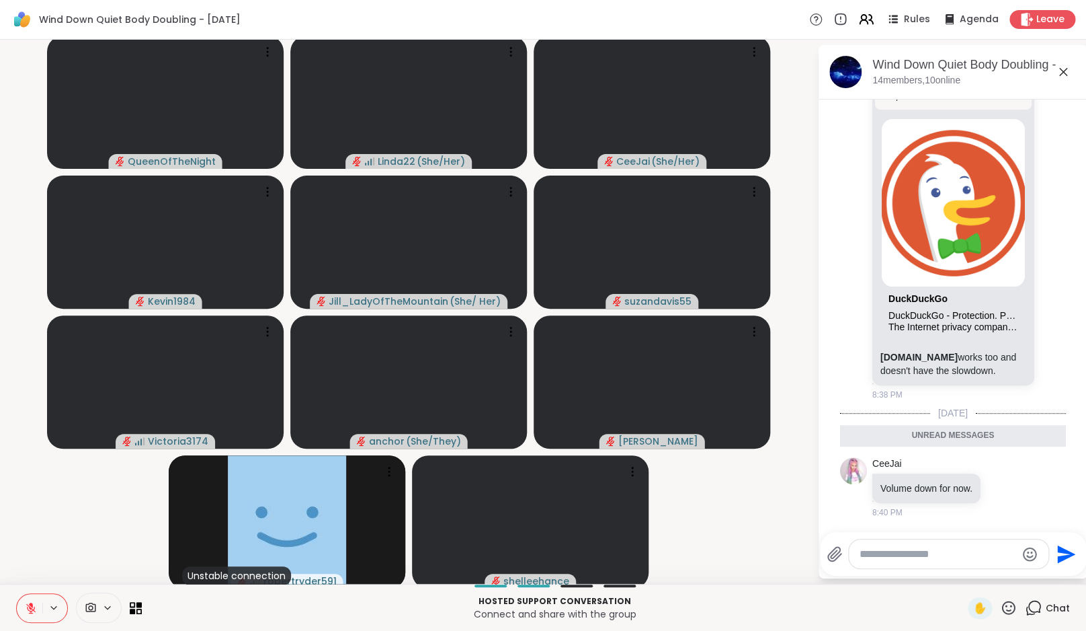
click at [941, 559] on textarea "Type your message" at bounding box center [938, 553] width 157 height 13
paste textarea "**********"
type textarea "**********"
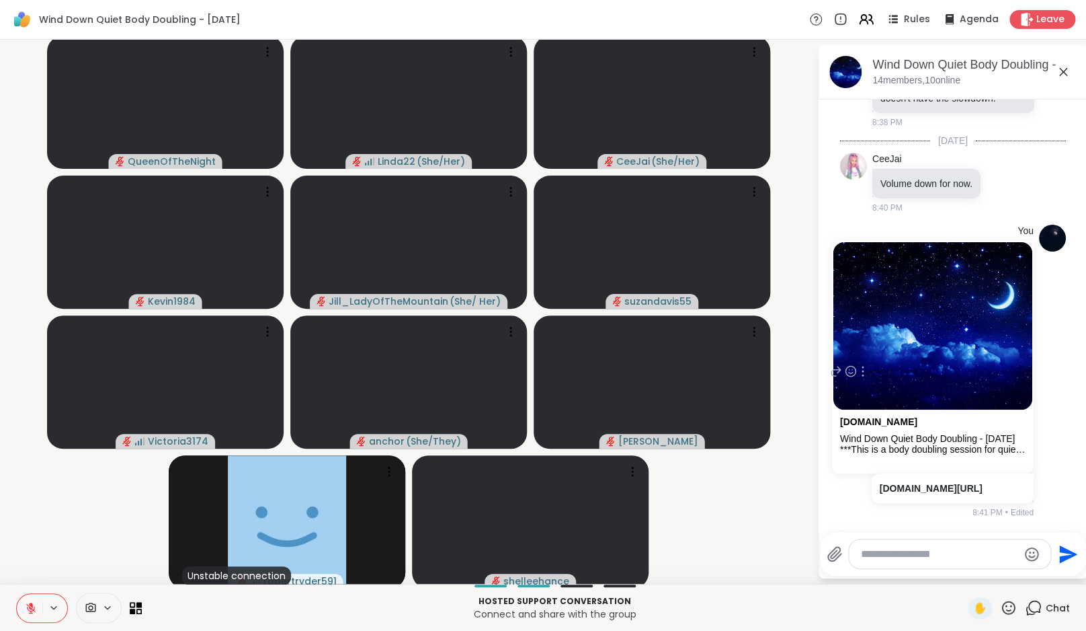
scroll to position [2174, 0]
click at [141, 497] on video-player-container "QueenOfTheNight Linda22 ( She/Her ) CeeJai ( She/Her ) Kevin1984 Jill_LadyOfThe…" at bounding box center [408, 311] width 801 height 533
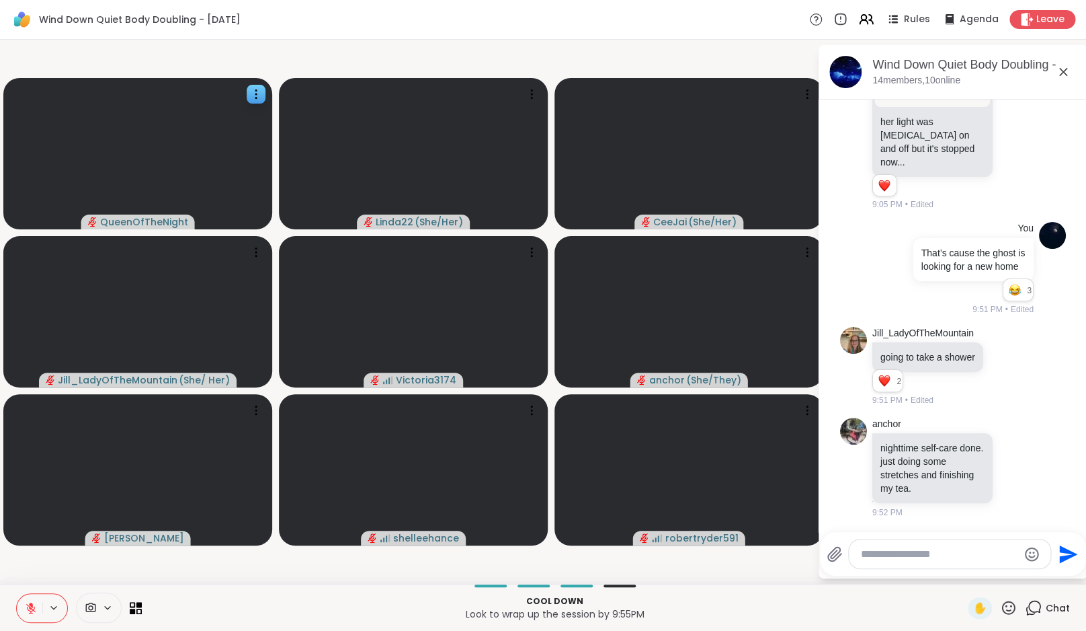
scroll to position [2921, 0]
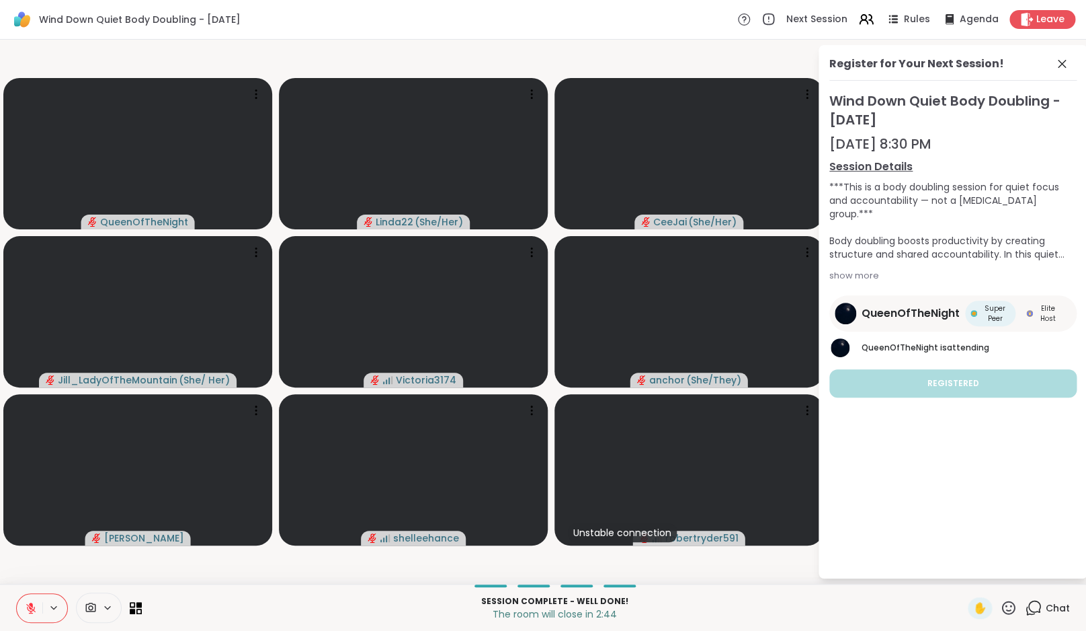
click at [34, 612] on icon at bounding box center [31, 608] width 12 height 12
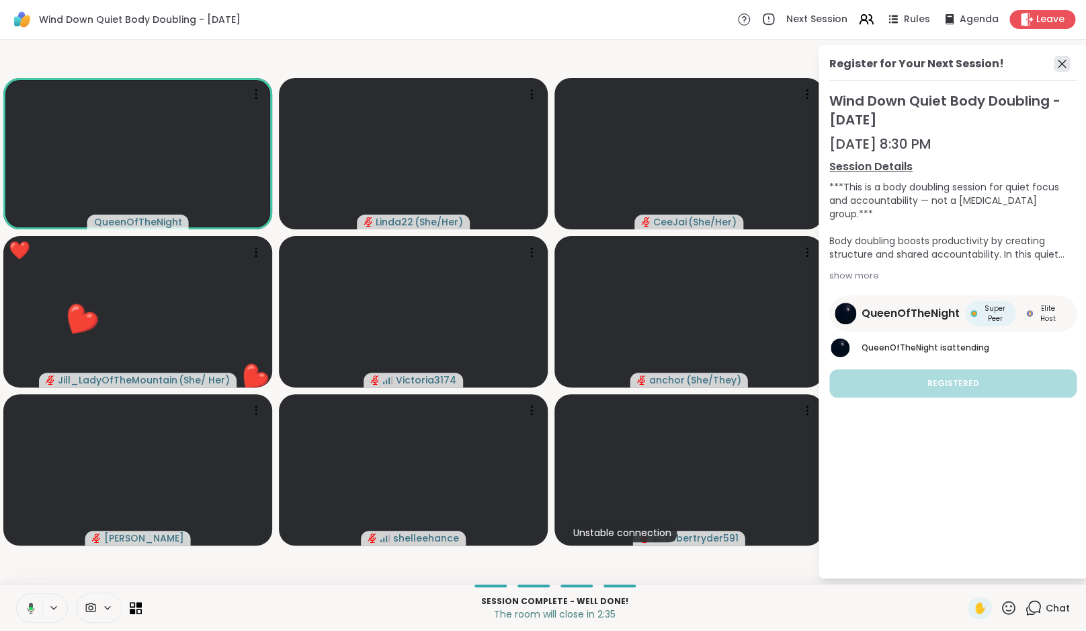
click at [1070, 69] on icon at bounding box center [1062, 64] width 16 height 16
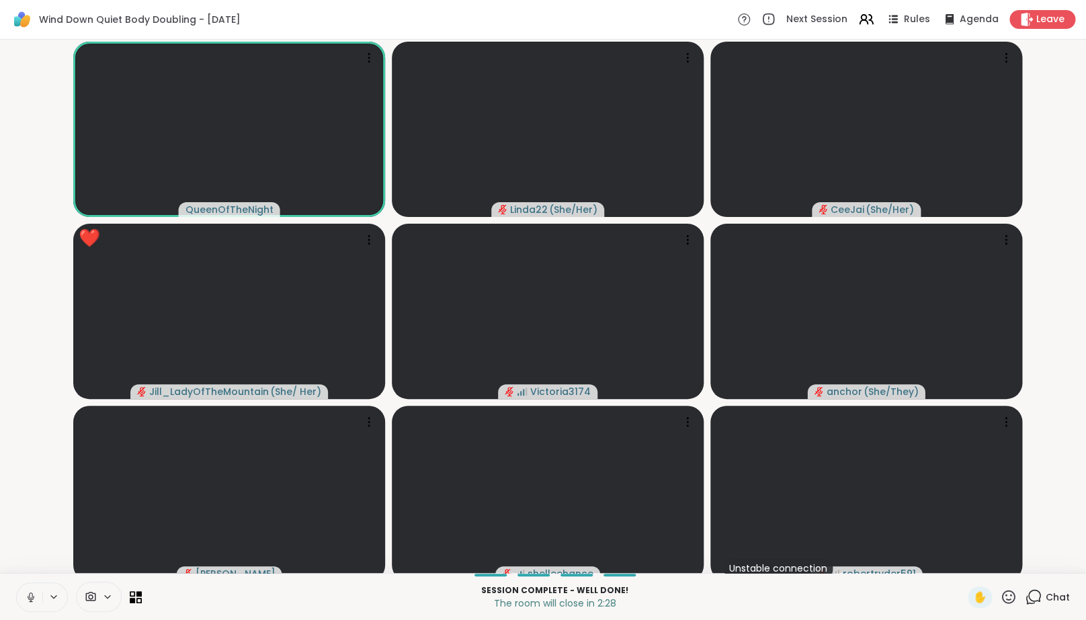
click at [32, 599] on icon at bounding box center [30, 596] width 3 height 6
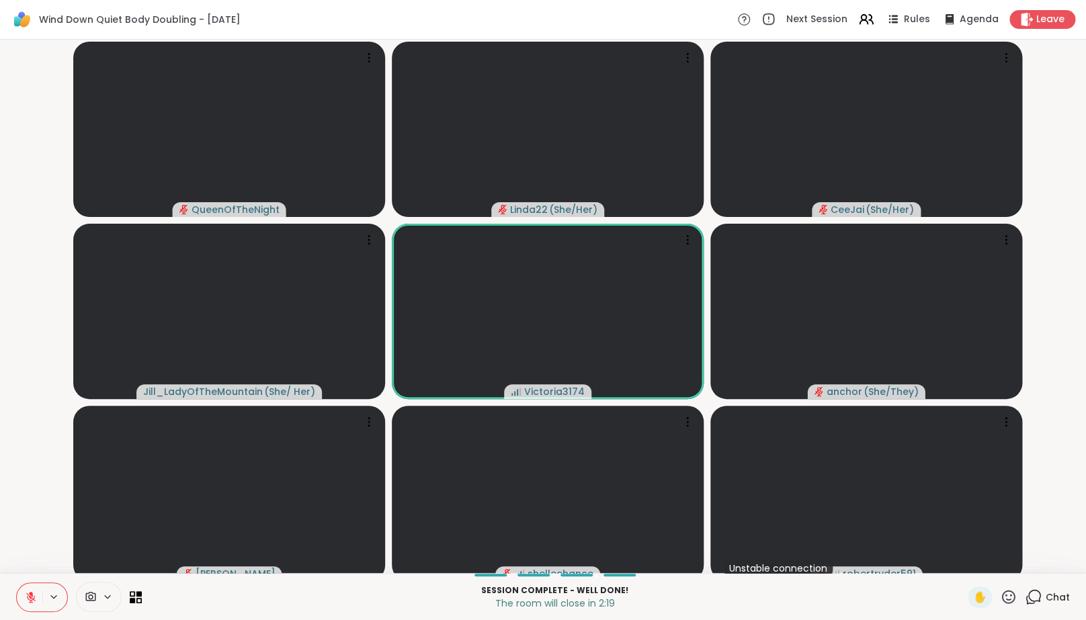
click at [28, 604] on icon at bounding box center [31, 598] width 12 height 12
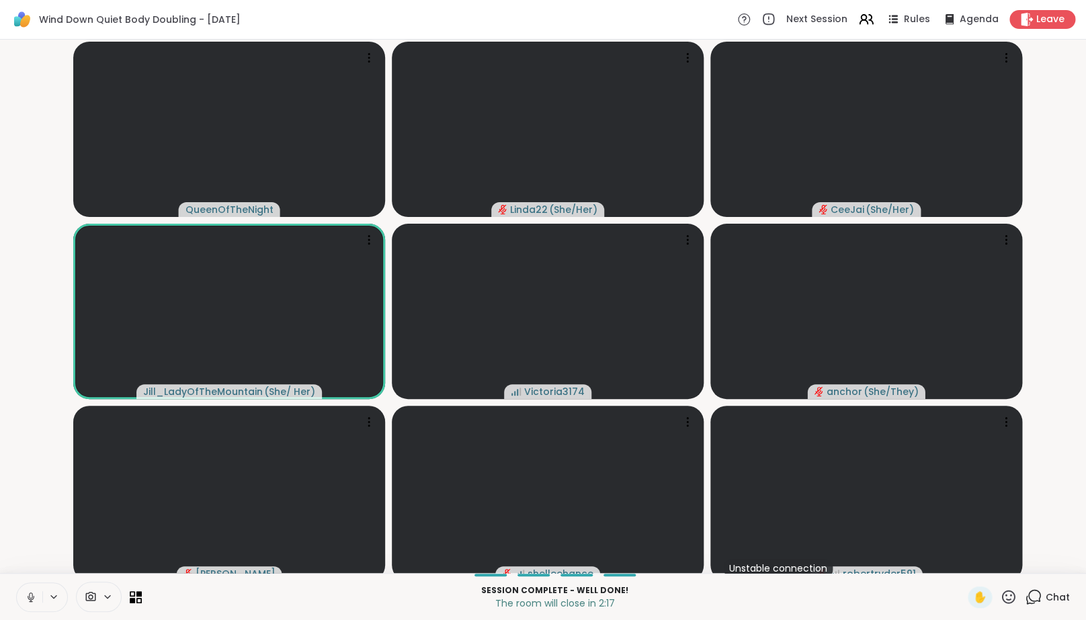
click at [28, 604] on icon at bounding box center [31, 598] width 12 height 12
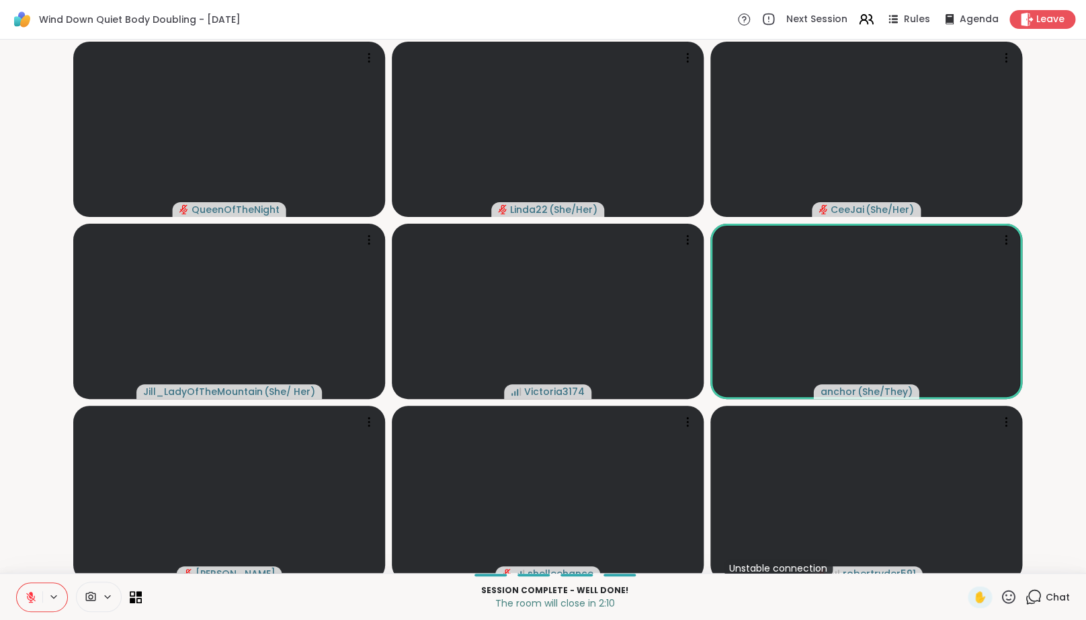
click at [1033, 606] on icon at bounding box center [1033, 597] width 17 height 17
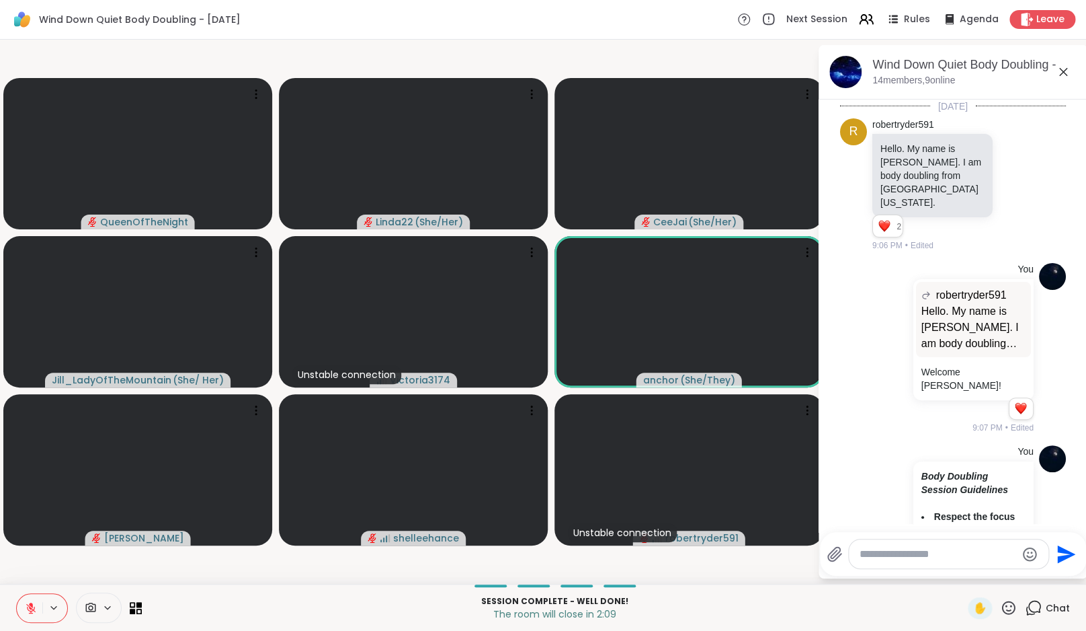
scroll to position [3111, 0]
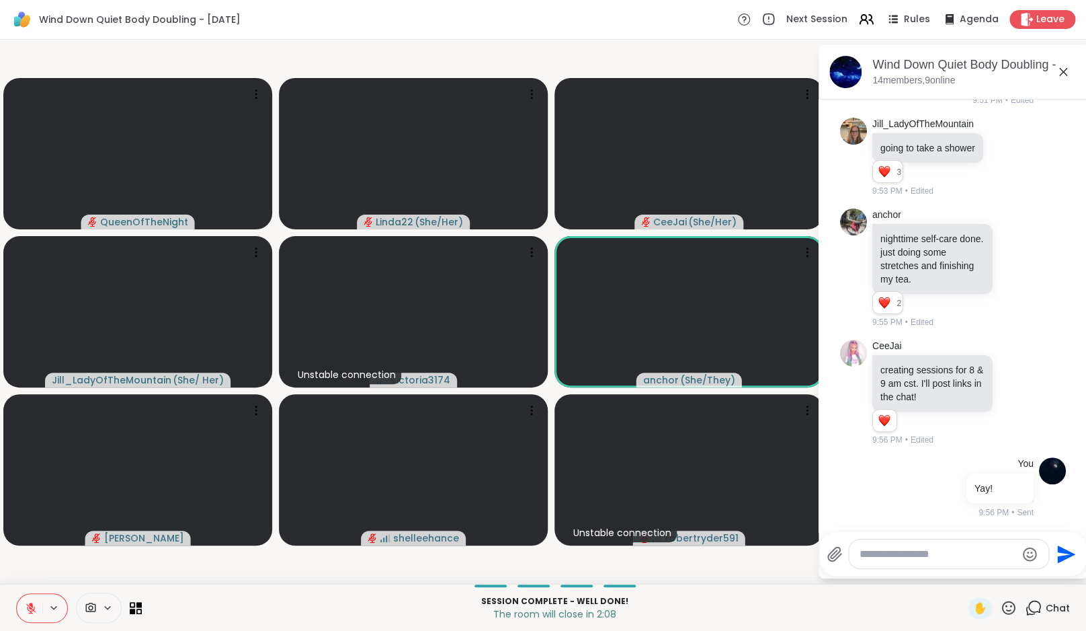
click at [949, 557] on textarea "Type your message" at bounding box center [938, 553] width 157 height 13
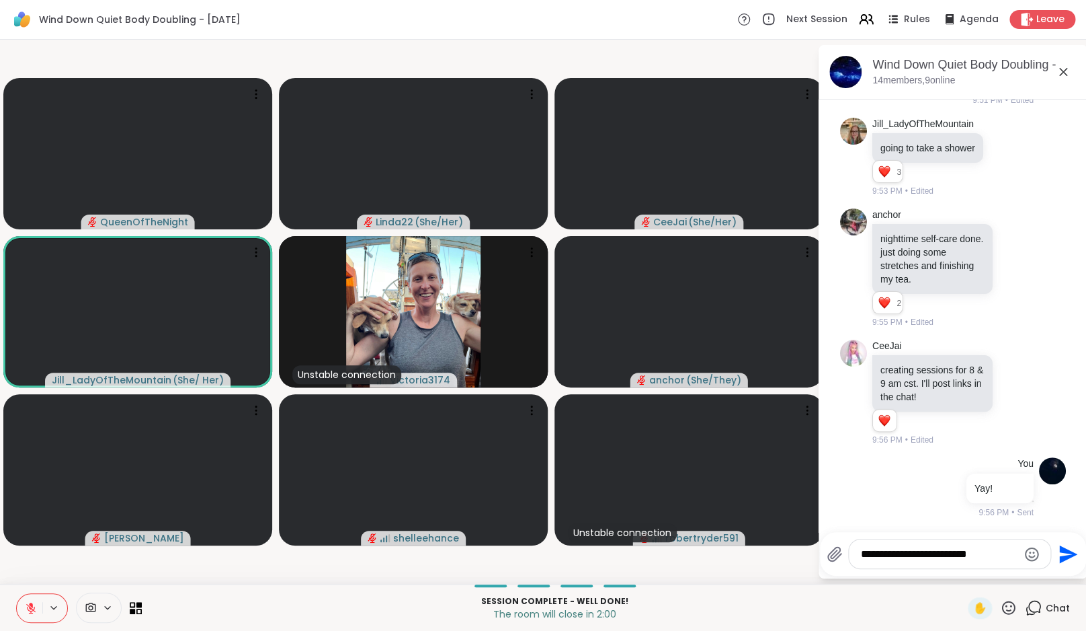
type textarea "**********"
click at [1039, 555] on icon "Emoji picker" at bounding box center [1032, 553] width 14 height 14
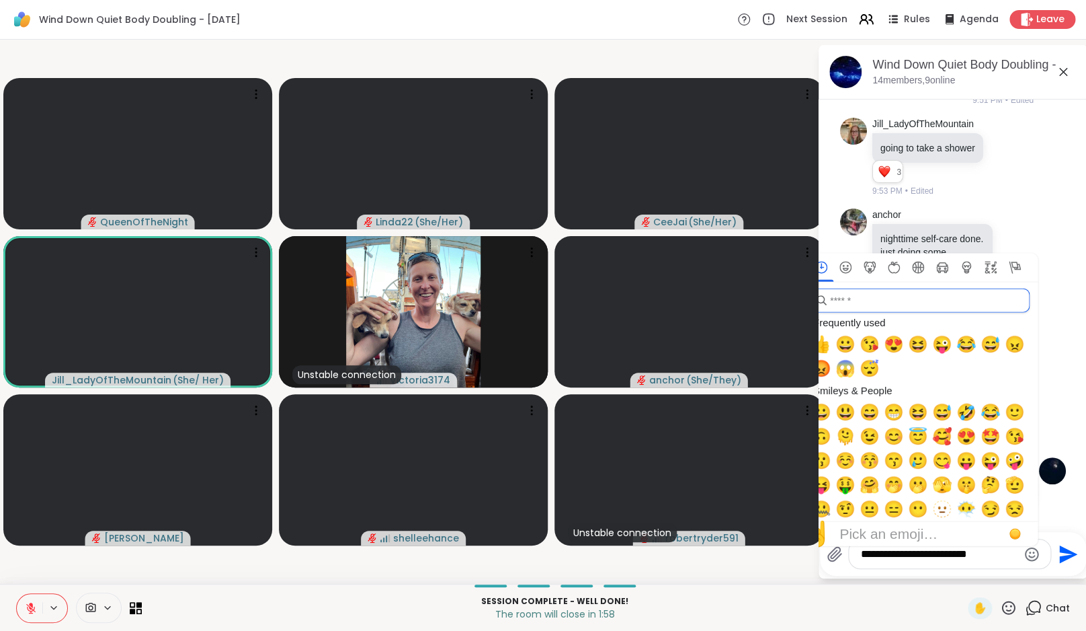
click at [915, 302] on input "search" at bounding box center [919, 300] width 220 height 24
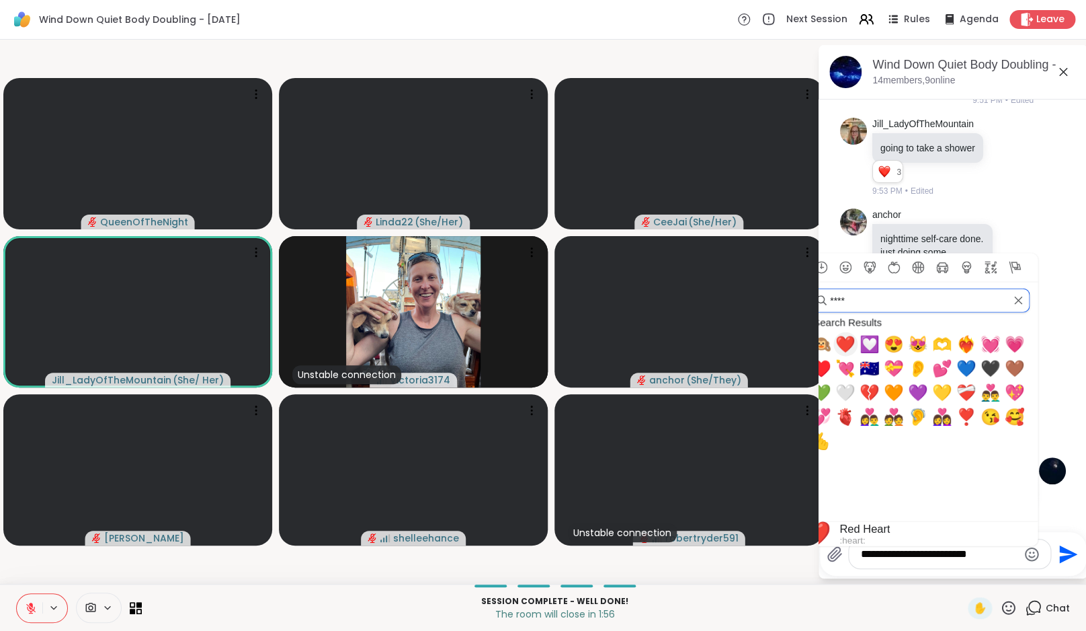
type input "****"
click at [852, 343] on span "❤️" at bounding box center [846, 344] width 20 height 19
type textarea "**********"
click at [1076, 555] on icon "Send" at bounding box center [1068, 553] width 18 height 18
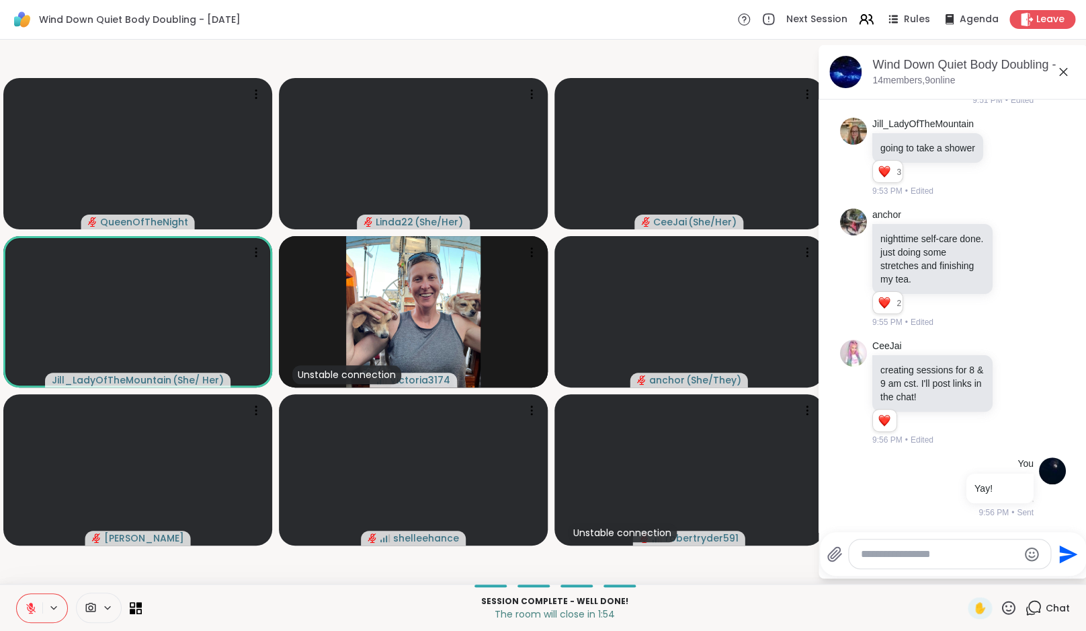
scroll to position [3196, 0]
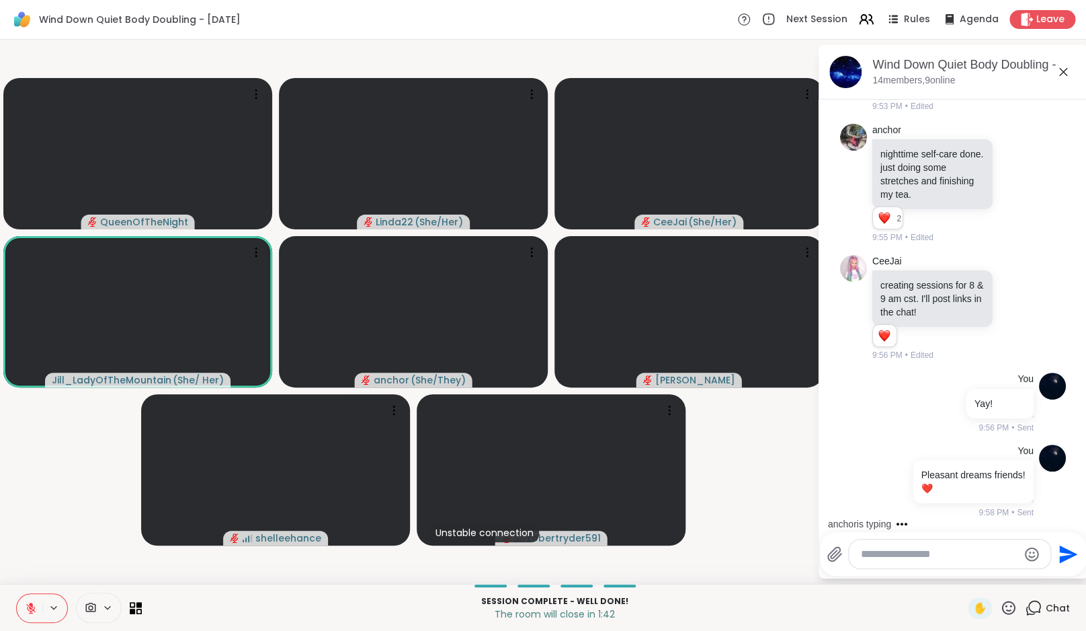
click at [35, 608] on icon at bounding box center [31, 608] width 12 height 12
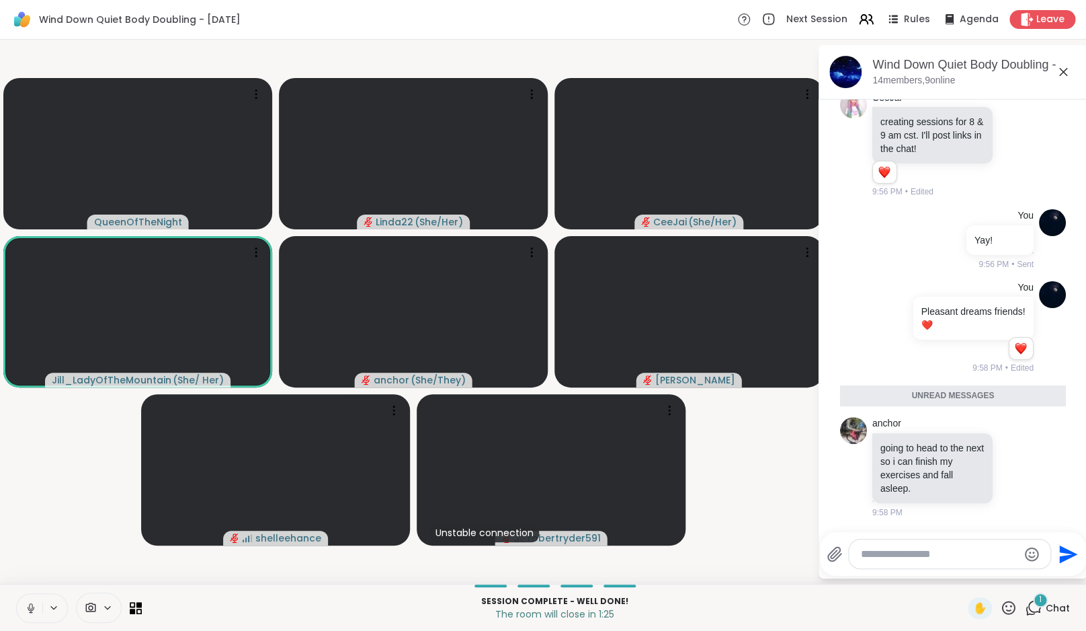
scroll to position [3327, 0]
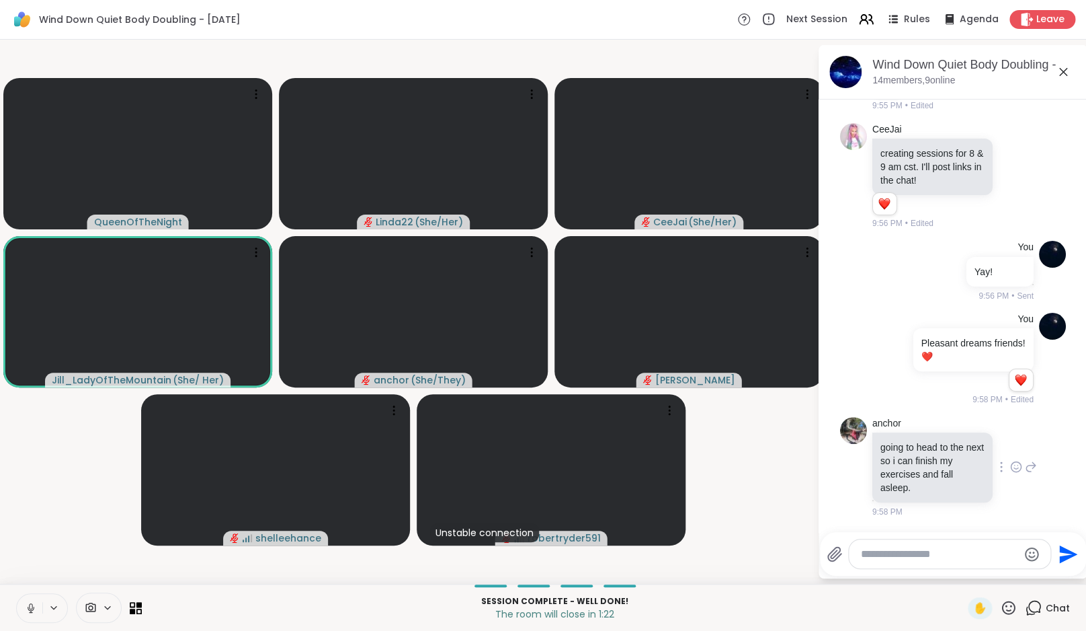
click at [1012, 465] on icon at bounding box center [1016, 466] width 12 height 13
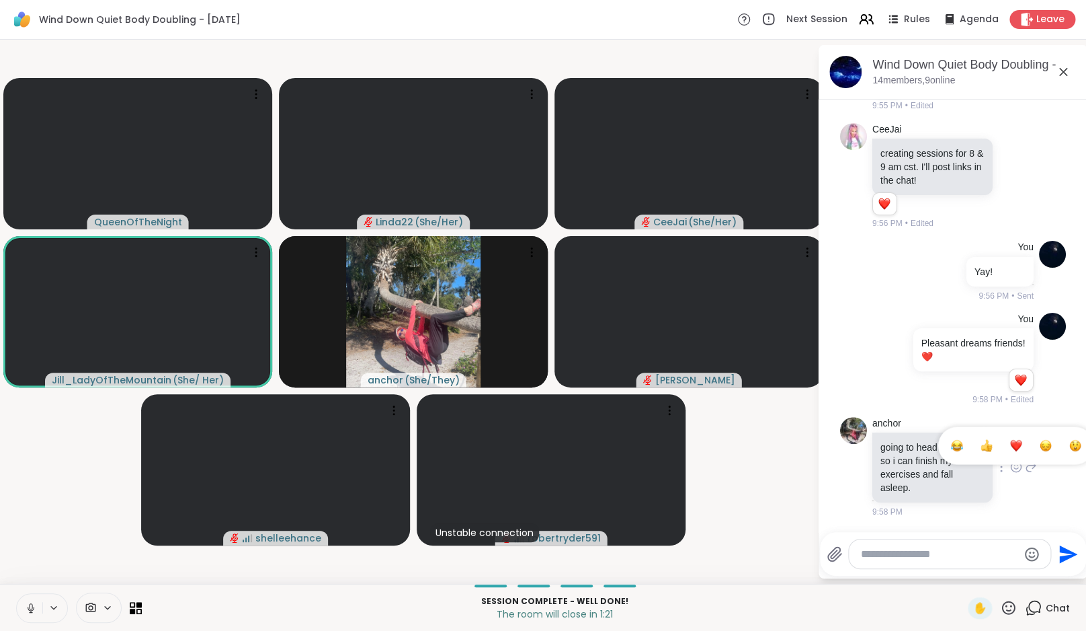
click at [1010, 446] on div "Select Reaction: Heart" at bounding box center [1016, 445] width 12 height 12
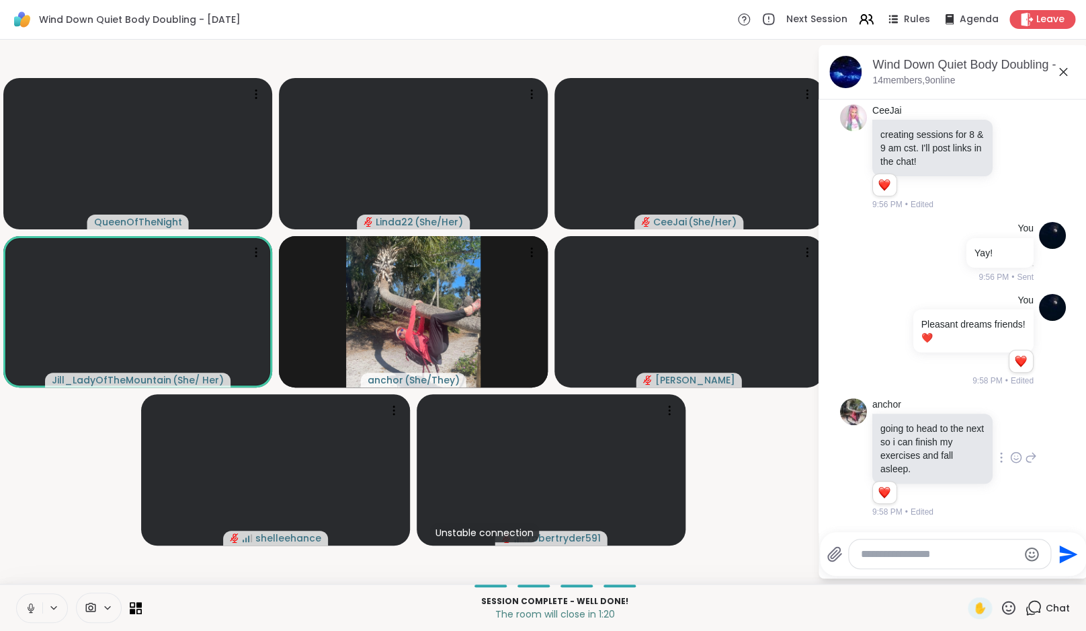
scroll to position [3346, 0]
click at [34, 600] on button at bounding box center [30, 608] width 26 height 28
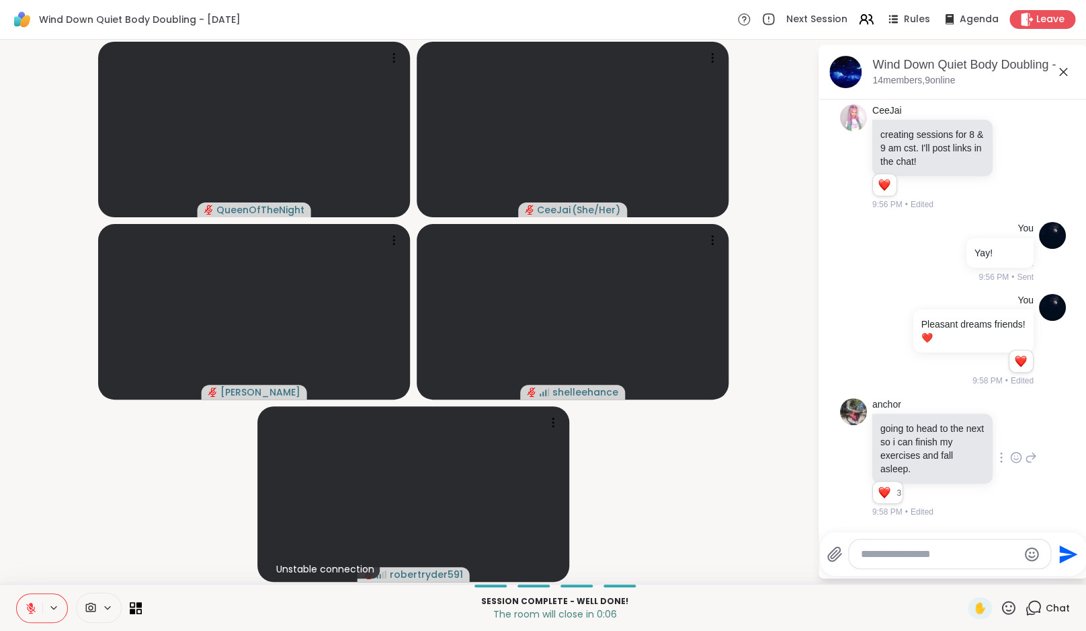
click at [1049, 30] on div "Wind Down Quiet Body Doubling - Friday Next Session Rules Agenda Leave" at bounding box center [543, 20] width 1086 height 40
click at [1048, 8] on div "Wind Down Quiet Body Doubling - Friday Next Session Rules Agenda Leave" at bounding box center [543, 20] width 1086 height 40
click at [1048, 18] on span "Leave" at bounding box center [1052, 20] width 30 height 14
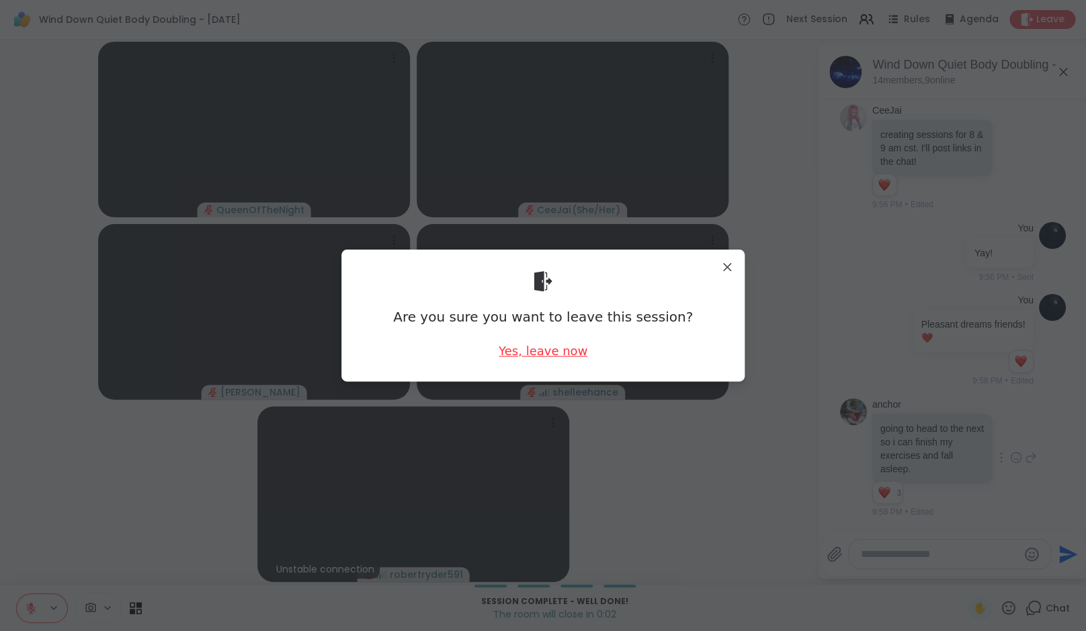
click at [569, 353] on div "Yes, leave now" at bounding box center [543, 350] width 89 height 17
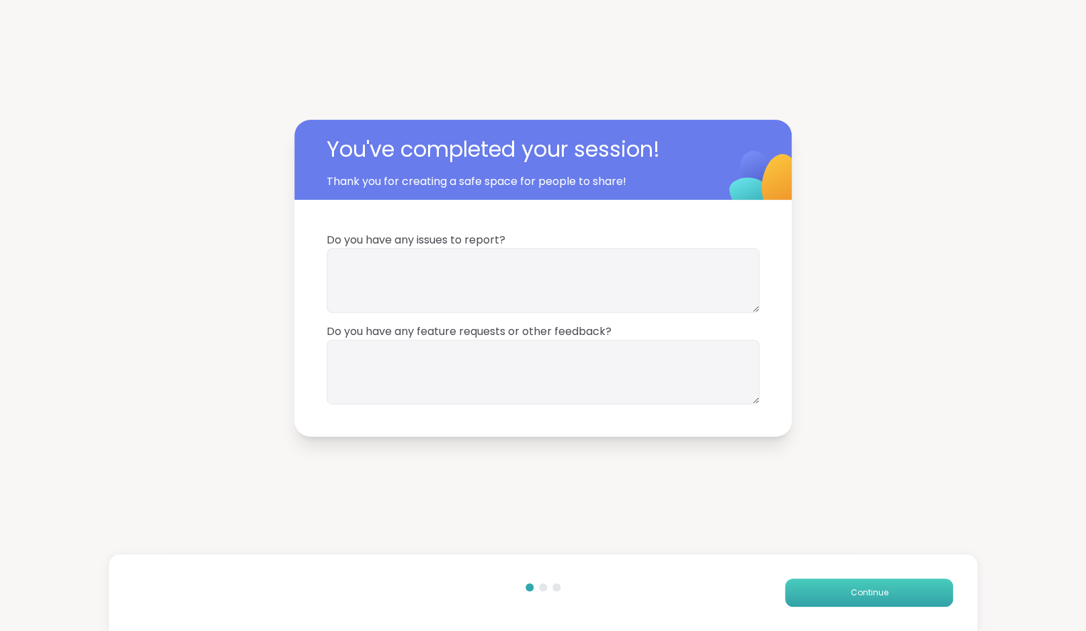
click at [883, 598] on span "Continue" at bounding box center [869, 592] width 38 height 12
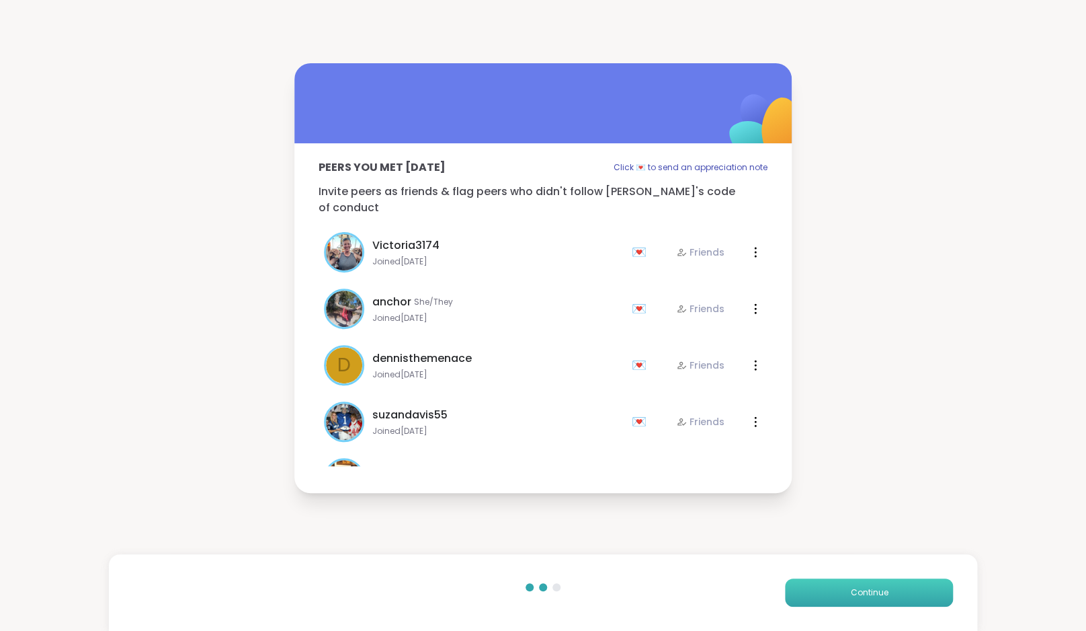
click at [883, 598] on span "Continue" at bounding box center [869, 592] width 38 height 12
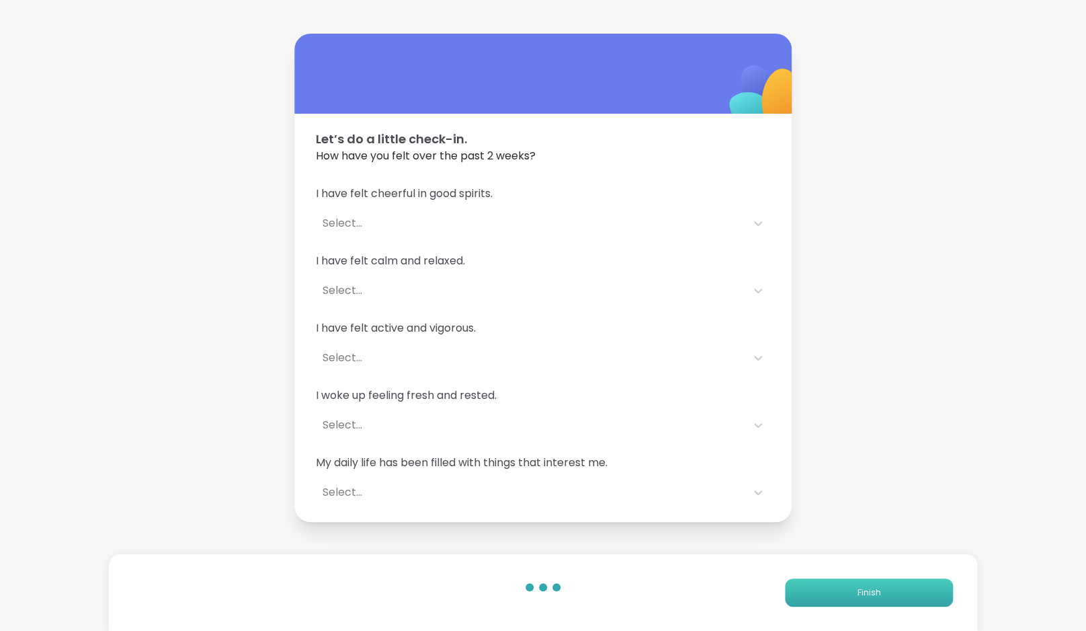
click at [883, 598] on button "Finish" at bounding box center [869, 592] width 168 height 28
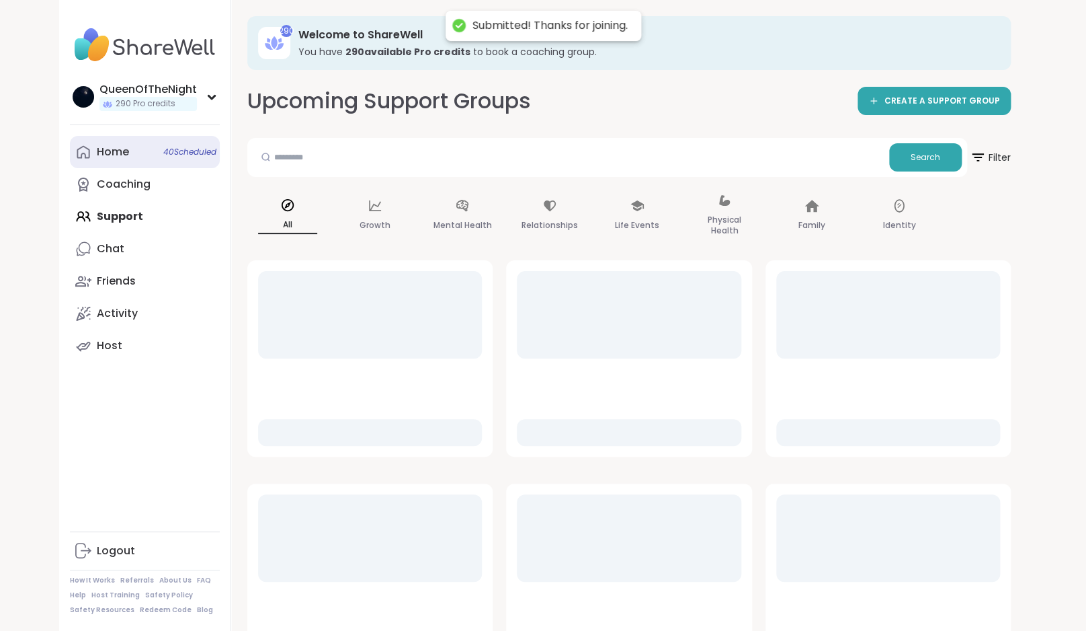
click at [147, 167] on link "Home 40 Scheduled" at bounding box center [145, 152] width 150 height 32
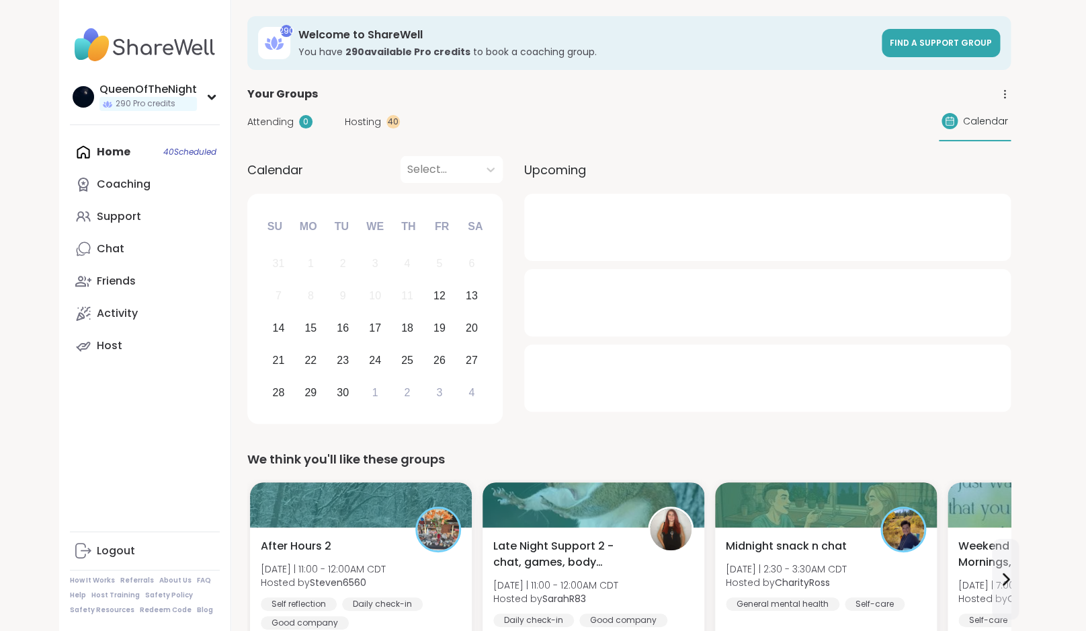
click at [361, 120] on span "Hosting" at bounding box center [363, 122] width 36 height 14
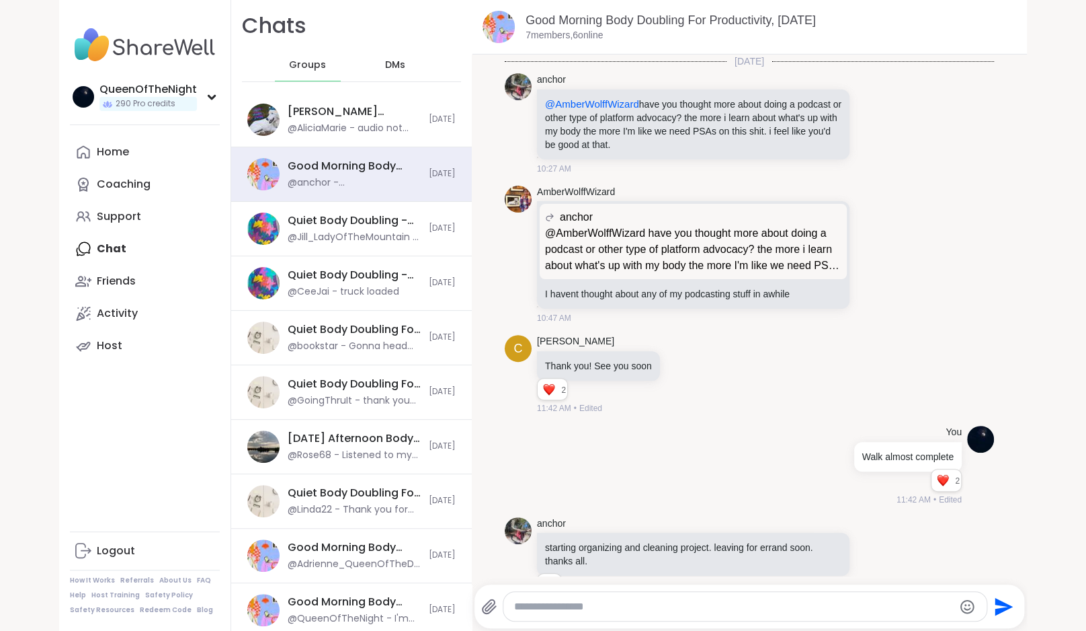
scroll to position [536, 0]
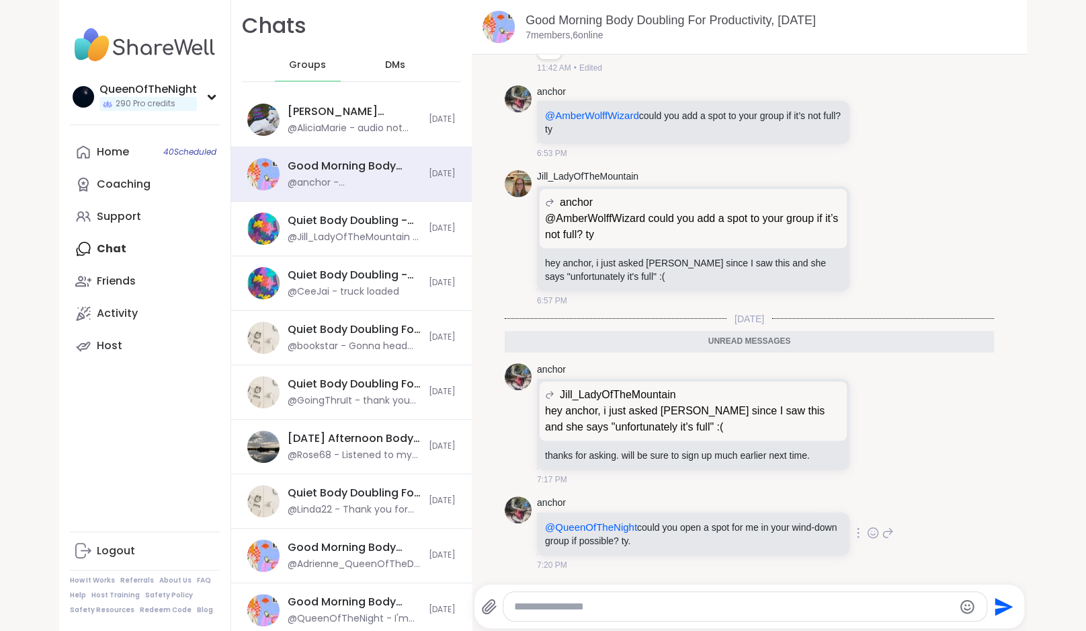
click at [884, 530] on icon at bounding box center [888, 532] width 9 height 9
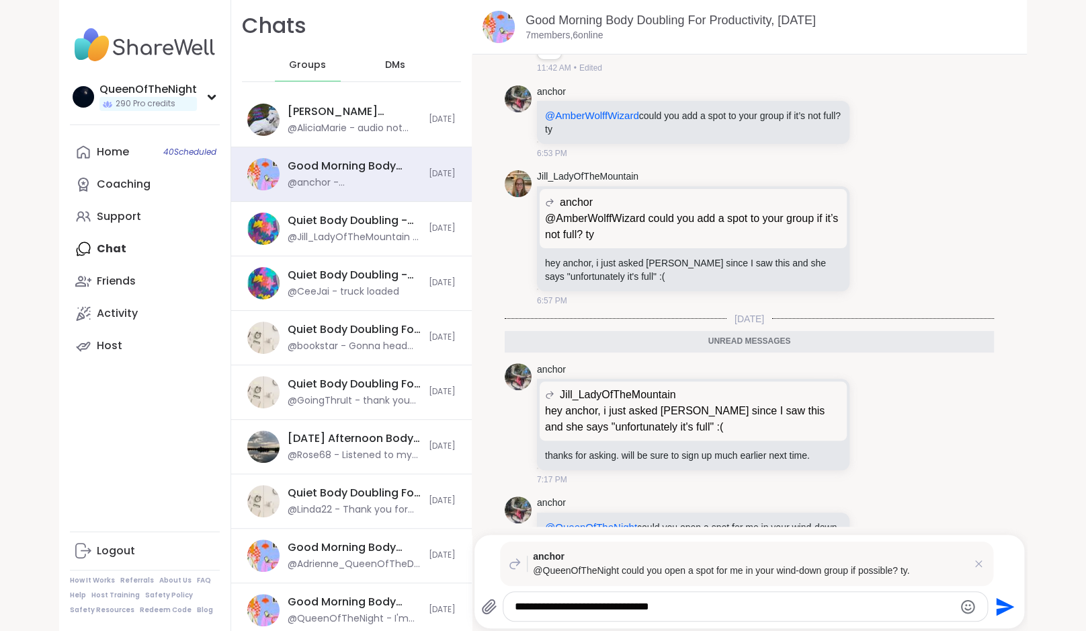
type textarea "**********"
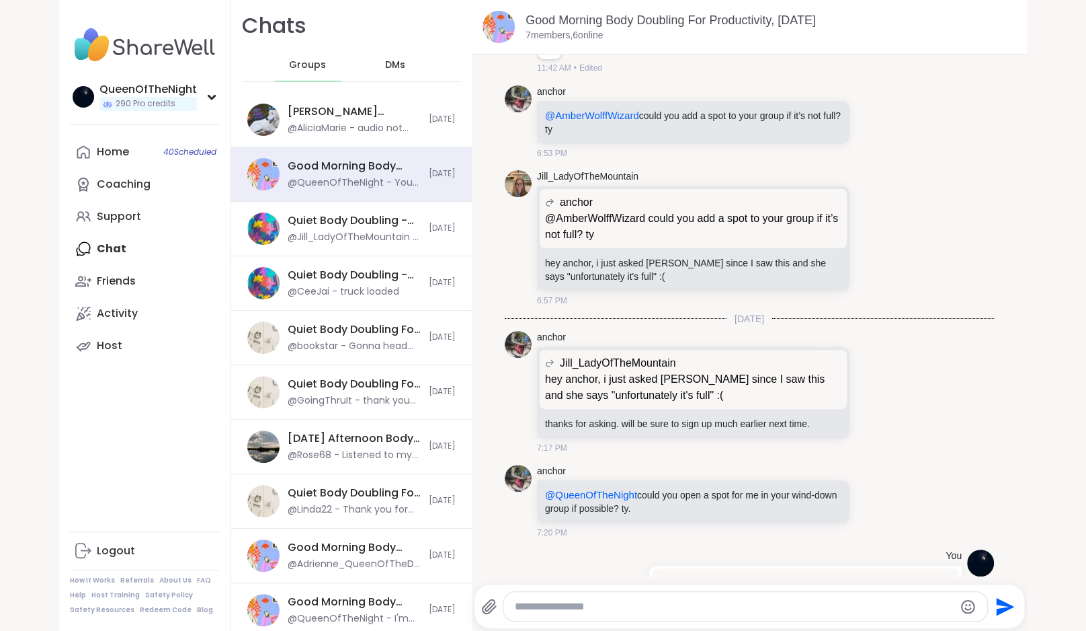
scroll to position [637, 0]
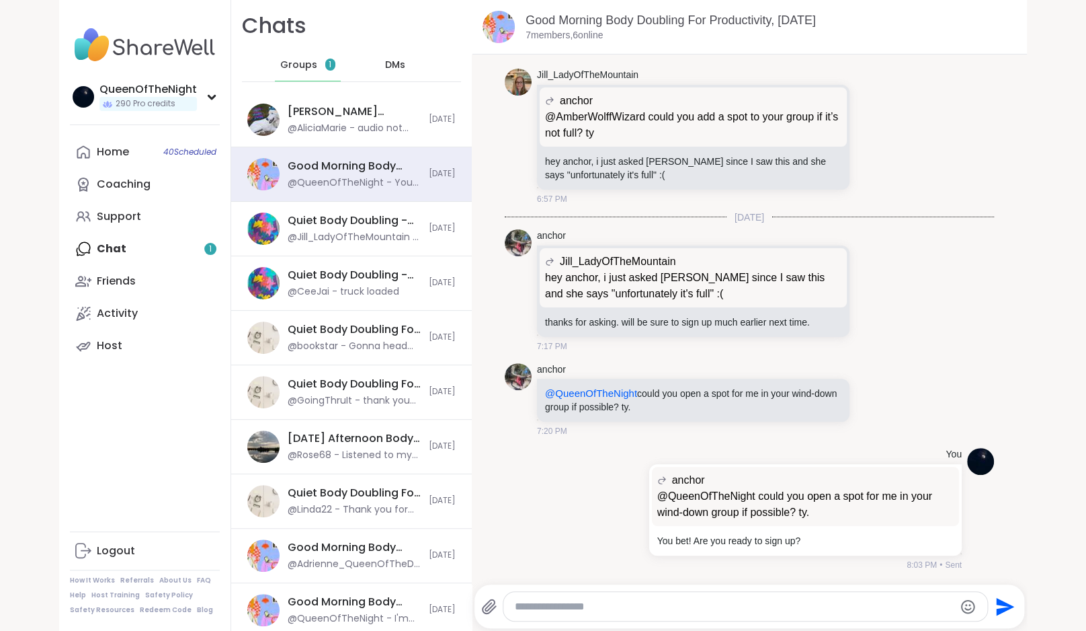
click at [300, 77] on div "Groups 1" at bounding box center [308, 65] width 66 height 32
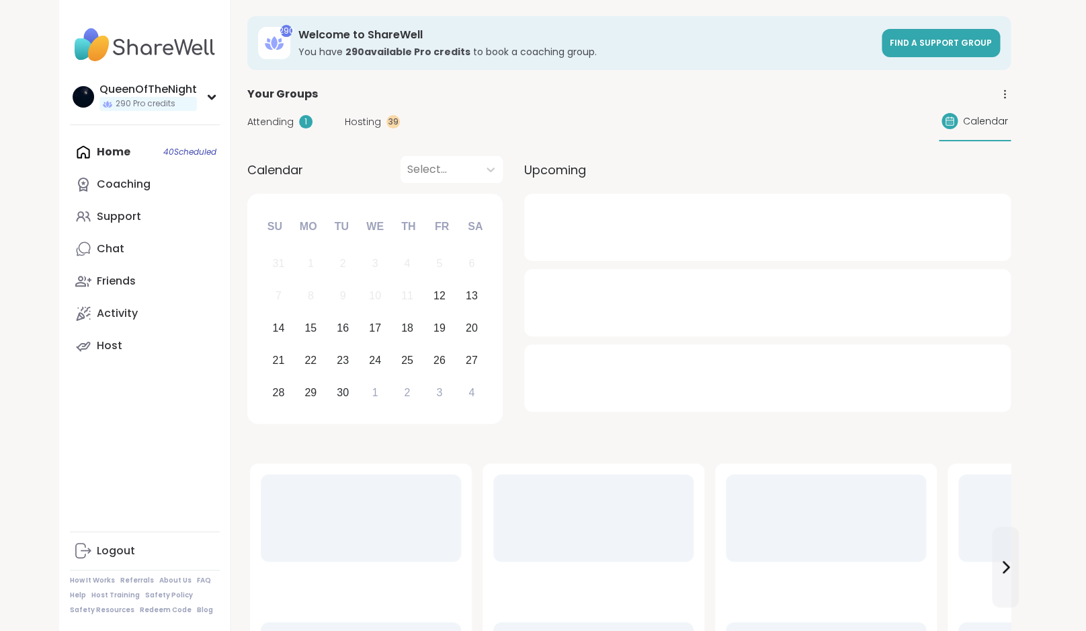
click at [358, 126] on span "Hosting" at bounding box center [363, 122] width 36 height 14
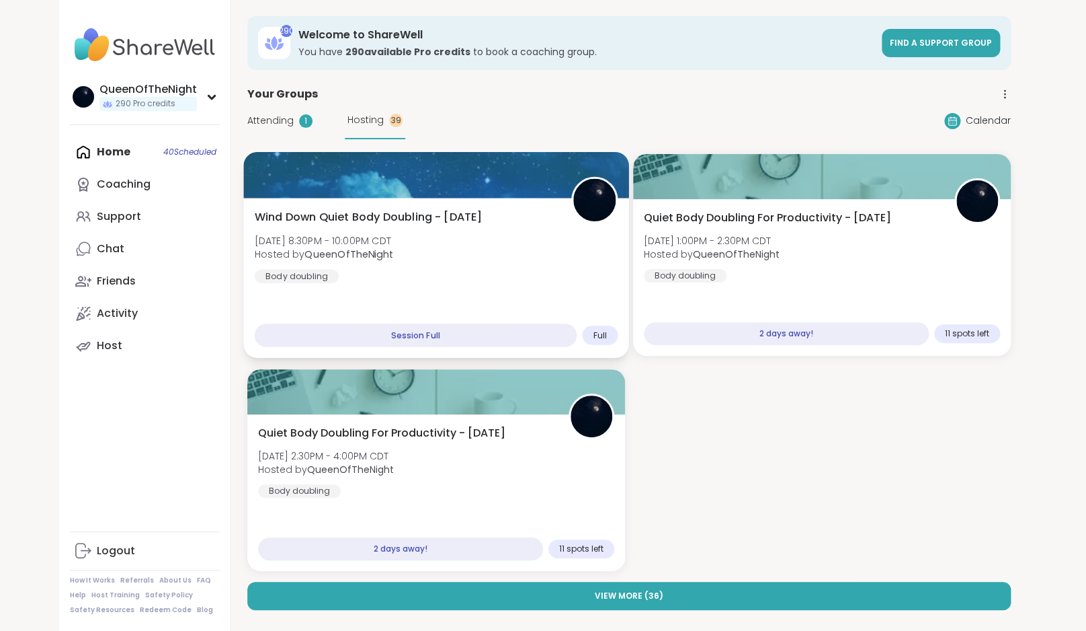
click at [493, 258] on div "Wind Down Quiet Body Doubling - Friday Fri, Sep 12 | 8:30PM - 10:00PM CDT Hoste…" at bounding box center [437, 246] width 364 height 74
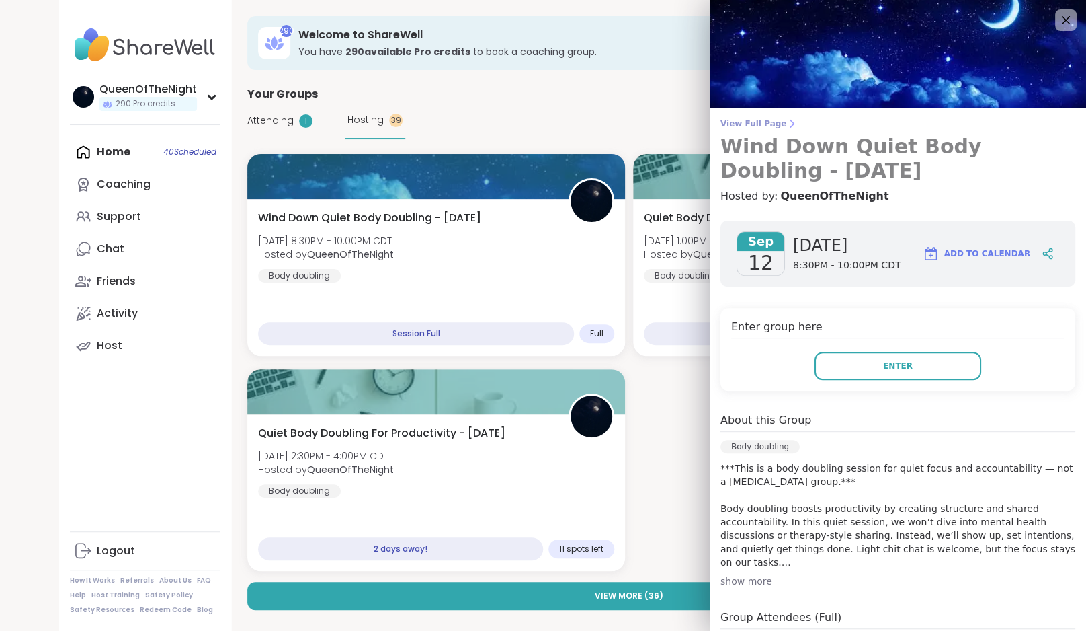
click at [774, 120] on span "View Full Page" at bounding box center [898, 123] width 355 height 11
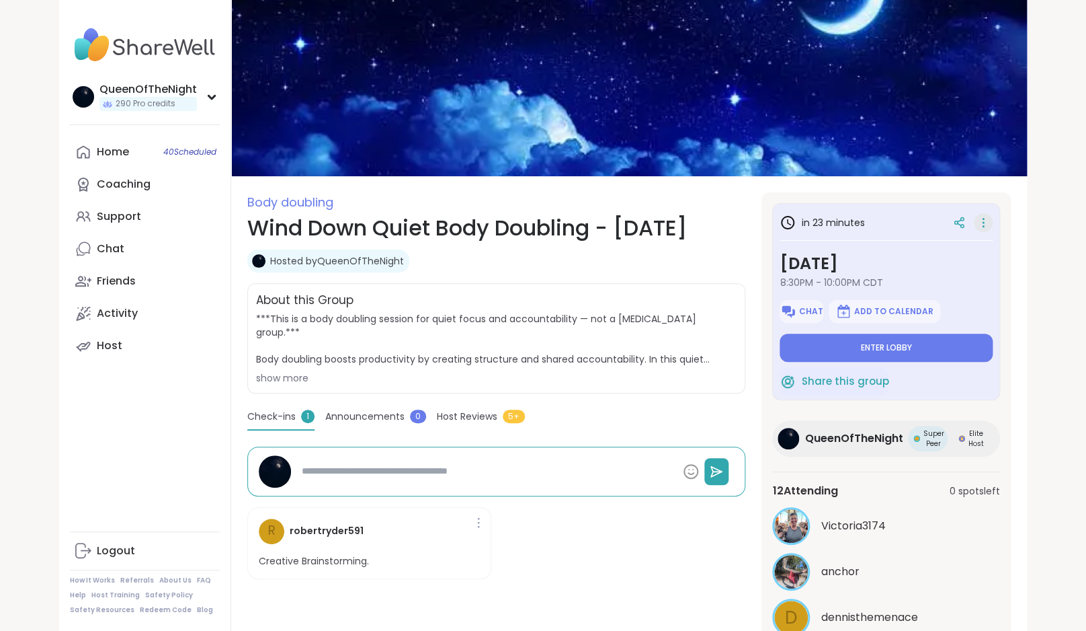
click at [983, 225] on icon at bounding box center [983, 222] width 13 height 19
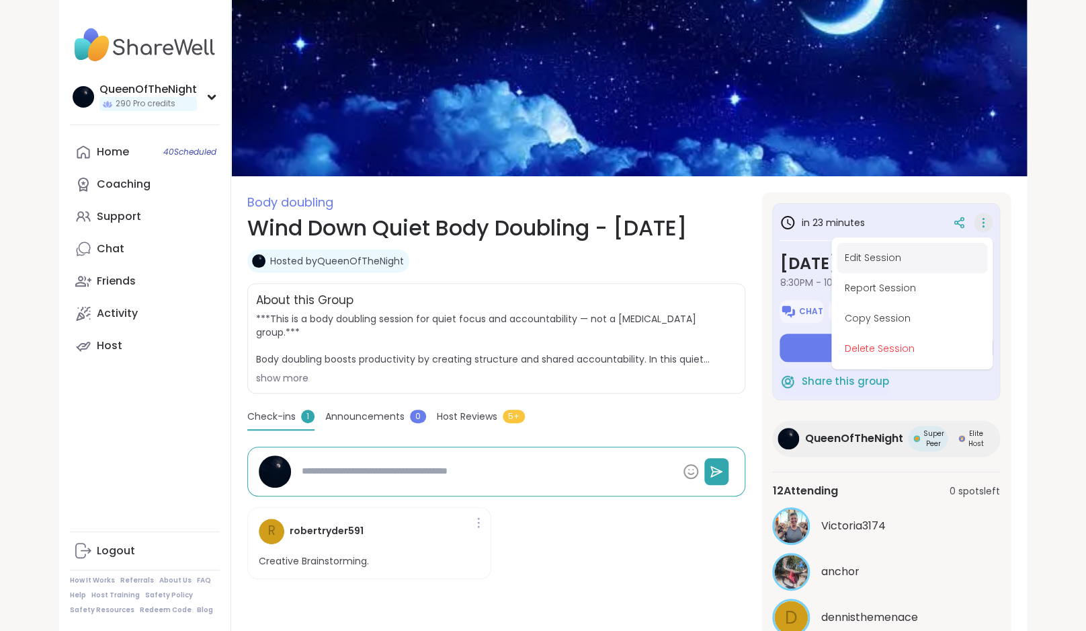
click at [911, 260] on button "Edit Session" at bounding box center [912, 258] width 151 height 30
type textarea "*"
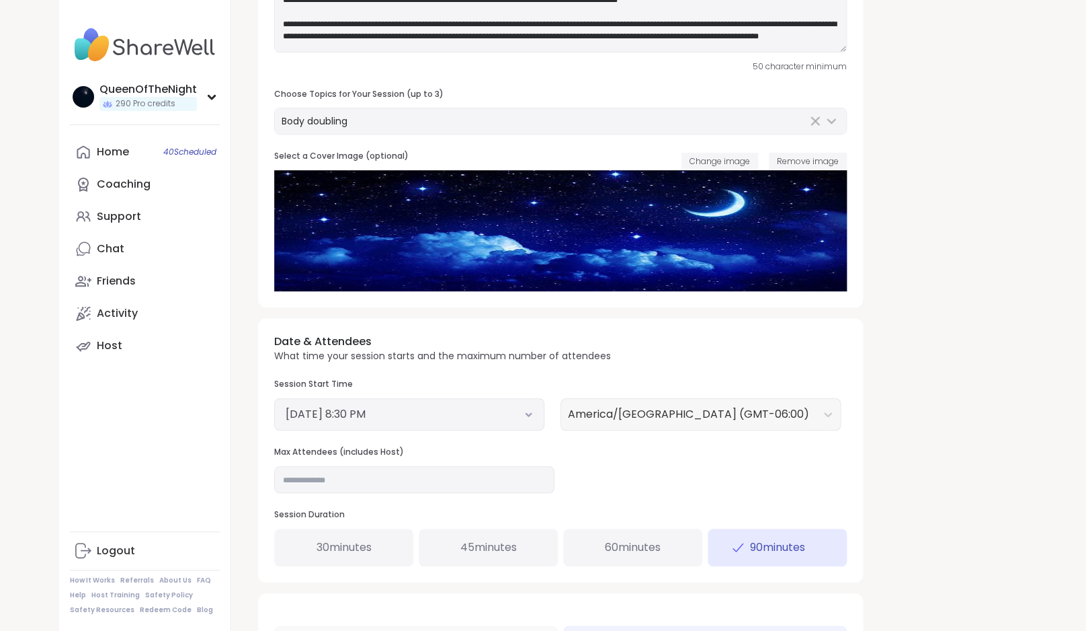
type input "**********"
type textarea "**********"
click at [335, 476] on input "**" at bounding box center [414, 478] width 280 height 27
type input "**"
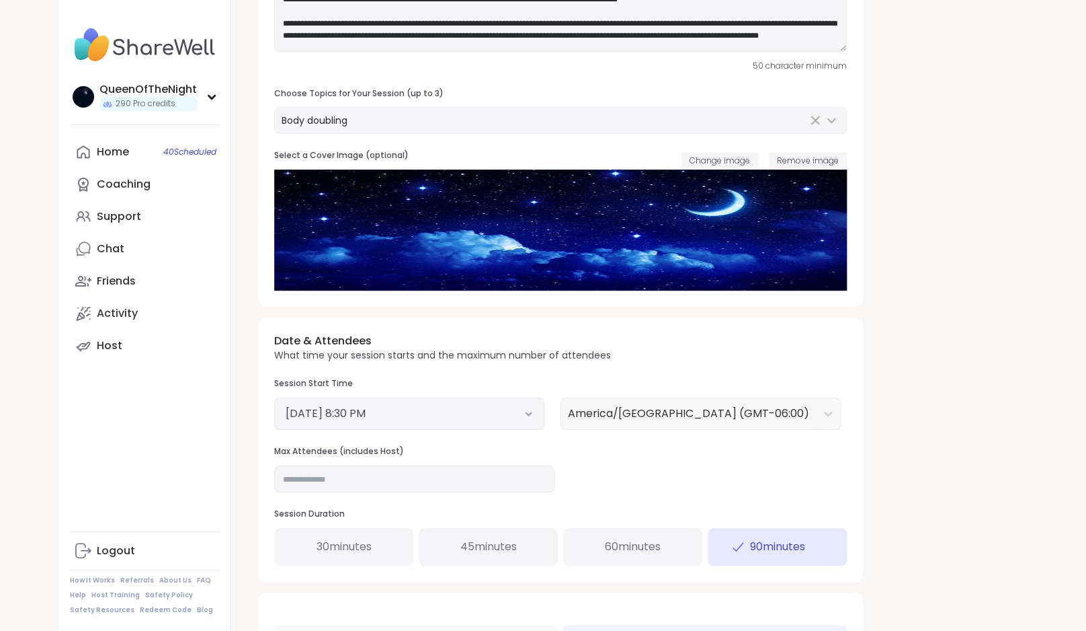
click at [990, 451] on div "**********" at bounding box center [629, 361] width 764 height 1089
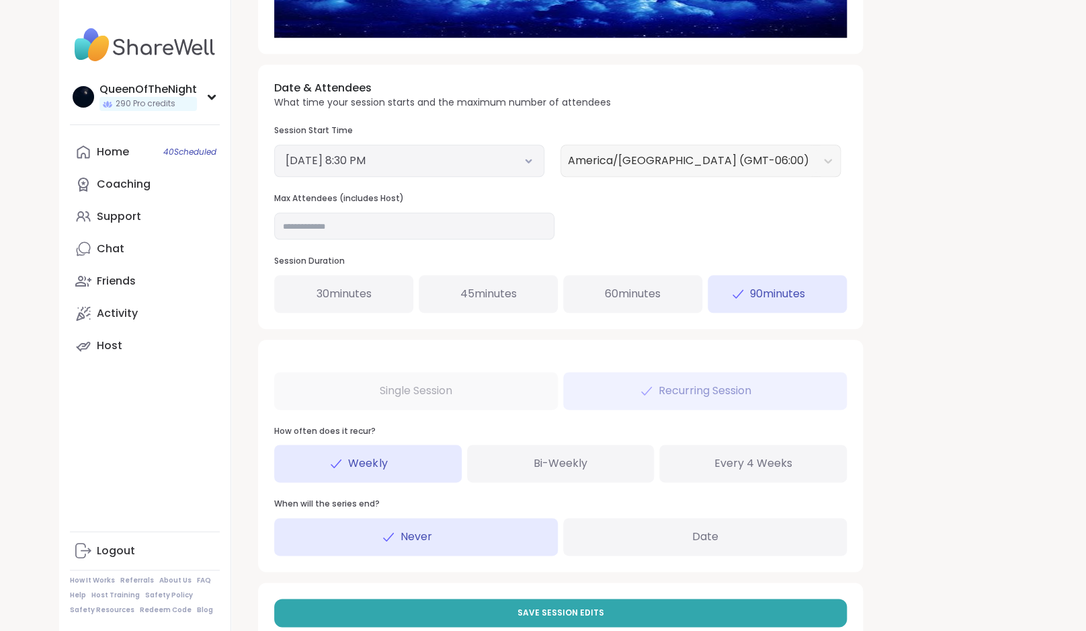
scroll to position [488, 0]
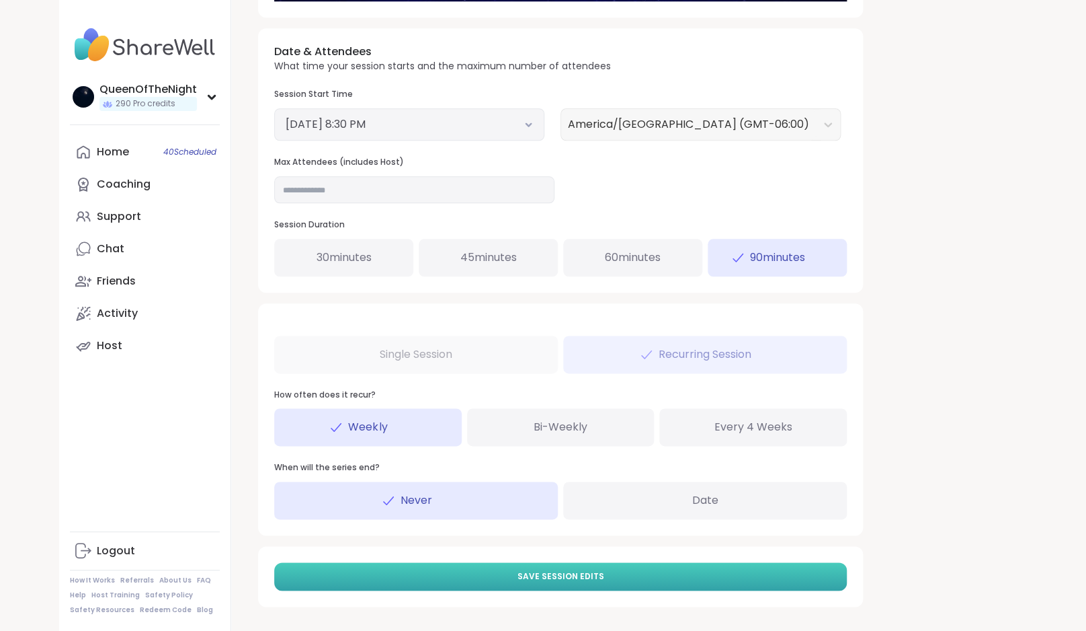
click at [547, 577] on span "Save Session Edits" at bounding box center [561, 576] width 87 height 12
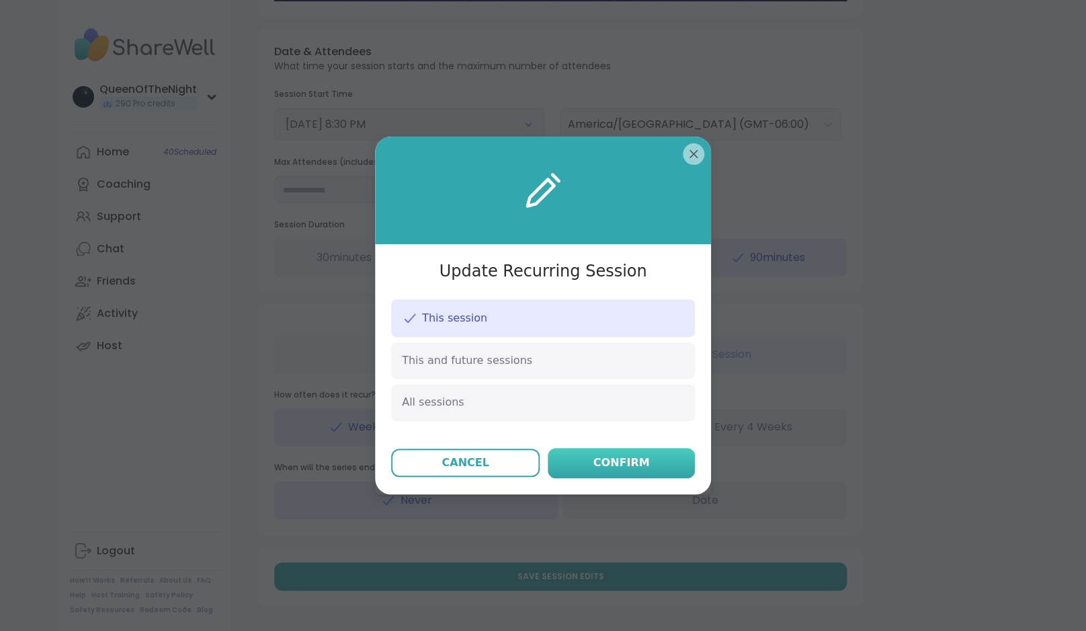
click at [618, 466] on div "Confirm" at bounding box center [622, 462] width 56 height 16
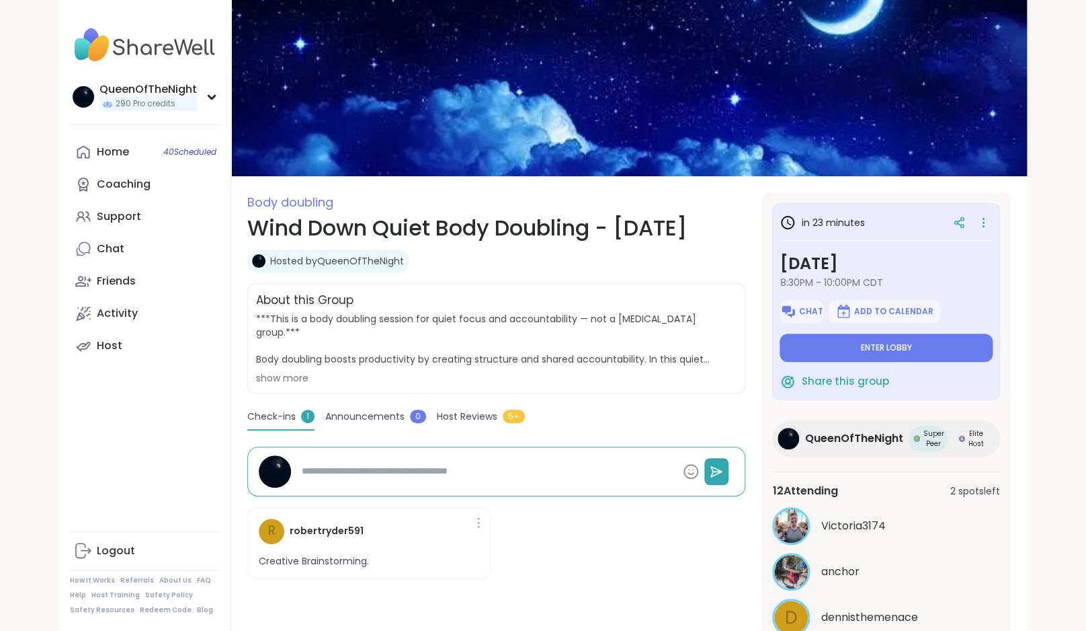
click at [993, 222] on div "in 23 minutes Friday, Sep 12 8:30PM - 10:00PM CDT Chat Add to Calendar Enter lo…" at bounding box center [886, 301] width 228 height 197
click at [952, 227] on div at bounding box center [959, 222] width 24 height 24
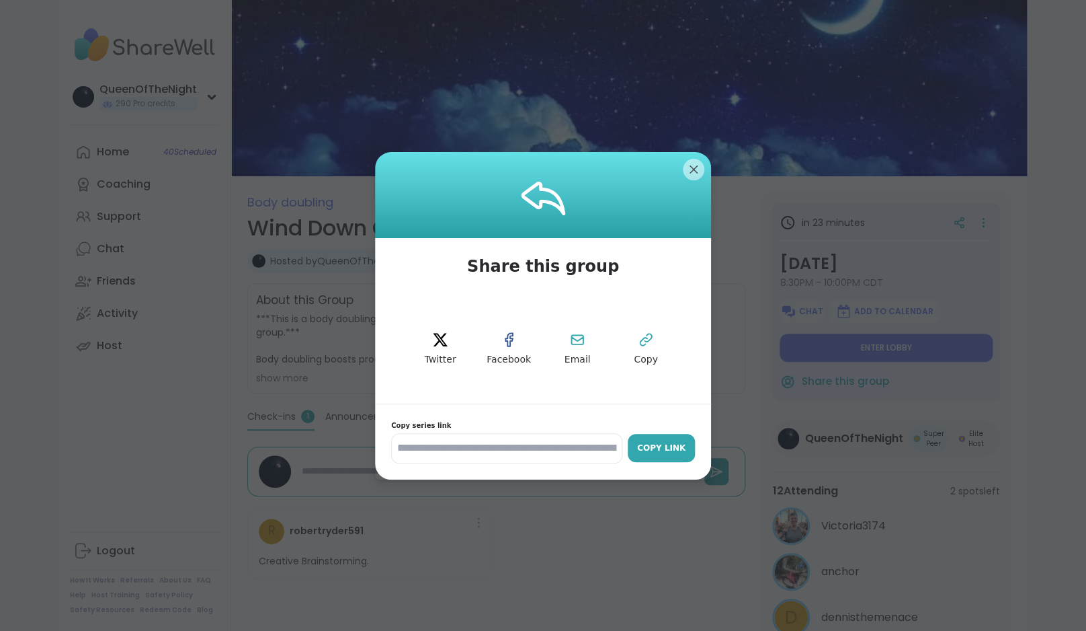
click at [666, 460] on button "Copy Link" at bounding box center [661, 448] width 67 height 28
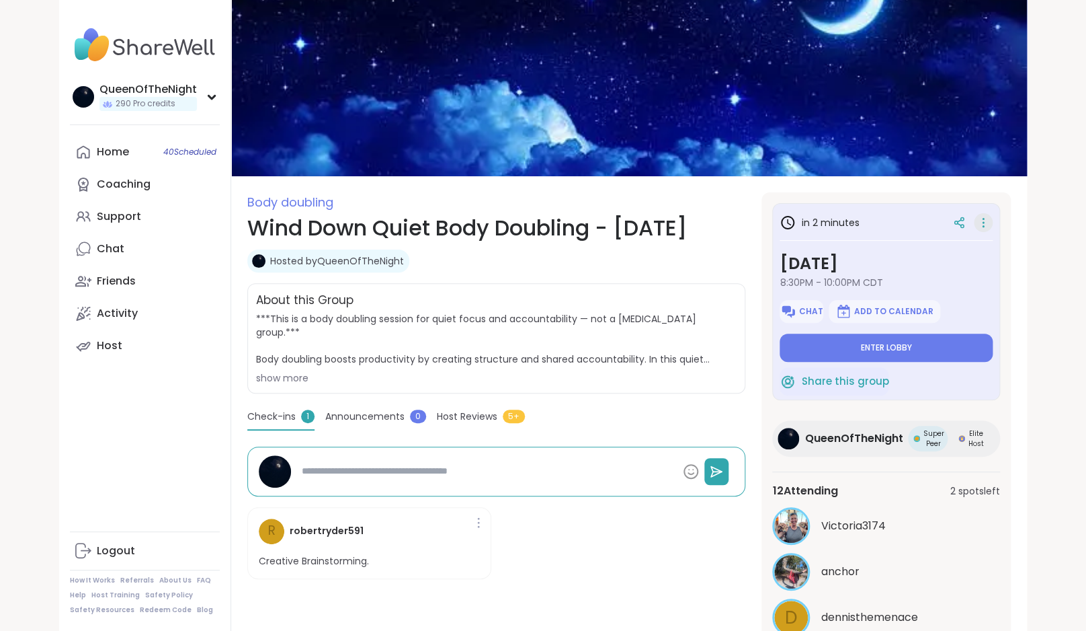
click at [987, 225] on icon at bounding box center [983, 222] width 13 height 19
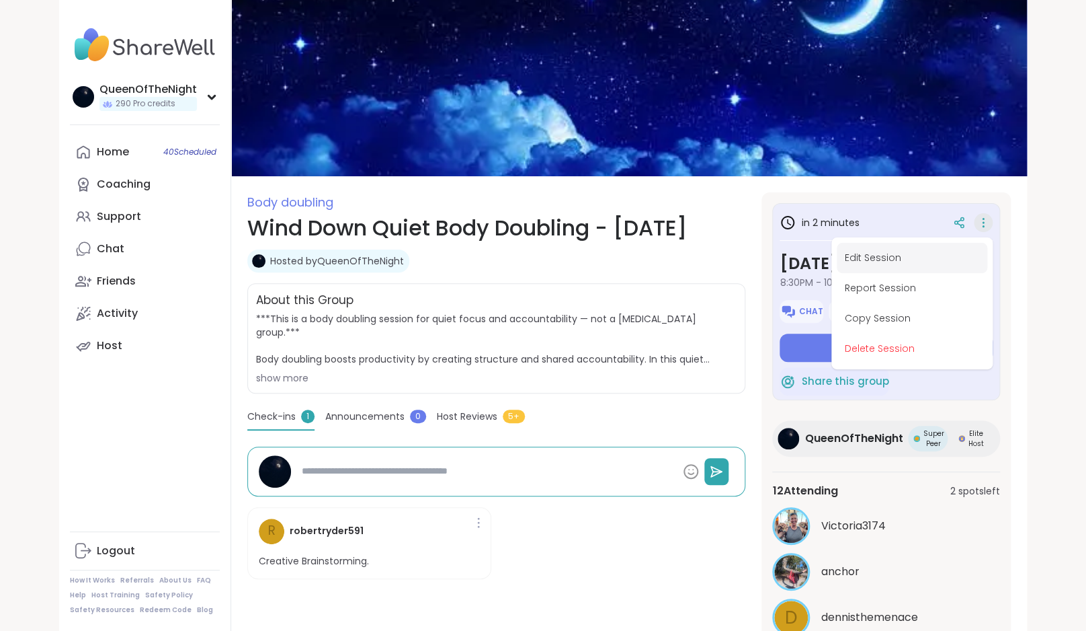
click at [916, 259] on button "Edit Session" at bounding box center [912, 258] width 151 height 30
type textarea "*"
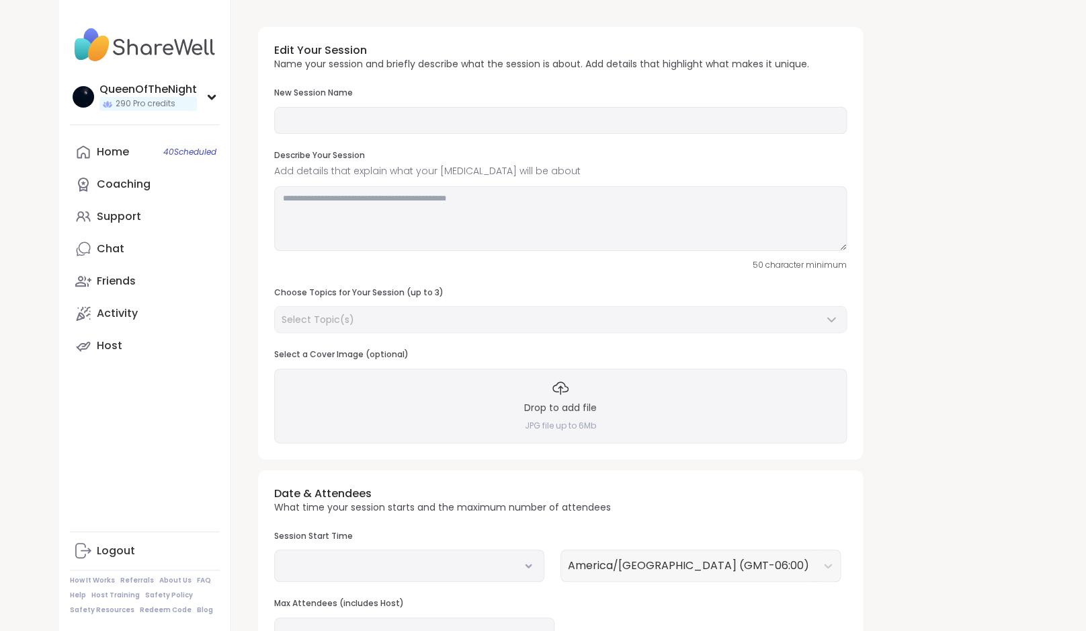
type input "**********"
type textarea "**********"
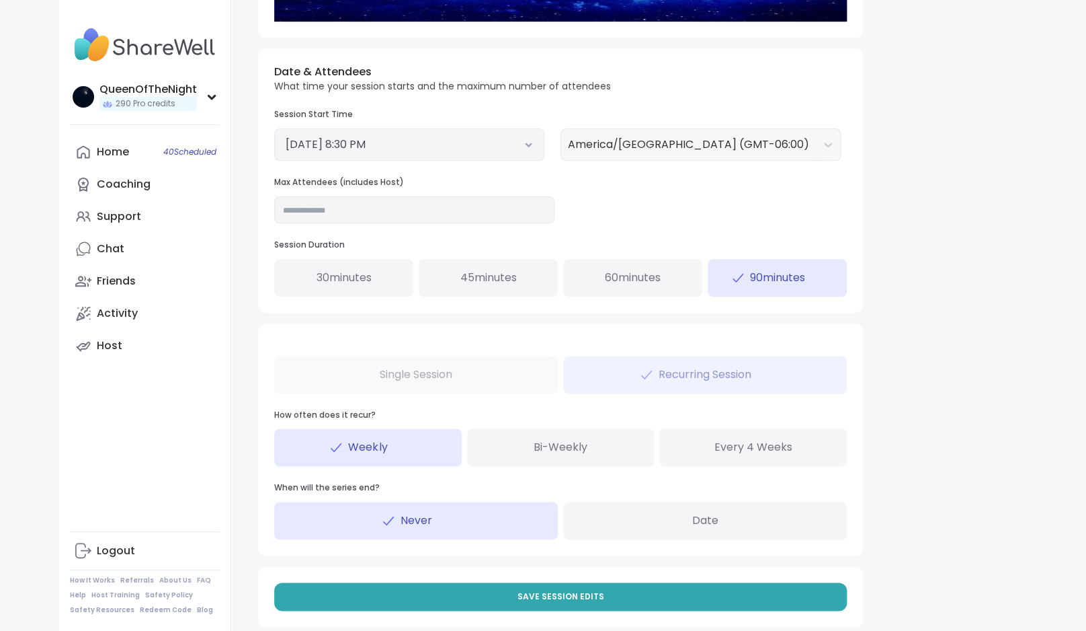
scroll to position [488, 0]
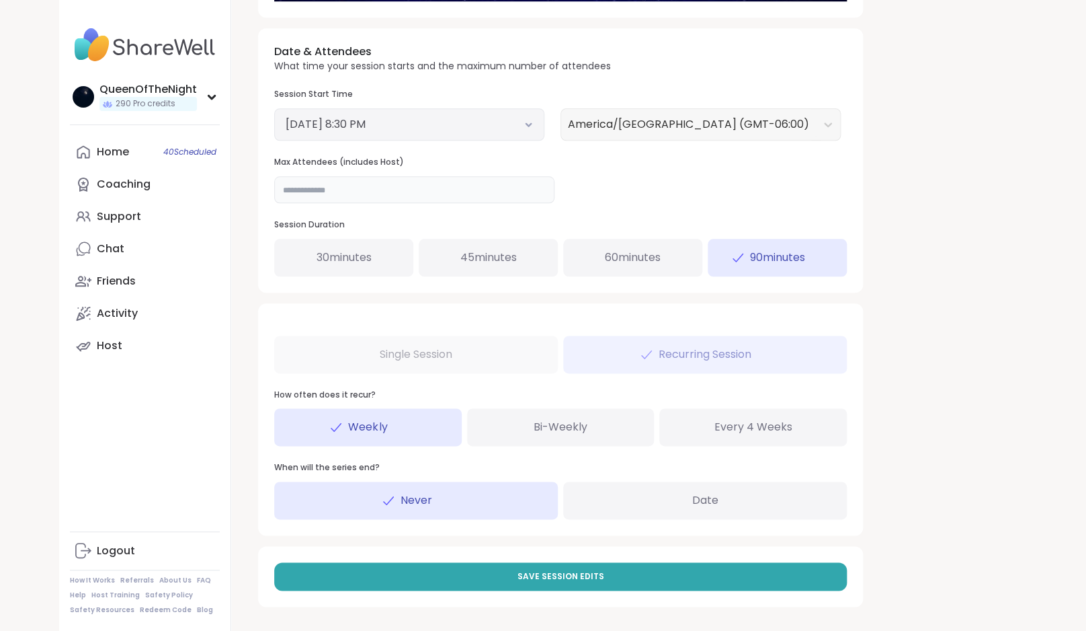
click at [347, 198] on input "**" at bounding box center [414, 189] width 280 height 27
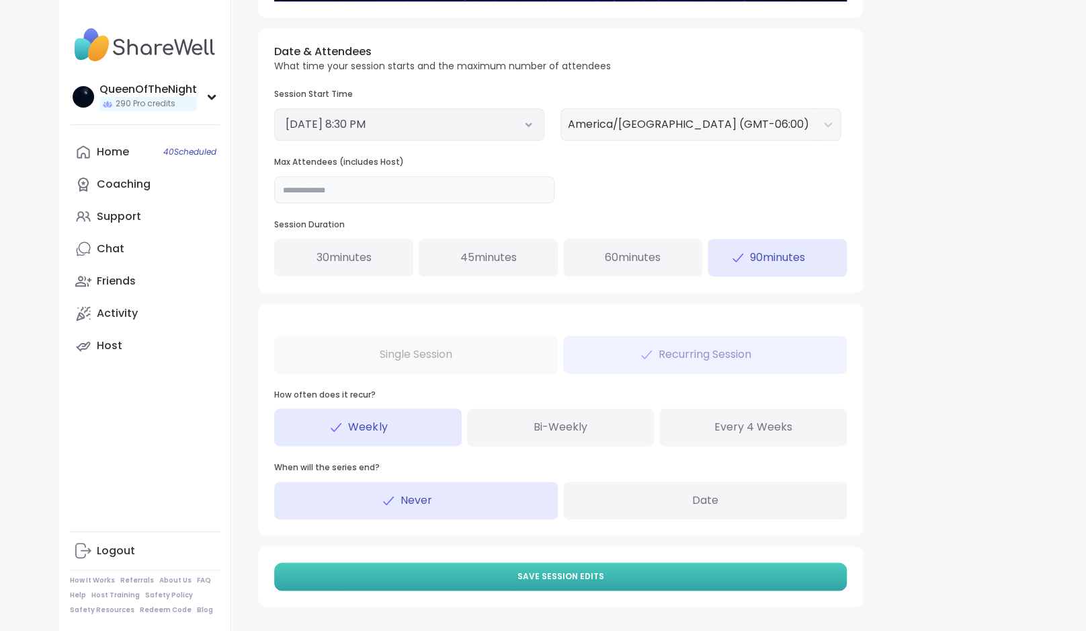
type input "**"
click at [568, 577] on span "Save Session Edits" at bounding box center [561, 576] width 87 height 12
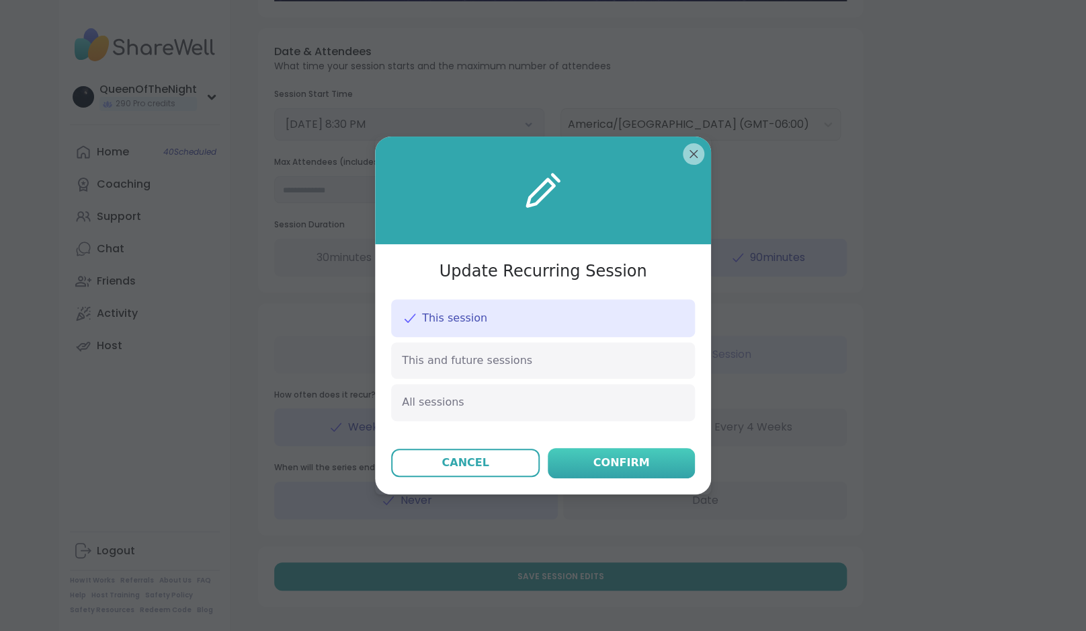
click at [655, 458] on button "Confirm" at bounding box center [621, 463] width 147 height 30
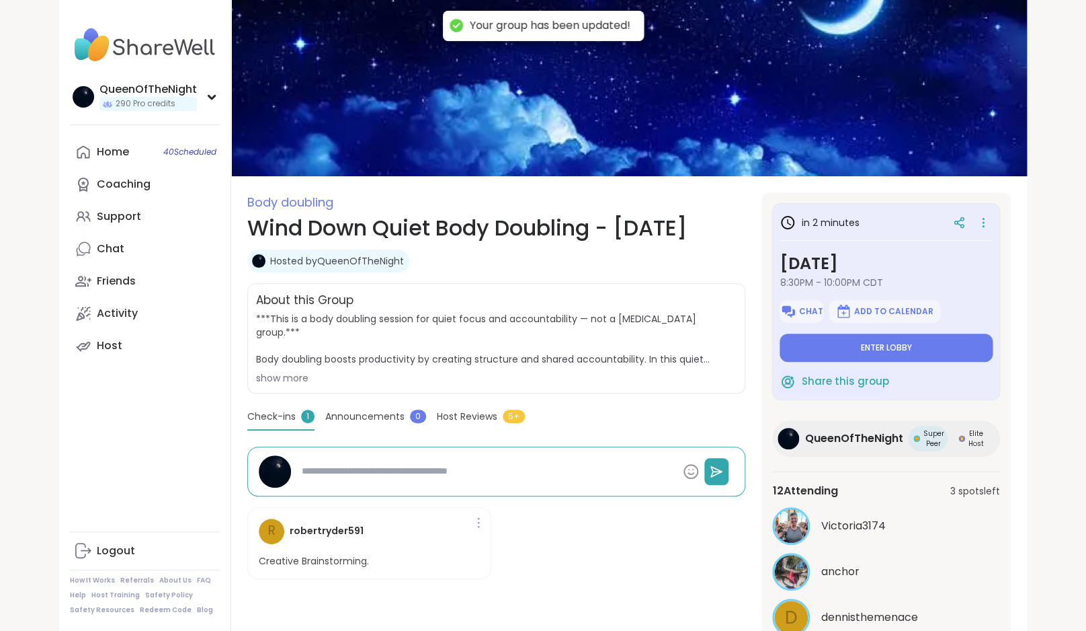
type textarea "*"
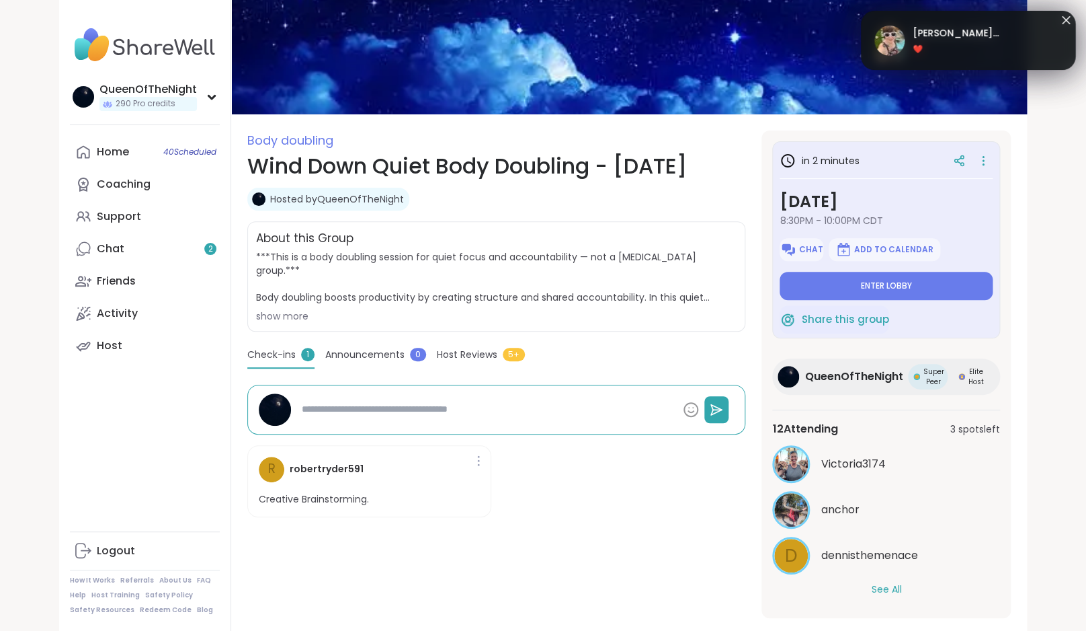
scroll to position [51, 0]
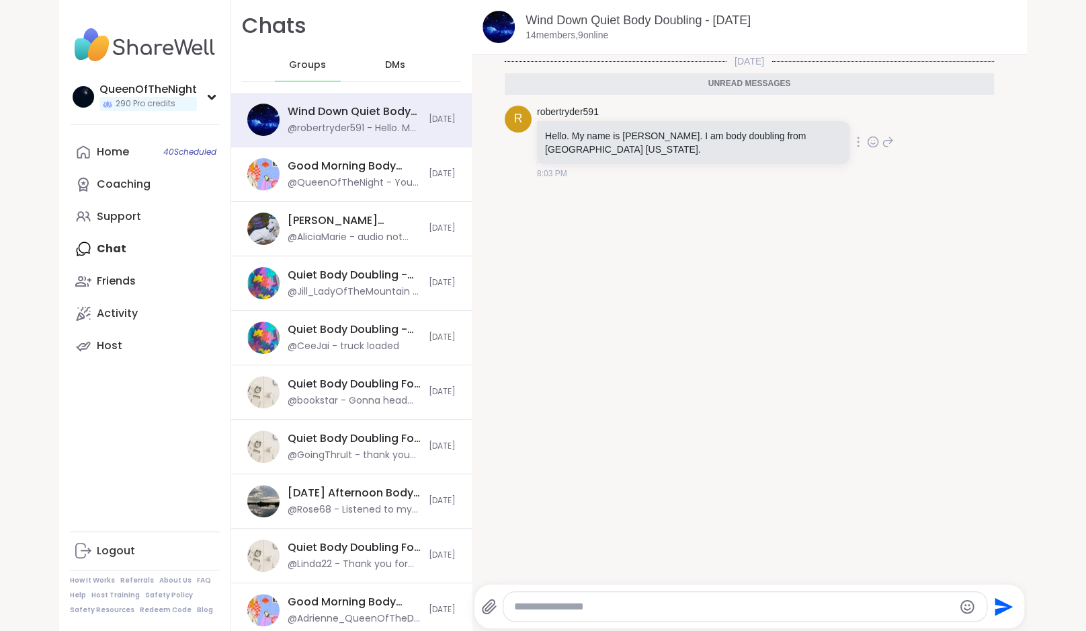
click at [871, 144] on icon at bounding box center [873, 143] width 4 height 1
click at [763, 120] on div "Select Reaction: Heart" at bounding box center [766, 120] width 12 height 12
click at [882, 154] on icon at bounding box center [888, 151] width 12 height 16
type textarea "**********"
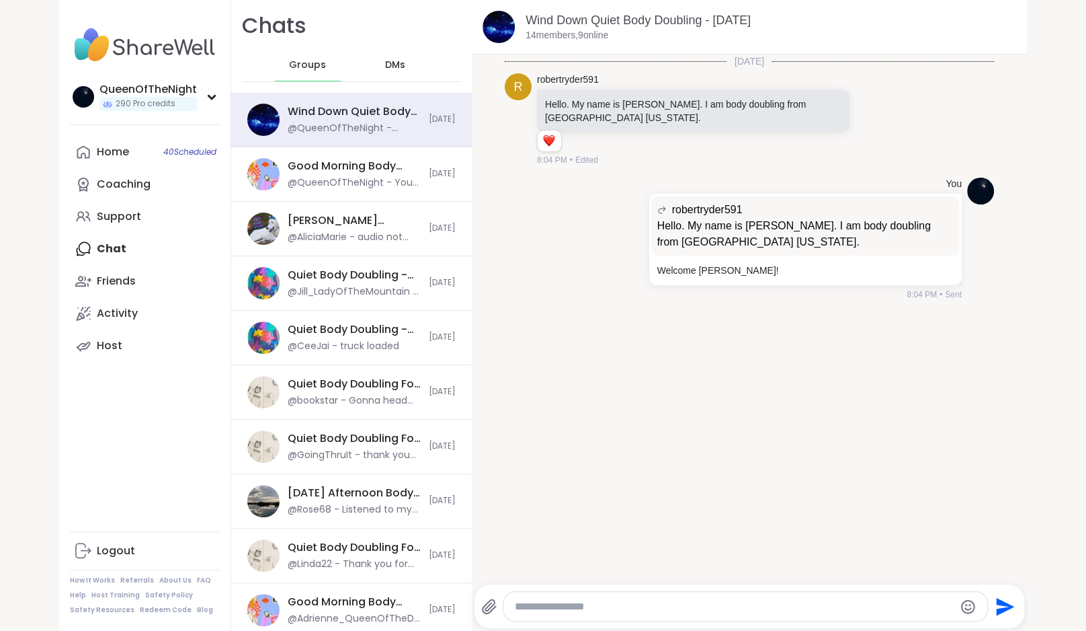
click at [568, 608] on textarea "Type your message" at bounding box center [734, 606] width 439 height 13
paste textarea "**********"
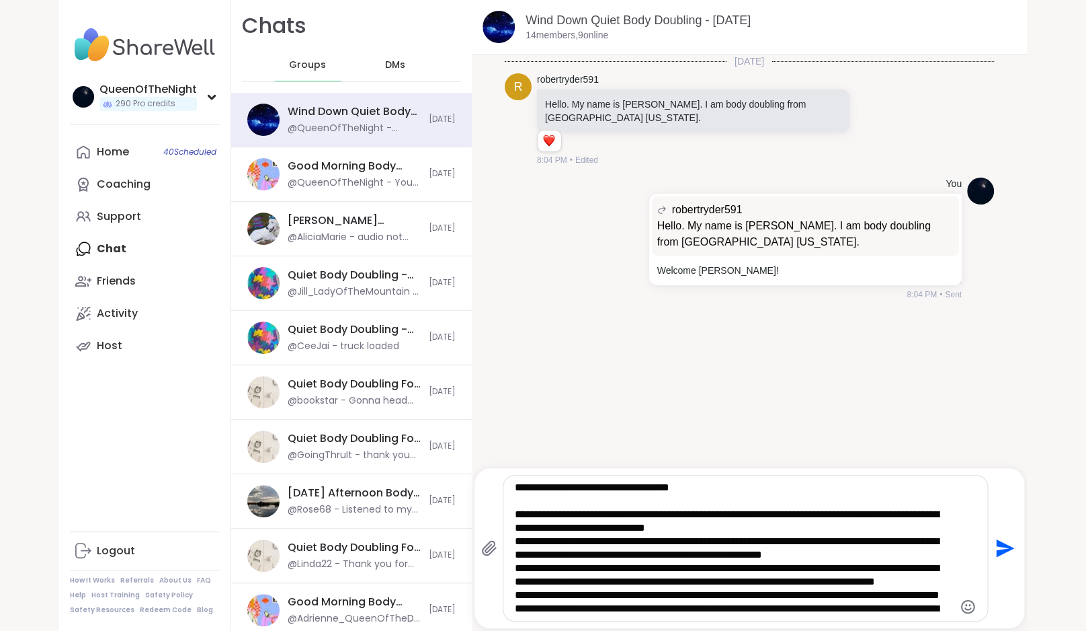
click at [516, 516] on textarea "**********" at bounding box center [734, 548] width 439 height 134
click at [516, 542] on textarea "**********" at bounding box center [734, 548] width 439 height 134
click at [516, 569] on textarea "**********" at bounding box center [734, 548] width 439 height 134
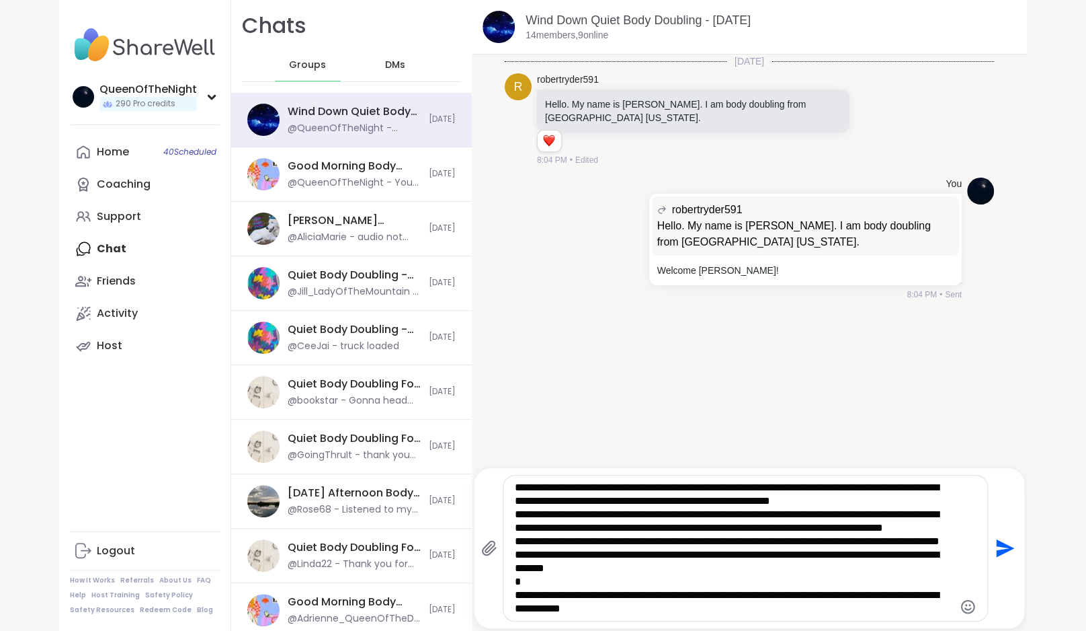
scroll to position [73, 0]
click at [515, 538] on textarea "**********" at bounding box center [734, 548] width 439 height 134
click at [518, 542] on textarea "**********" at bounding box center [734, 548] width 439 height 134
type textarea "**********"
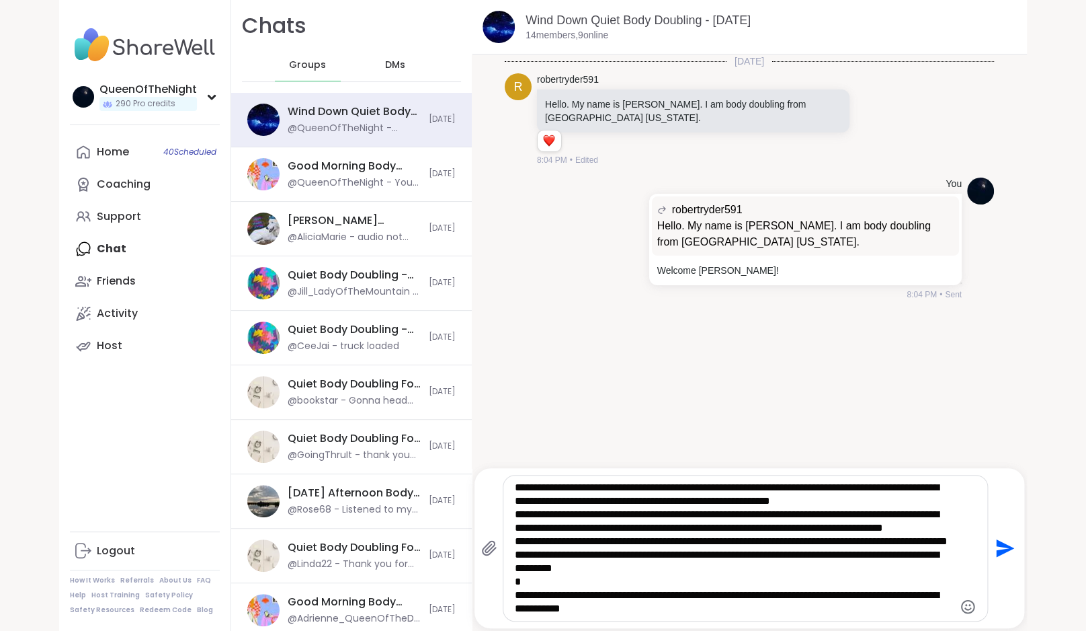
click at [1006, 544] on icon "Send" at bounding box center [1004, 548] width 22 height 22
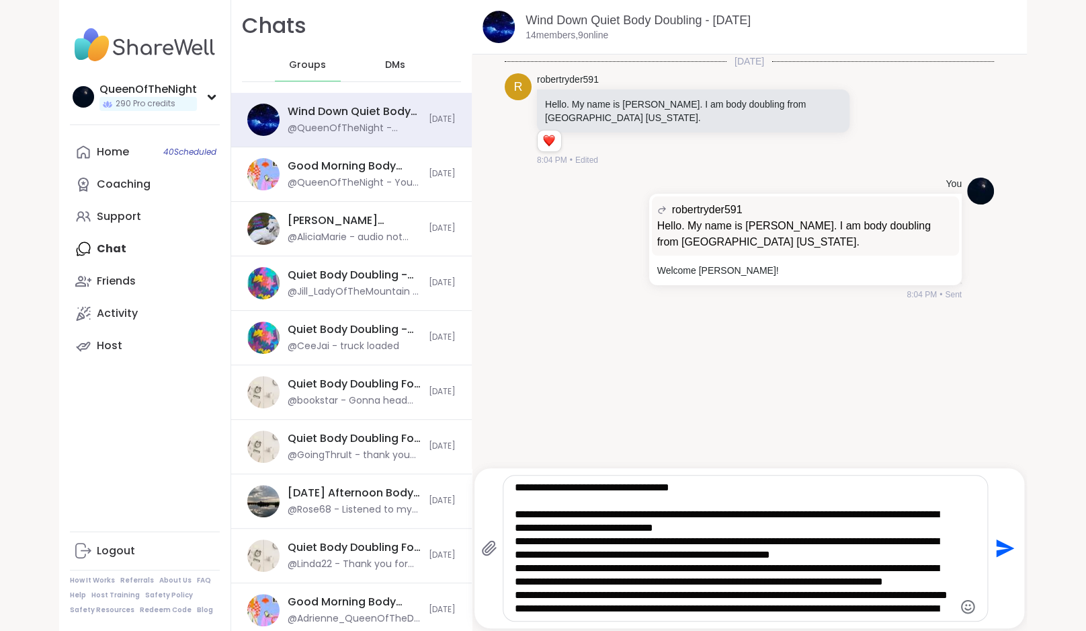
scroll to position [44, 0]
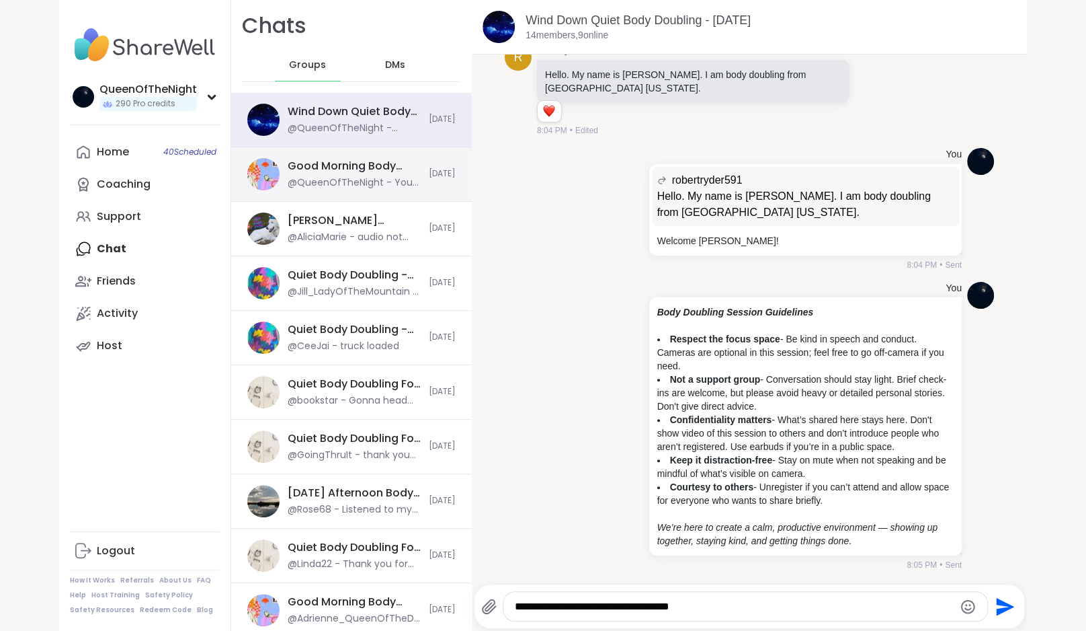
click at [331, 186] on div "@QueenOfTheNight - You bet! Are you ready to sign up?" at bounding box center [354, 182] width 133 height 13
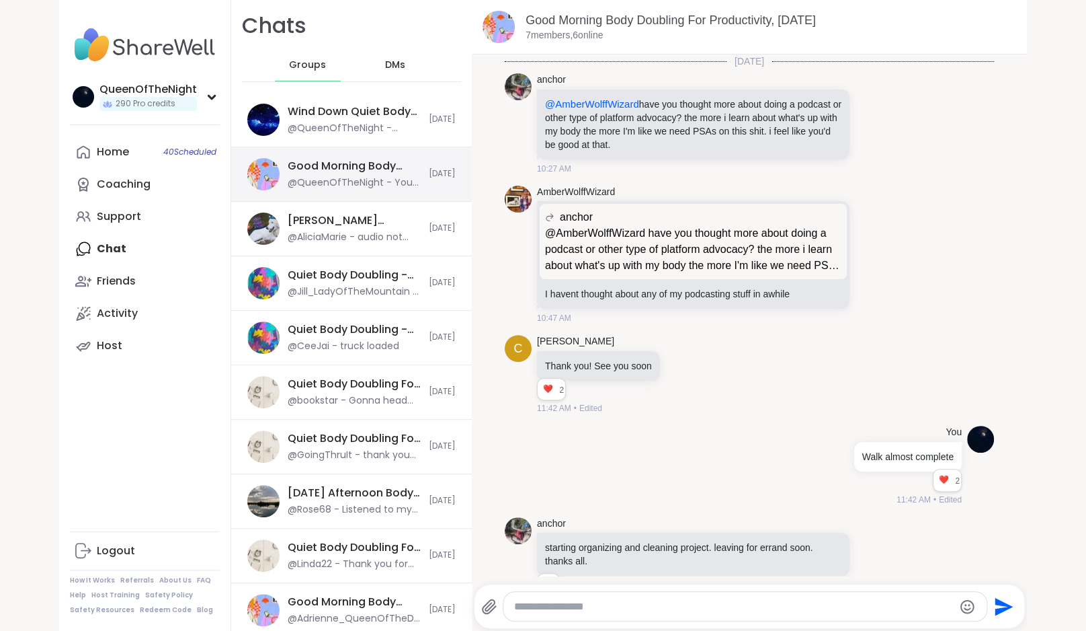
scroll to position [624, 0]
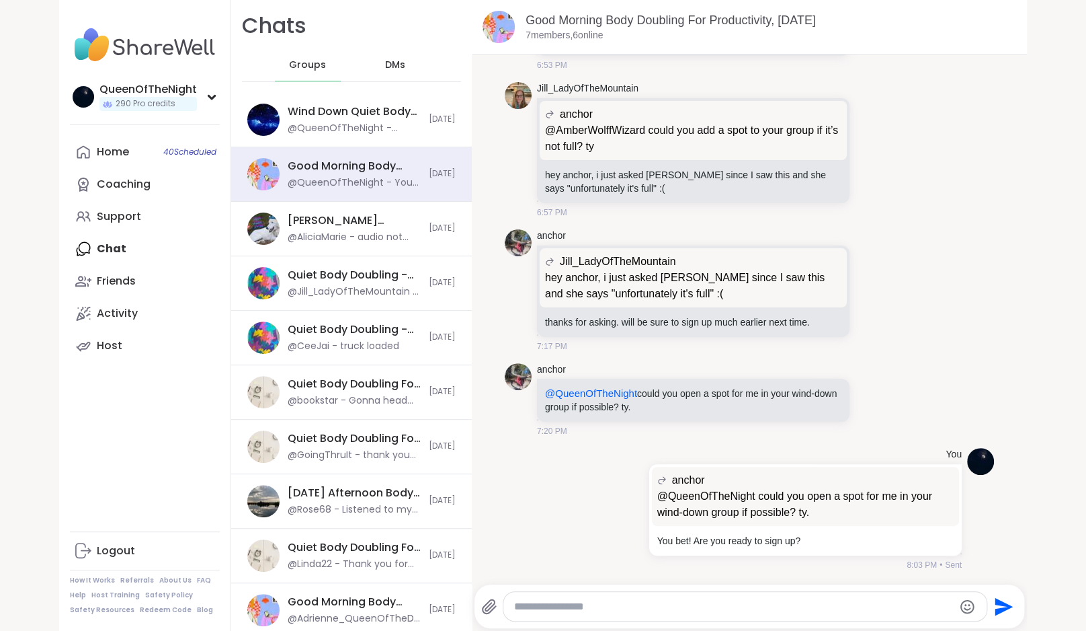
click at [615, 610] on textarea "Type your message" at bounding box center [733, 606] width 439 height 13
type textarea "**********"
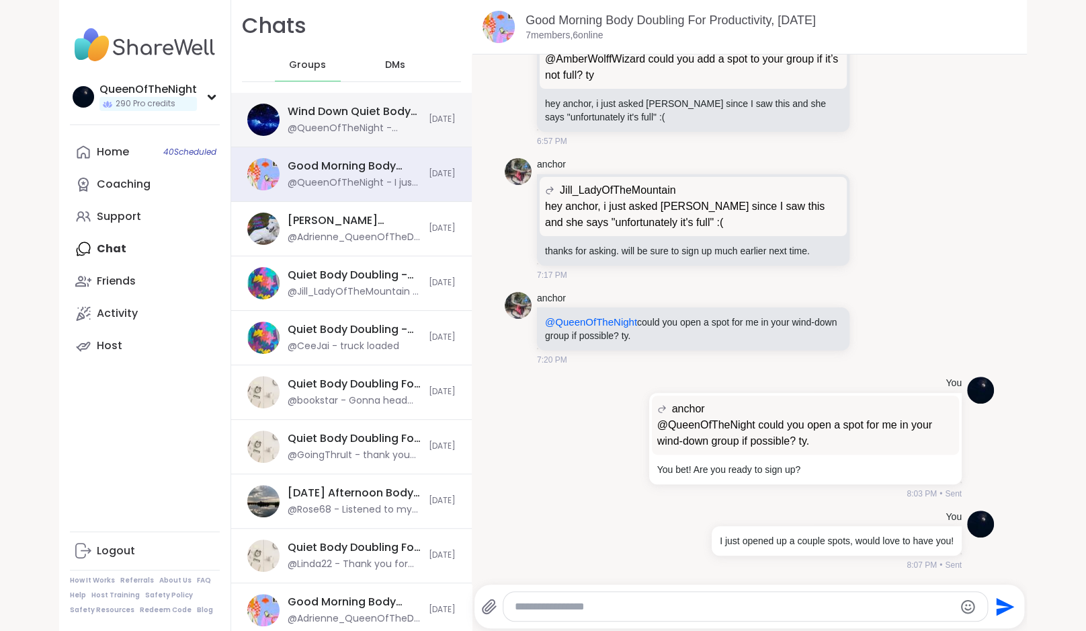
click at [339, 102] on div "Wind Down Quiet Body Doubling - Friday, Sep 12 @QueenOfTheNight - ***Body Doubl…" at bounding box center [351, 120] width 241 height 54
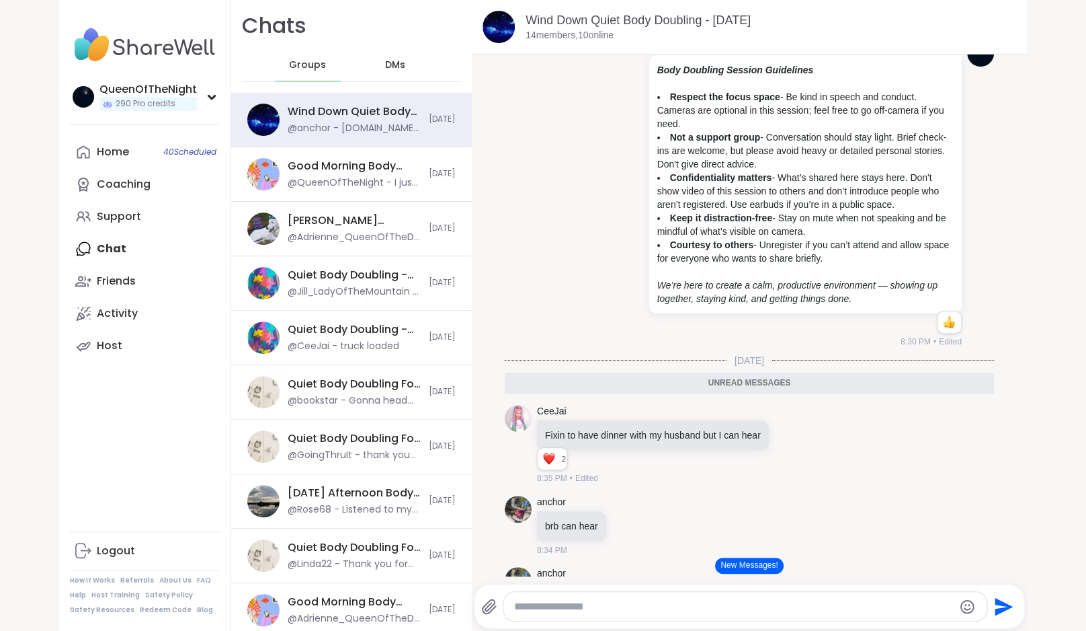
scroll to position [623, 0]
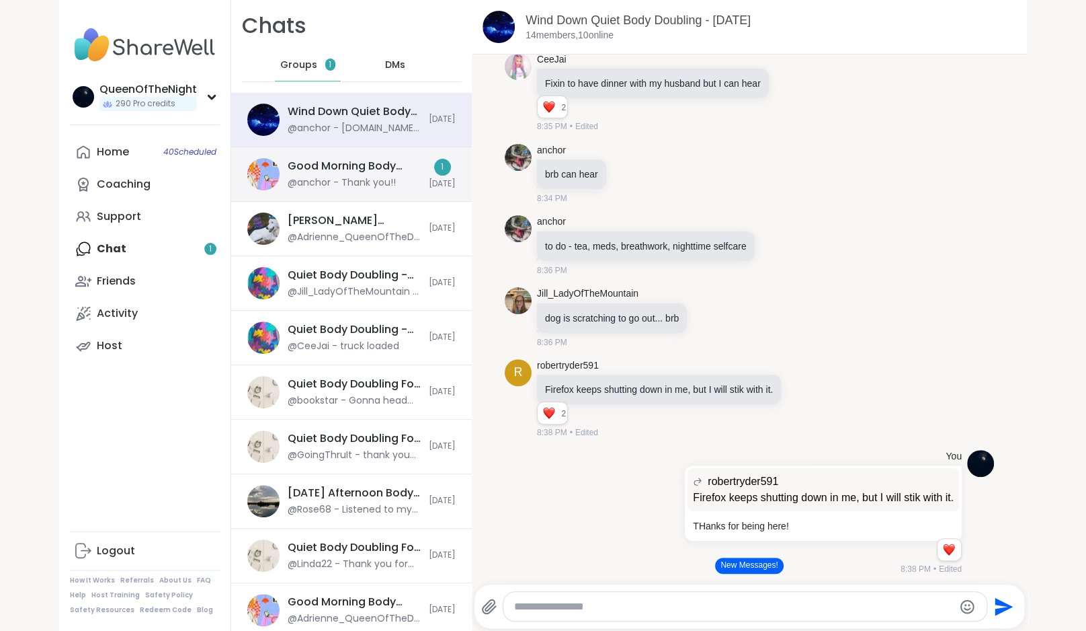
click at [363, 165] on div "Good Morning Body Doubling For Productivity, [DATE]" at bounding box center [354, 166] width 133 height 15
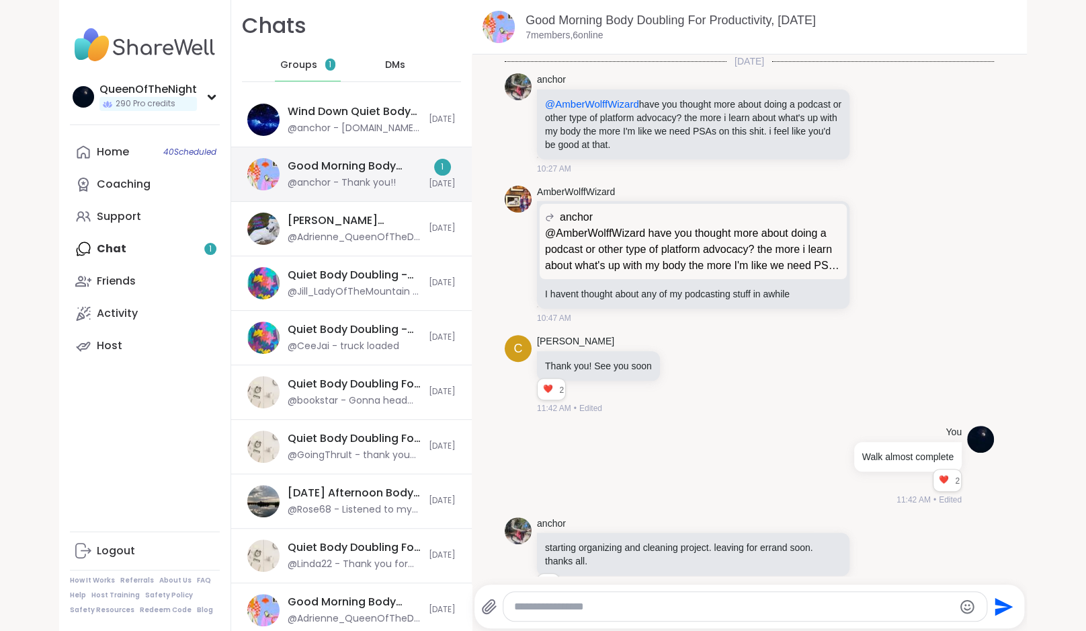
scroll to position [877, 0]
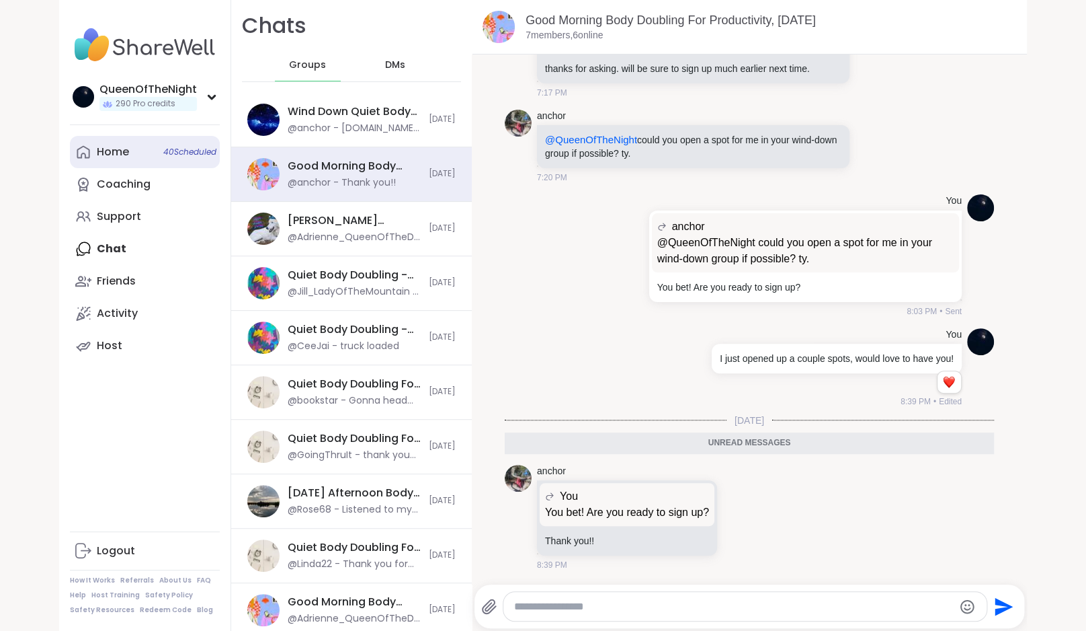
click at [142, 154] on link "Home 40 Scheduled" at bounding box center [145, 152] width 150 height 32
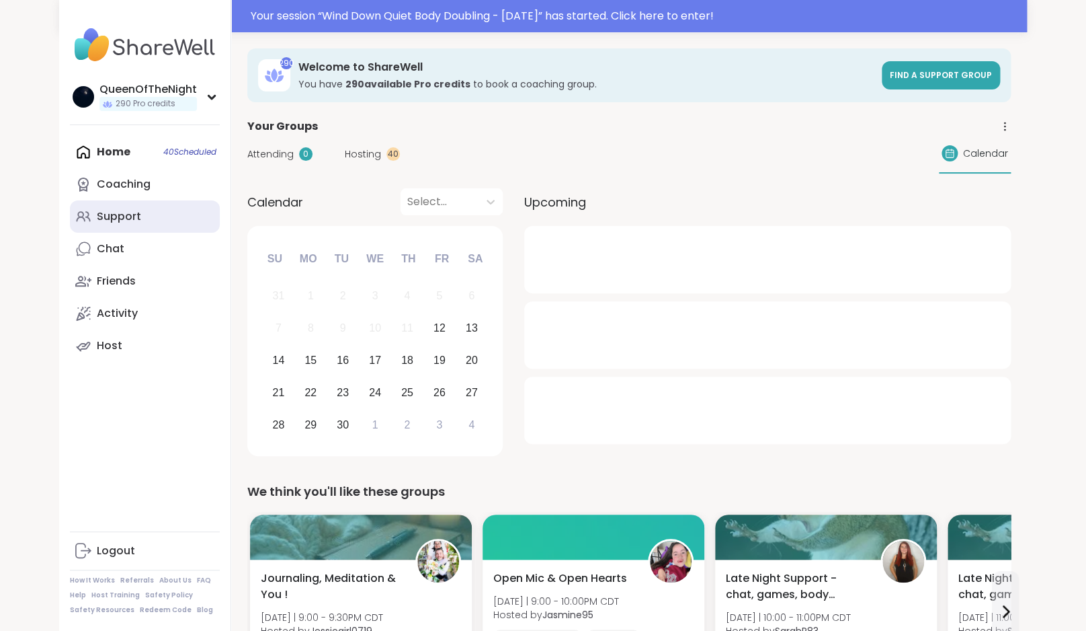
click at [136, 213] on div "Support" at bounding box center [119, 216] width 44 height 15
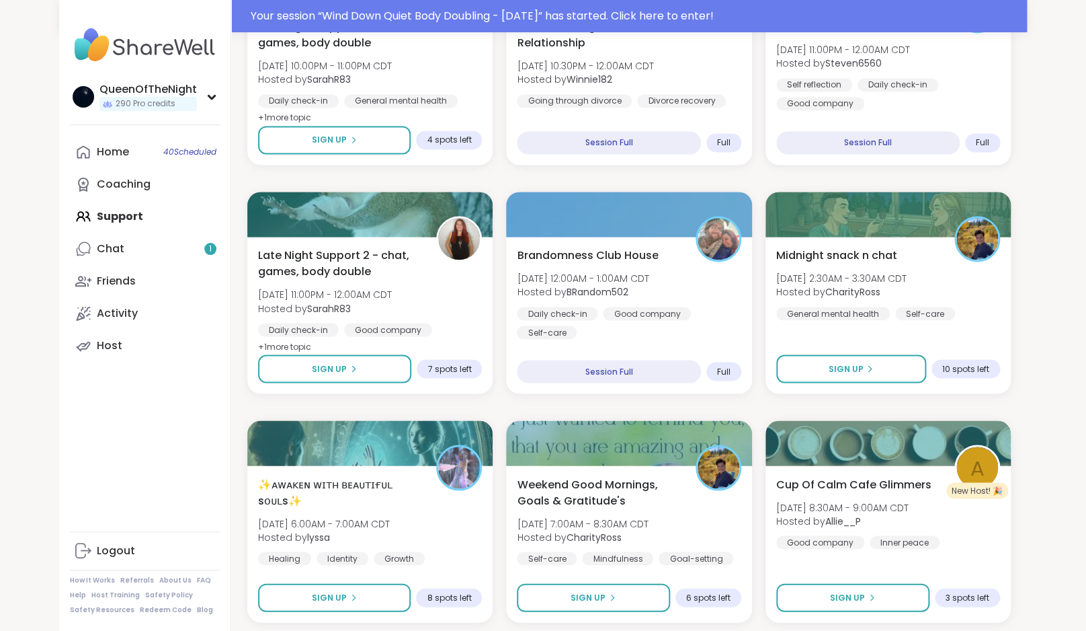
scroll to position [787, 0]
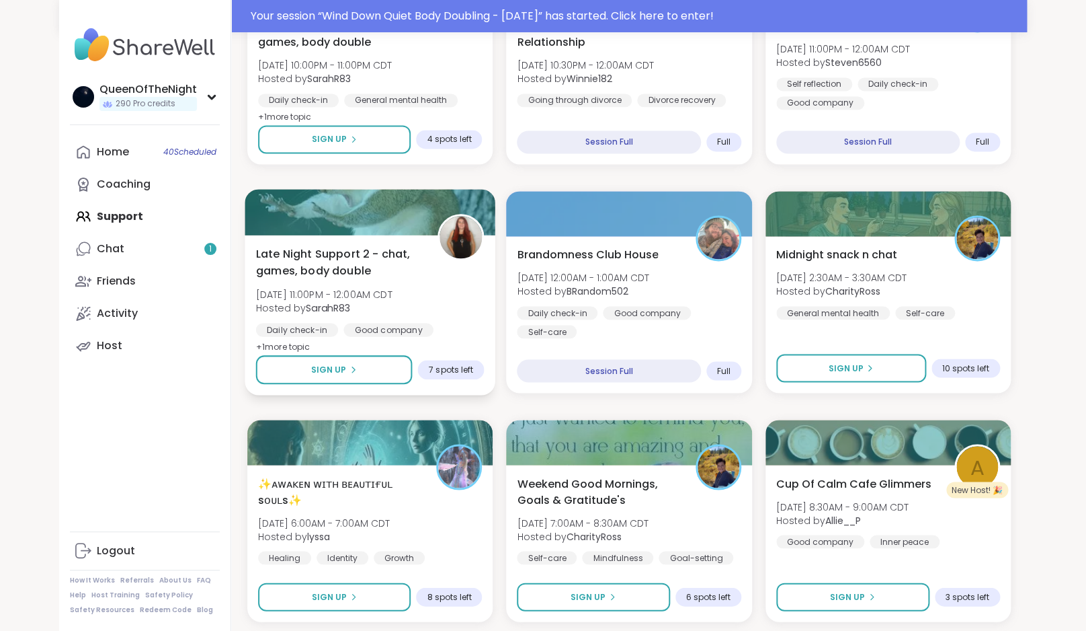
click at [384, 247] on span "Late Night Support 2 - chat, games, body double" at bounding box center [339, 261] width 167 height 33
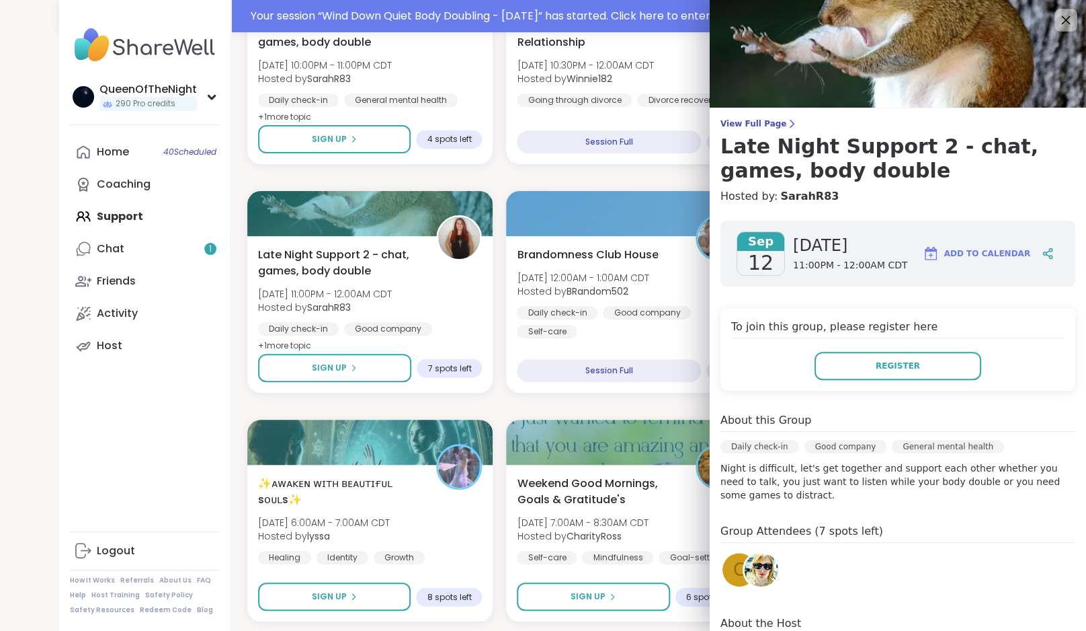
click at [1057, 21] on icon at bounding box center [1065, 19] width 17 height 17
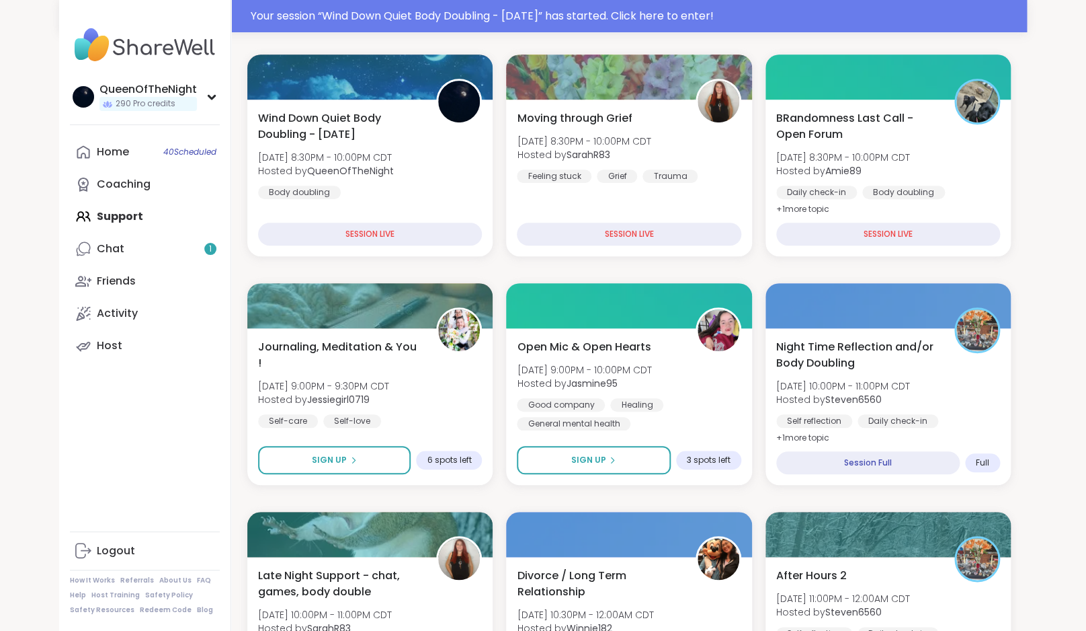
scroll to position [239, 0]
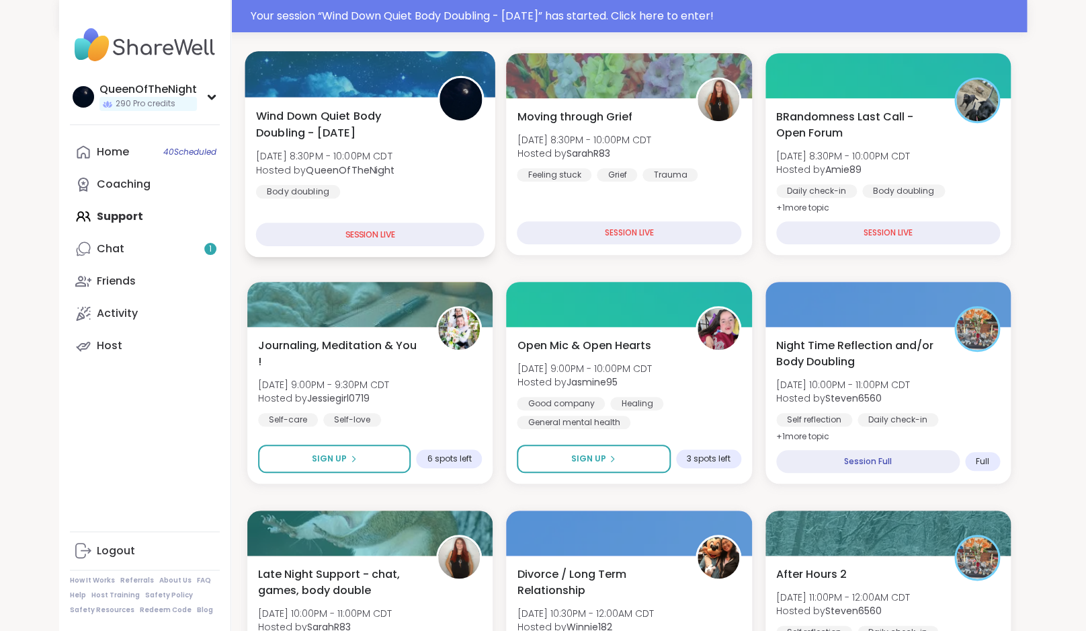
click at [397, 65] on div at bounding box center [370, 74] width 251 height 46
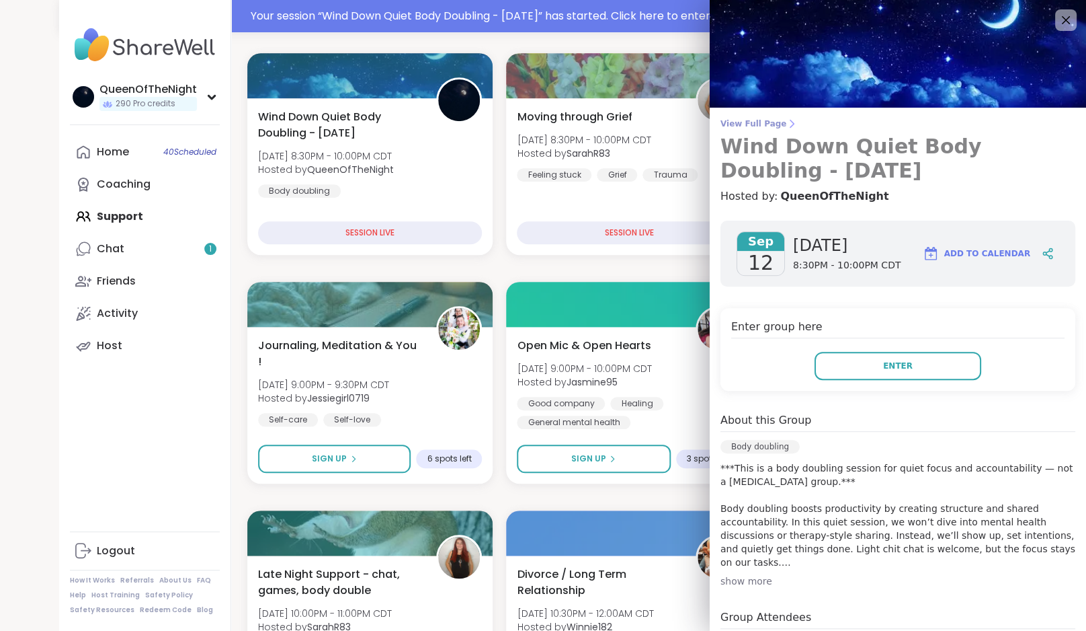
click at [786, 122] on icon at bounding box center [791, 123] width 11 height 11
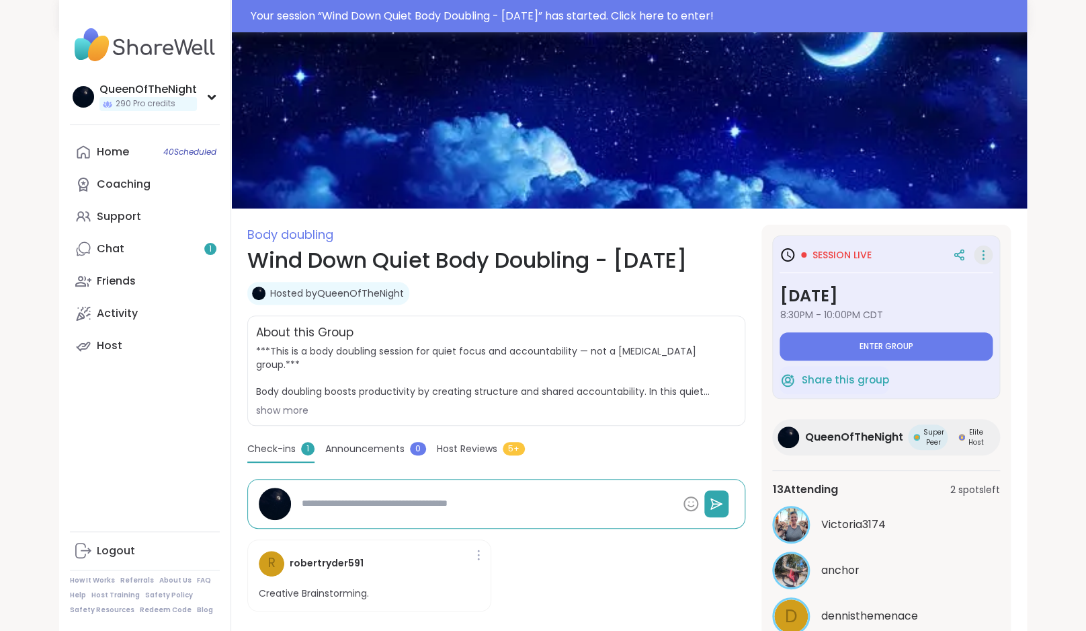
click at [983, 259] on icon at bounding box center [983, 258] width 1 height 1
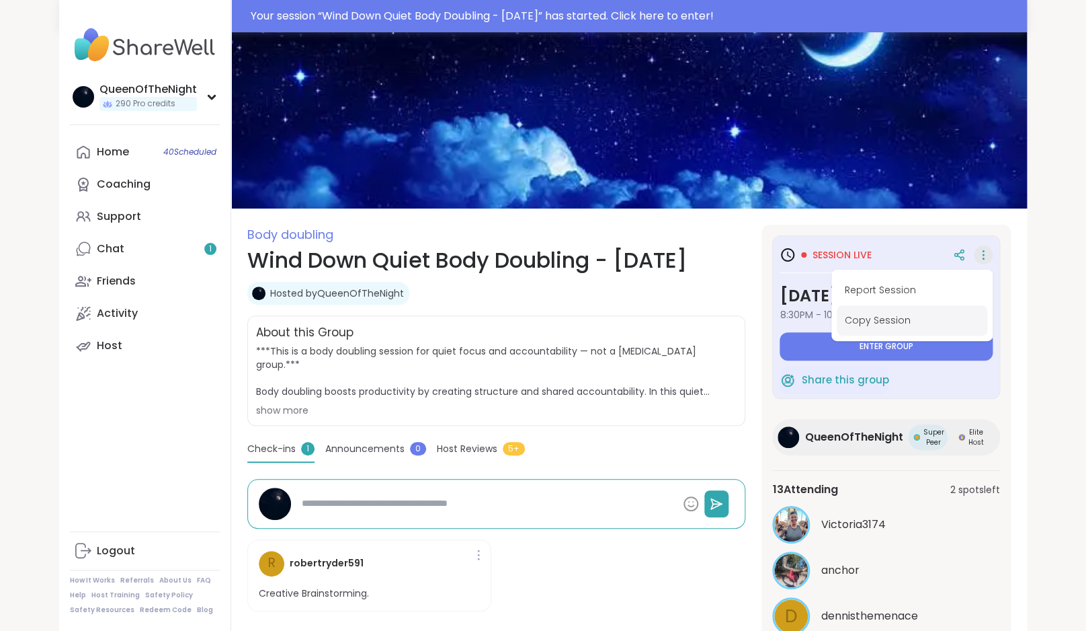
click at [871, 328] on button "Copy Session" at bounding box center [912, 320] width 151 height 30
type textarea "*"
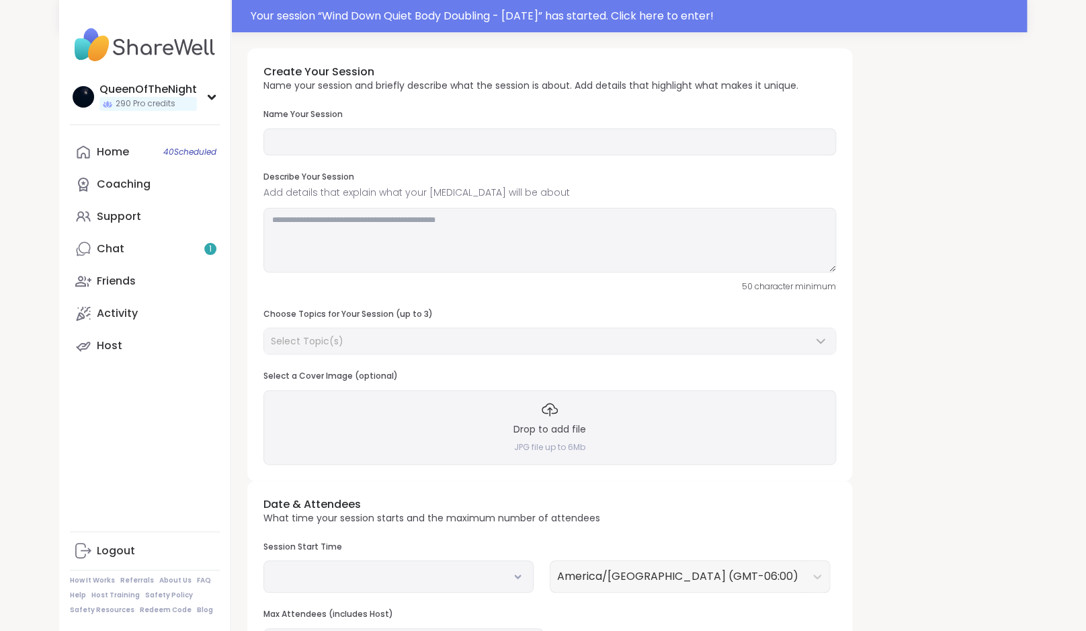
type input "**********"
type textarea "**********"
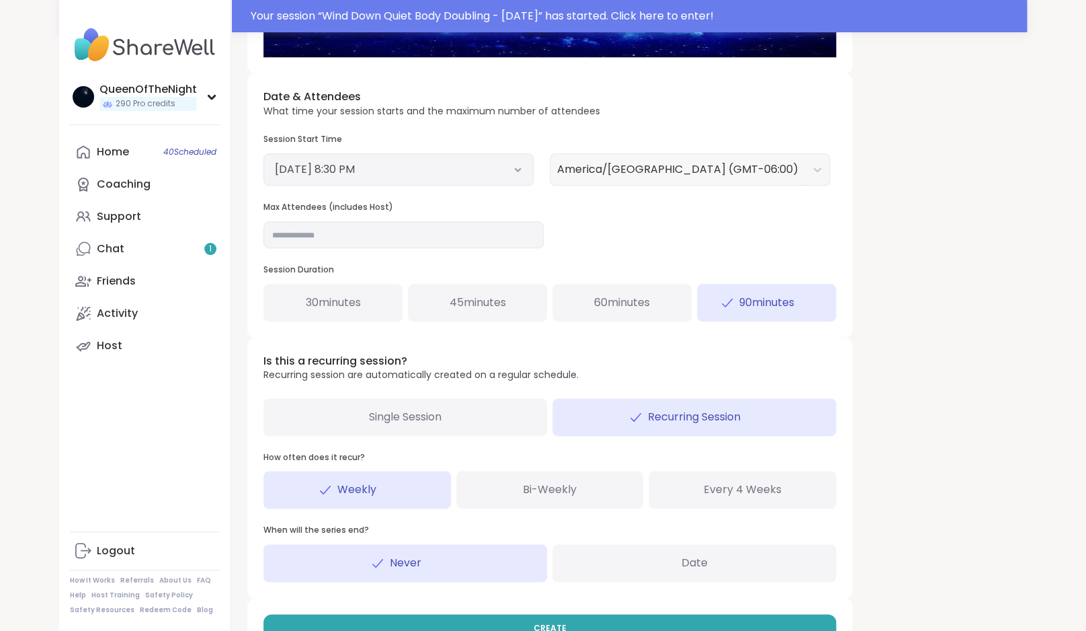
scroll to position [495, 0]
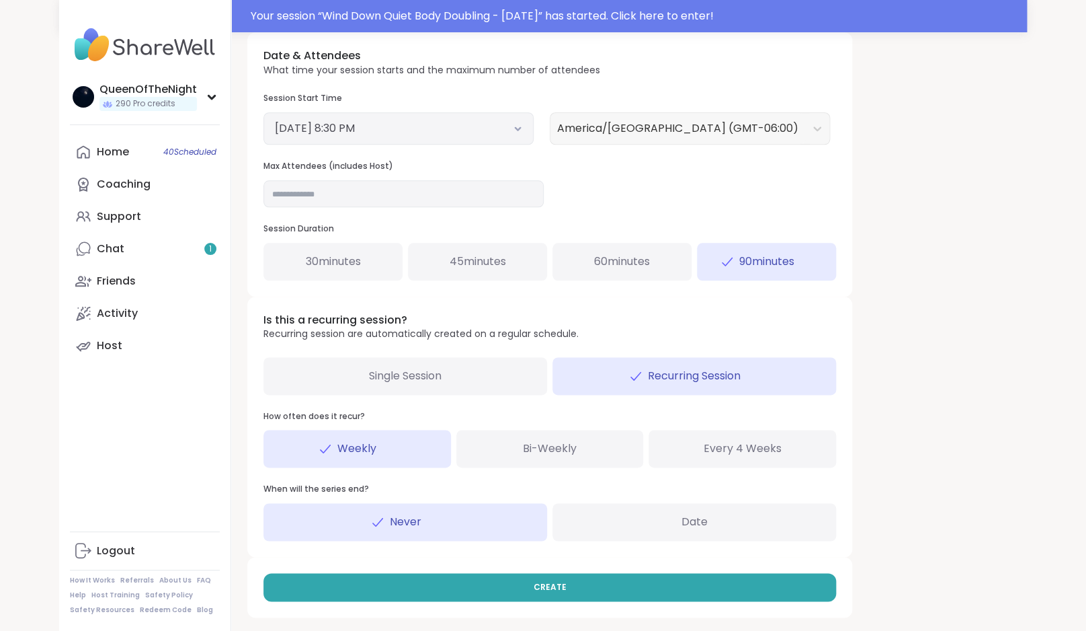
click at [489, 380] on div "Single Session" at bounding box center [405, 376] width 284 height 38
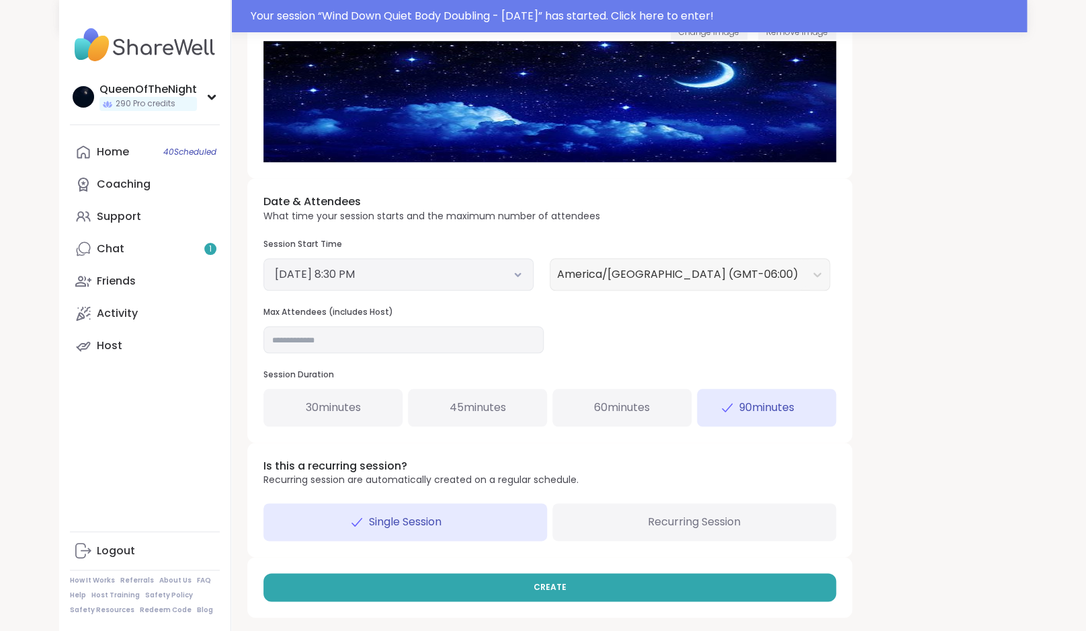
scroll to position [349, 0]
click at [521, 270] on button "September 12, 2025 8:30 PM" at bounding box center [398, 274] width 247 height 16
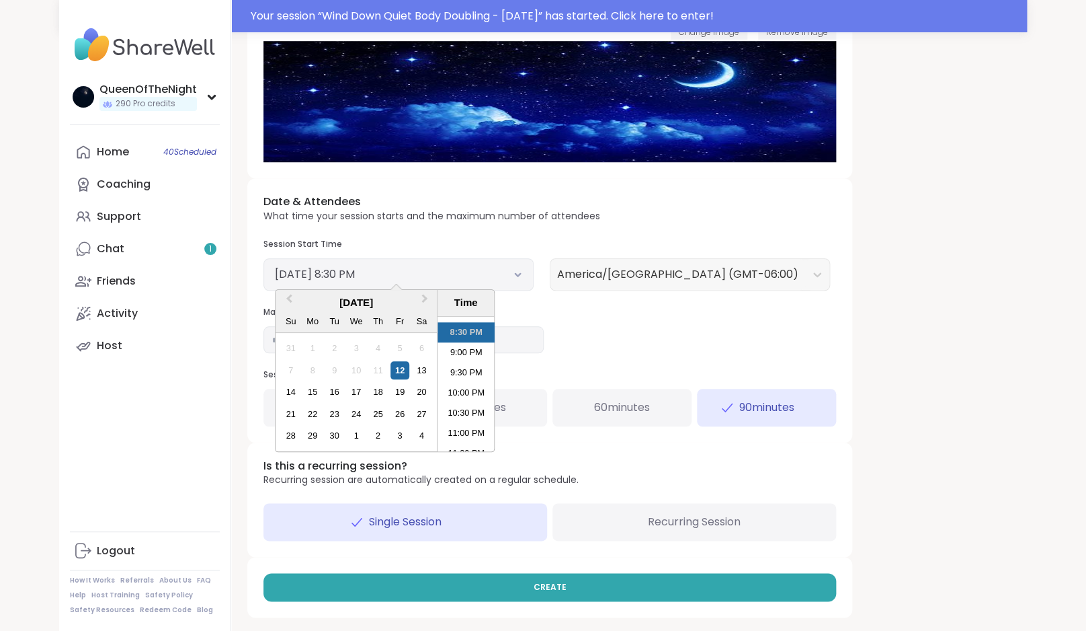
scroll to position [834, 0]
click at [469, 385] on li "10:00 PM" at bounding box center [466, 380] width 57 height 20
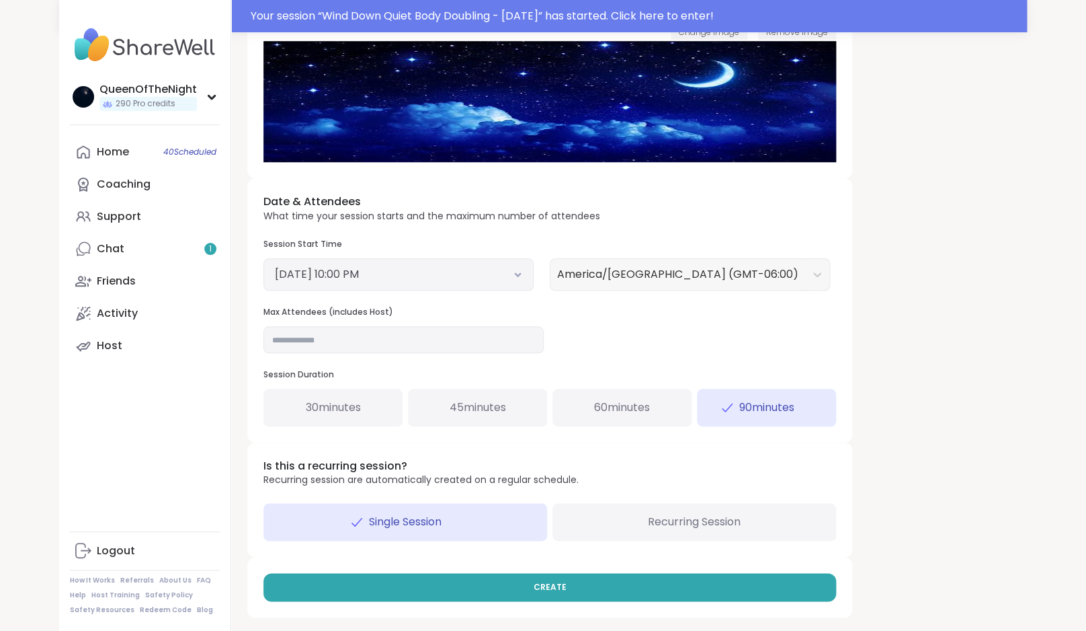
click at [646, 334] on div "Date & Attendees What time your session starts and the maximum number of attend…" at bounding box center [549, 309] width 605 height 263
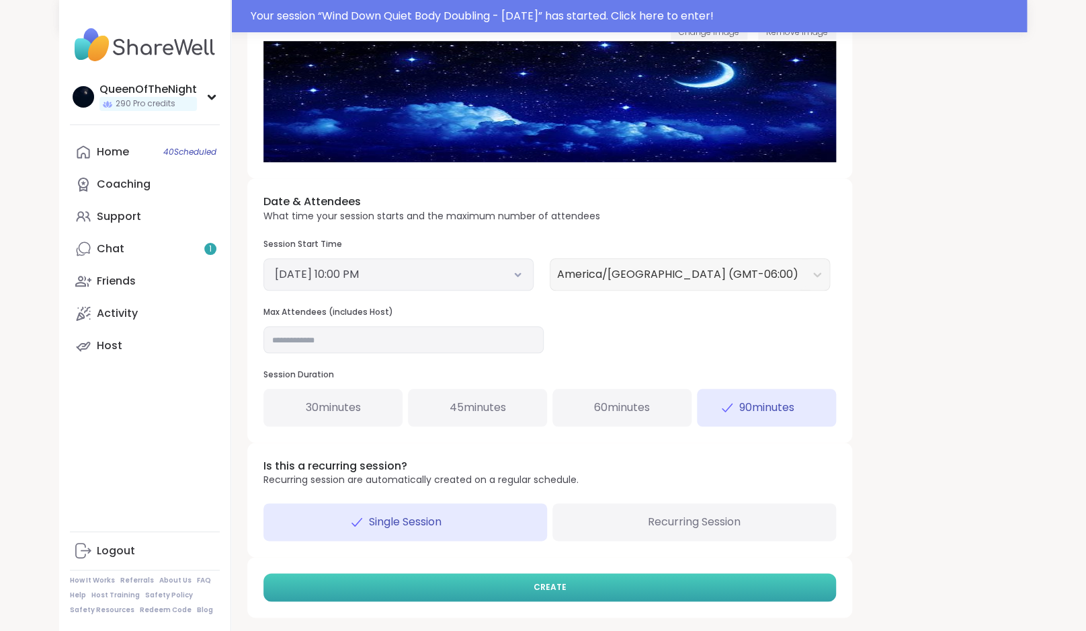
click at [657, 589] on button "CREATE" at bounding box center [549, 587] width 573 height 28
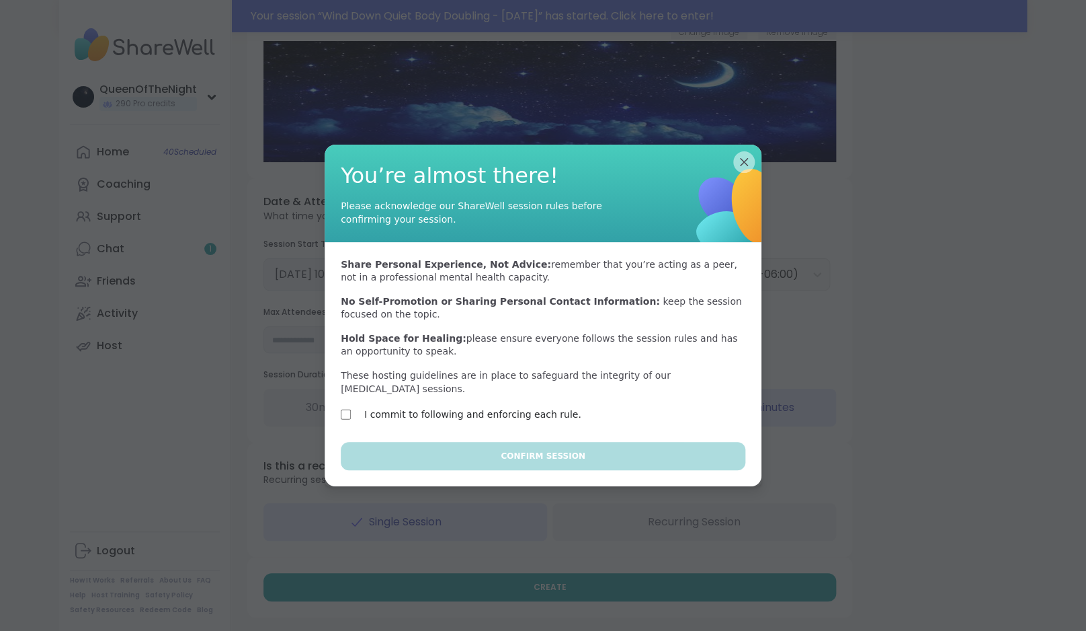
click at [528, 411] on label "I commit to following and enforcing each rule." at bounding box center [472, 414] width 217 height 16
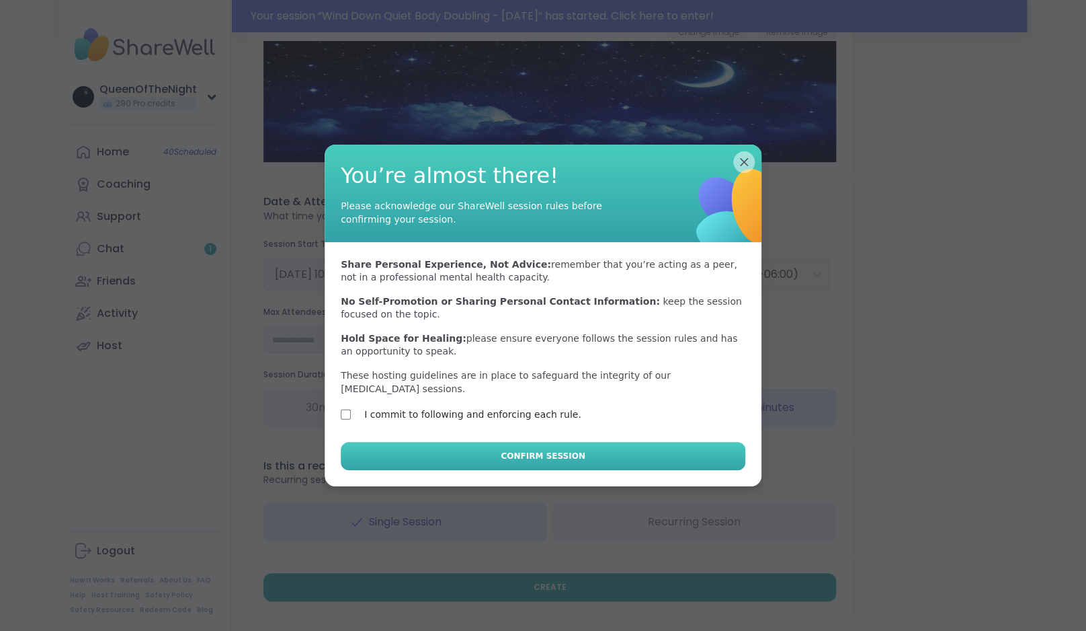
click at [547, 452] on span "Confirm Session" at bounding box center [543, 456] width 84 height 12
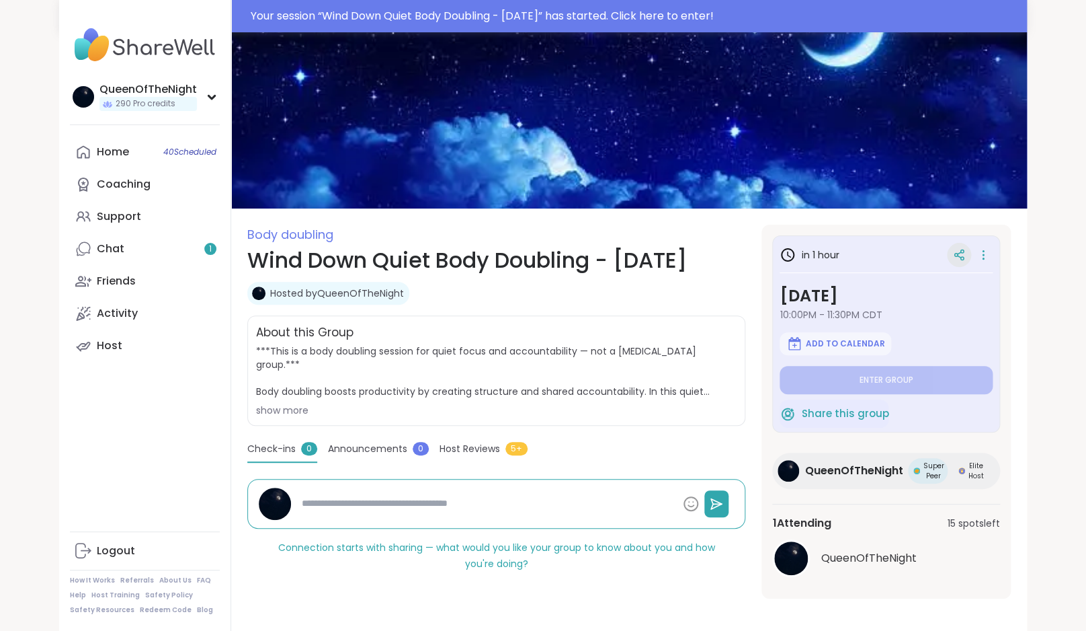
click at [958, 253] on icon at bounding box center [959, 255] width 12 height 12
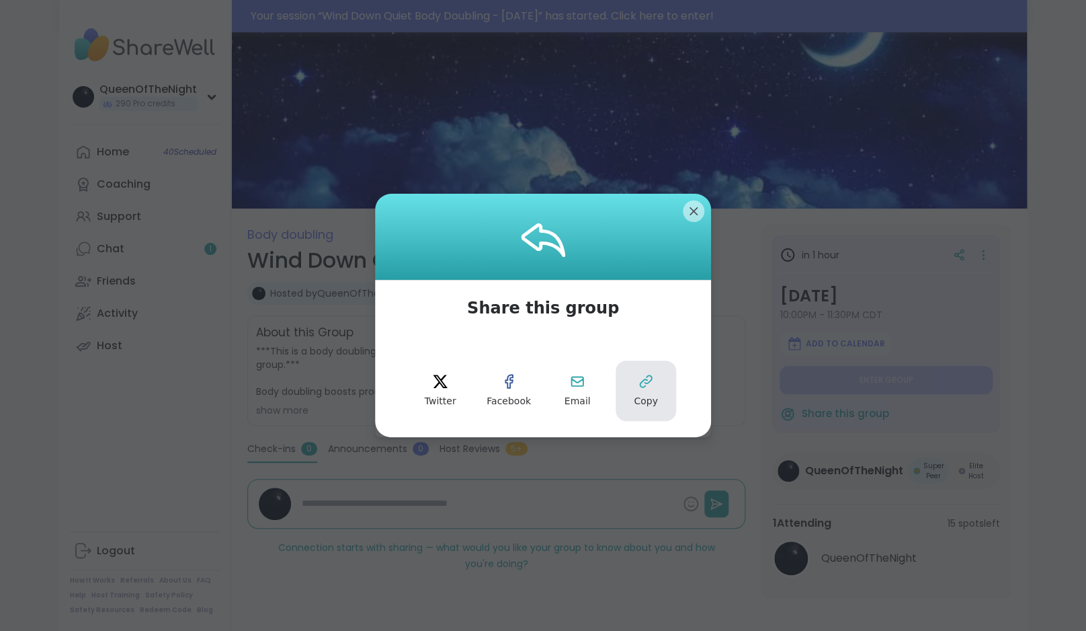
click at [666, 387] on button "Copy" at bounding box center [646, 390] width 60 height 60
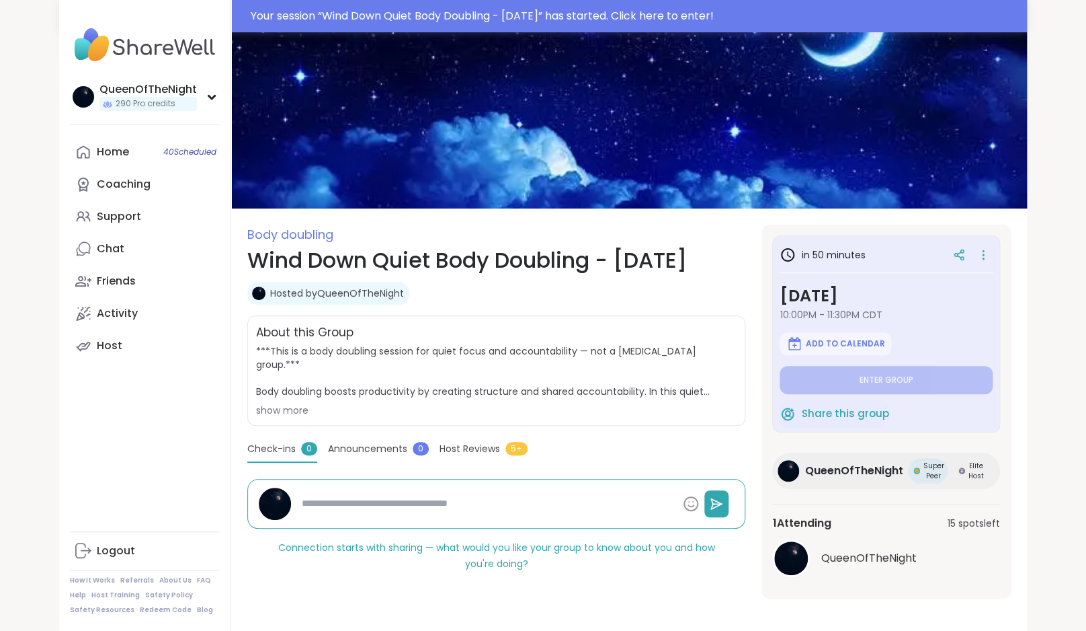
type textarea "*"
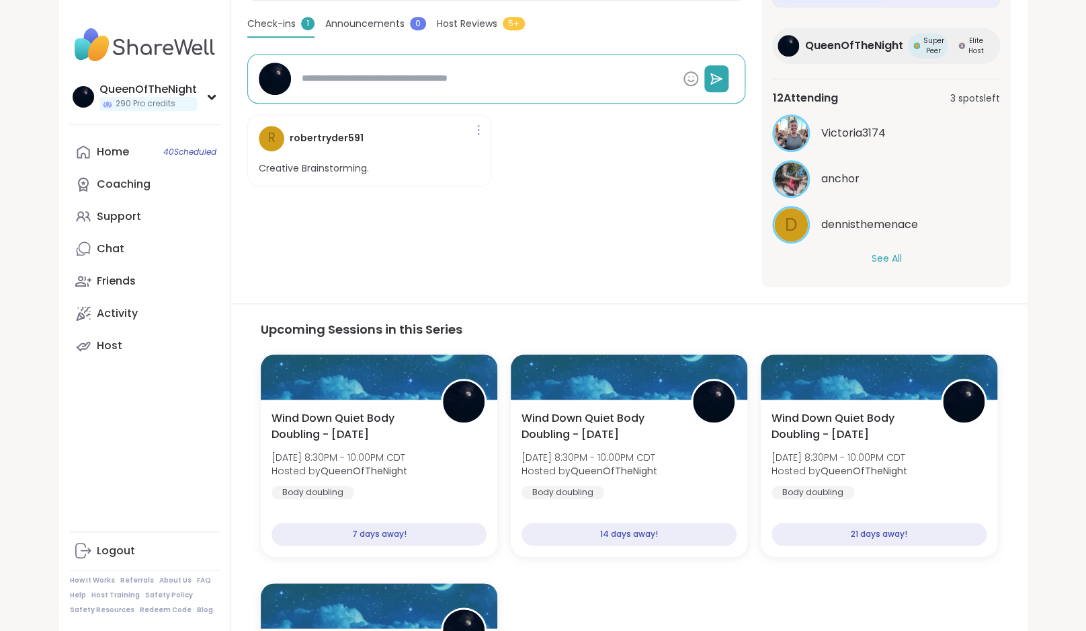
scroll to position [384, 0]
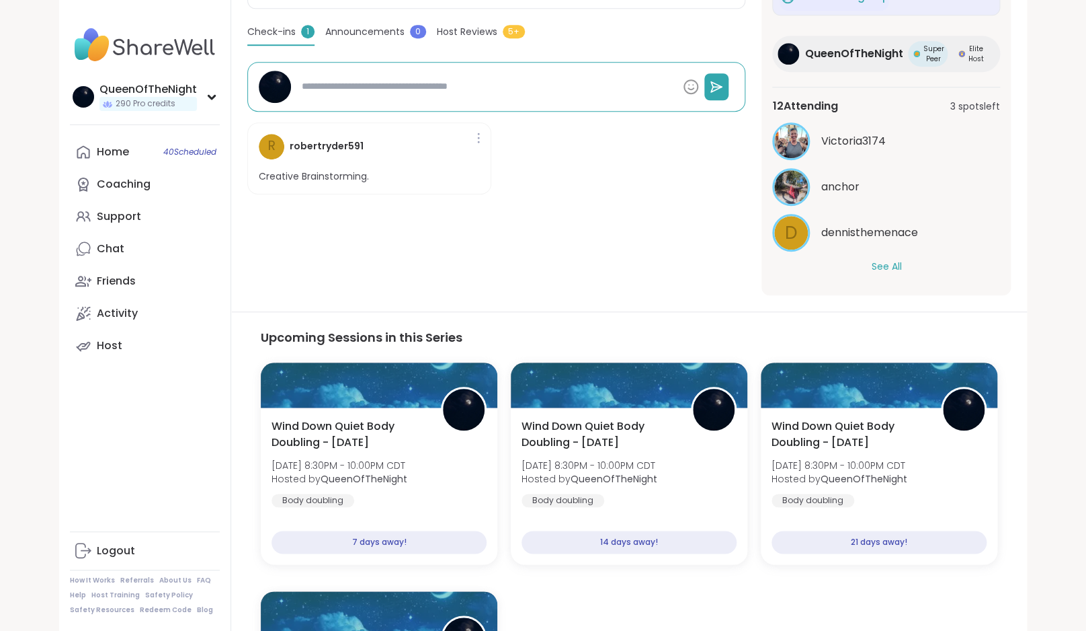
click at [895, 257] on div "Victoria3174 anchor d dennisthemenace See All" at bounding box center [886, 197] width 228 height 151
click at [894, 272] on button "See All" at bounding box center [886, 266] width 30 height 14
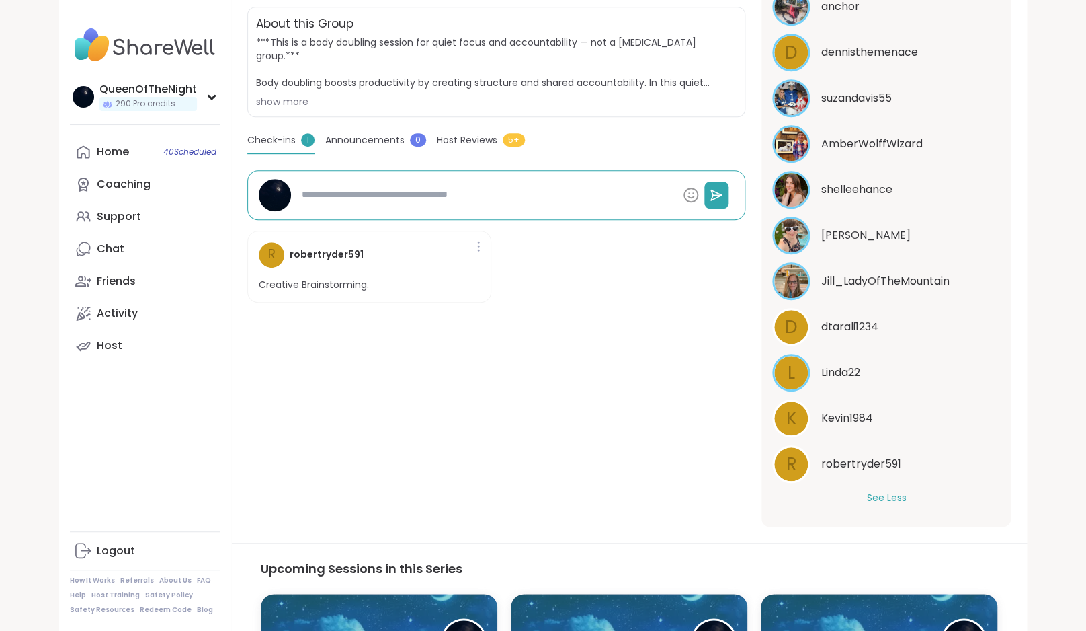
scroll to position [255, 0]
click at [148, 241] on link "Chat 1" at bounding box center [145, 249] width 150 height 32
type textarea "*"
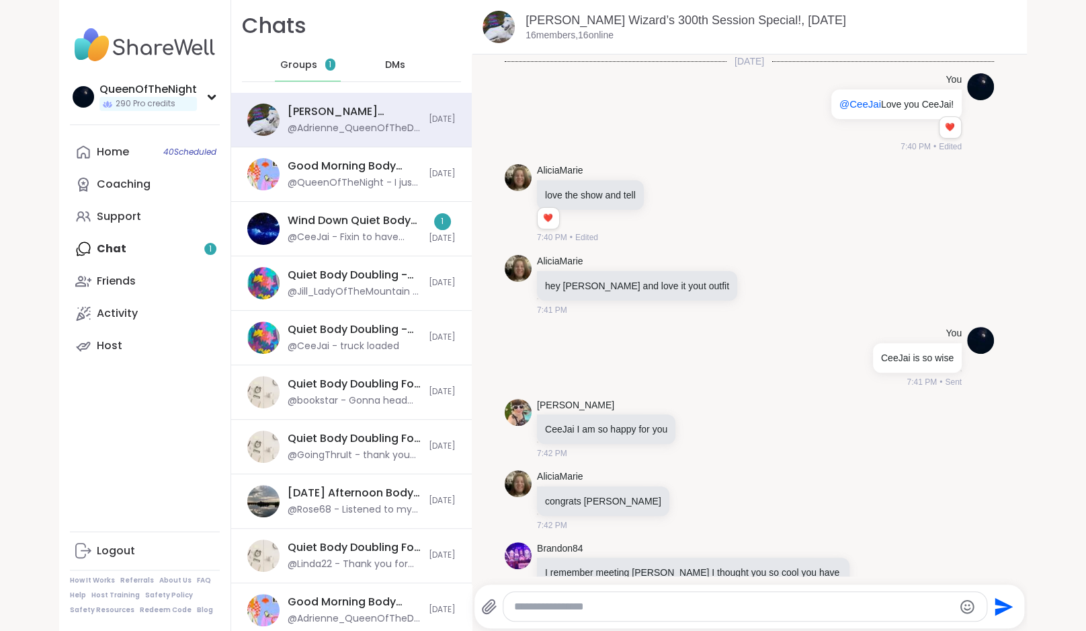
scroll to position [3975, 0]
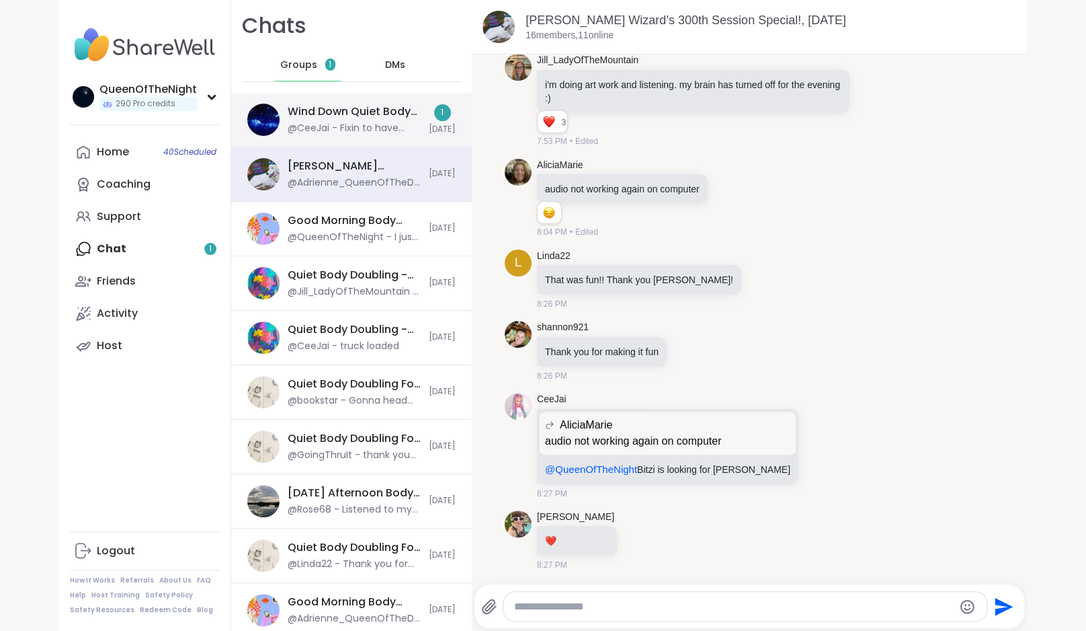
click at [360, 98] on div "Wind Down Quiet Body Doubling - Friday, Sep 12 @CeeJai - Fixin to have dinner w…" at bounding box center [351, 120] width 241 height 54
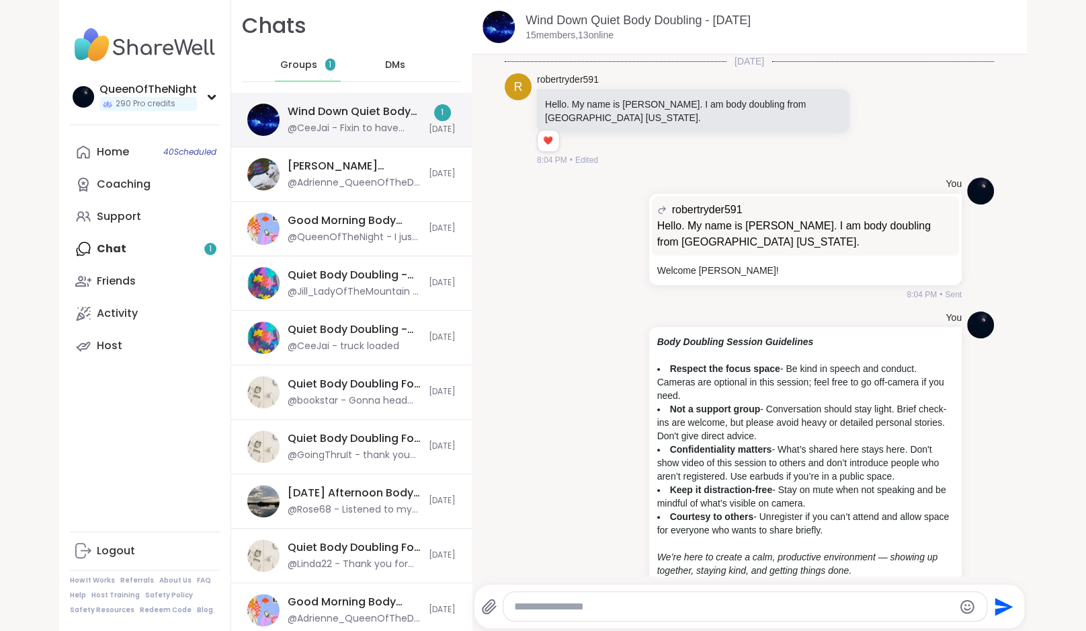
scroll to position [181, 0]
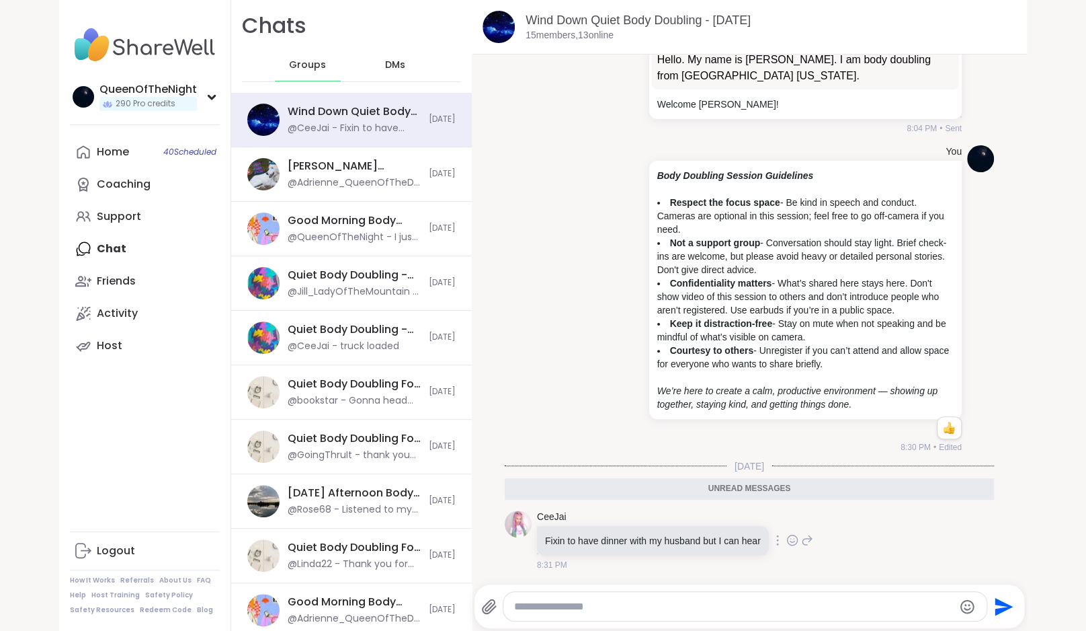
click at [799, 541] on icon at bounding box center [792, 539] width 12 height 13
click at [692, 514] on div "Select Reaction: Heart" at bounding box center [686, 518] width 12 height 12
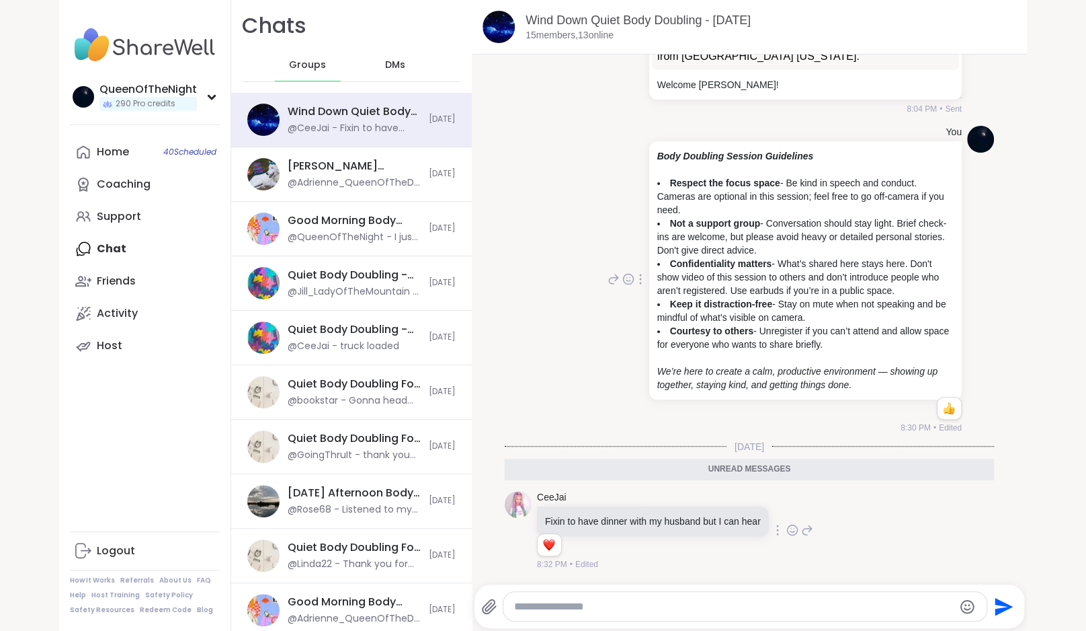
click at [517, 371] on div "You Body Doubling Session Guidelines Respect the focus space - Be kind in speec…" at bounding box center [749, 279] width 489 height 319
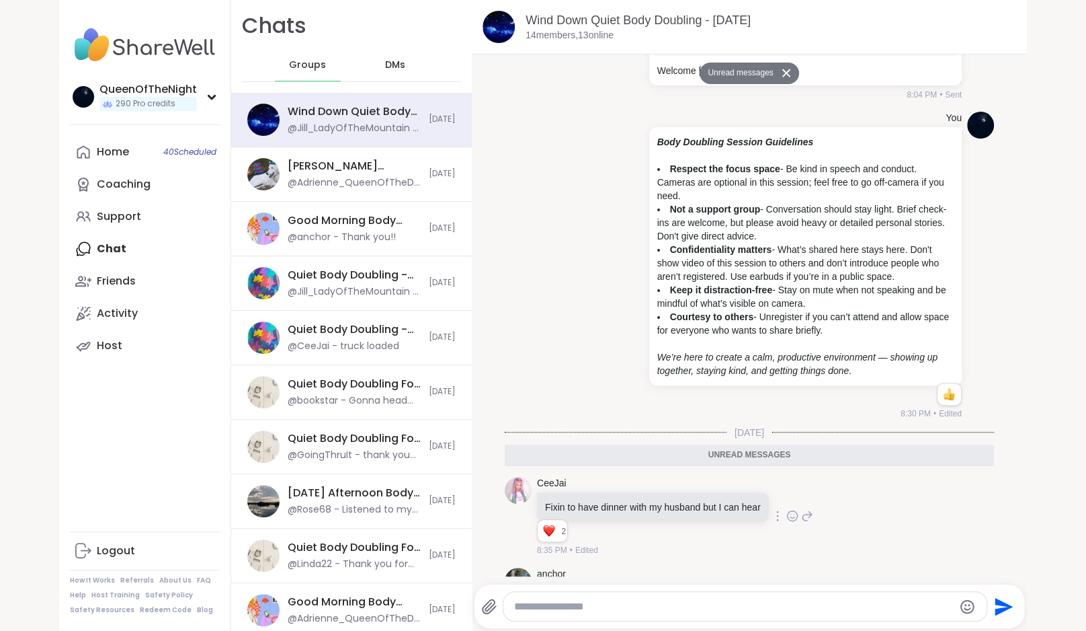
scroll to position [1454, 0]
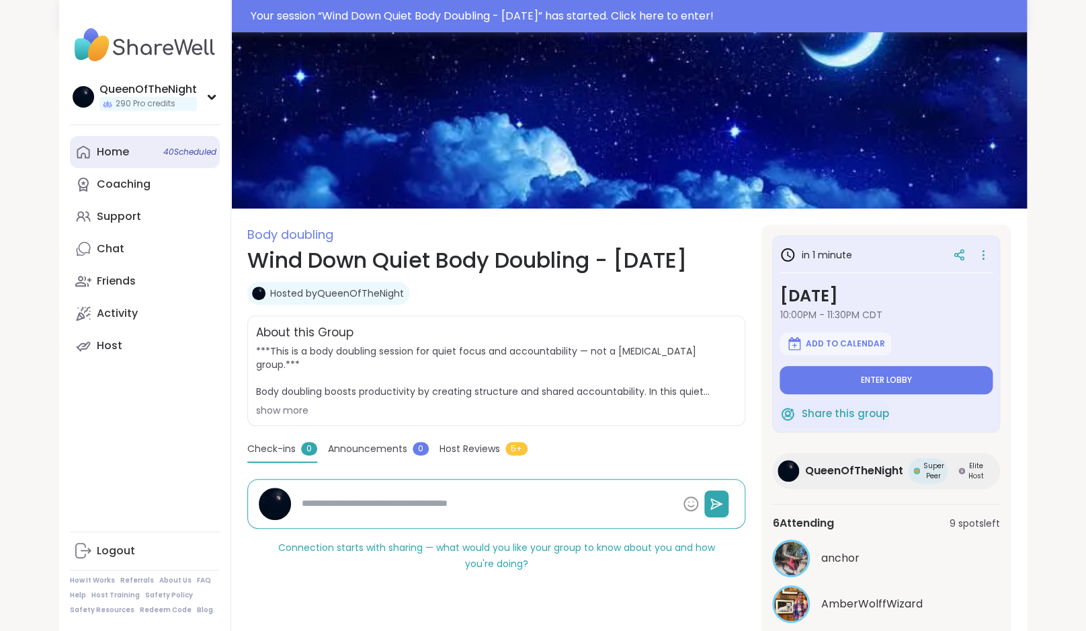
click at [126, 155] on div "Home 40 Scheduled" at bounding box center [113, 152] width 32 height 15
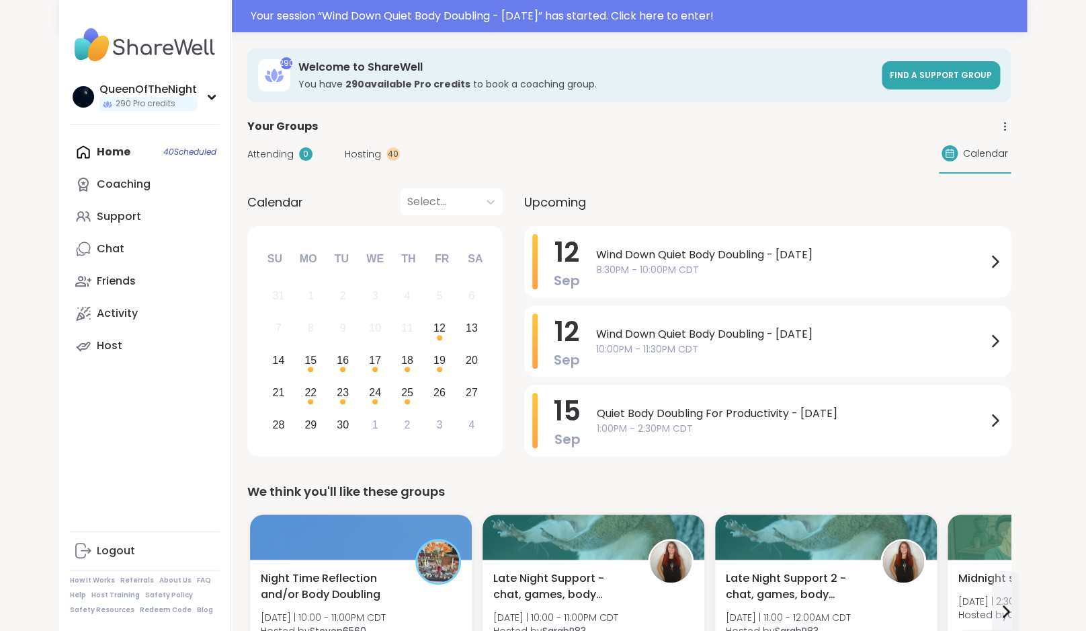
click at [356, 153] on span "Hosting" at bounding box center [363, 154] width 36 height 14
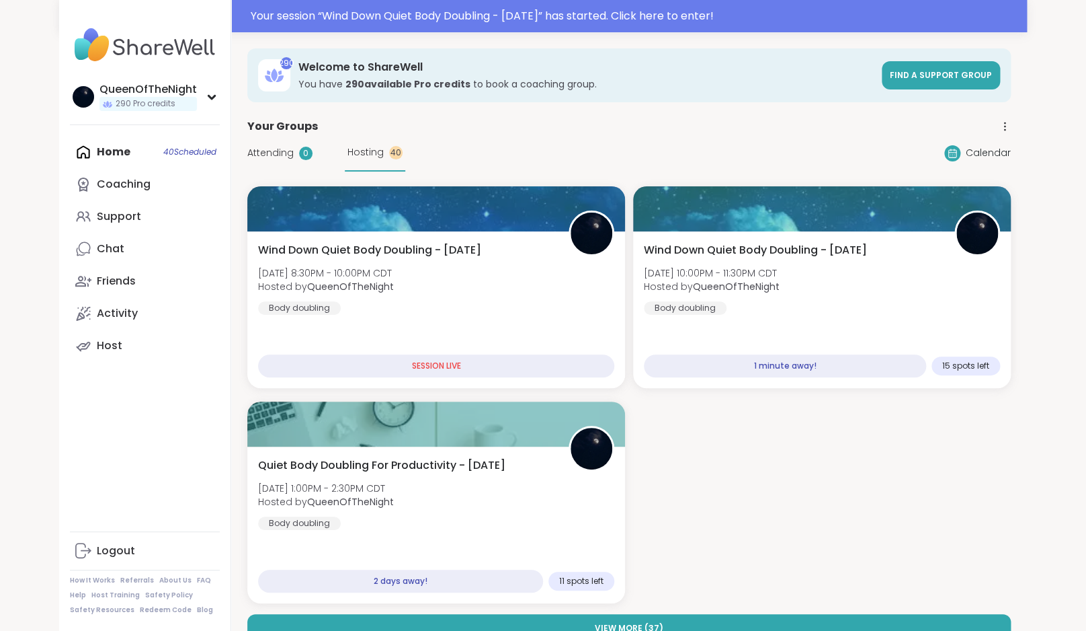
scroll to position [7, 0]
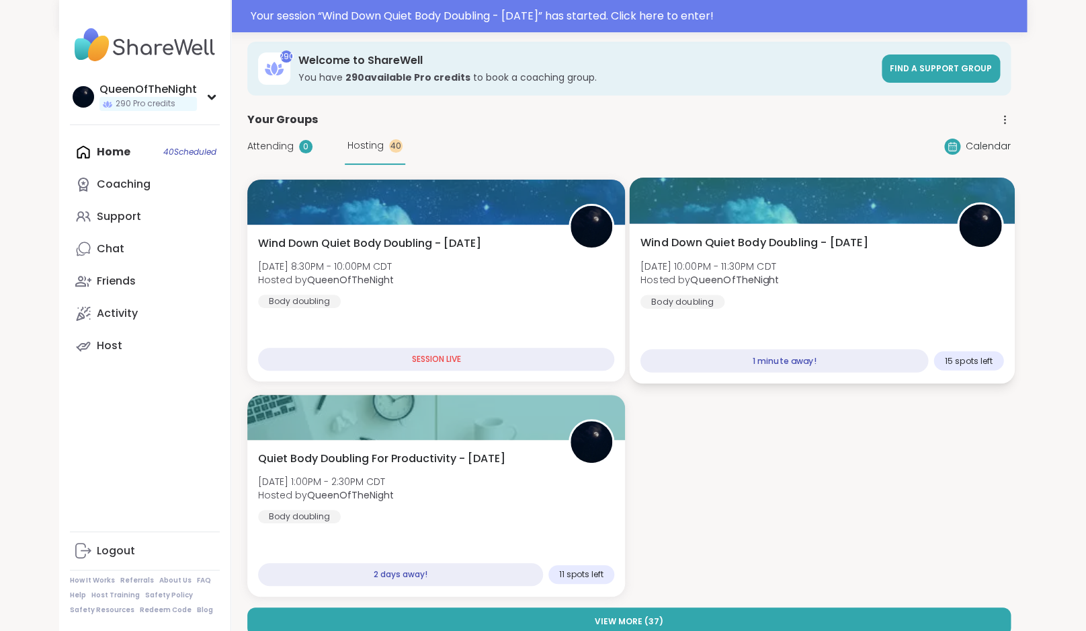
click at [809, 301] on div "Wind Down Quiet Body Doubling - Friday Fri, Sep 12 | 10:00PM - 11:30PM CDT Host…" at bounding box center [823, 272] width 364 height 74
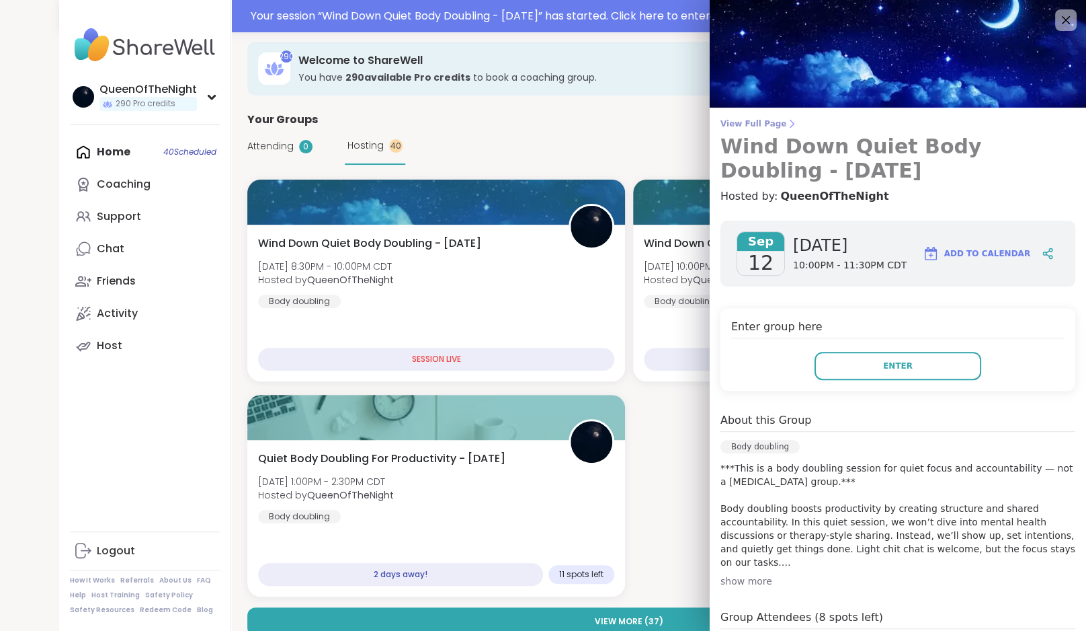
click at [773, 127] on span "View Full Page" at bounding box center [898, 123] width 355 height 11
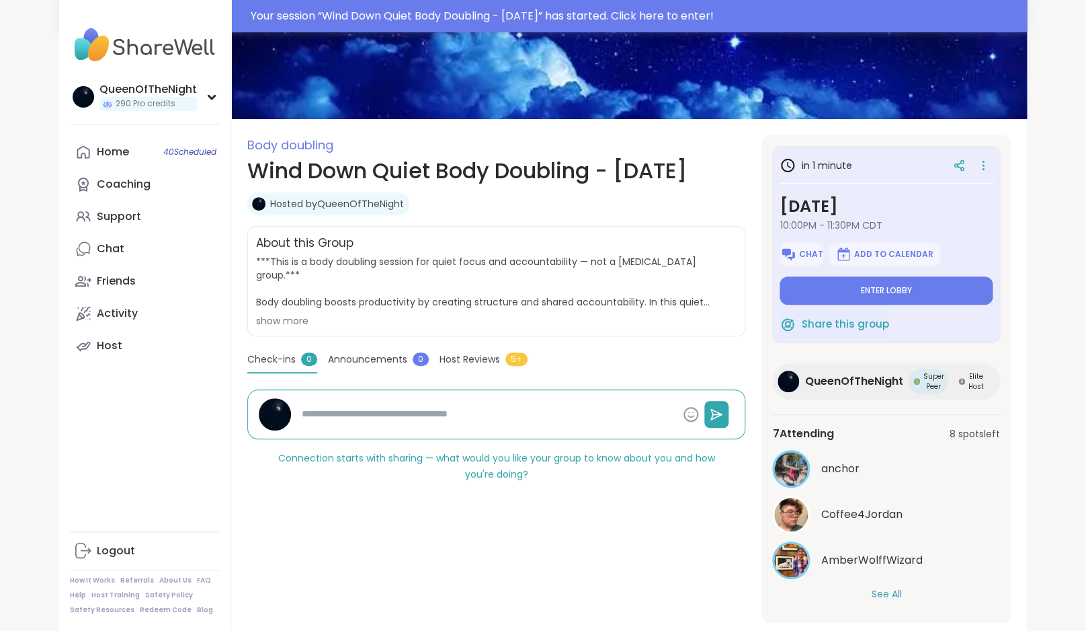
scroll to position [119, 0]
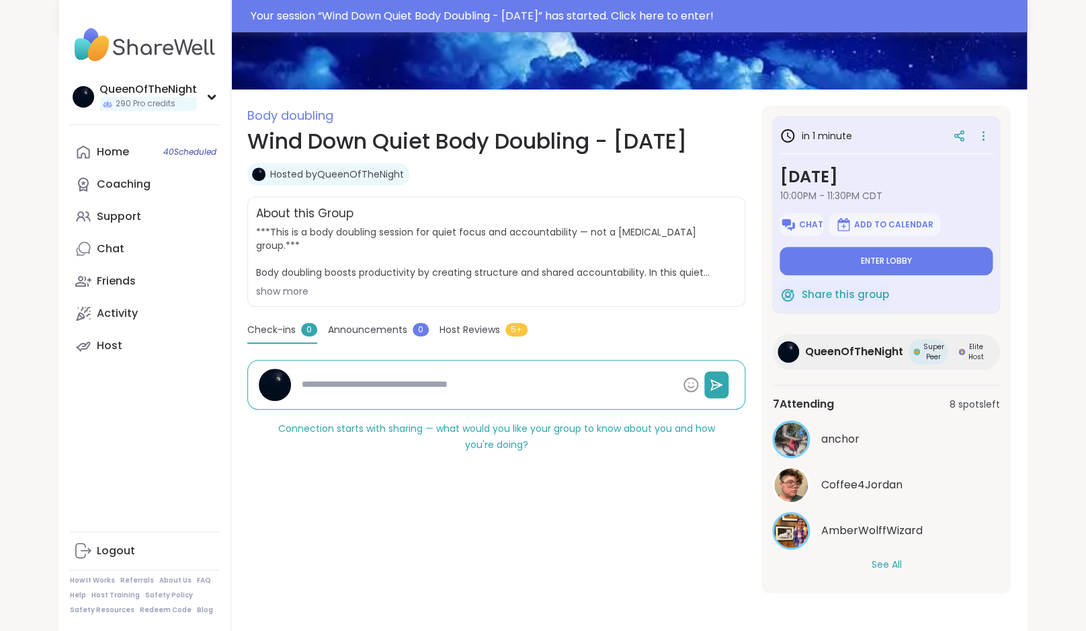
click at [889, 566] on button "See All" at bounding box center [886, 564] width 30 height 14
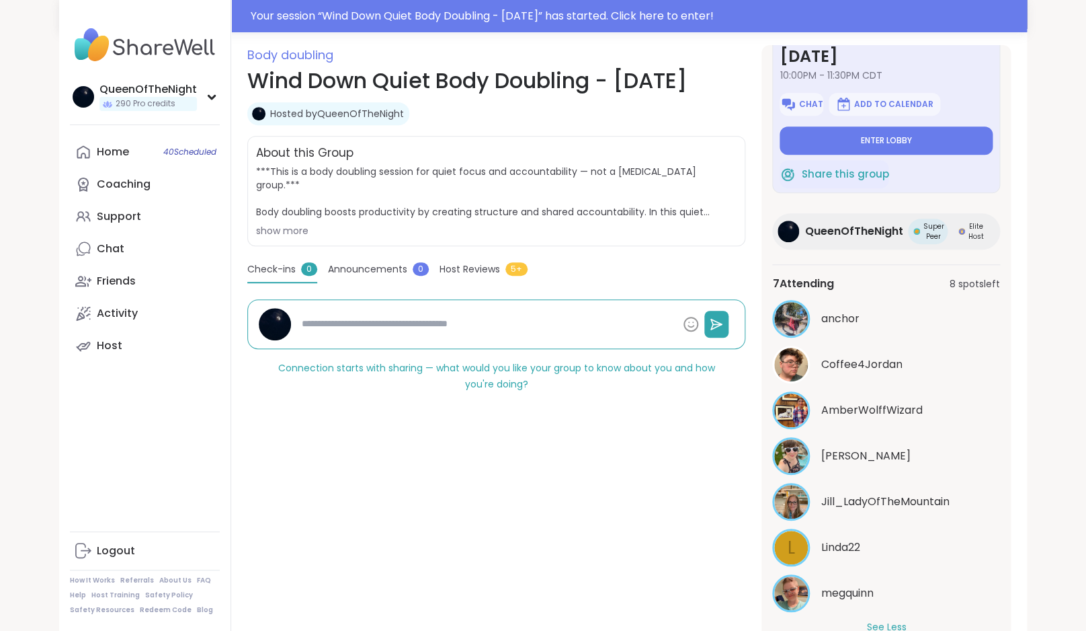
scroll to position [0, 0]
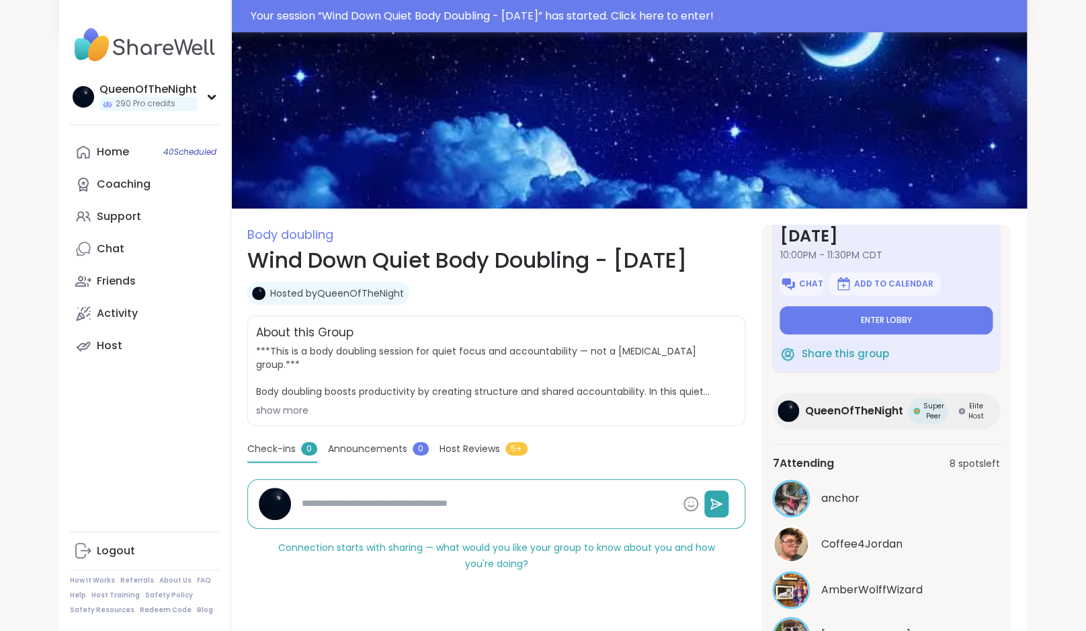
type textarea "*"
click at [800, 284] on span "Chat" at bounding box center [811, 283] width 24 height 11
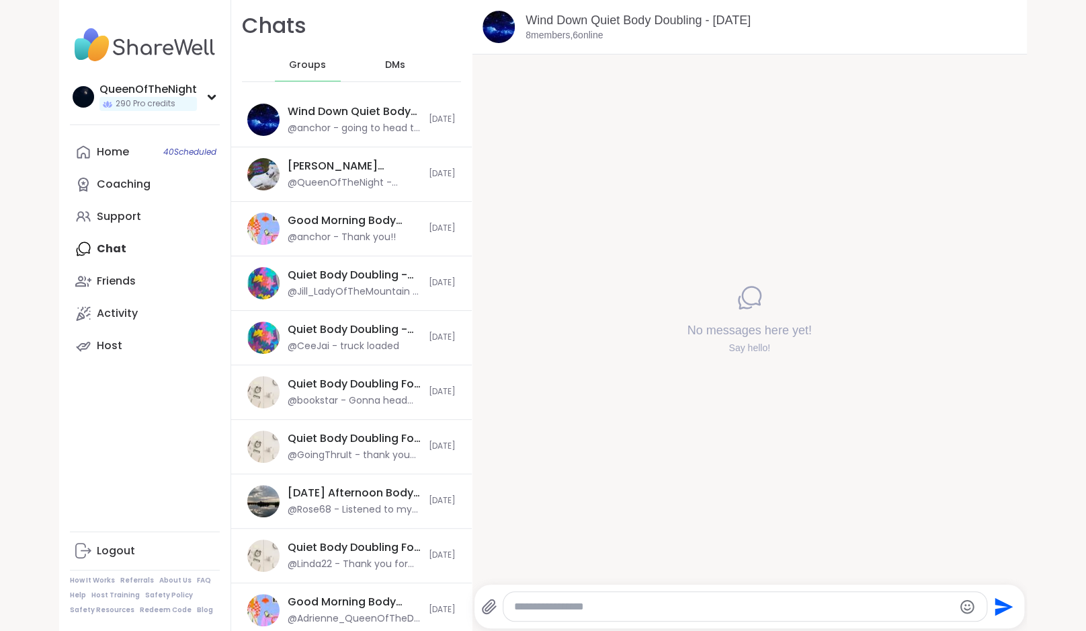
click at [598, 608] on textarea "Type your message" at bounding box center [733, 606] width 439 height 13
paste textarea "**********"
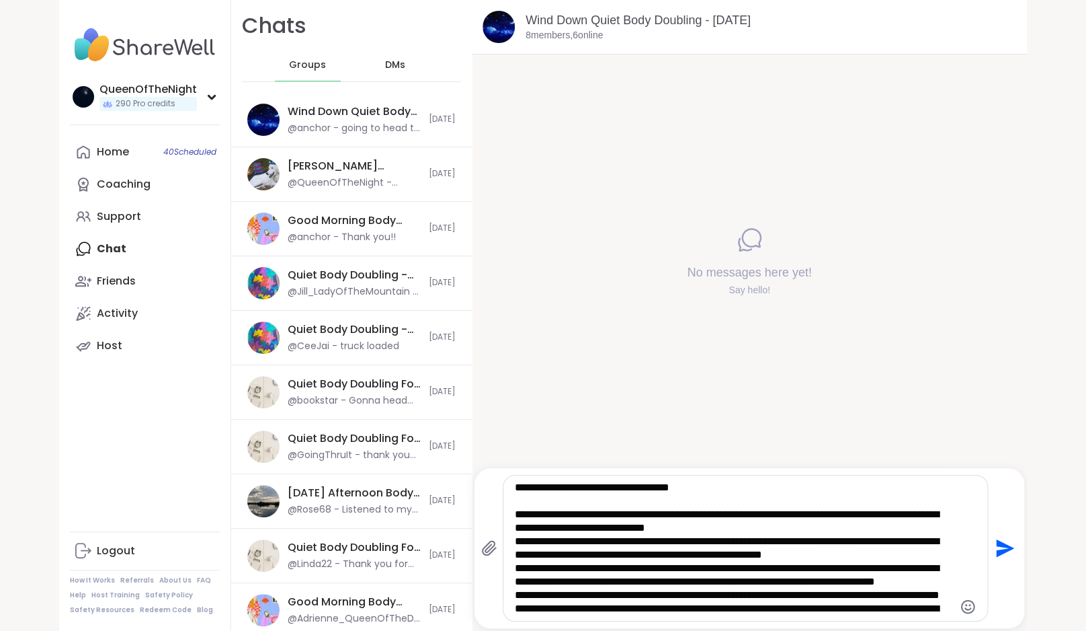
click at [515, 514] on textarea "**********" at bounding box center [734, 548] width 439 height 134
click at [517, 542] on textarea "**********" at bounding box center [734, 548] width 439 height 134
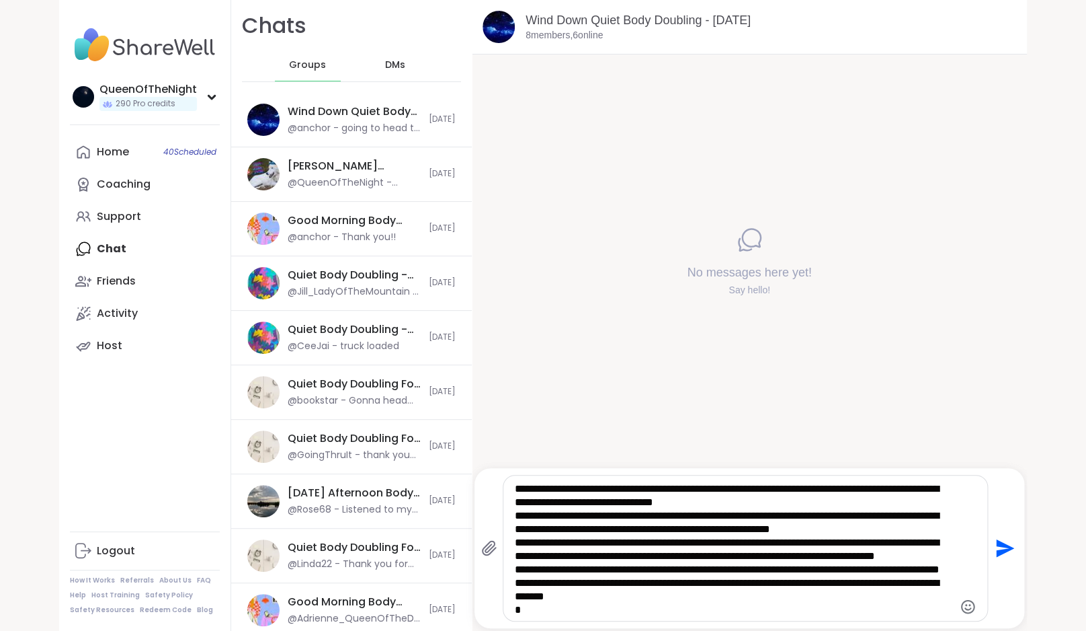
scroll to position [38, 0]
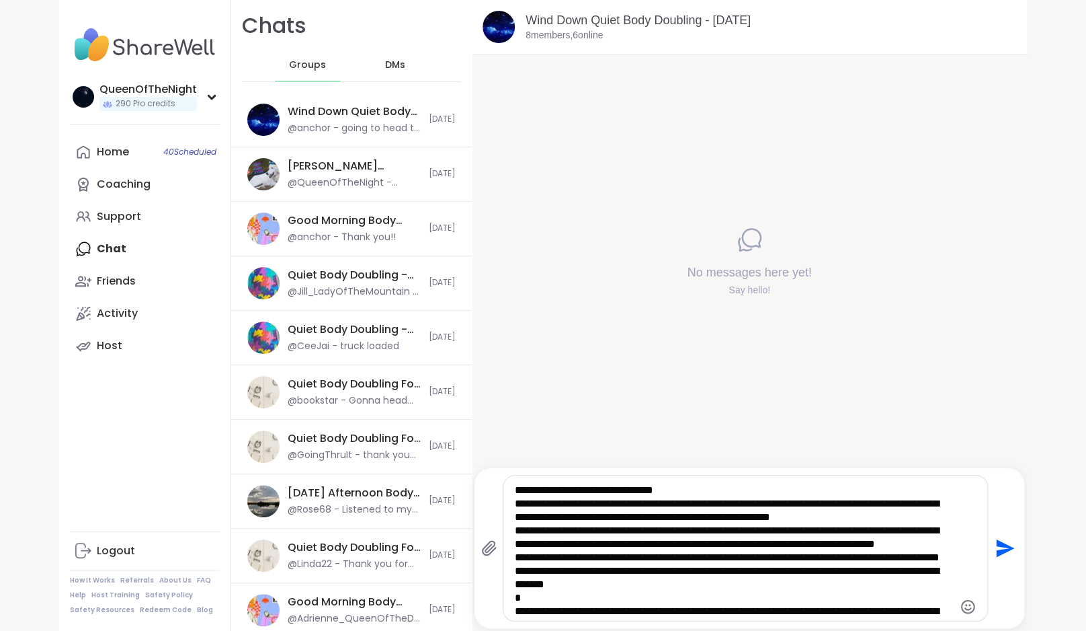
click at [518, 530] on textarea "**********" at bounding box center [734, 548] width 439 height 134
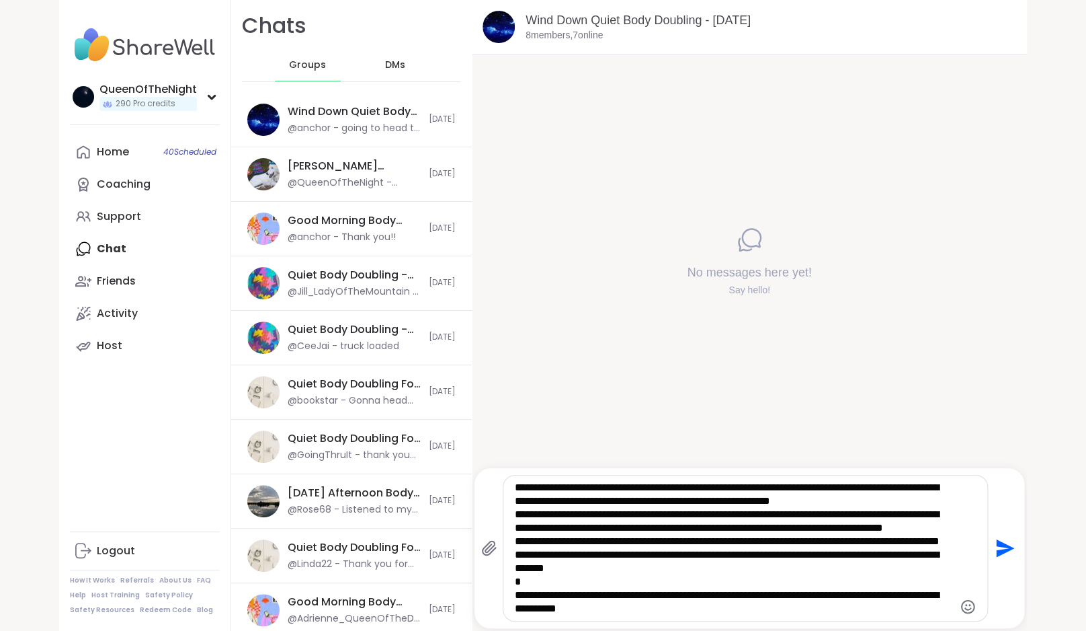
scroll to position [81, 0]
click at [515, 524] on textarea "**********" at bounding box center [734, 548] width 439 height 134
click at [516, 555] on textarea "**********" at bounding box center [734, 548] width 439 height 134
type textarea "**********"
click at [1001, 543] on icon "Send" at bounding box center [1005, 548] width 18 height 18
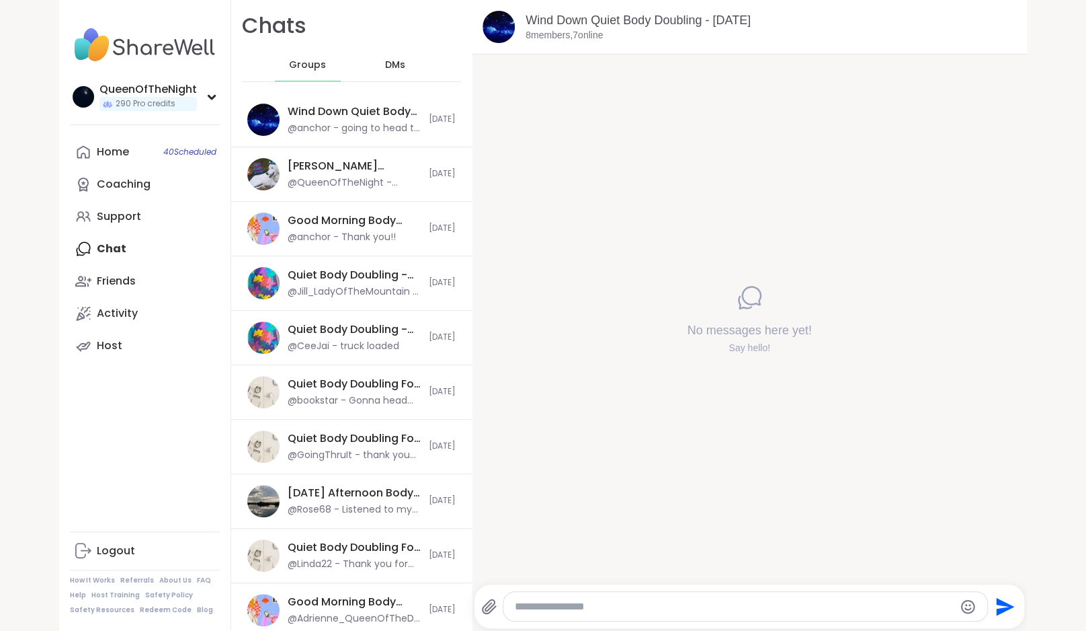
scroll to position [0, 0]
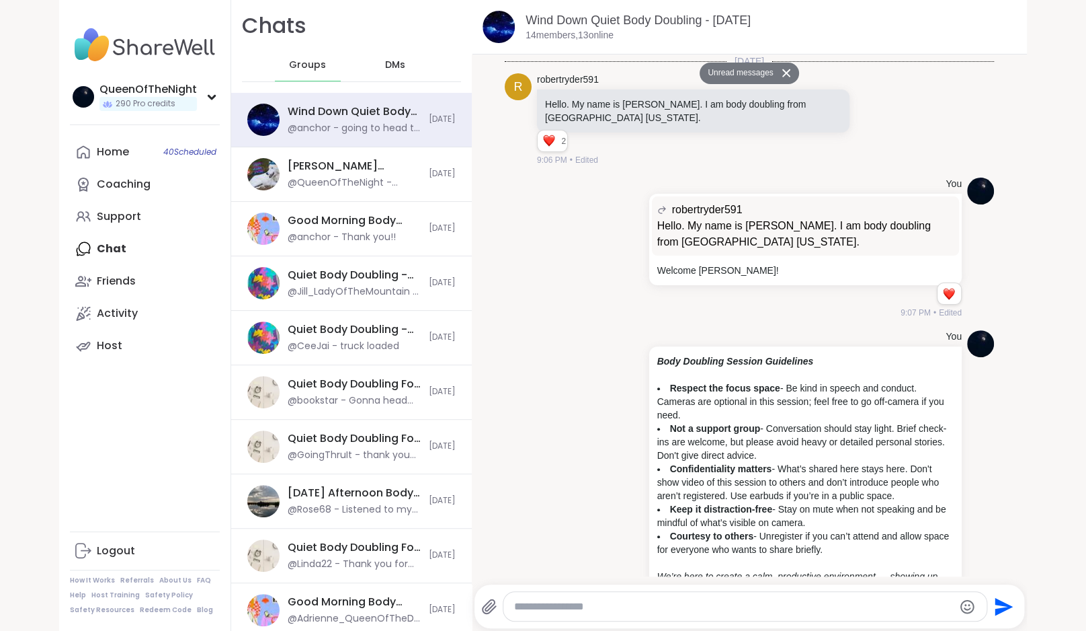
scroll to position [2364, 0]
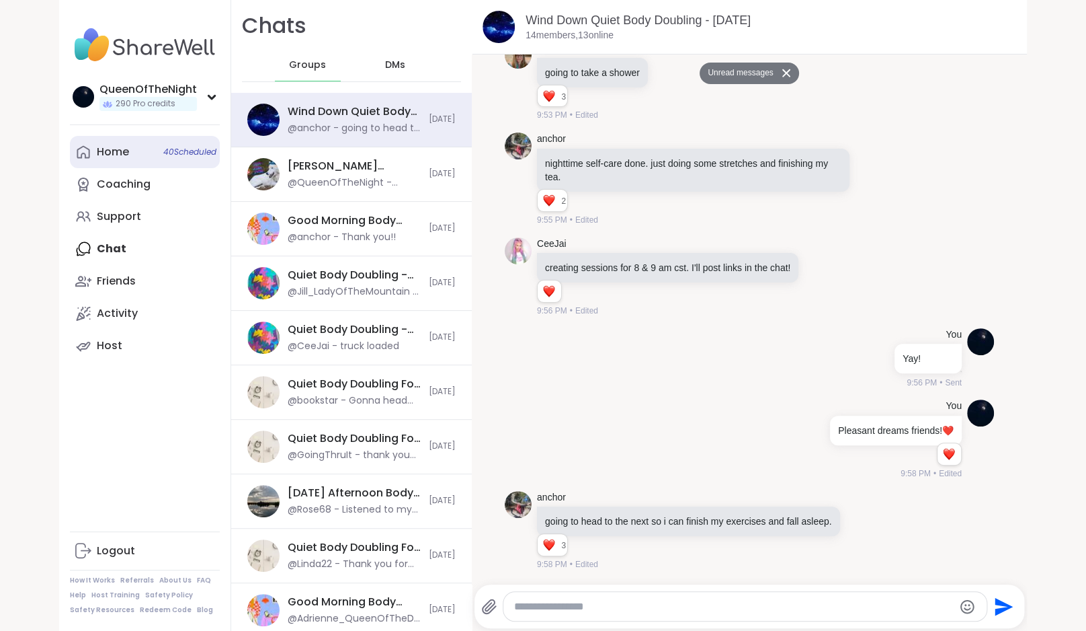
click at [131, 161] on link "Home 40 Scheduled" at bounding box center [145, 152] width 150 height 32
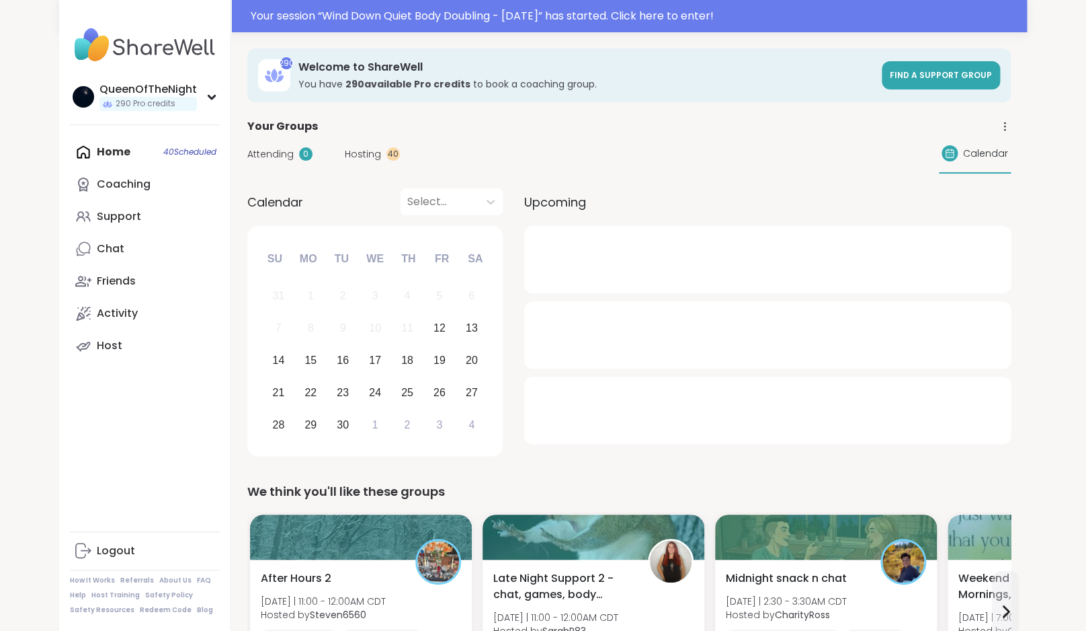
click at [352, 163] on div "Attending 0 Hosting 40 Calendar" at bounding box center [629, 153] width 764 height 39
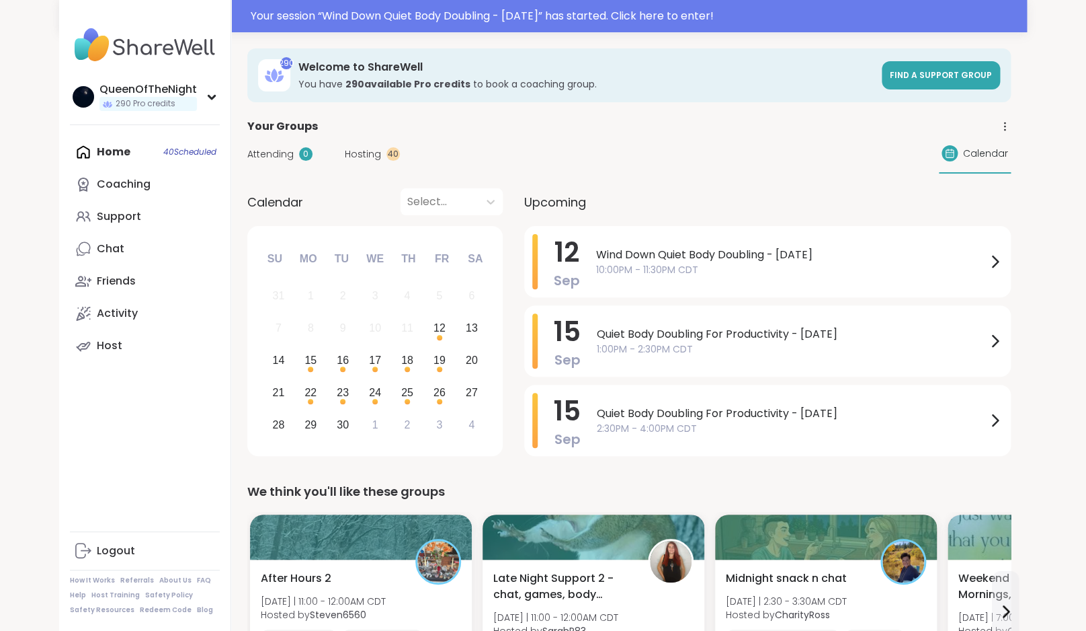
click at [359, 149] on span "Hosting" at bounding box center [363, 154] width 36 height 14
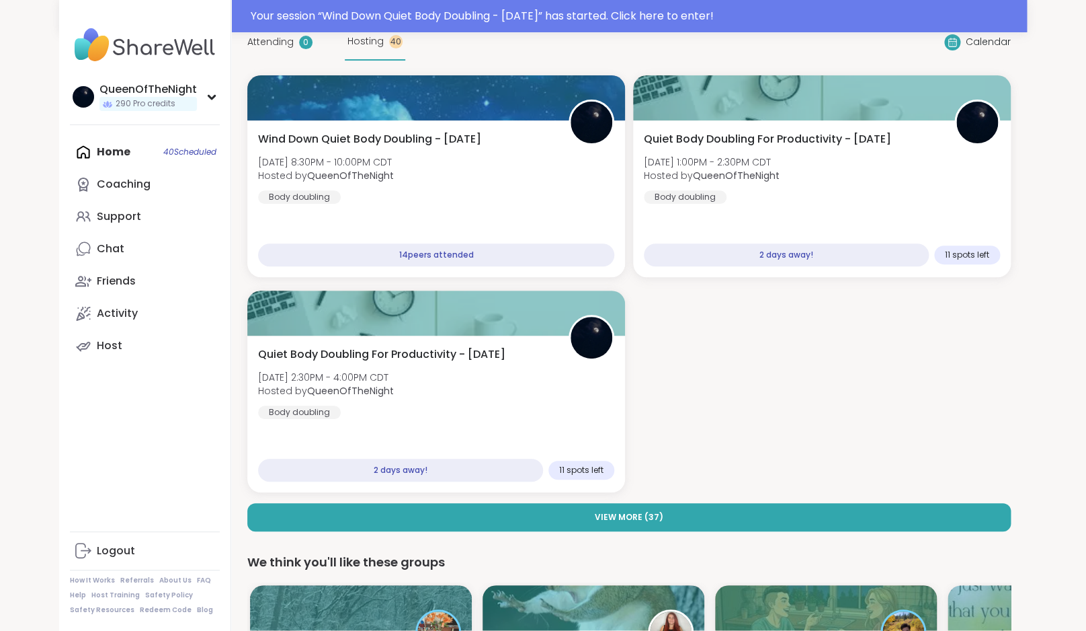
scroll to position [148, 0]
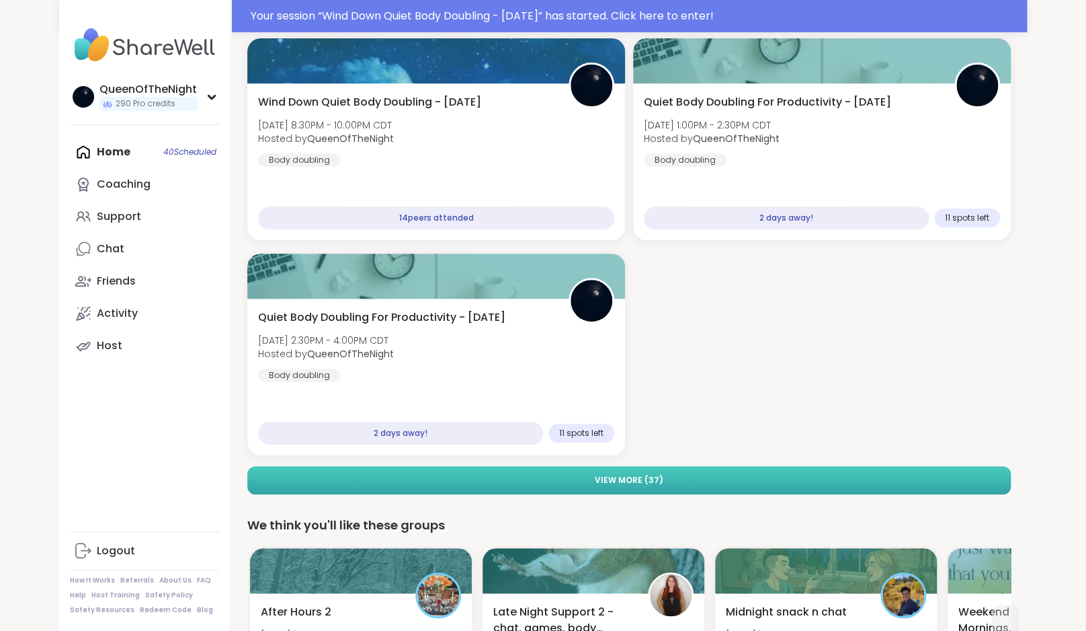
click at [690, 481] on button "View More ( 37 )" at bounding box center [629, 480] width 764 height 28
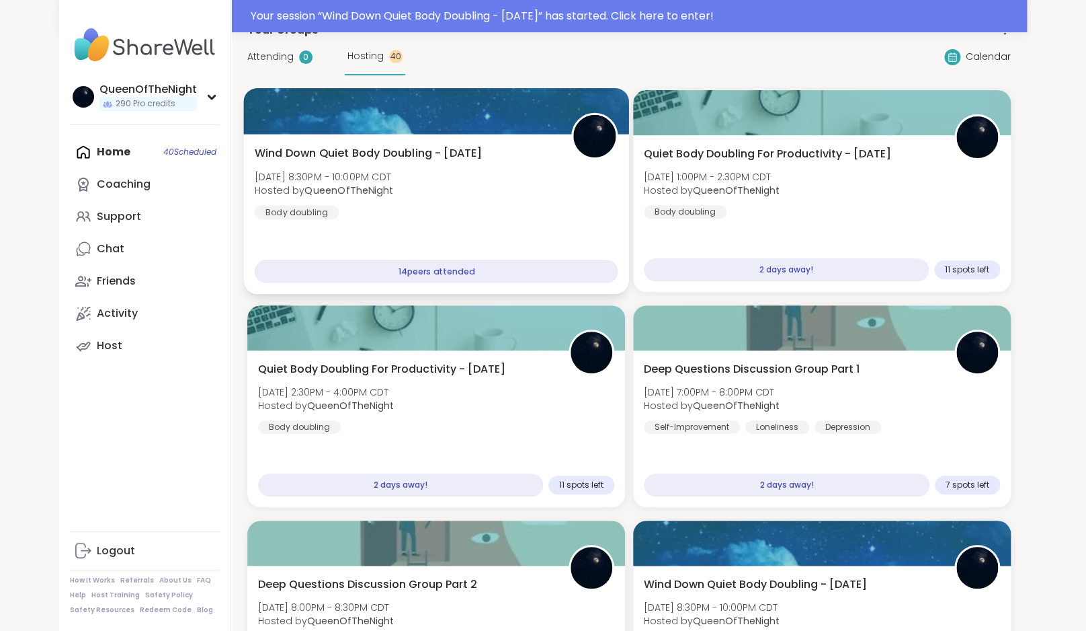
scroll to position [112, 0]
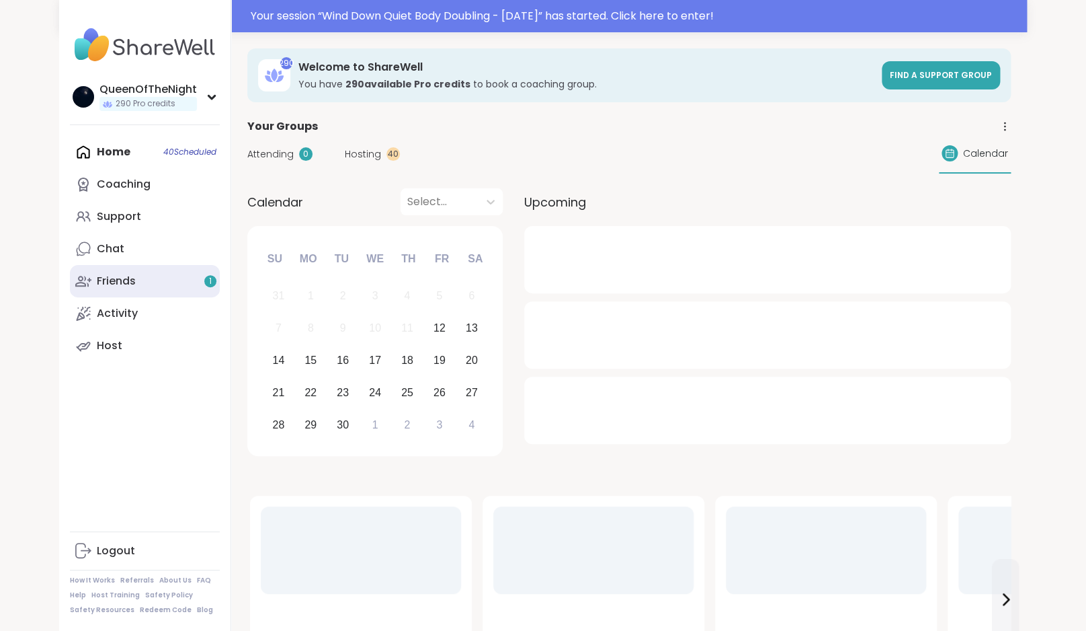
click at [169, 286] on link "Friends 1" at bounding box center [145, 281] width 150 height 32
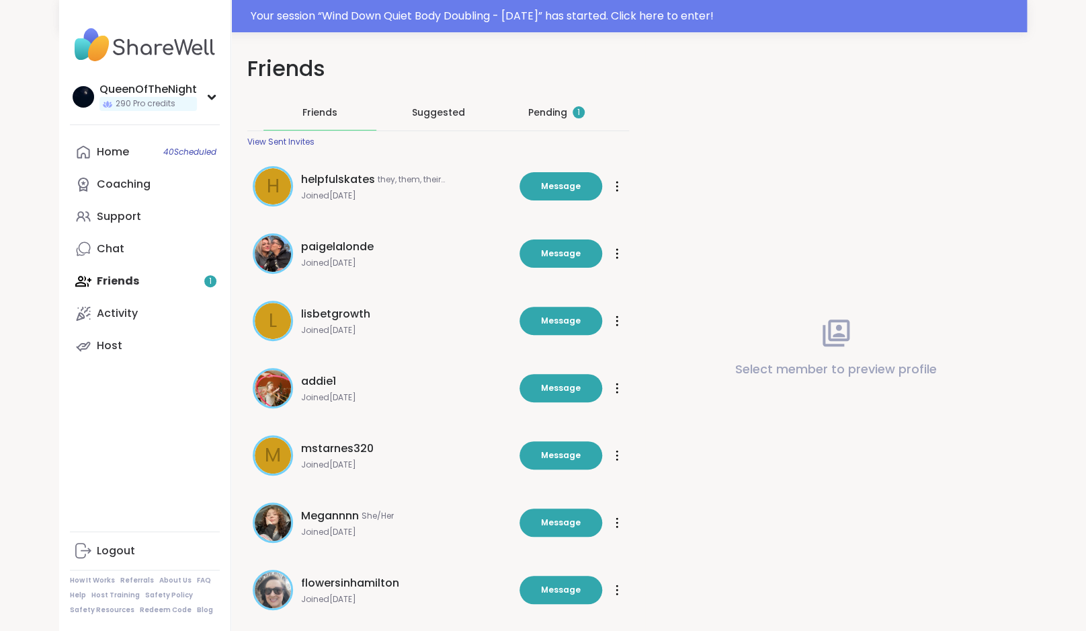
click at [527, 113] on div "Pending 1" at bounding box center [556, 112] width 113 height 35
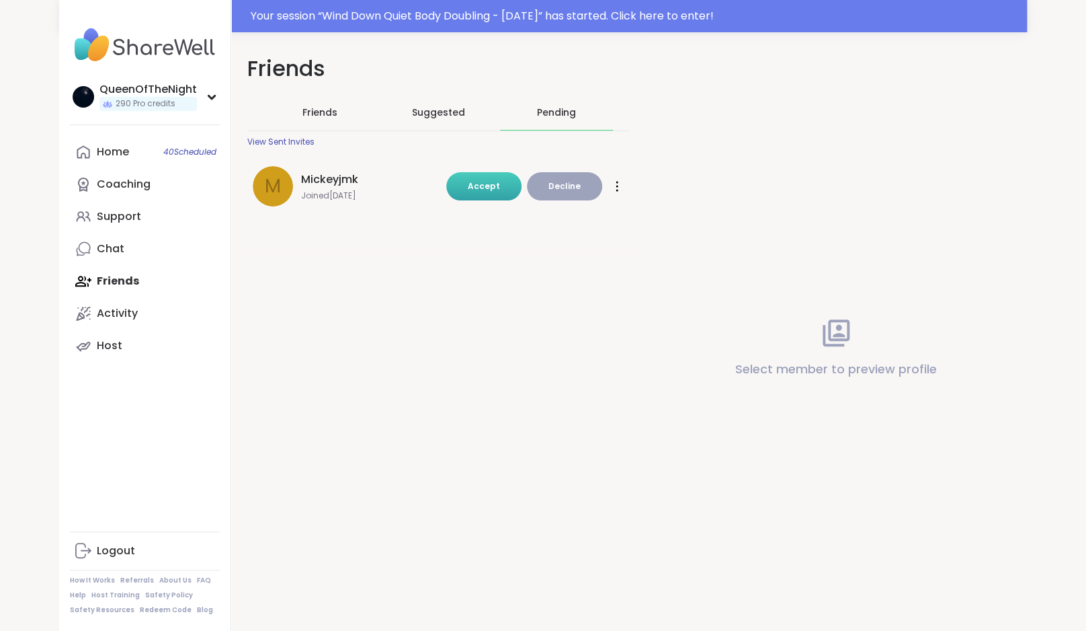
click at [489, 185] on span "Accept" at bounding box center [484, 185] width 32 height 11
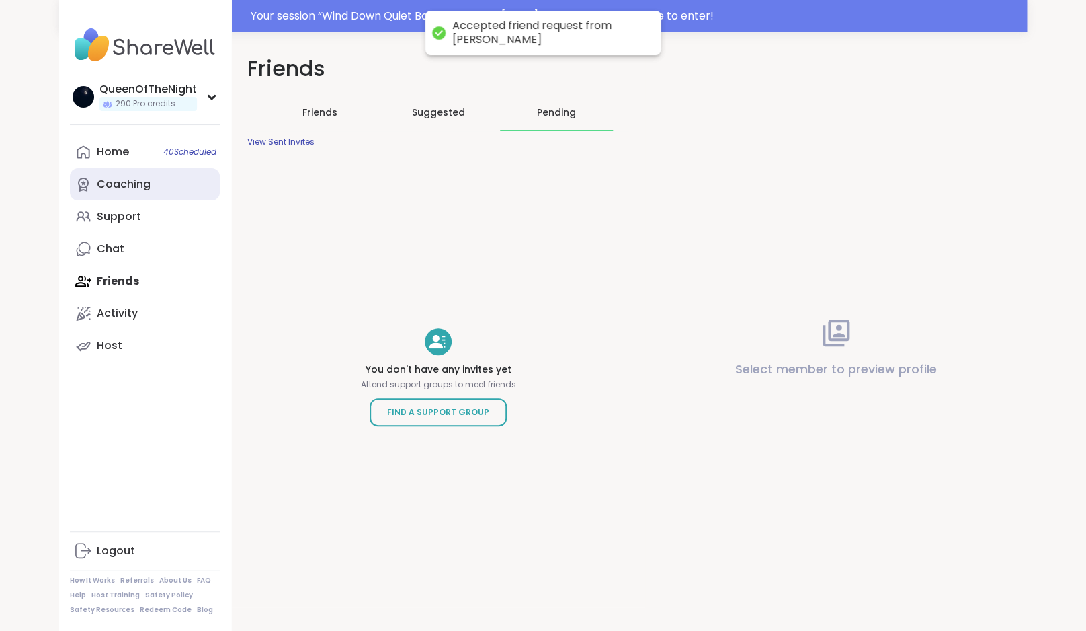
click at [126, 169] on link "Coaching" at bounding box center [145, 184] width 150 height 32
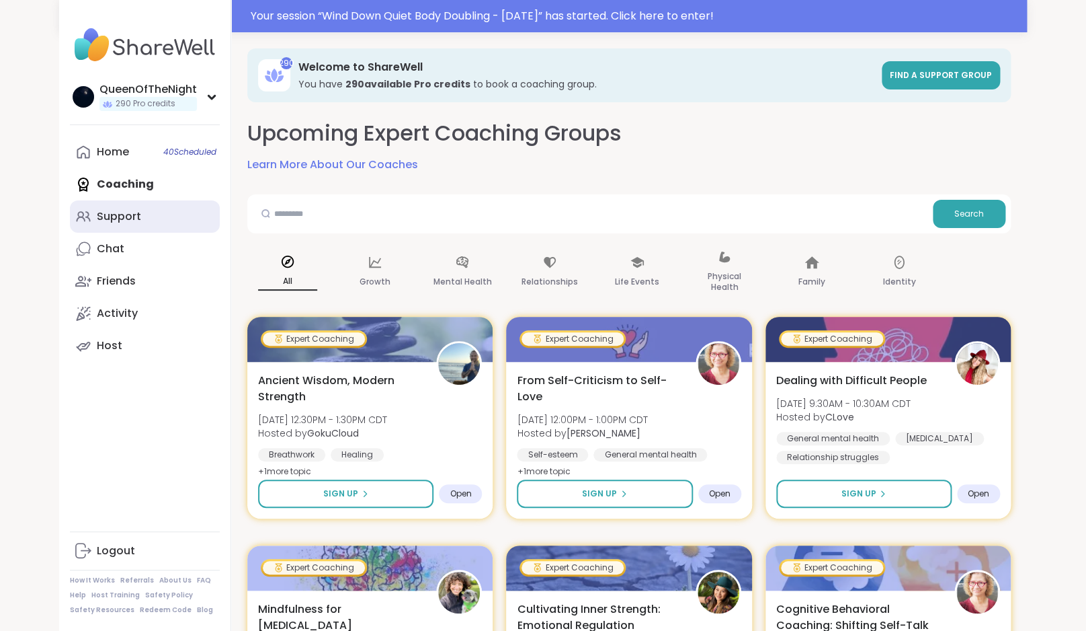
click at [149, 225] on link "Support" at bounding box center [145, 216] width 150 height 32
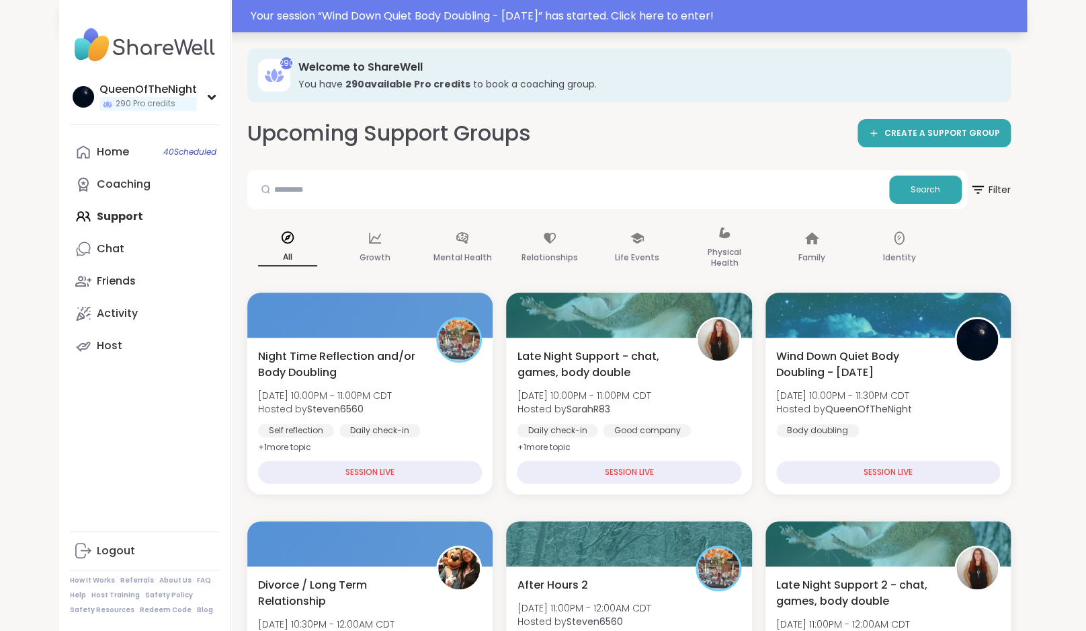
click at [666, 29] on div "Your session “ Wind Down Quiet Body Doubling - [DATE] ” has started. Click here…" at bounding box center [543, 16] width 968 height 32
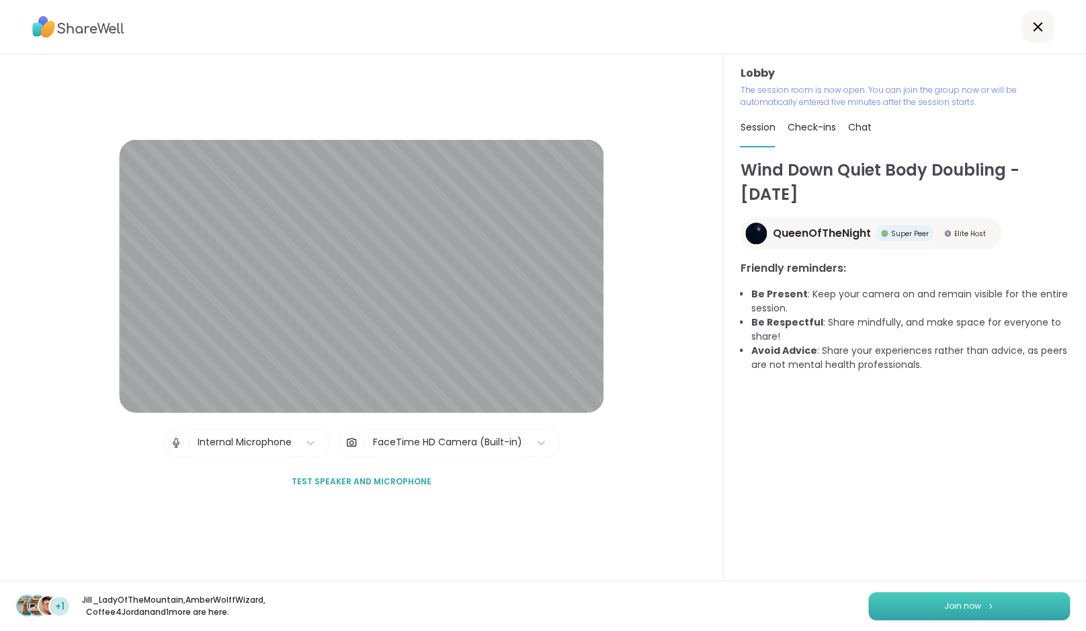
click at [969, 609] on button "Join now" at bounding box center [969, 606] width 202 height 28
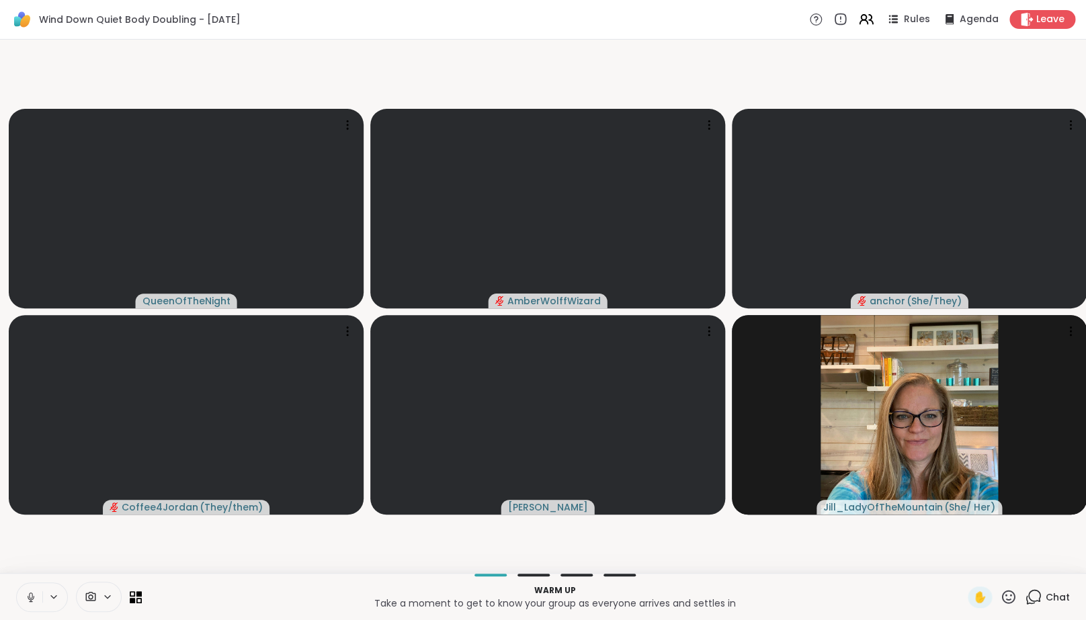
click at [37, 612] on button at bounding box center [30, 597] width 26 height 28
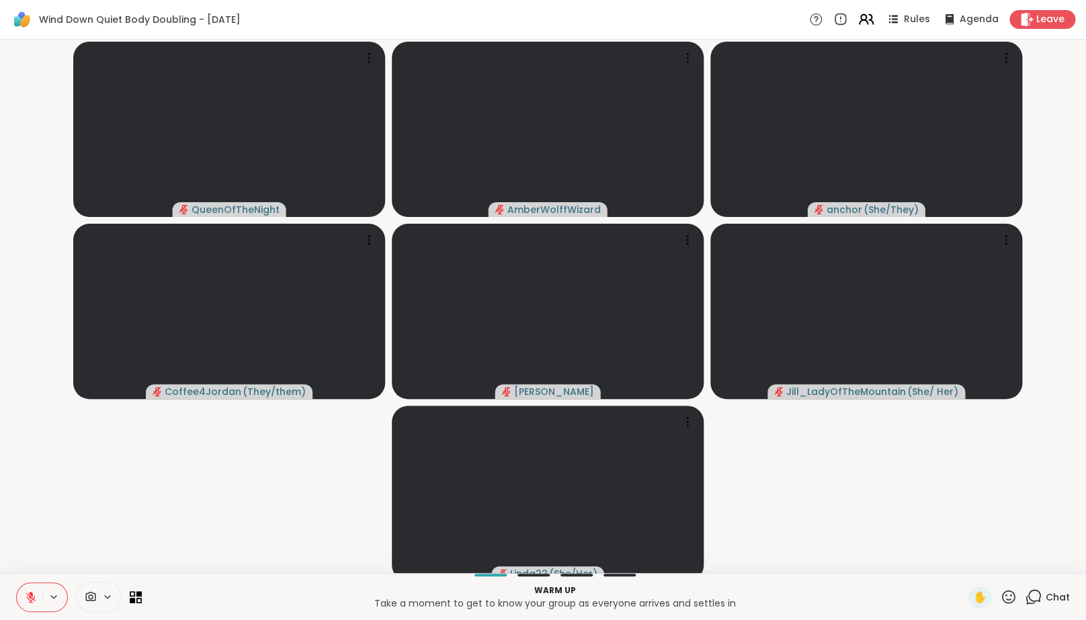
click at [864, 26] on icon at bounding box center [866, 19] width 17 height 17
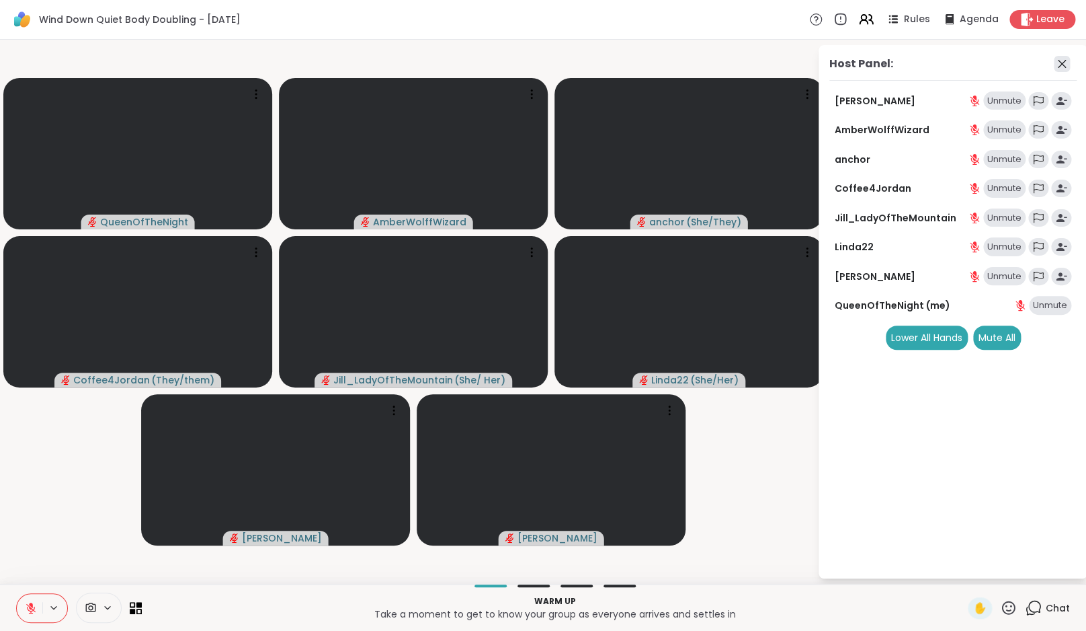
click at [1070, 63] on icon at bounding box center [1062, 64] width 16 height 16
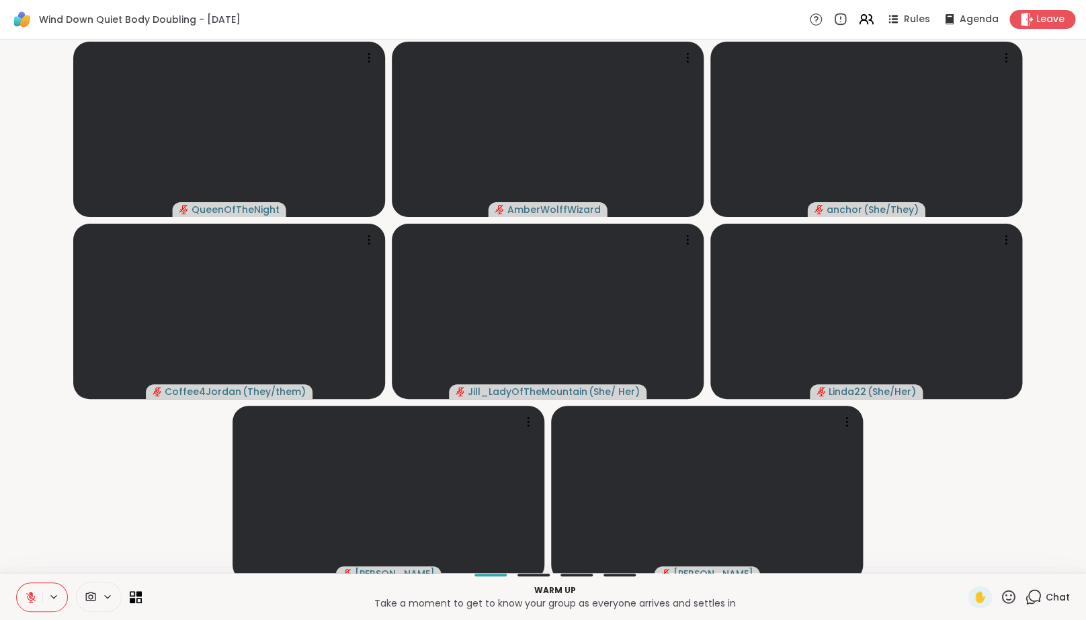
click at [1049, 542] on video-player-container "QueenOfTheNight AmberWolffWizard anchor ( She/They ) Coffee4Jordan ( They/them …" at bounding box center [543, 306] width 1070 height 523
click at [1036, 606] on icon at bounding box center [1033, 597] width 17 height 17
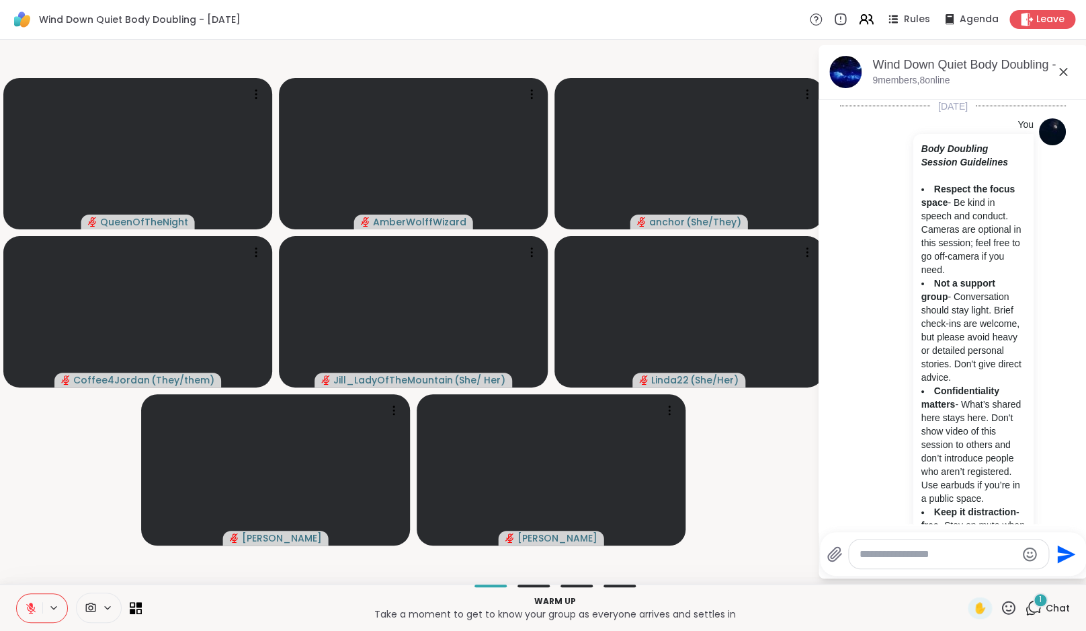
scroll to position [505, 0]
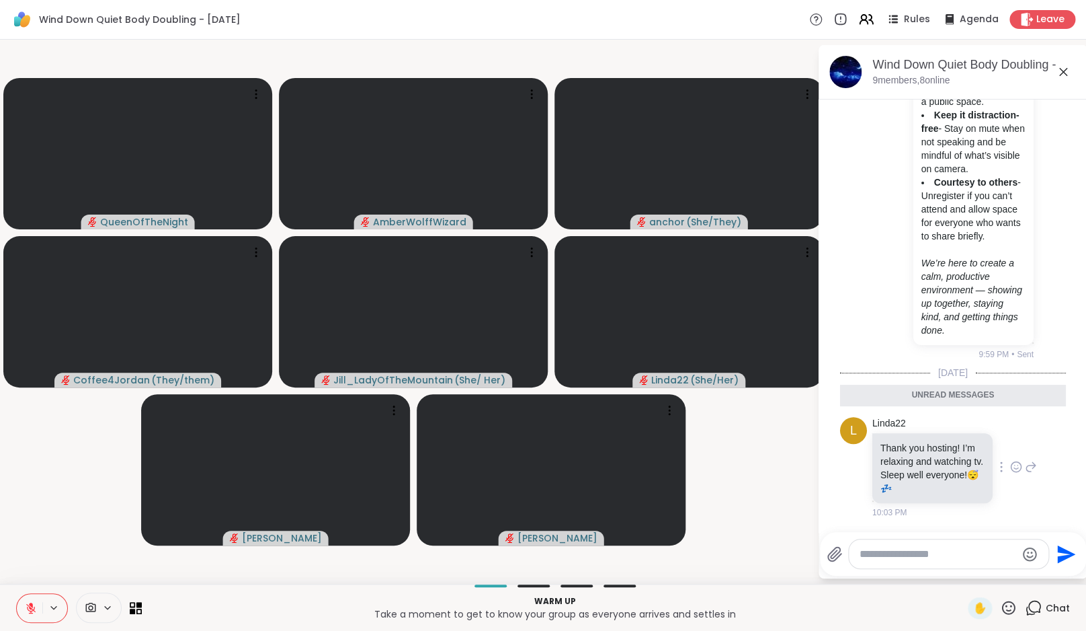
click at [1012, 467] on icon at bounding box center [1016, 466] width 12 height 13
click at [1010, 449] on div "Select Reaction: Heart" at bounding box center [1016, 445] width 12 height 12
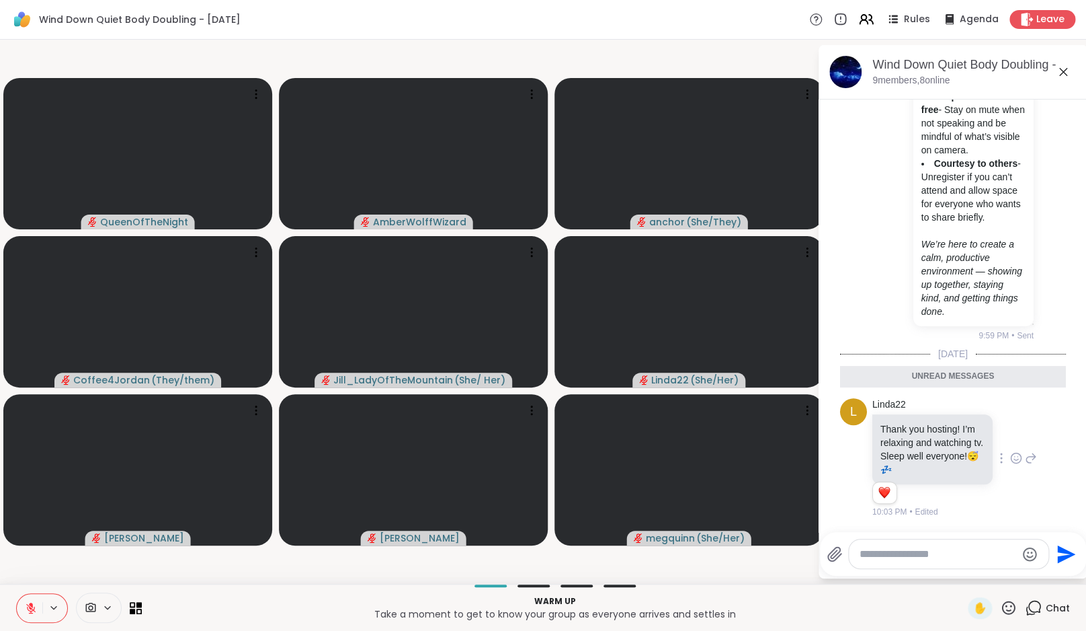
click at [29, 605] on icon at bounding box center [30, 607] width 9 height 9
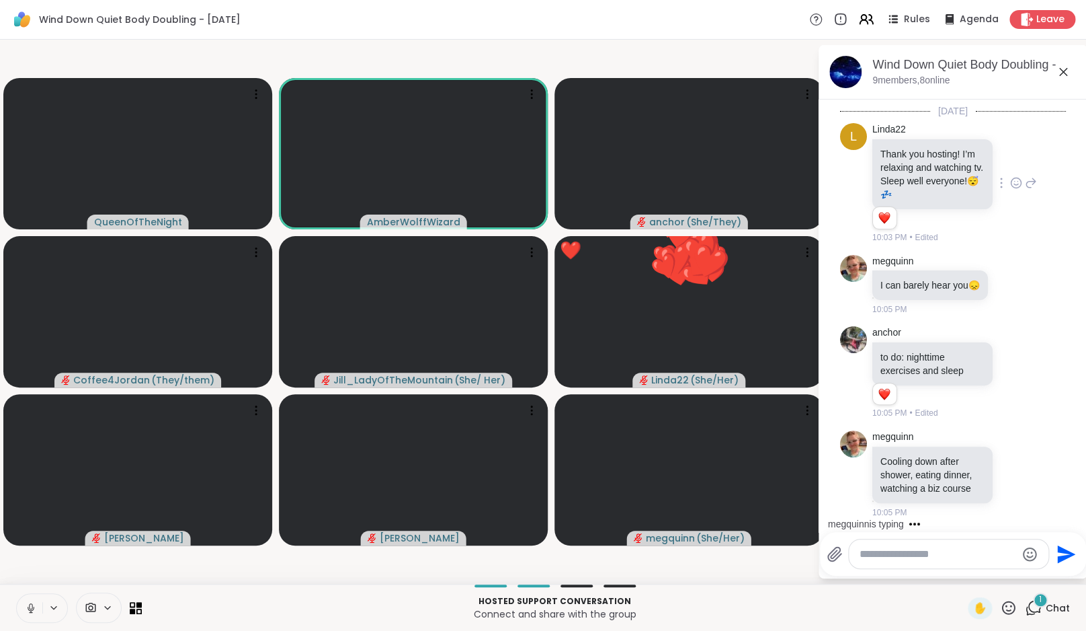
scroll to position [794, 0]
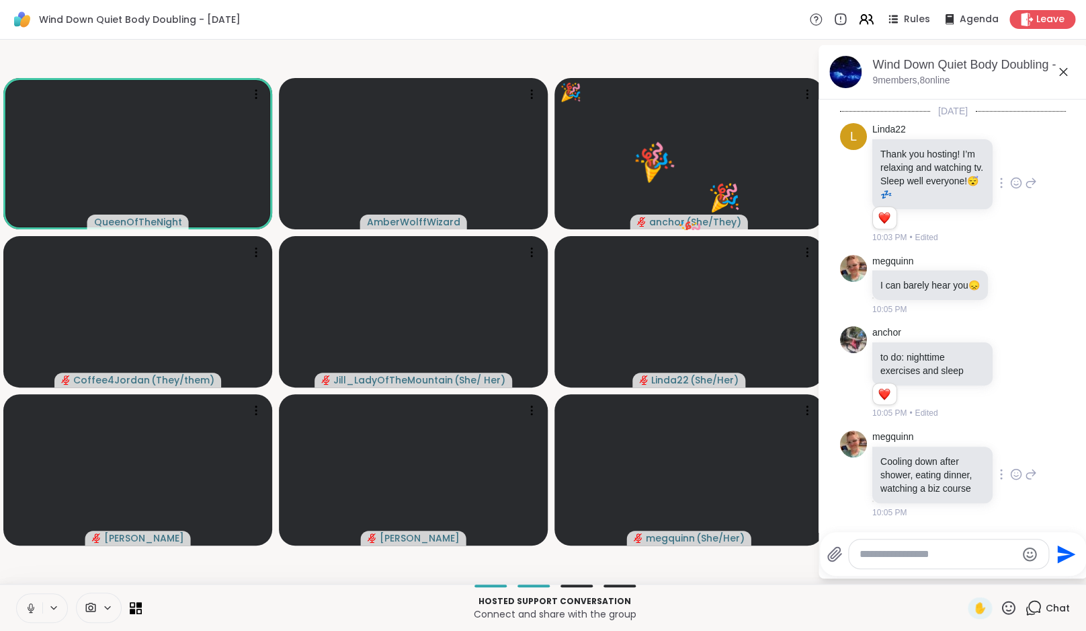
click at [1015, 467] on icon at bounding box center [1016, 473] width 12 height 13
click at [1020, 451] on button "Select Reaction: Heart" at bounding box center [1016, 452] width 27 height 27
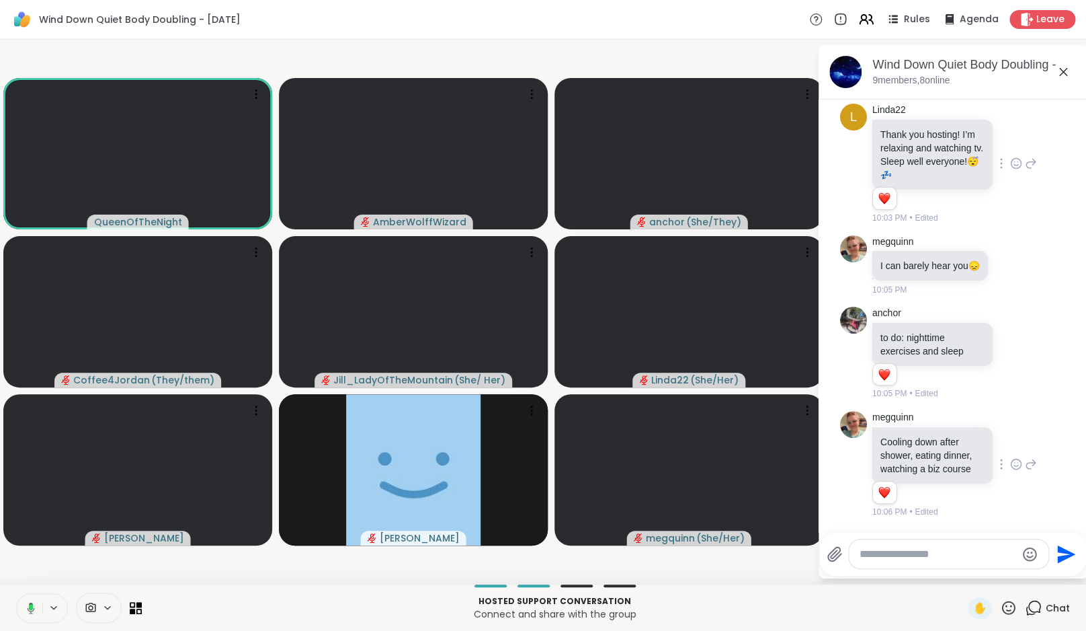
scroll to position [898, 0]
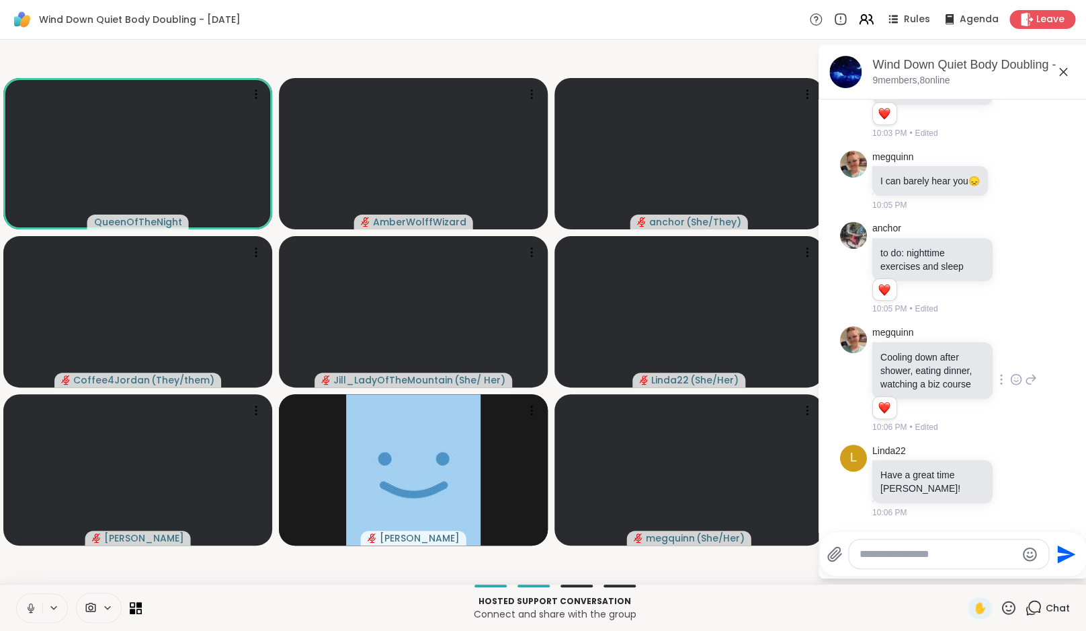
click at [36, 610] on icon at bounding box center [31, 608] width 12 height 12
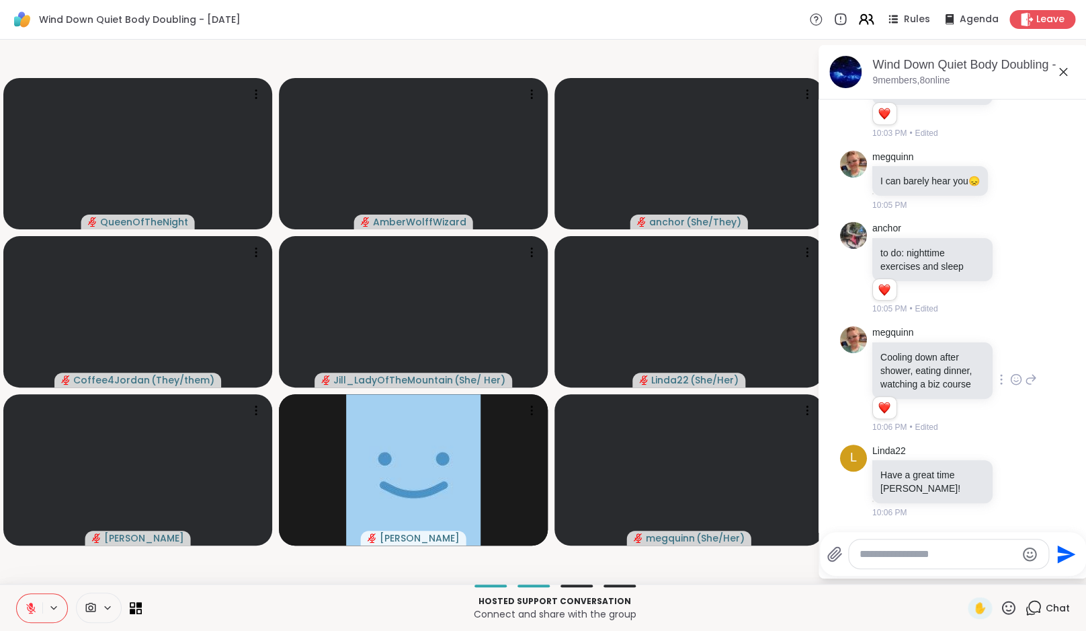
click at [873, 16] on icon at bounding box center [871, 19] width 4 height 9
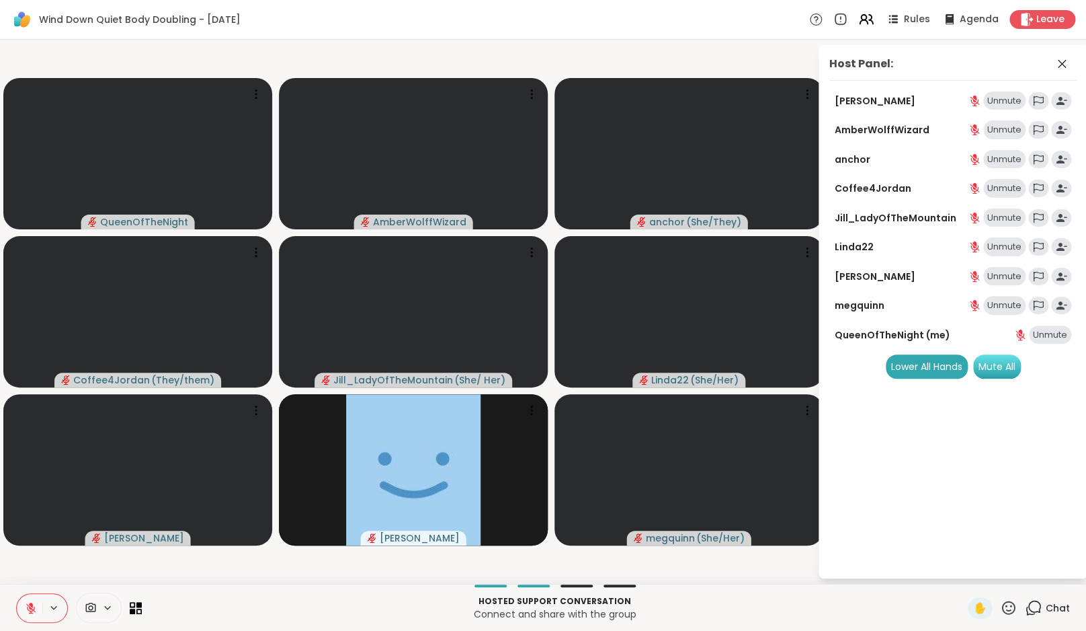
click at [1008, 363] on div "Mute All" at bounding box center [997, 366] width 48 height 24
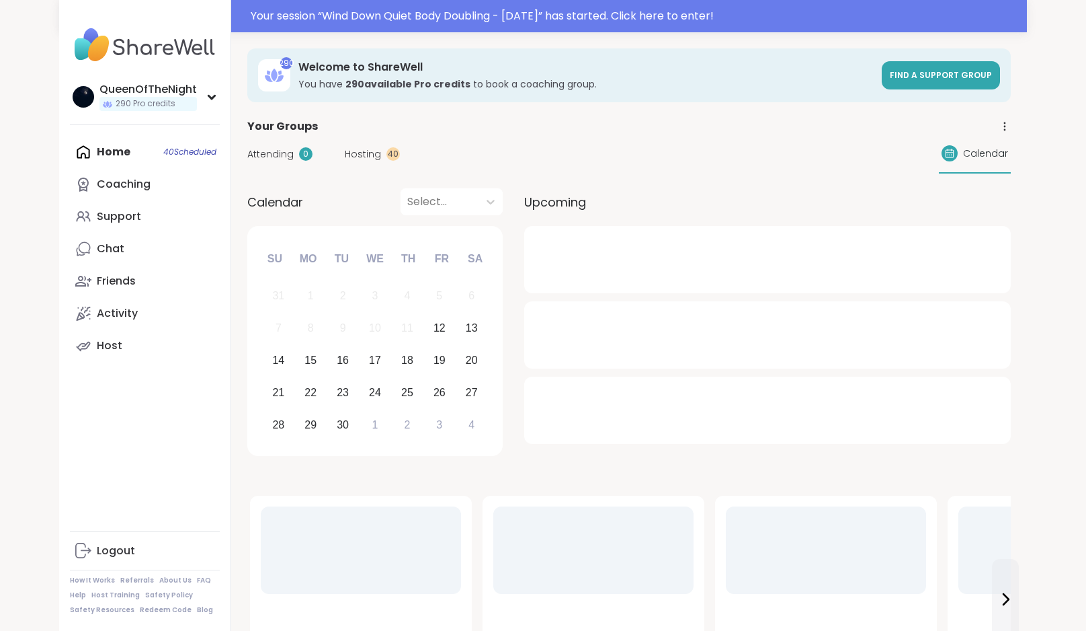
scroll to position [13, 0]
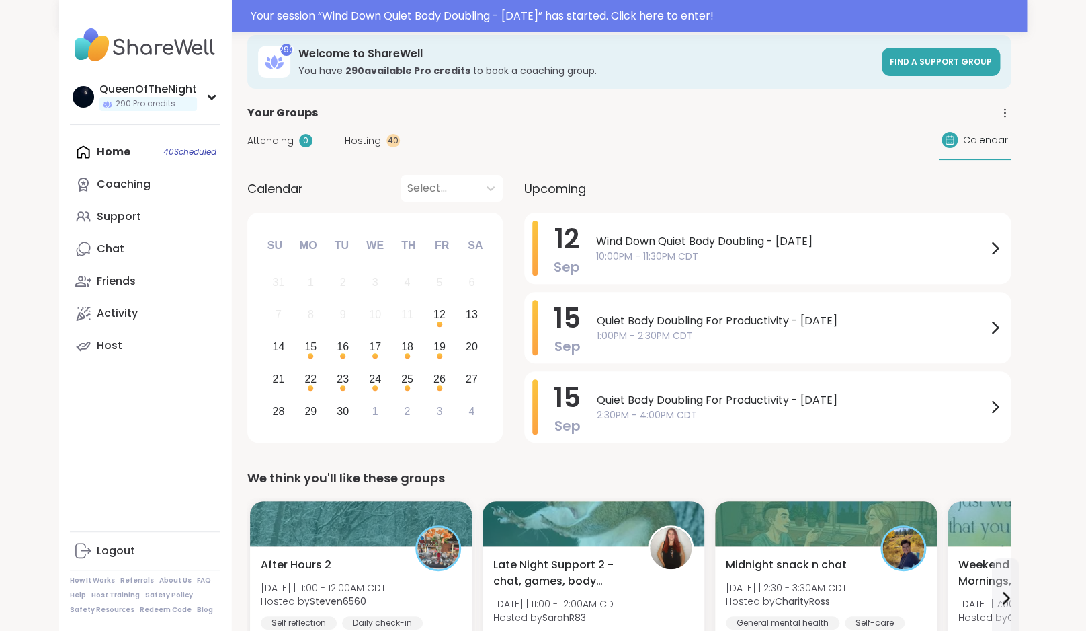
click at [362, 144] on span "Hosting" at bounding box center [363, 141] width 36 height 14
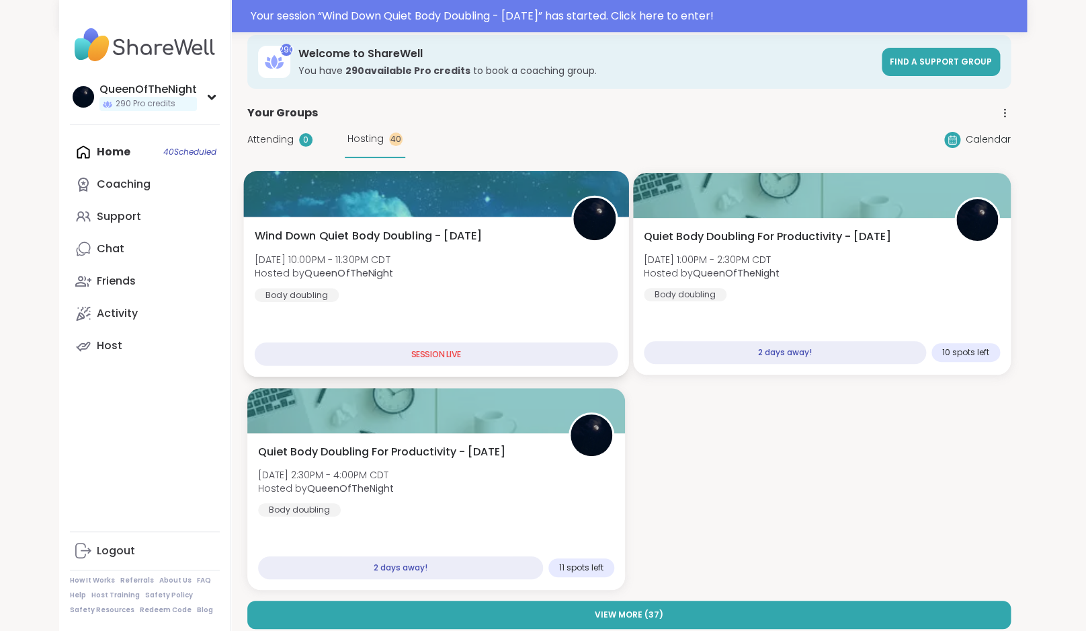
click at [474, 232] on span "Wind Down Quiet Body Doubling - [DATE]" at bounding box center [369, 236] width 228 height 16
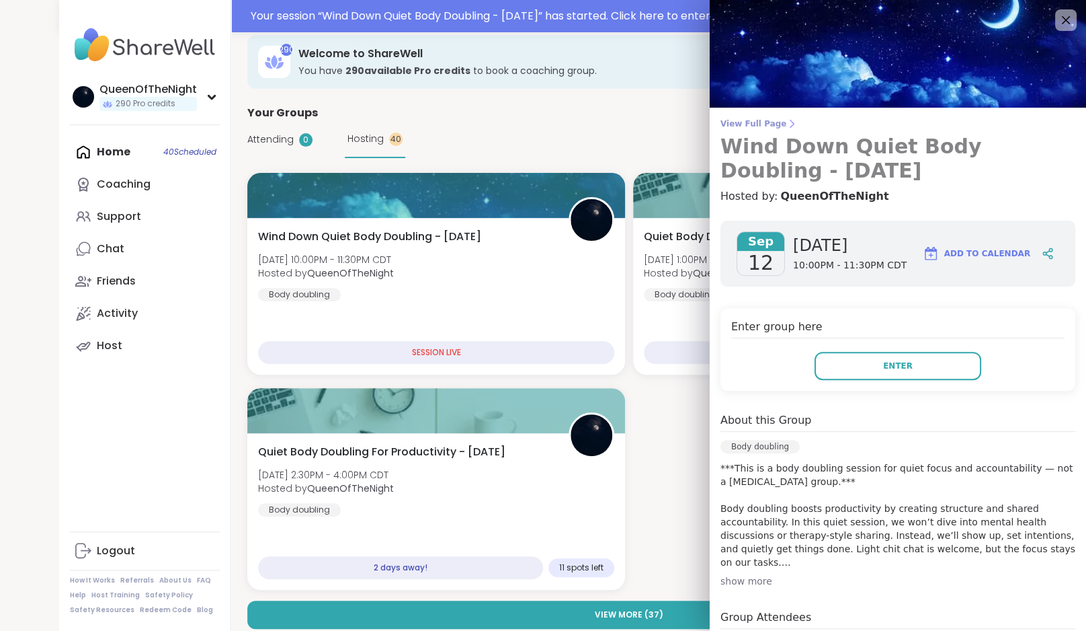
click at [772, 128] on span "View Full Page" at bounding box center [898, 123] width 355 height 11
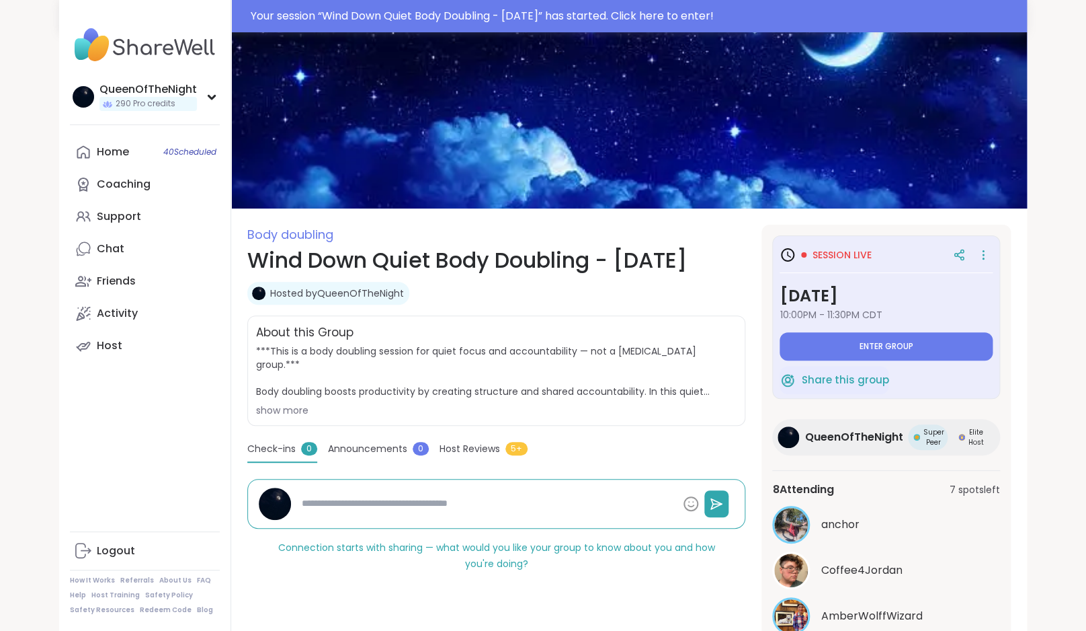
scroll to position [85, 0]
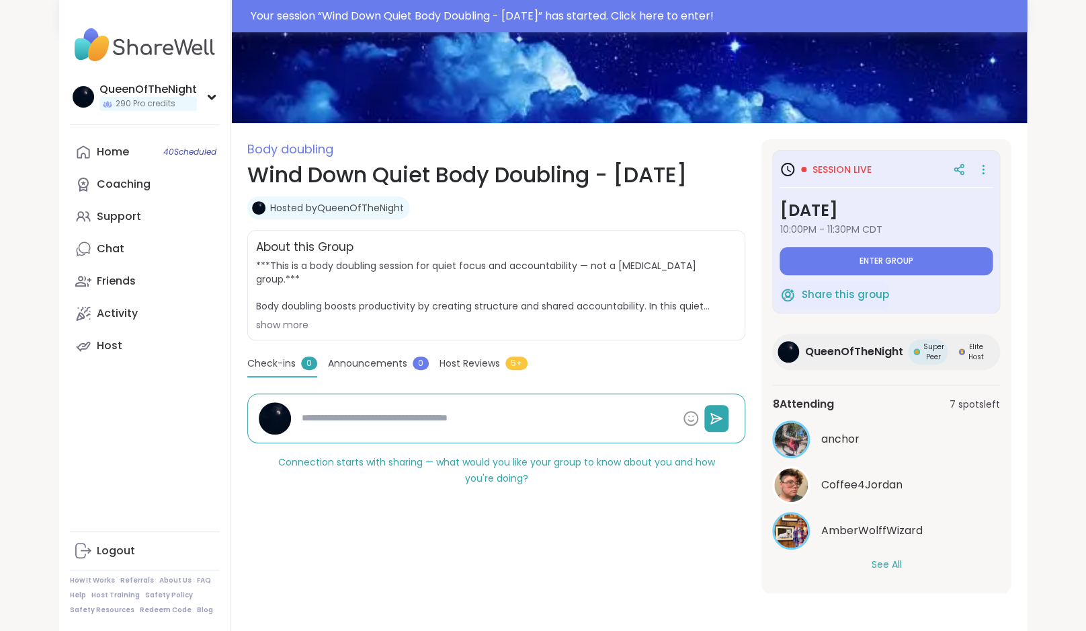
click at [889, 567] on button "See All" at bounding box center [886, 564] width 30 height 14
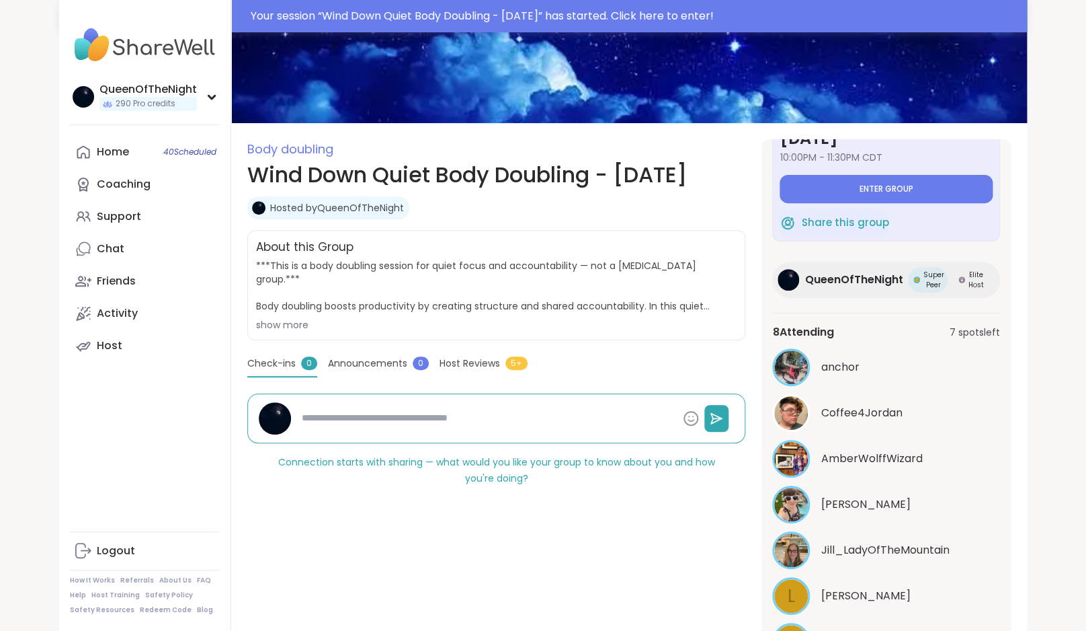
scroll to position [242, 0]
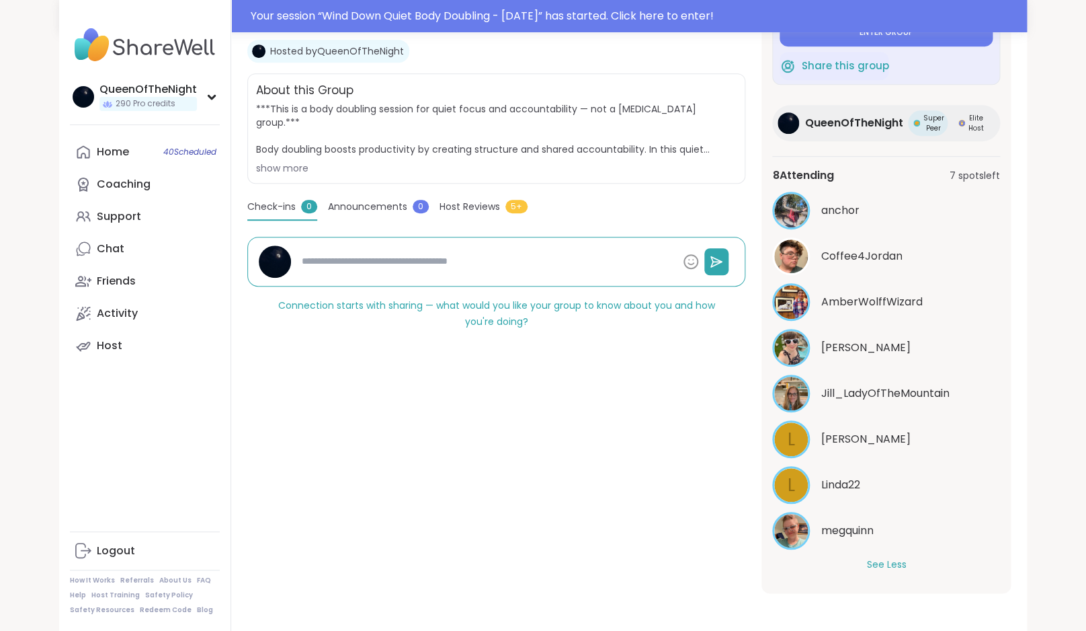
type textarea "*"
